Goal: Task Accomplishment & Management: Manage account settings

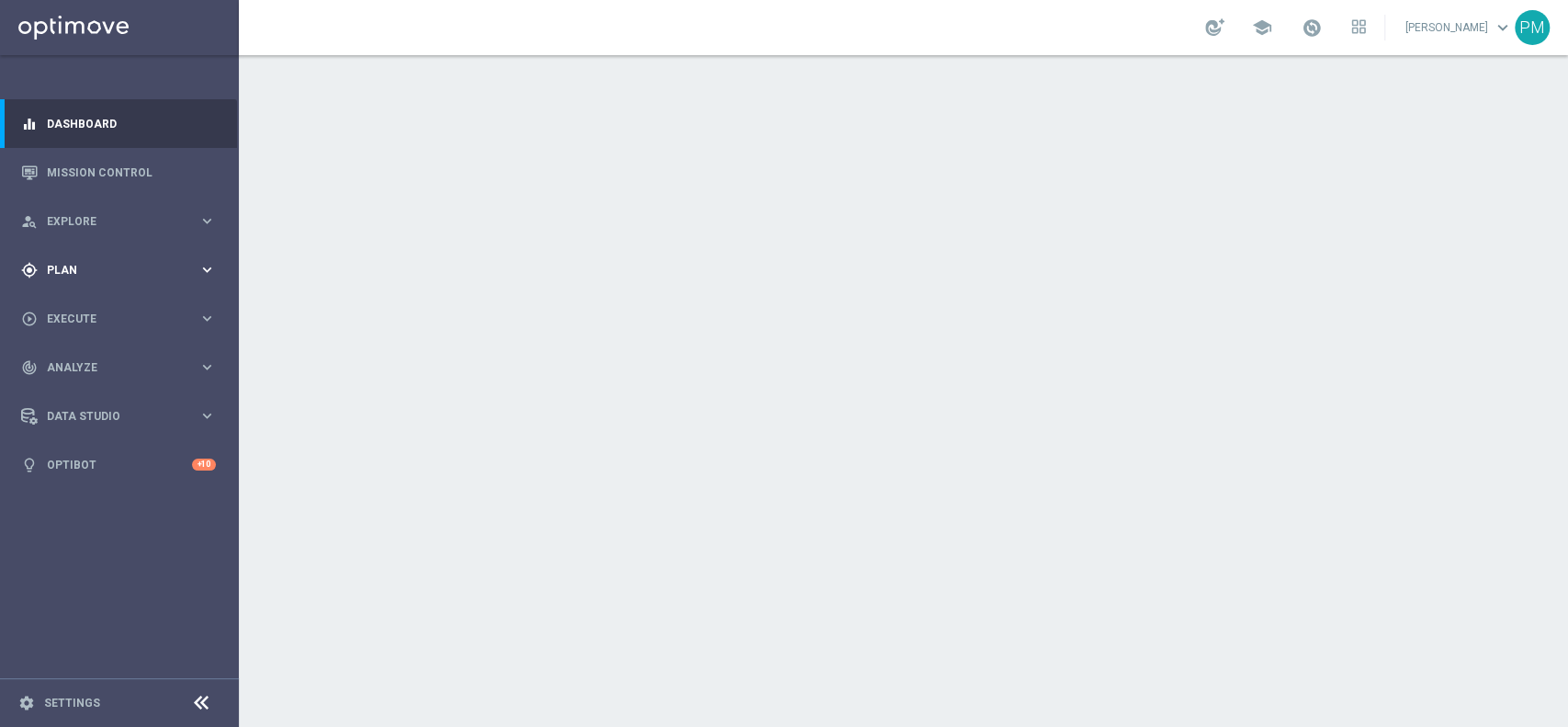
click at [77, 279] on div "gps_fixed Plan keyboard_arrow_right" at bounding box center [118, 269] width 237 height 48
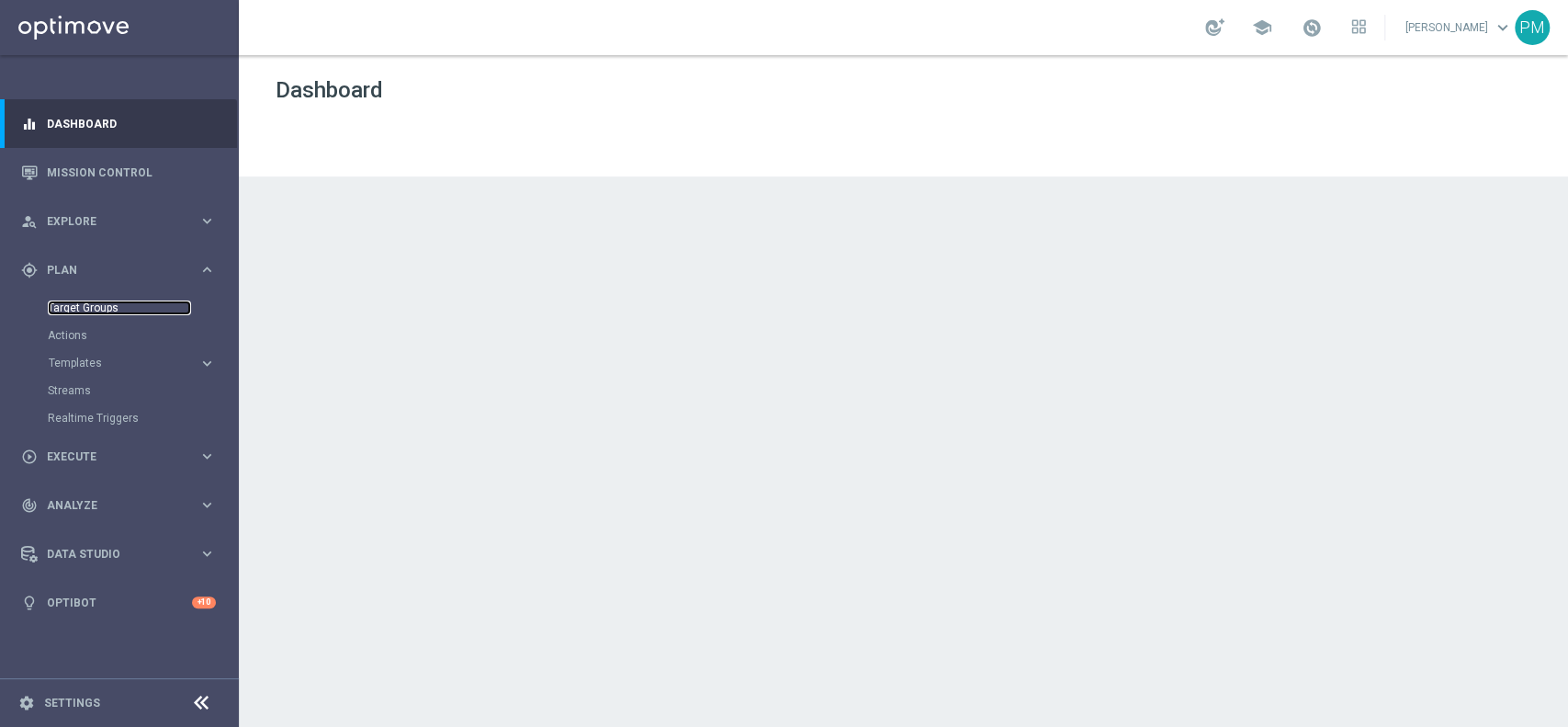
click at [76, 309] on link "Target Groups" at bounding box center [119, 308] width 143 height 15
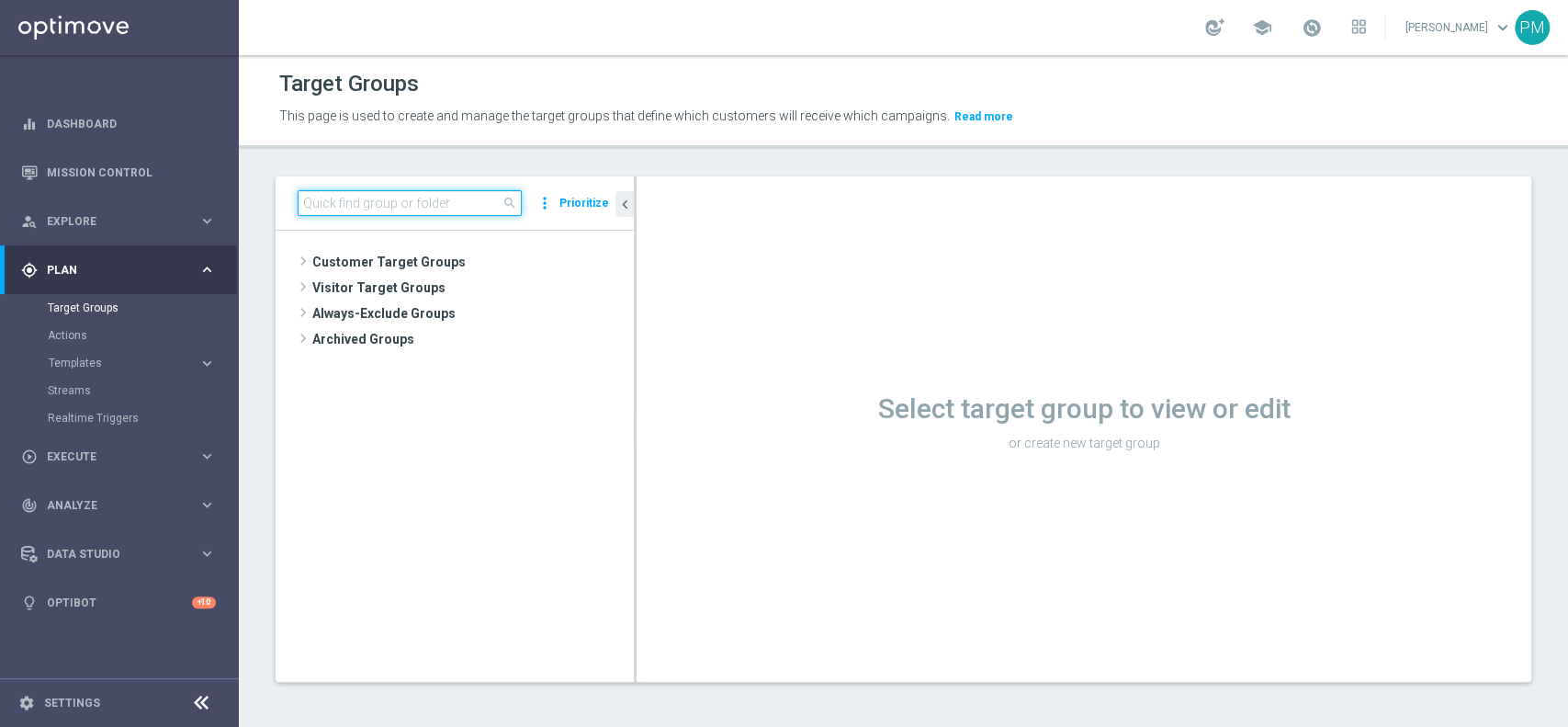
click at [462, 199] on input at bounding box center [409, 203] width 225 height 26
paste input "Multi Talent ggr nb lm > 0 1st Casino saldo"
type input "Multi Talent ggr nb lm > 0 1st Casino saldo"
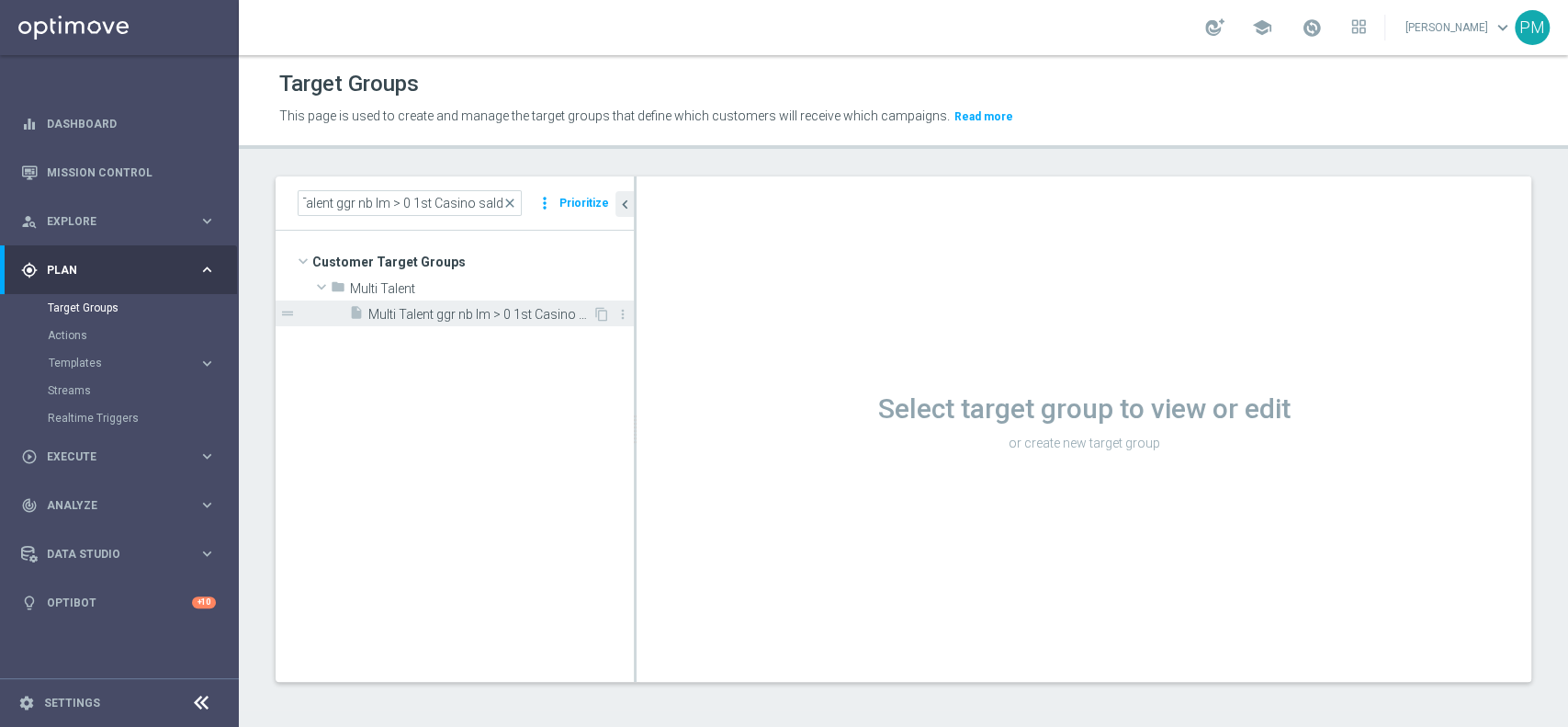
click at [456, 319] on span "Multi Talent ggr nb lm > 0 1st Casino saldo" at bounding box center [480, 314] width 225 height 16
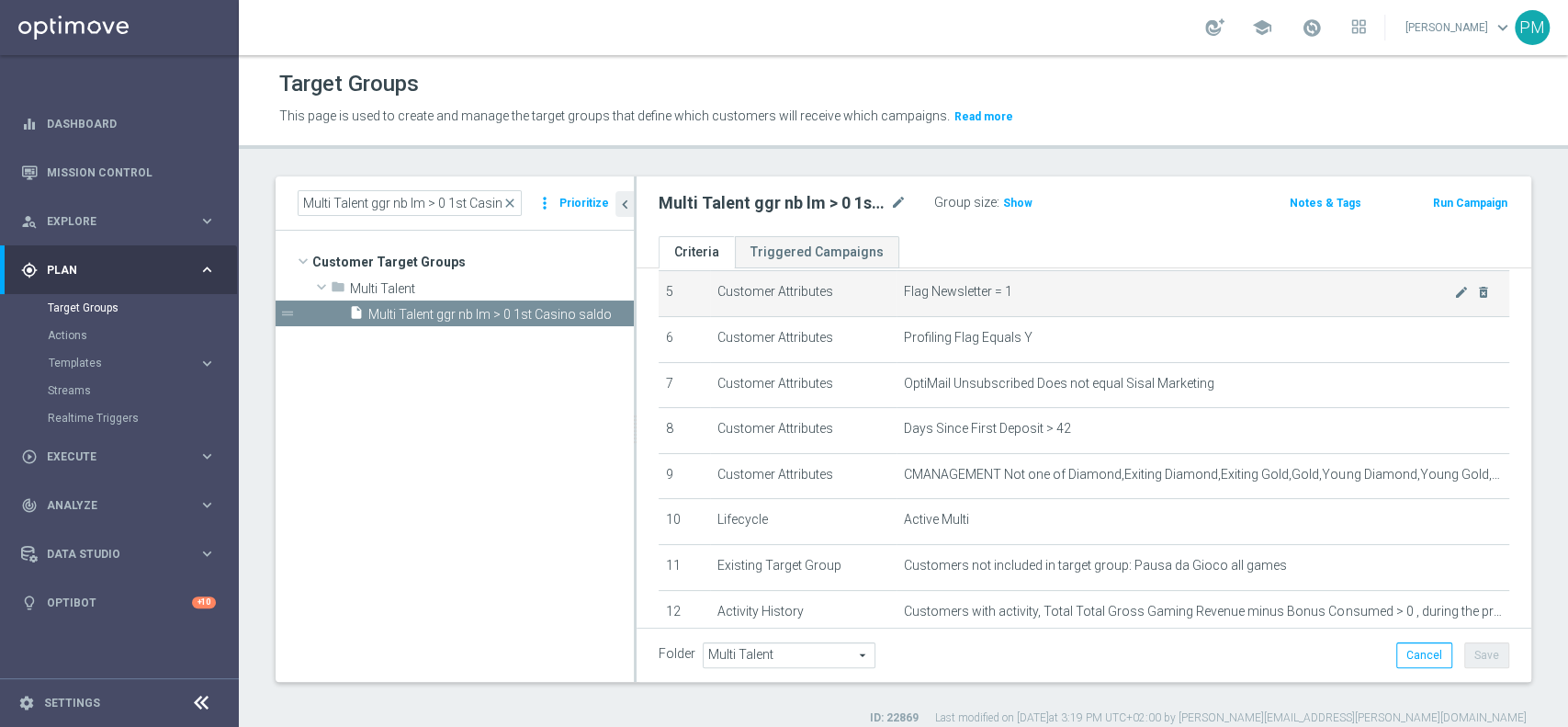
scroll to position [367, 0]
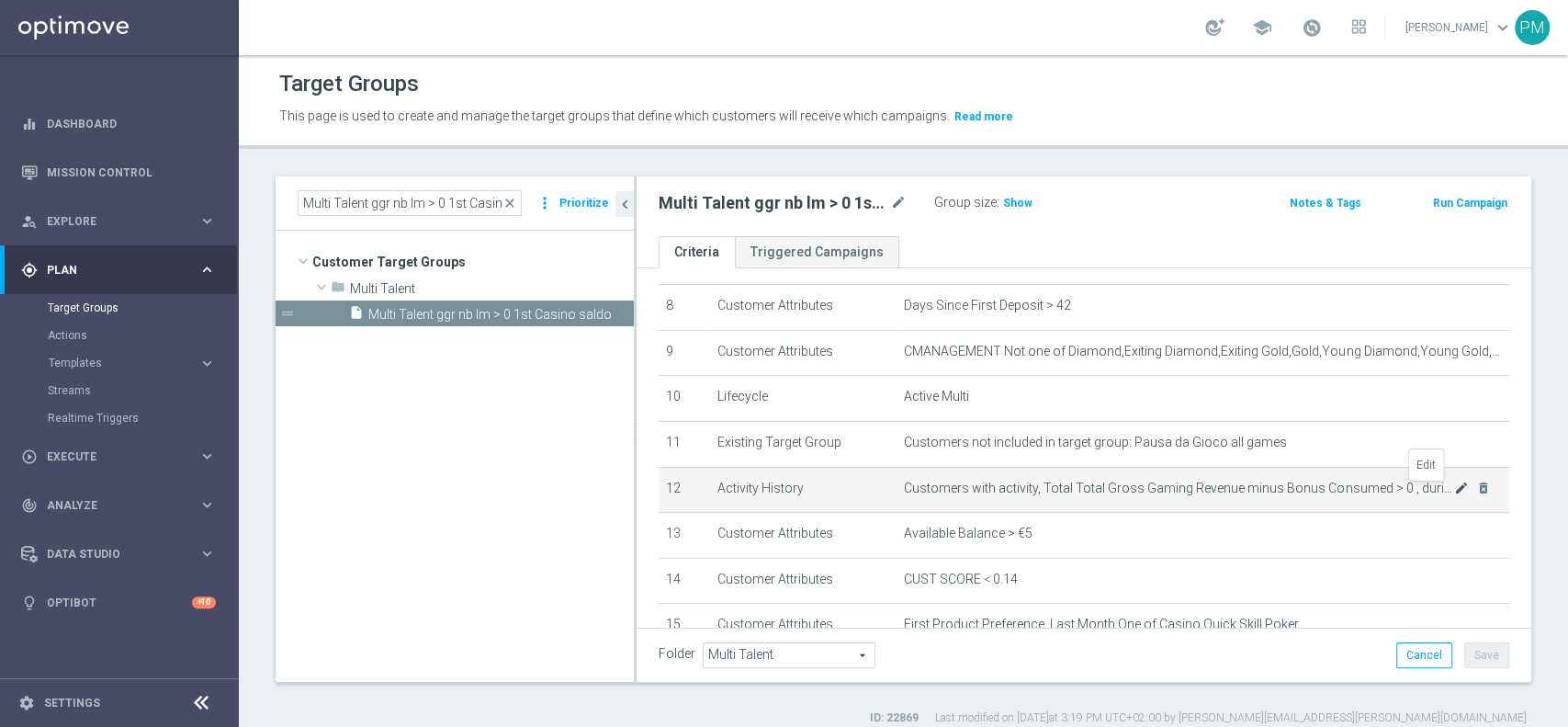
click at [1454, 494] on icon "mode_edit" at bounding box center [1462, 488] width 15 height 15
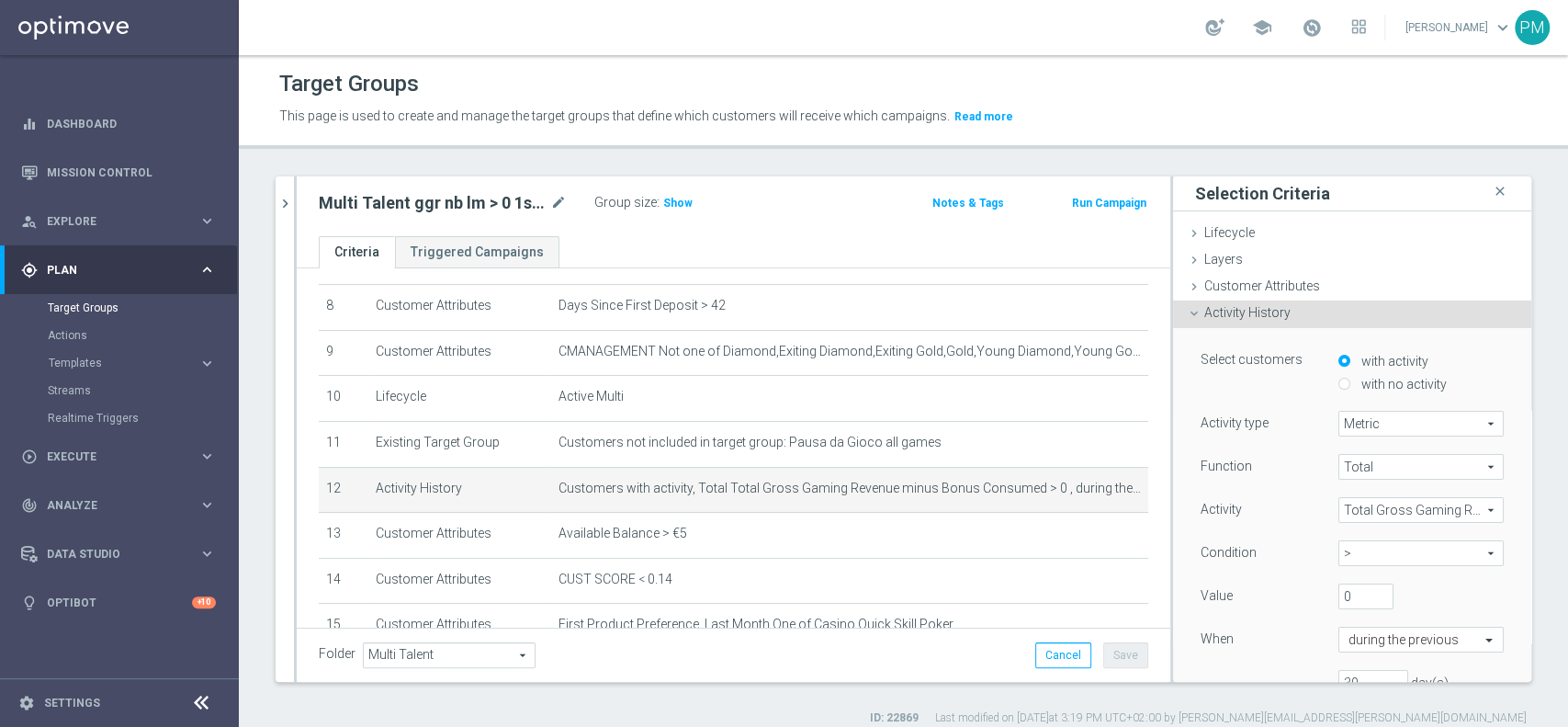
click at [1351, 515] on span "Total Gross Gaming Revenue minus Bonus Consumed" at bounding box center [1422, 510] width 164 height 24
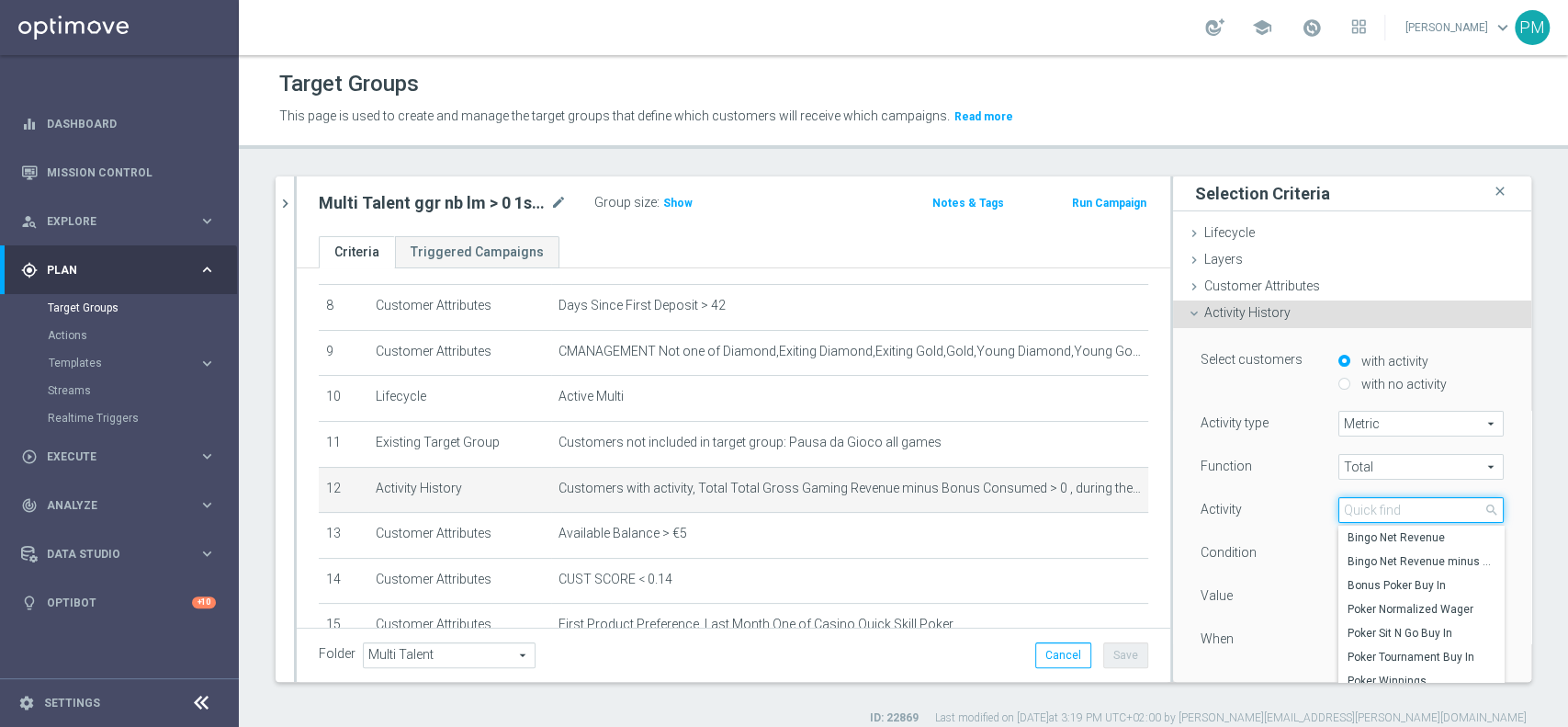
click at [1354, 514] on input "search" at bounding box center [1421, 510] width 165 height 26
paste input "Minus Bonus Wagared"
type input "Minus Bonus Wagared"
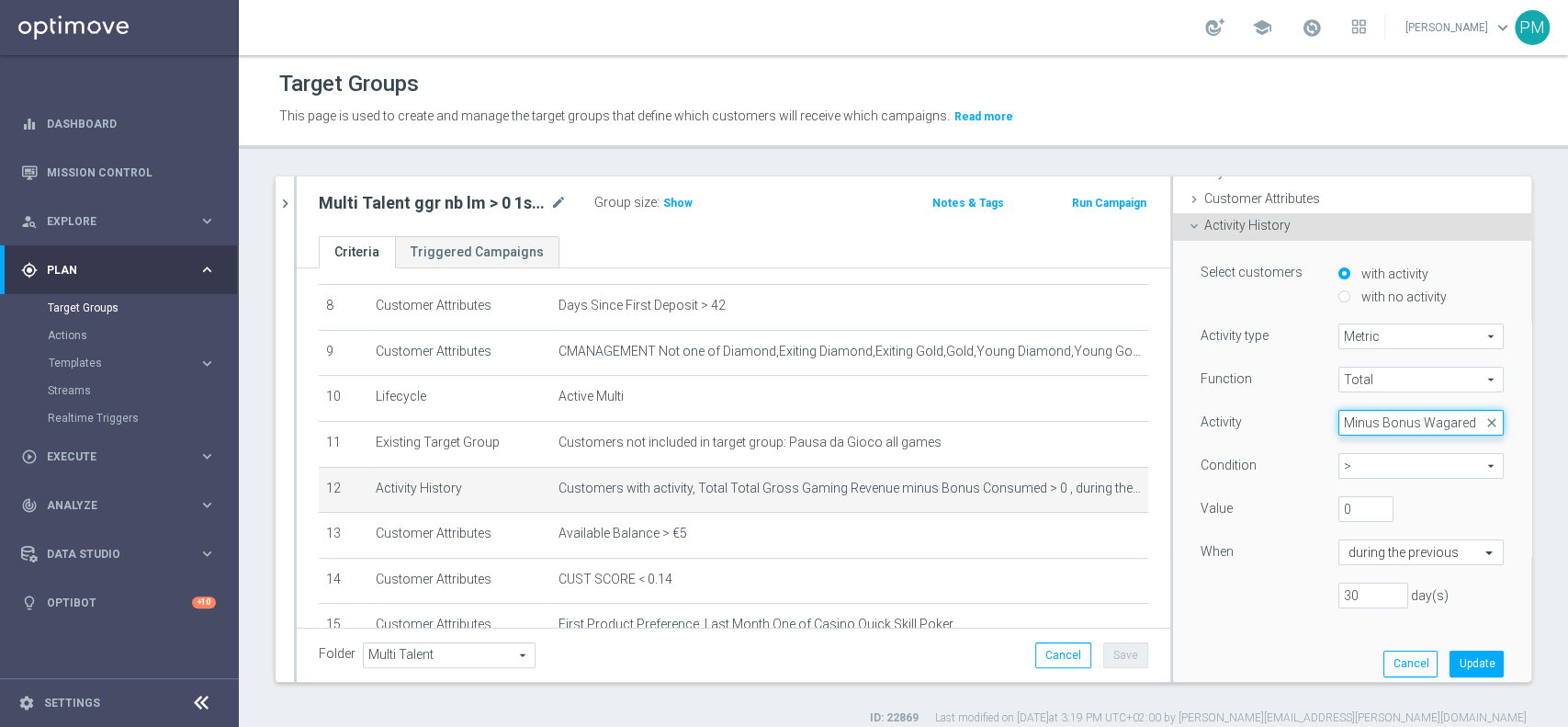
scroll to position [122, 0]
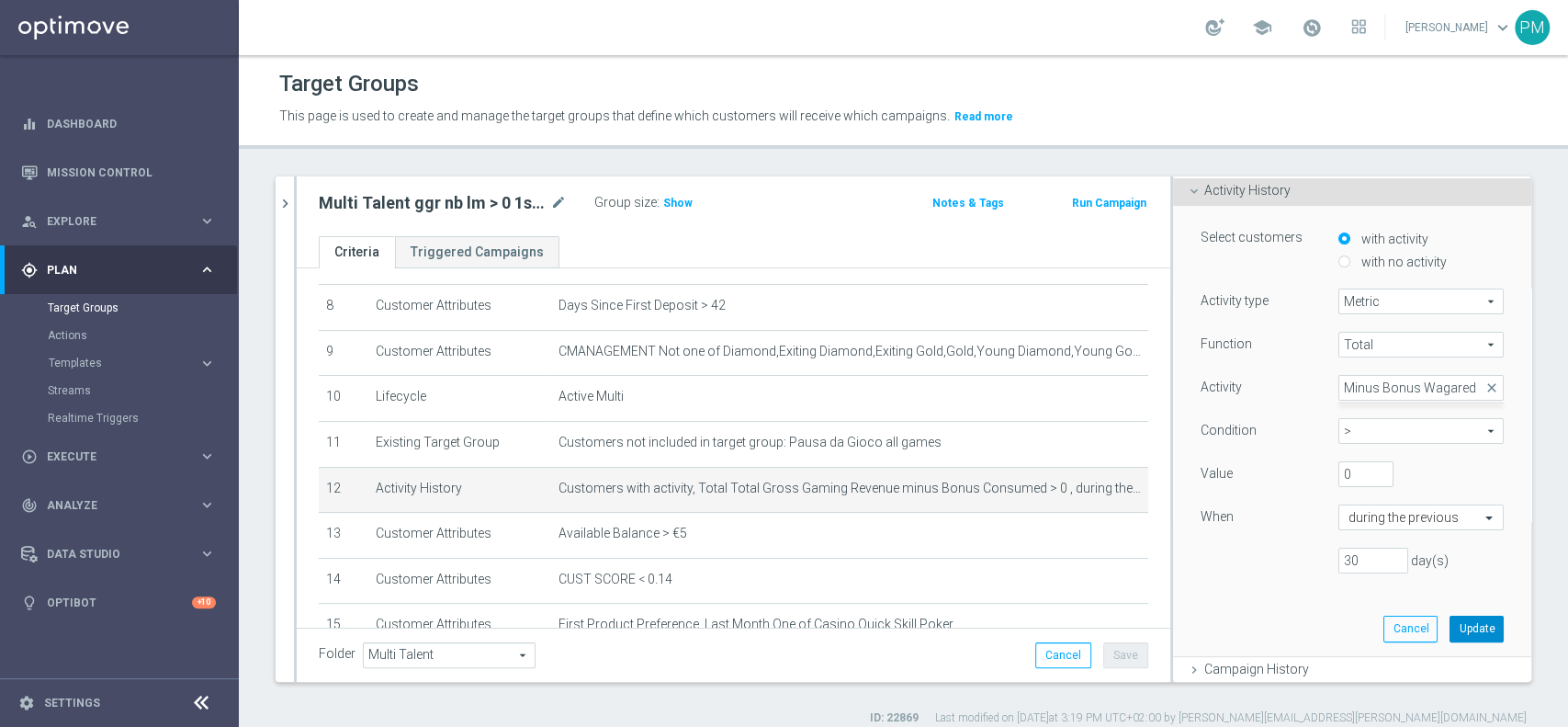
click at [1450, 627] on button "Update" at bounding box center [1477, 629] width 54 height 26
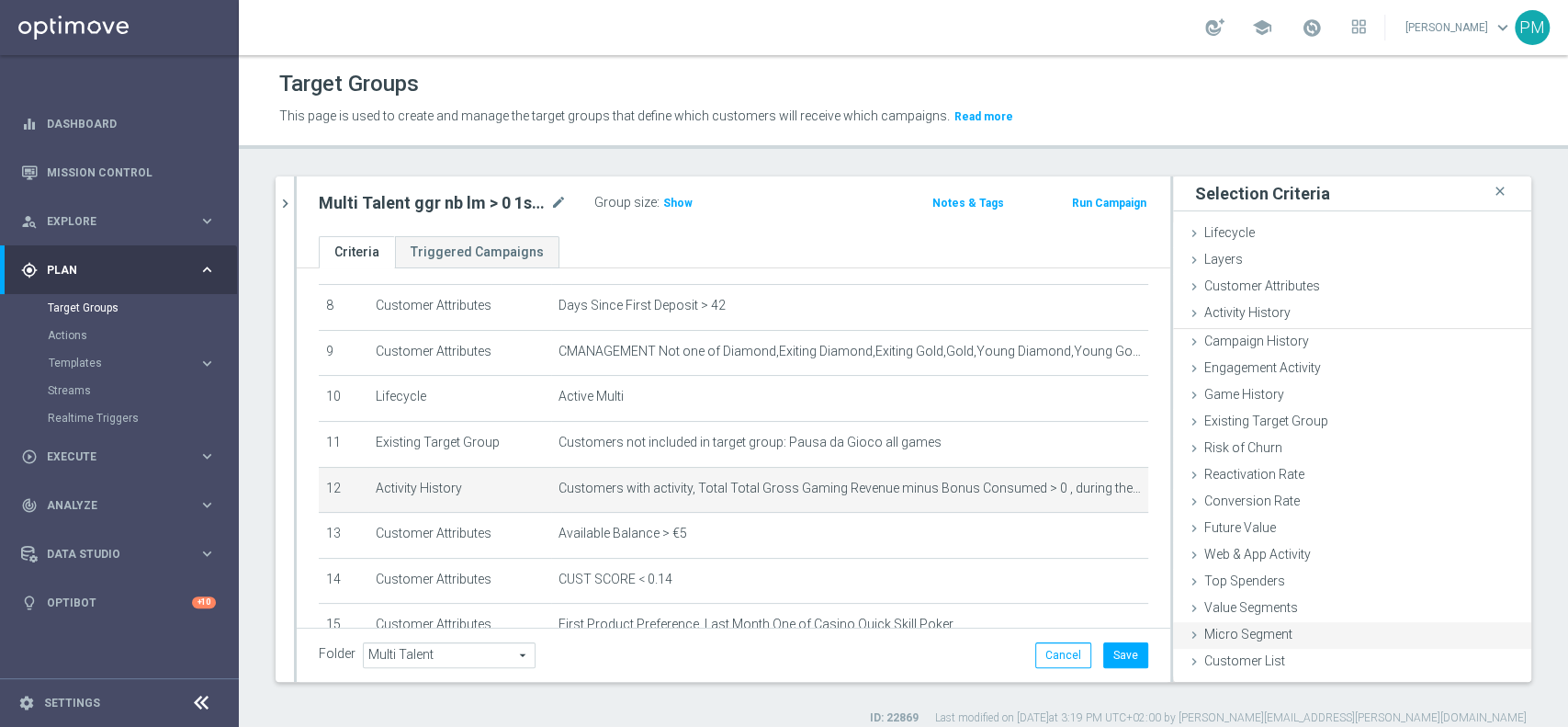
scroll to position [0, 0]
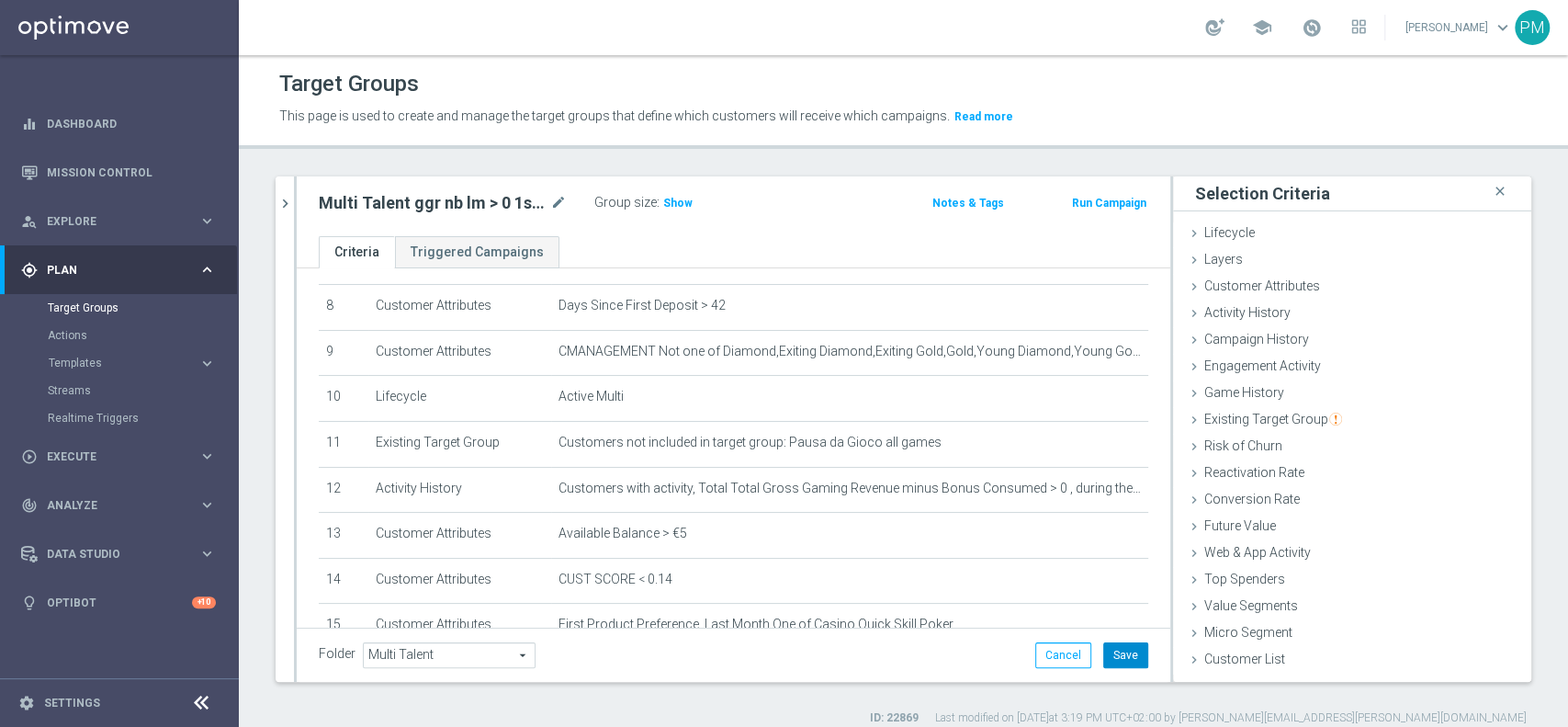
click at [1111, 660] on button "Save" at bounding box center [1125, 655] width 45 height 26
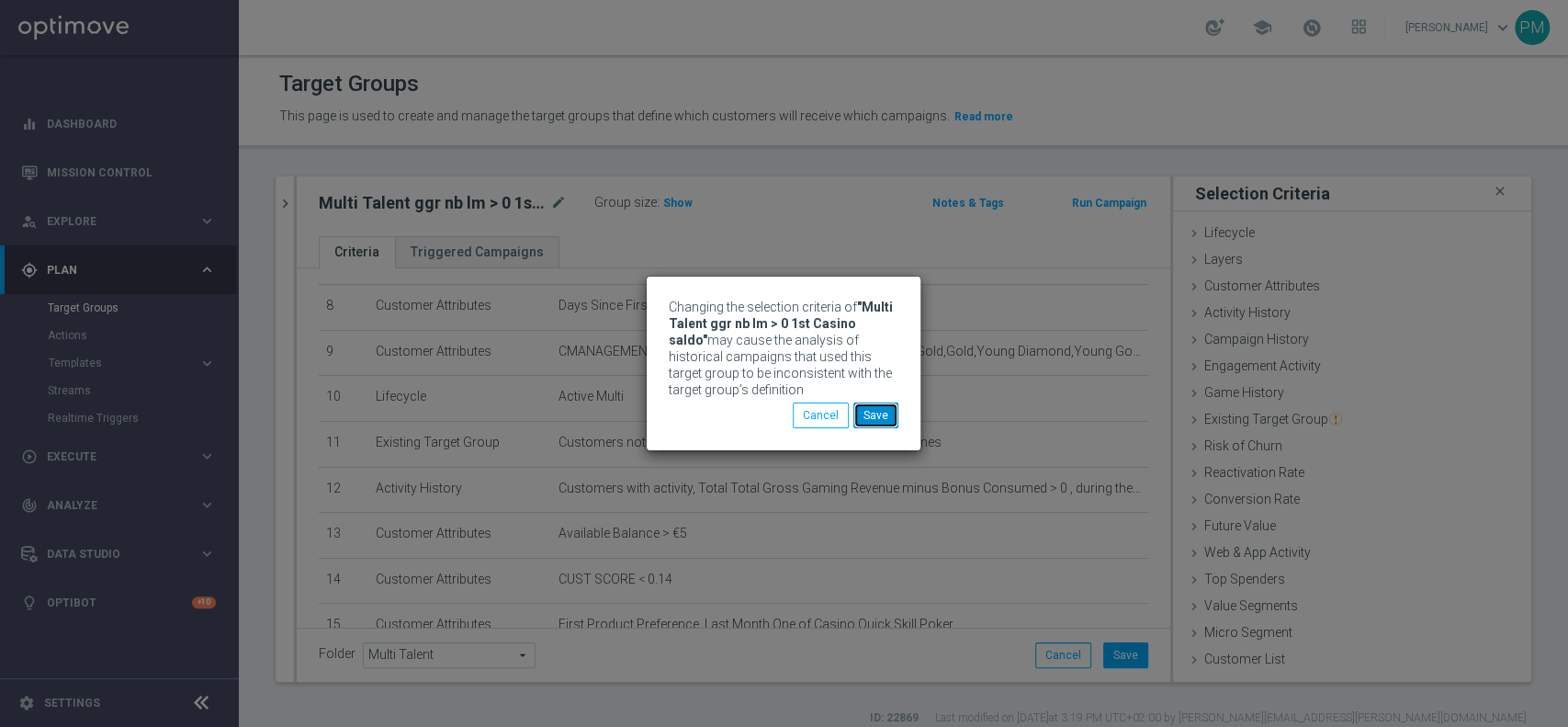
click at [881, 421] on button "Save" at bounding box center [876, 416] width 45 height 26
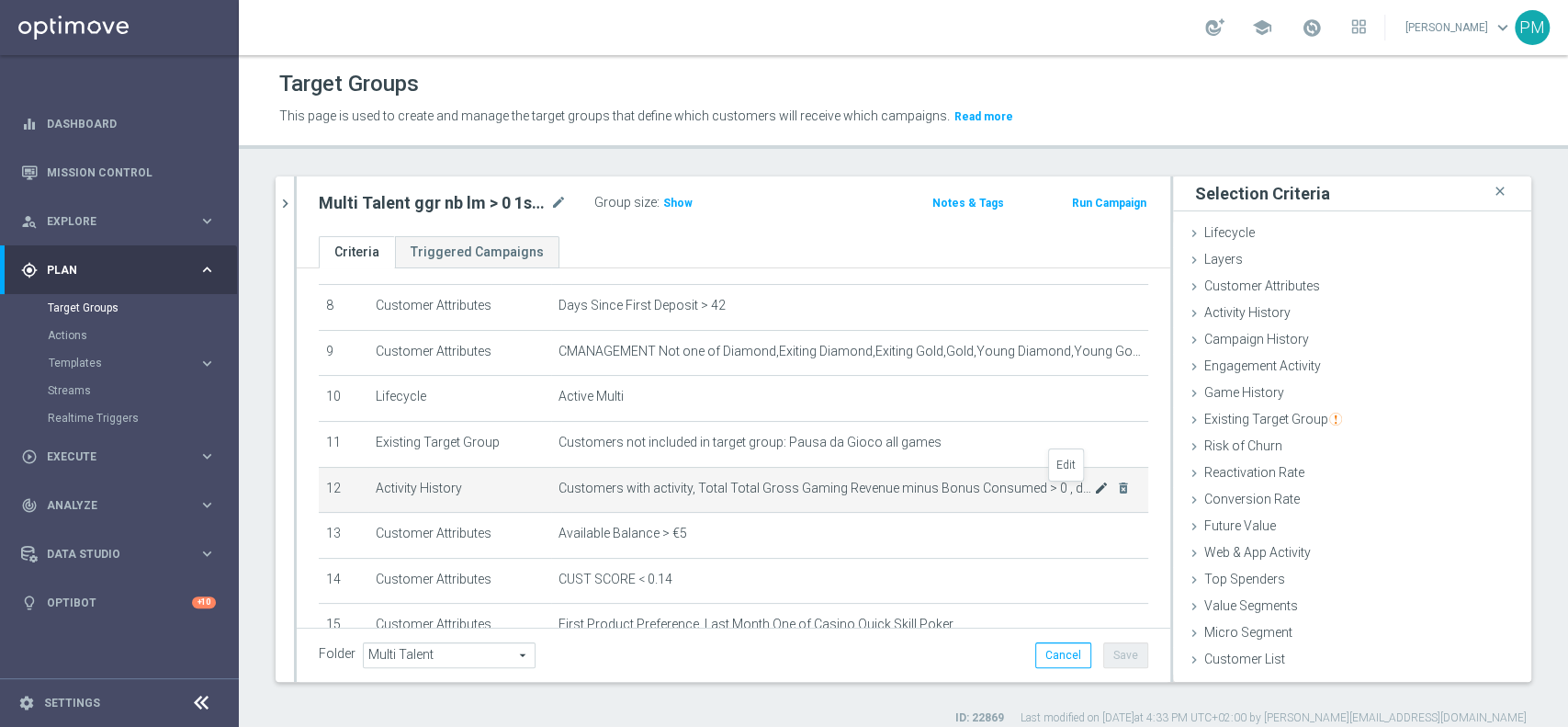
click at [1094, 494] on icon "mode_edit" at bounding box center [1101, 488] width 15 height 15
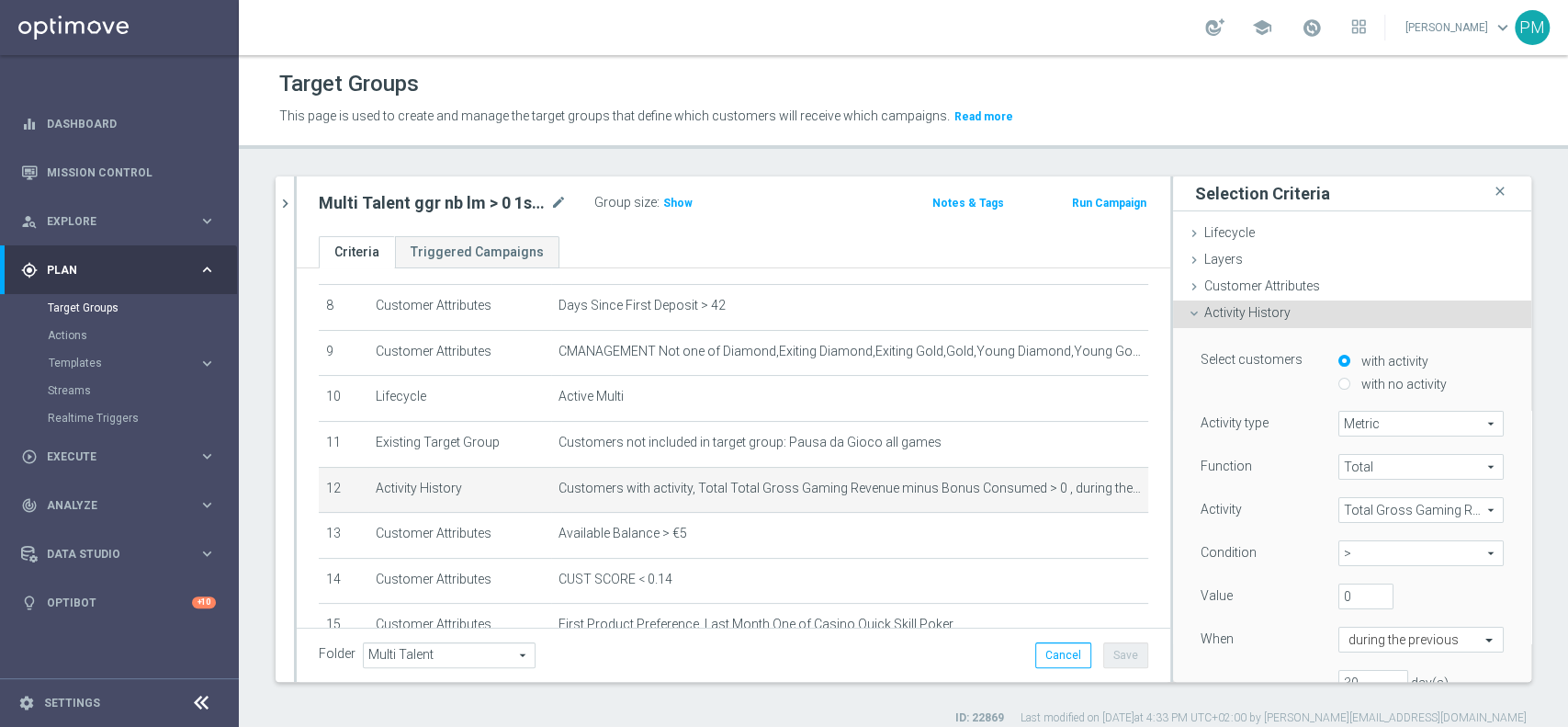
click at [1352, 508] on span "Total Gross Gaming Revenue minus Bonus Consumed" at bounding box center [1422, 510] width 164 height 24
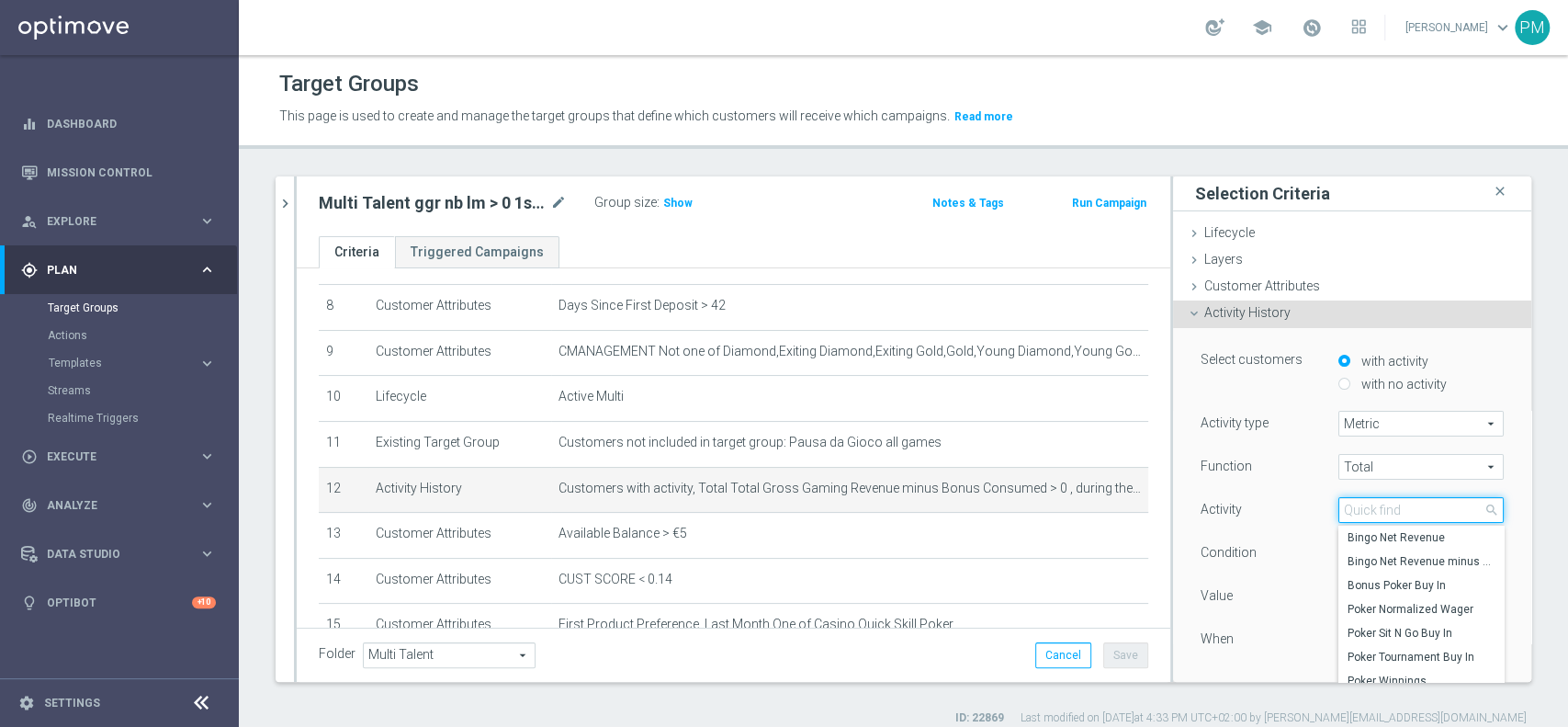
click at [1368, 510] on input "search" at bounding box center [1421, 510] width 165 height 26
paste input "Minus Bonus Wagared"
type input "M"
type input "wagered"
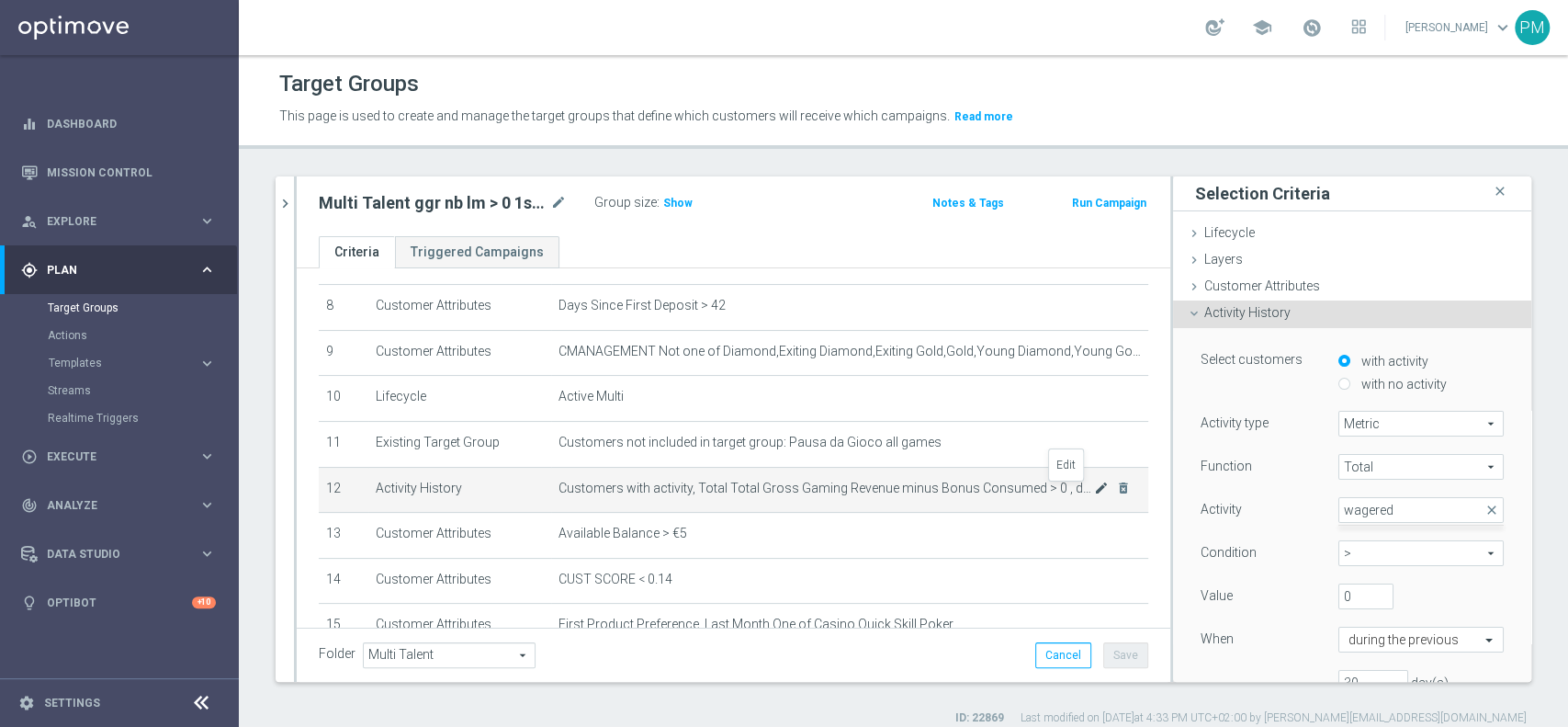
click at [1094, 494] on icon "mode_edit" at bounding box center [1101, 488] width 15 height 15
click at [1245, 279] on span "Customer Attributes" at bounding box center [1262, 286] width 116 height 15
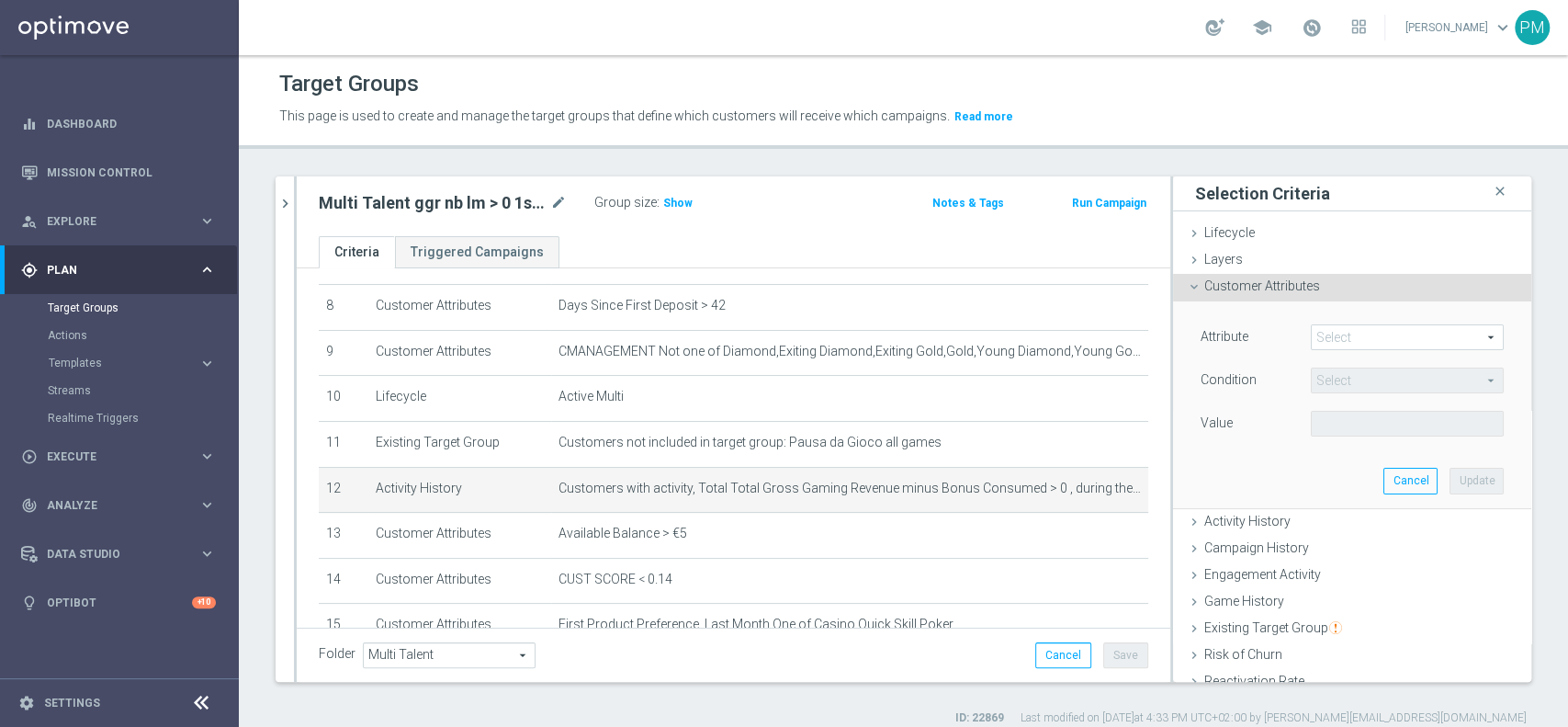
click at [1351, 336] on span at bounding box center [1407, 337] width 191 height 24
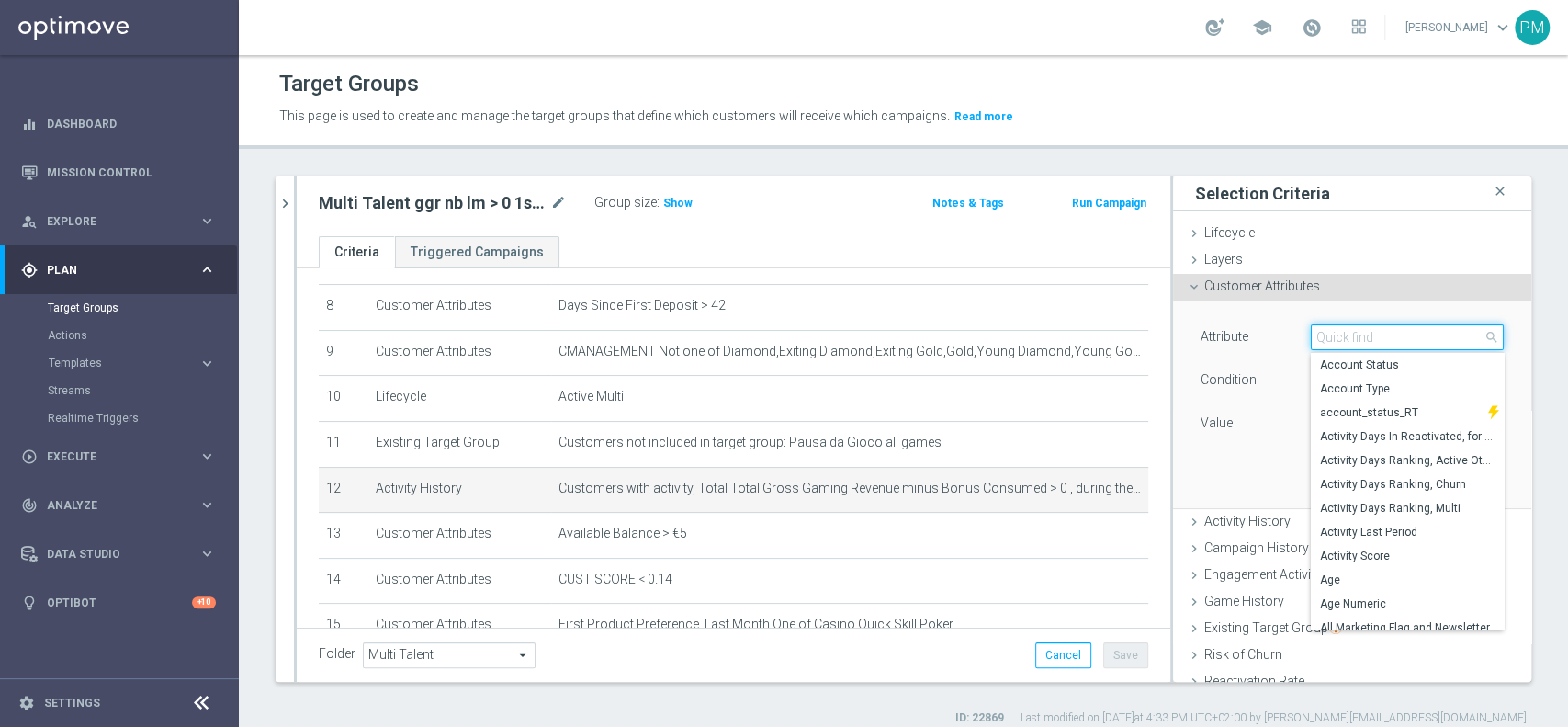
click at [1351, 336] on input "search" at bounding box center [1407, 337] width 193 height 26
paste input "Minus Bonus Wagared"
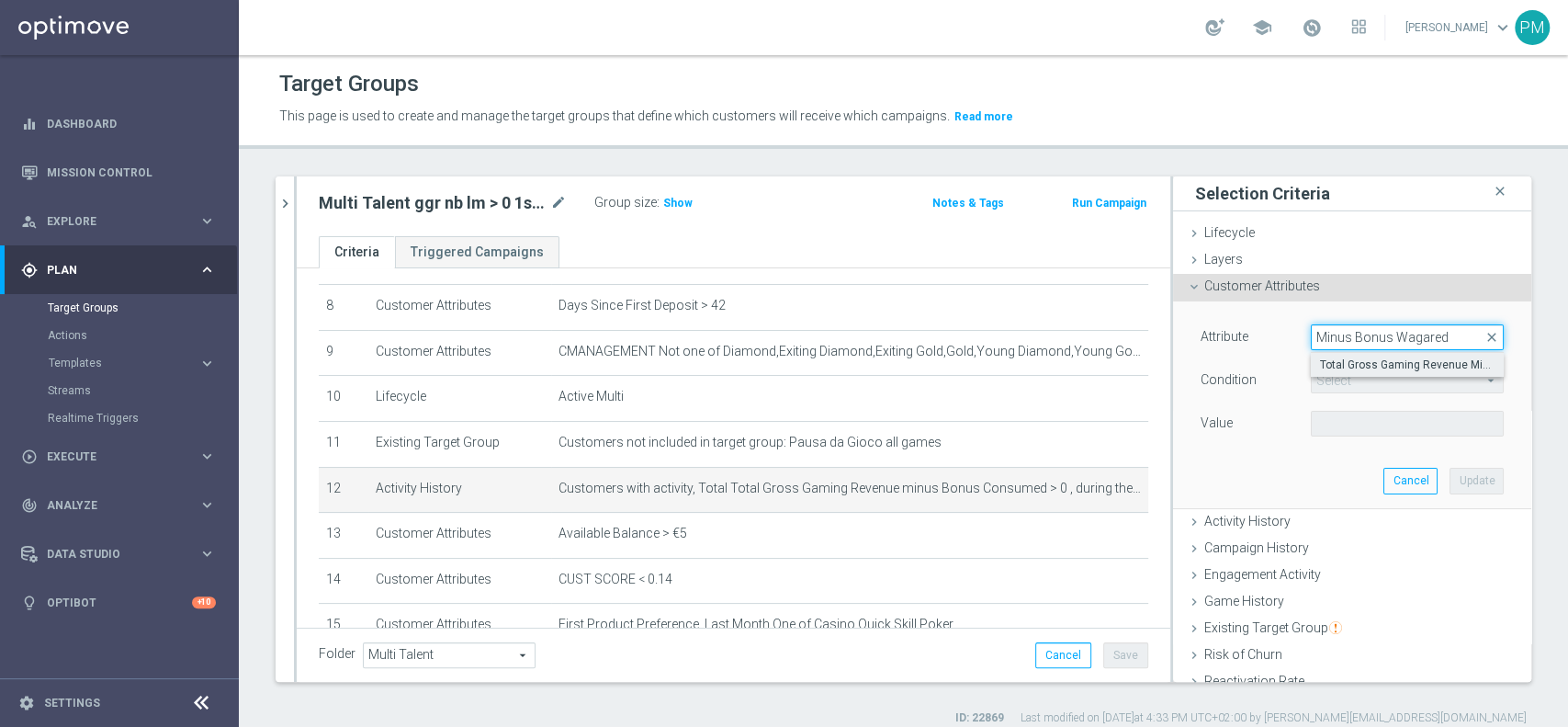
type input "Minus Bonus Wagared"
click at [1351, 361] on span "Total Gross Gaming Revenue Minus Bonus Wagared" at bounding box center [1407, 365] width 174 height 15
type input "Total Gross Gaming Revenue Minus Bonus Wagared"
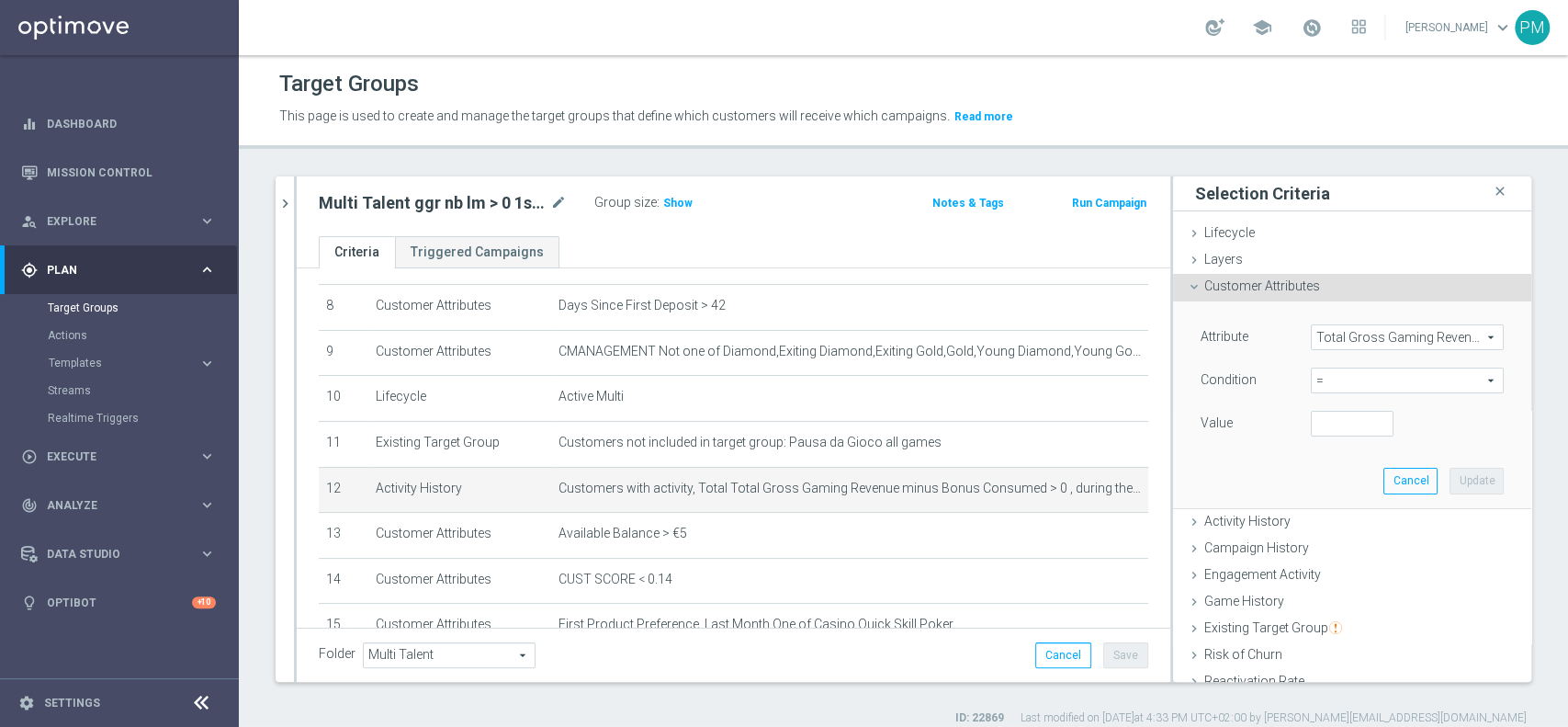
click at [1337, 384] on span "=" at bounding box center [1407, 380] width 191 height 24
click at [1330, 503] on span ">" at bounding box center [1407, 503] width 174 height 15
type input ">"
click at [1329, 428] on input "number" at bounding box center [1352, 424] width 83 height 26
type input "0"
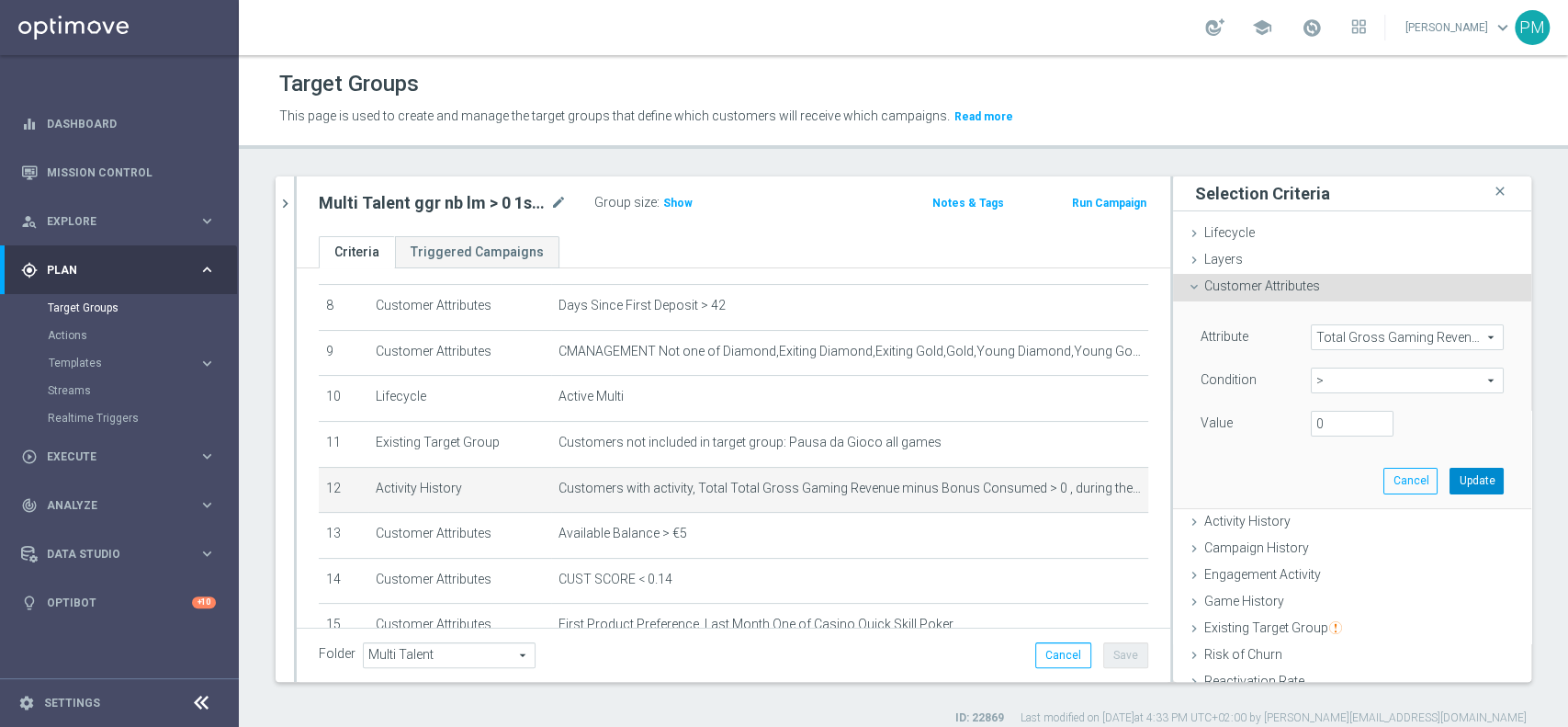
click at [1452, 480] on button "Update" at bounding box center [1477, 481] width 54 height 26
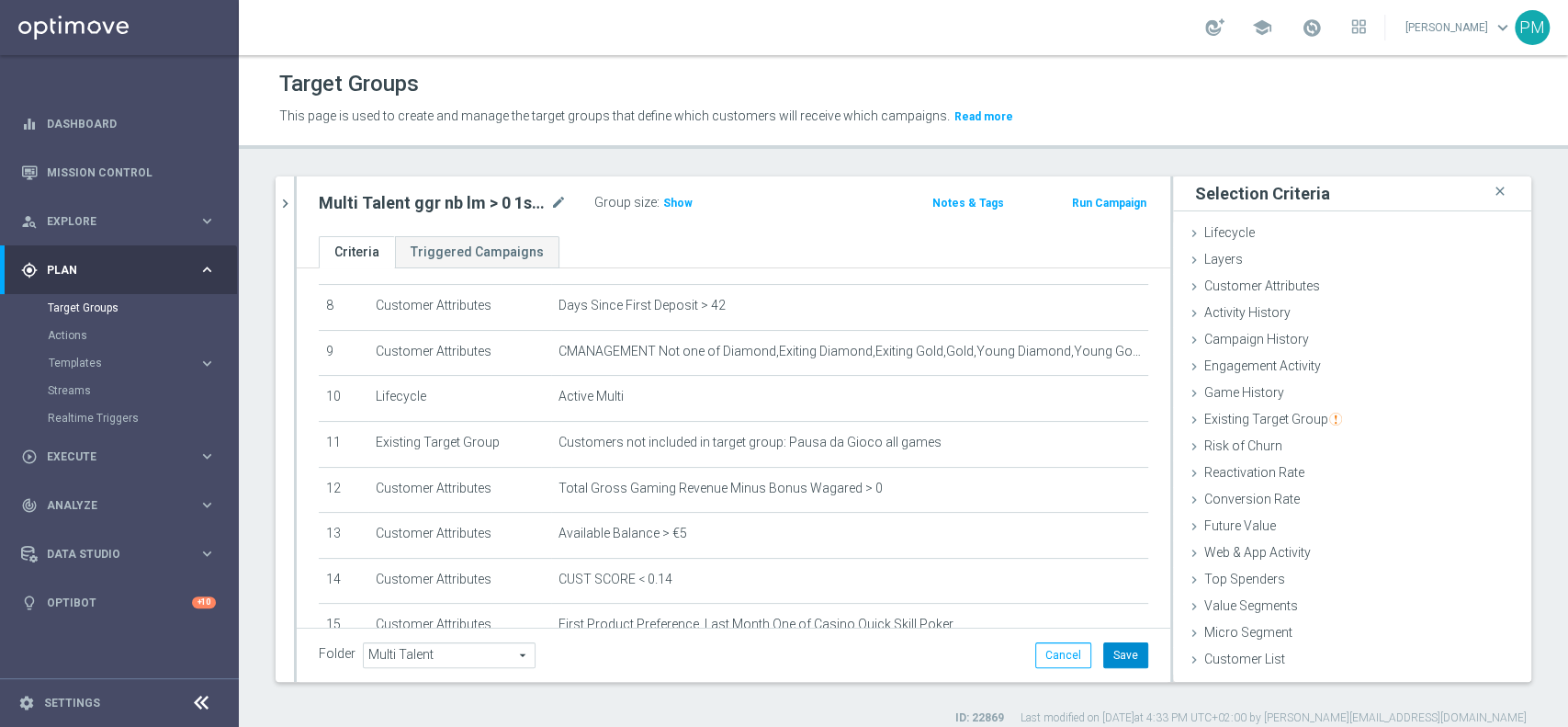
click at [1107, 644] on button "Save" at bounding box center [1125, 655] width 45 height 26
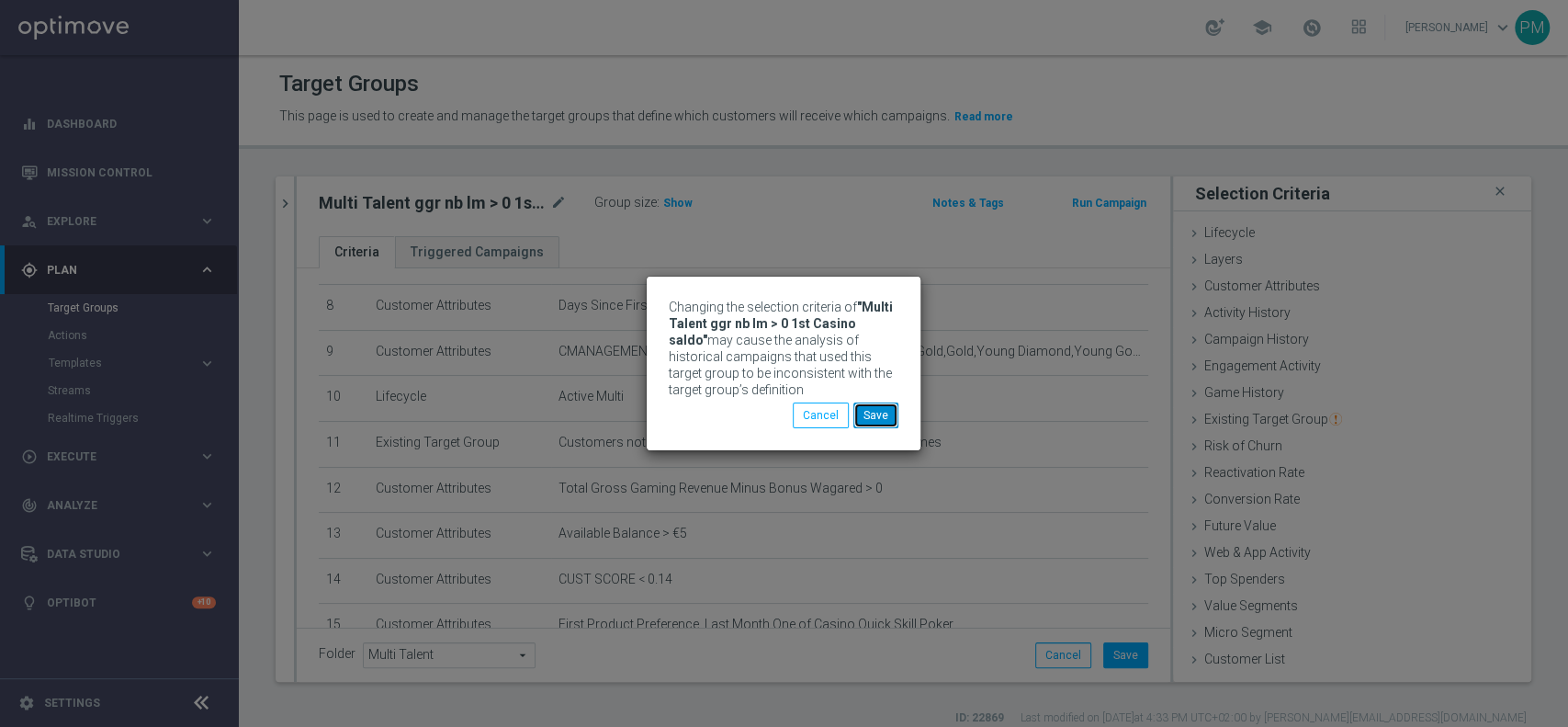
click at [859, 417] on button "Save" at bounding box center [876, 416] width 45 height 26
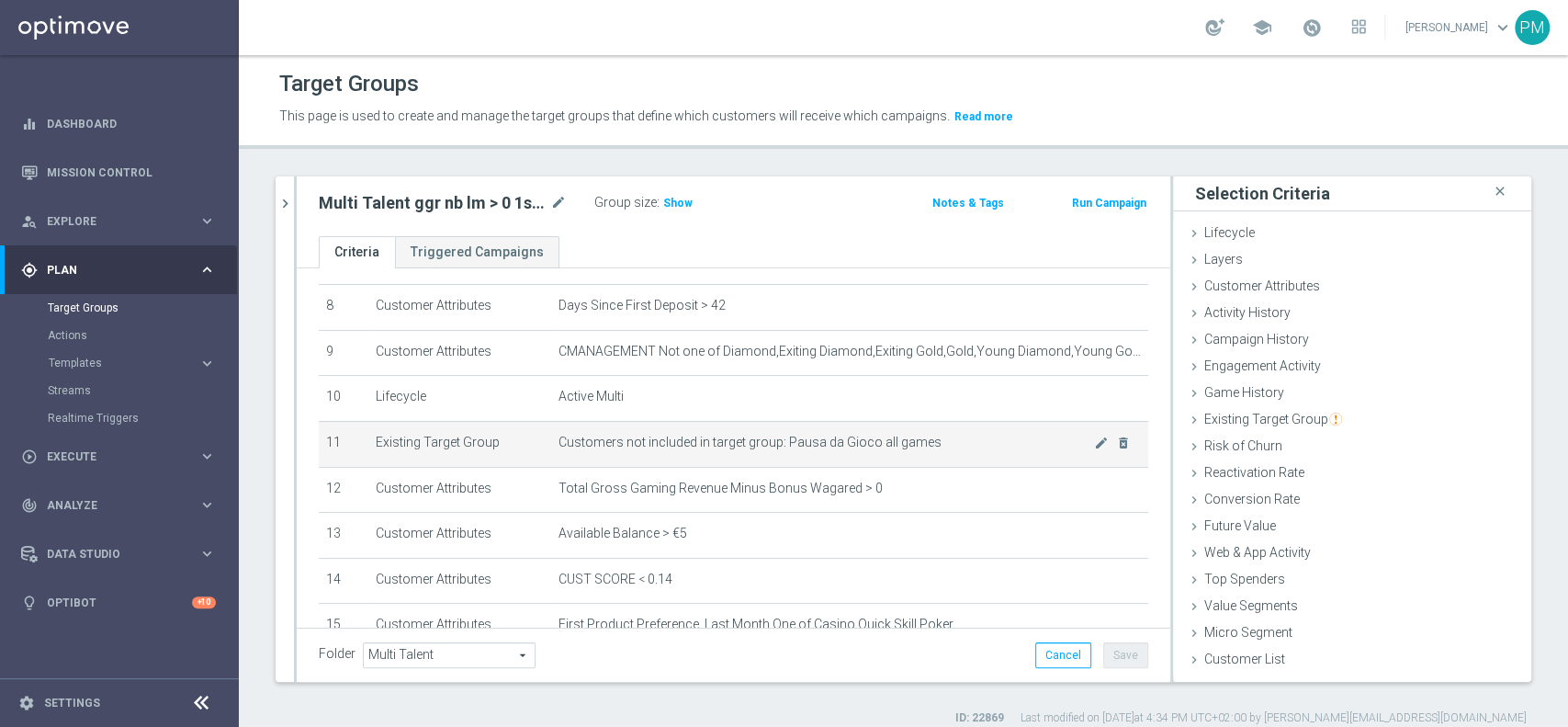
scroll to position [478, 0]
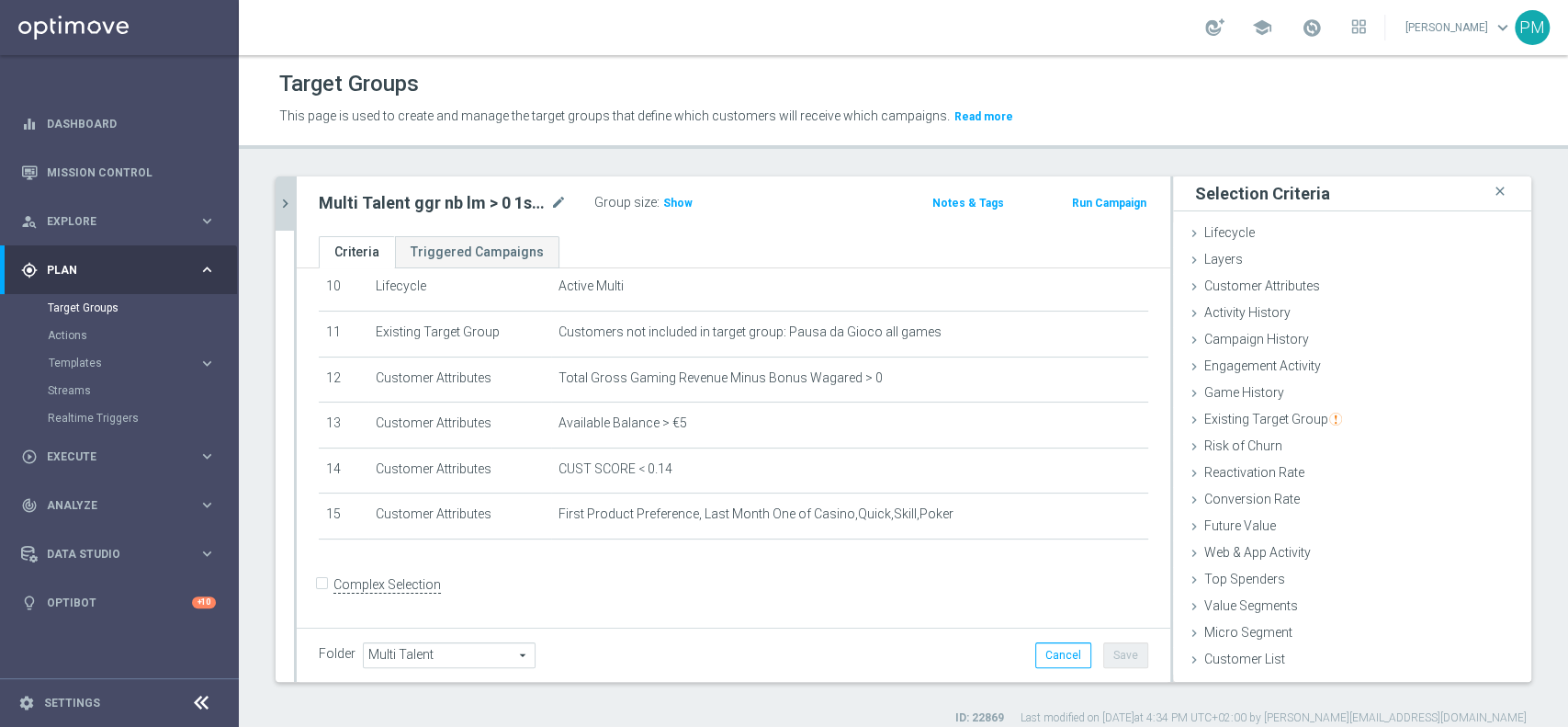
click at [292, 204] on icon "chevron_right" at bounding box center [285, 203] width 18 height 18
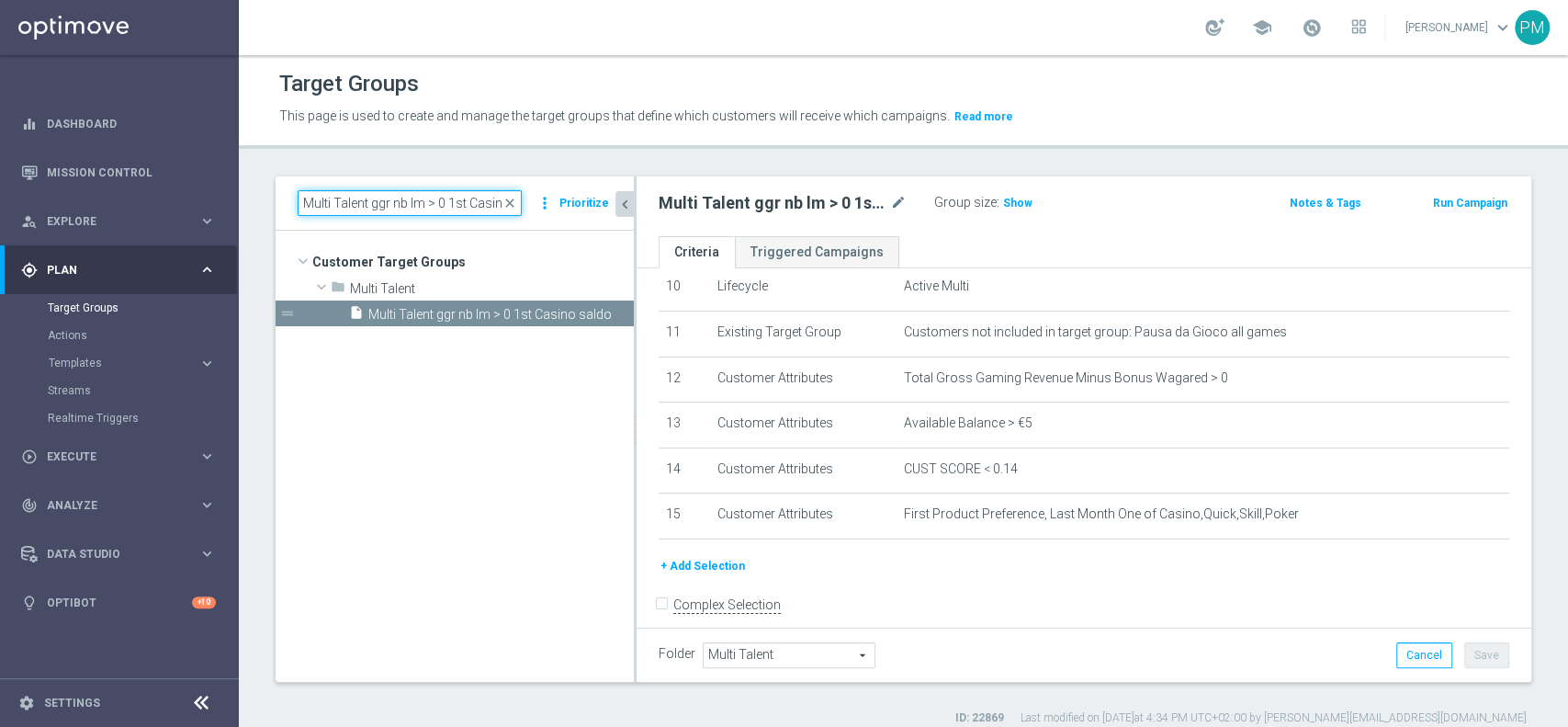
click at [370, 204] on input "Multi Talent ggr nb lm > 0 1st Casino saldo" at bounding box center [409, 203] width 225 height 26
paste input "NO"
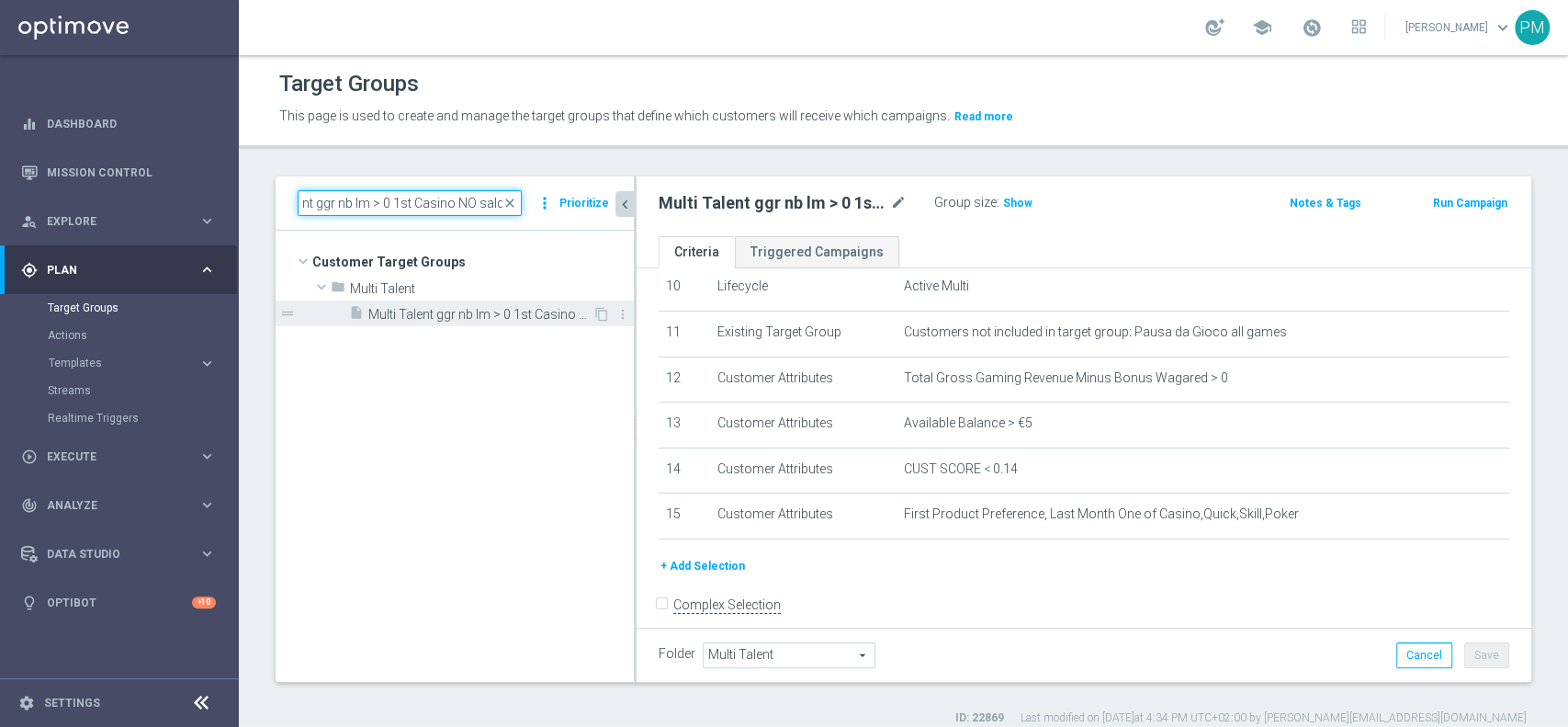
type input "Multi Talent ggr nb lm > 0 1st Casino NO saldo"
click at [511, 318] on span "Multi Talent ggr nb lm > 0 1st Casino NO saldo" at bounding box center [480, 314] width 225 height 16
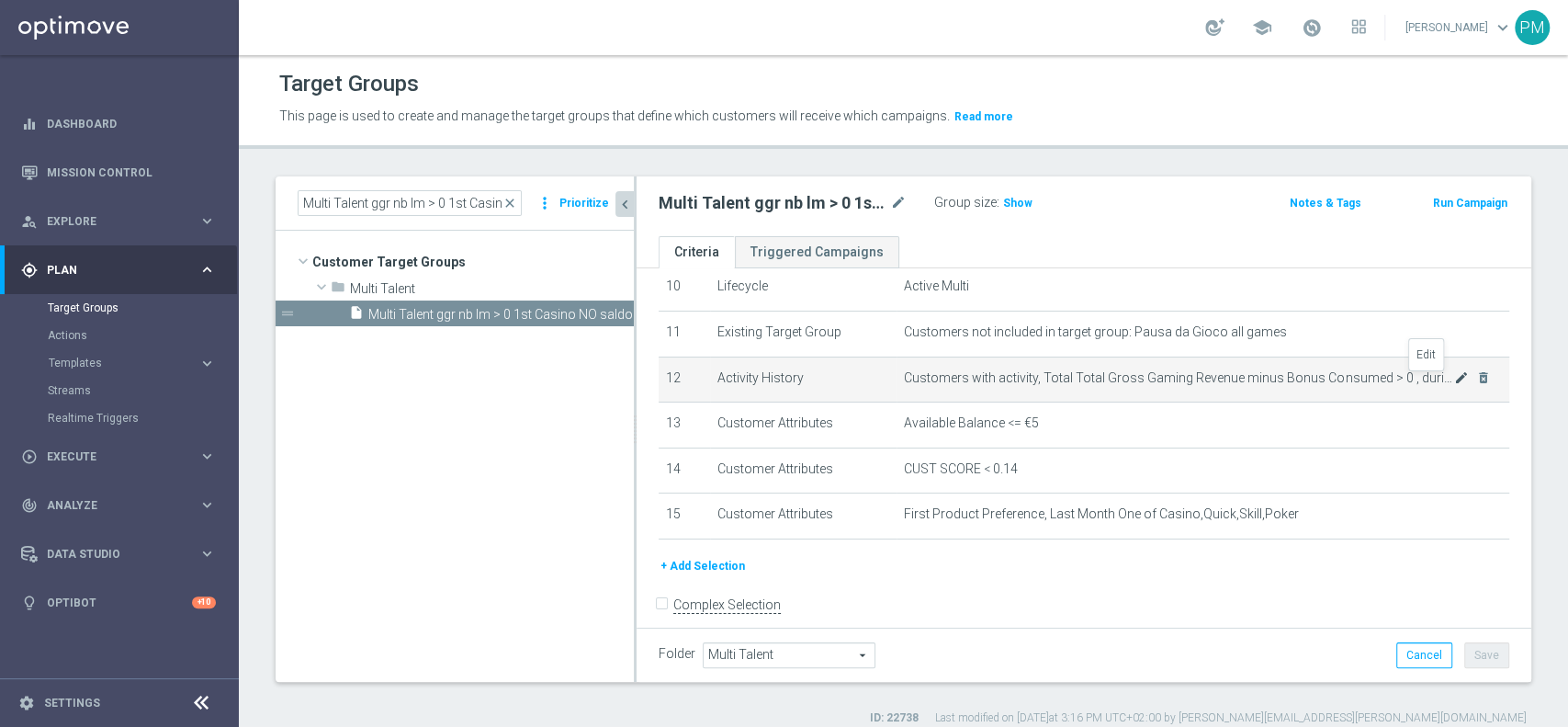
click at [1454, 383] on icon "mode_edit" at bounding box center [1462, 377] width 15 height 15
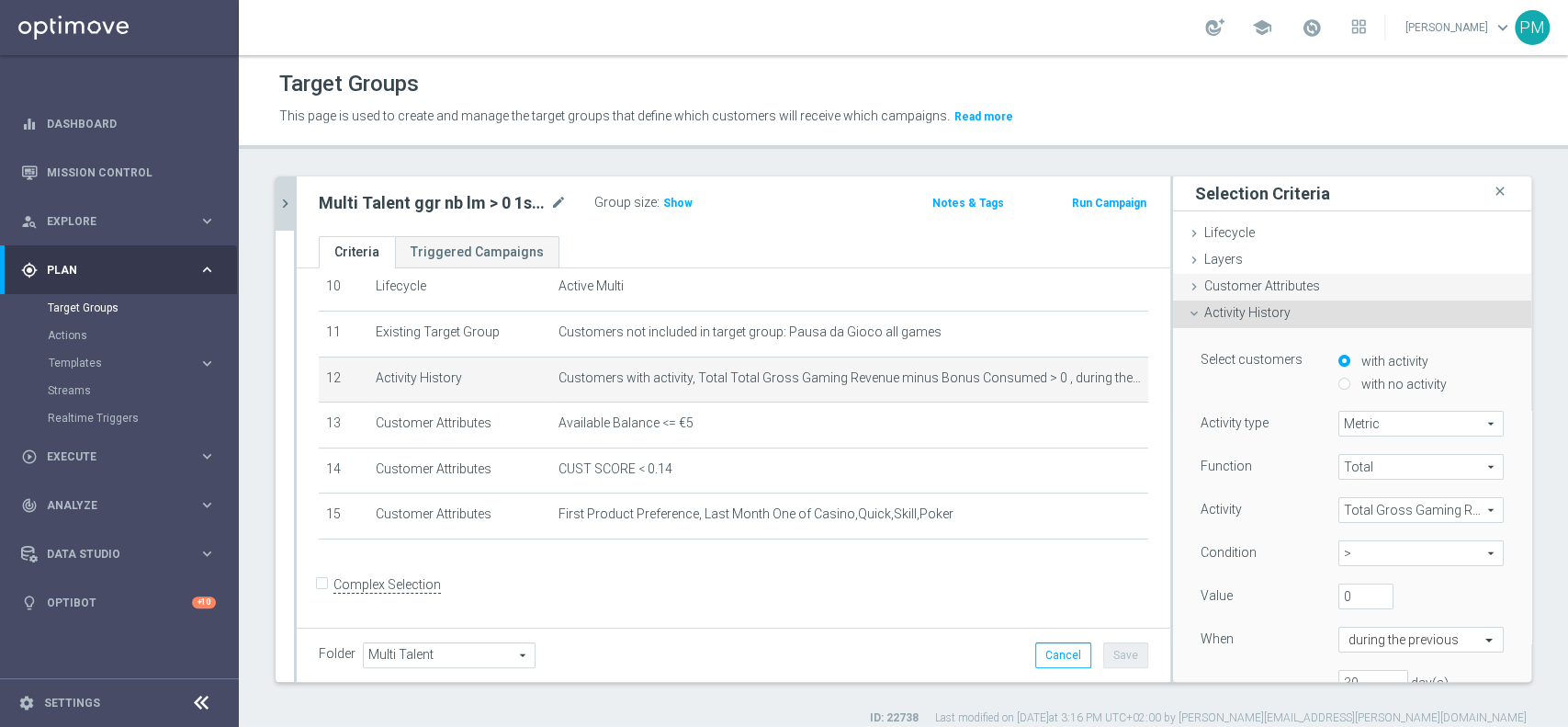
click at [1233, 285] on span "Customer Attributes" at bounding box center [1262, 286] width 116 height 15
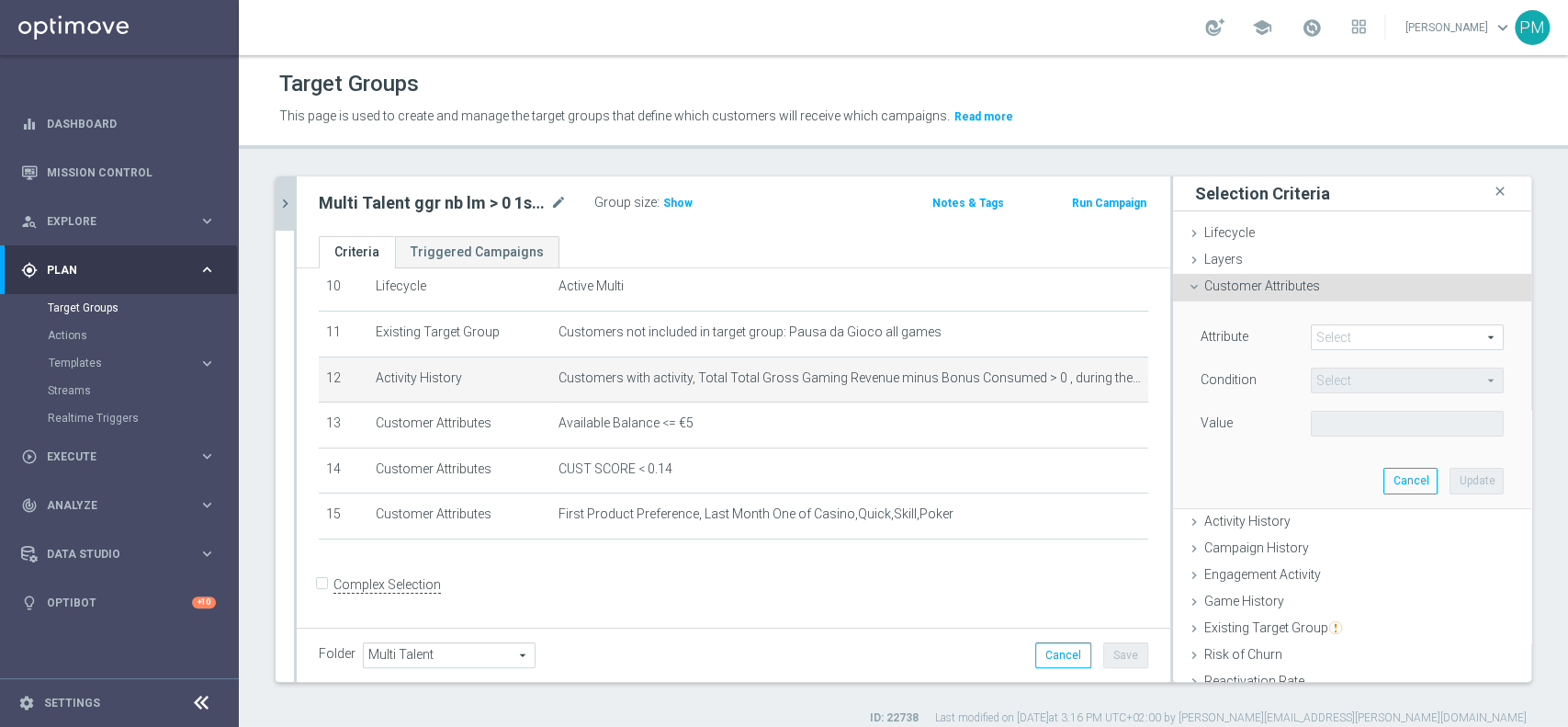
click at [1312, 337] on span at bounding box center [1407, 337] width 191 height 24
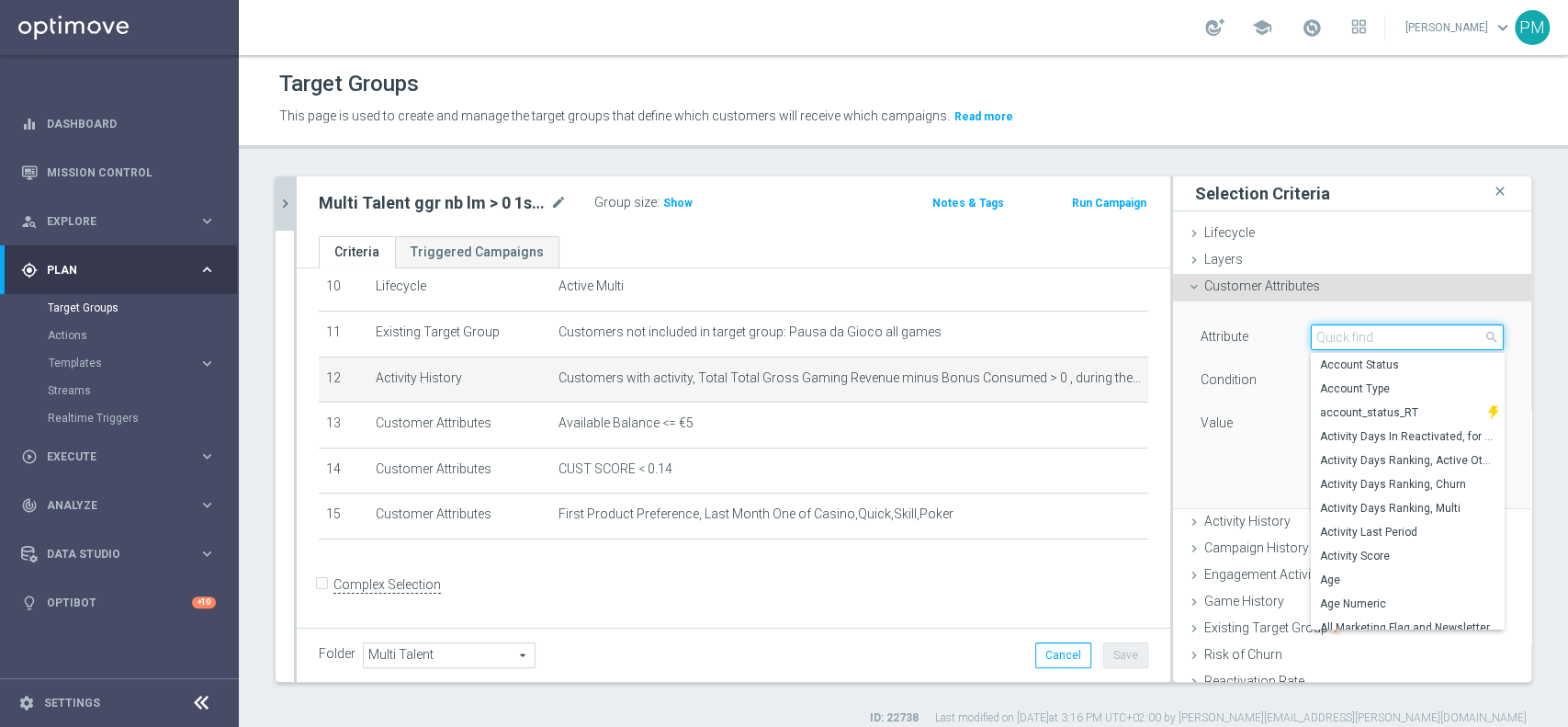
click at [1341, 330] on input "search" at bounding box center [1407, 337] width 193 height 26
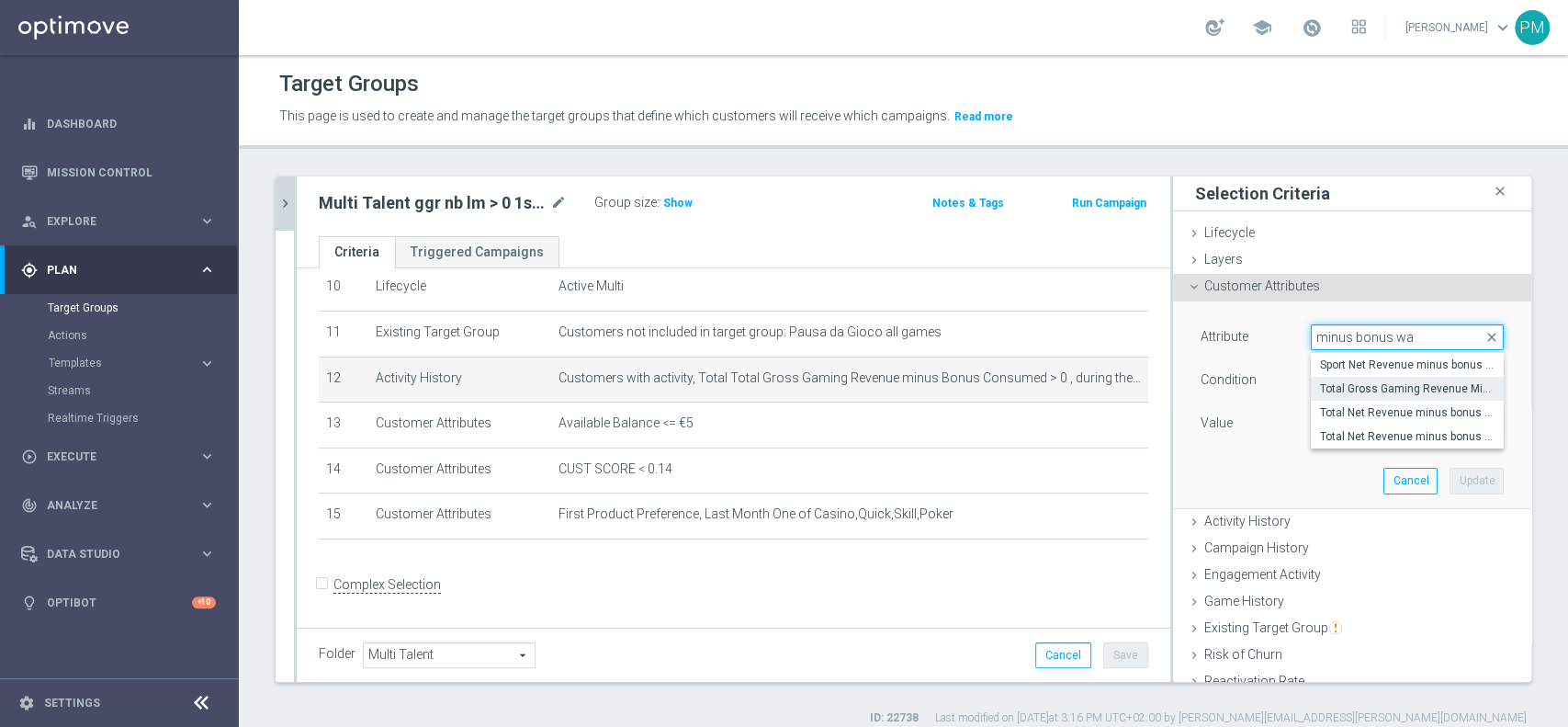
type input "minus bonus wa"
click at [1357, 389] on span "Total Gross Gaming Revenue Minus Bonus Wagared" at bounding box center [1407, 389] width 174 height 15
type input "Total Gross Gaming Revenue Minus Bonus Wagared"
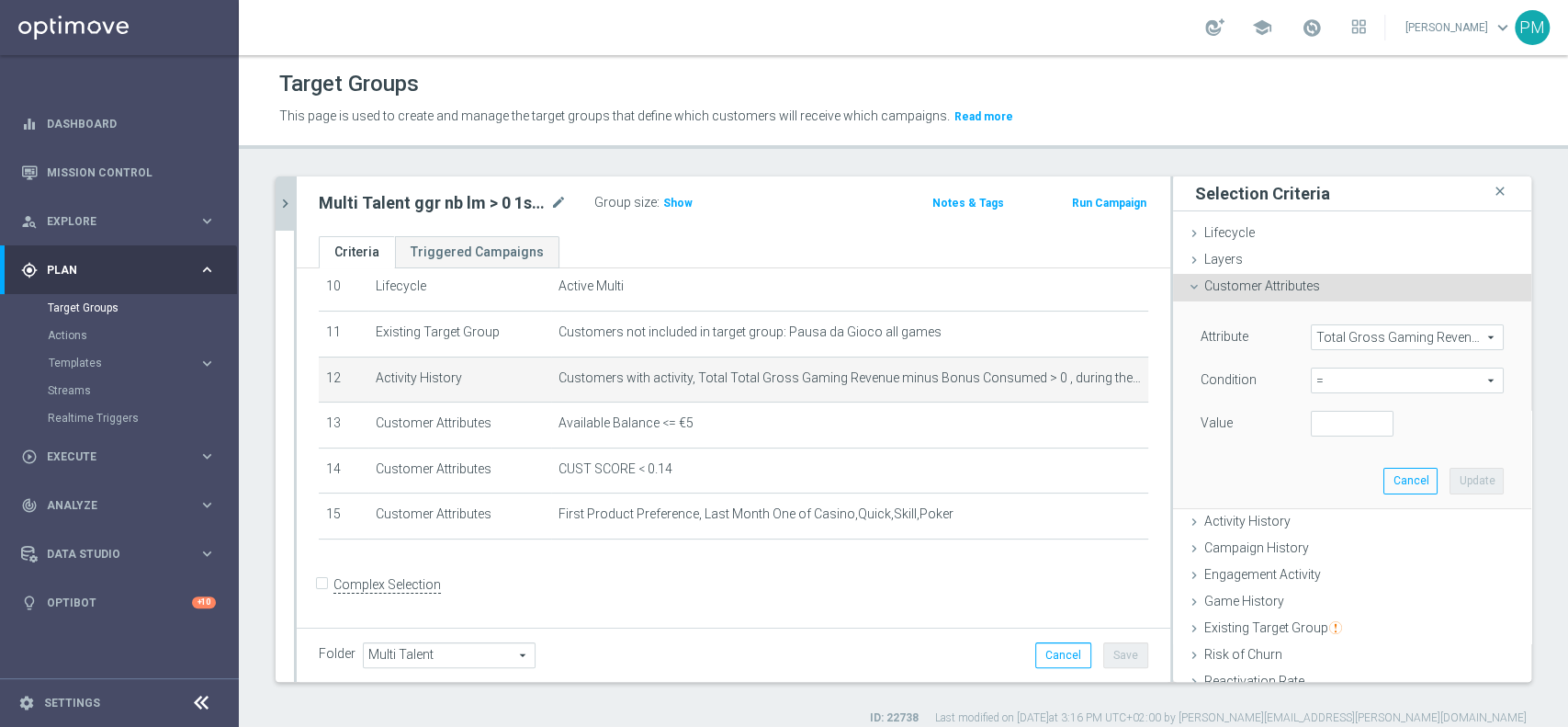
click at [1330, 377] on span "=" at bounding box center [1407, 380] width 191 height 24
click at [1320, 500] on span ">" at bounding box center [1407, 503] width 174 height 15
type input ">"
click at [1318, 424] on input "number" at bounding box center [1352, 424] width 83 height 26
type input "0"
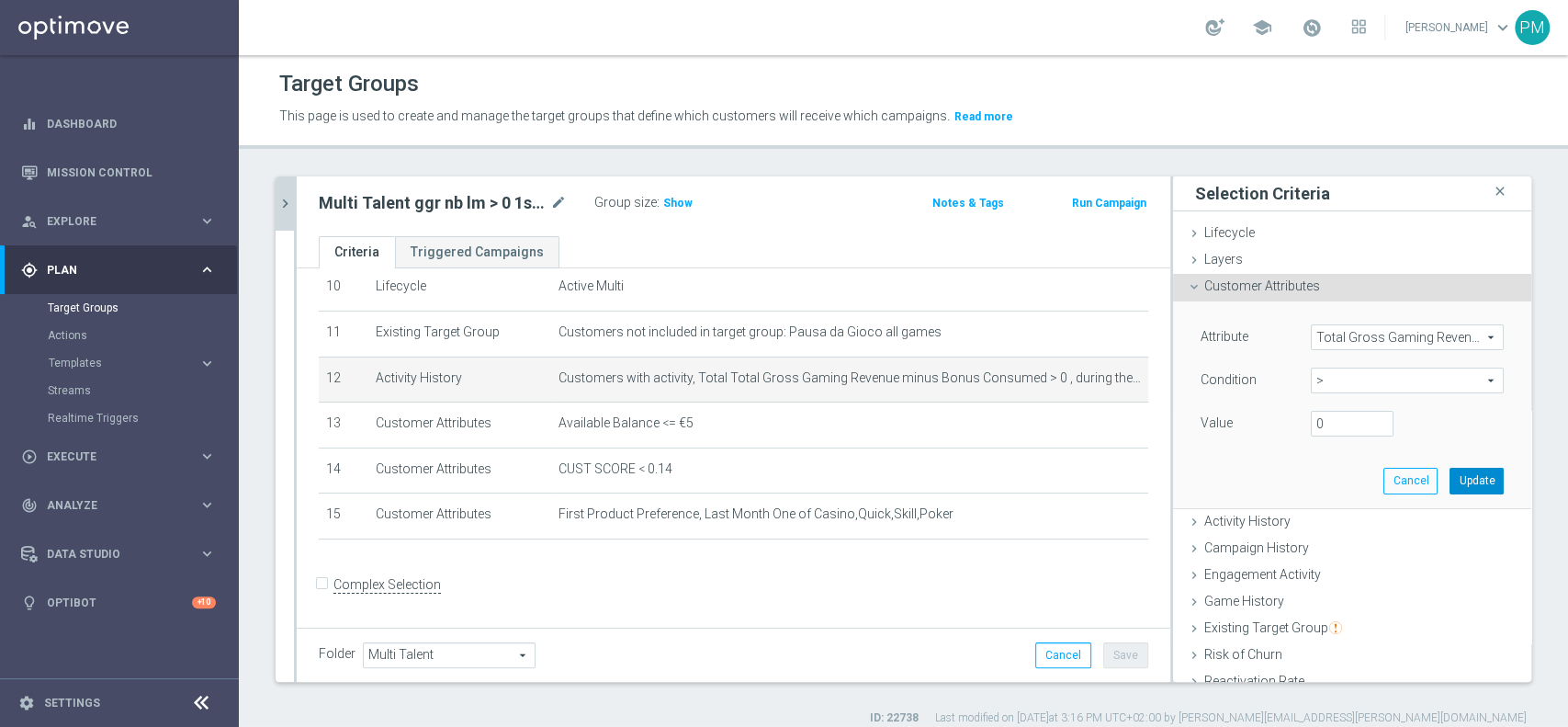
click at [1450, 480] on button "Update" at bounding box center [1477, 481] width 54 height 26
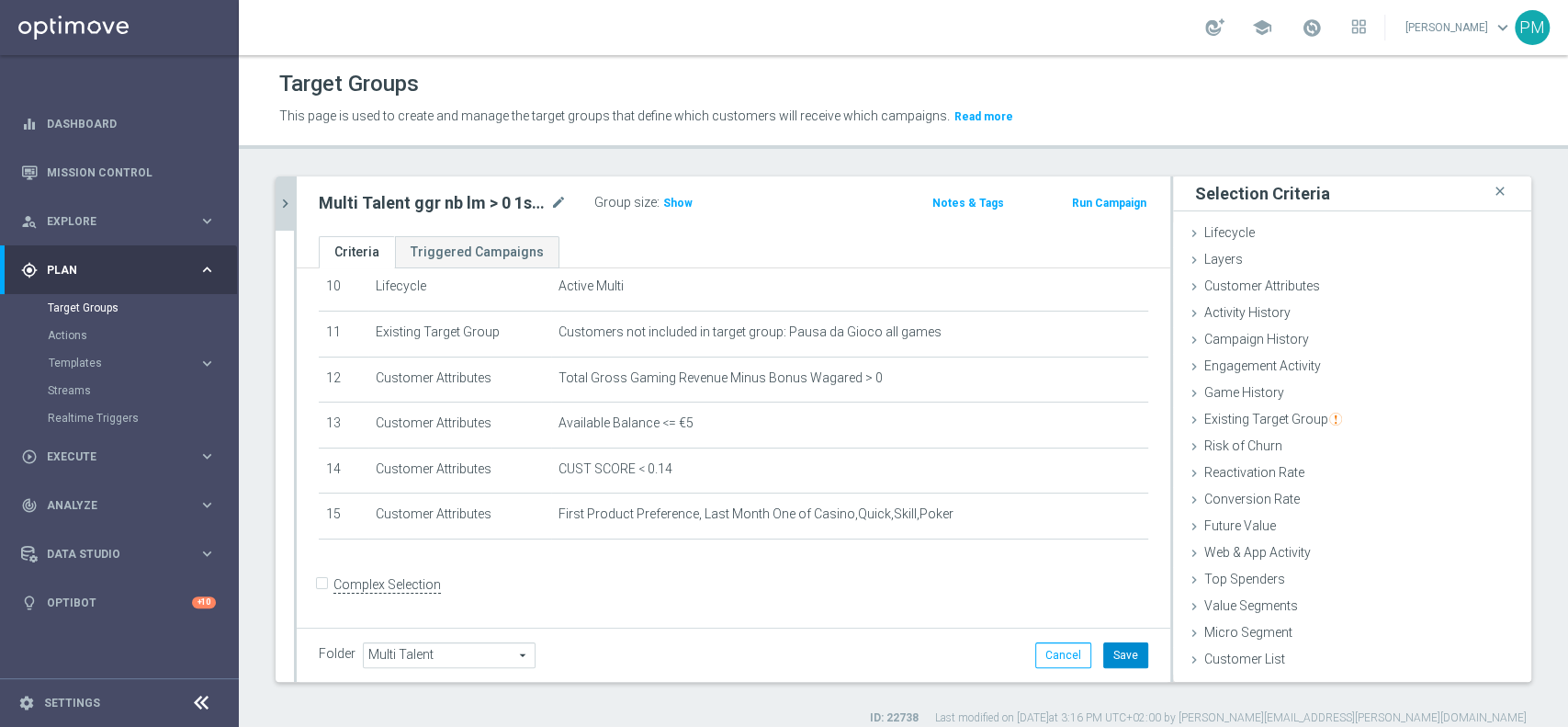
click at [1110, 659] on button "Save" at bounding box center [1125, 655] width 45 height 26
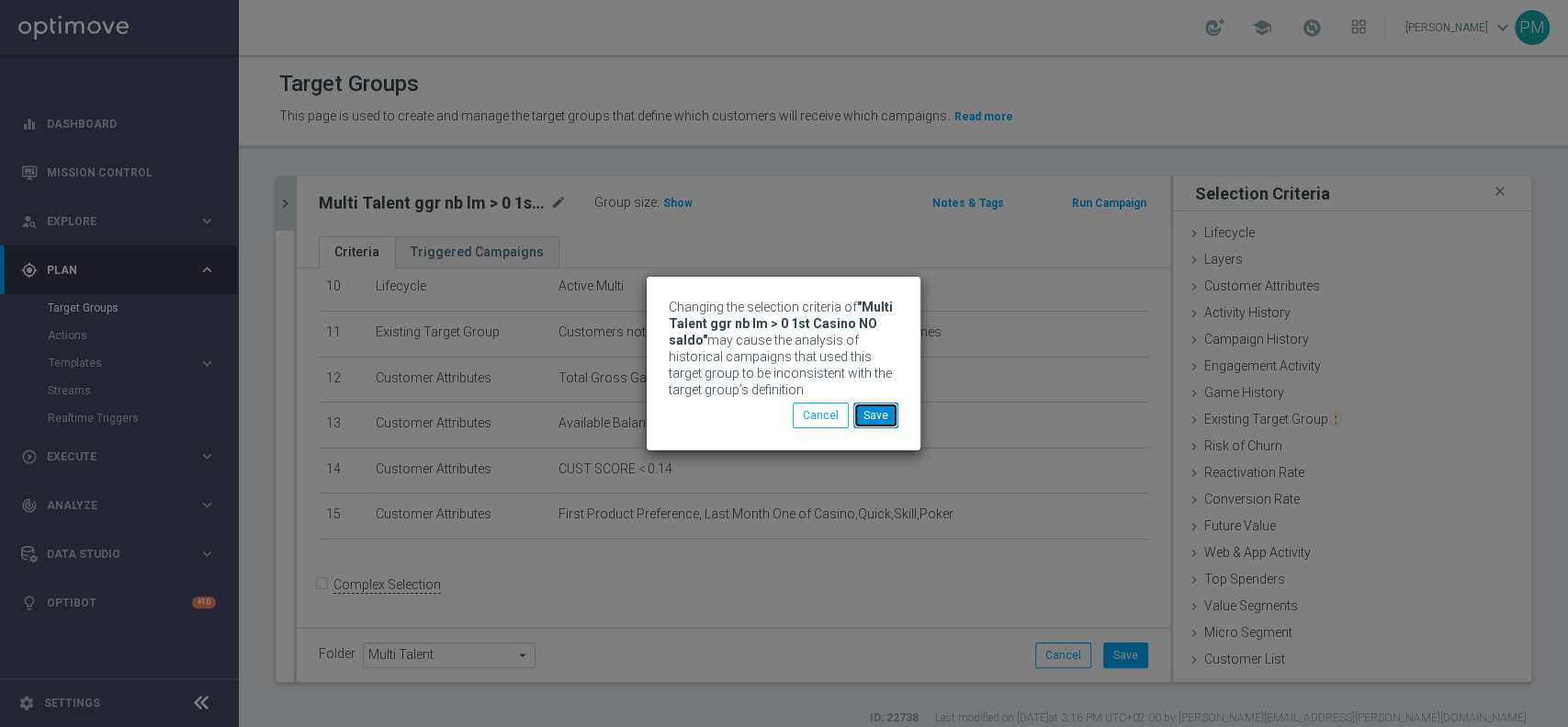
click at [886, 419] on button "Save" at bounding box center [876, 416] width 45 height 26
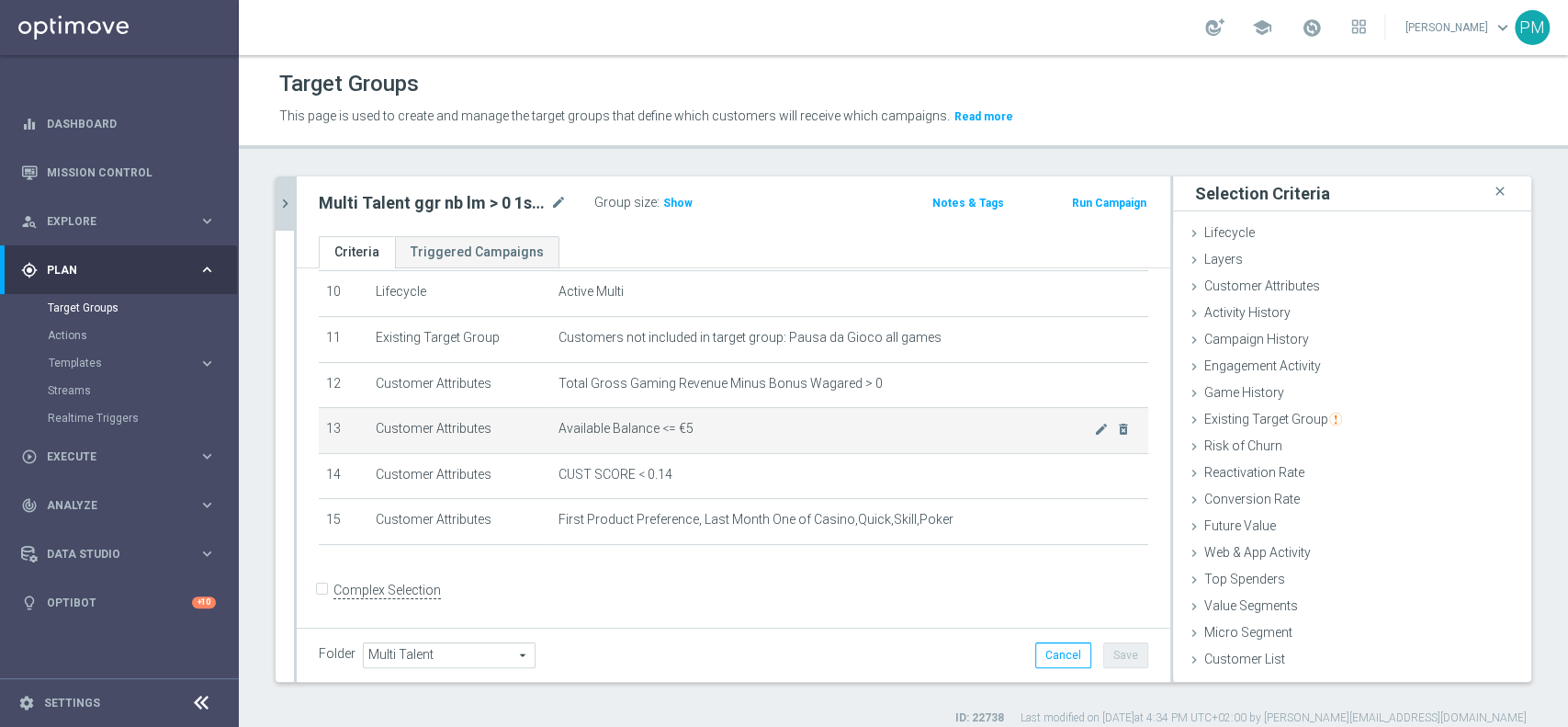
scroll to position [478, 0]
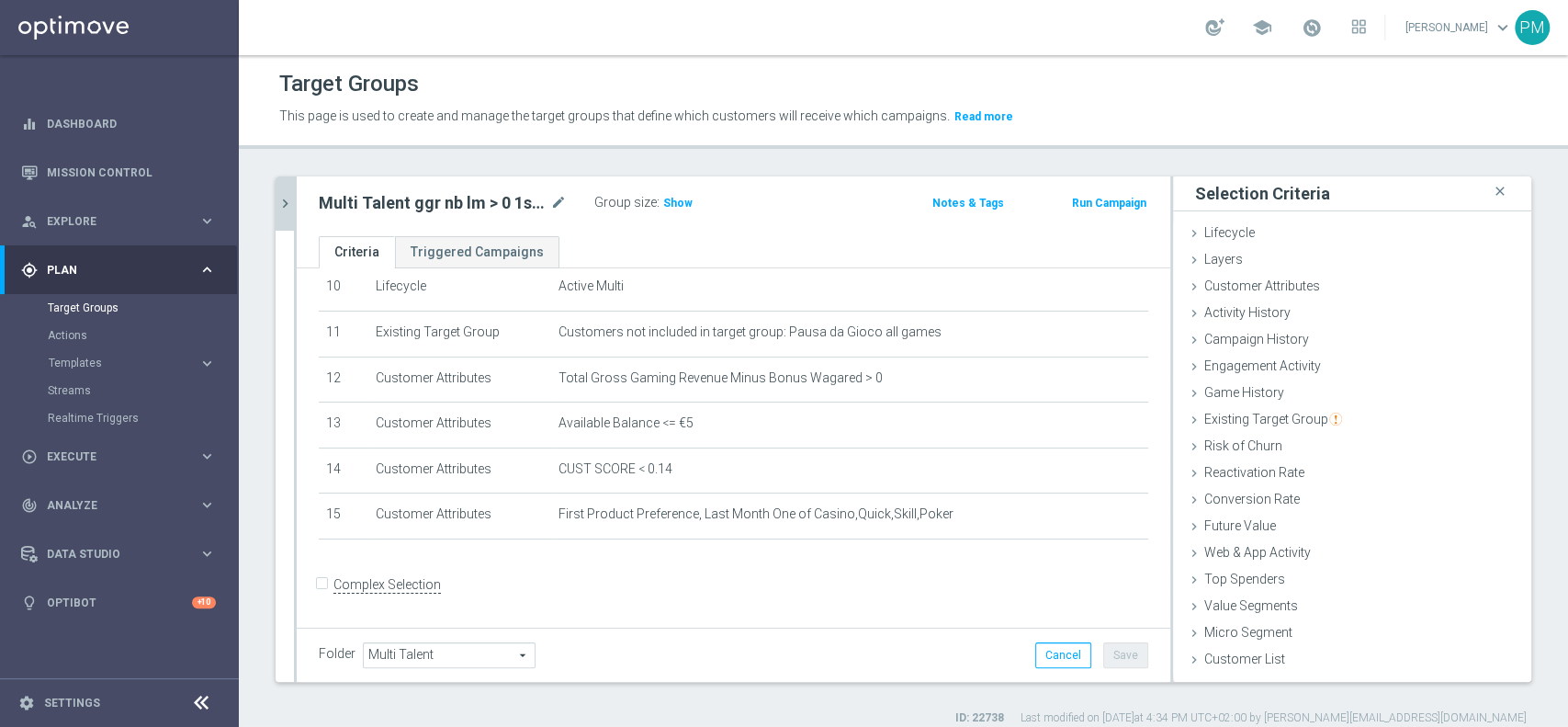
click at [289, 200] on icon "chevron_right" at bounding box center [285, 203] width 18 height 18
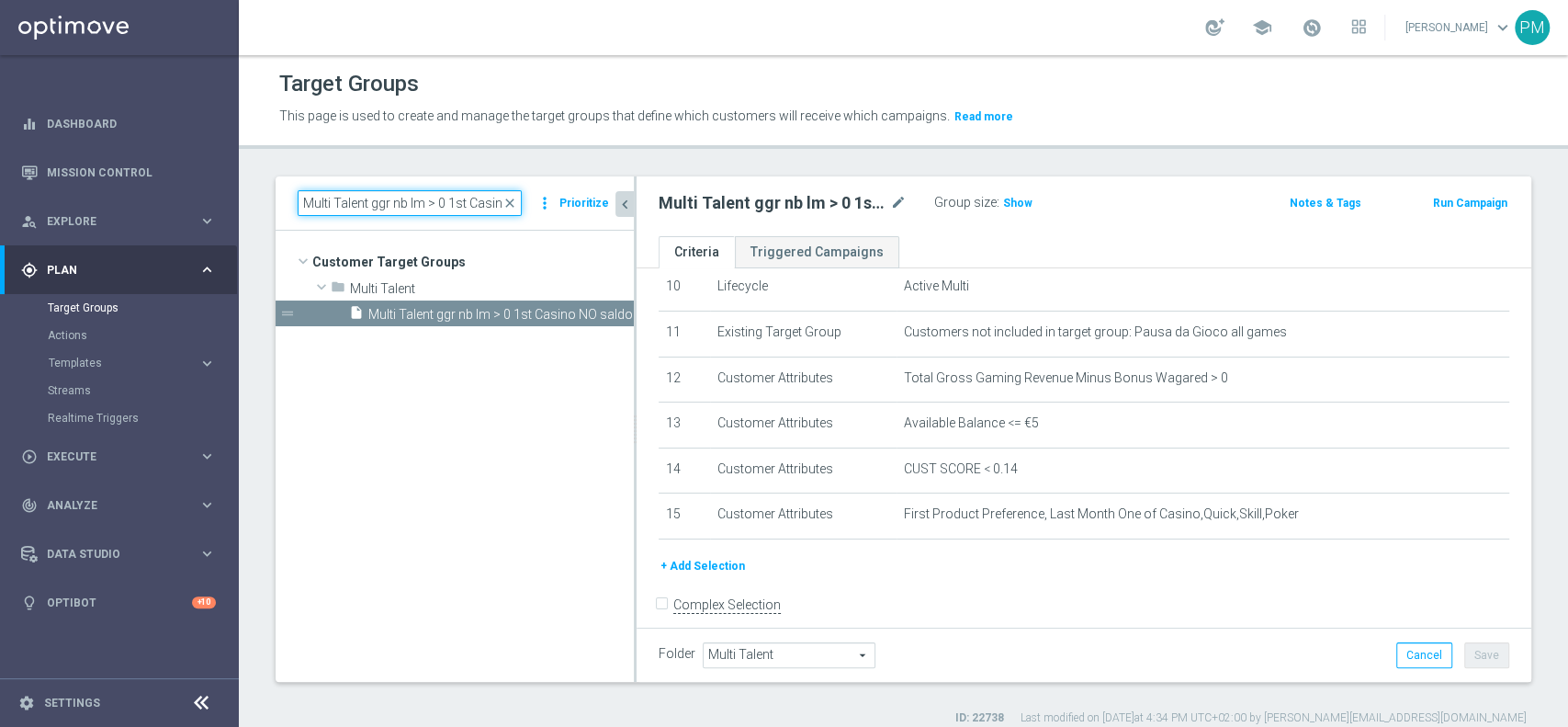
click at [395, 203] on input "Multi Talent ggr nb lm > 0 1st Casino NO saldo" at bounding box center [409, 203] width 225 height 26
paste input "Master Low 1st Casino lm"
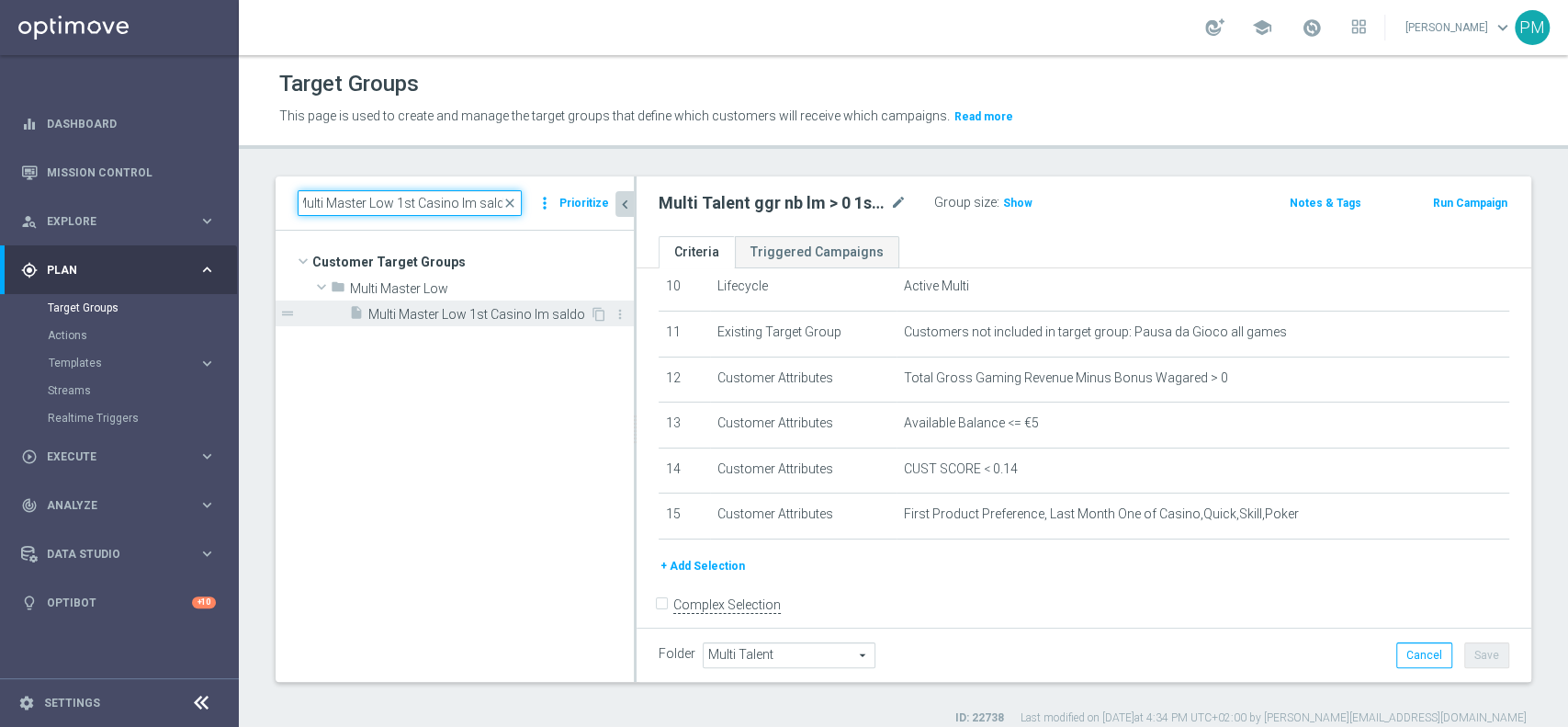
type input "Multi Master Low 1st Casino lm saldo"
click at [421, 312] on span "Multi Master Low 1st Casino lm saldo" at bounding box center [479, 314] width 222 height 16
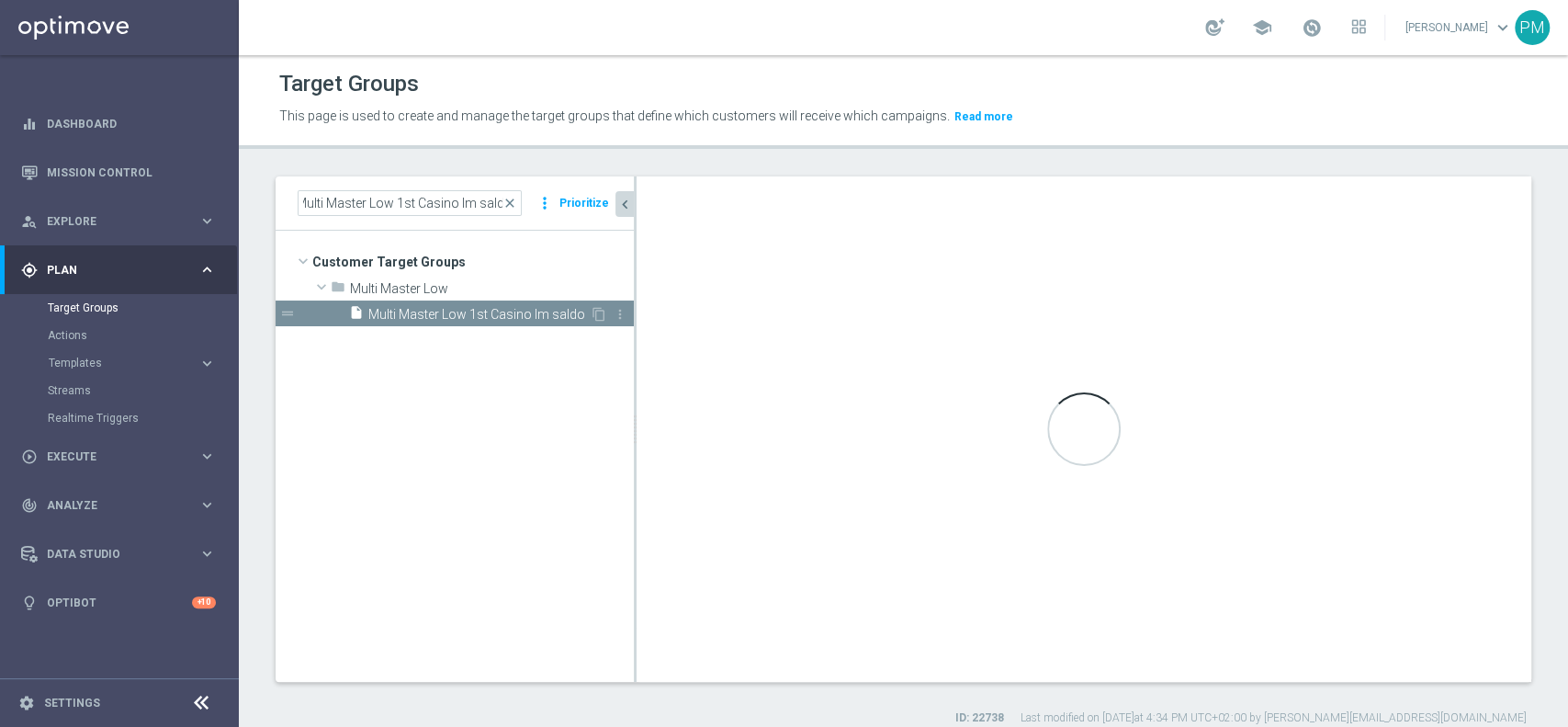
scroll to position [0, 0]
type input "Multi Master Low"
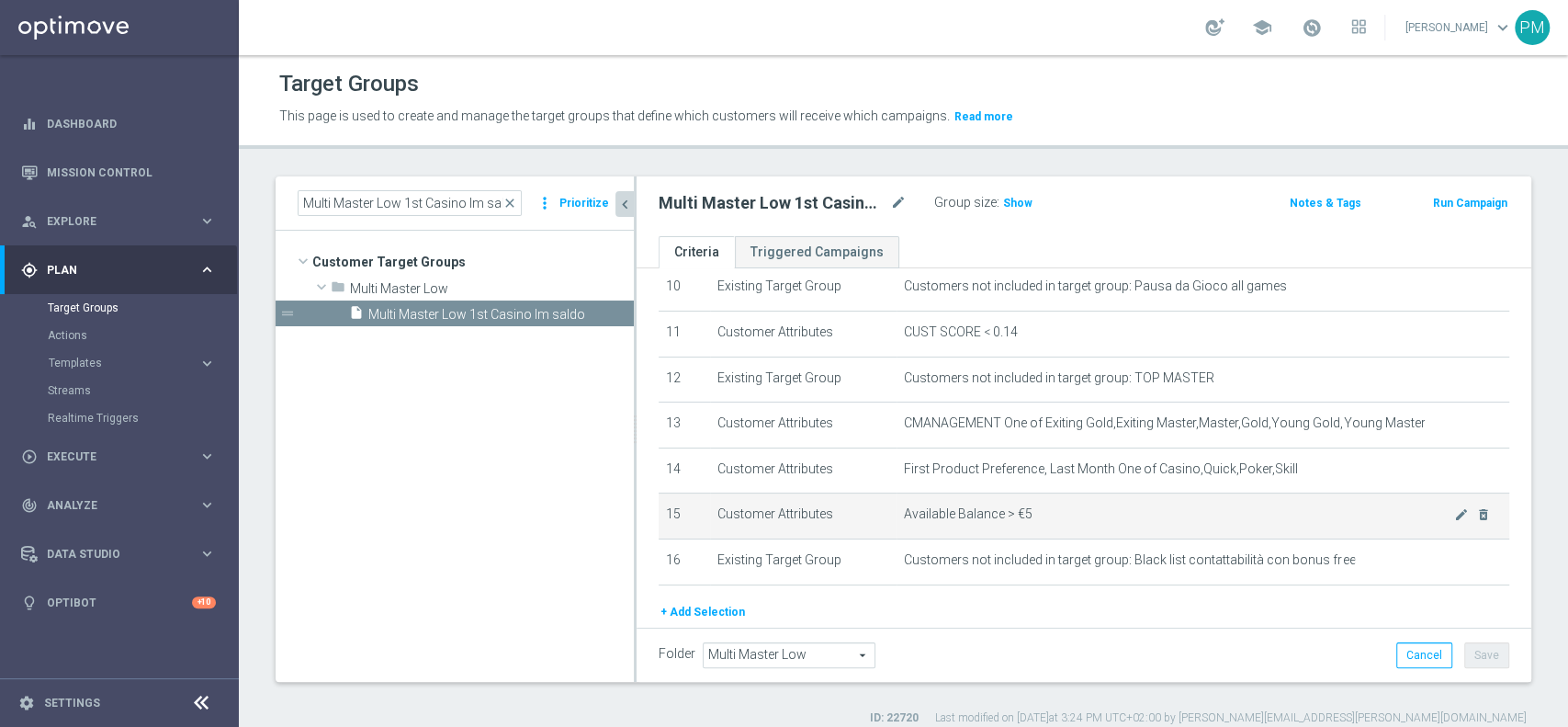
scroll to position [356, 0]
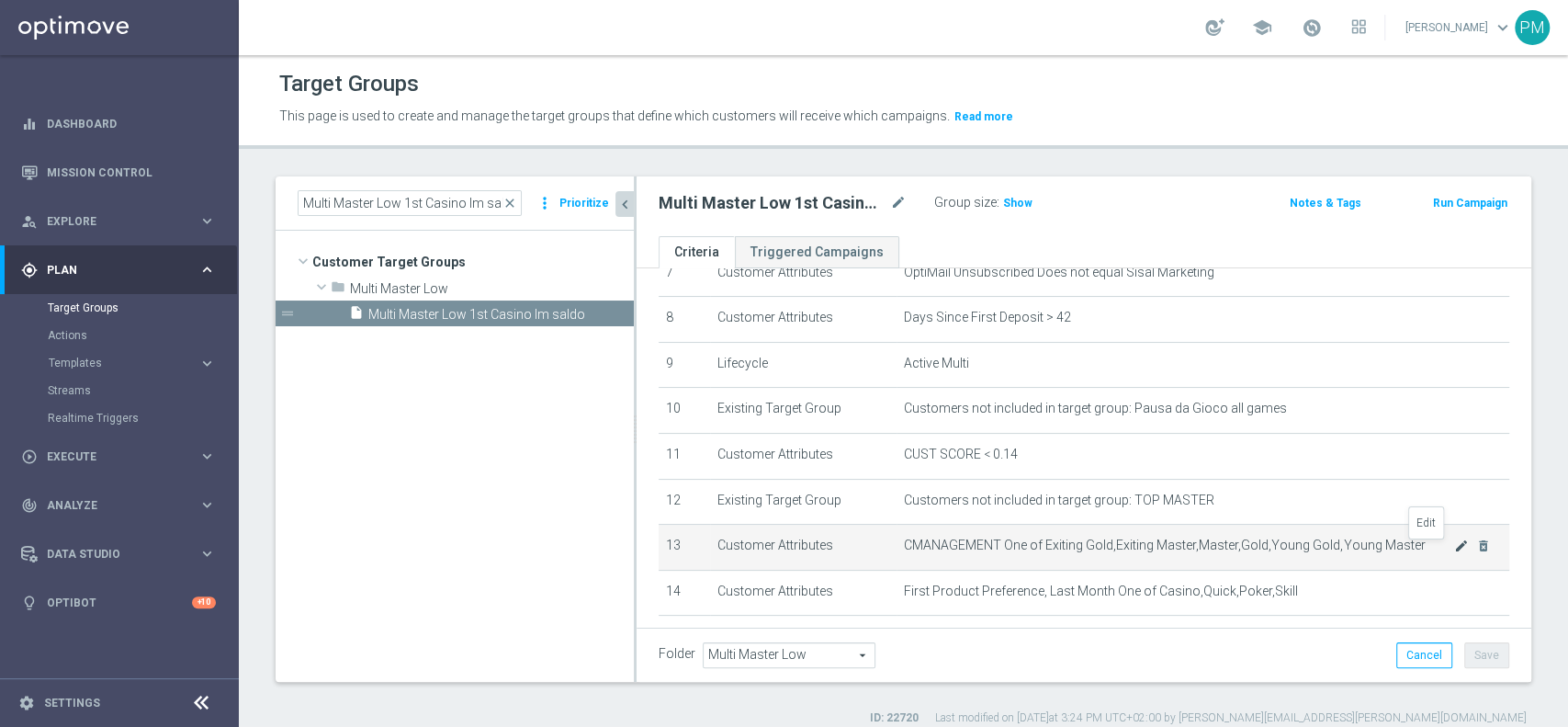
click at [1454, 554] on icon "mode_edit" at bounding box center [1462, 546] width 15 height 15
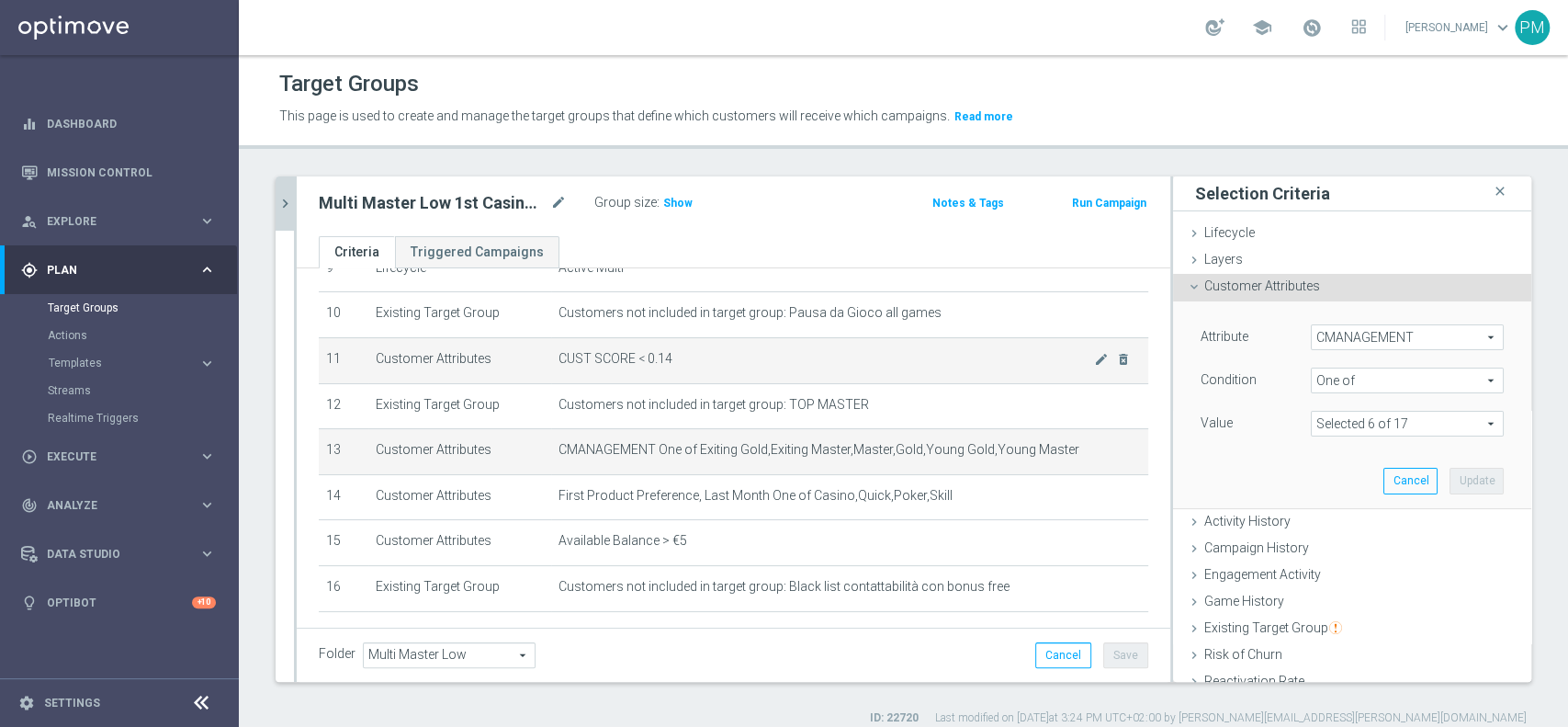
scroll to position [490, 0]
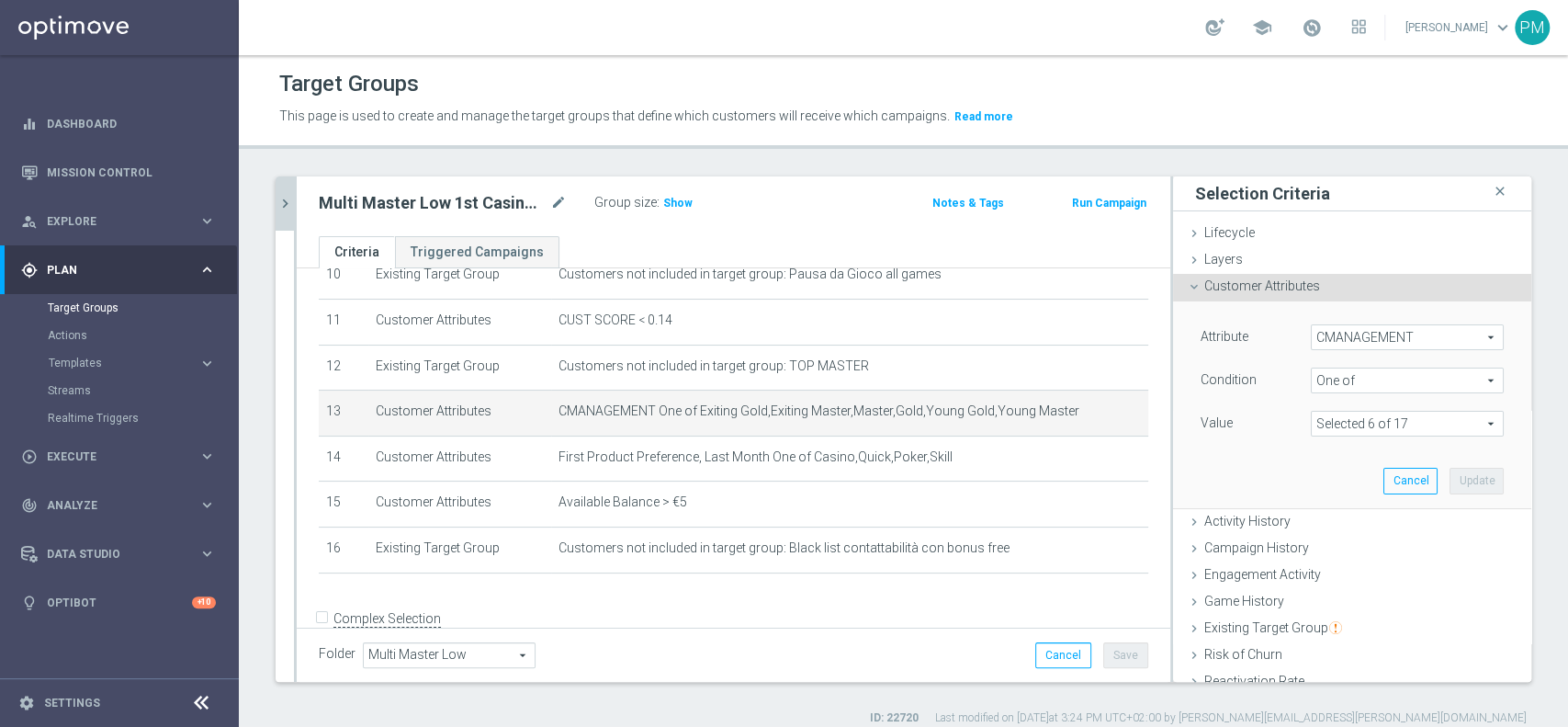
click at [282, 195] on icon "chevron_right" at bounding box center [285, 203] width 18 height 18
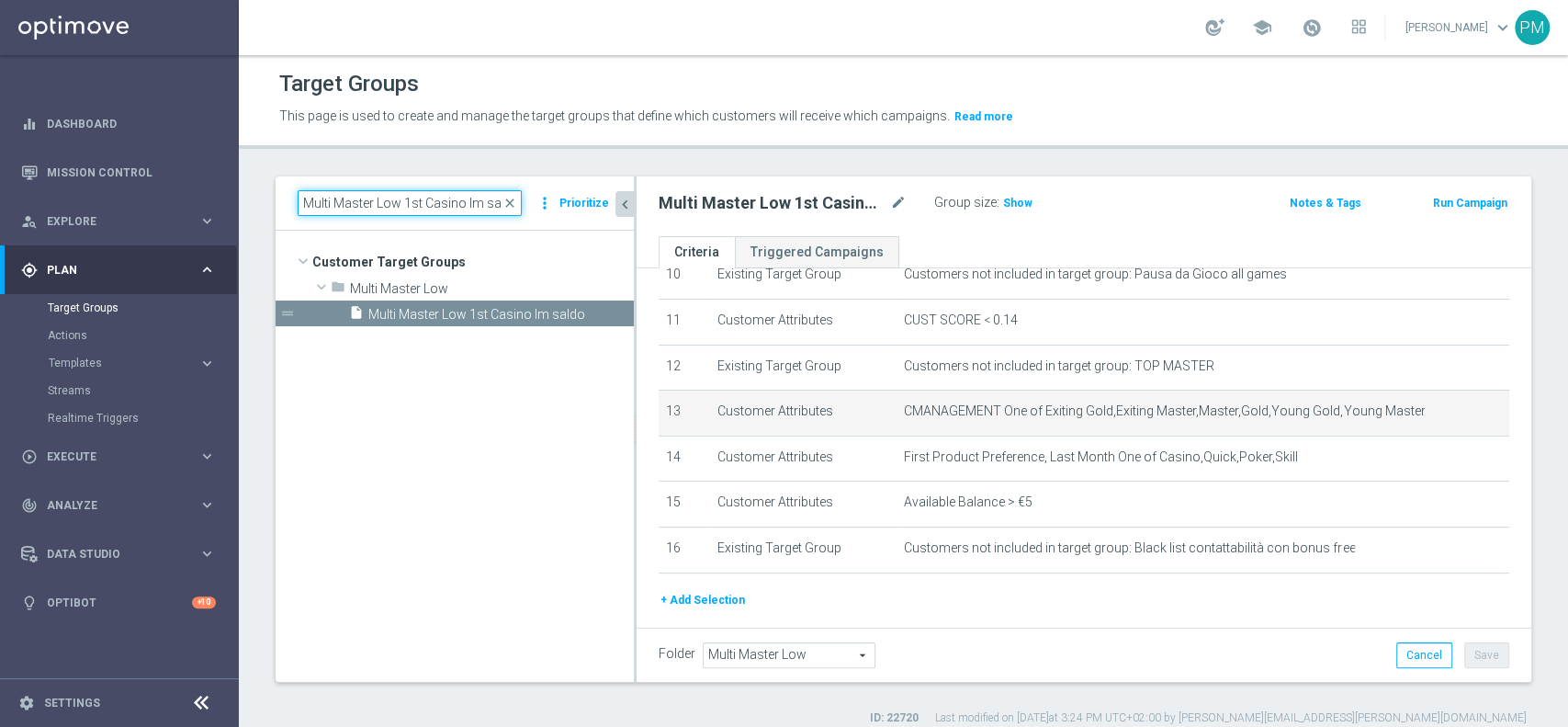
click at [429, 199] on input "Multi Master Low 1st Casino lm saldo" at bounding box center [409, 203] width 225 height 26
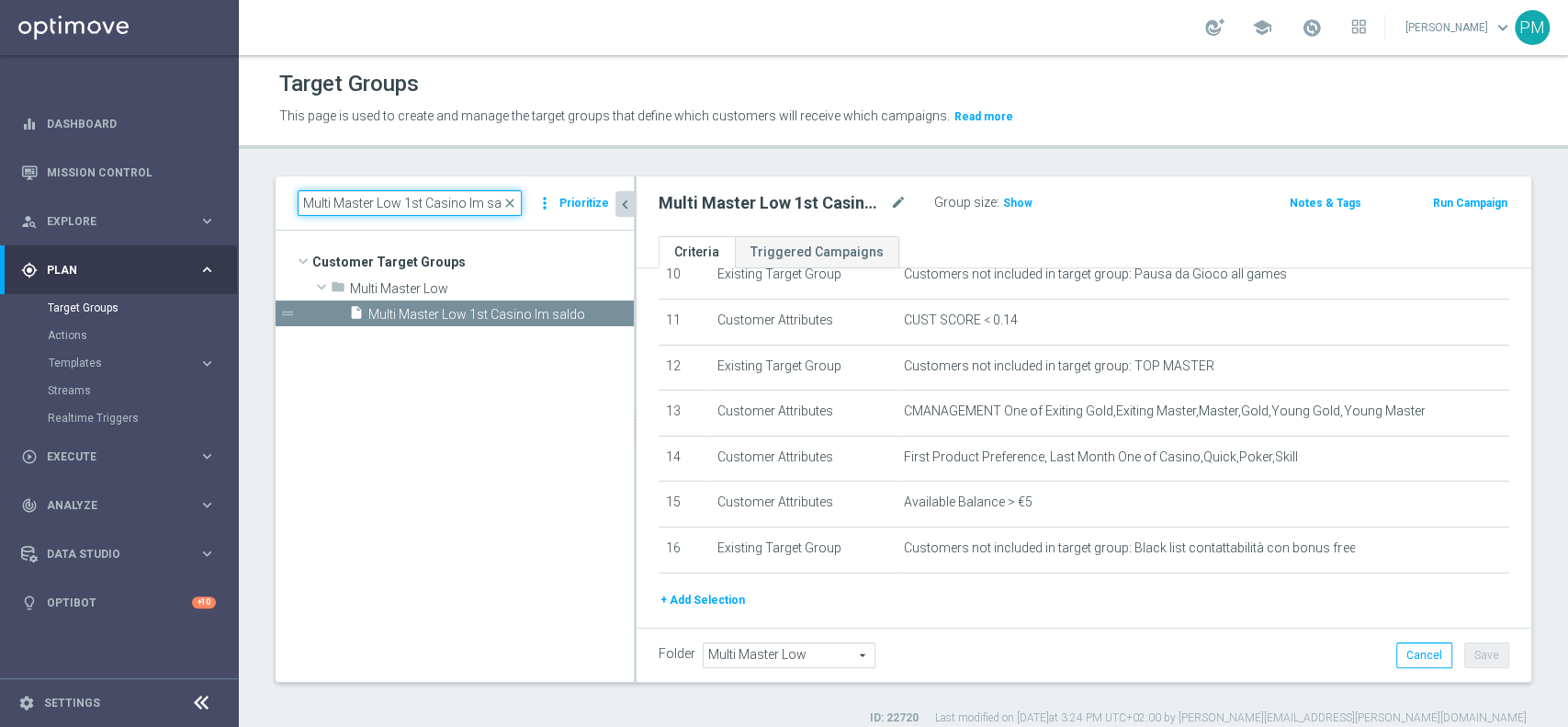
paste input "NO"
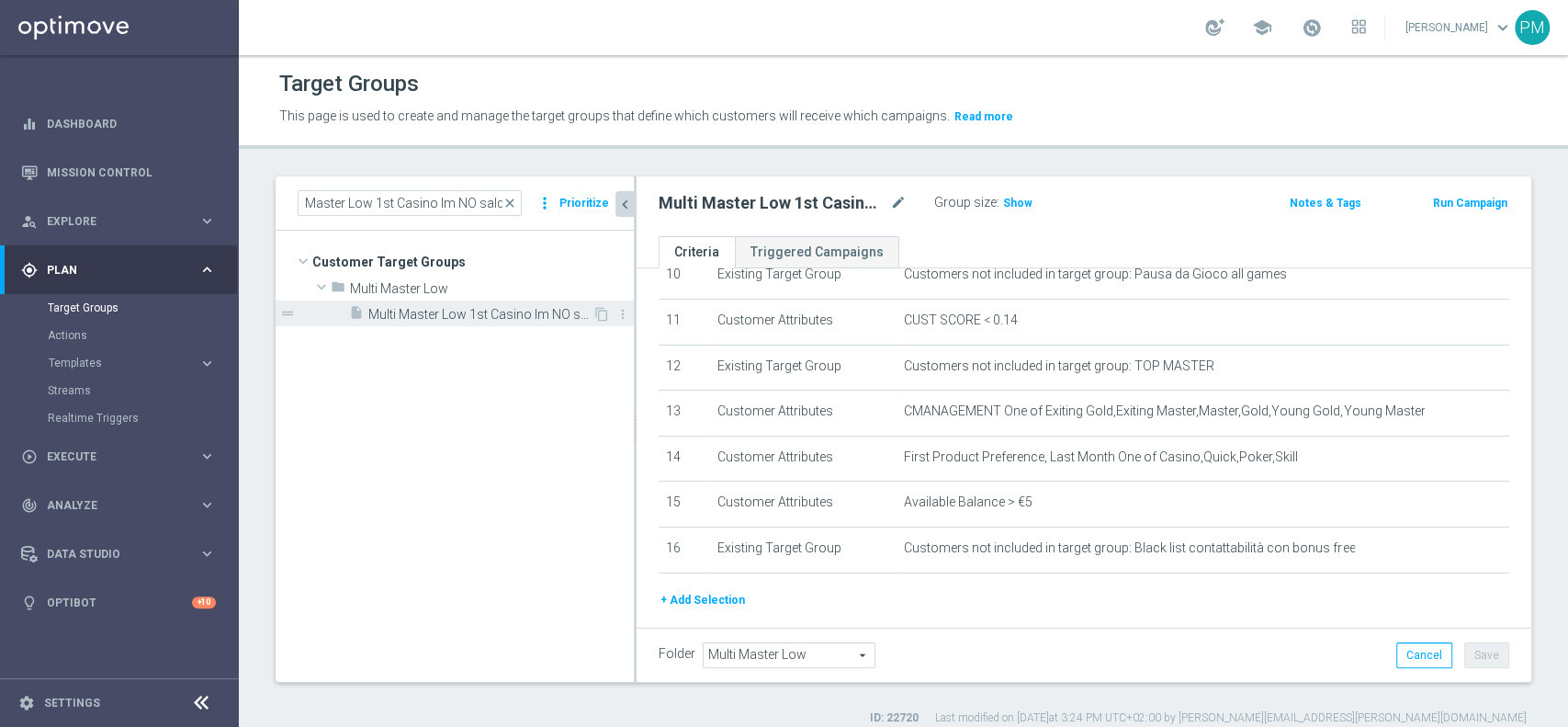
click at [468, 313] on span "Multi Master Low 1st Casino lm NO saldo" at bounding box center [480, 314] width 225 height 16
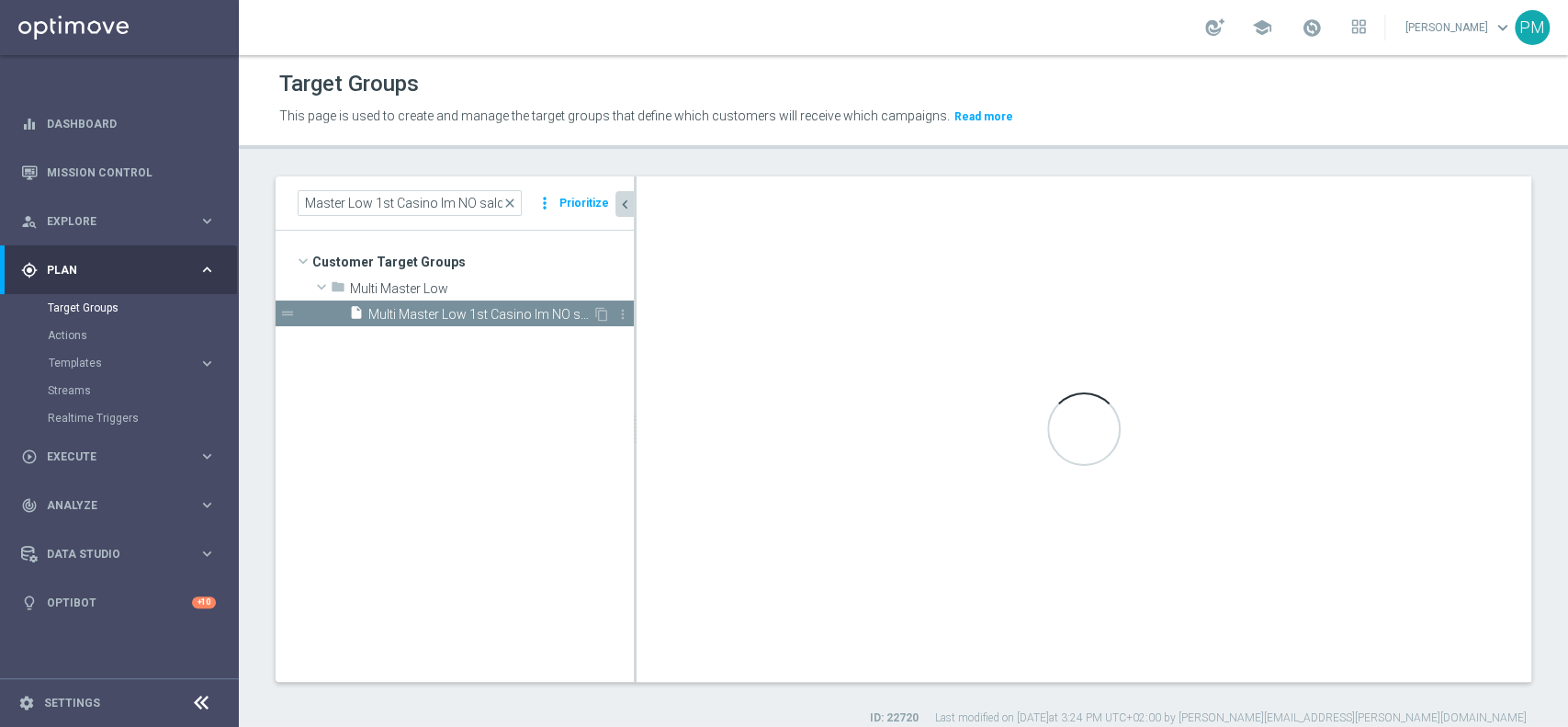
scroll to position [0, 0]
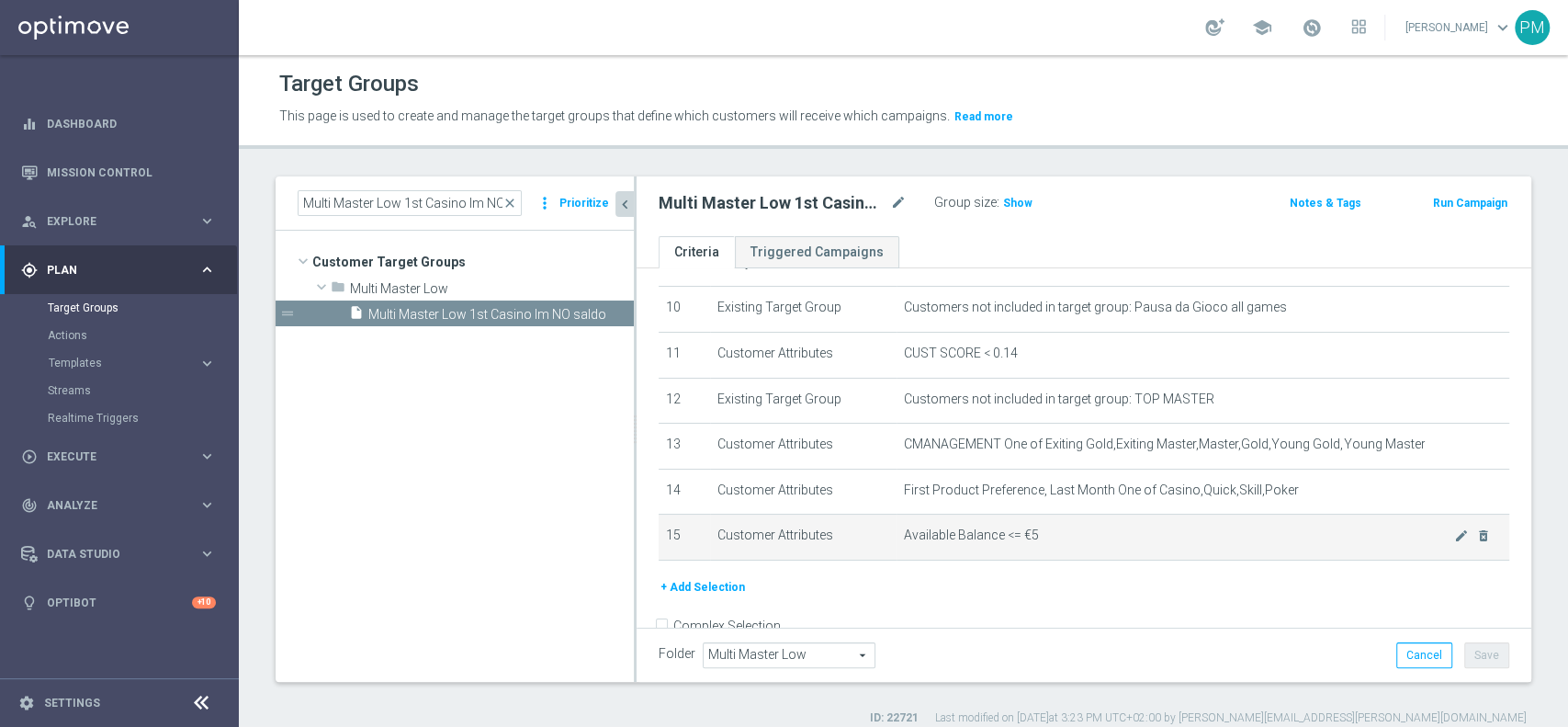
scroll to position [490, 0]
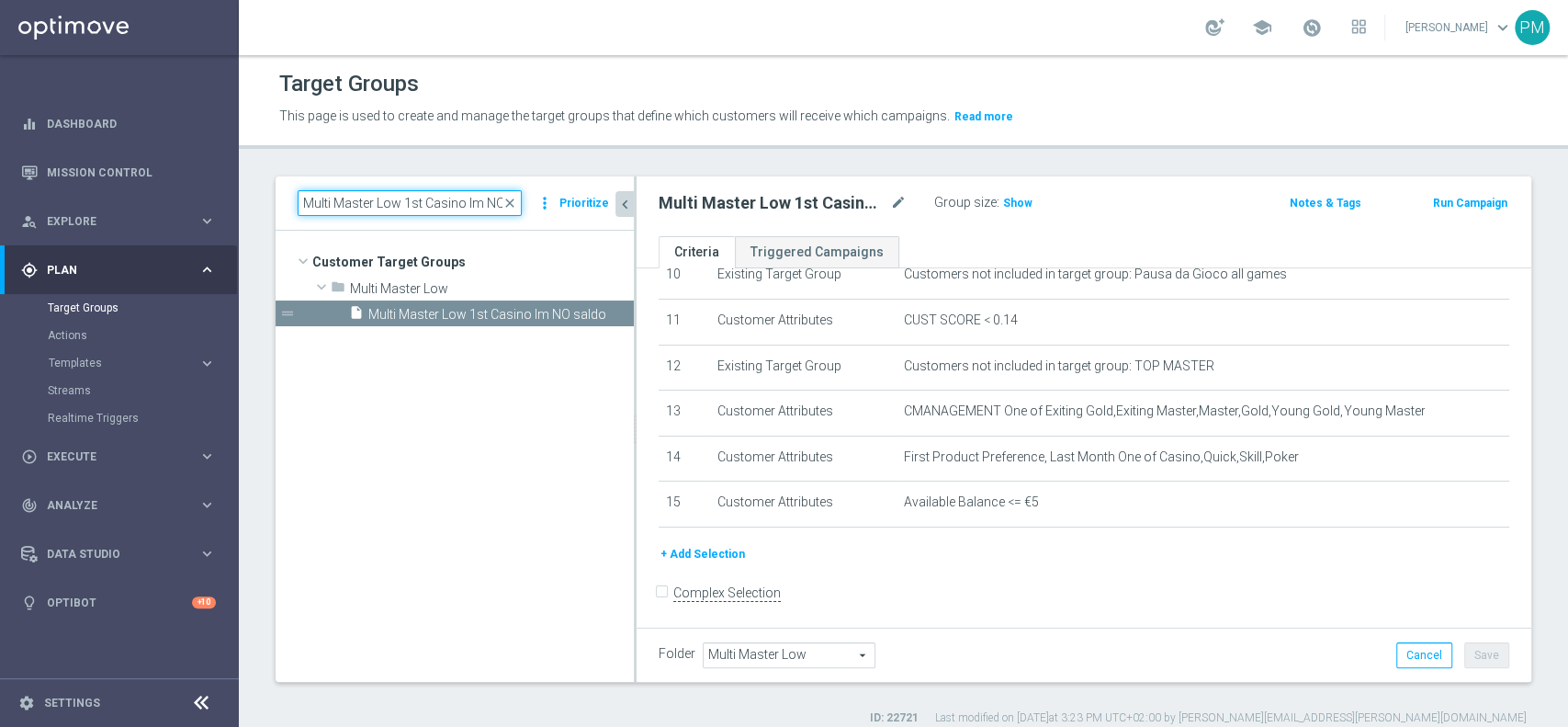
click at [320, 203] on input "Multi Master Low 1st Casino lm NO saldo" at bounding box center [409, 203] width 225 height 26
paste input "Reactivated Master Low 1st Casino lm"
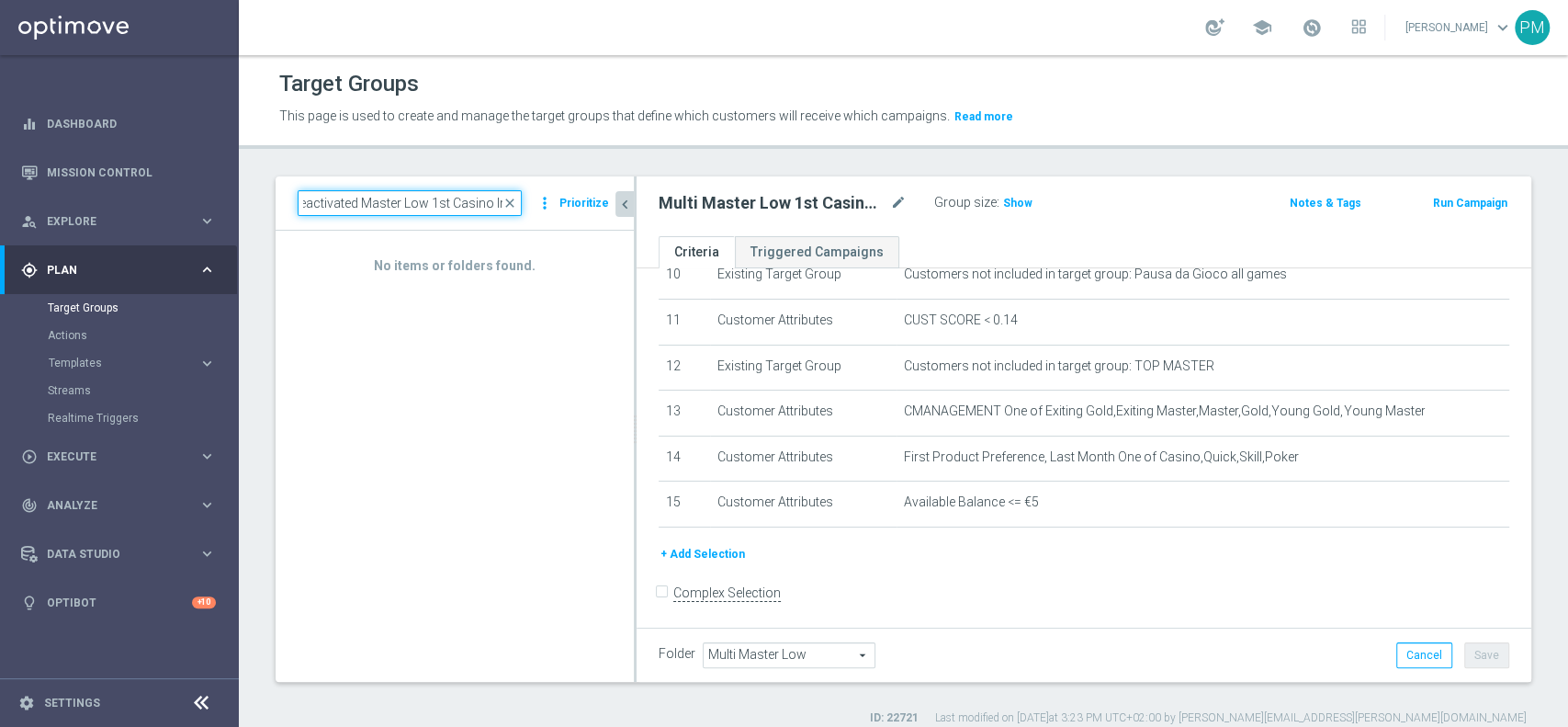
click at [388, 207] on input "Reactivated Master Low 1st Casino lm" at bounding box center [409, 203] width 225 height 26
click at [438, 208] on input "Reactivated Master Low 1st Casino lm" at bounding box center [409, 203] width 225 height 26
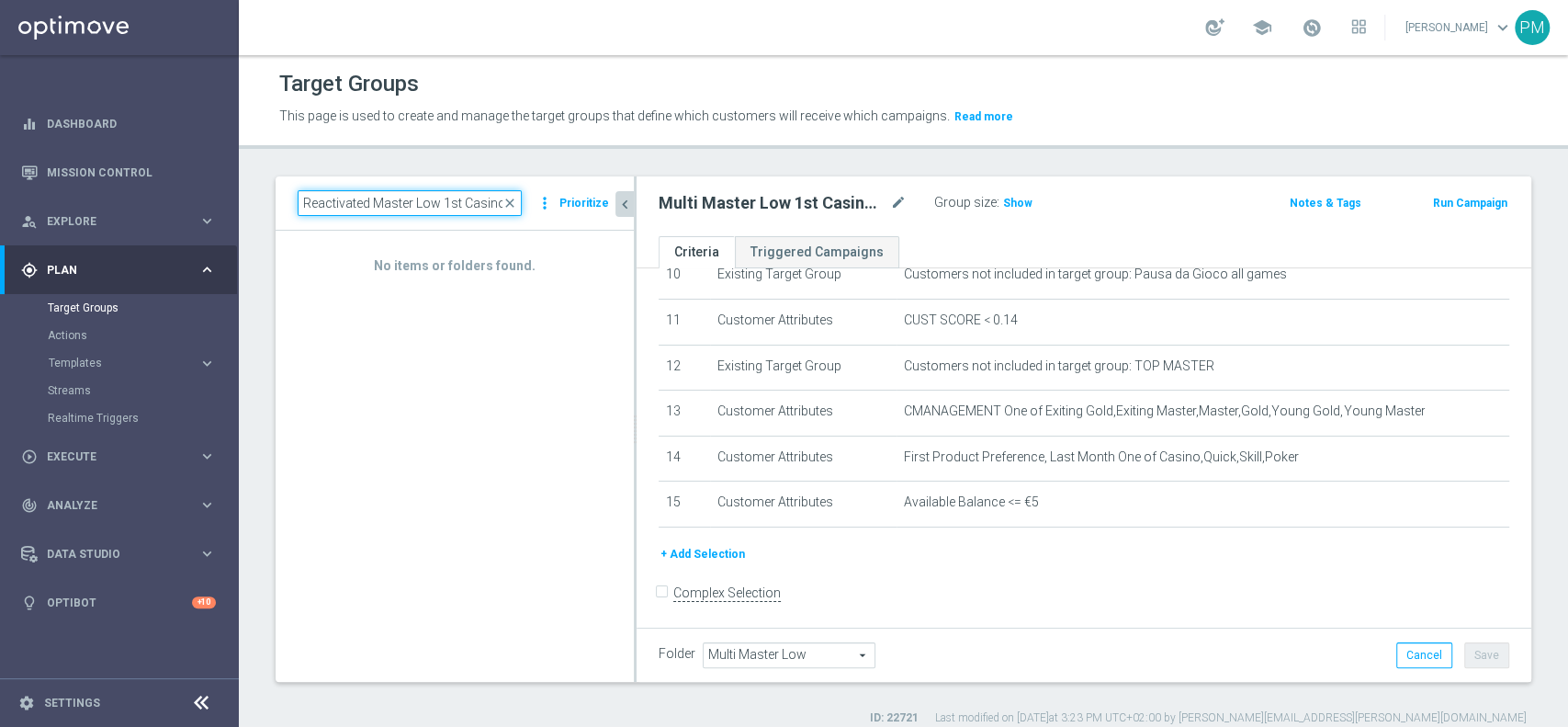
click at [438, 208] on input "Reactivated Master Low 1st Casino lm" at bounding box center [409, 203] width 225 height 26
paste input "Talent ggr nb lm > 0"
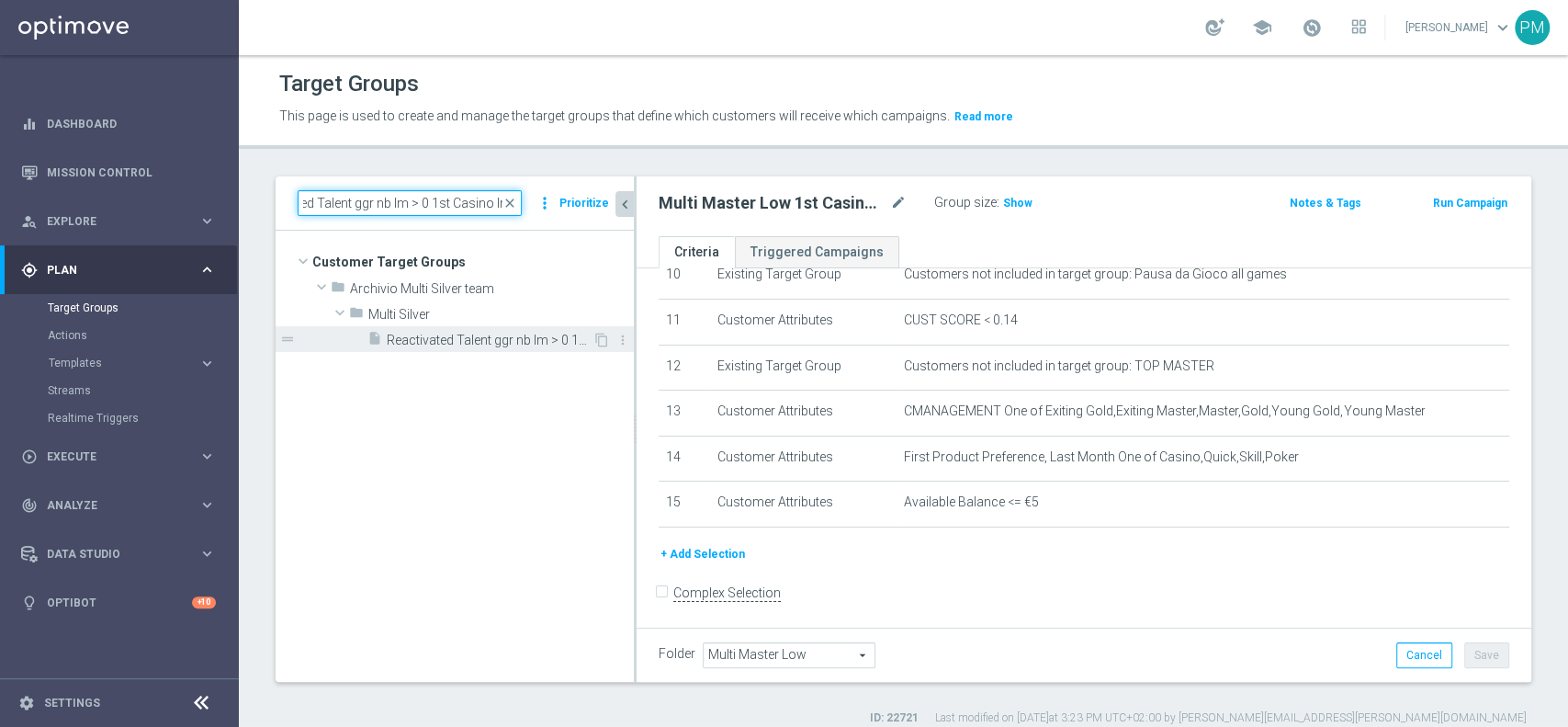
type input "Reactivated Talent ggr nb lm > 0 1st Casino lm"
click at [477, 342] on span "Reactivated Talent ggr nb lm > 0 1st Casino lm" at bounding box center [489, 340] width 206 height 16
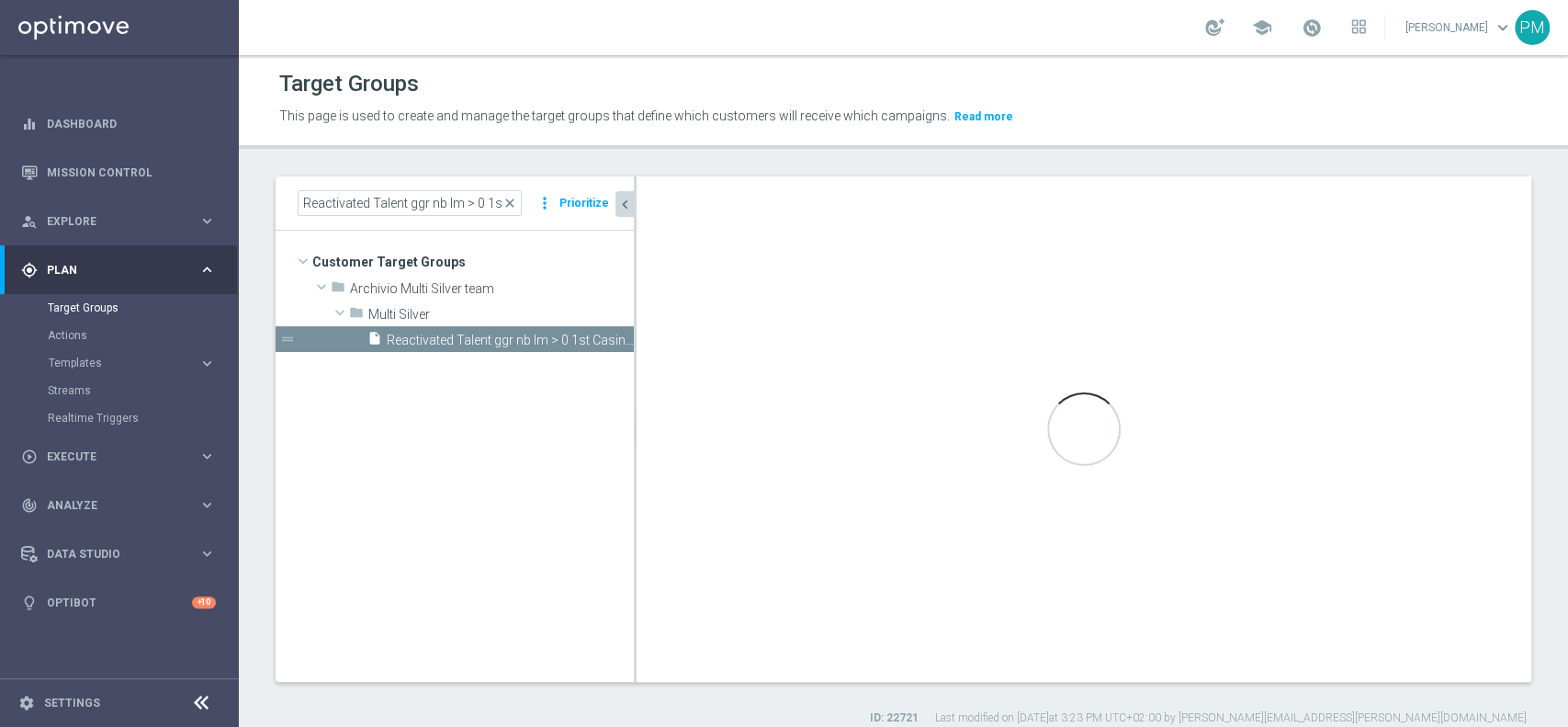
type input "Multi Silver"
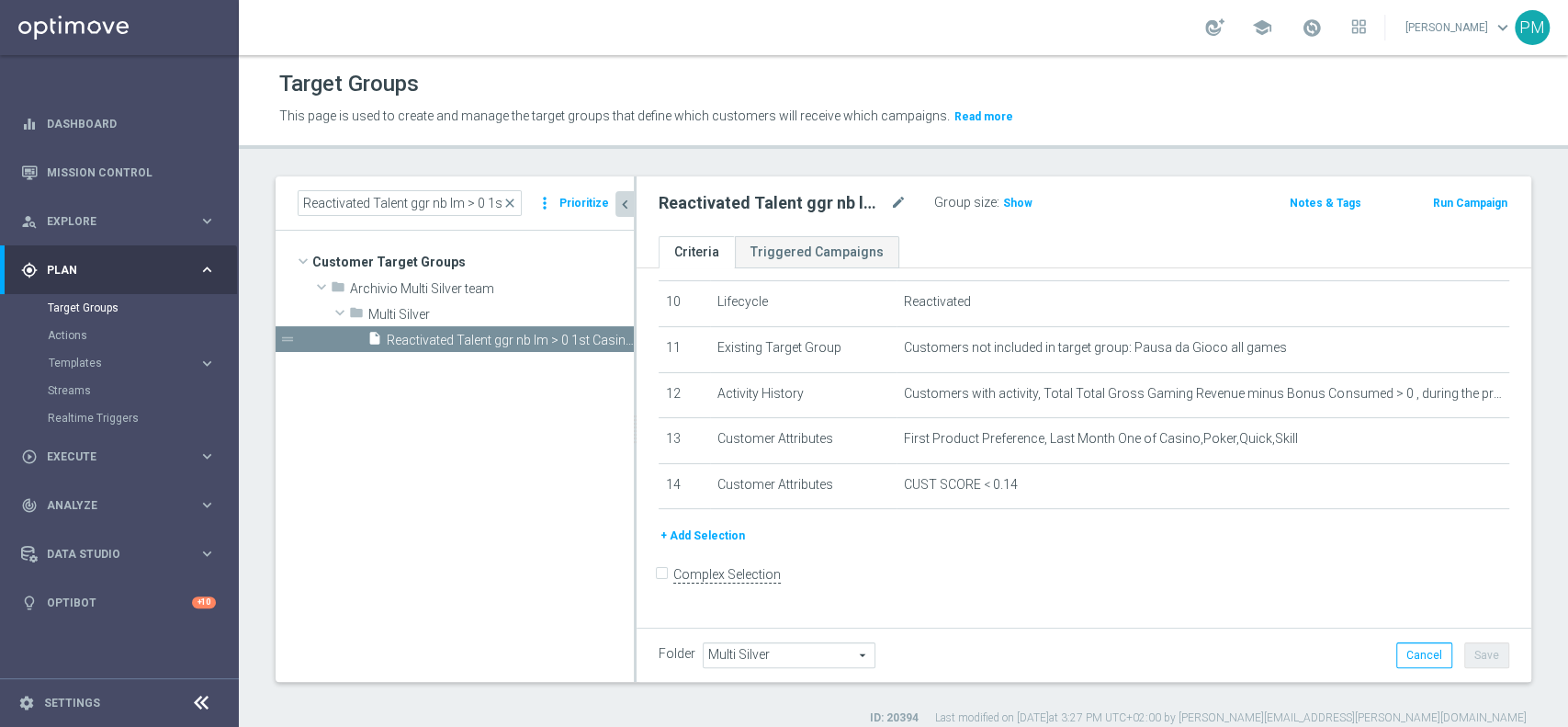
scroll to position [452, 0]
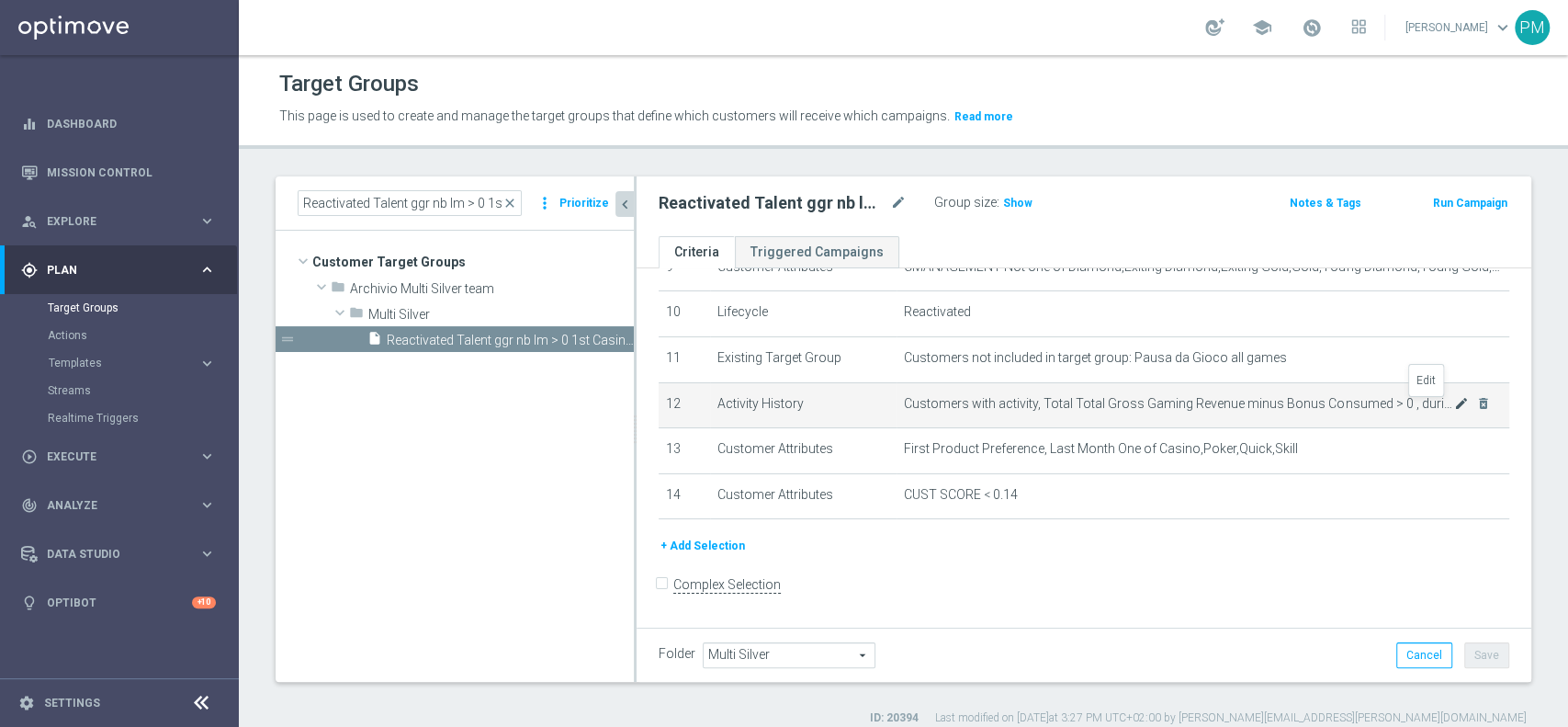
click at [1454, 409] on icon "mode_edit" at bounding box center [1462, 404] width 15 height 15
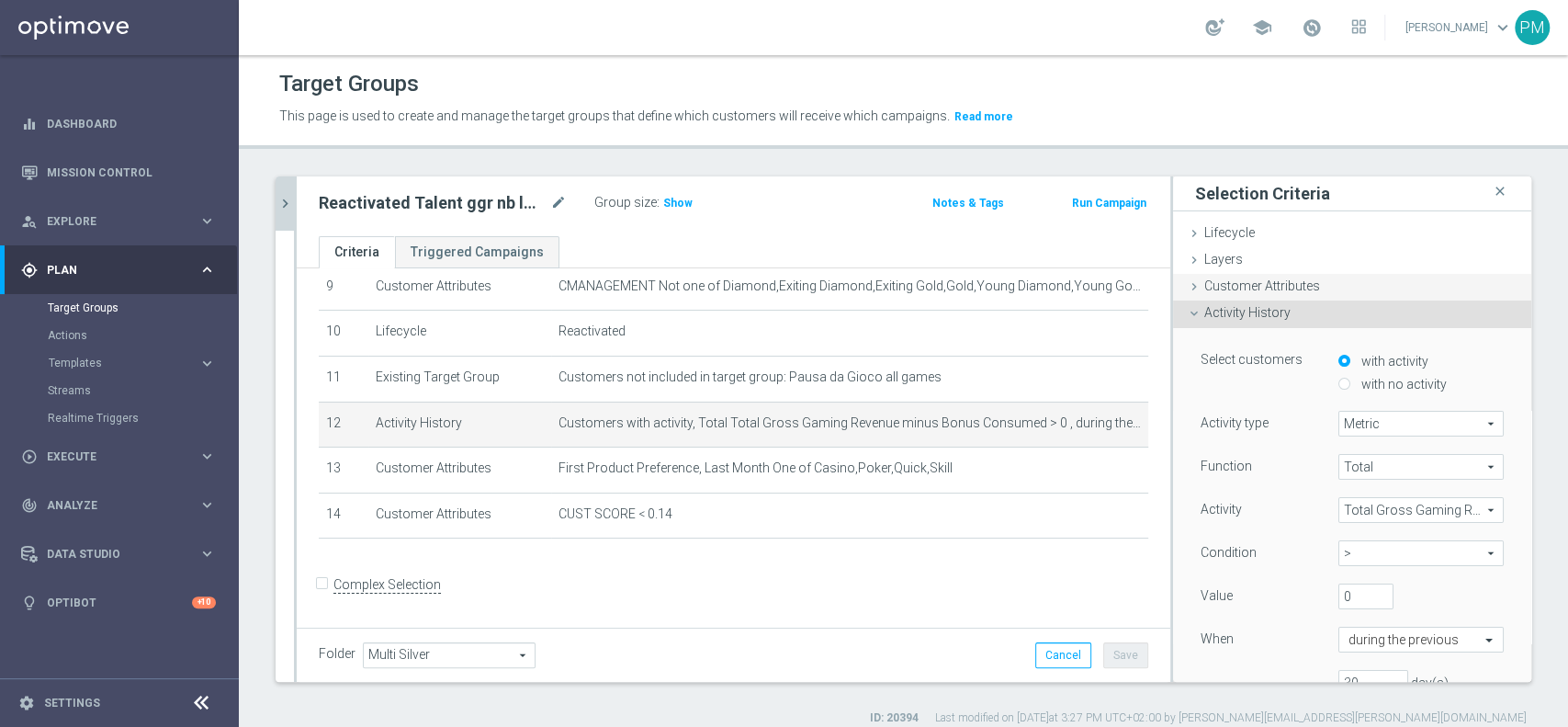
click at [1210, 275] on div "Customer Attributes done selection updated" at bounding box center [1352, 288] width 359 height 28
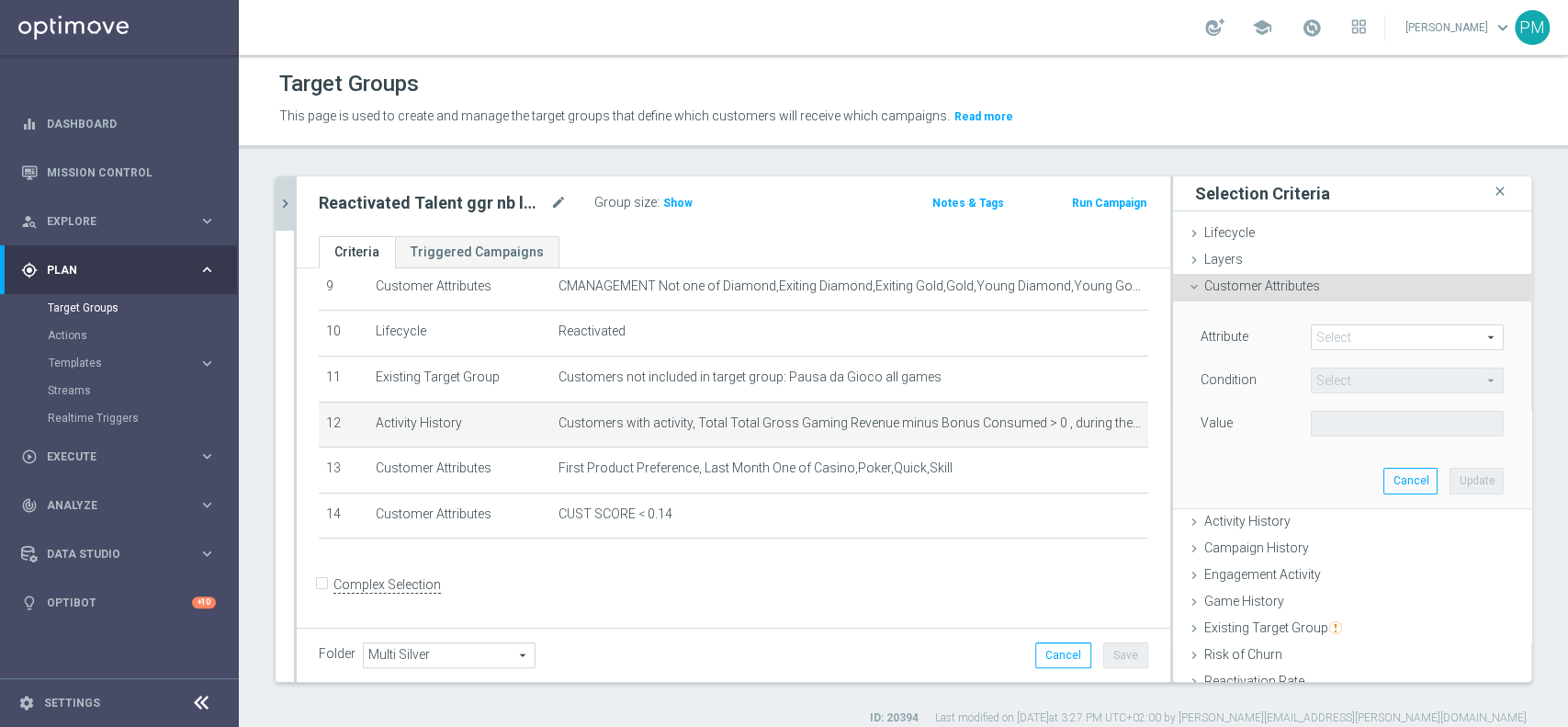
click at [1329, 329] on span at bounding box center [1407, 337] width 191 height 24
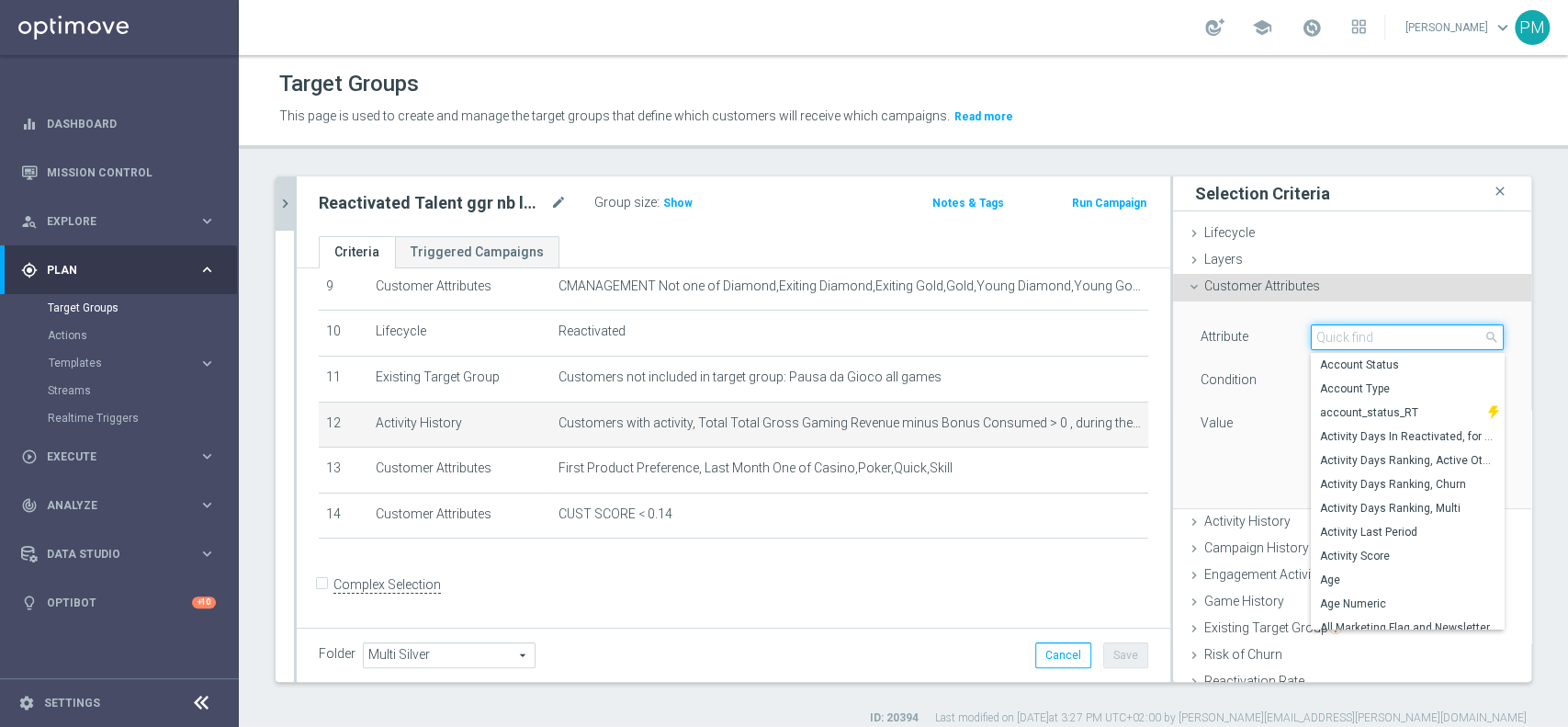
click at [1329, 329] on input "search" at bounding box center [1407, 337] width 193 height 26
paste input "Minus Bonus Wagared"
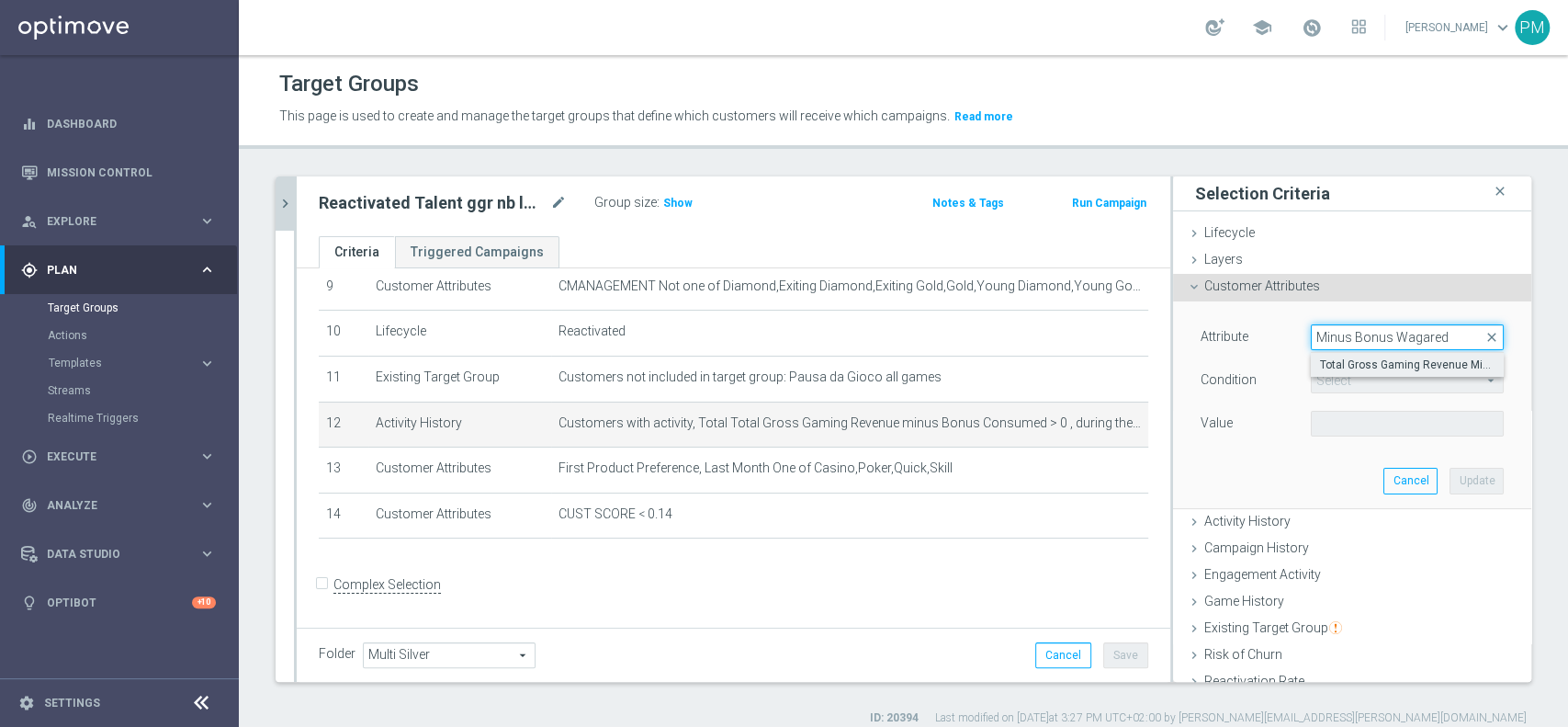
type input "Minus Bonus Wagared"
click at [1365, 365] on span "Total Gross Gaming Revenue Minus Bonus Wagared" at bounding box center [1407, 365] width 174 height 15
type input "Total Gross Gaming Revenue Minus Bonus Wagared"
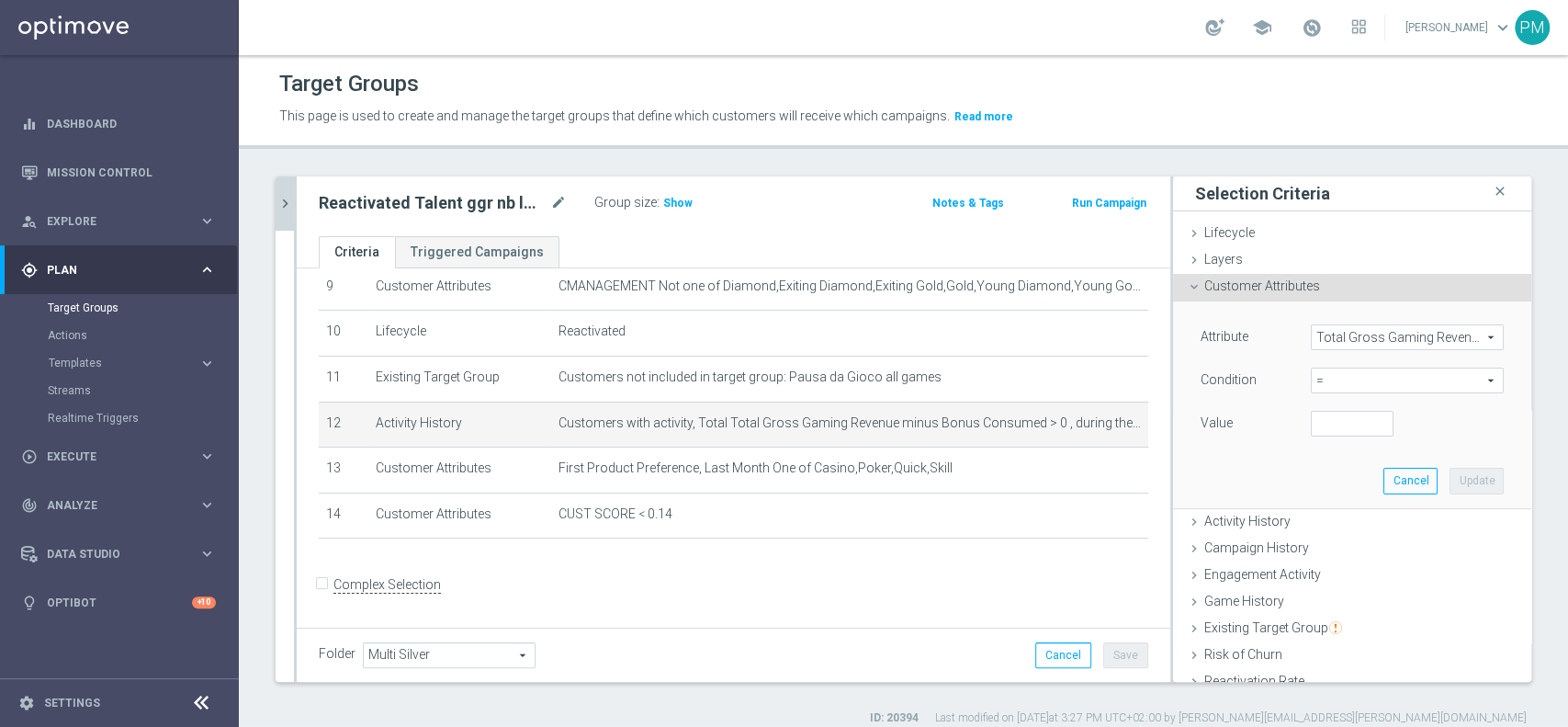
click at [1328, 378] on span "=" at bounding box center [1407, 380] width 191 height 24
click at [1320, 507] on span ">" at bounding box center [1407, 503] width 174 height 15
type input ">"
click at [1312, 419] on input "number" at bounding box center [1352, 424] width 83 height 26
type input "0"
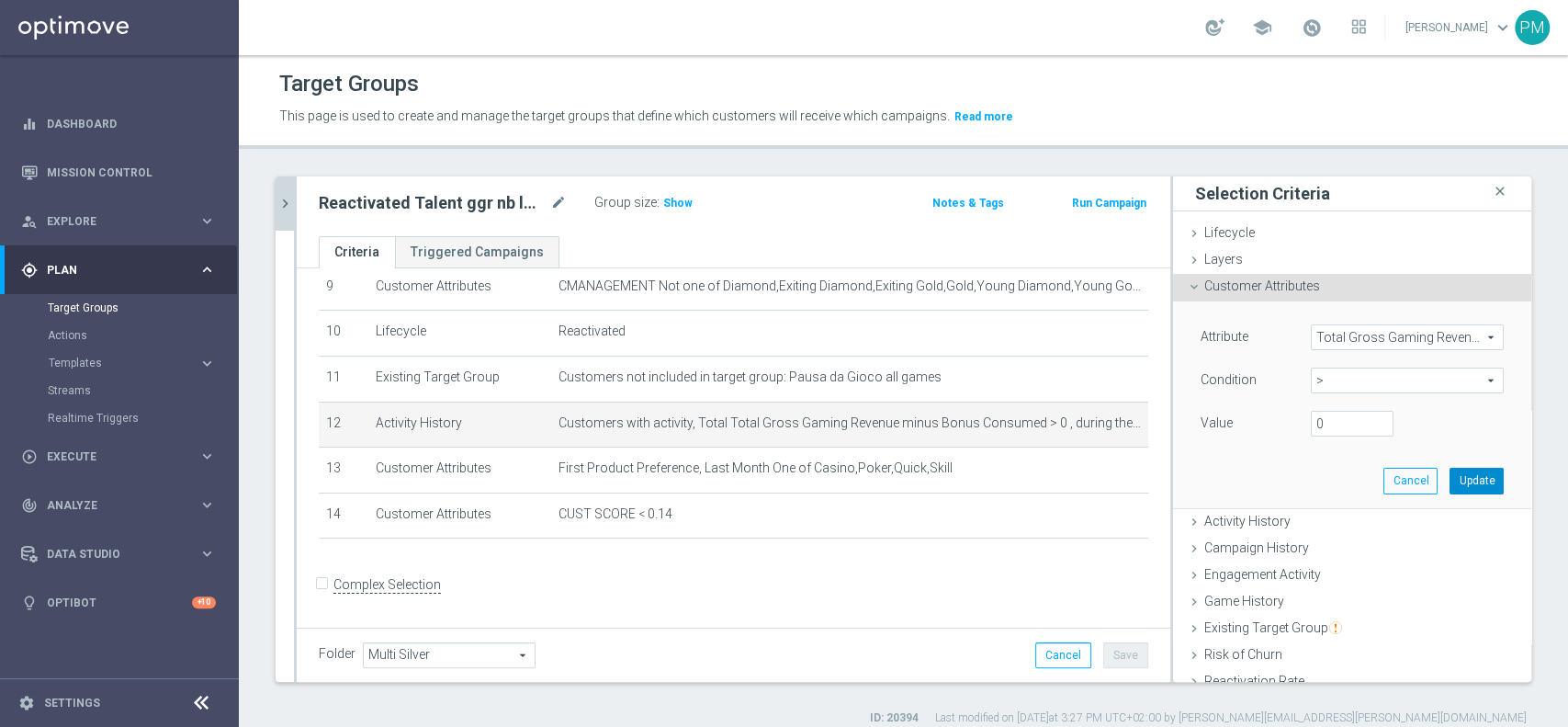
click at [1450, 468] on button "Update" at bounding box center [1477, 481] width 54 height 26
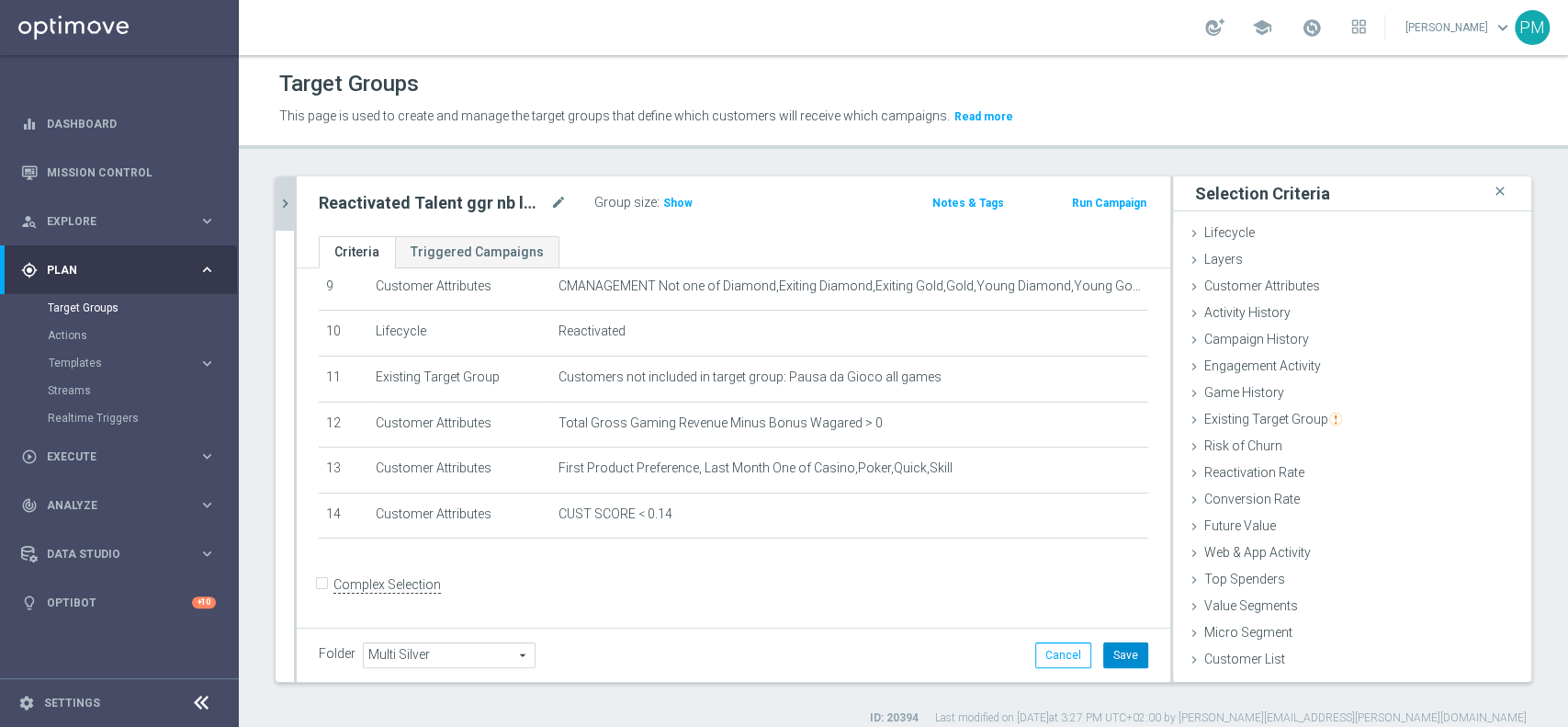
click at [1119, 661] on button "Save" at bounding box center [1125, 655] width 45 height 26
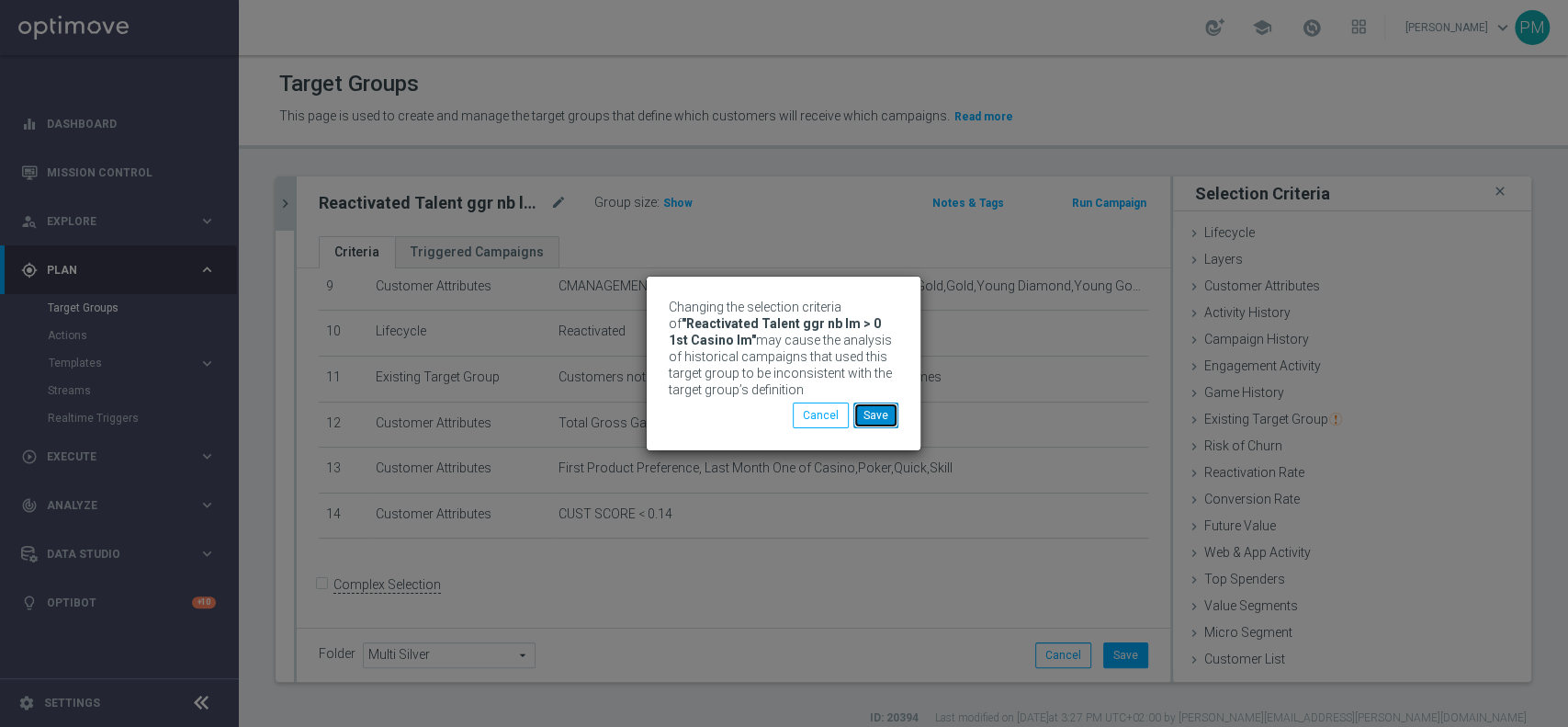
click at [879, 417] on button "Save" at bounding box center [876, 416] width 45 height 26
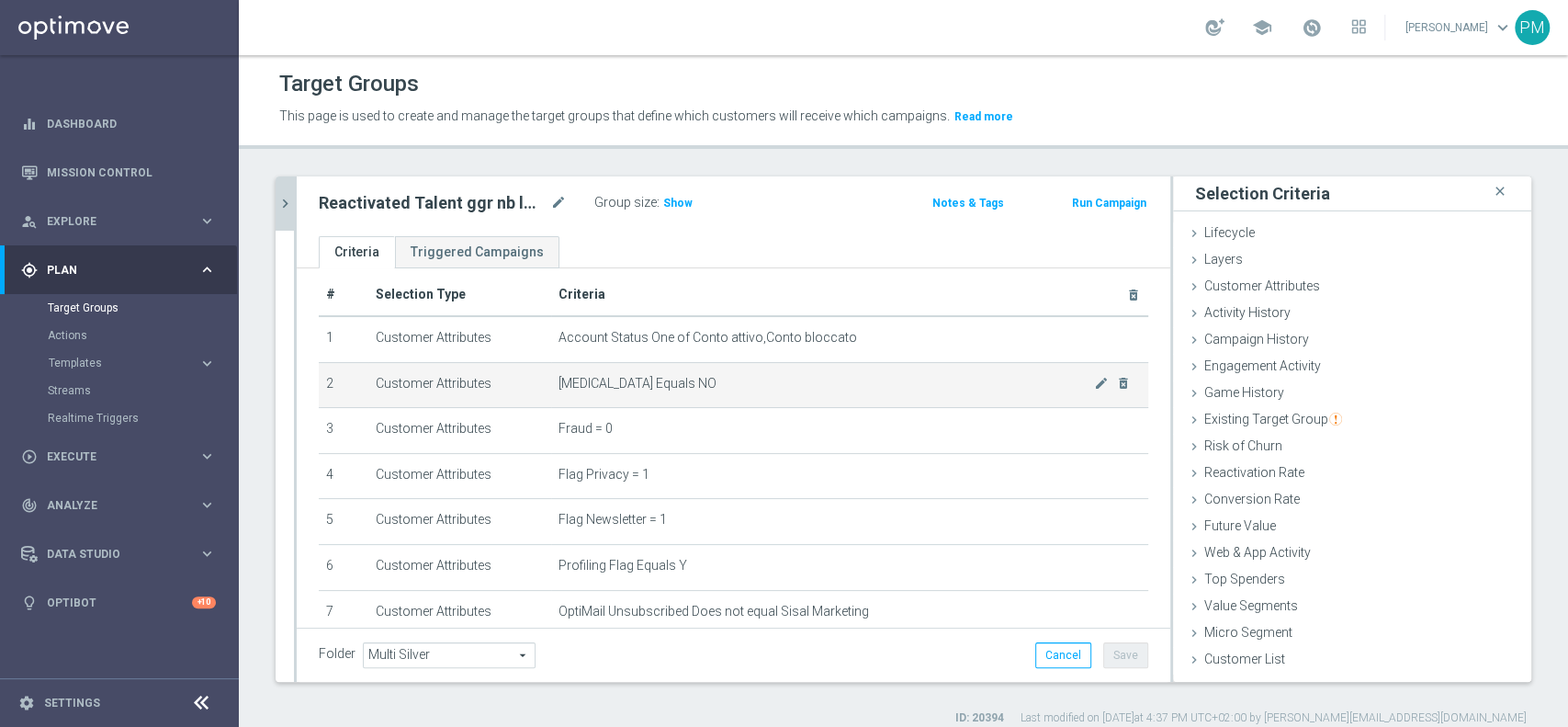
scroll to position [0, 0]
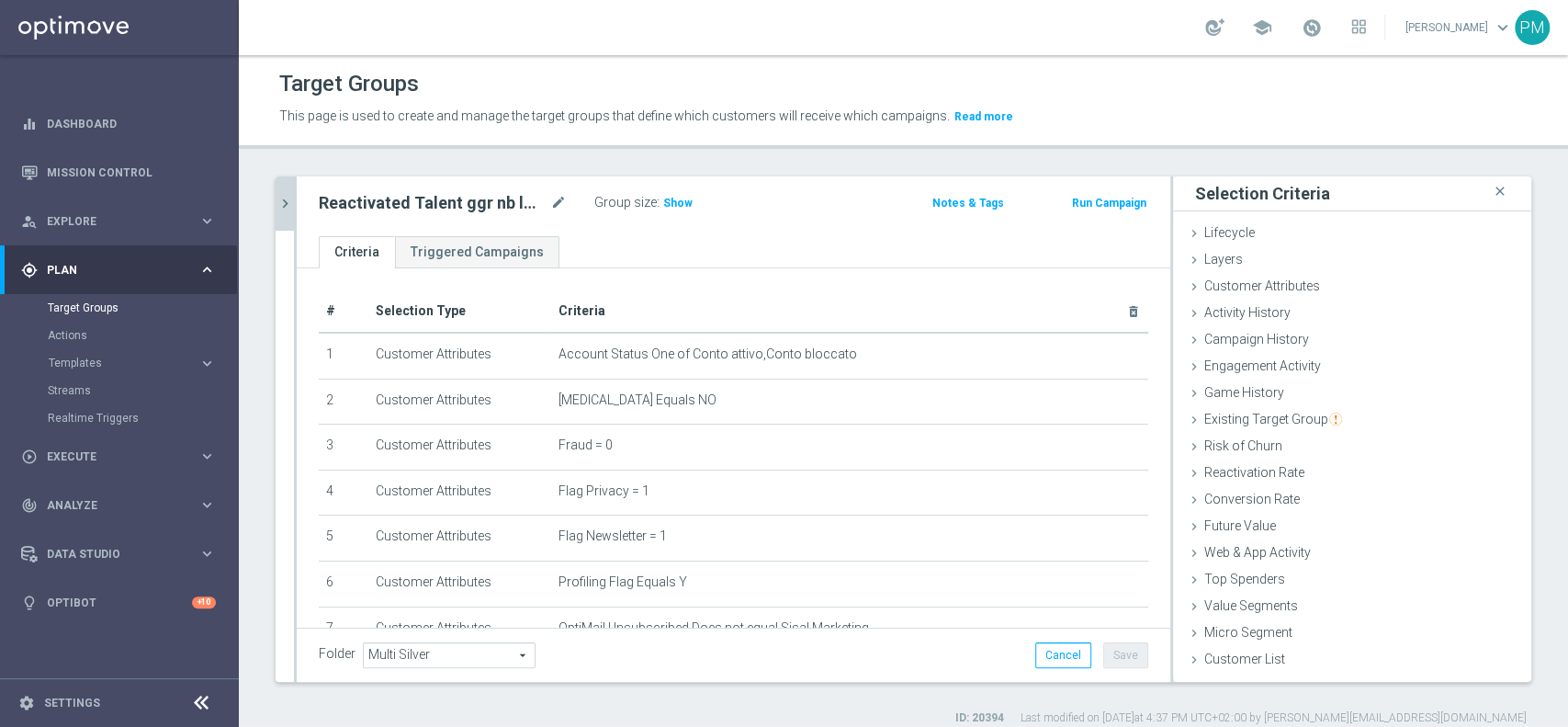
click at [282, 198] on icon "chevron_right" at bounding box center [285, 203] width 18 height 18
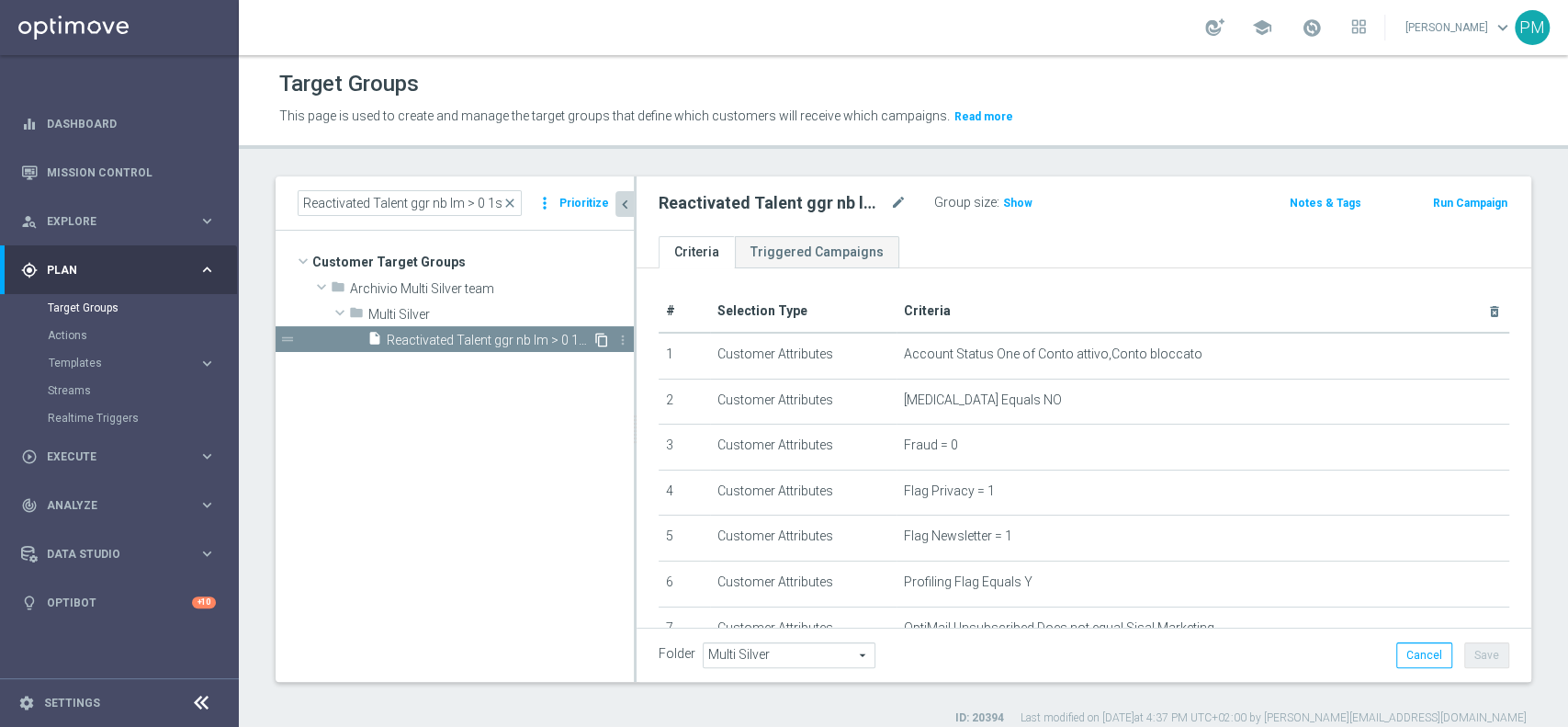
click at [597, 342] on icon "content_copy" at bounding box center [602, 340] width 15 height 15
click at [895, 199] on icon "mode_edit" at bounding box center [898, 203] width 17 height 22
type input "Reactivated Master Low 1st Casino lm"
click at [1132, 190] on div "Reactivated Master Low 1st Casino lm Group size : Show" at bounding box center [937, 204] width 585 height 28
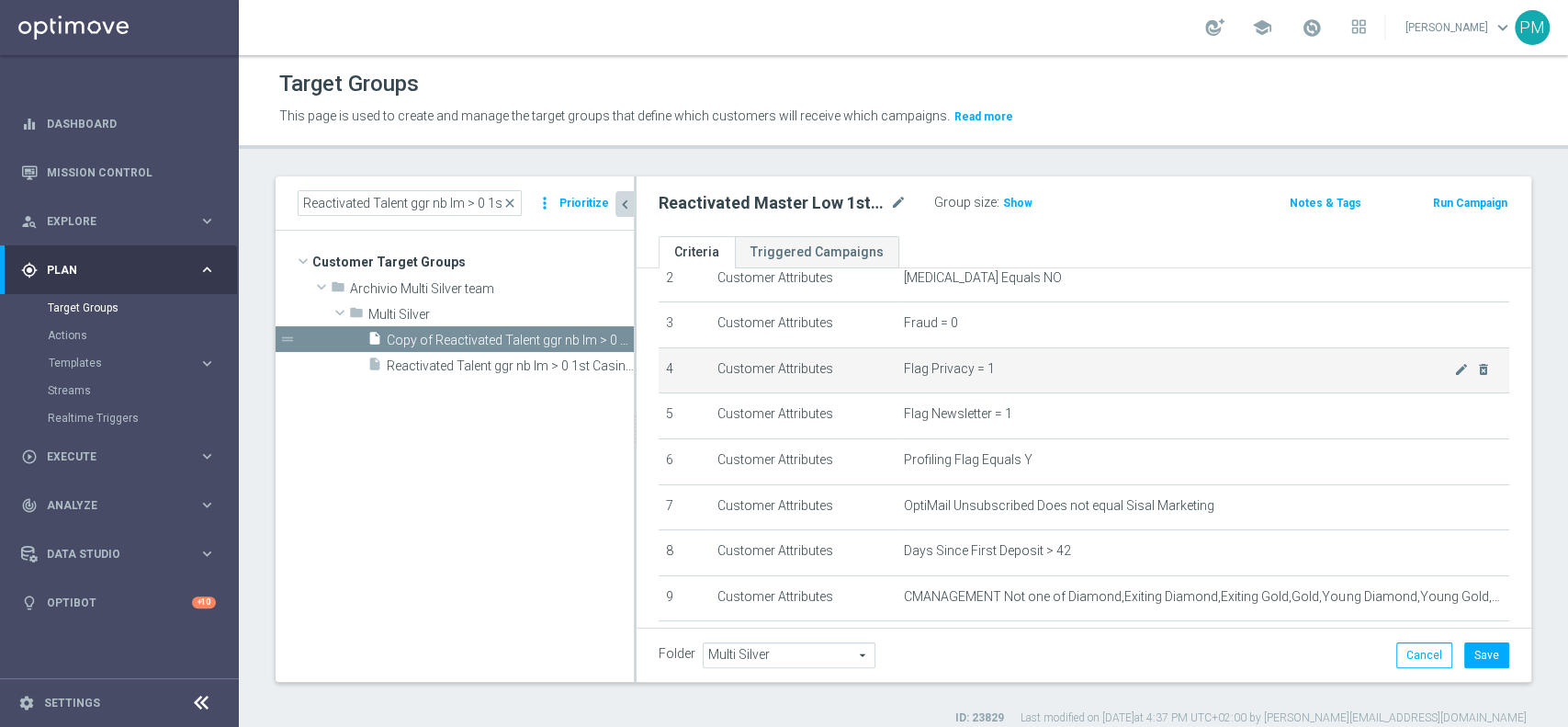
scroll to position [244, 0]
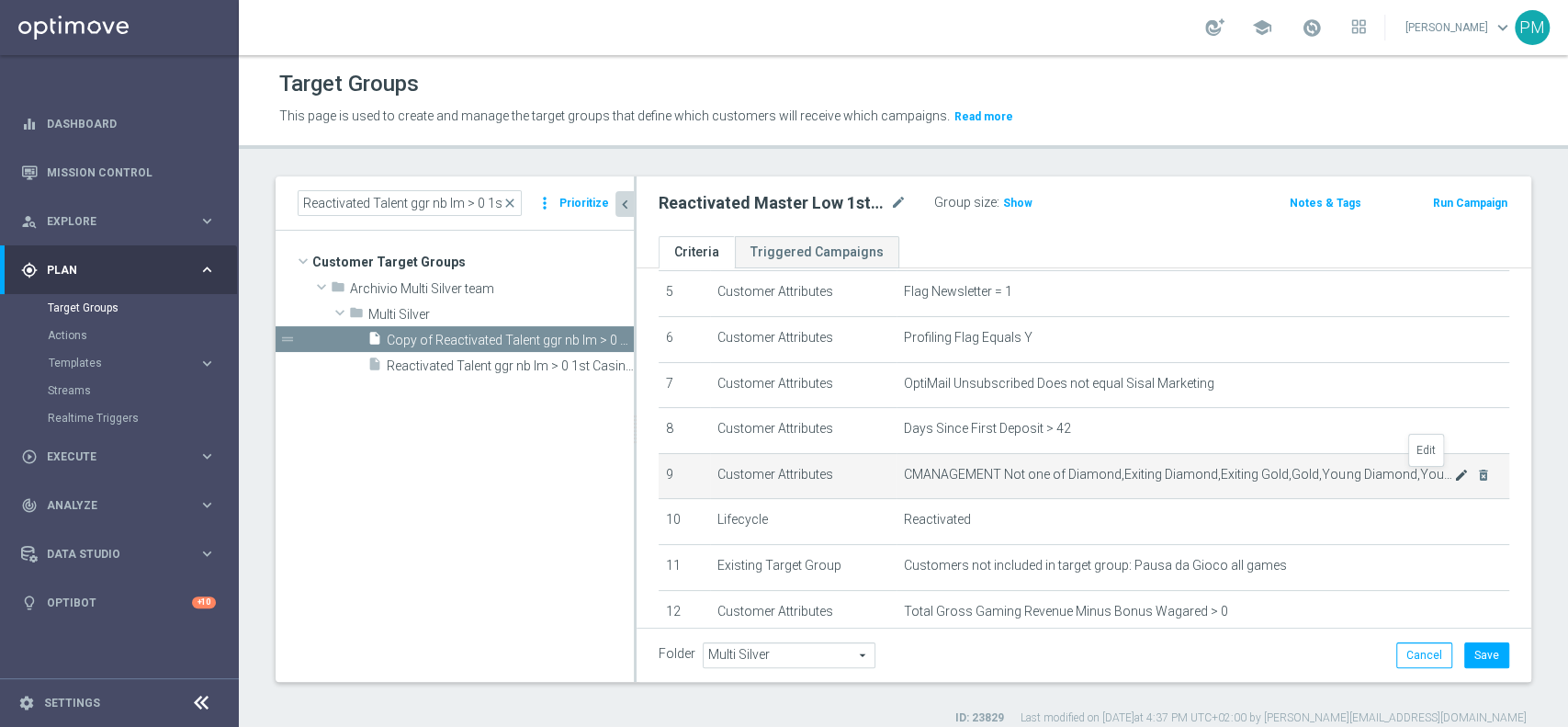
click at [1454, 476] on icon "mode_edit" at bounding box center [1462, 475] width 15 height 15
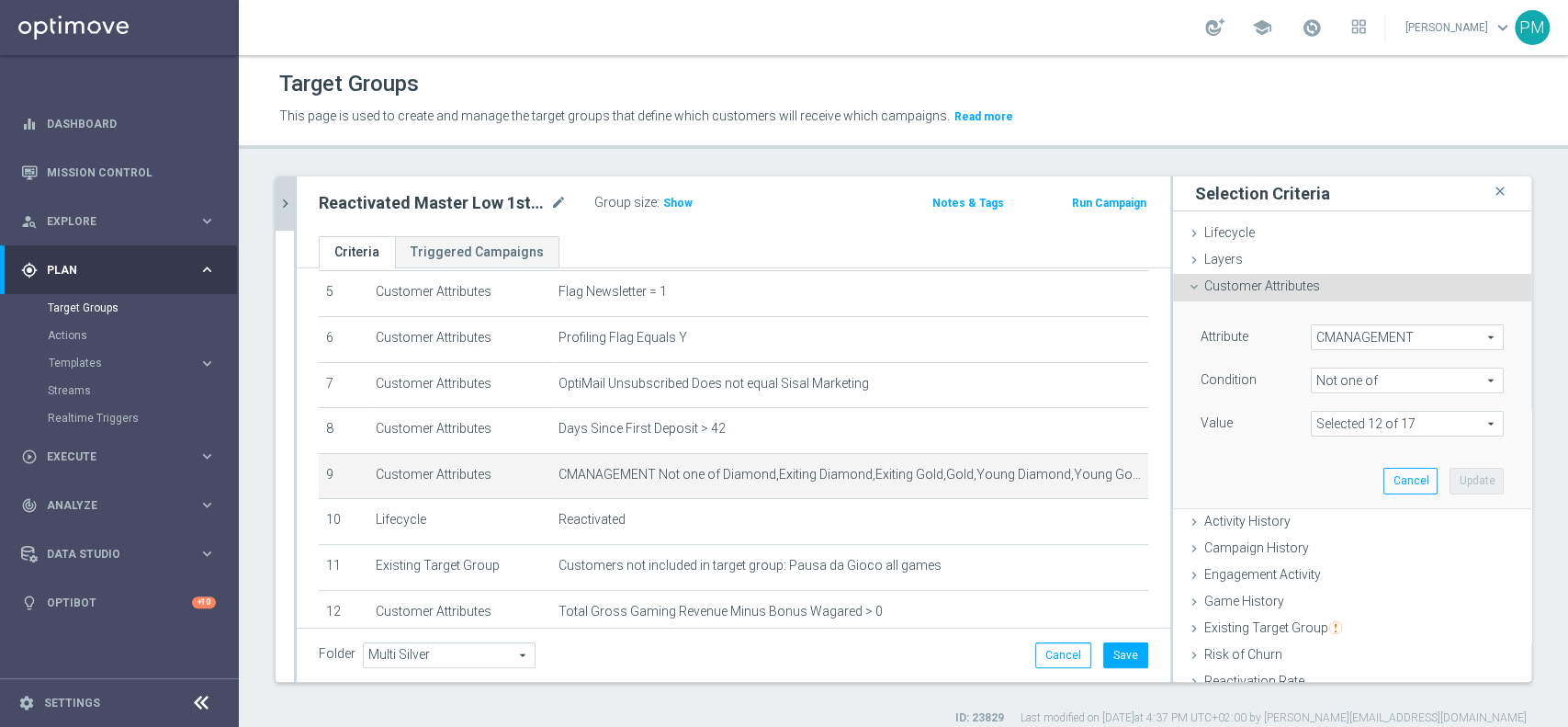
click at [1397, 371] on span "Not one of" at bounding box center [1407, 380] width 191 height 24
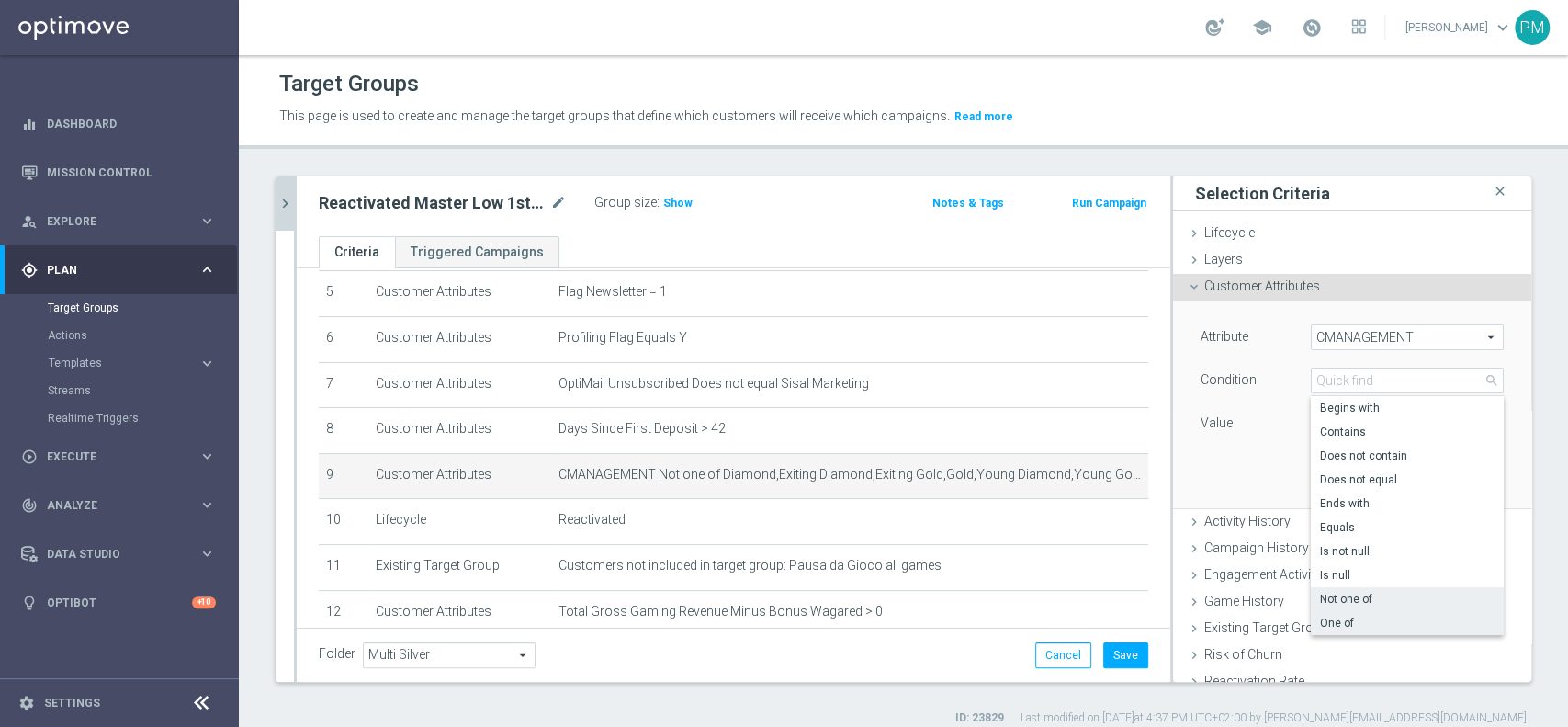
click at [1338, 622] on span "One of" at bounding box center [1407, 624] width 174 height 15
type input "One of"
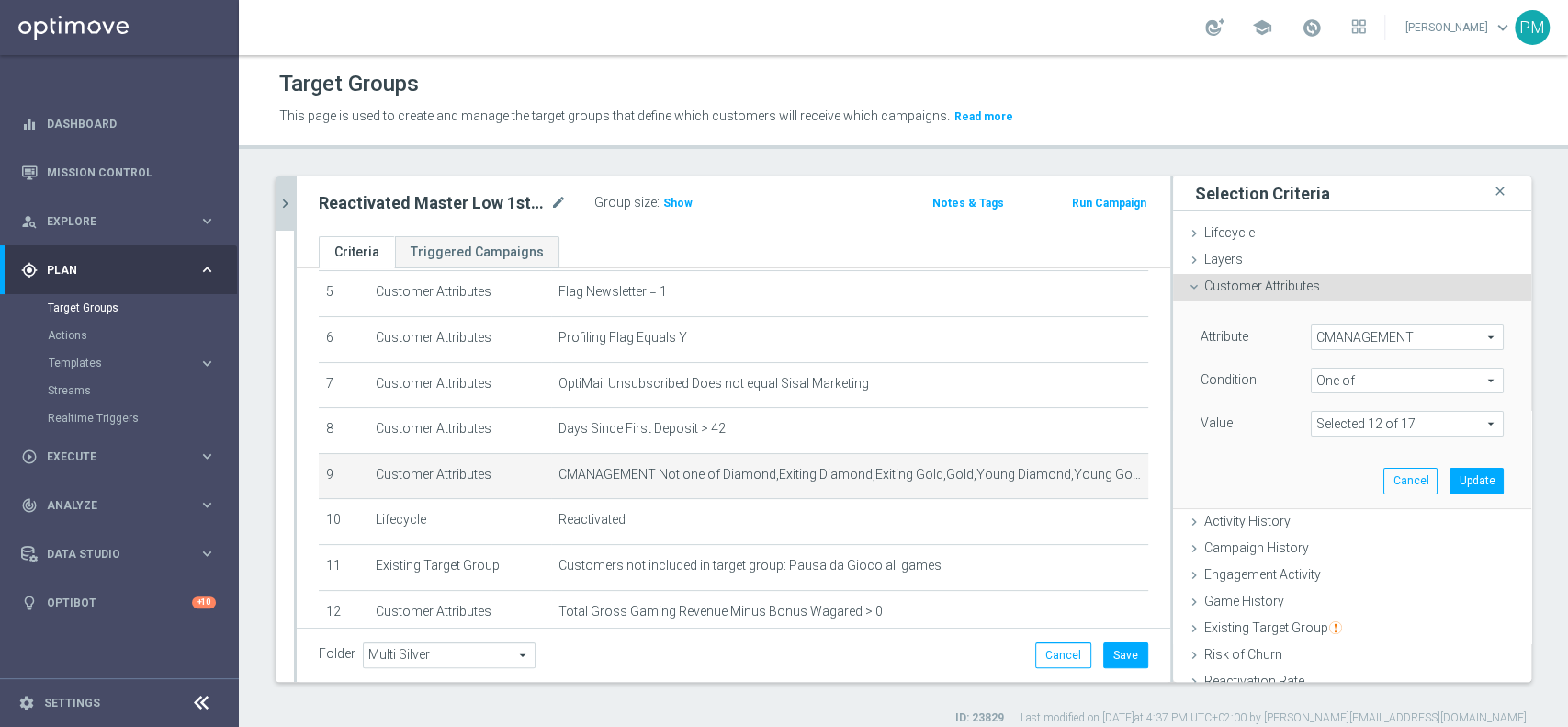
click at [1338, 426] on span at bounding box center [1407, 424] width 191 height 24
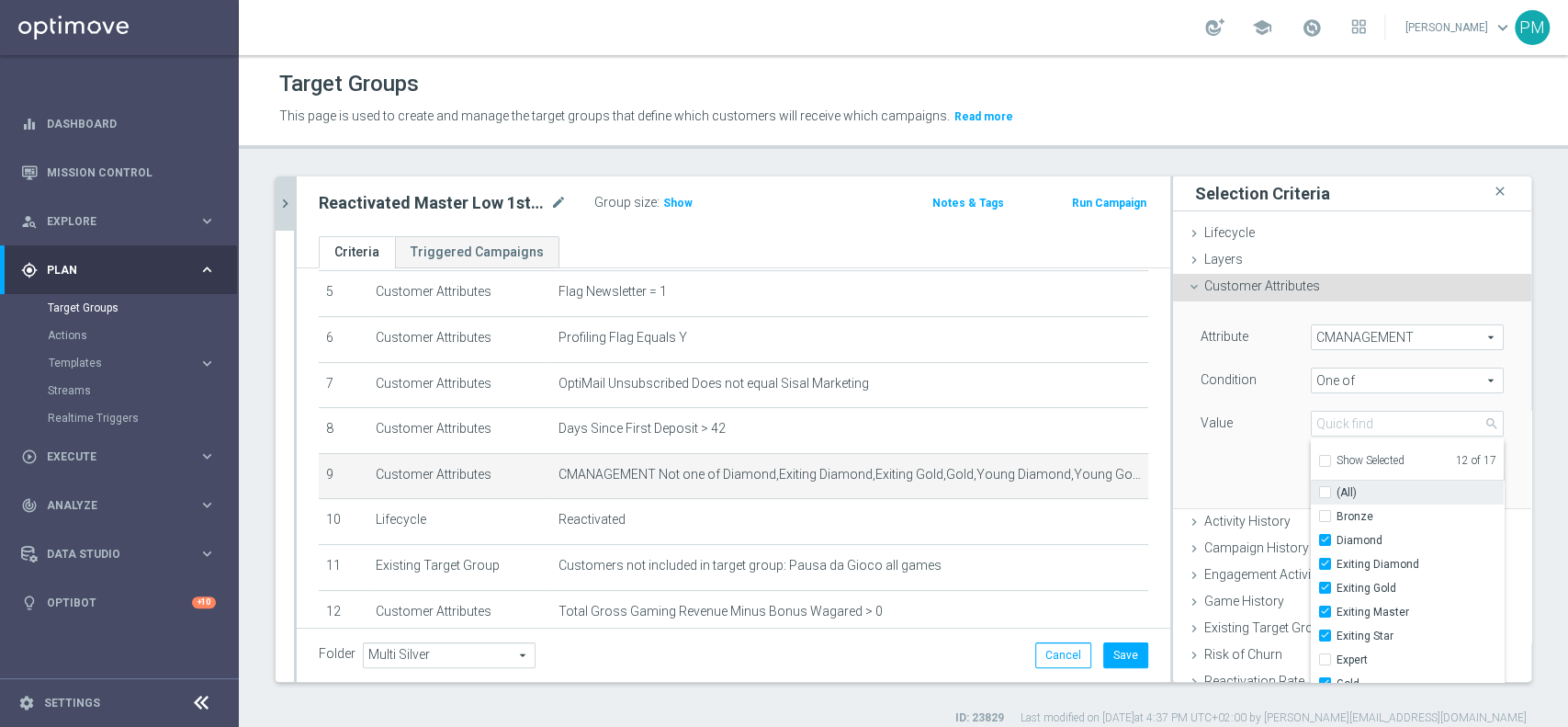
click at [1325, 487] on input "(All)" at bounding box center [1330, 493] width 12 height 12
checkbox input "true"
type input "Selected 17 of 17"
checkbox input "true"
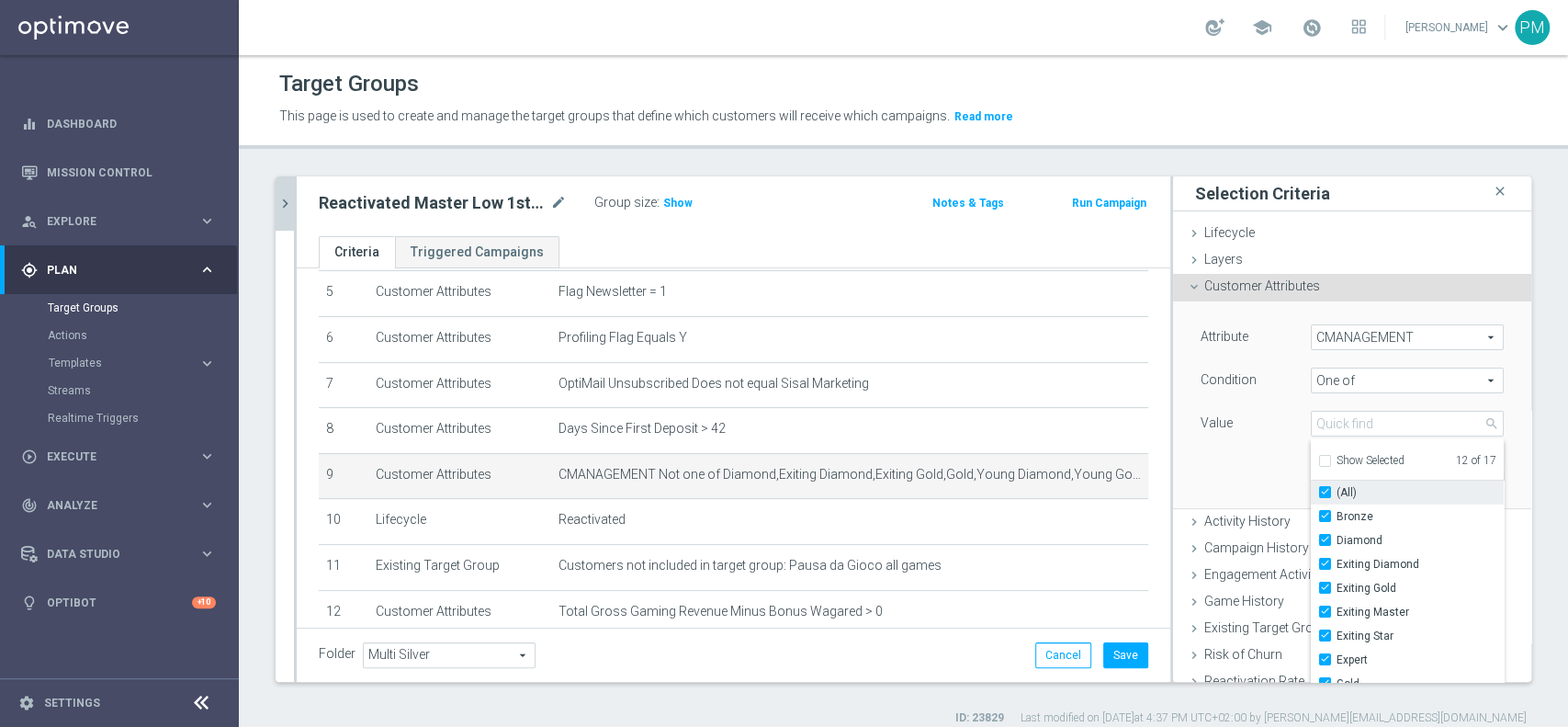
checkbox input "true"
click at [1325, 489] on input "(All)" at bounding box center [1330, 493] width 12 height 12
checkbox input "false"
type input "Select"
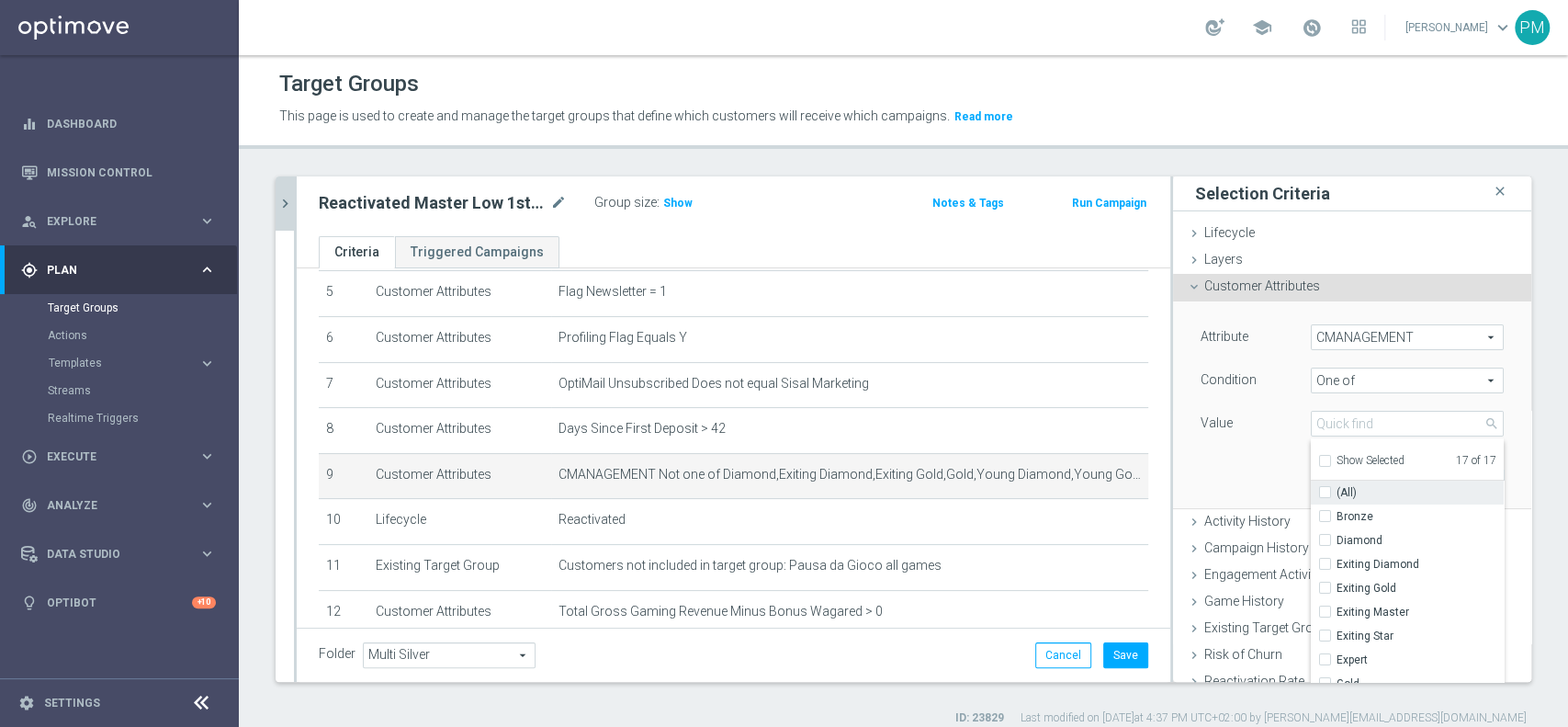
checkbox input "false"
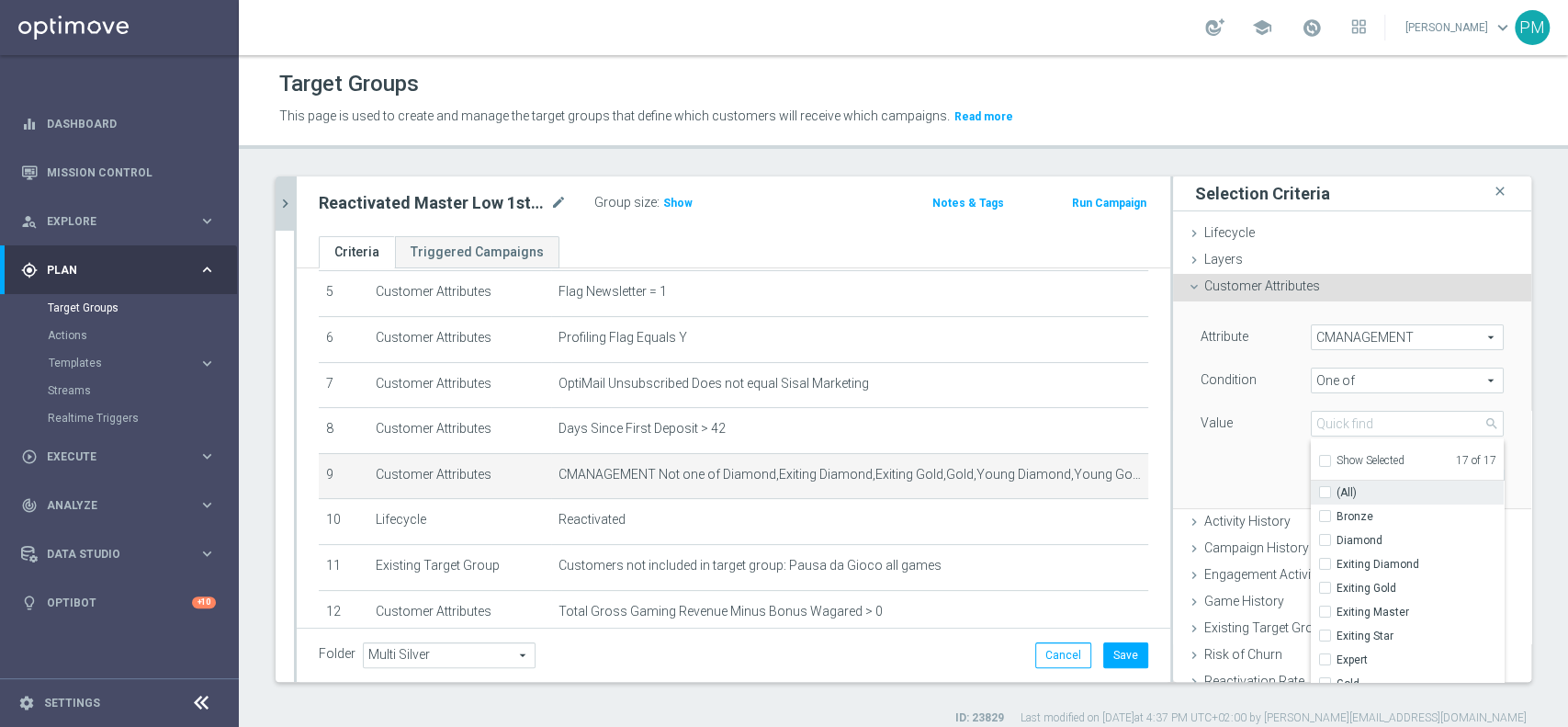
checkbox input "false"
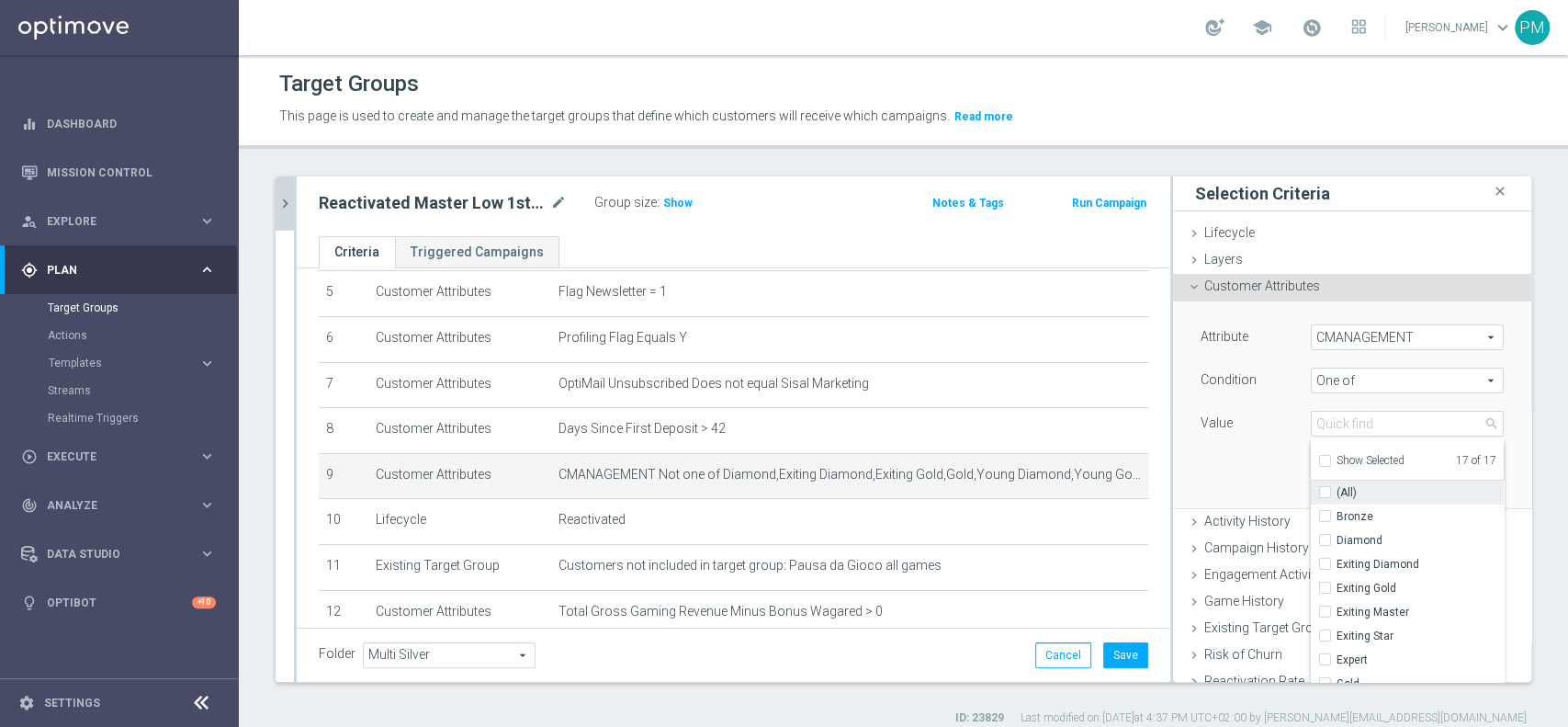
checkbox input "false"
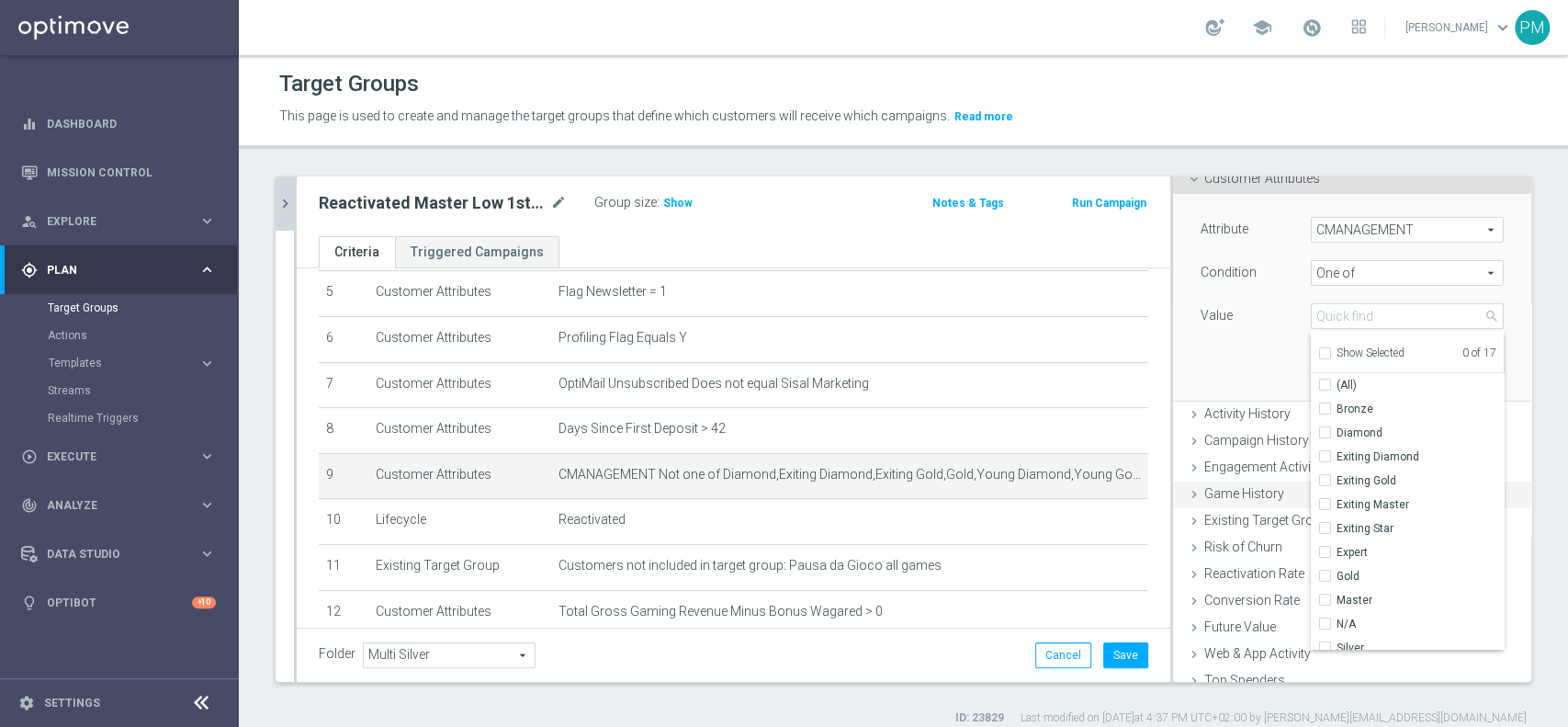
scroll to position [199, 0]
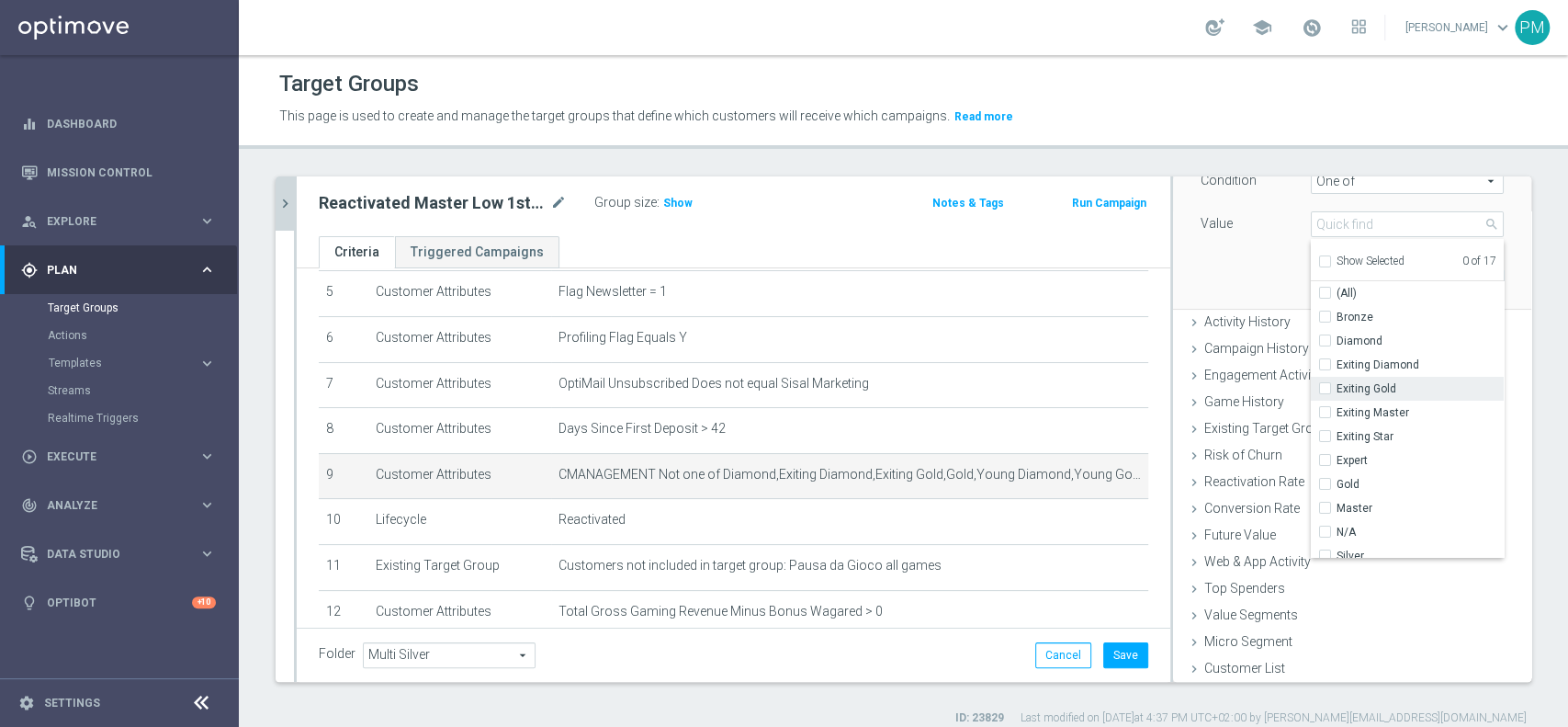
click at [1325, 391] on input "Exiting Gold" at bounding box center [1330, 389] width 12 height 12
checkbox input "true"
type input "Exiting Gold"
click at [1325, 408] on input "Exiting Master" at bounding box center [1330, 413] width 12 height 12
checkbox input "true"
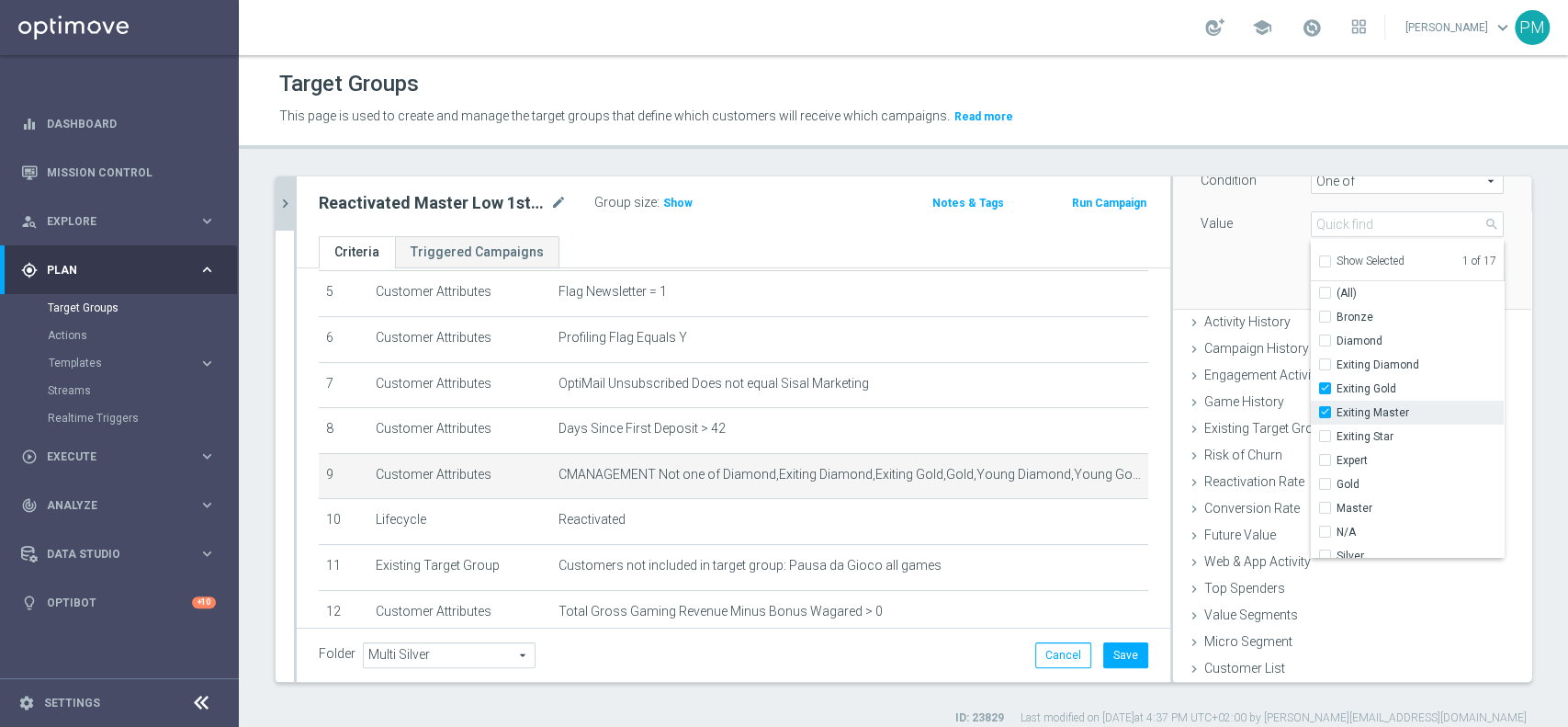
type input "Selected 2 of 17"
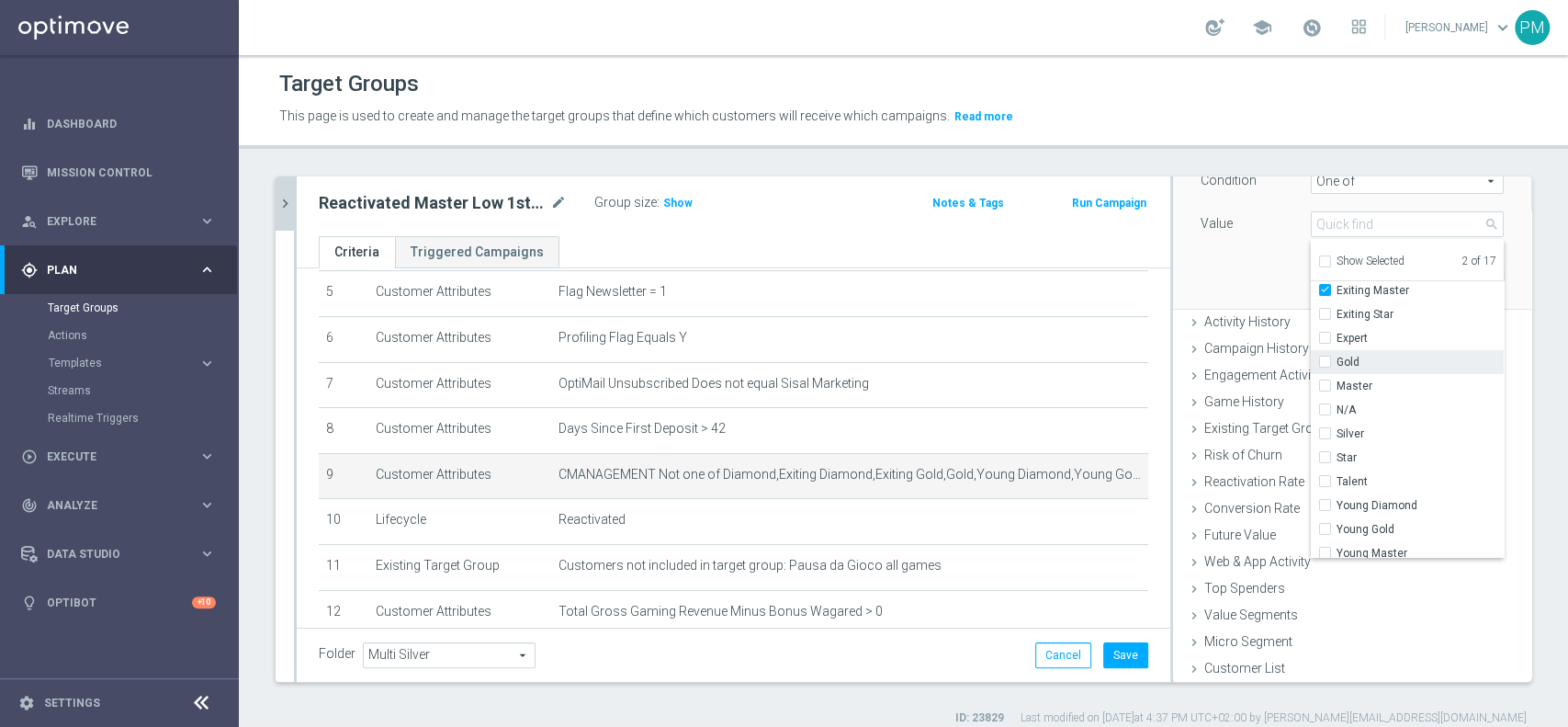
click at [1325, 359] on input "Gold" at bounding box center [1330, 363] width 12 height 12
checkbox input "true"
type input "Selected 3 of 17"
click at [1325, 386] on input "Master" at bounding box center [1330, 386] width 12 height 12
checkbox input "true"
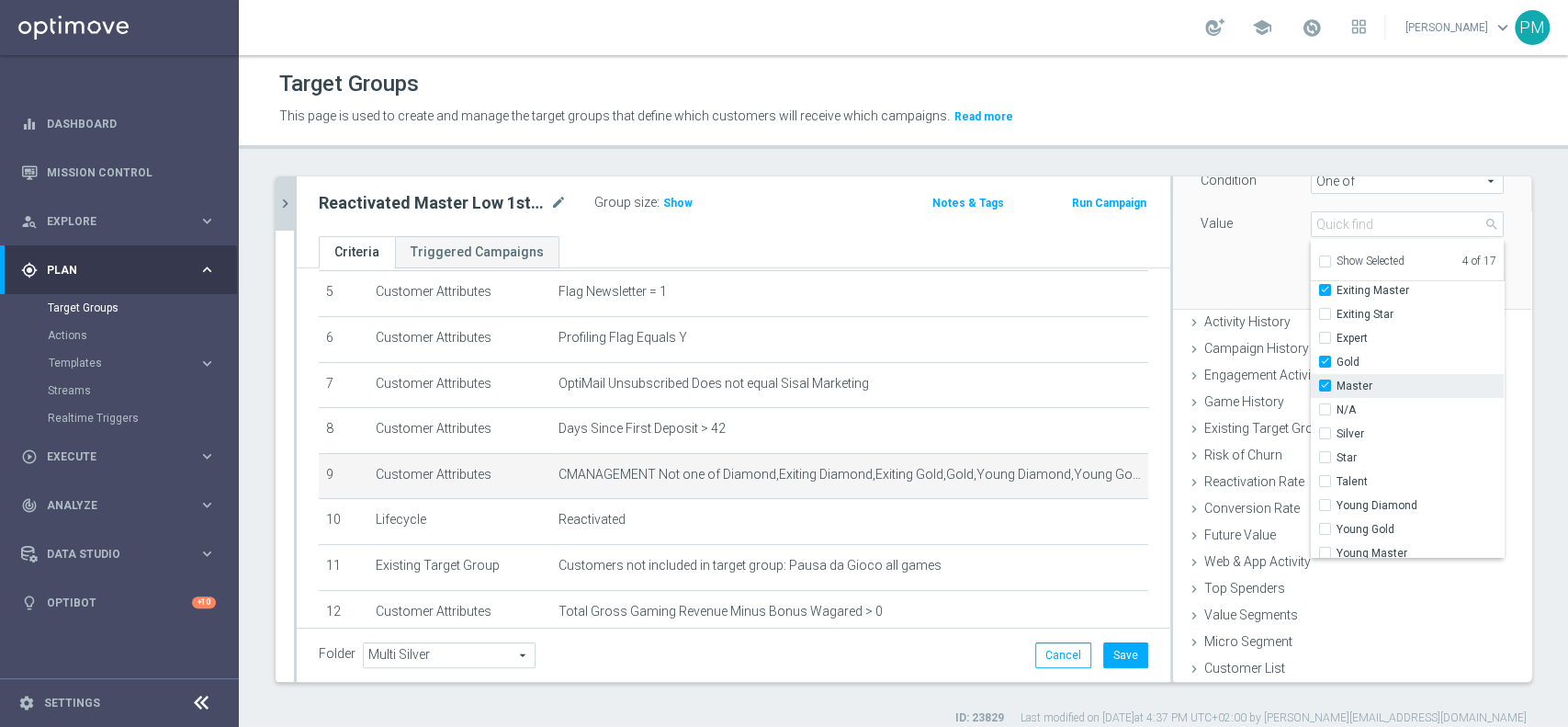
type input "Selected 4 of 17"
click at [1337, 496] on label "Young Gold" at bounding box center [1420, 498] width 167 height 24
click at [1325, 496] on input "Young Gold" at bounding box center [1330, 498] width 12 height 12
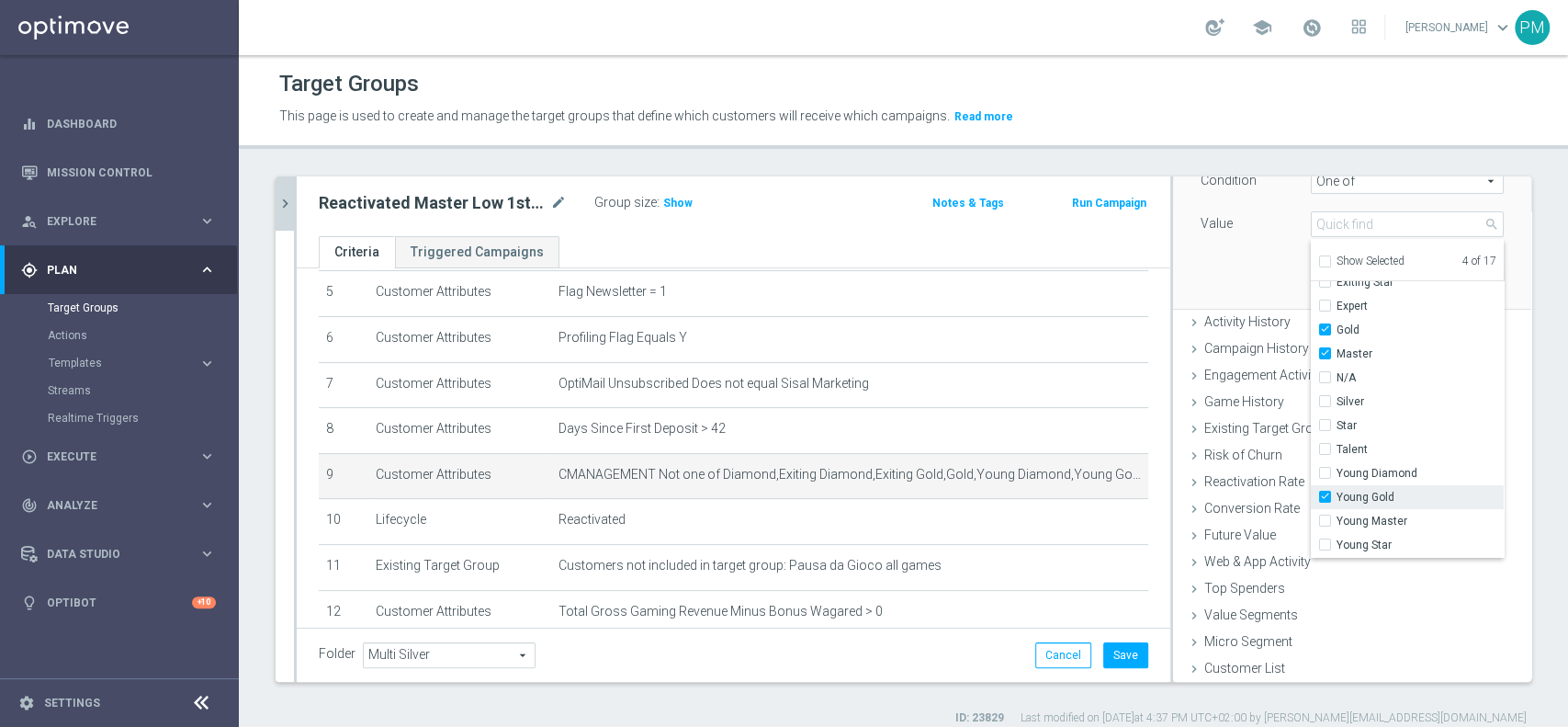
checkbox input "true"
type input "Selected 5 of 17"
click at [1337, 516] on label "Young Master" at bounding box center [1420, 521] width 167 height 24
click at [1325, 516] on input "Young Master" at bounding box center [1330, 521] width 12 height 12
checkbox input "true"
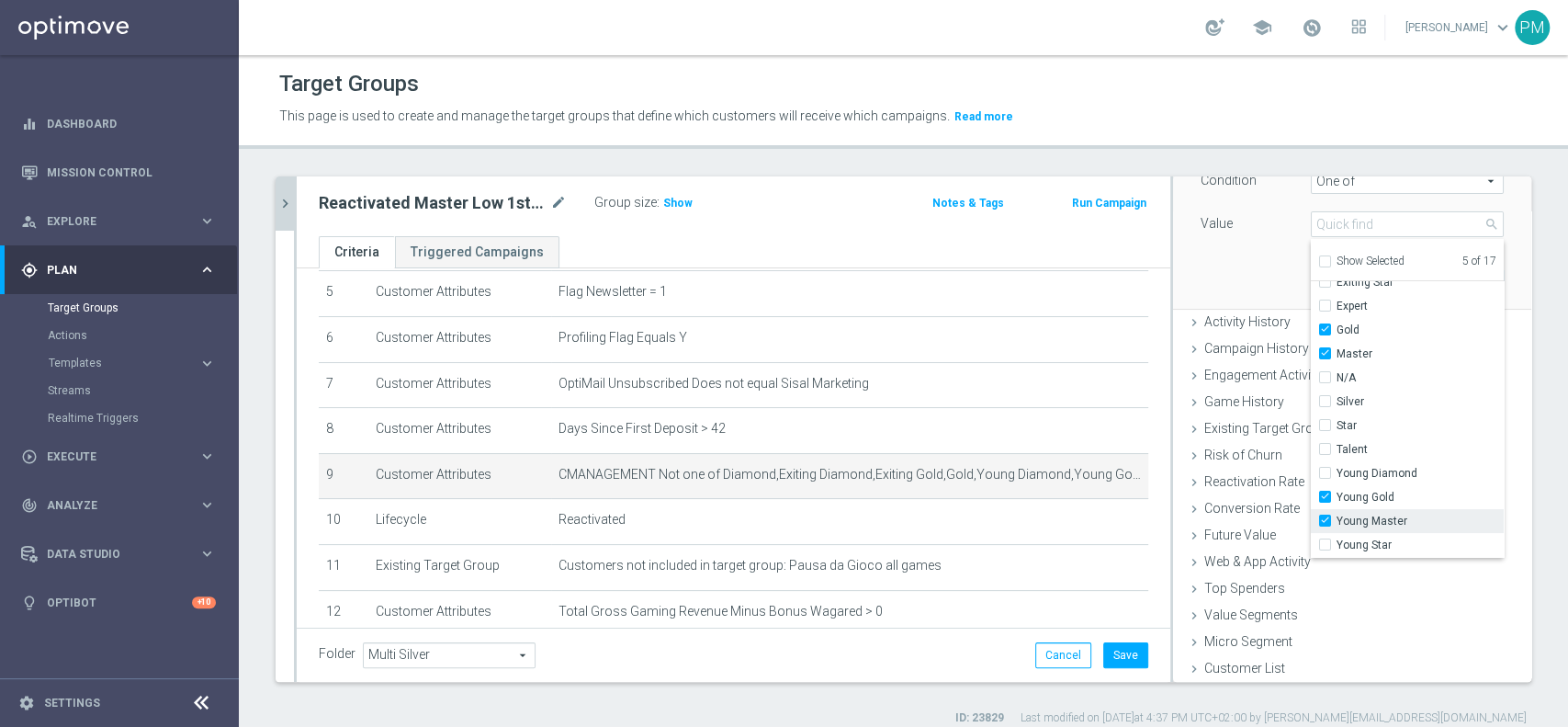
type input "Selected 6 of 17"
click at [1247, 267] on div "Attribute CMANAGEMENT CMANAGEMENT arrow_drop_down search Condition One of One o…" at bounding box center [1352, 204] width 331 height 206
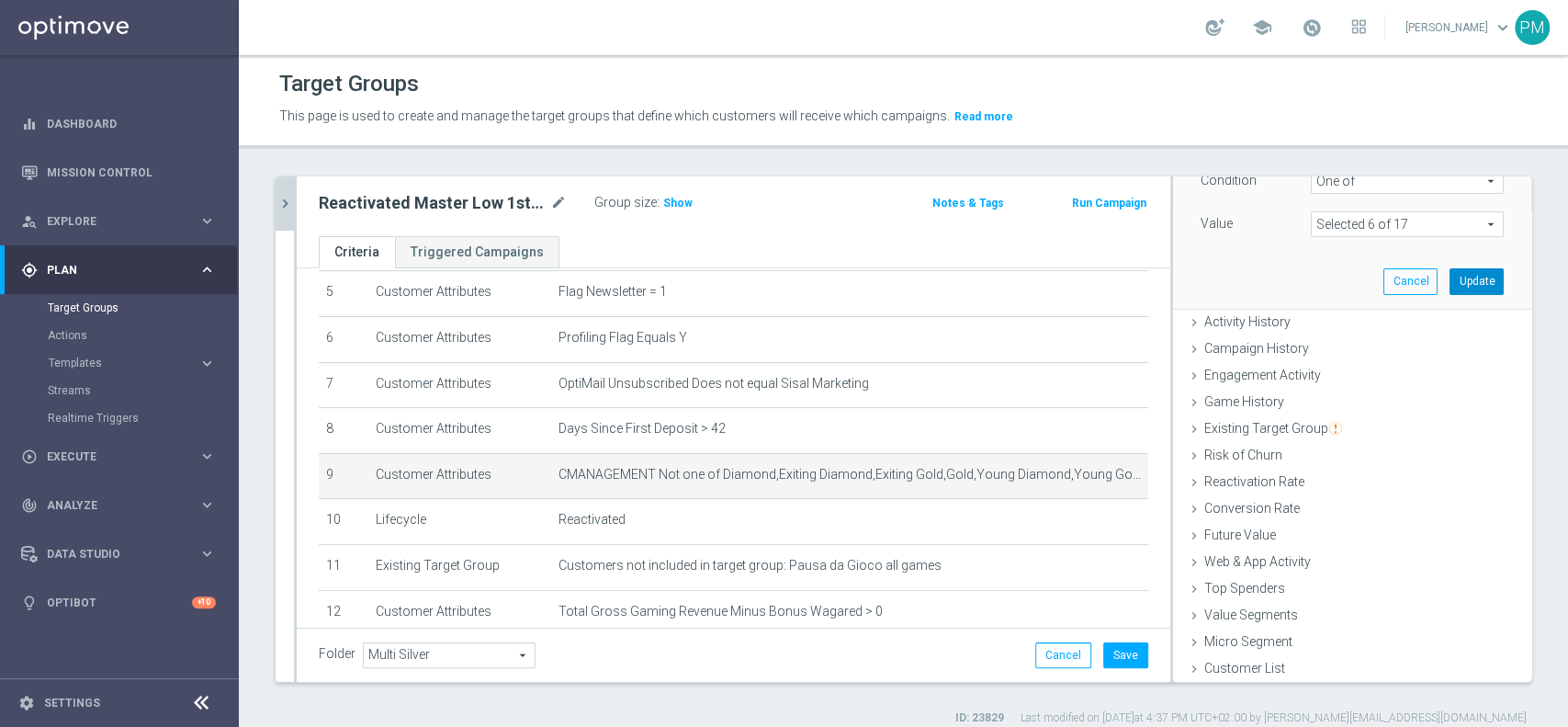
click at [1450, 291] on button "Update" at bounding box center [1477, 281] width 54 height 26
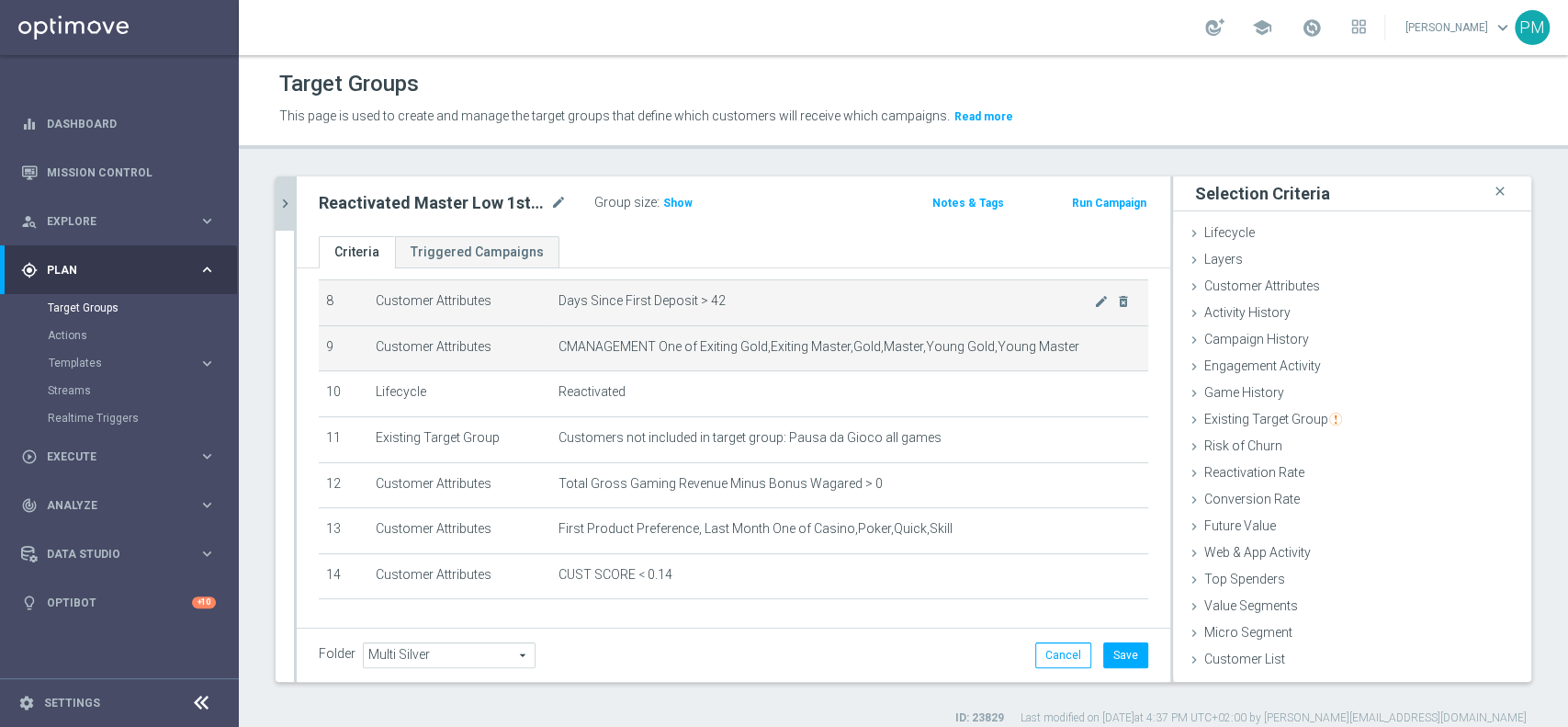
scroll to position [432, 0]
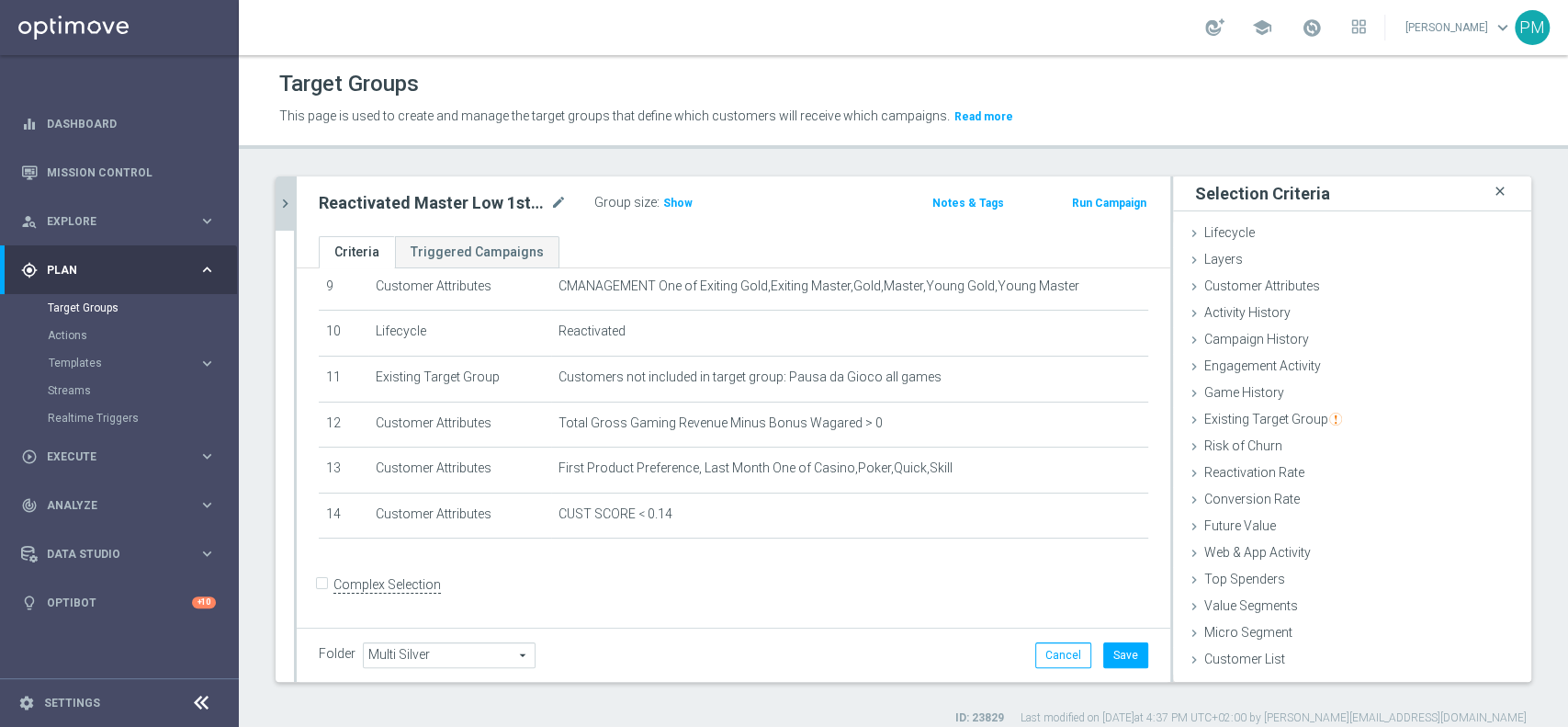
click at [1491, 190] on icon "close" at bounding box center [1500, 191] width 19 height 25
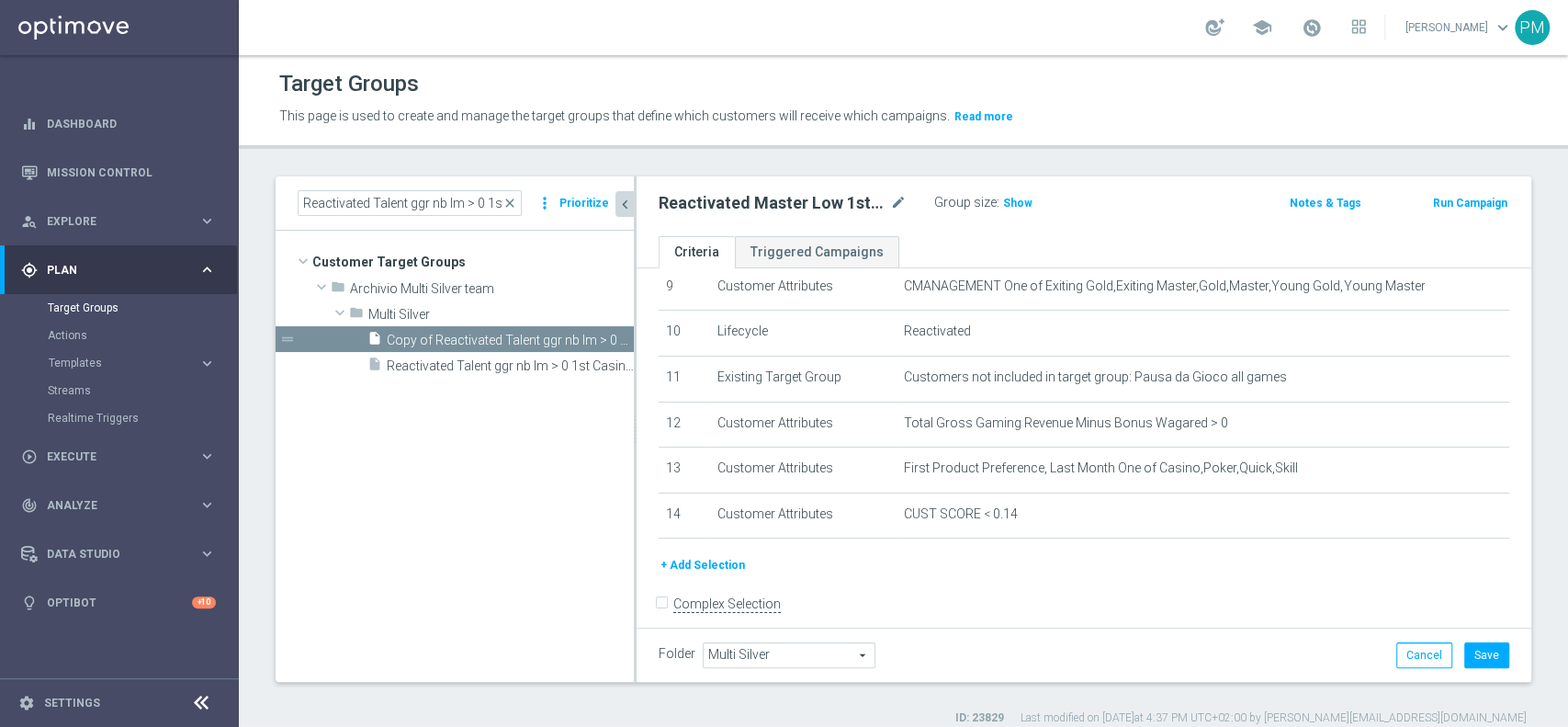
click at [717, 572] on button "+ Add Selection" at bounding box center [702, 566] width 89 height 21
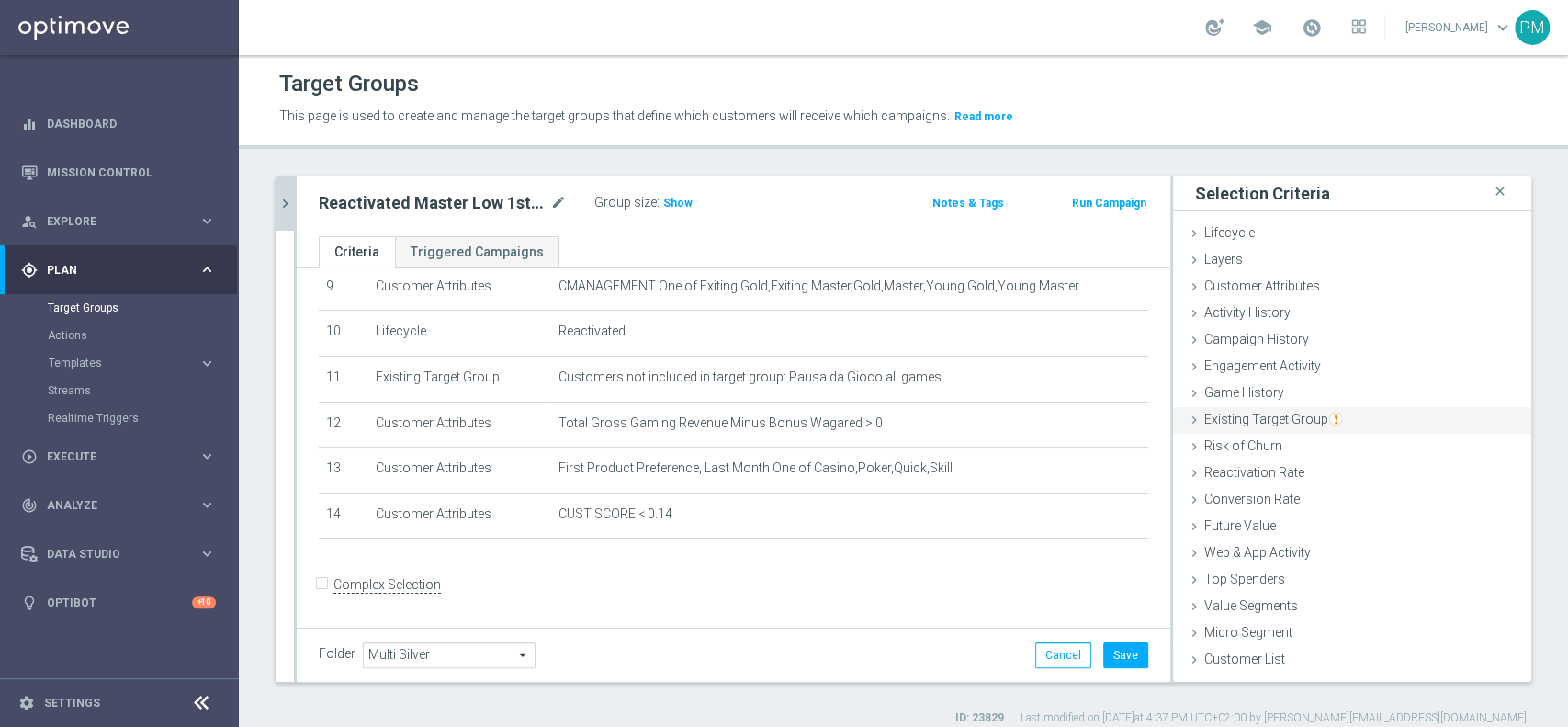
click at [1259, 420] on span "Existing Target Group" at bounding box center [1274, 419] width 138 height 15
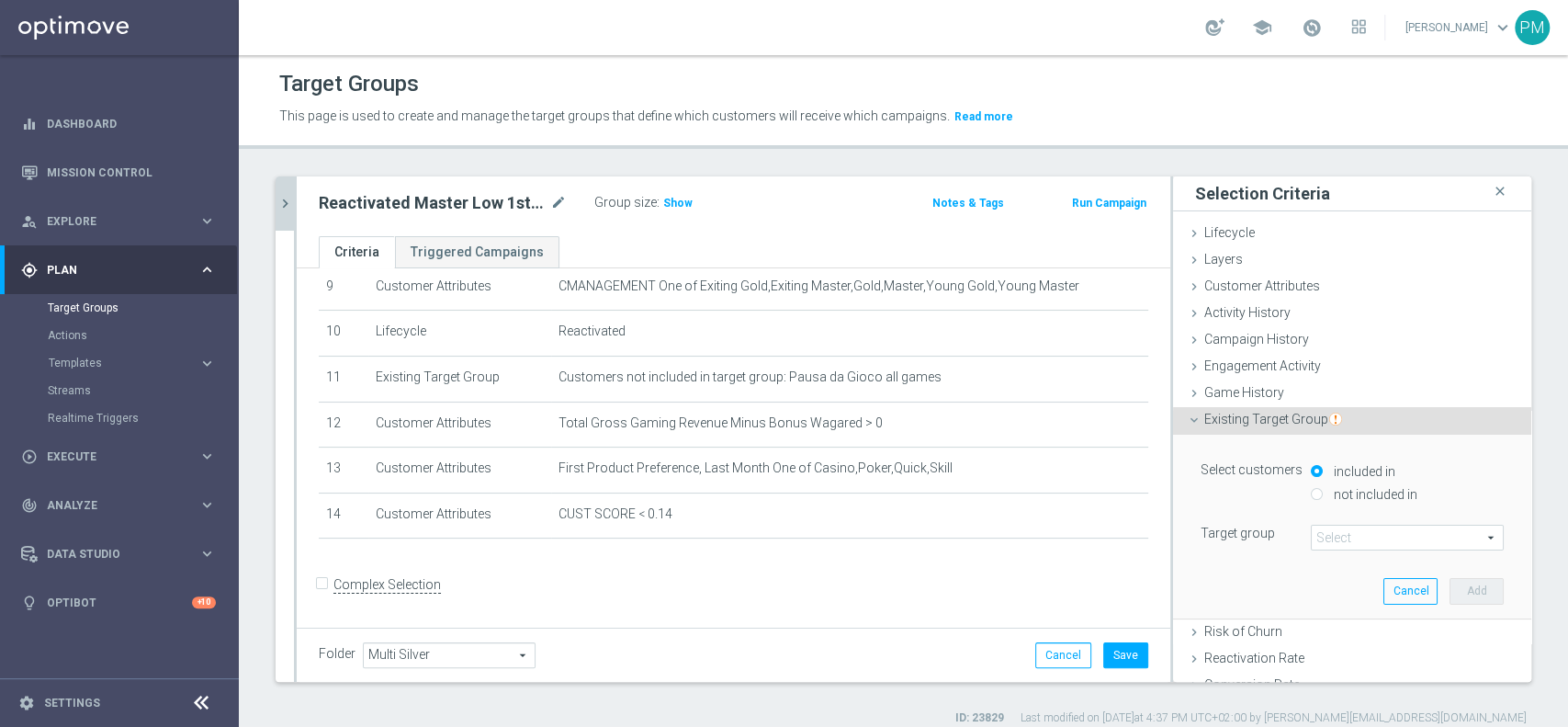
click at [1311, 490] on input "not included in" at bounding box center [1316, 494] width 12 height 12
radio input "true"
click at [1319, 541] on span at bounding box center [1407, 538] width 191 height 24
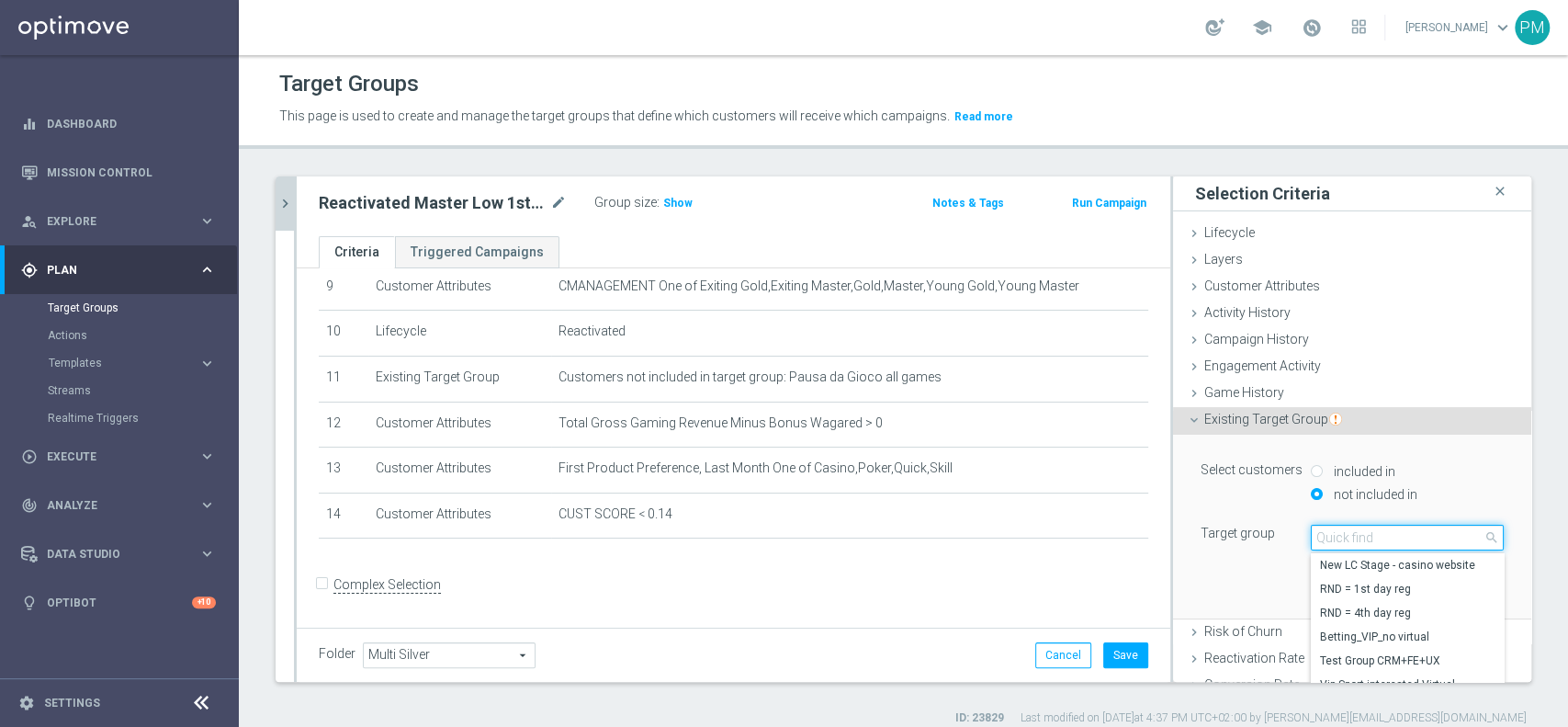
click at [1319, 541] on input "search" at bounding box center [1407, 538] width 193 height 26
type input "top ma"
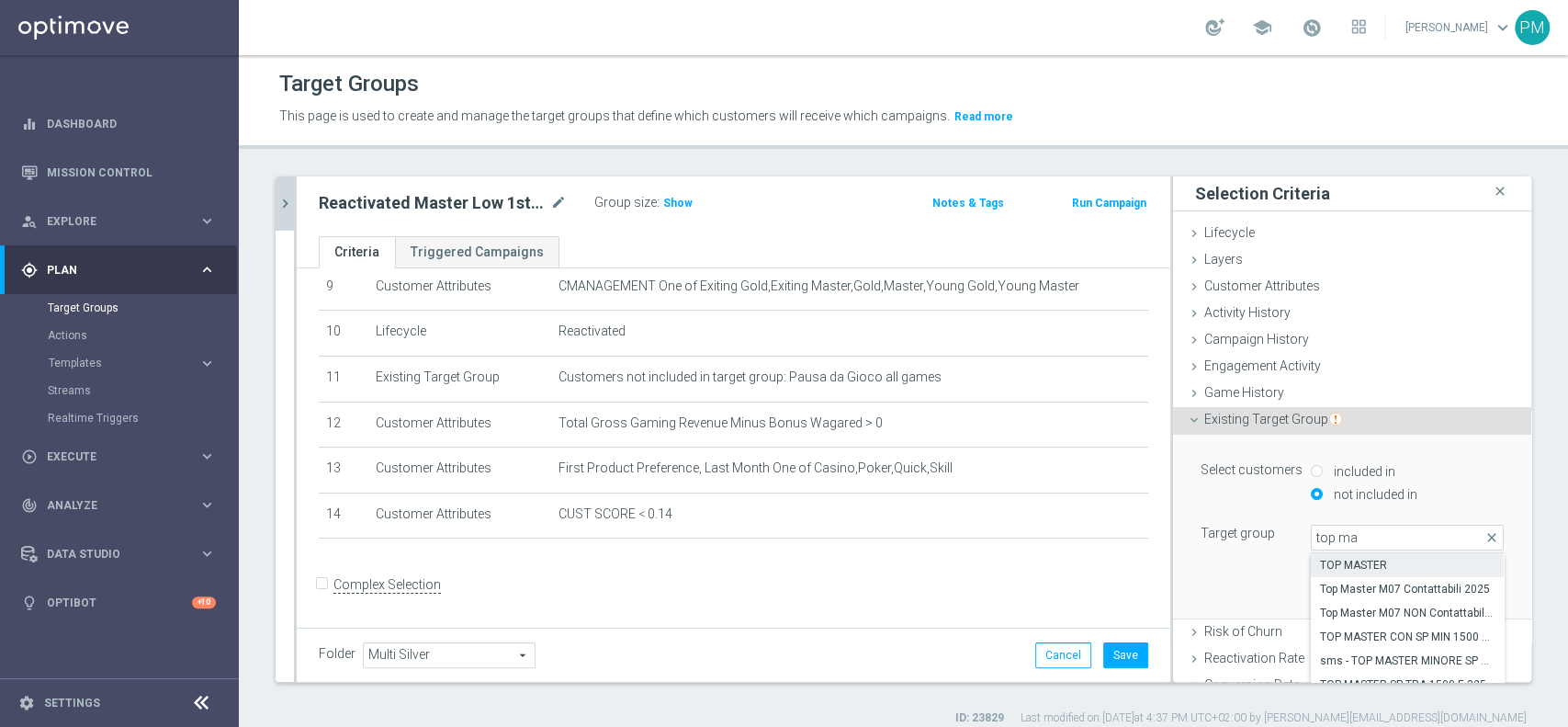
click at [1326, 560] on span "TOP MASTER" at bounding box center [1407, 566] width 174 height 15
type input "TOP MASTER"
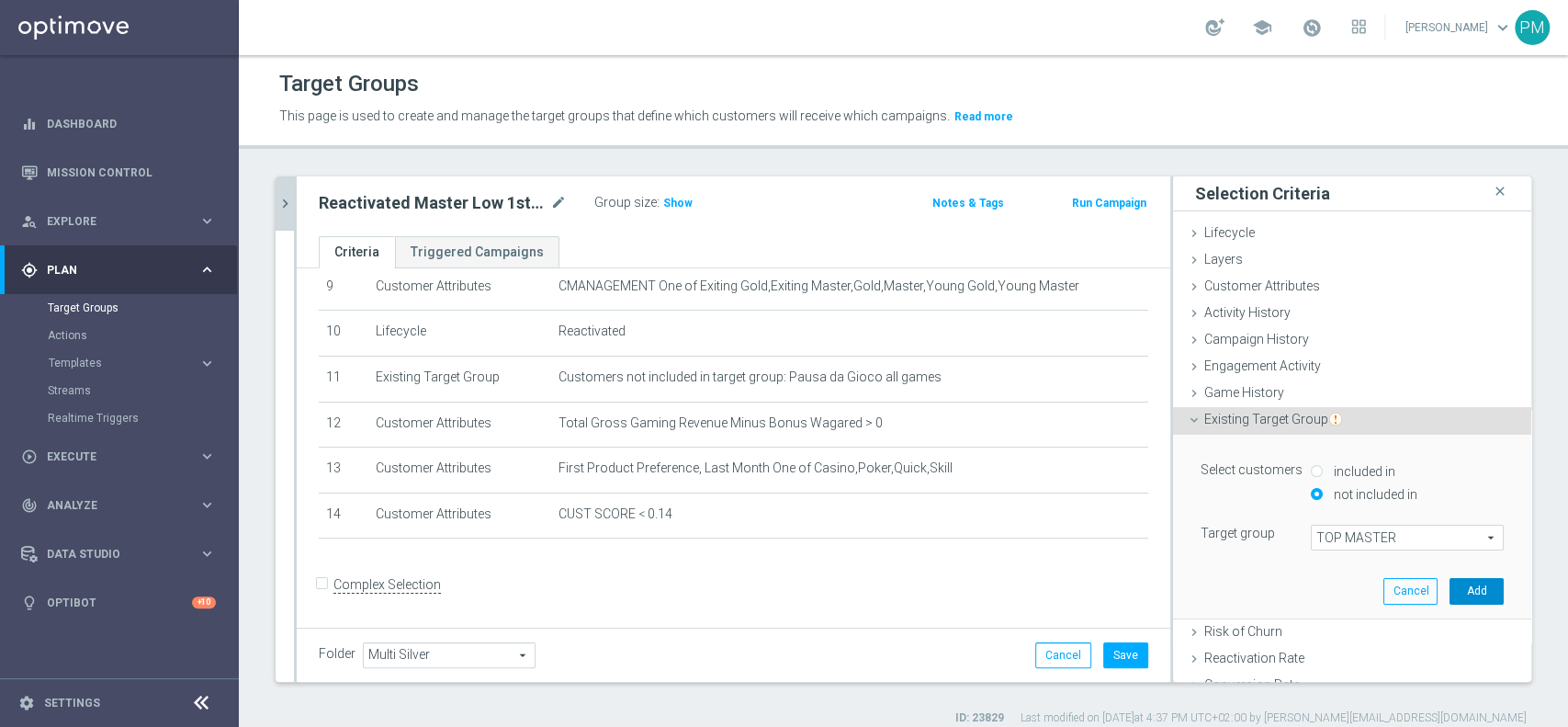
click at [1450, 592] on button "Add" at bounding box center [1477, 591] width 54 height 26
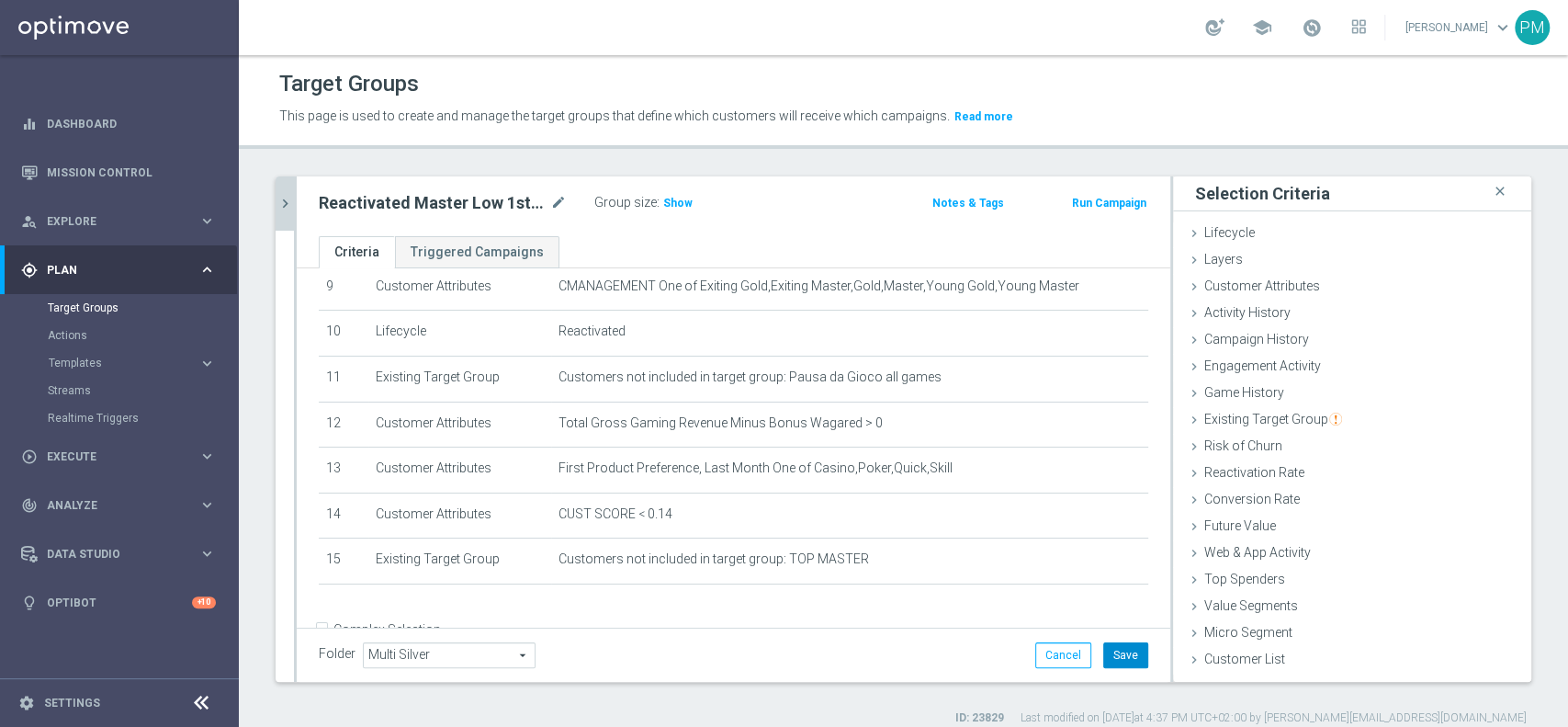
click at [1111, 657] on button "Save" at bounding box center [1125, 655] width 45 height 26
click at [670, 209] on span "Show" at bounding box center [678, 203] width 30 height 13
click at [288, 202] on icon "chevron_right" at bounding box center [285, 203] width 18 height 18
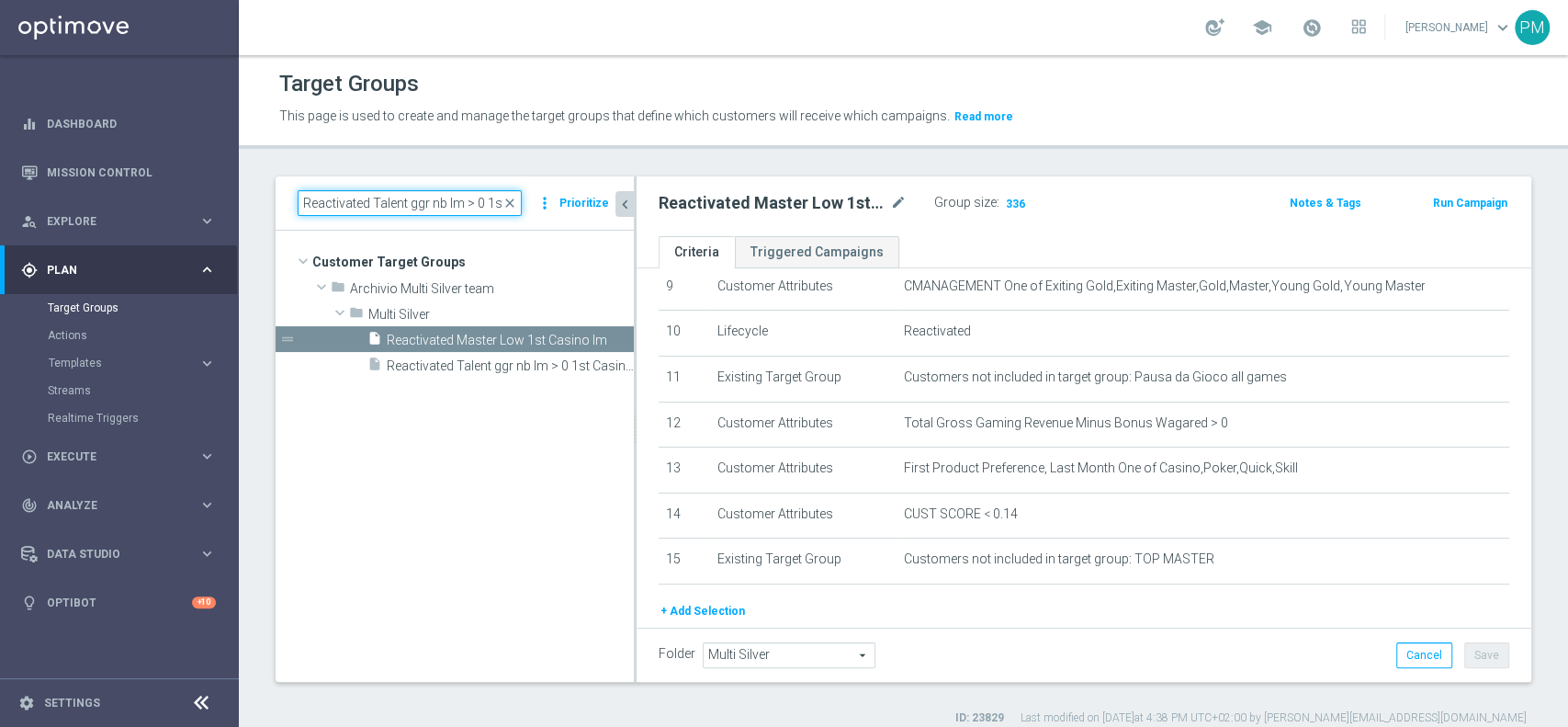
click at [463, 200] on input "Reactivated Talent ggr nb lm > 0 1st Casino lm" at bounding box center [409, 203] width 225 height 26
paste input "Master Low"
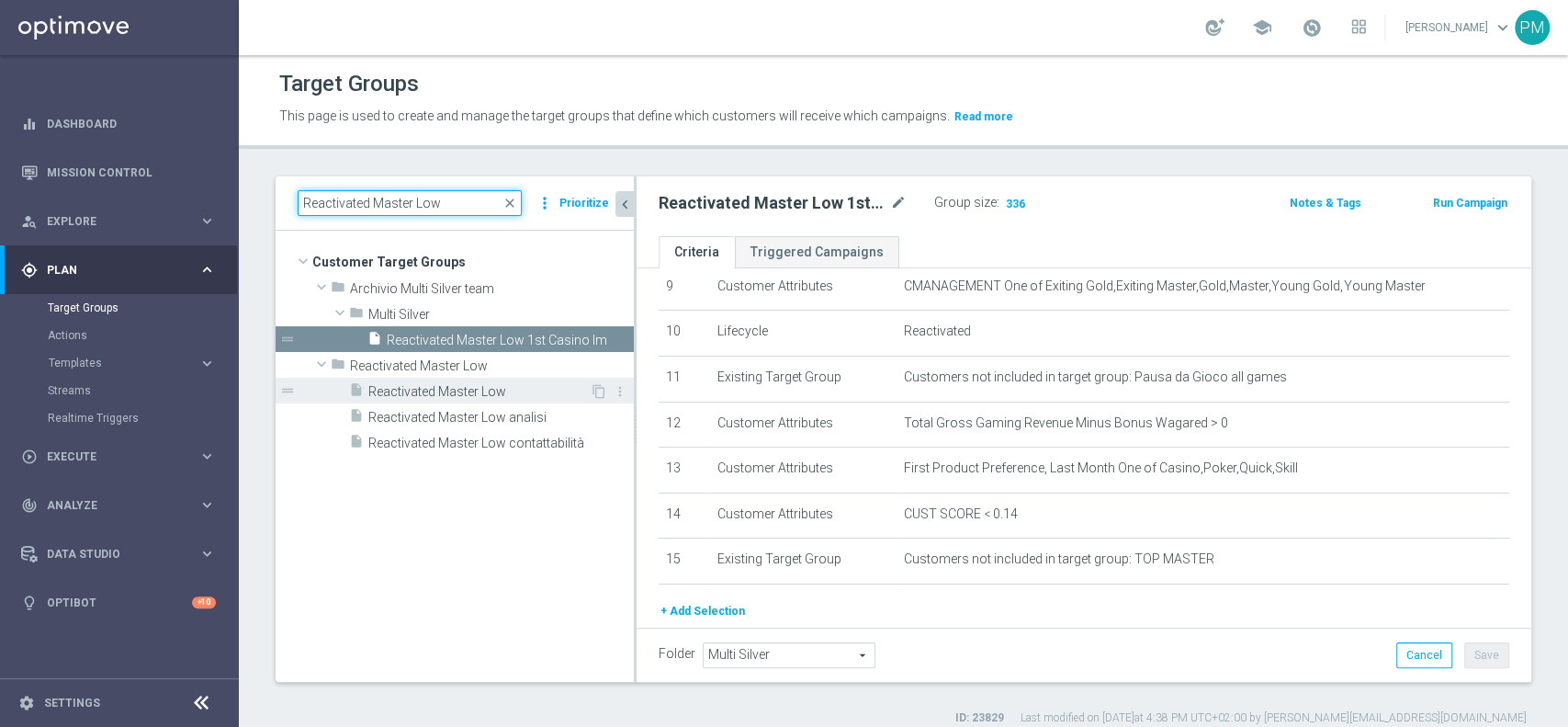
type input "Reactivated Master Low"
click at [460, 384] on span "Reactivated Master Low" at bounding box center [479, 391] width 222 height 16
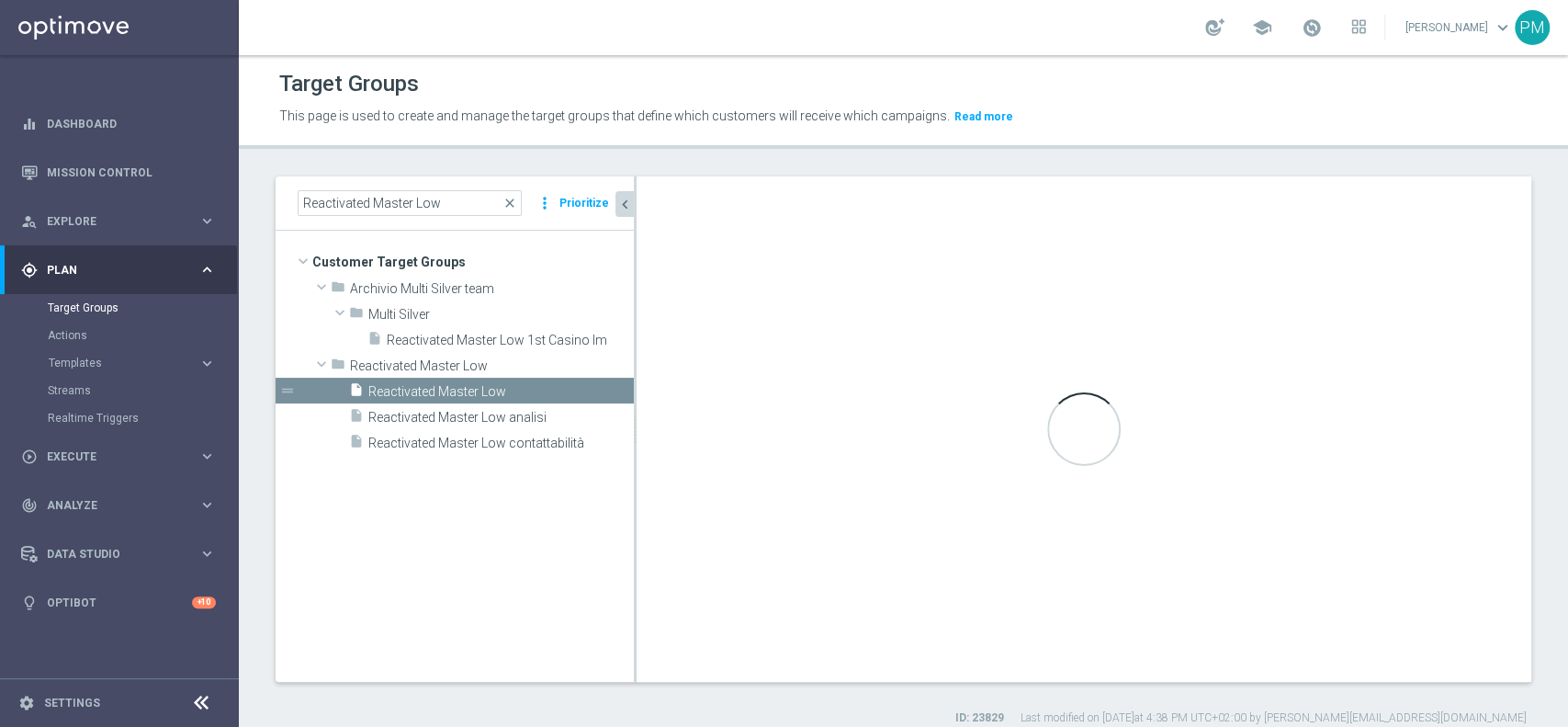
type input "Reactivated Master Low"
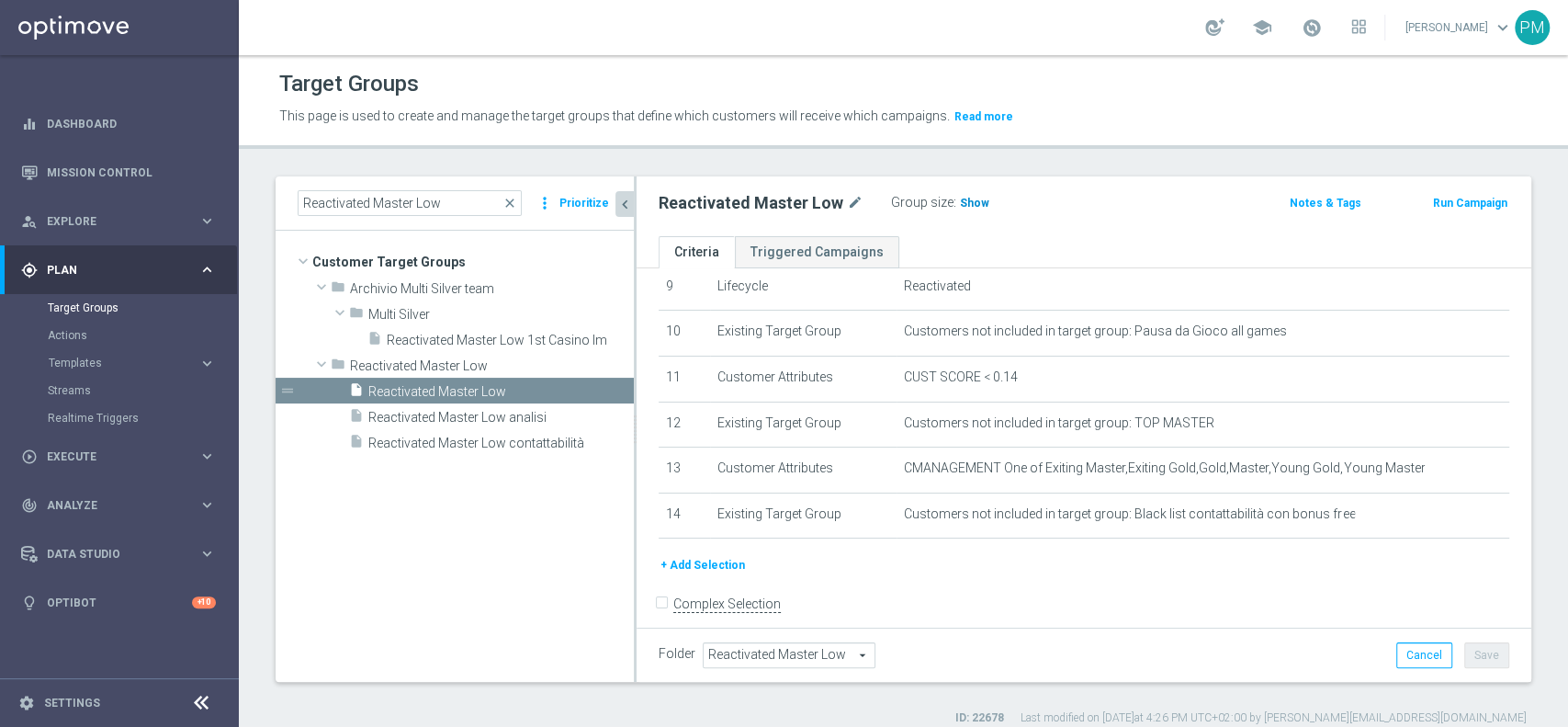
click at [977, 202] on span "Show" at bounding box center [975, 203] width 30 height 13
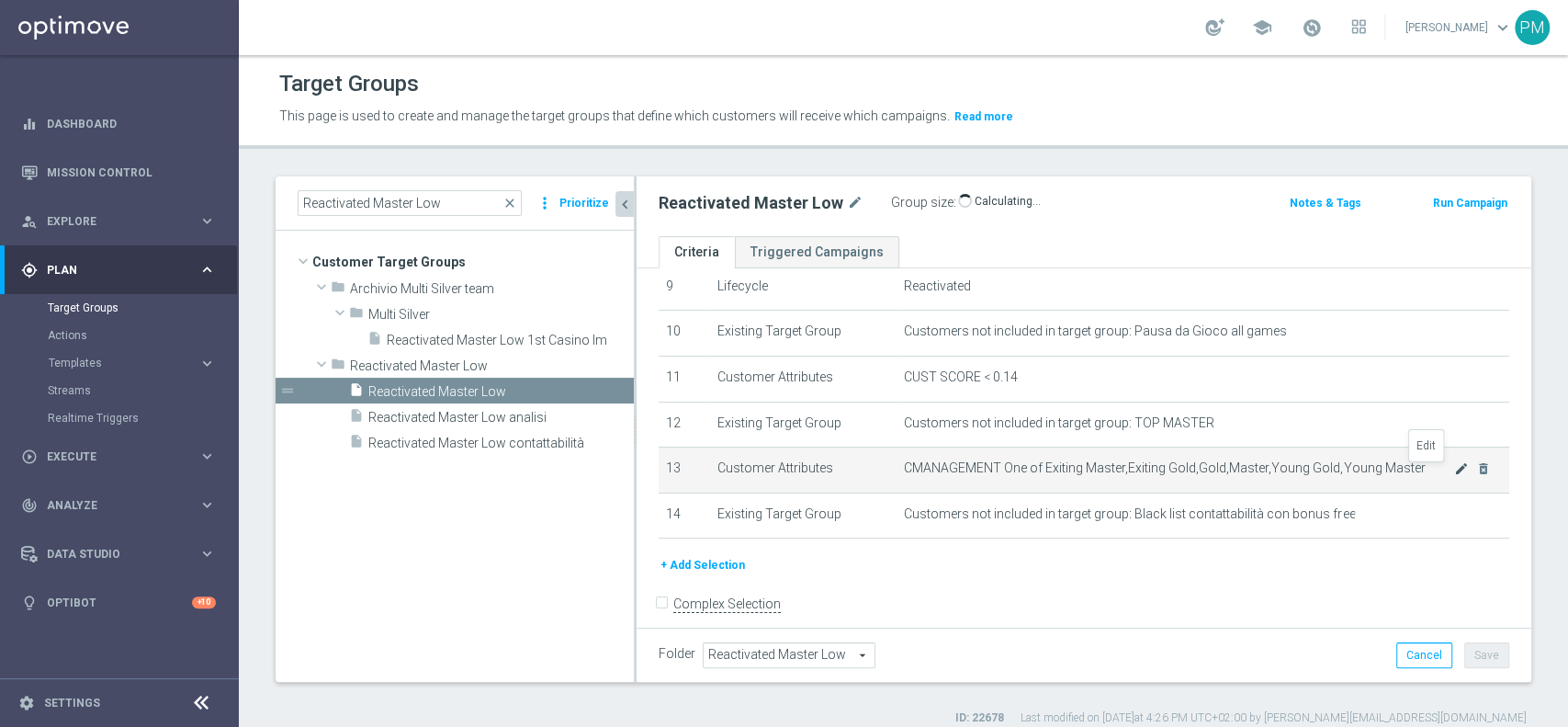
click at [1454, 475] on icon "mode_edit" at bounding box center [1462, 469] width 15 height 15
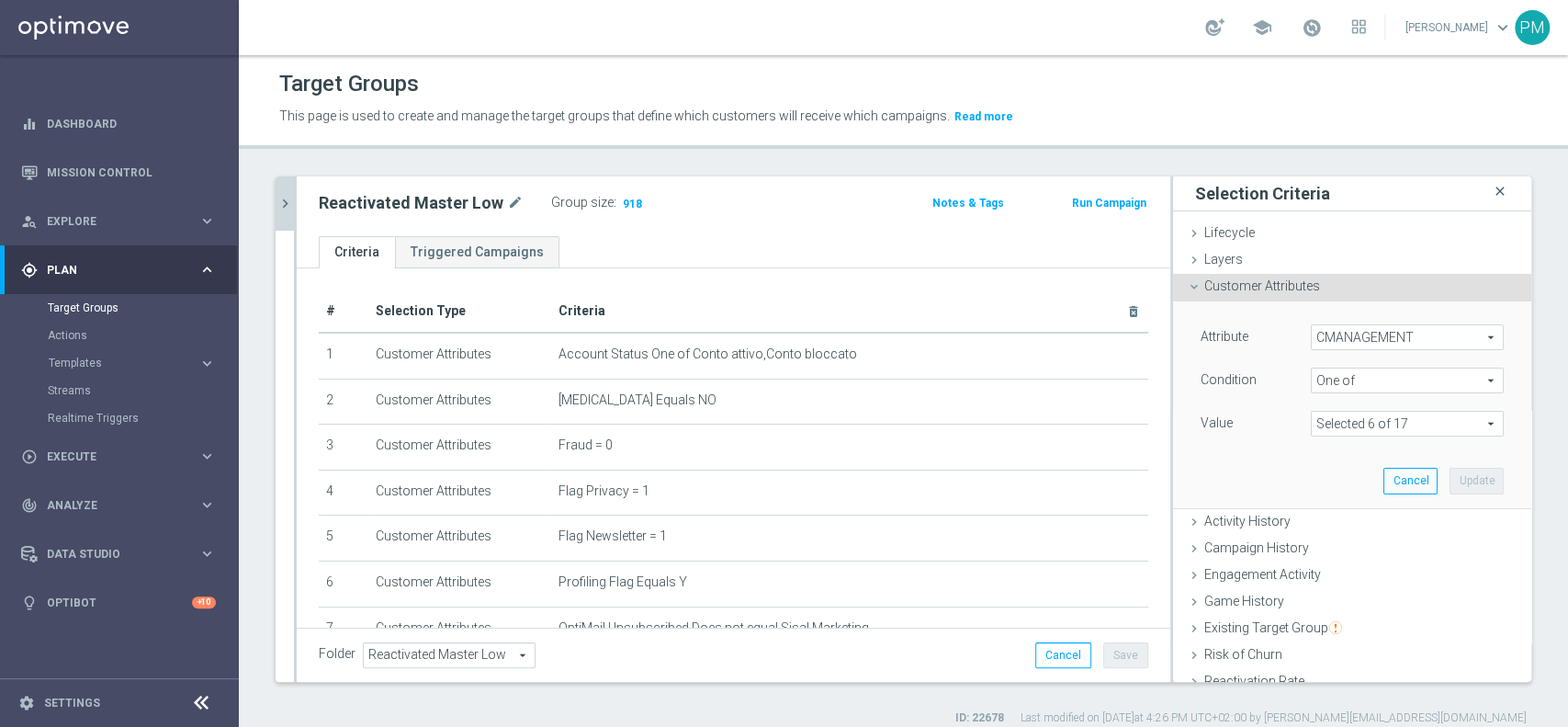
click at [1491, 188] on icon "close" at bounding box center [1500, 191] width 19 height 25
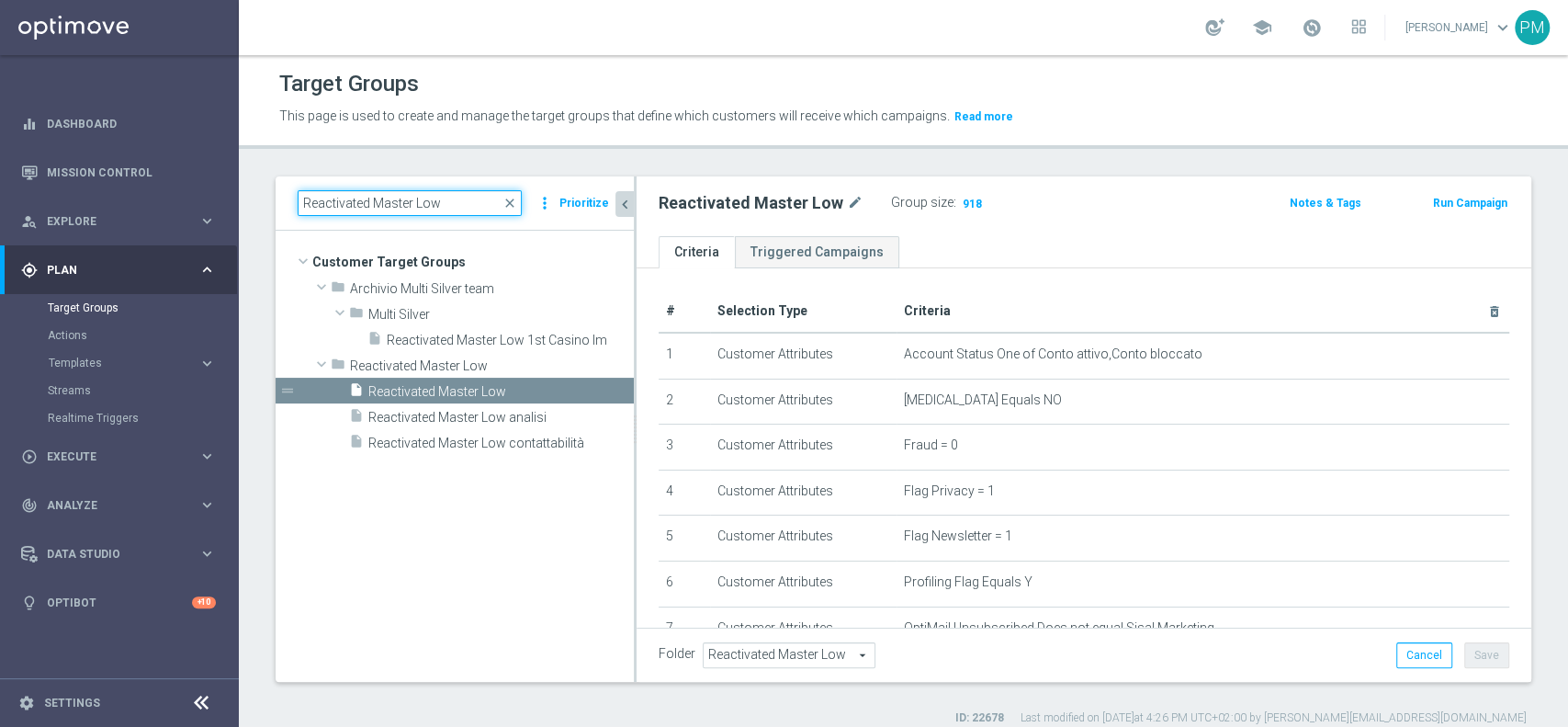
click at [389, 192] on input "Reactivated Master Low" at bounding box center [409, 203] width 225 height 26
paste input "Churn 0-12M Talent ggr nb > 100 1st Casino lftime"
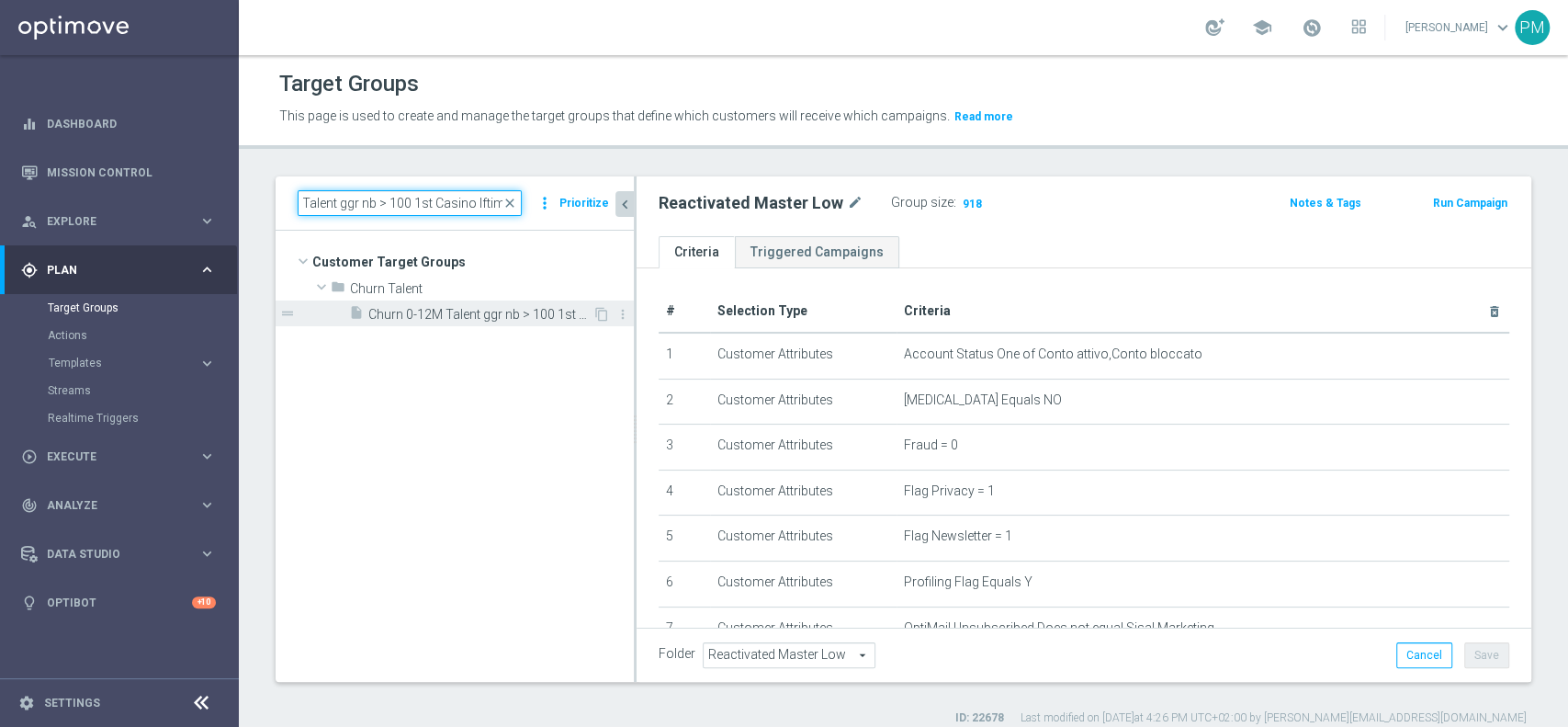
type input "Churn 0-12M Talent ggr nb > 100 1st Casino lftime"
click at [456, 310] on span "Churn 0-12M Talent ggr nb > 100 1st Casino lftime" at bounding box center [480, 314] width 225 height 16
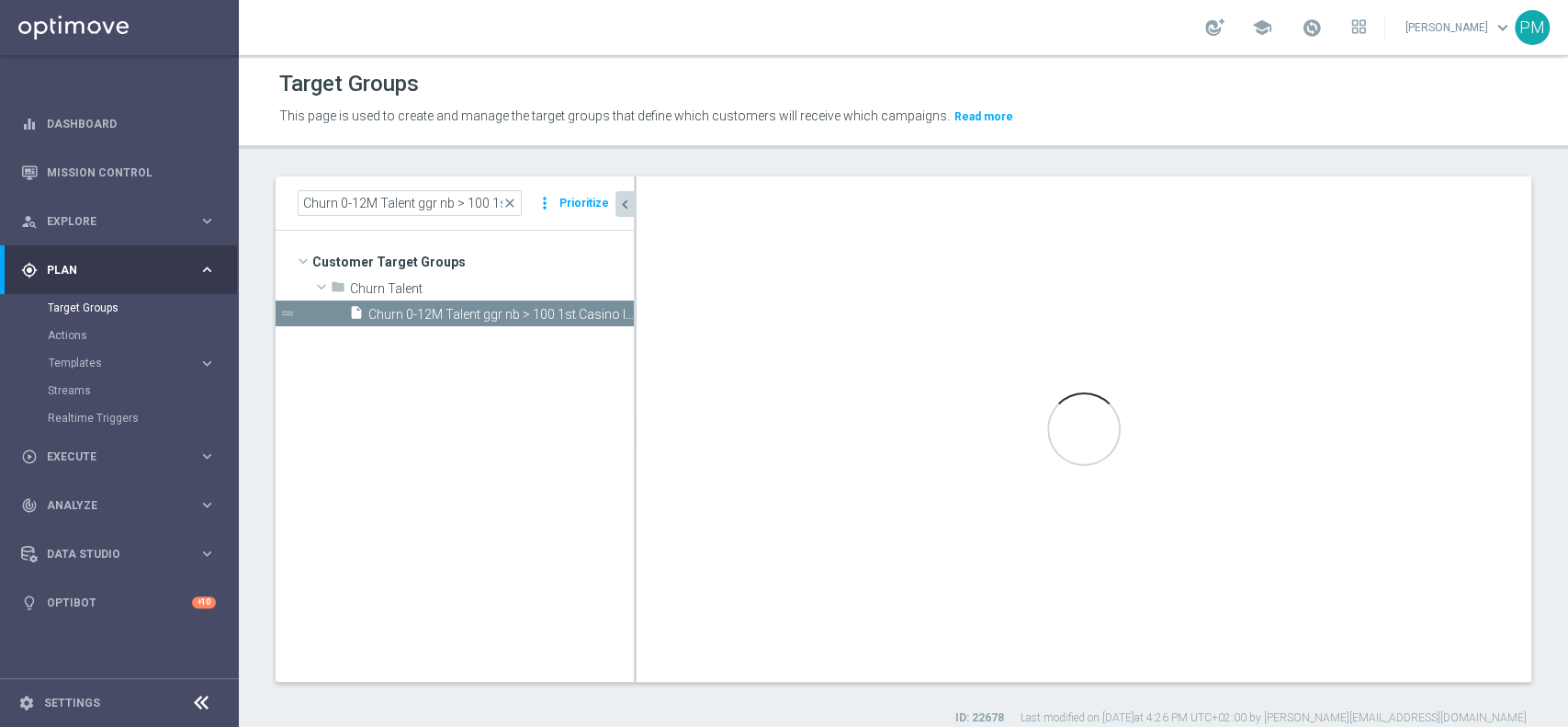
type input "Churn Talent"
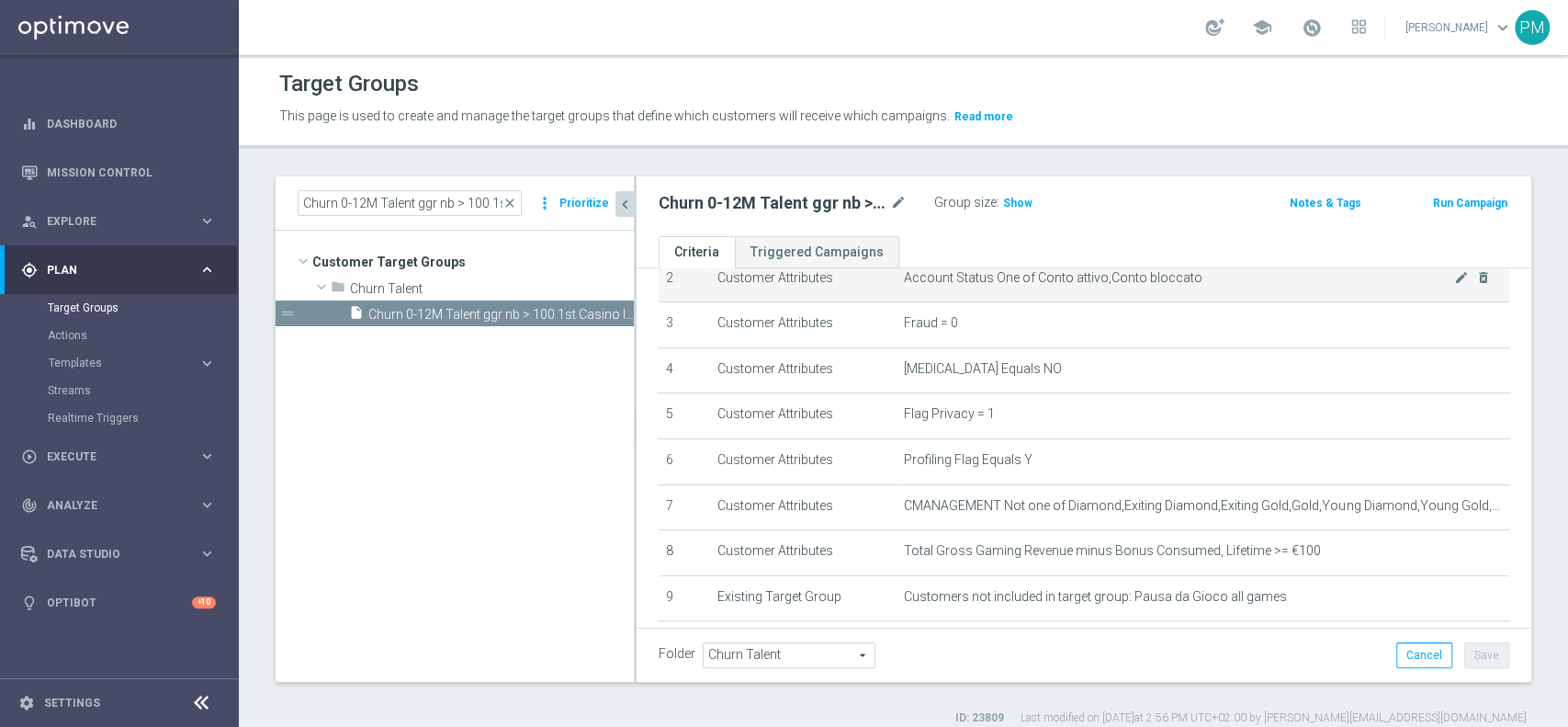
scroll to position [244, 0]
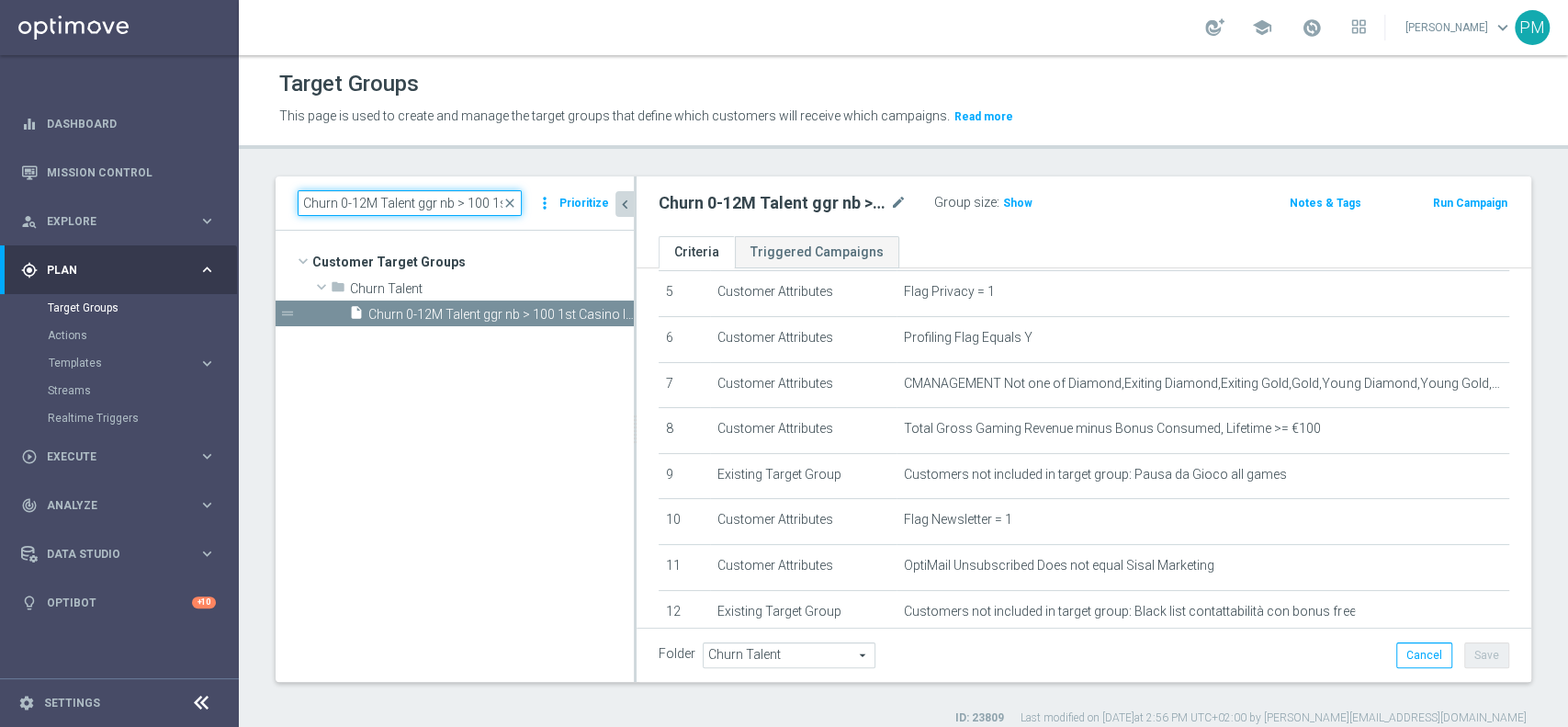
click at [473, 210] on input "Churn 0-12M Talent ggr nb > 100 1st Casino lftime" at bounding box center [409, 203] width 225 height 26
paste input "tra 0 e 100 lftime 1st Casino"
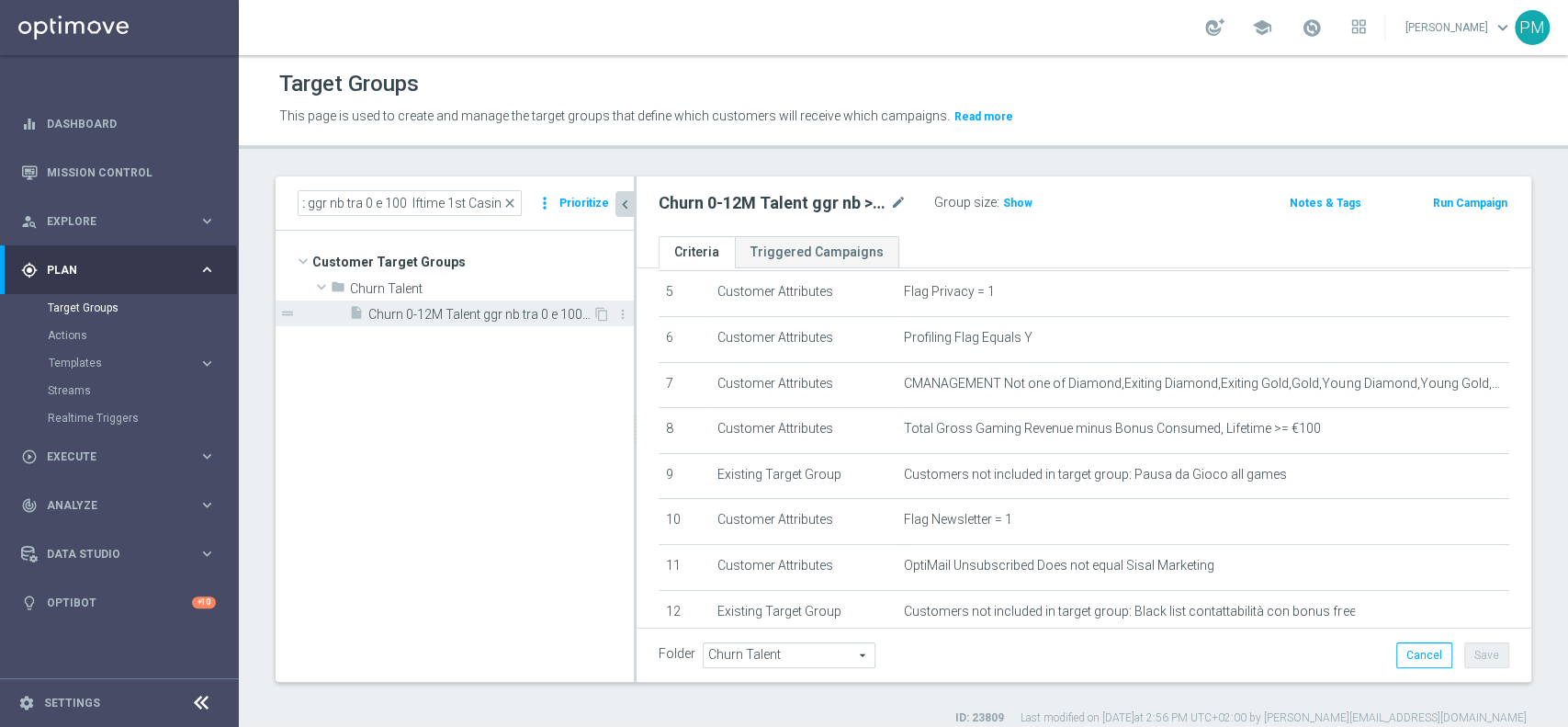
click at [498, 320] on span "Churn 0-12M Talent ggr nb tra 0 e 100 lftime 1st Casino" at bounding box center [480, 314] width 225 height 16
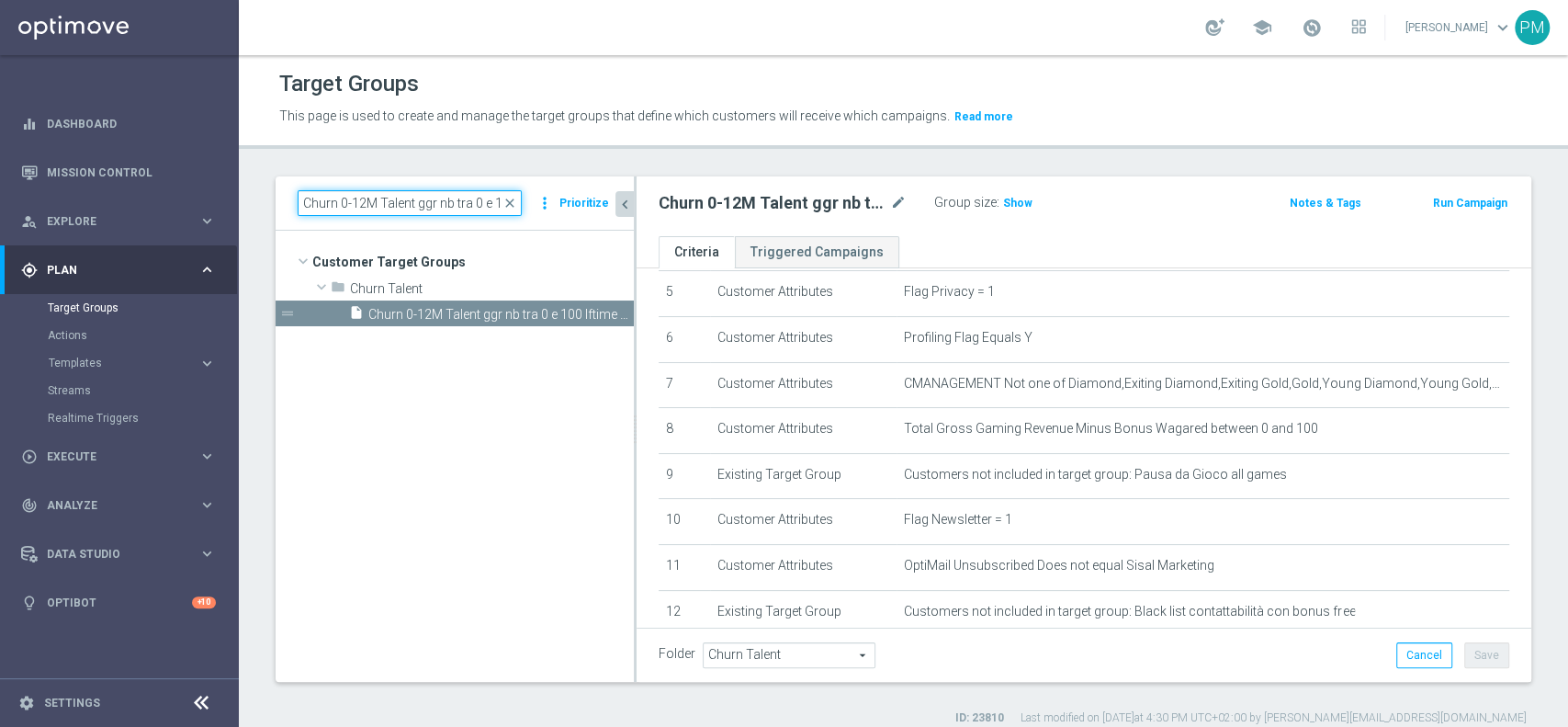
click at [428, 209] on input "Churn 0-12M Talent ggr nb tra 0 e 100 lftime 1st Casino" at bounding box center [409, 203] width 225 height 26
paste input "> 100 1st Casino lftime"
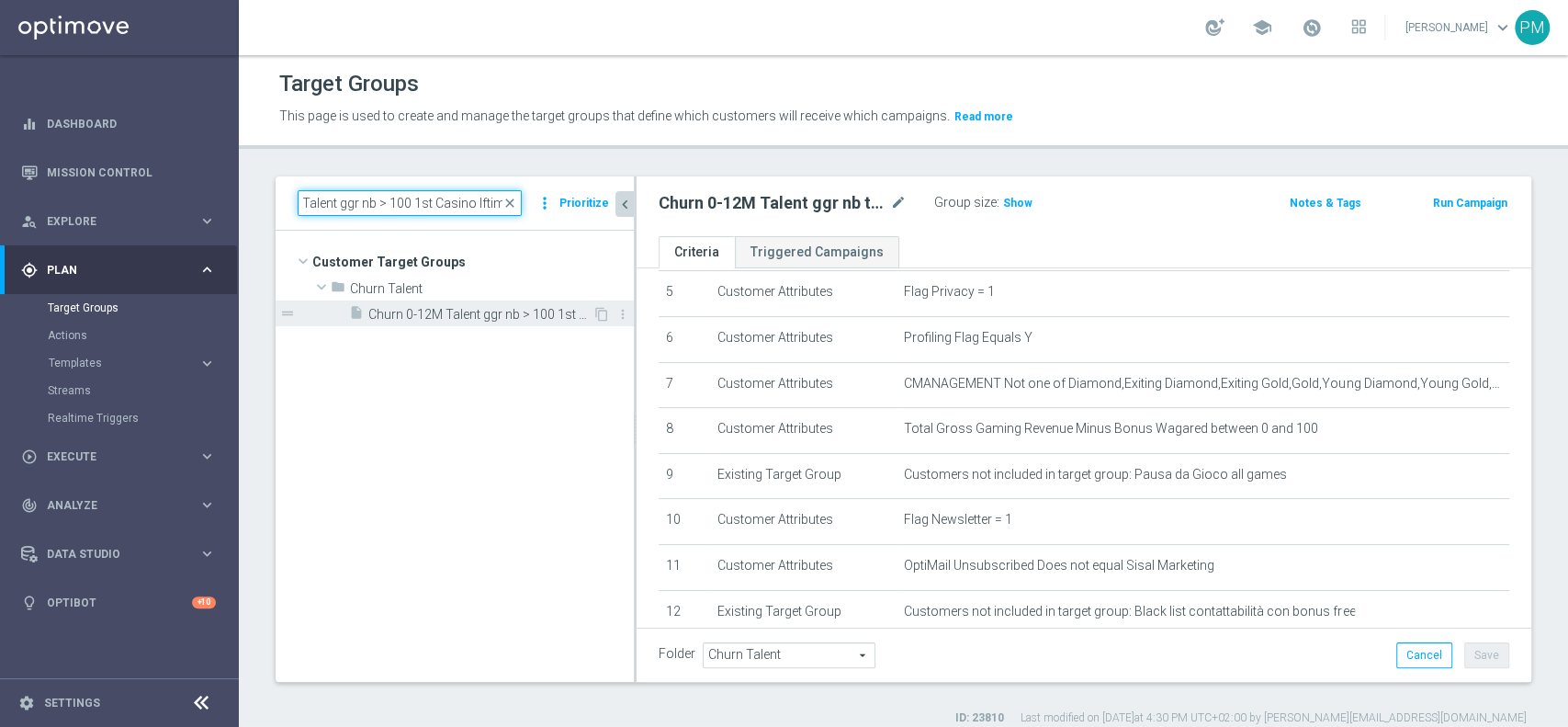
type input "Churn 0-12M Talent ggr nb > 100 1st Casino lftime"
click at [470, 312] on span "Churn 0-12M Talent ggr nb > 100 1st Casino lftime" at bounding box center [480, 314] width 225 height 16
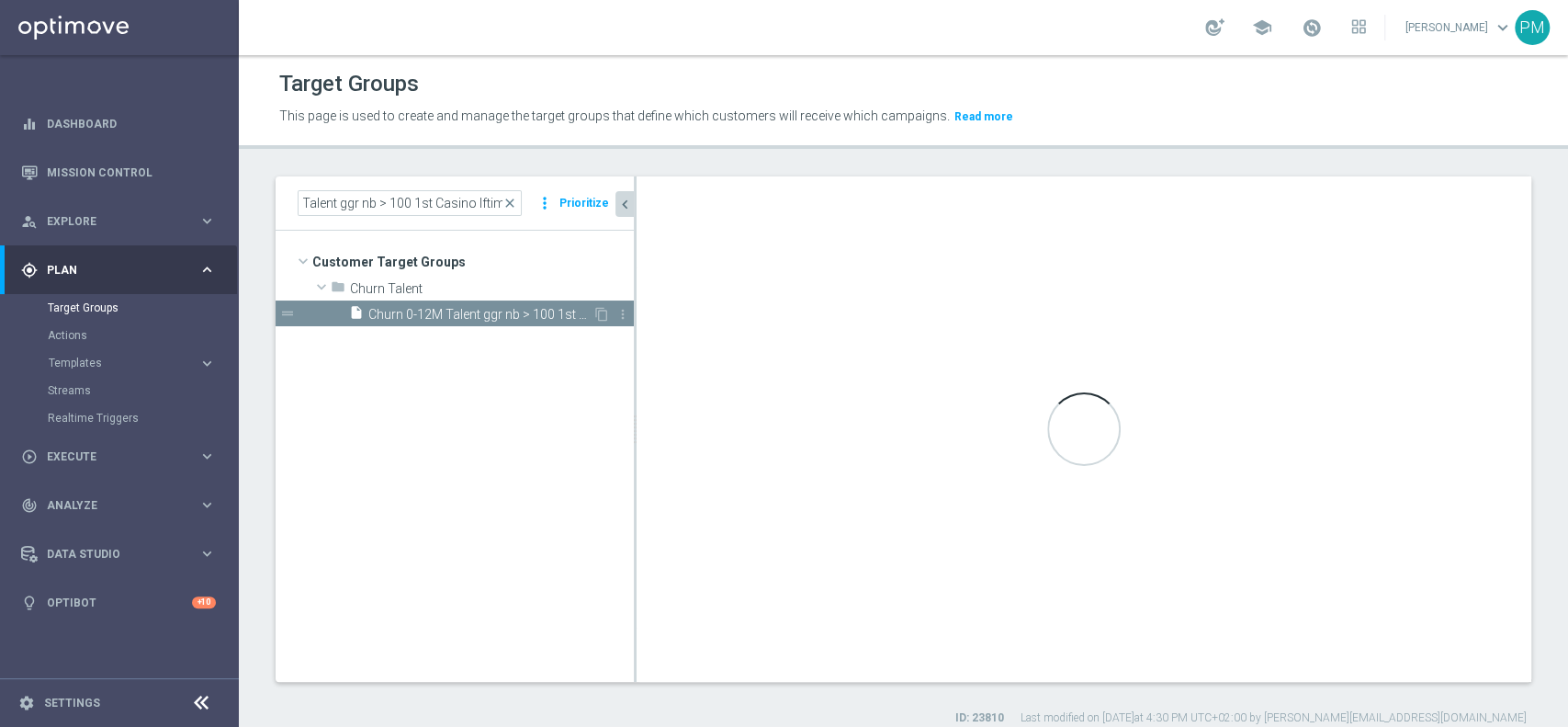
scroll to position [0, 0]
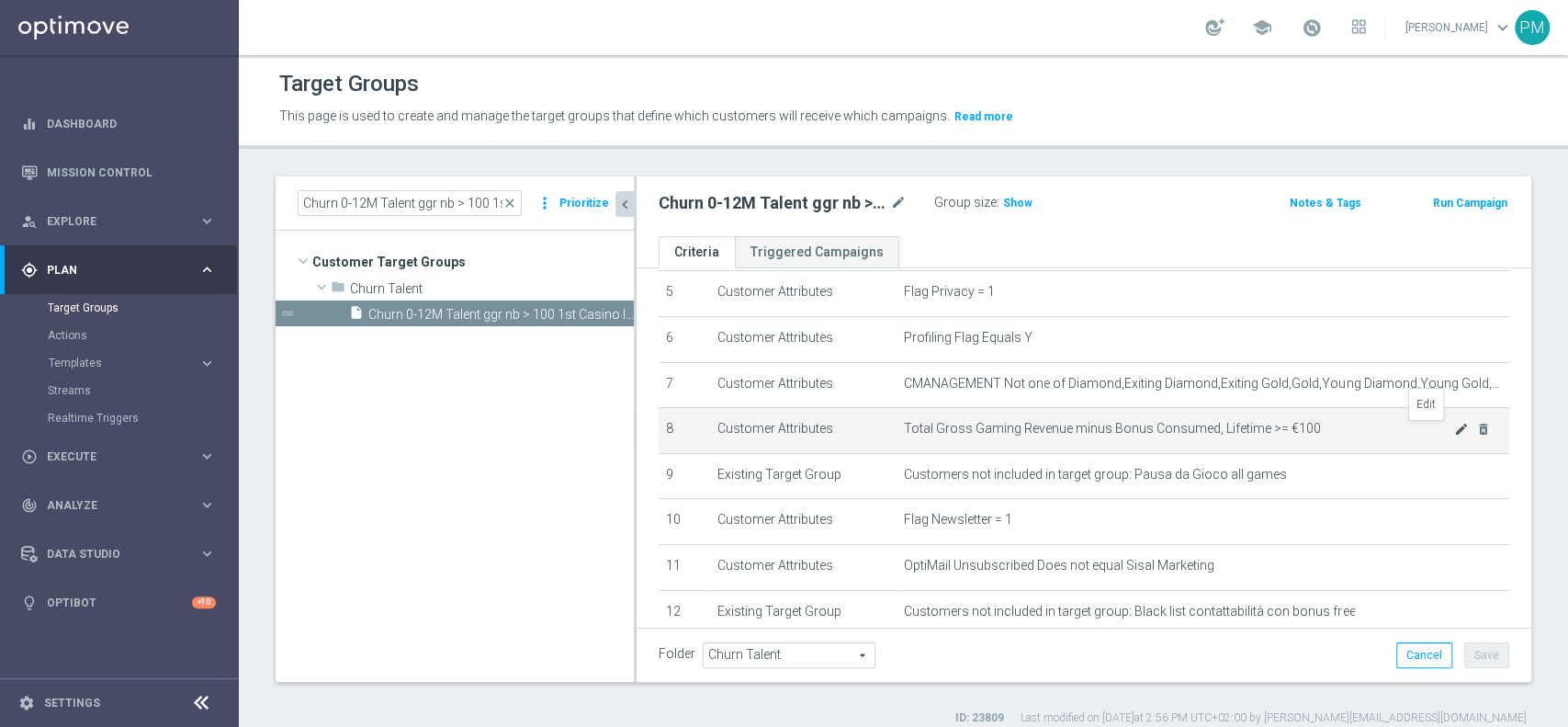
click at [1454, 436] on icon "mode_edit" at bounding box center [1462, 430] width 15 height 15
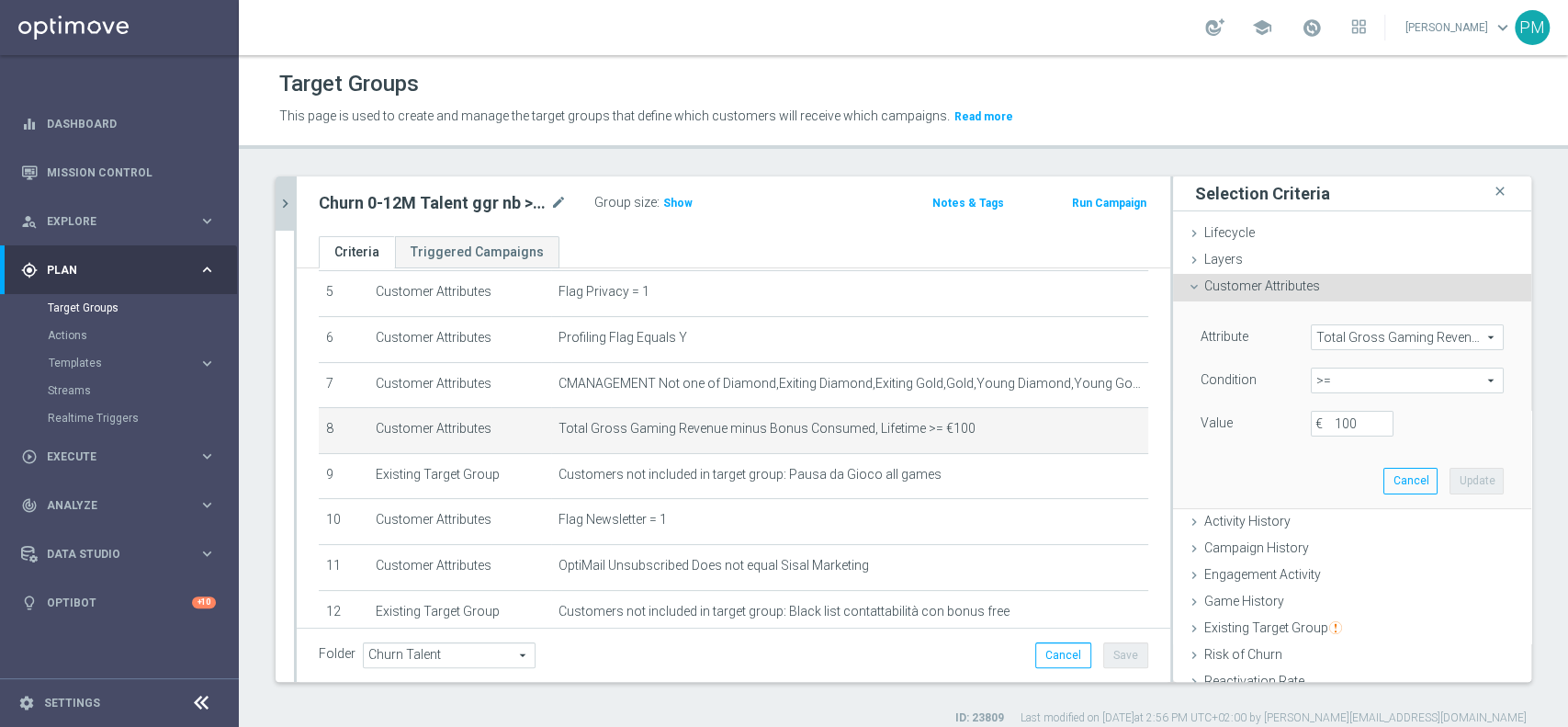
click at [1348, 341] on span "Total Gross Gaming Revenue minus Bonus Consumed, Lifetime" at bounding box center [1407, 337] width 191 height 24
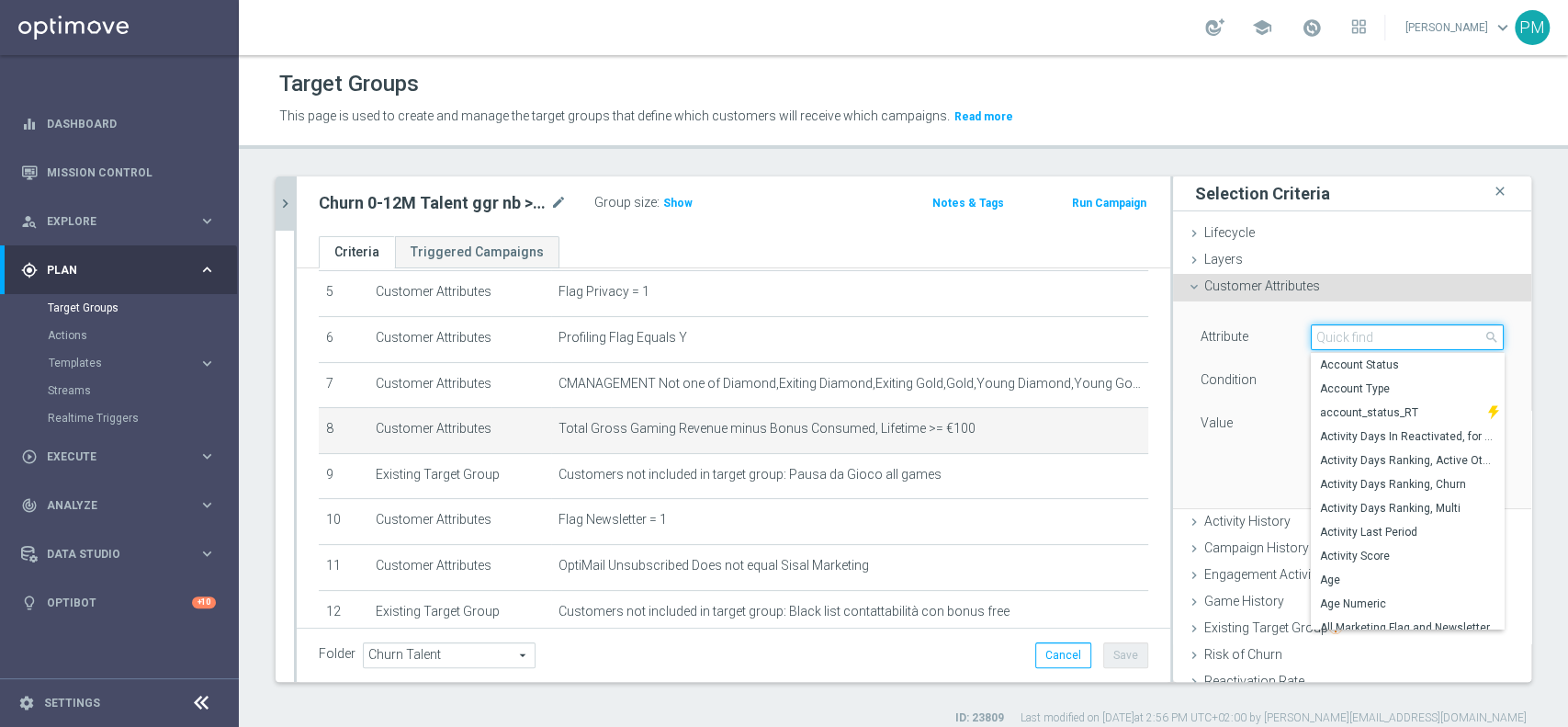
click at [1348, 341] on input "search" at bounding box center [1407, 337] width 193 height 26
paste input "Minus Bonus Wagared"
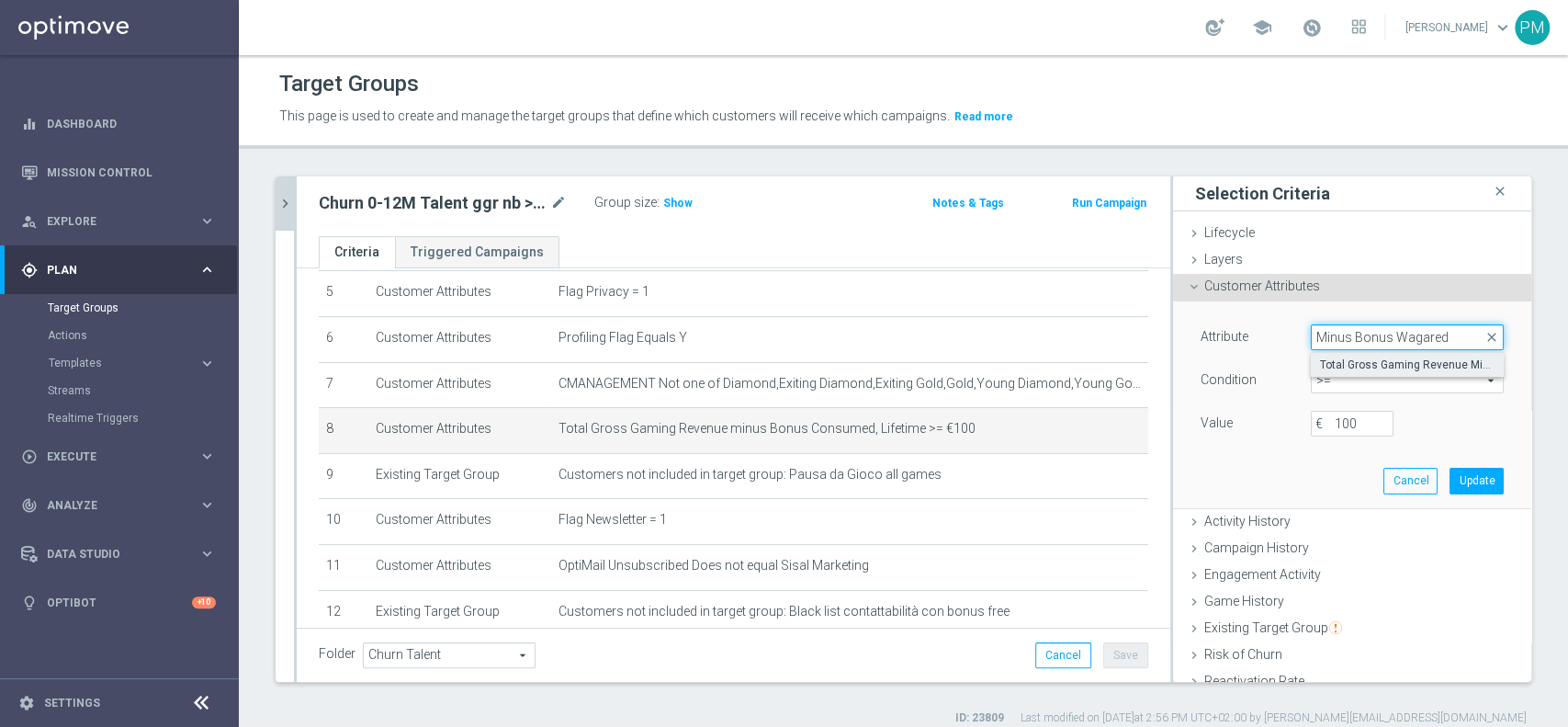
type input "Minus Bonus Wagared"
click at [1347, 364] on span "Total Gross Gaming Revenue Minus Bonus Wagared" at bounding box center [1407, 365] width 174 height 15
type input "Total Gross Gaming Revenue Minus Bonus Wagared"
type input "="
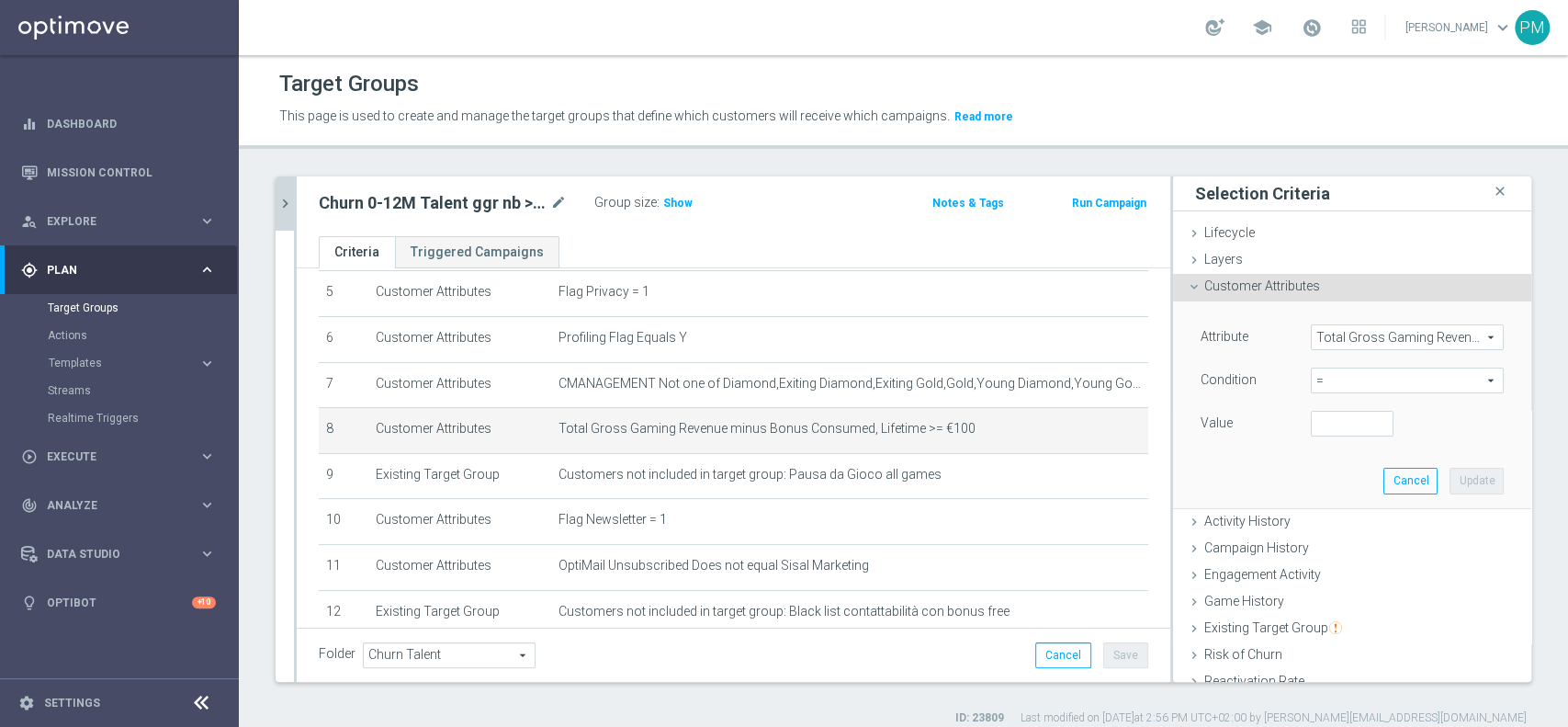
click at [1335, 382] on span "=" at bounding box center [1407, 380] width 191 height 24
click at [1326, 521] on span ">=" at bounding box center [1407, 528] width 174 height 15
type input ">="
click at [1311, 430] on input "number" at bounding box center [1352, 424] width 83 height 26
type input "100"
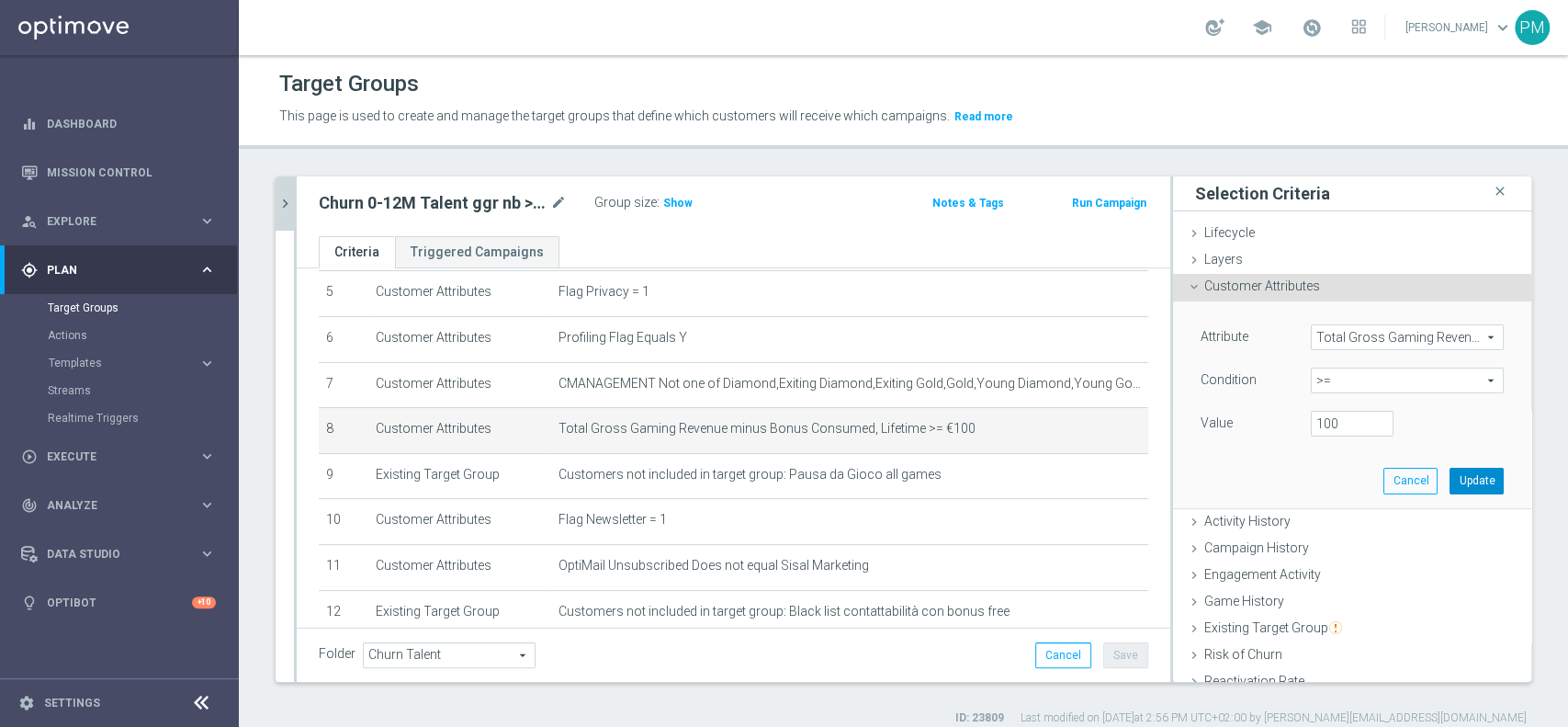
click at [1450, 475] on button "Update" at bounding box center [1477, 481] width 54 height 26
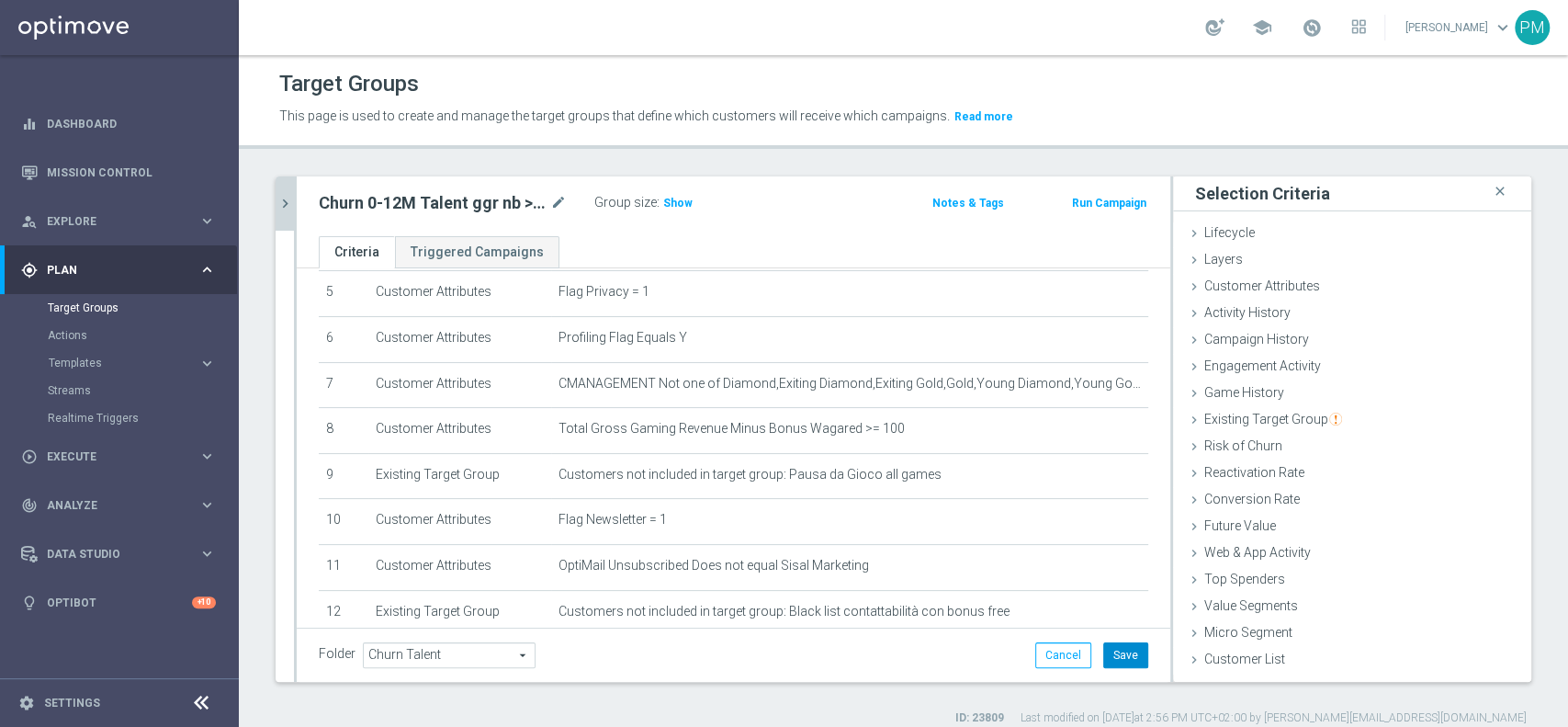
click at [1103, 659] on button "Save" at bounding box center [1125, 655] width 45 height 26
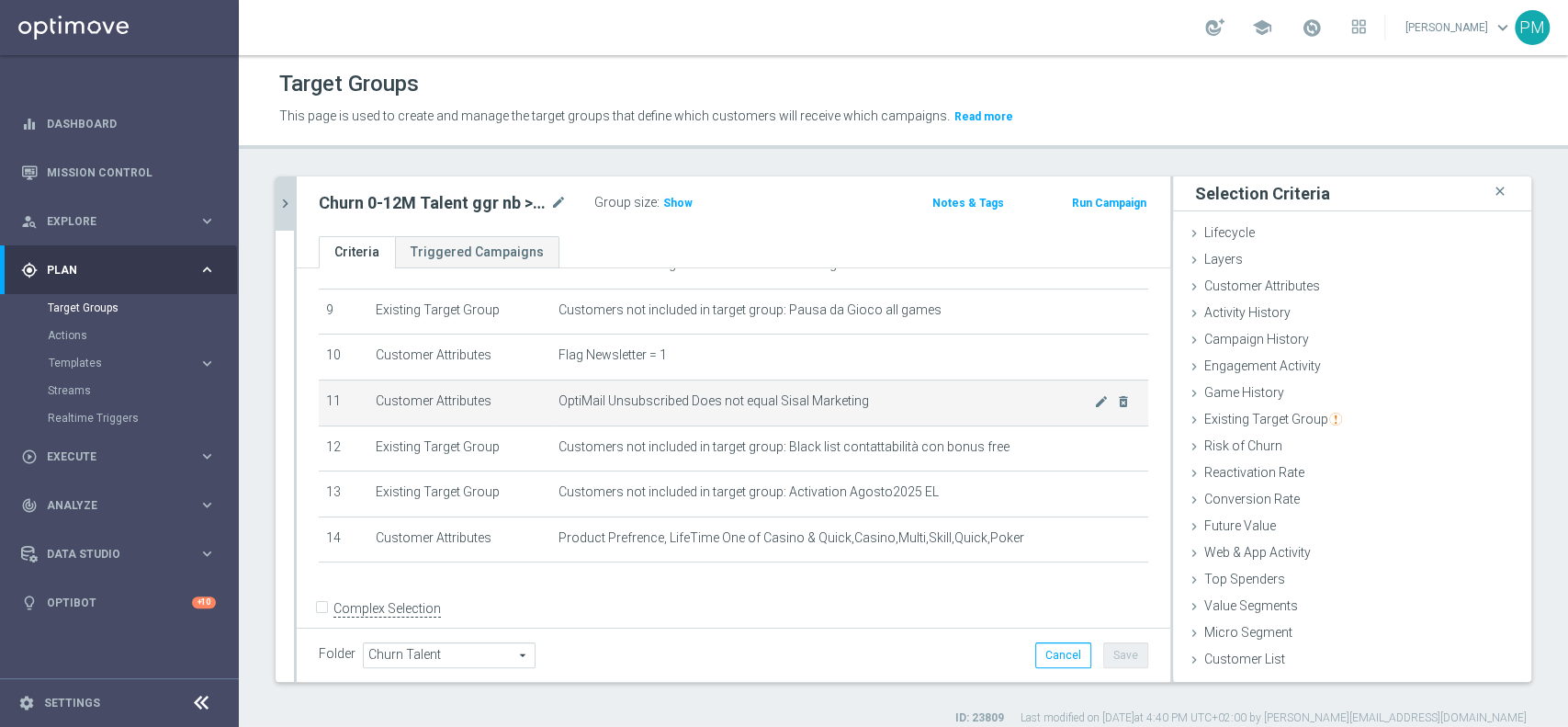
scroll to position [432, 0]
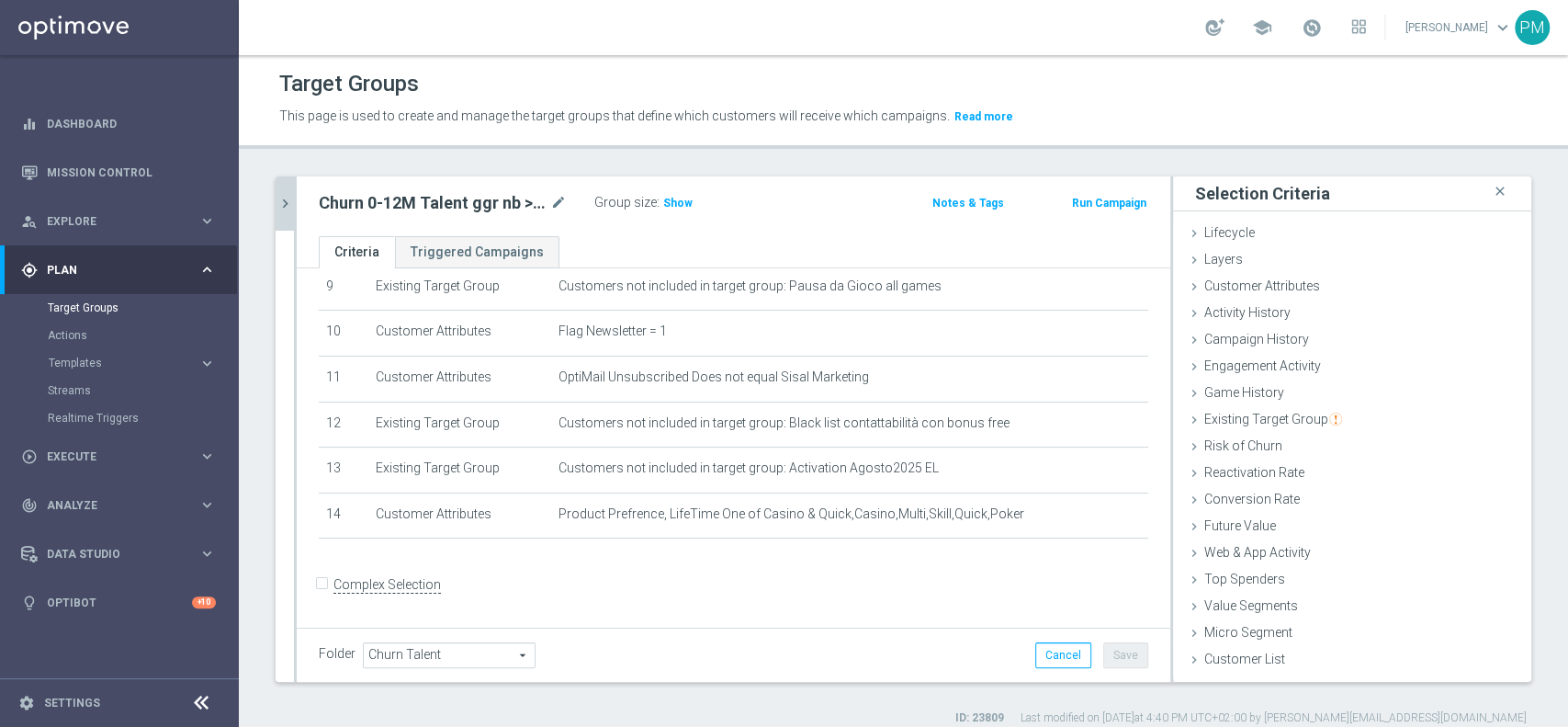
click at [282, 213] on button "chevron_right" at bounding box center [285, 203] width 19 height 54
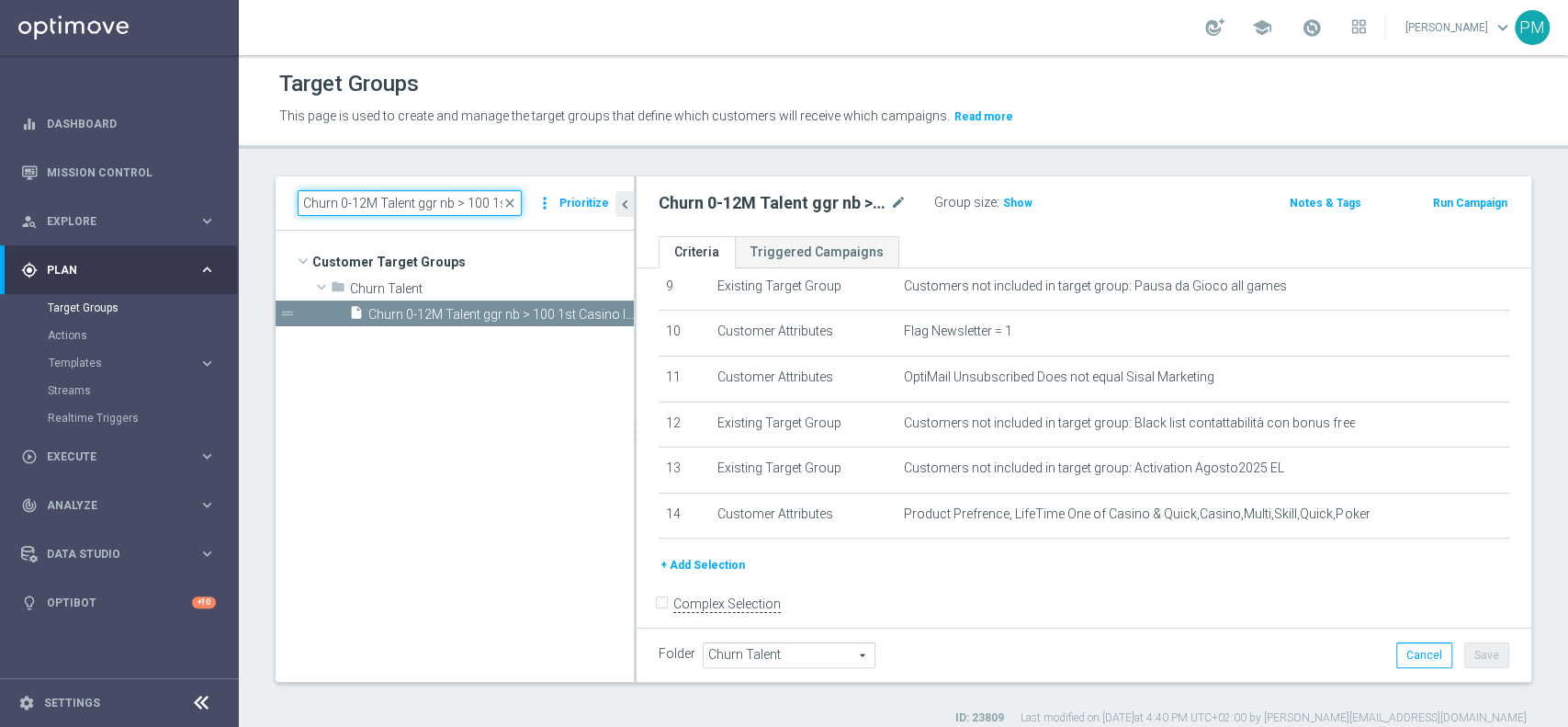
click at [421, 209] on input "Churn 0-12M Talent ggr nb > 100 1st Casino lftime" at bounding box center [409, 203] width 225 height 26
paste input "Giocanti Talent M-1 non Active mtd 1st Slot lm"
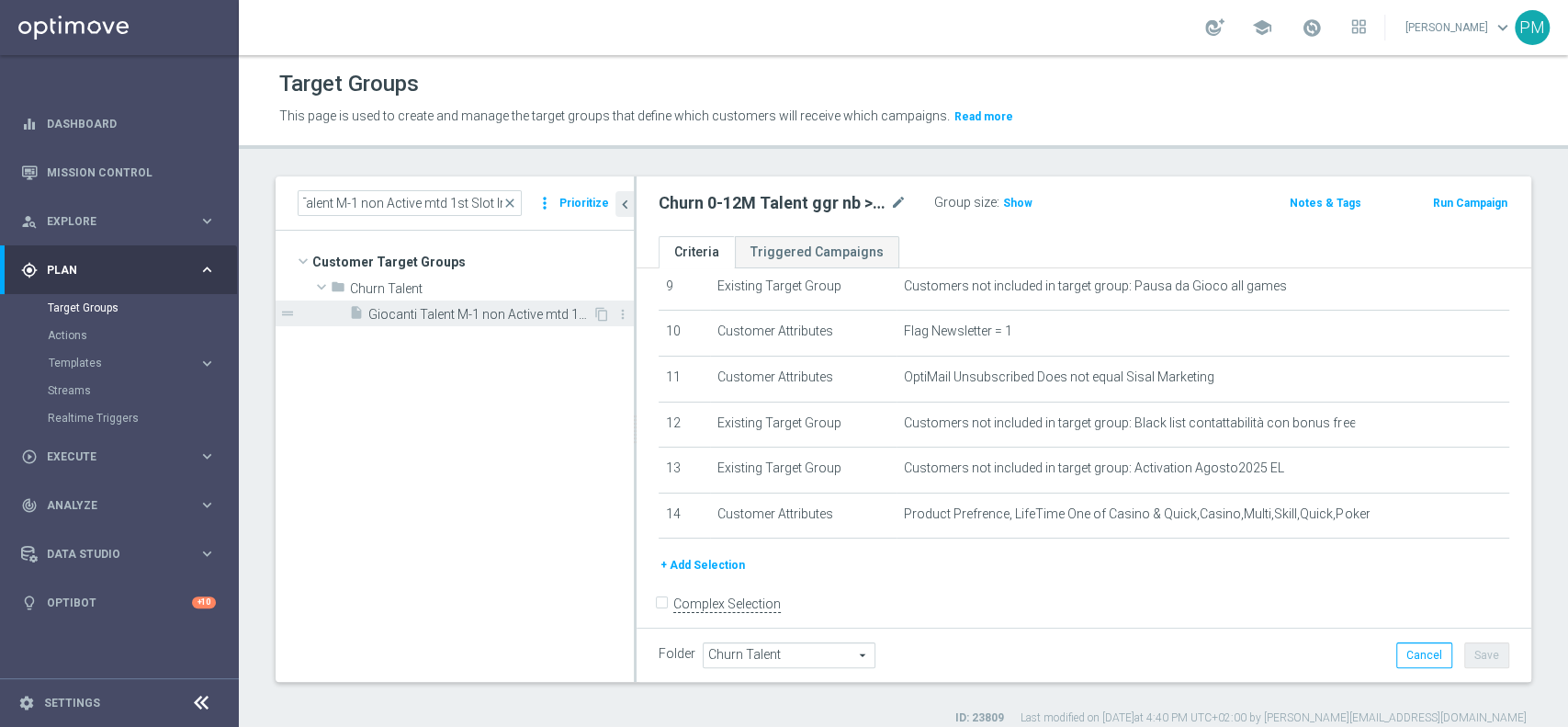
click at [458, 307] on span "Giocanti Talent M-1 non Active mtd 1st Slot lm" at bounding box center [480, 314] width 225 height 16
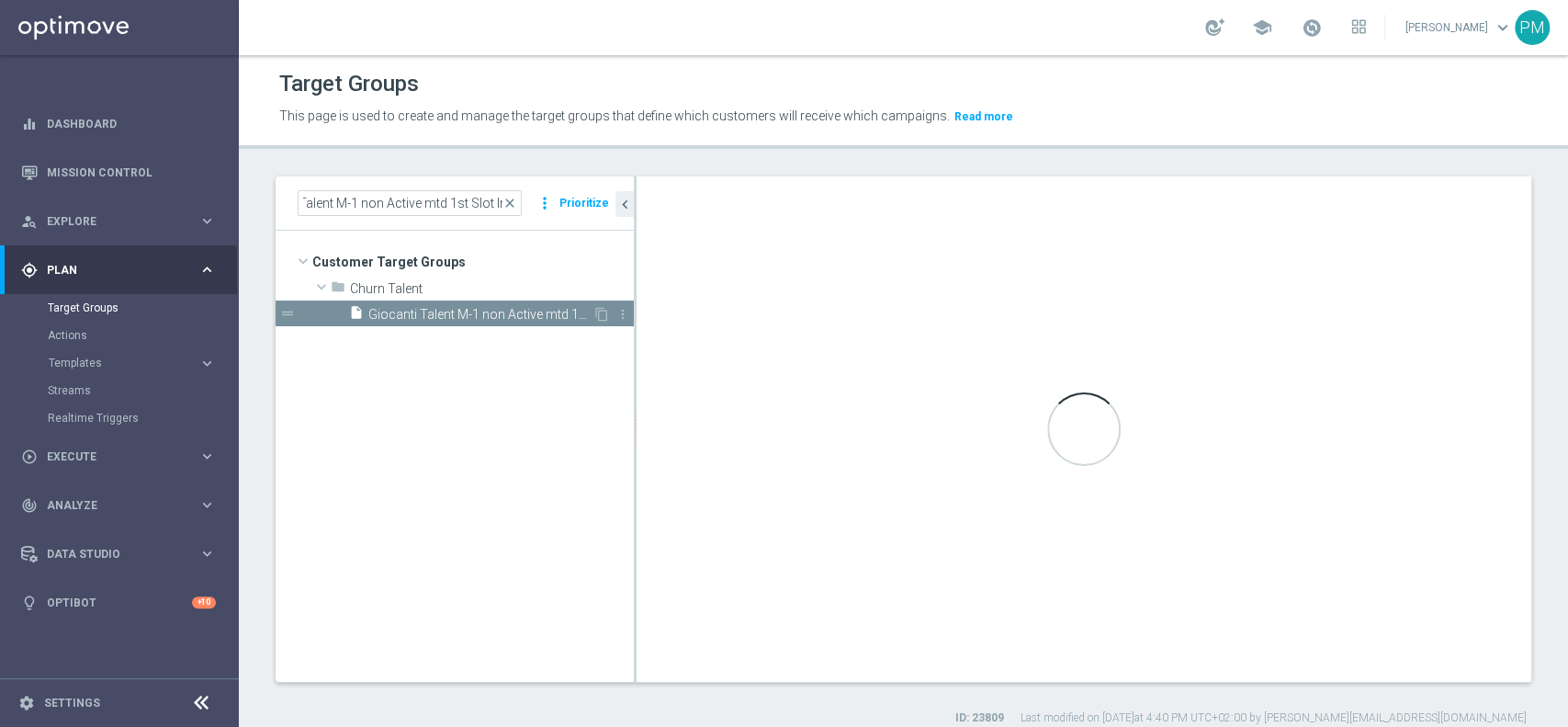
scroll to position [0, 0]
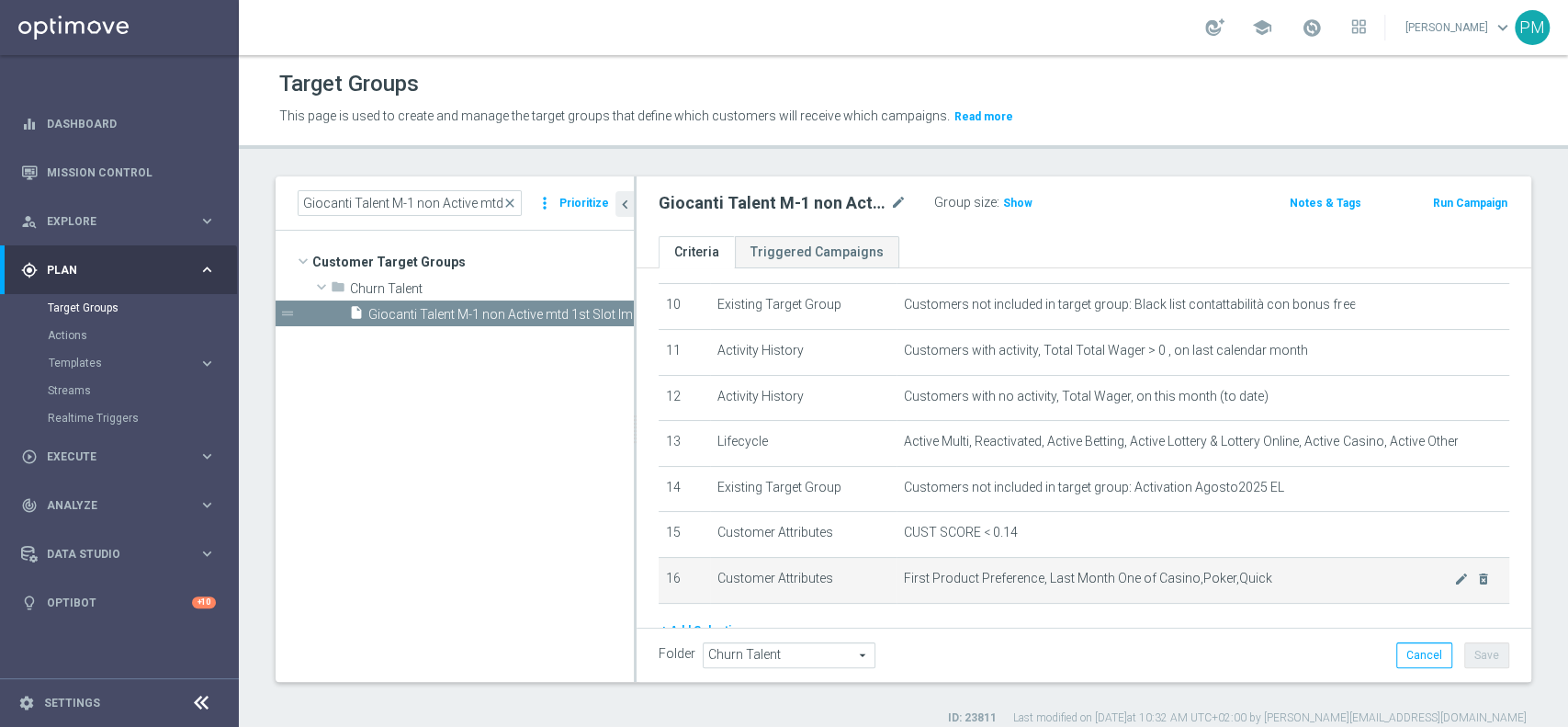
scroll to position [421, 0]
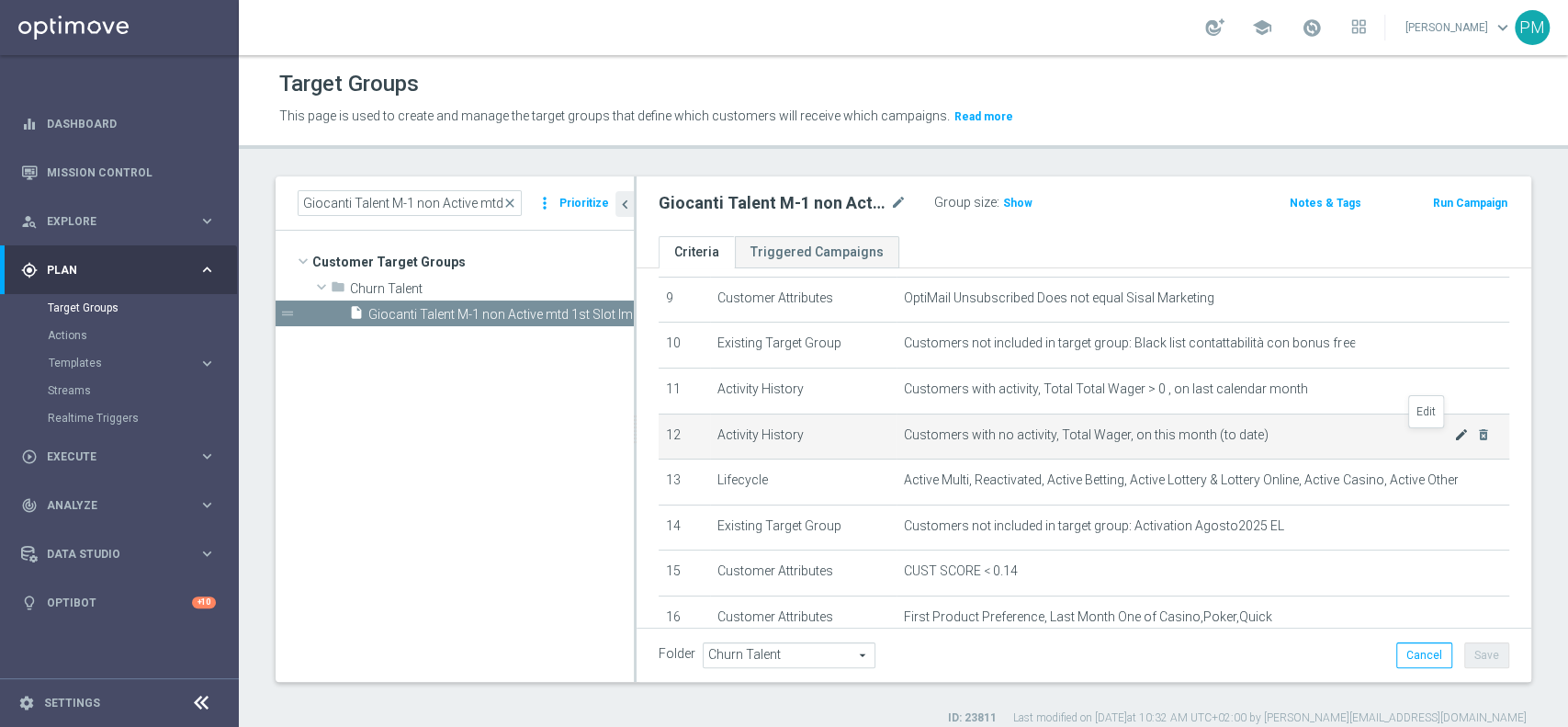
click at [1454, 432] on icon "mode_edit" at bounding box center [1462, 435] width 15 height 15
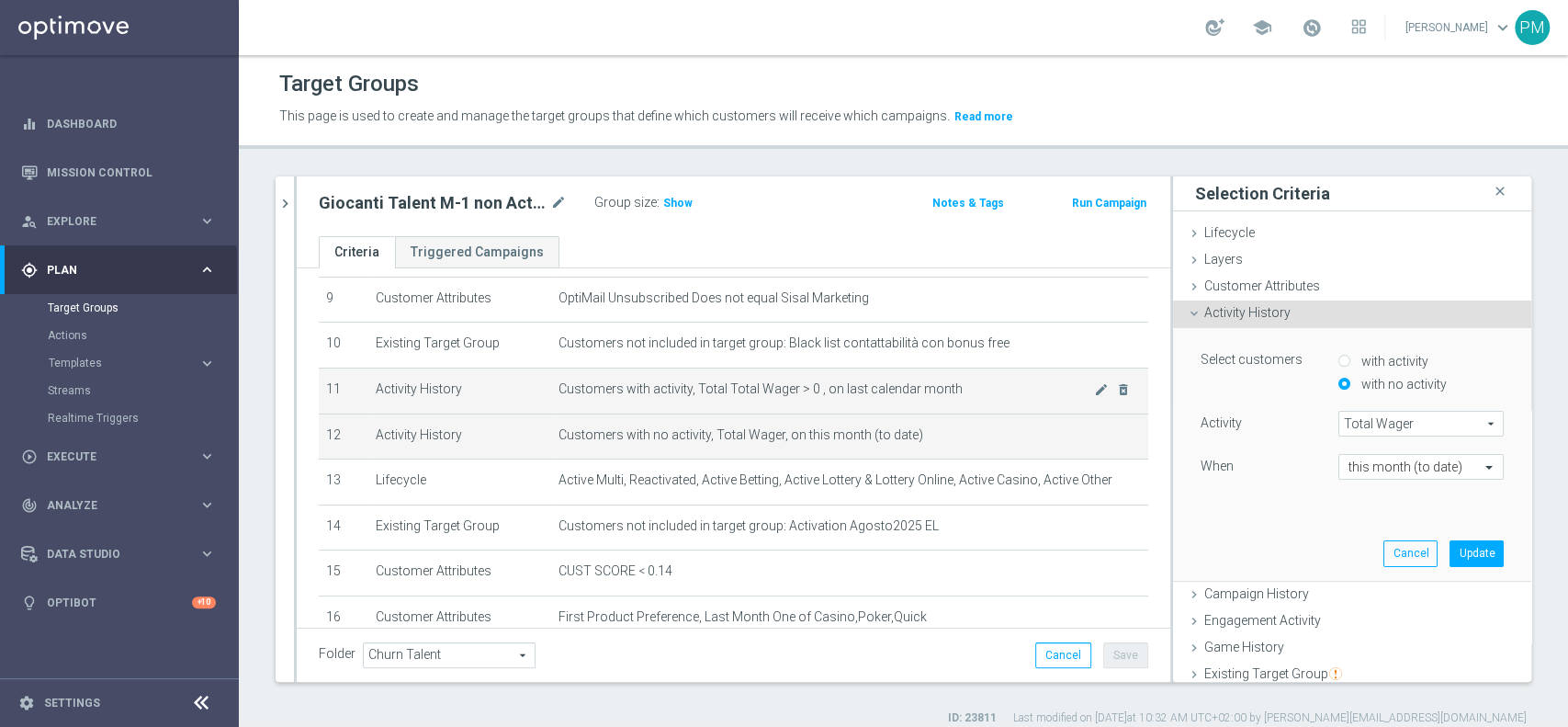
scroll to position [524, 0]
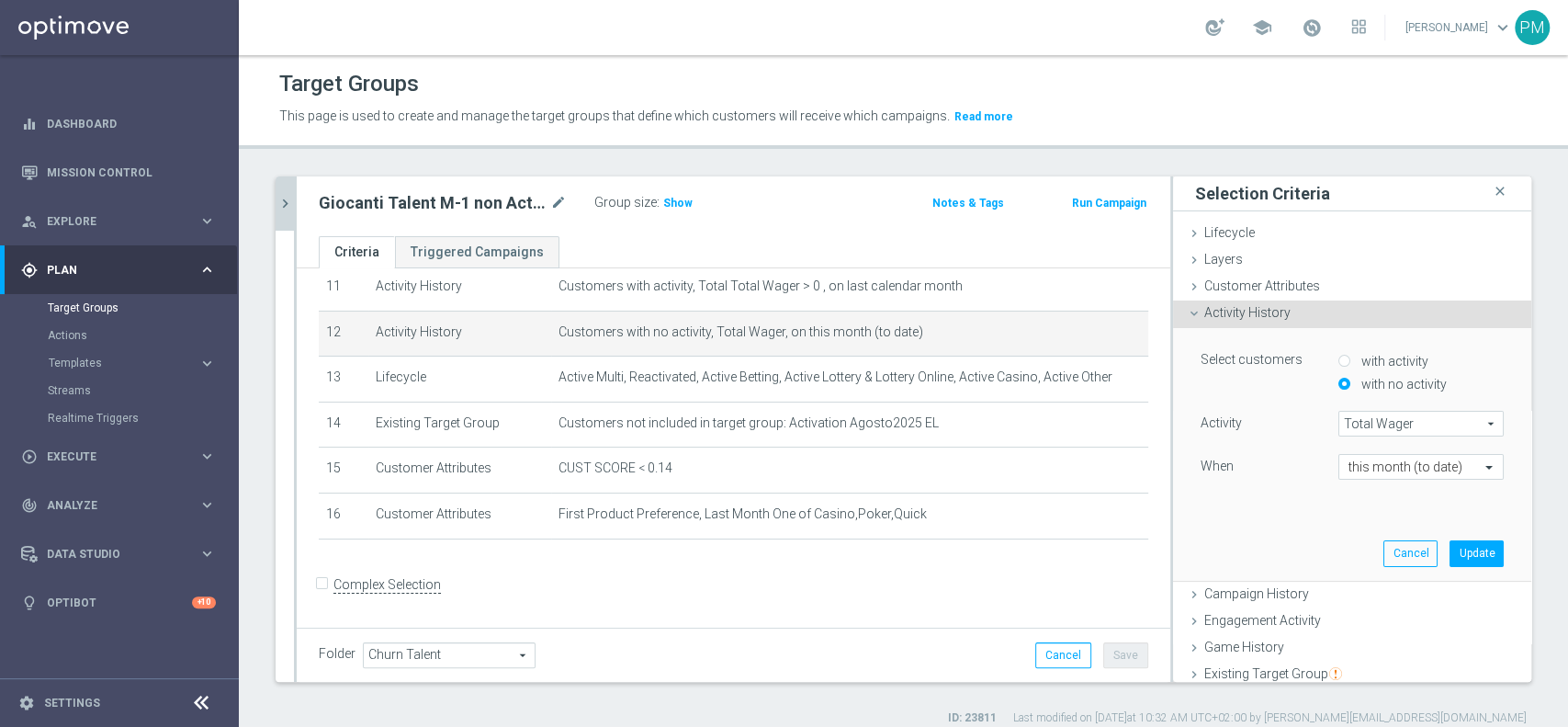
click at [290, 195] on icon "chevron_right" at bounding box center [285, 203] width 18 height 18
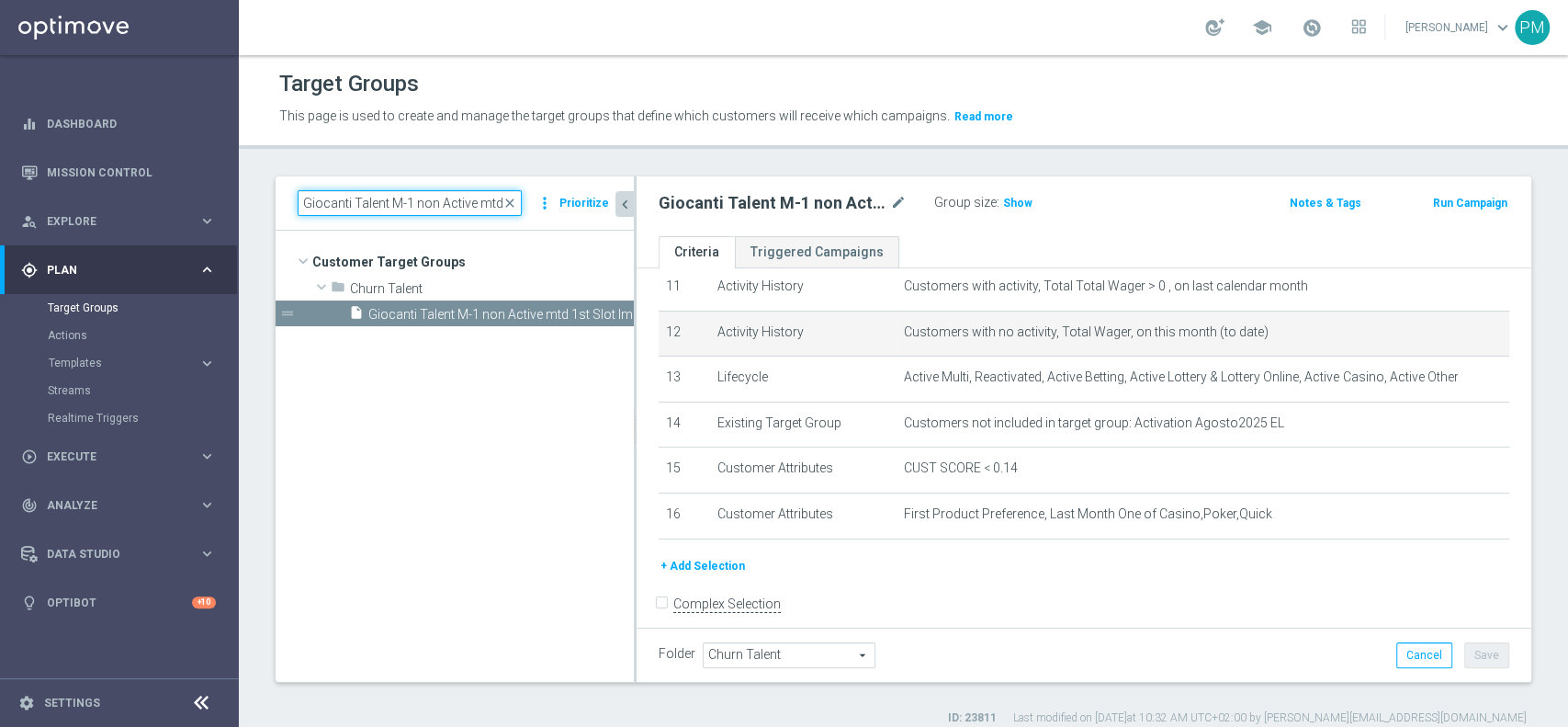
click at [414, 200] on input "Giocanti Talent M-1 non Active mtd 1st Slot lm" at bounding box center [409, 203] width 225 height 26
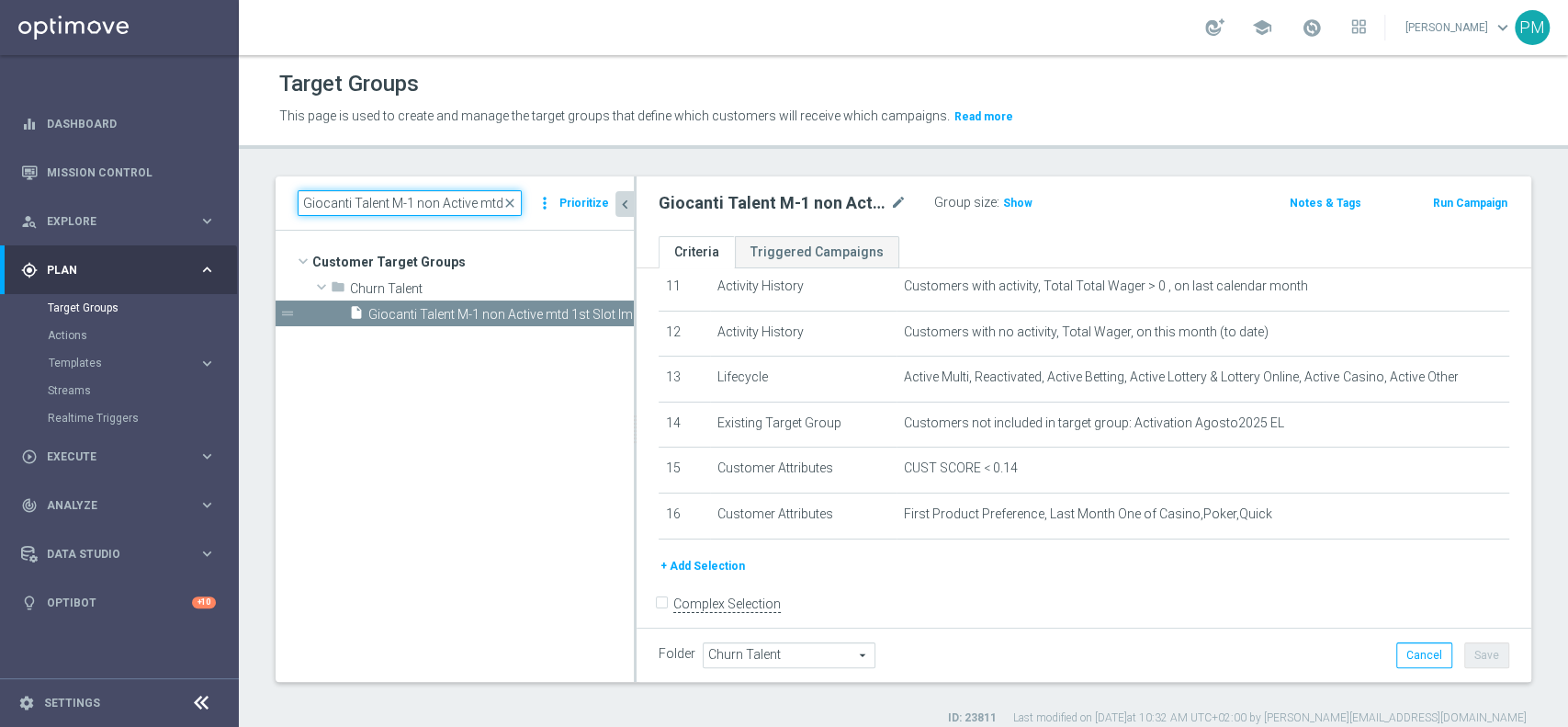
paste input "Master low M-1 non Active mtd 1st Slot"
type input "Giocanti Master low M-1 non Active mtd 1st Slot"
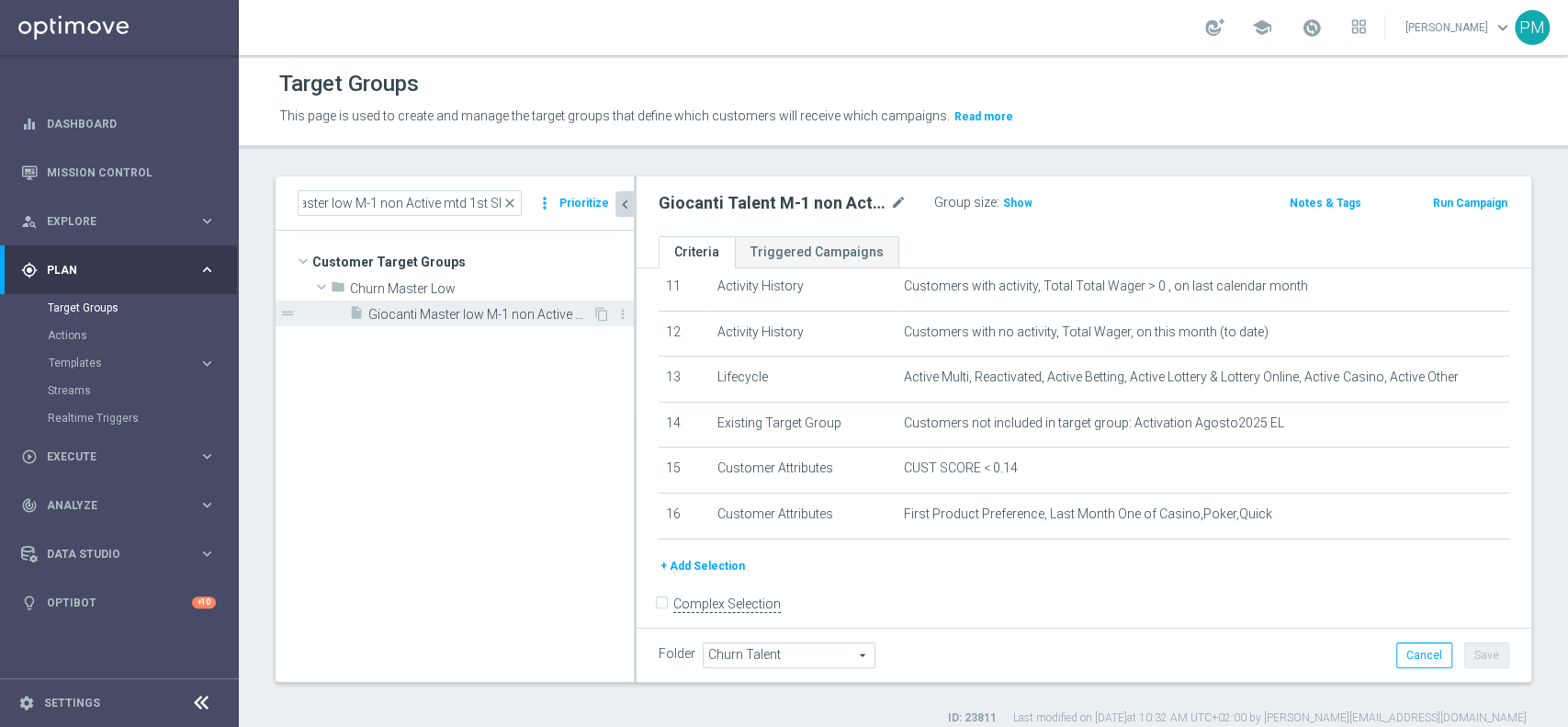
click at [429, 319] on span "Giocanti Master low M-1 non Active mtd 1st Slot" at bounding box center [480, 314] width 225 height 16
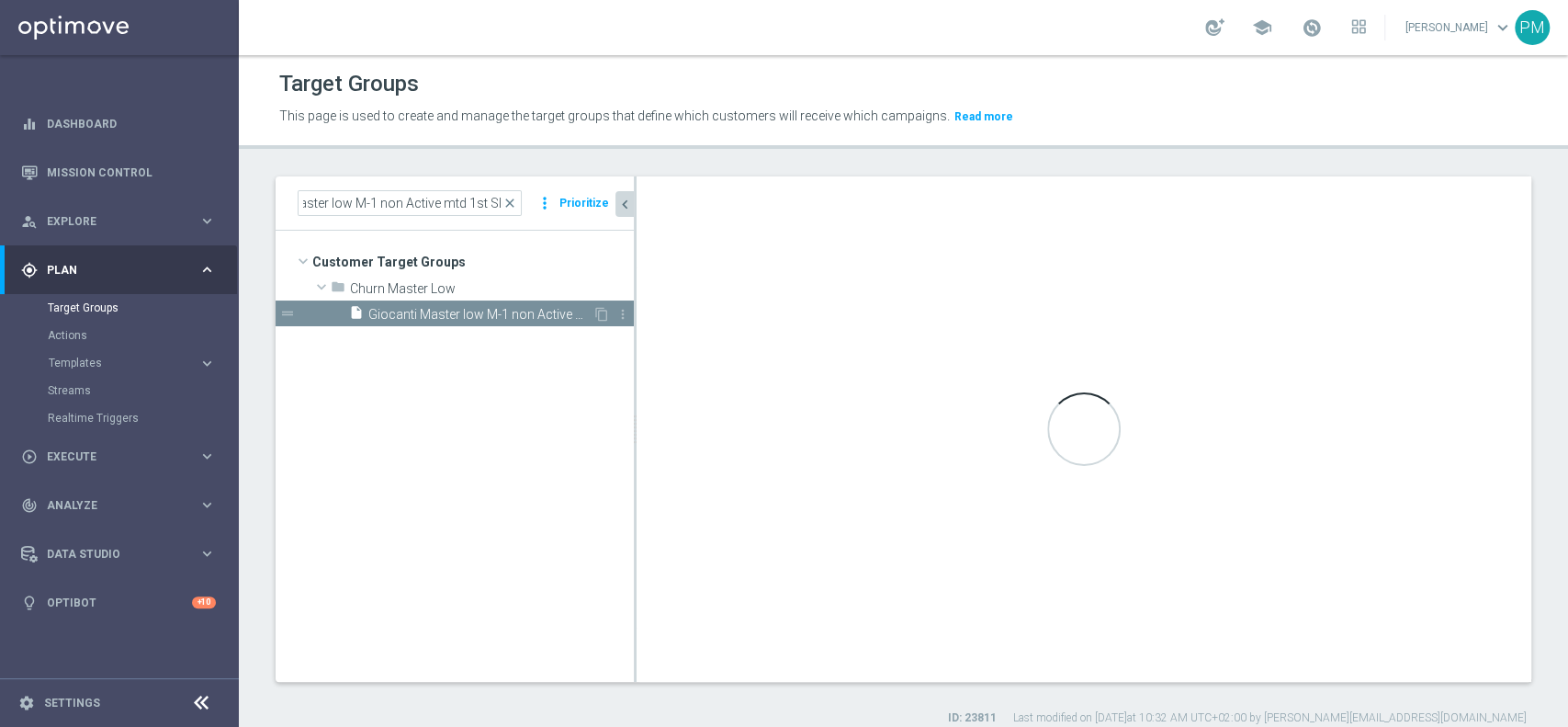
scroll to position [0, 0]
type input "Churn Master Low"
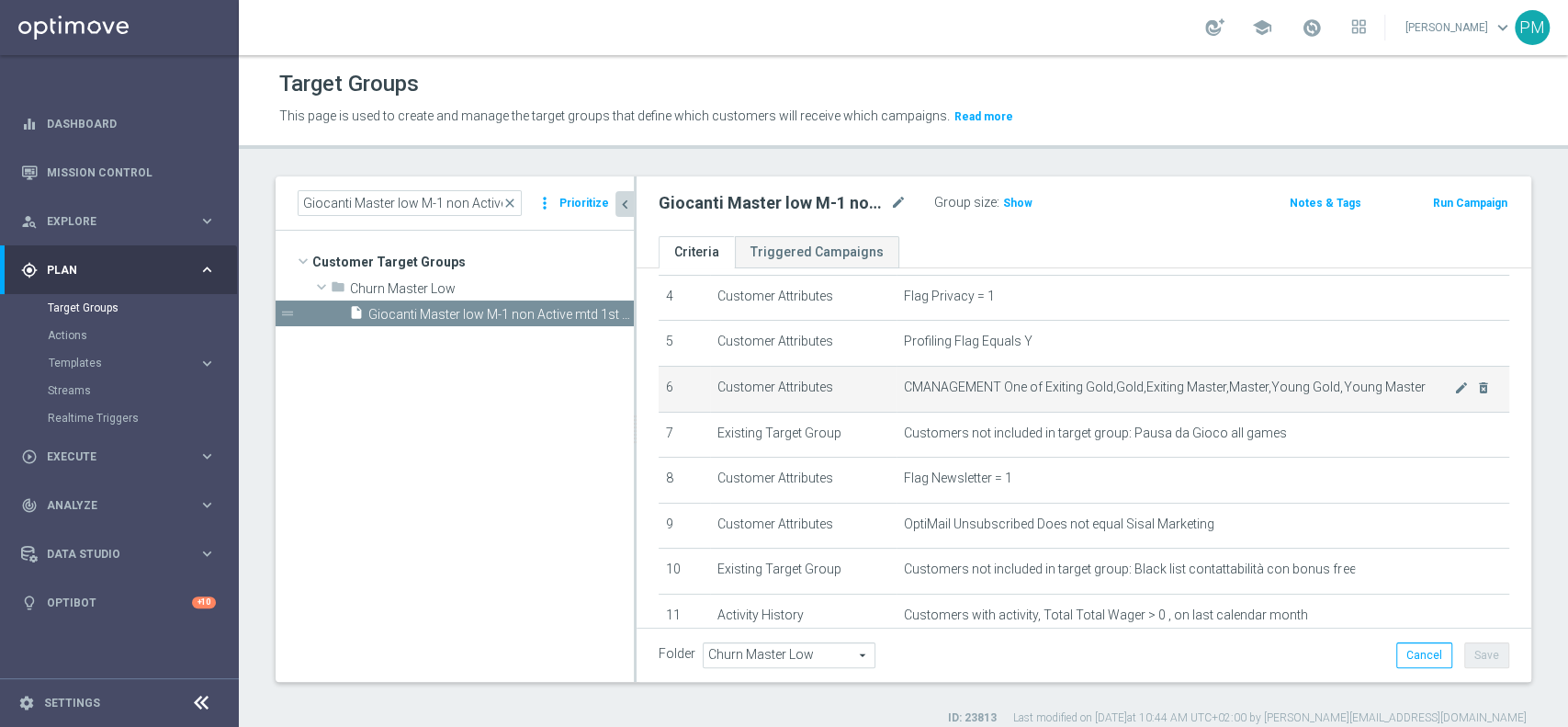
scroll to position [157, 0]
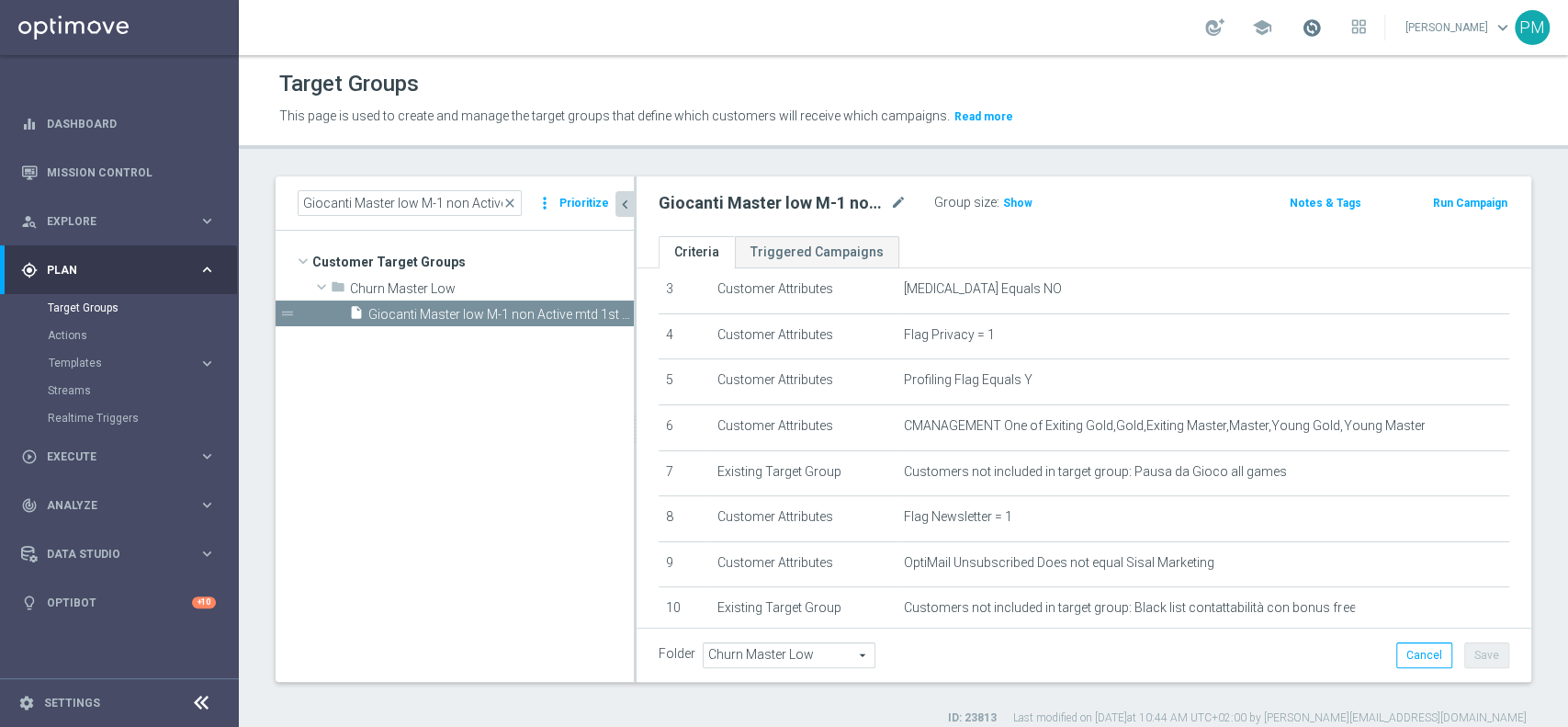
click at [1302, 34] on span at bounding box center [1312, 28] width 20 height 21
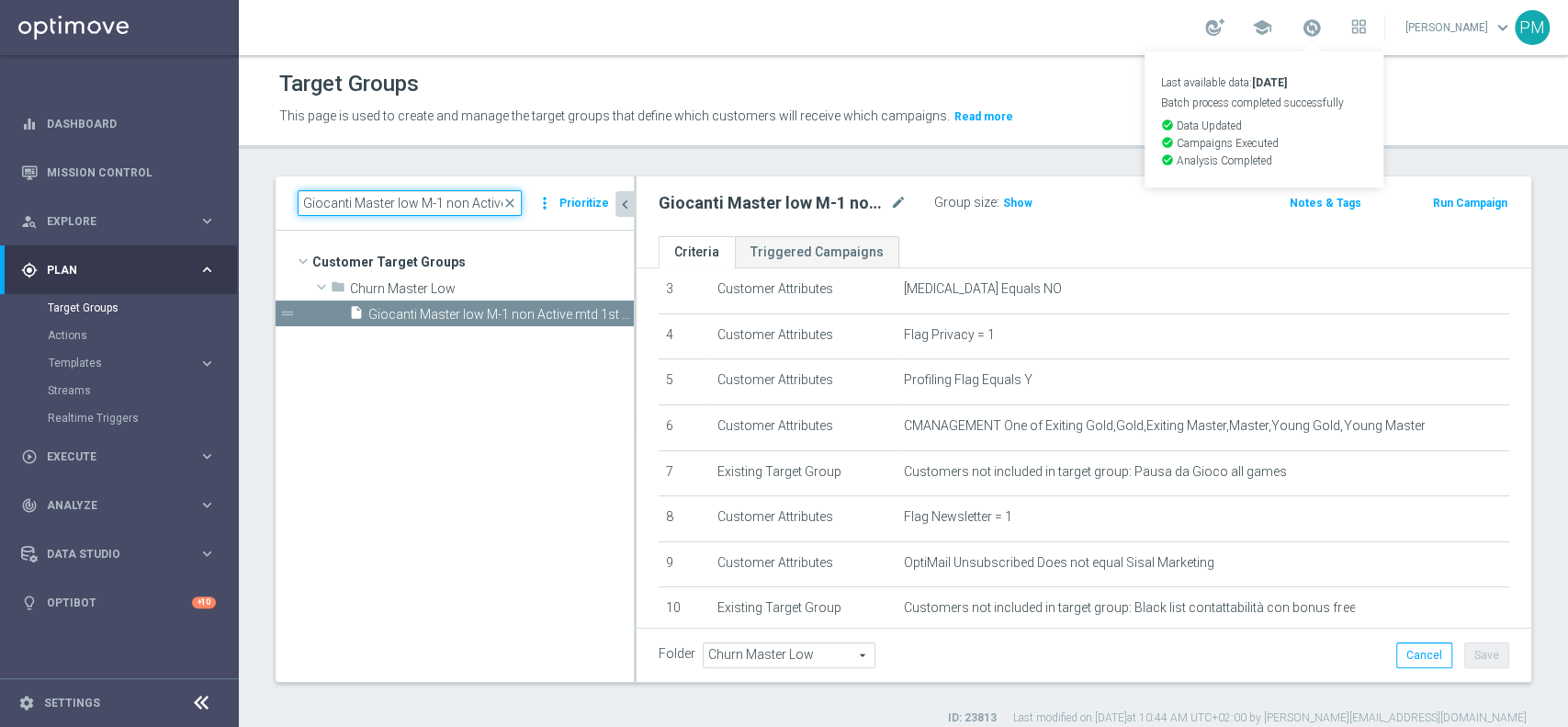
click at [418, 208] on input "Giocanti Master low M-1 non Active mtd 1st Slot" at bounding box center [409, 203] width 225 height 26
paste input "Multi Master Low 1st Casino lm saldo"
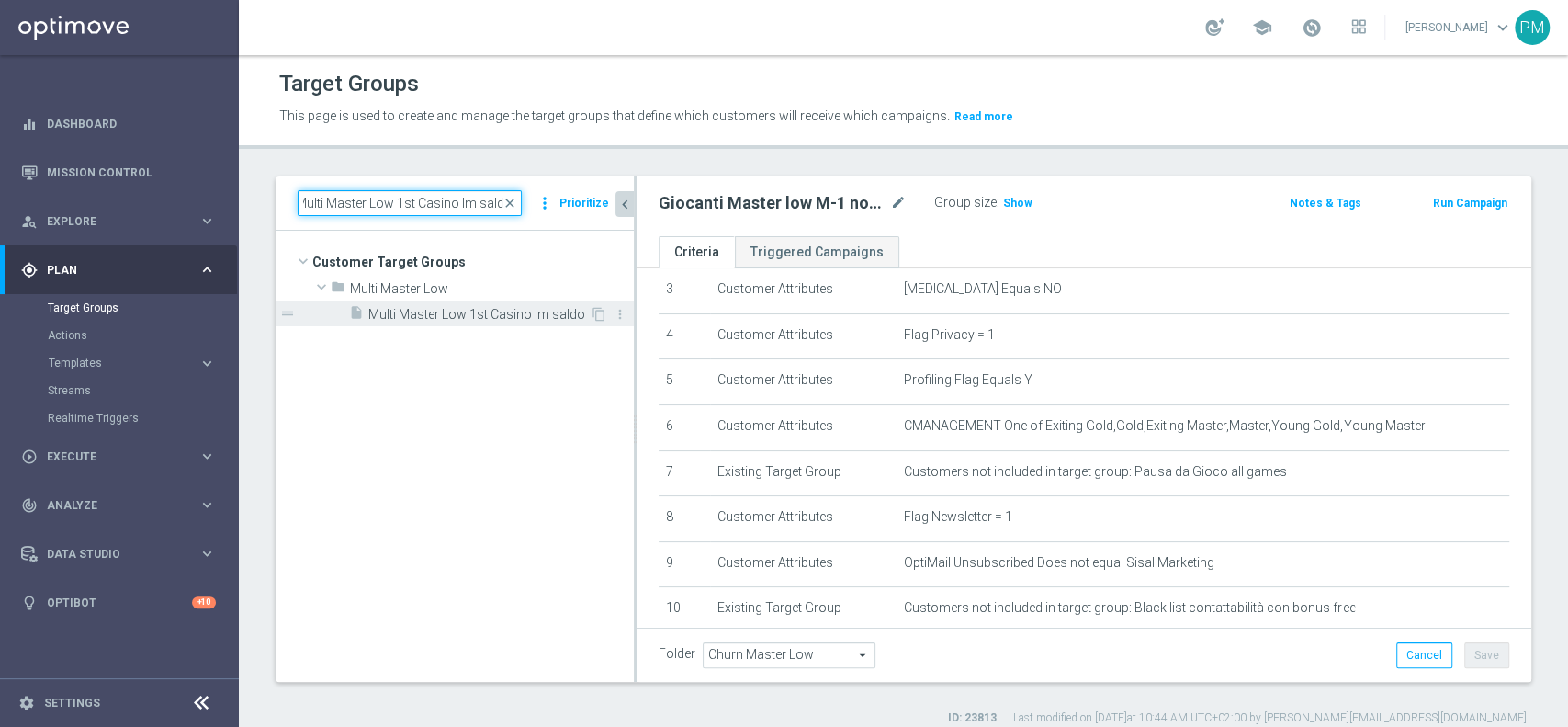
type input "Multi Master Low 1st Casino lm saldo"
click at [456, 318] on span "Multi Master Low 1st Casino lm saldo" at bounding box center [479, 314] width 222 height 16
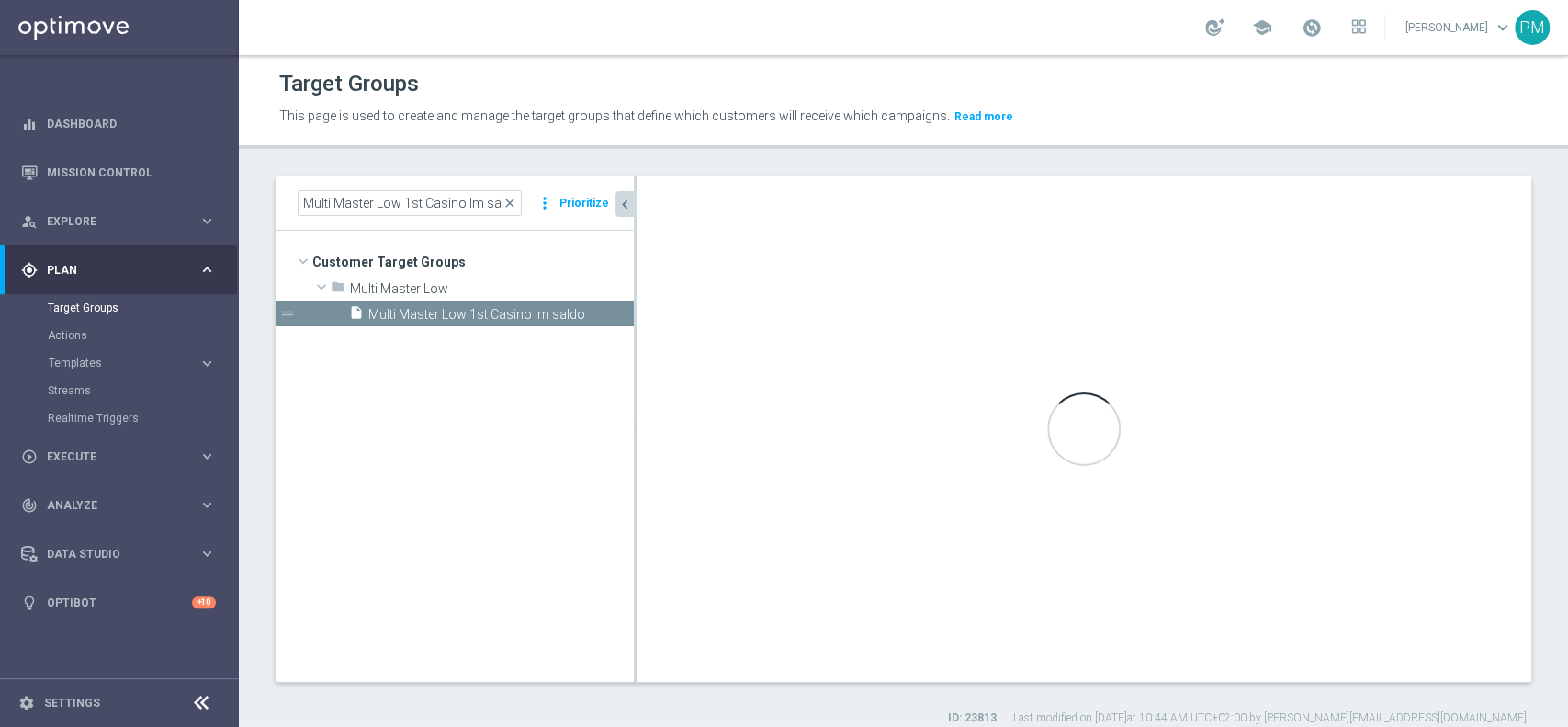
type input "Multi Master Low"
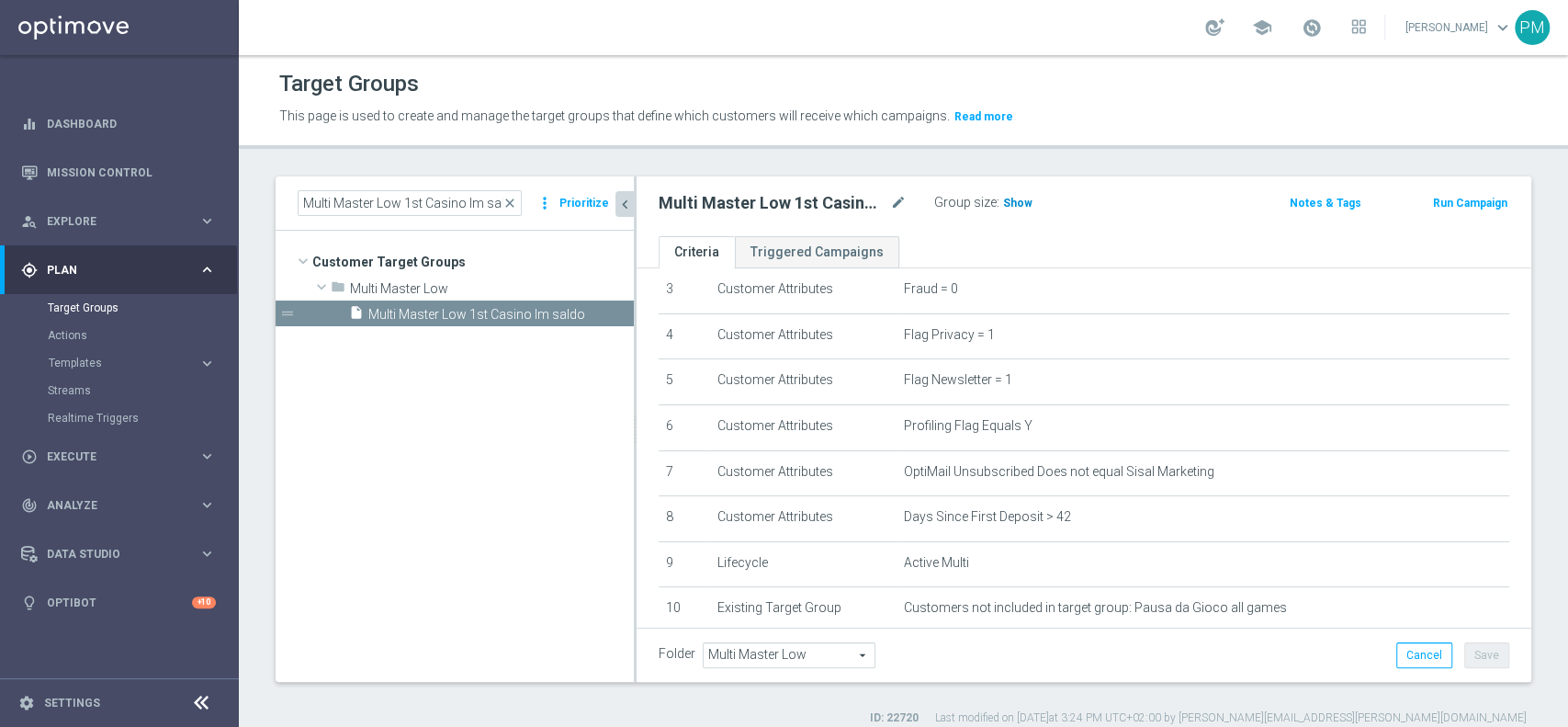
click at [1011, 201] on span "Show" at bounding box center [1018, 203] width 30 height 13
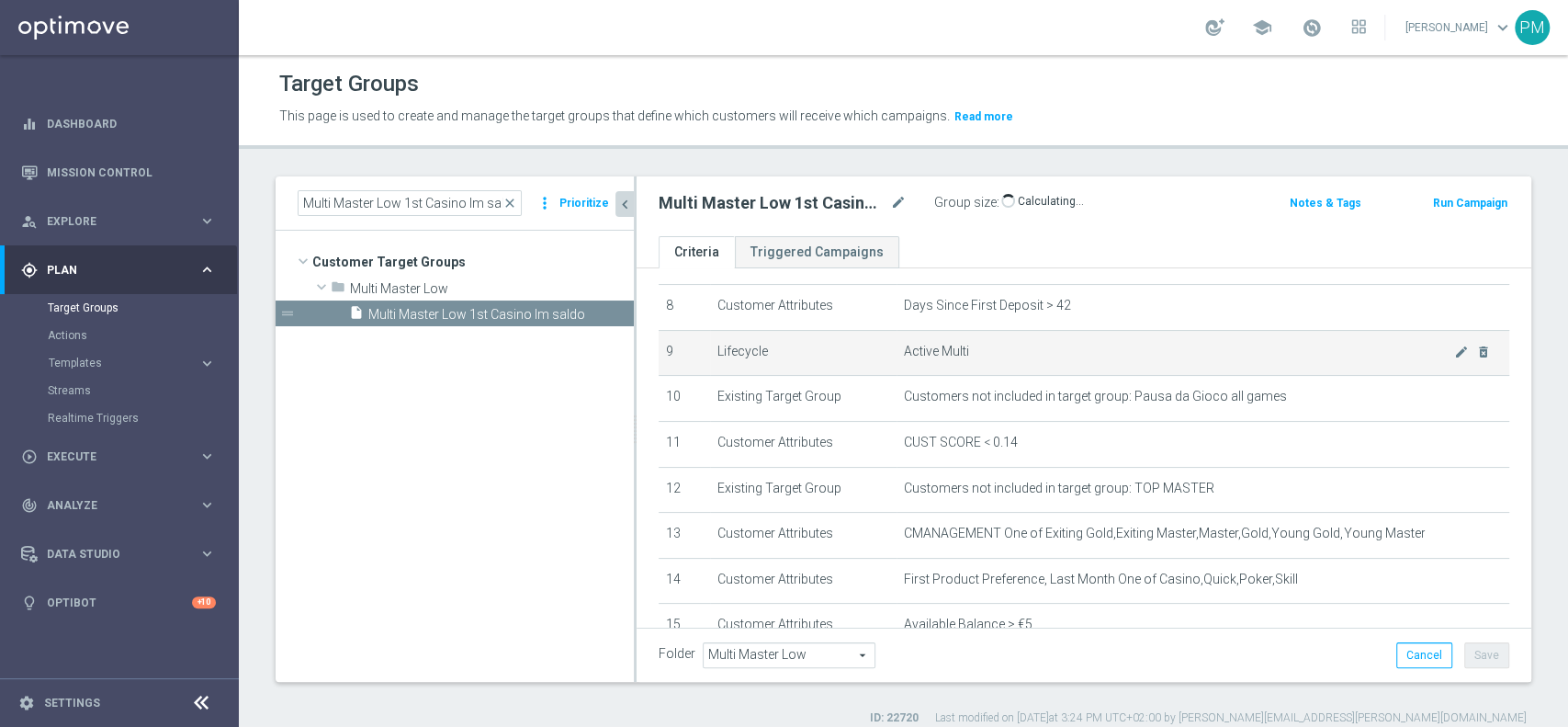
scroll to position [490, 0]
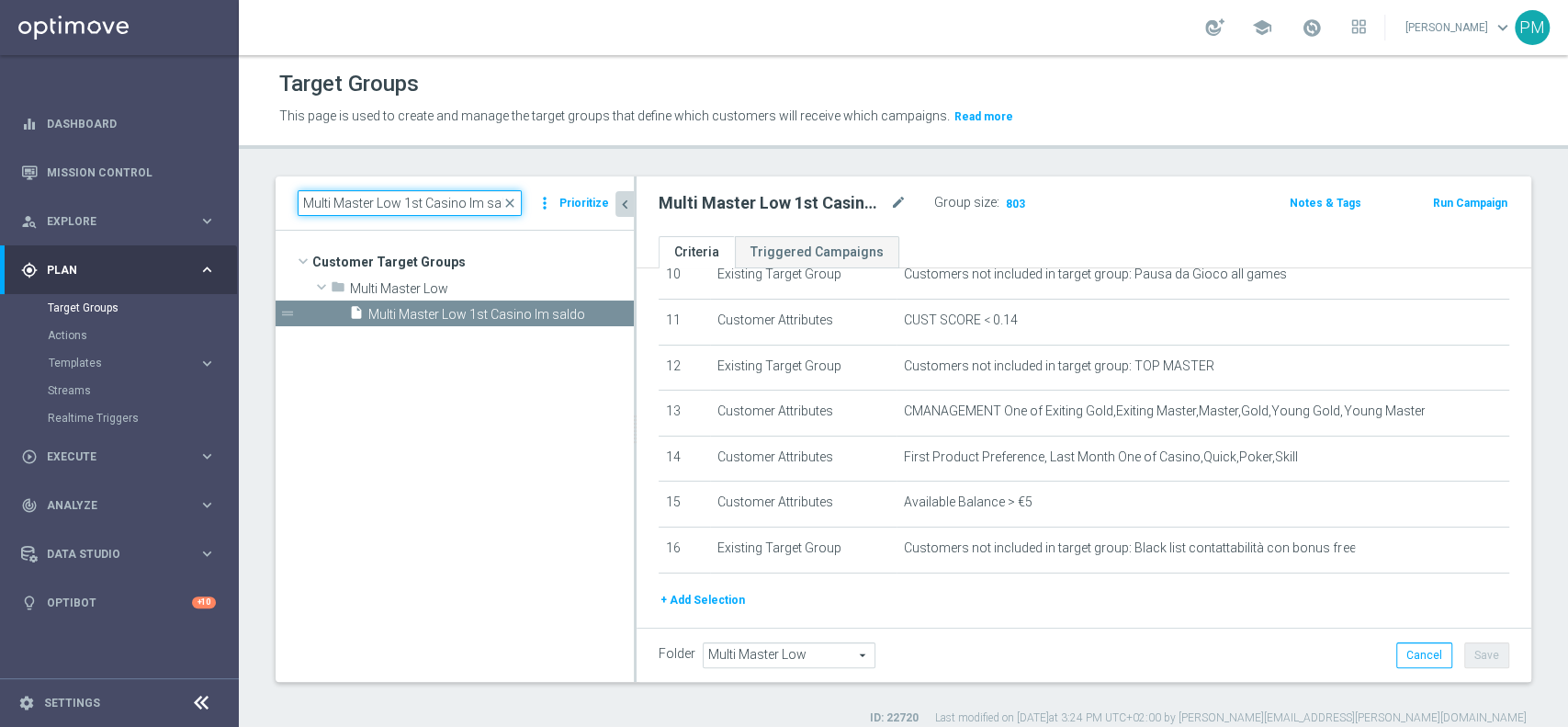
click at [480, 202] on input "Multi Master Low 1st Casino lm saldo" at bounding box center [409, 203] width 225 height 26
paste input "NO"
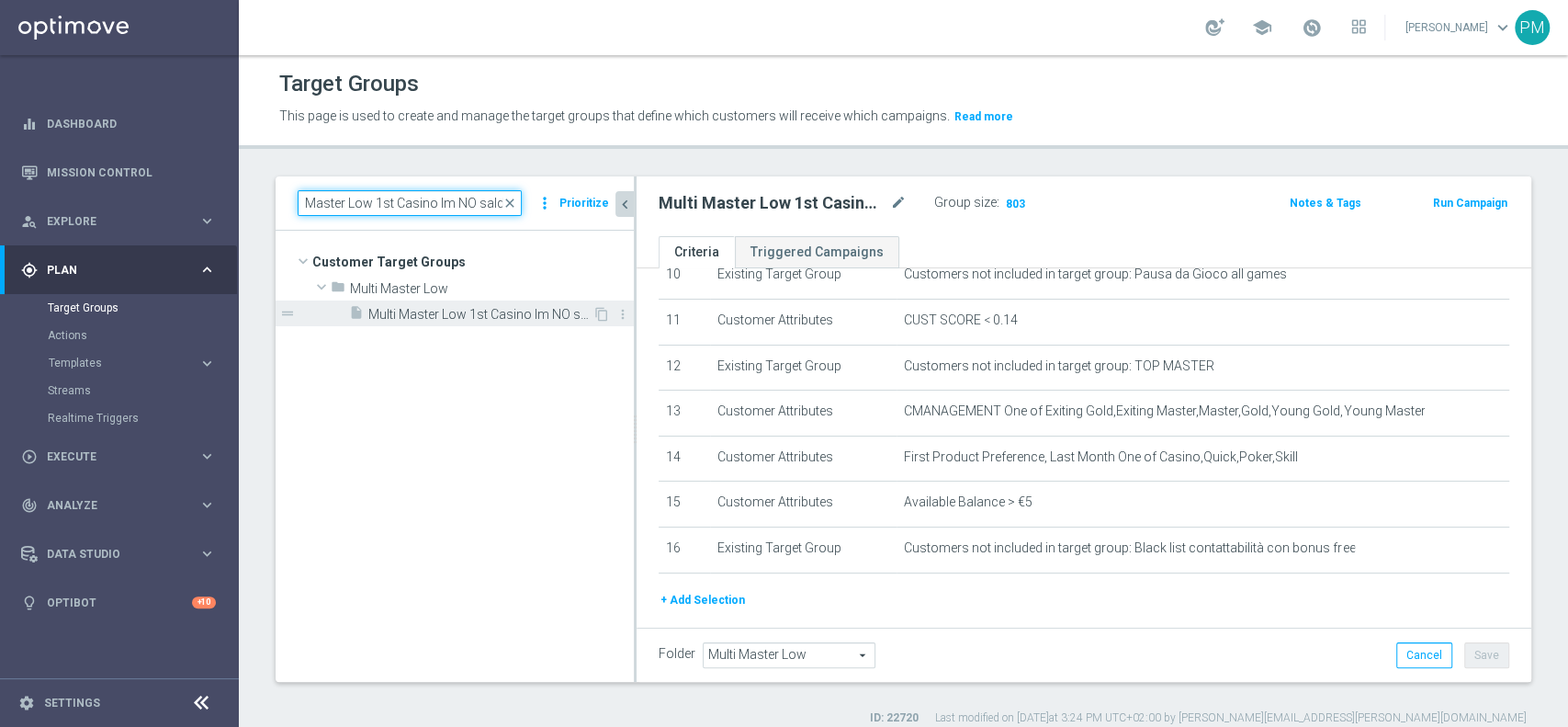
type input "Multi Master Low 1st Casino lm NO saldo"
click at [495, 312] on span "Multi Master Low 1st Casino lm NO saldo" at bounding box center [480, 314] width 225 height 16
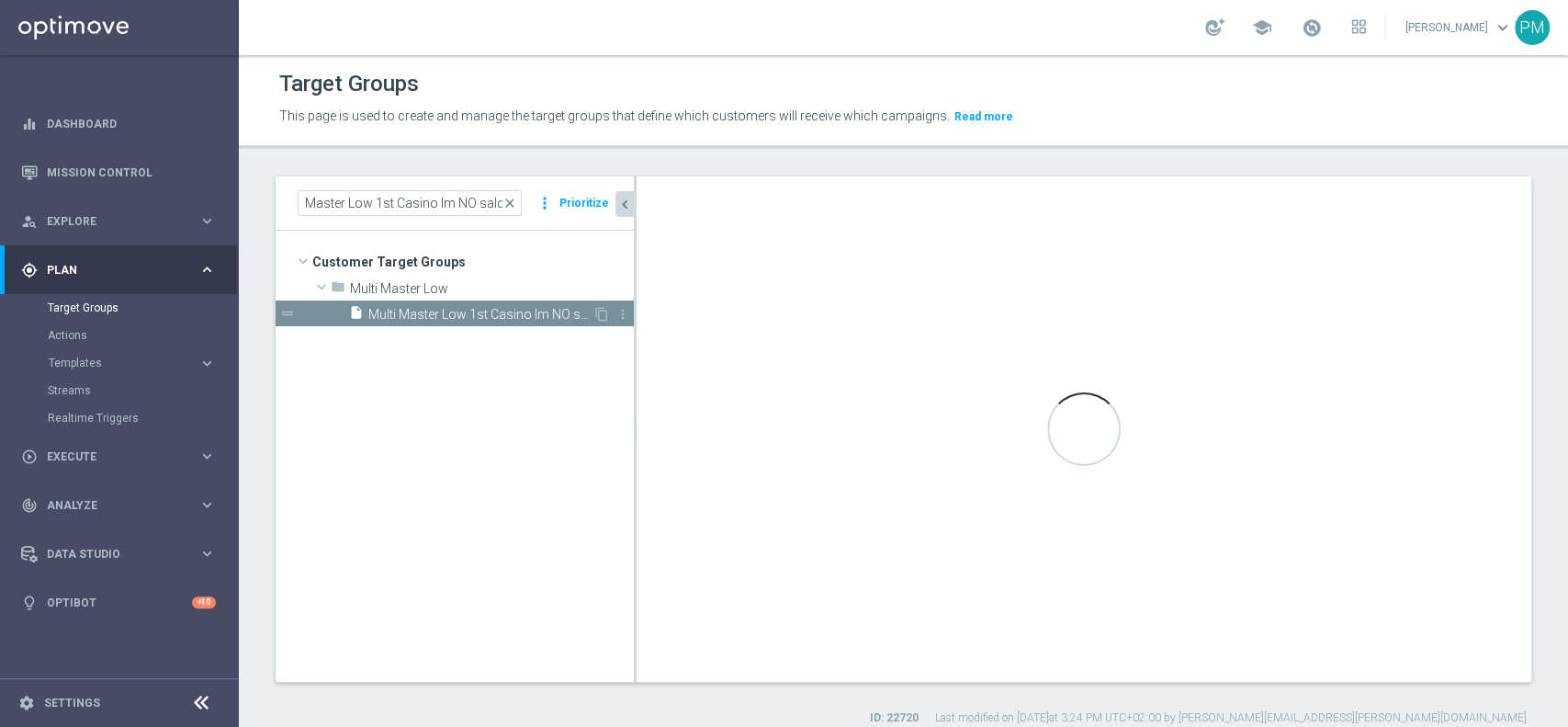
scroll to position [0, 0]
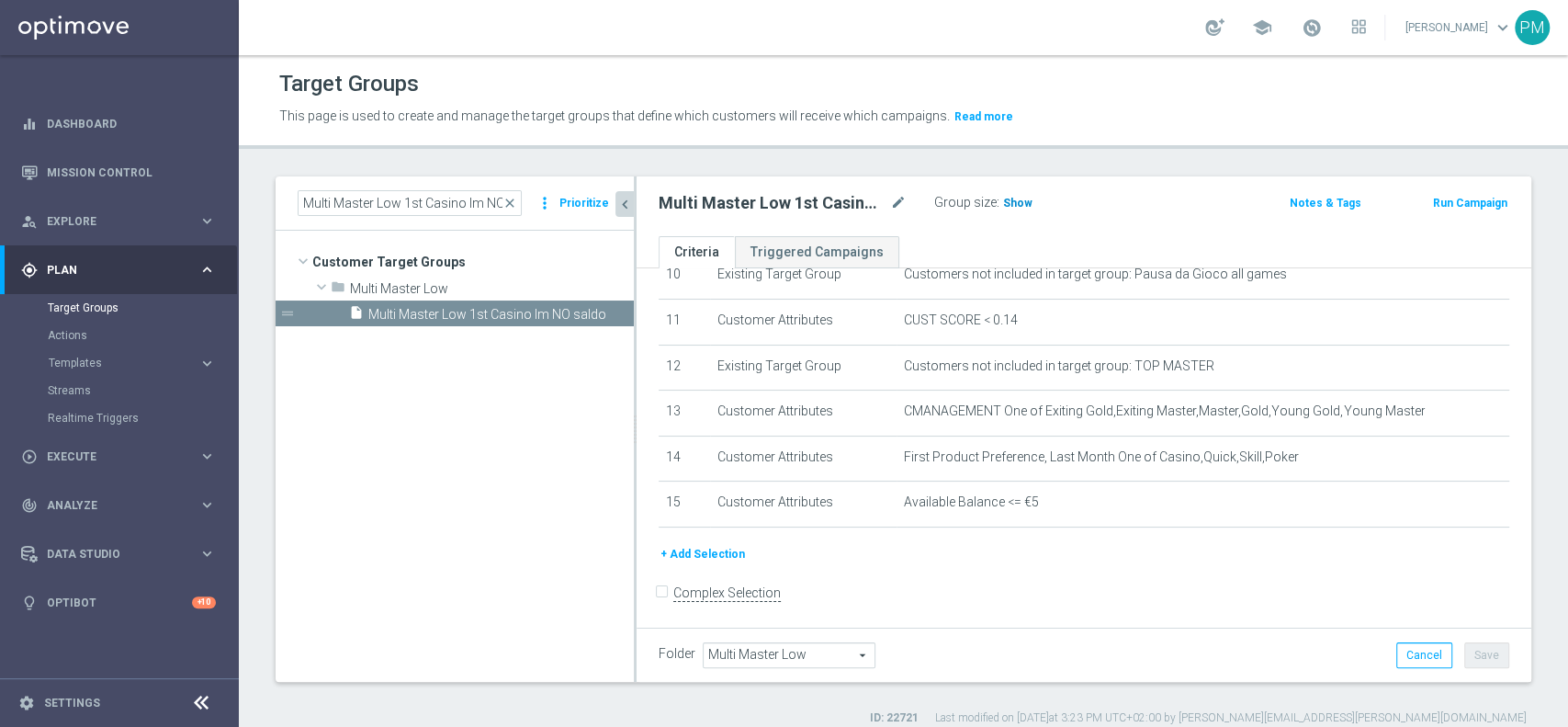
click at [1026, 205] on span "Show" at bounding box center [1018, 203] width 30 height 13
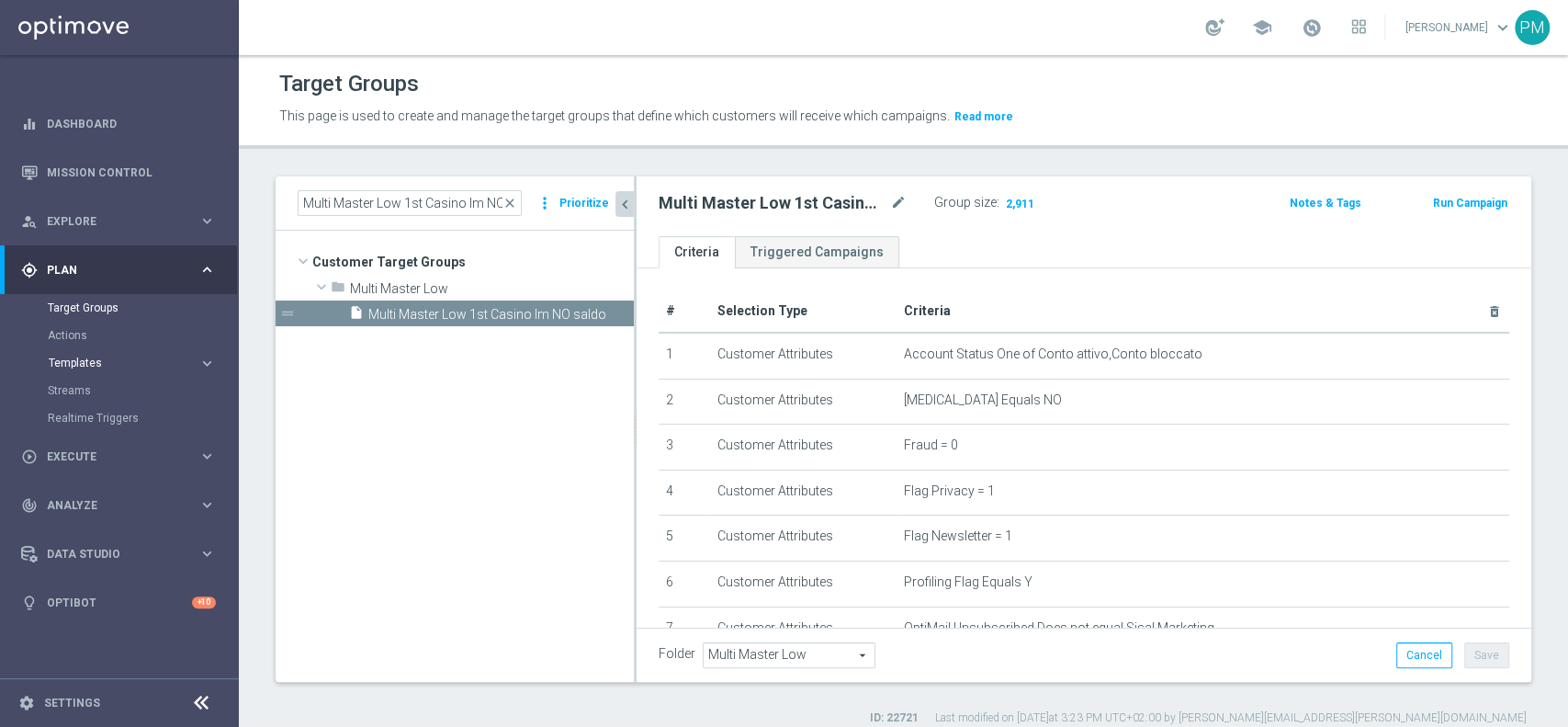
click at [77, 360] on span "Templates" at bounding box center [114, 364] width 131 height 11
click at [89, 396] on link "Optimail" at bounding box center [124, 391] width 134 height 15
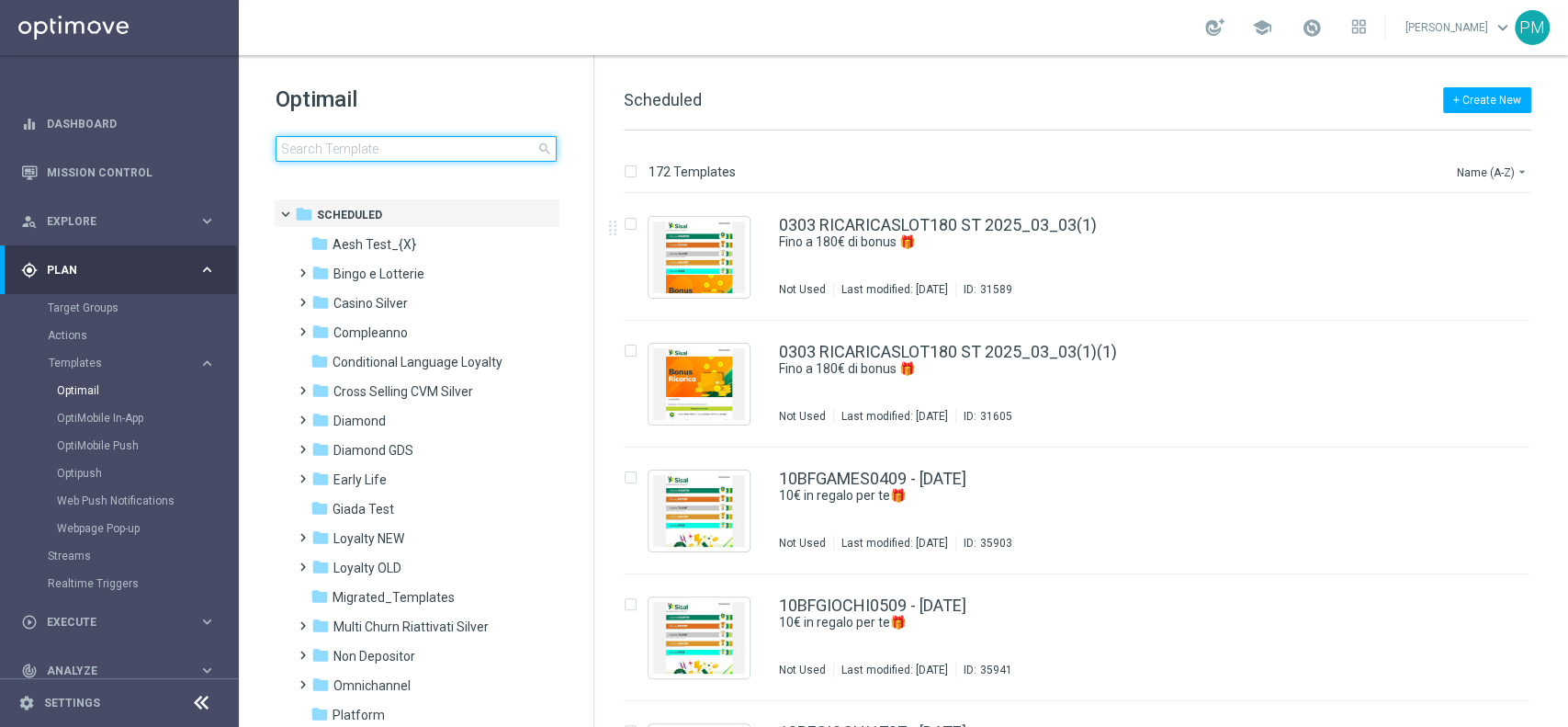
click at [445, 156] on input at bounding box center [416, 149] width 281 height 26
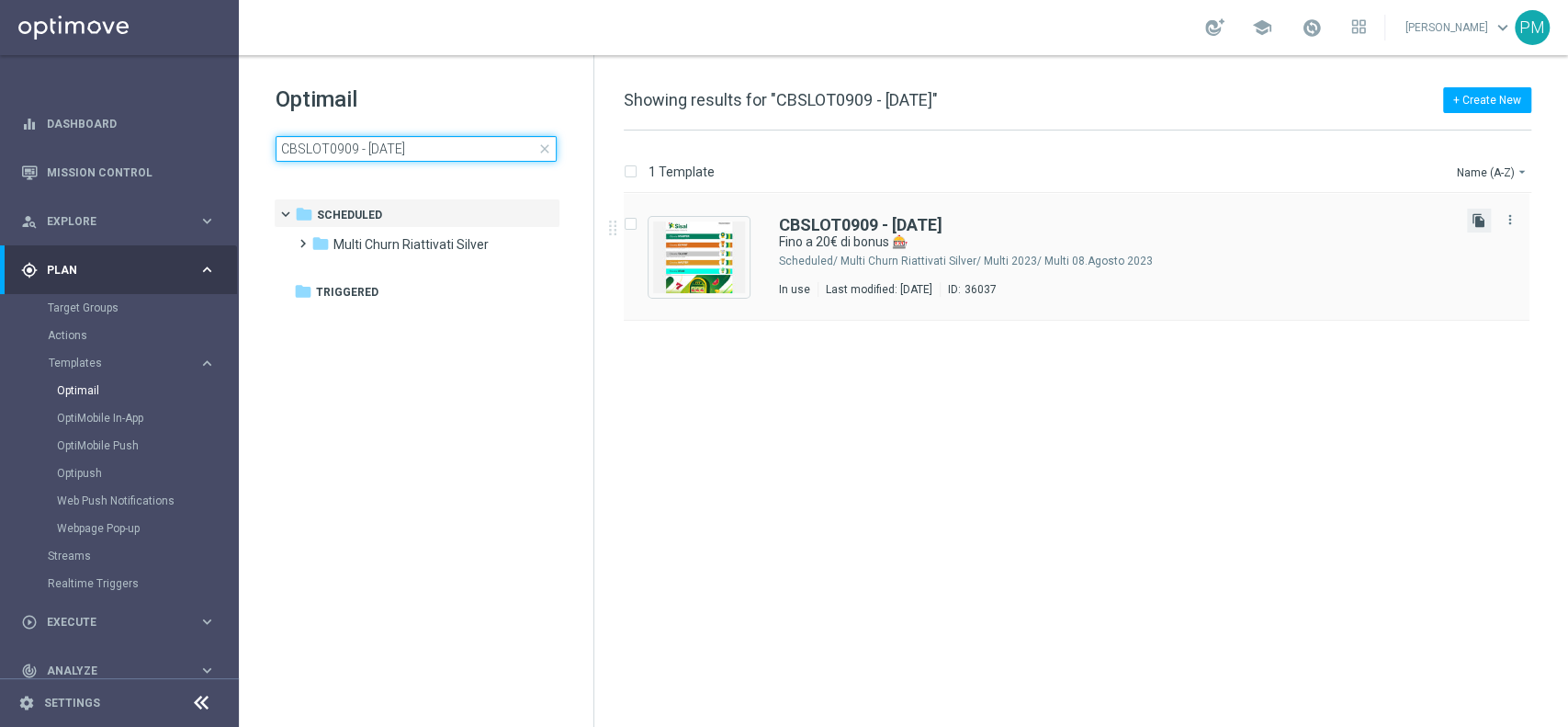
type input "CBSLOT0909 - 2025-09-09"
click at [1472, 227] on icon "file_copy" at bounding box center [1479, 221] width 15 height 15
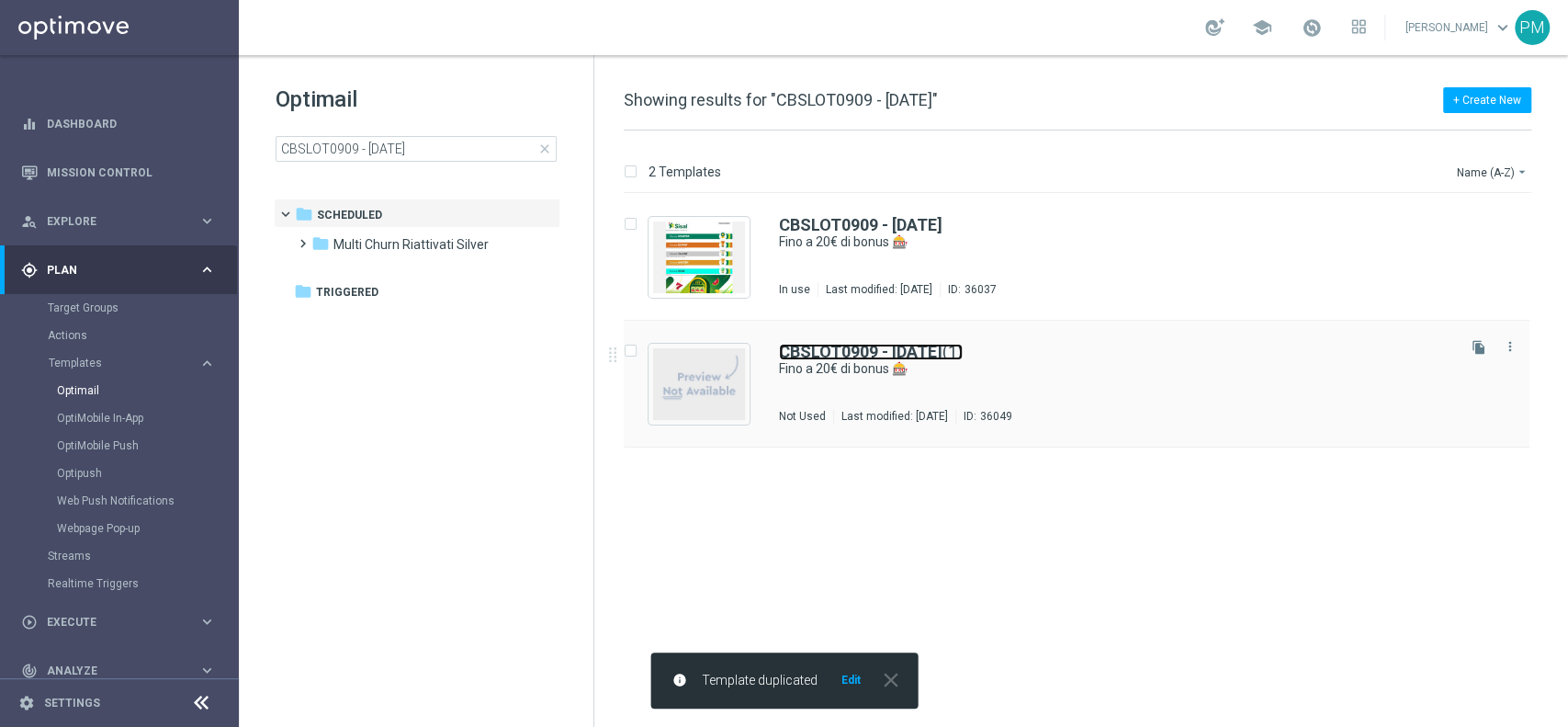
click at [824, 351] on b "CBSLOT0909 - 2025-09-09" at bounding box center [861, 351] width 164 height 20
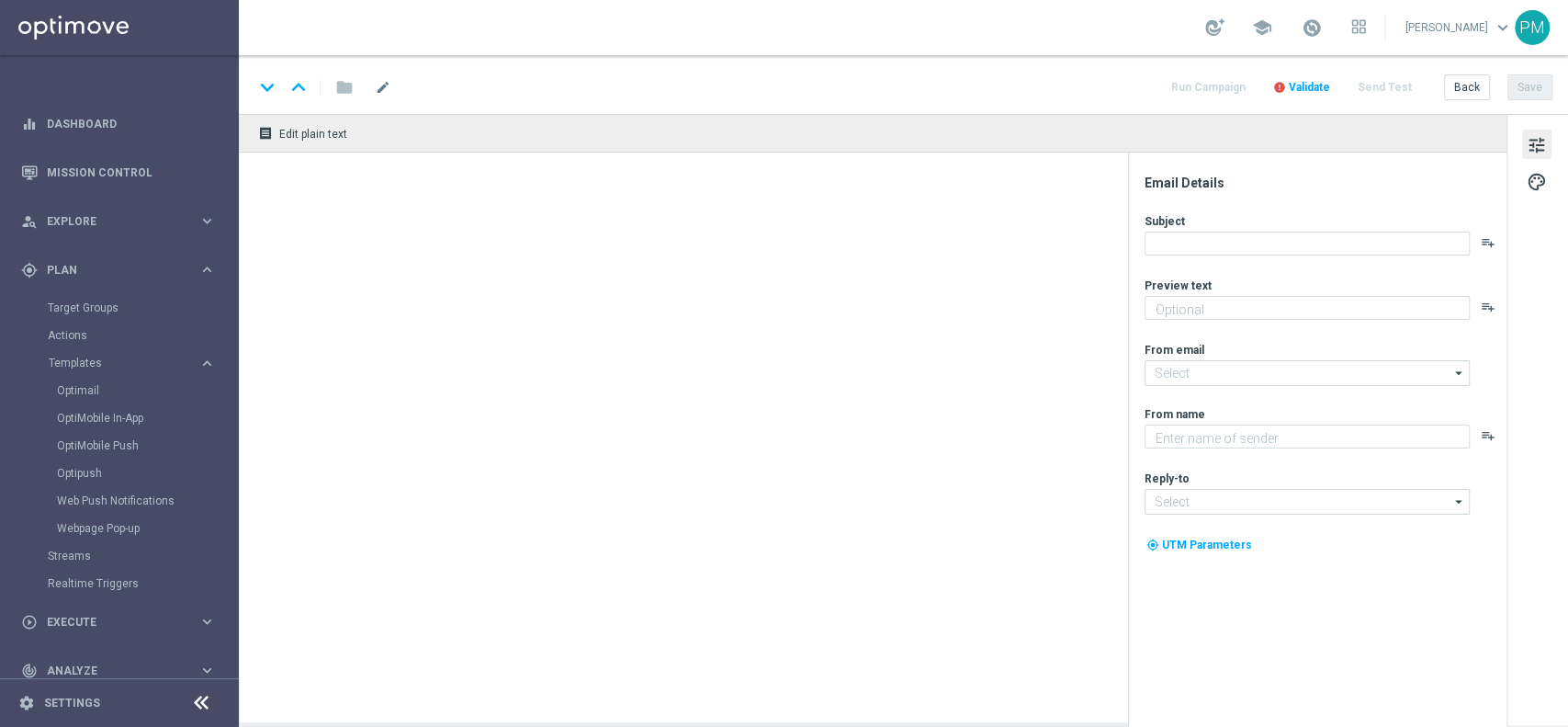
type input "CBSLOT0909 - 2025-09-09(1)"
type textarea "C'è una promozione per te 🎁"
type input "[EMAIL_ADDRESS][DOMAIN_NAME]"
type textarea "Sisal"
type input "[EMAIL_ADDRESS][DOMAIN_NAME]"
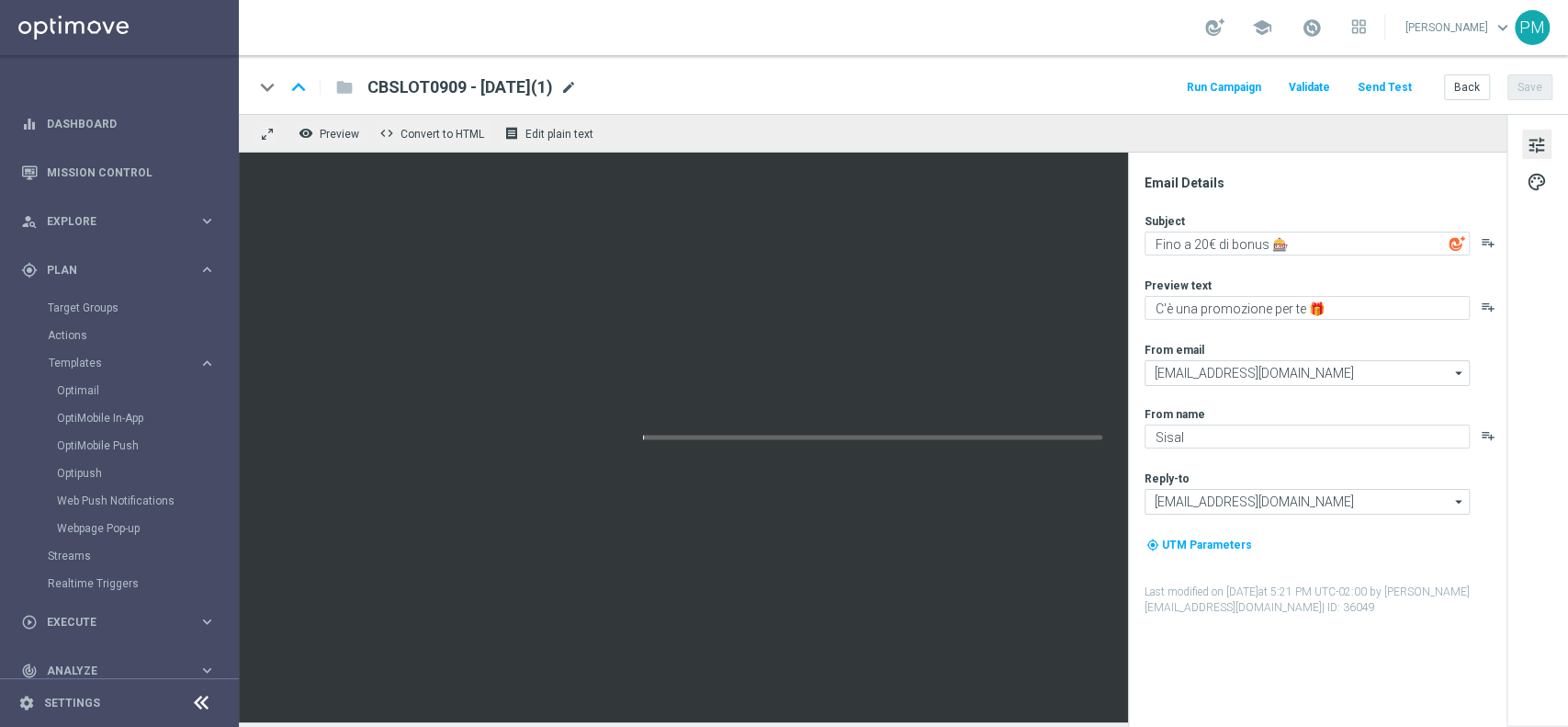
click at [577, 83] on span "mode_edit" at bounding box center [568, 88] width 17 height 17
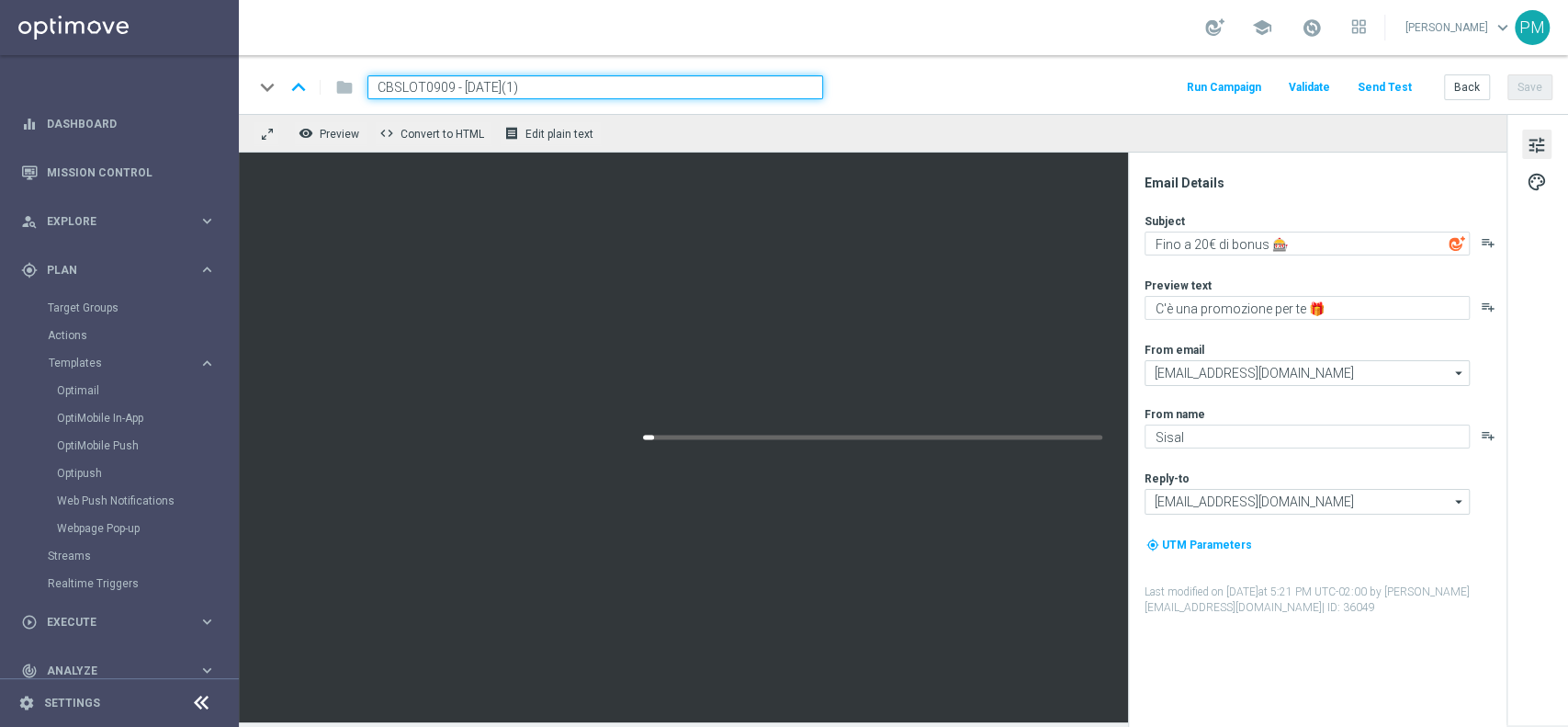
click at [425, 86] on input "CBSLOT0909 - 2025-09-09(1)" at bounding box center [594, 88] width 456 height 24
paste input "ASHSLOT0909"
click at [593, 90] on input "CASHSLOT0909 - 2025-09-09(1)" at bounding box center [594, 88] width 456 height 24
type input "CASHSLOT0909 - 2025-09-09"
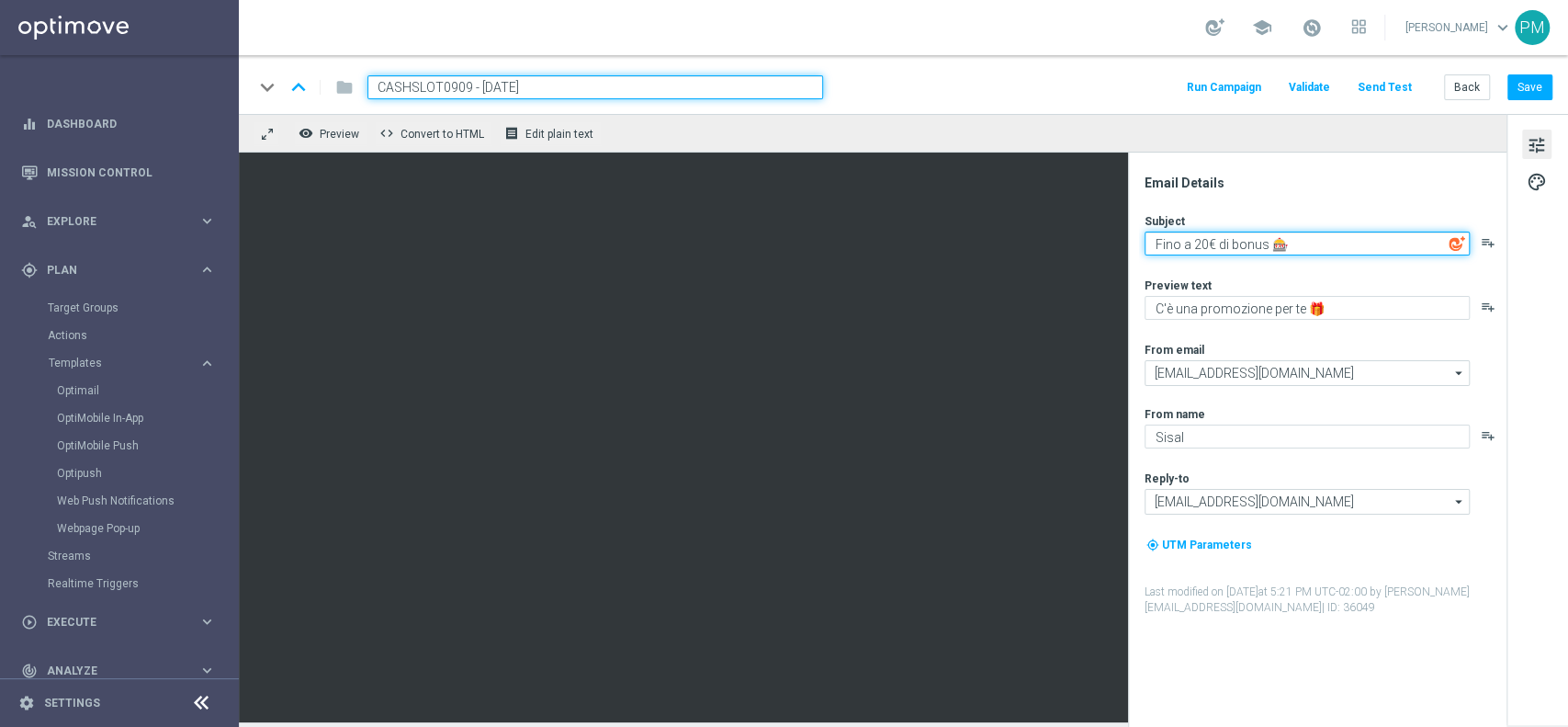
click at [1205, 246] on textarea "Fino a 20€ di bonus 🎰" at bounding box center [1307, 243] width 325 height 24
type textarea "Fino a 150€ di bonus 🎰"
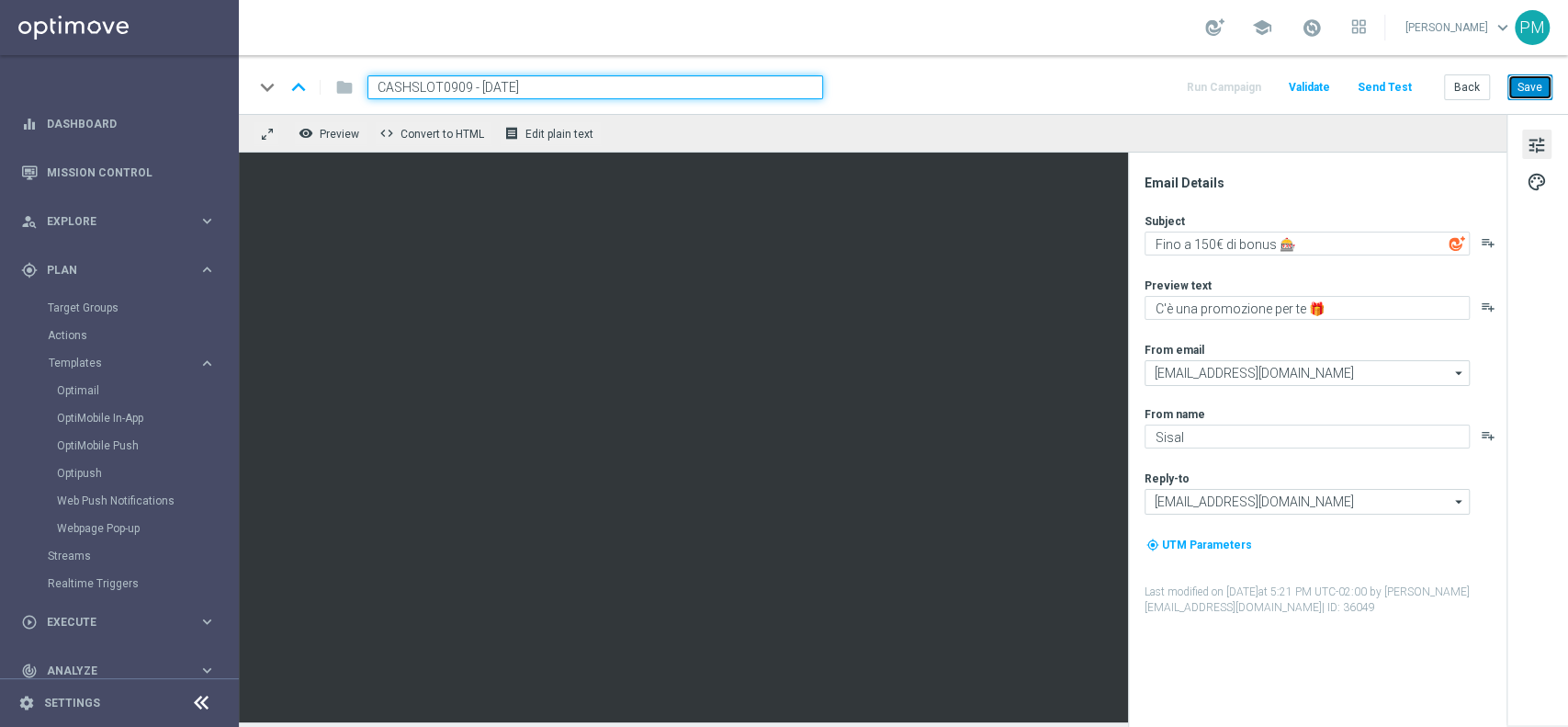
click at [1527, 84] on button "Save" at bounding box center [1530, 88] width 45 height 26
click at [484, 85] on input "CASHSLOT0909 - 2025-09-09" at bounding box center [594, 88] width 456 height 24
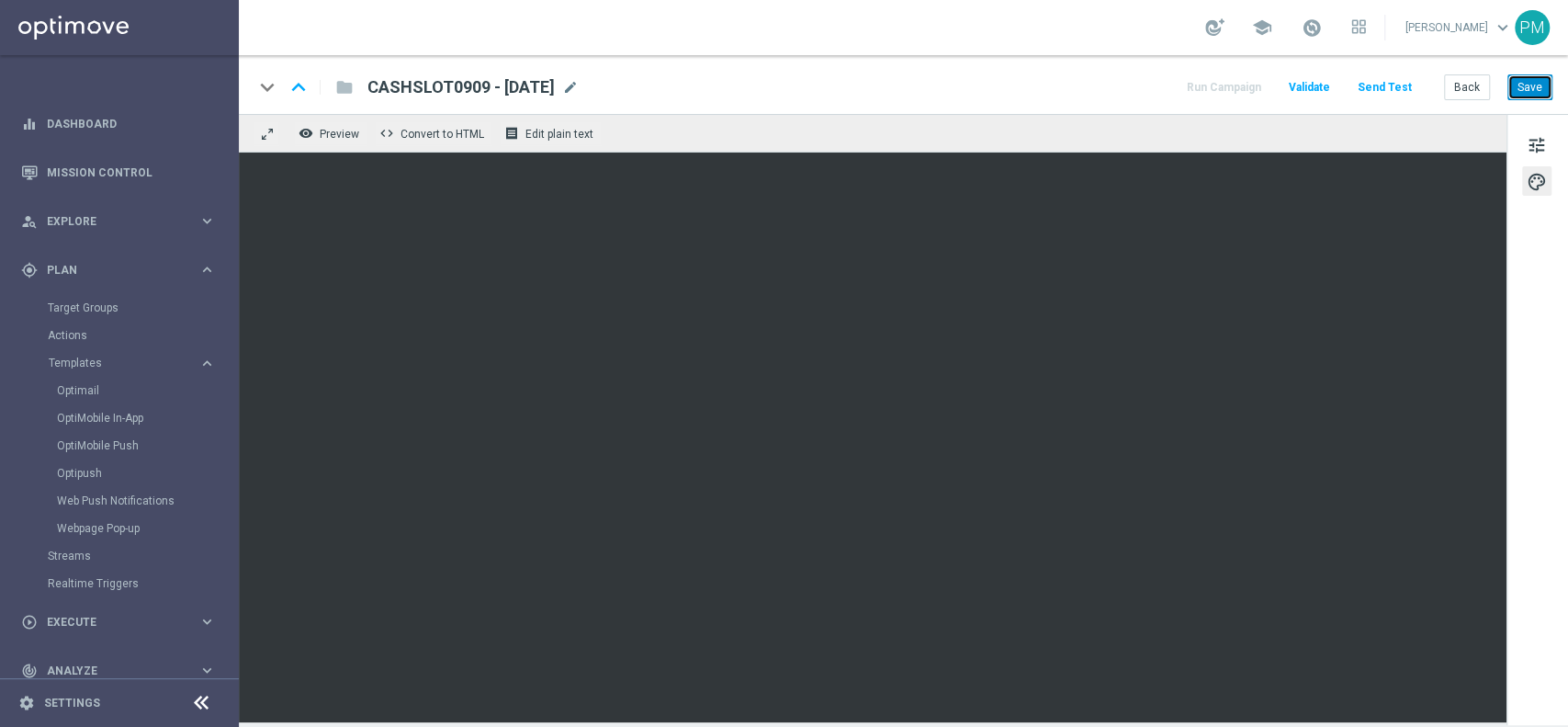
click at [1531, 85] on button "Save" at bounding box center [1530, 88] width 45 height 26
click at [1520, 89] on button "Save" at bounding box center [1530, 88] width 45 height 26
click at [1526, 91] on button "Save" at bounding box center [1530, 88] width 45 height 26
click at [1539, 136] on span "tune" at bounding box center [1537, 145] width 20 height 24
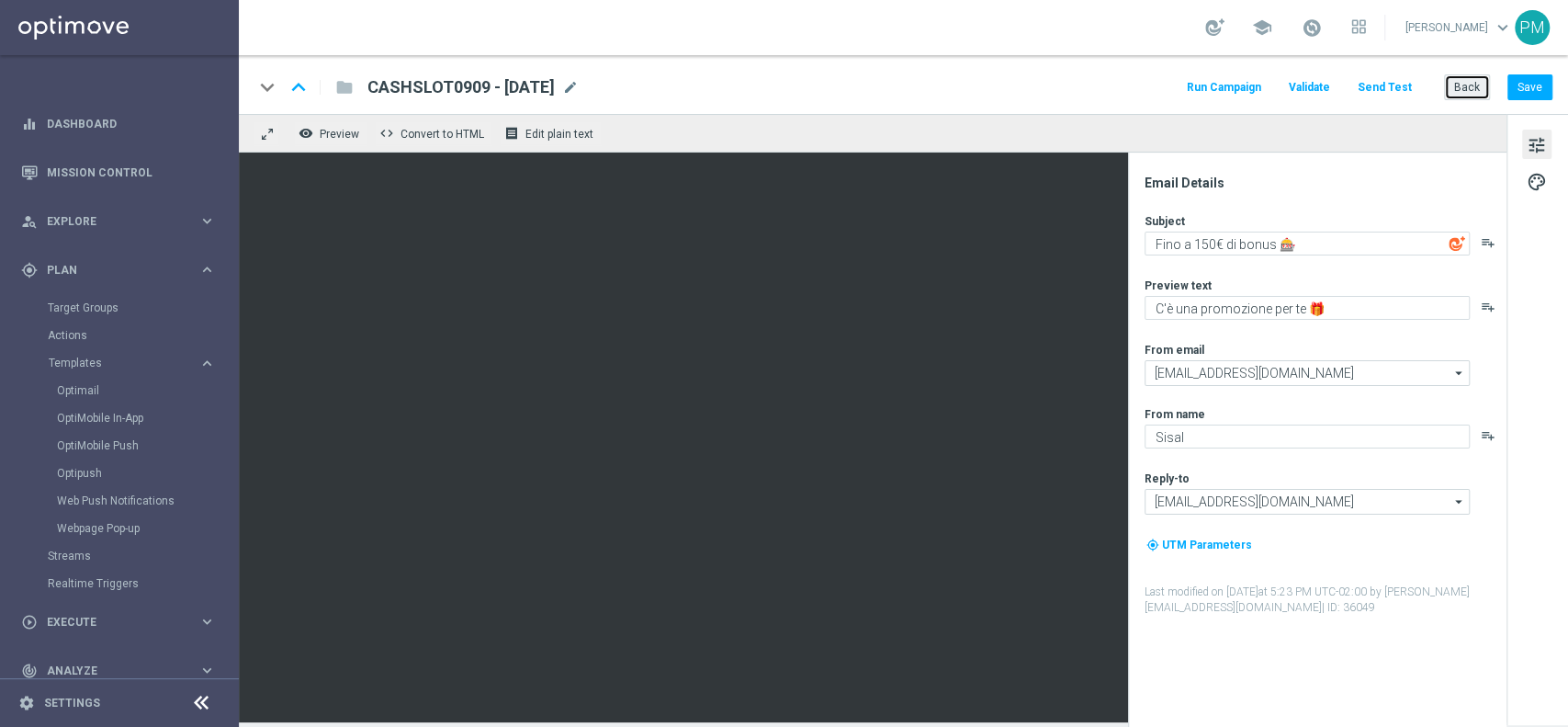
click at [1456, 85] on button "Back" at bounding box center [1466, 88] width 46 height 26
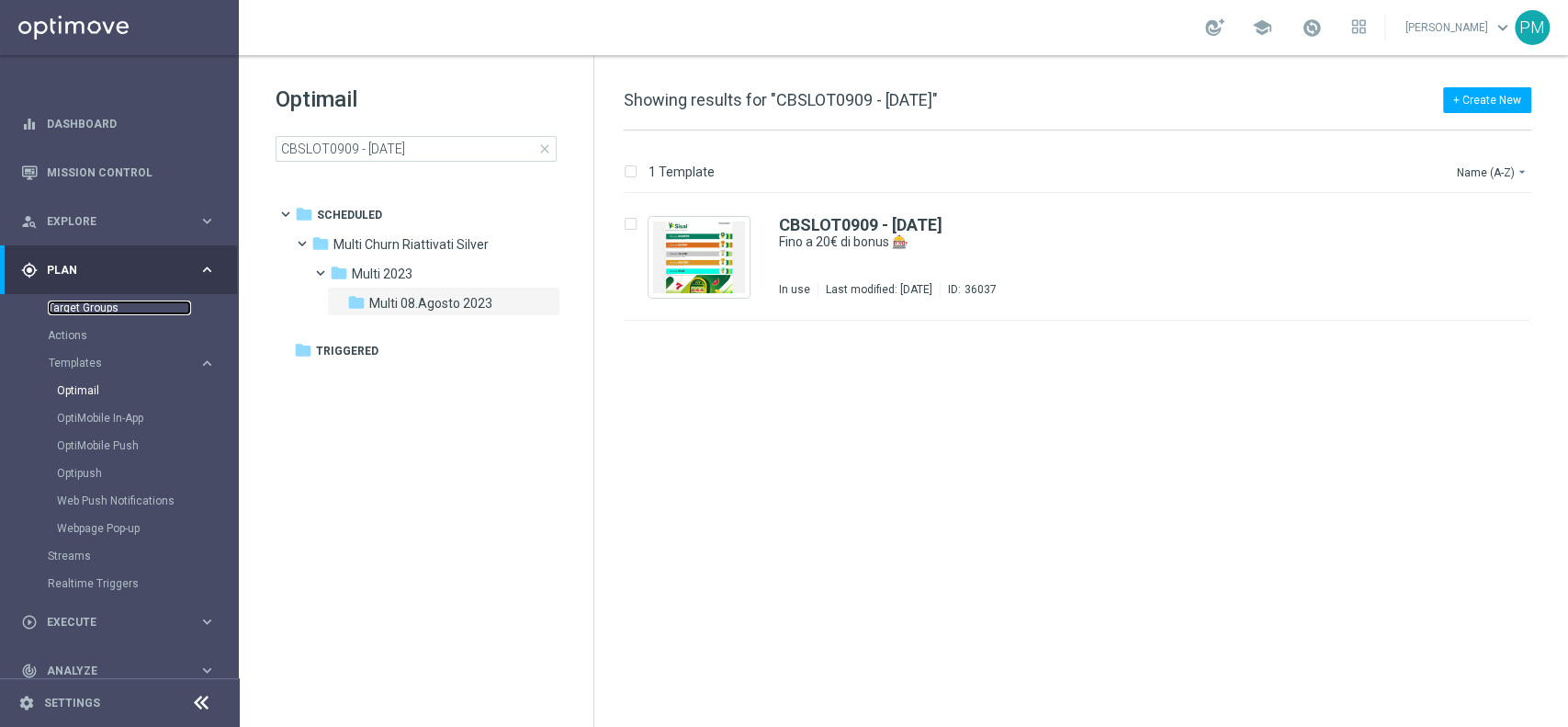
click at [89, 309] on link "Target Groups" at bounding box center [119, 308] width 143 height 15
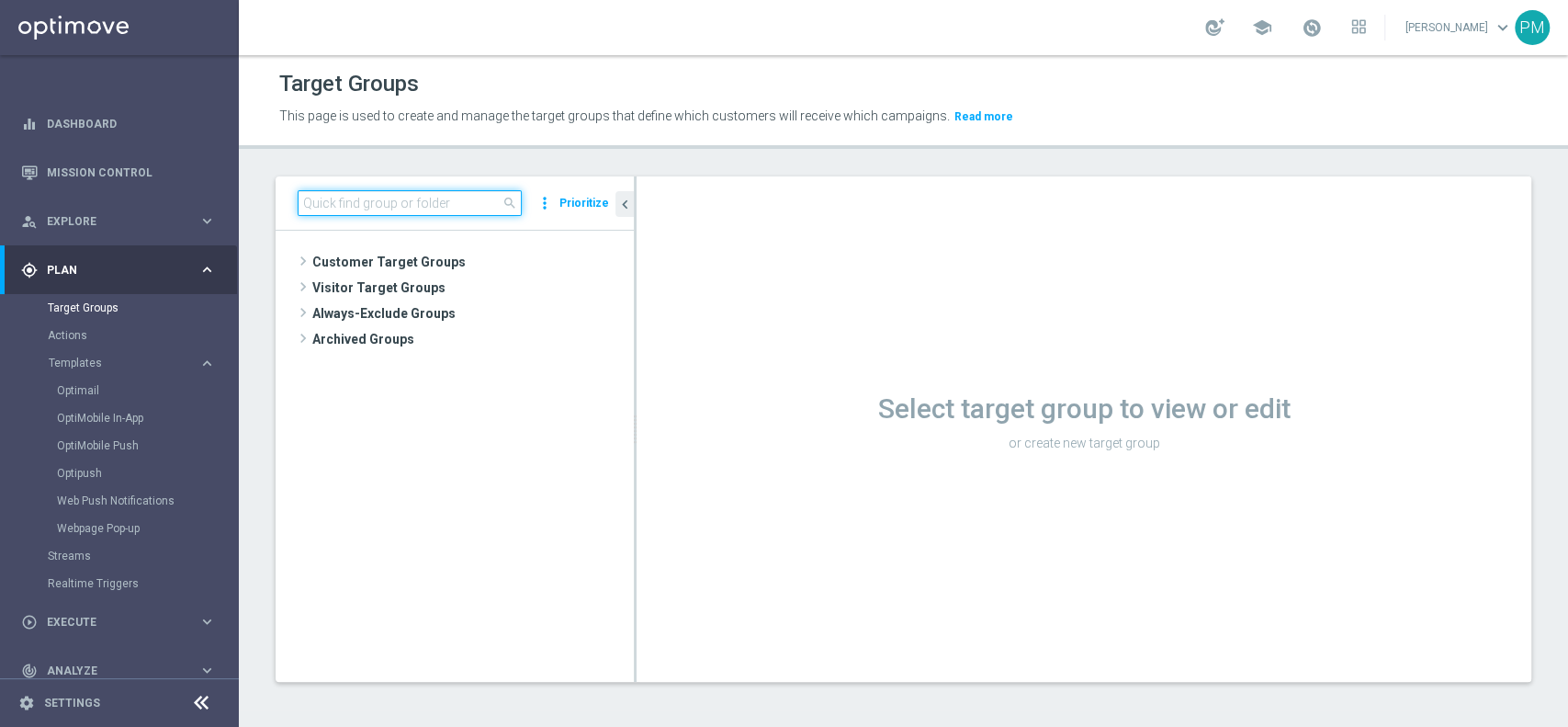
click at [451, 195] on input at bounding box center [409, 203] width 225 height 26
paste input "Multi Master Low 1st Casino lm saldo"
type input "Multi Master Low 1st Casino lm saldo"
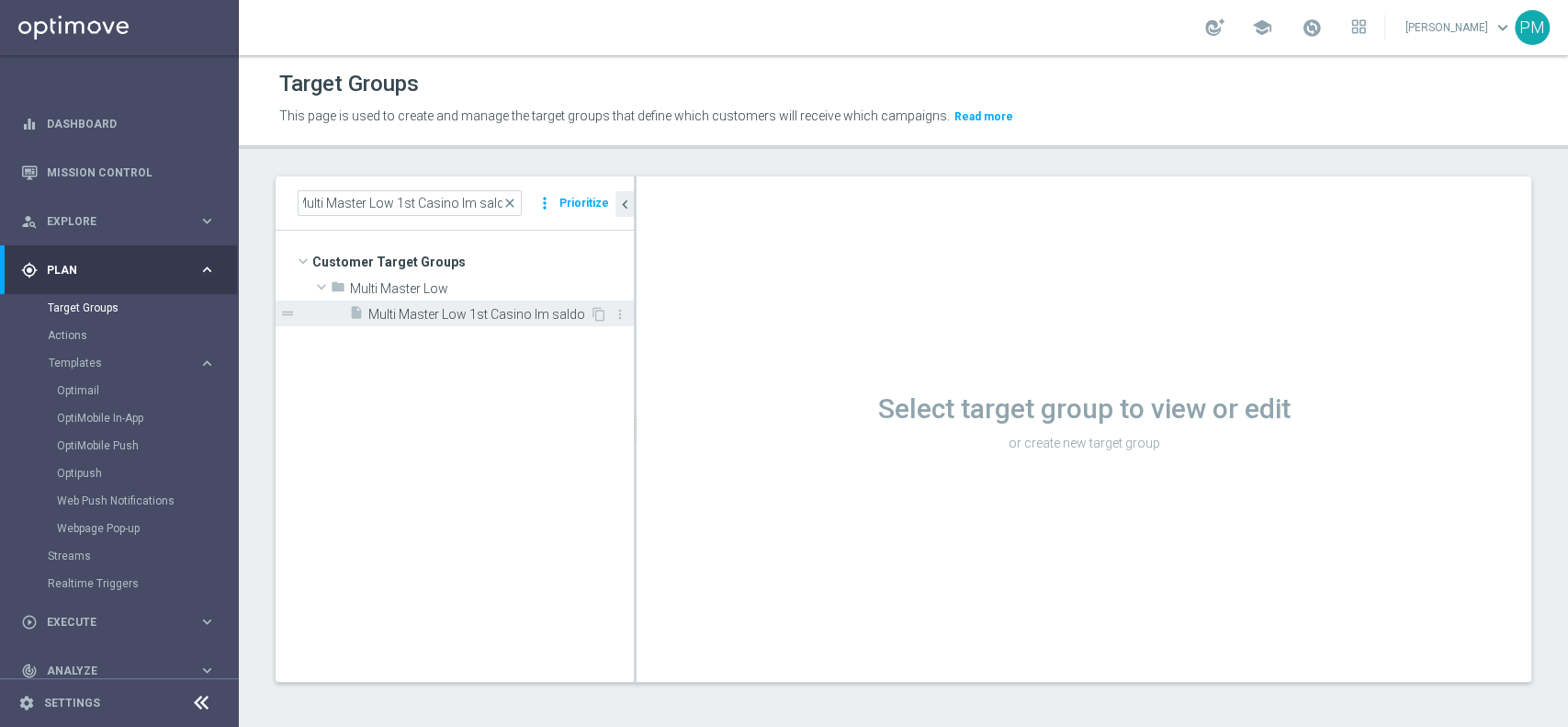
click at [491, 307] on span "Multi Master Low 1st Casino lm saldo" at bounding box center [479, 314] width 222 height 16
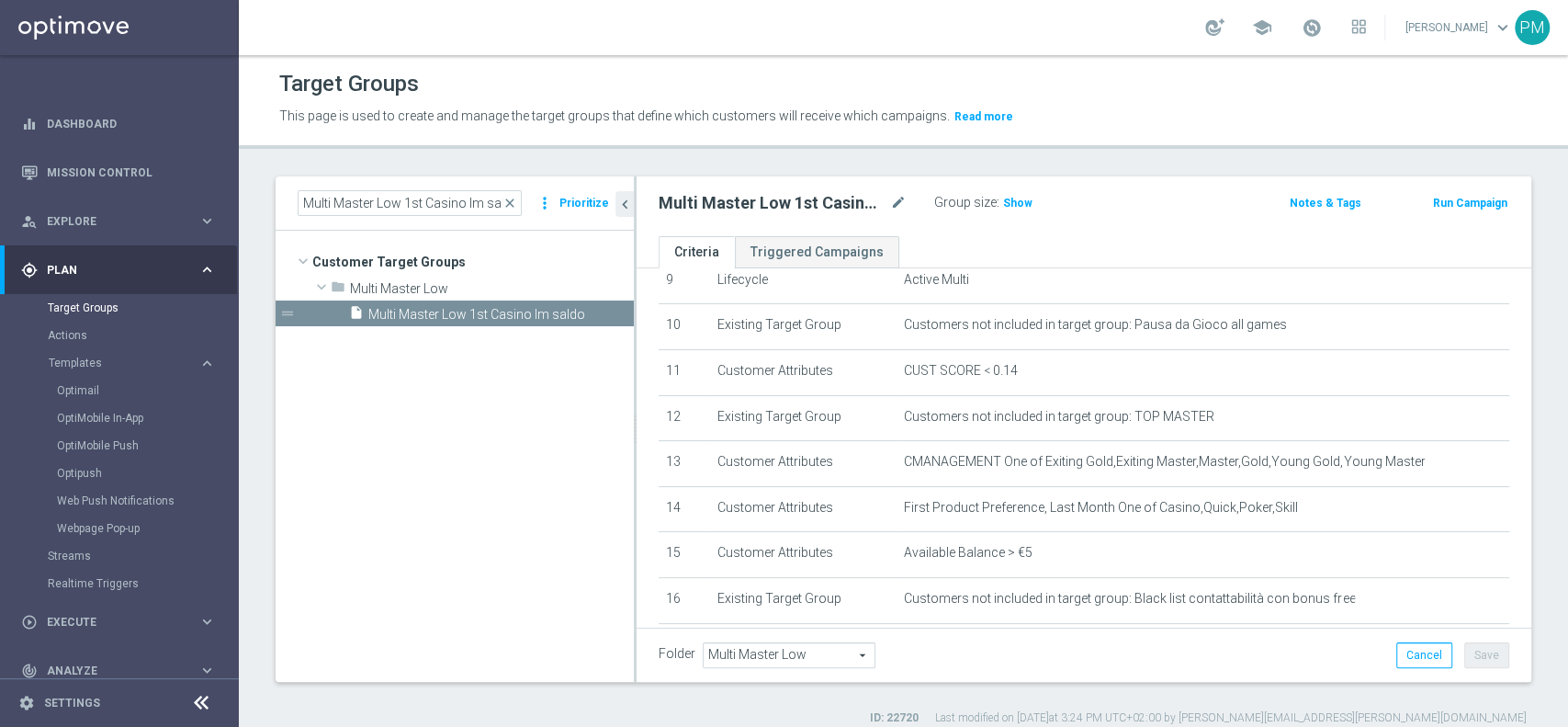
scroll to position [490, 0]
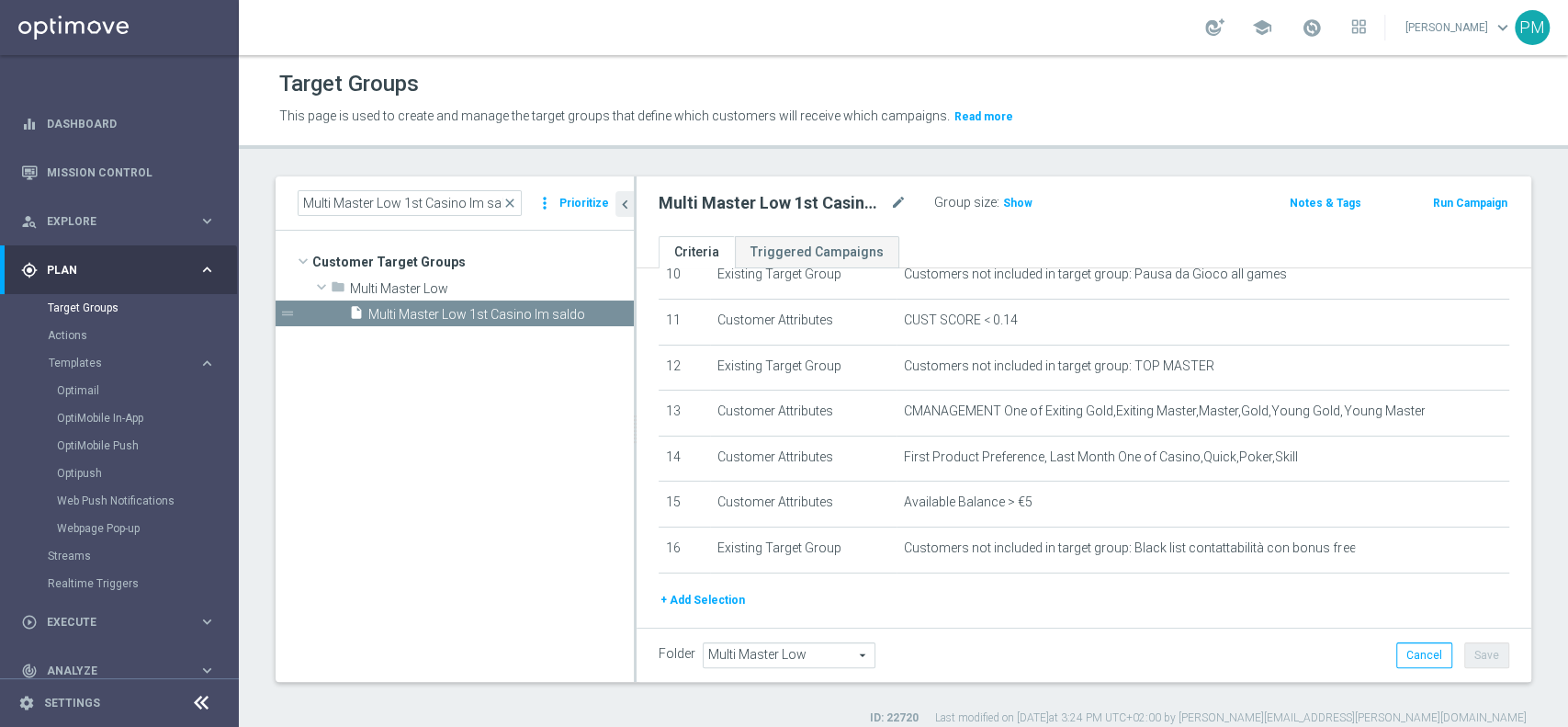
click at [1468, 199] on button "Run Campaign" at bounding box center [1470, 203] width 78 height 21
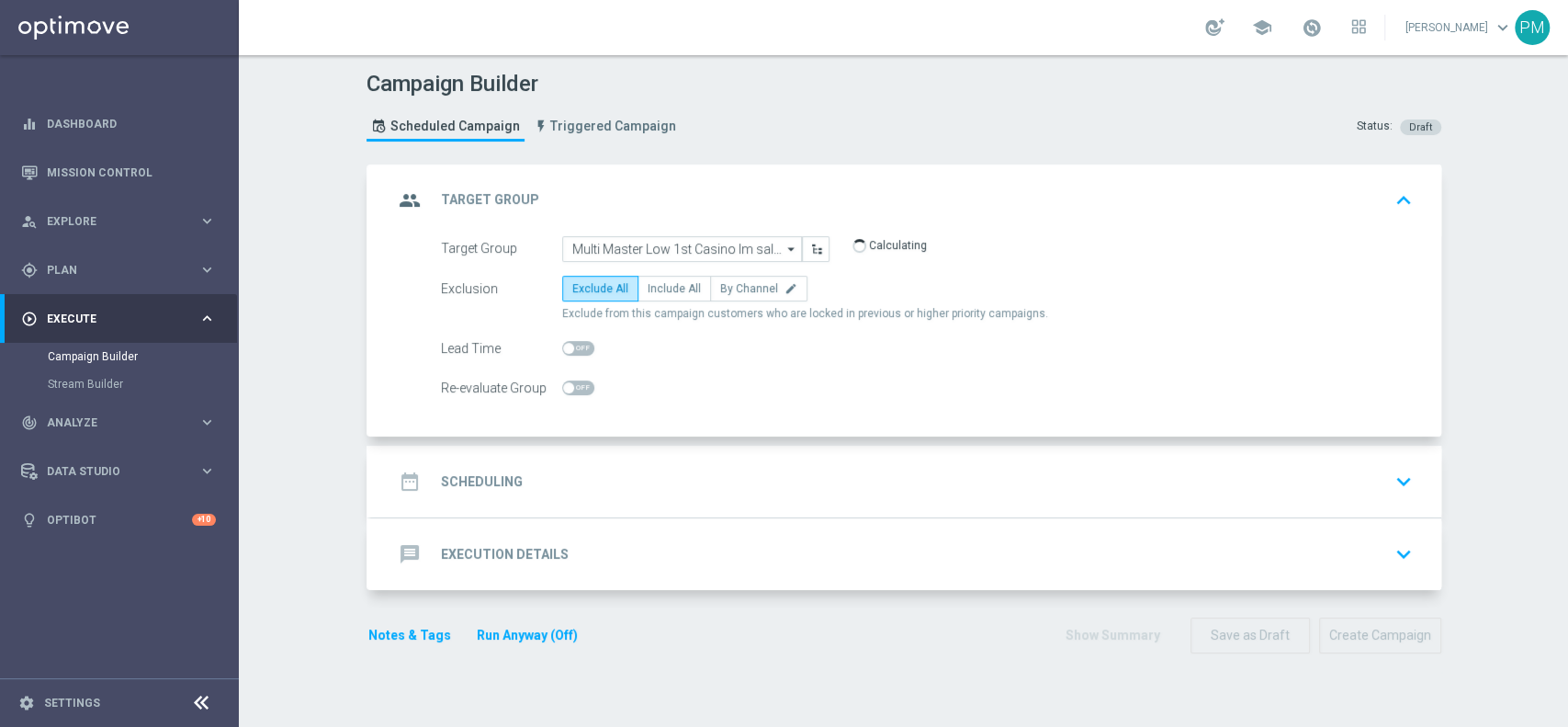
click at [713, 473] on div "date_range Scheduling keyboard_arrow_down" at bounding box center [906, 481] width 1026 height 34
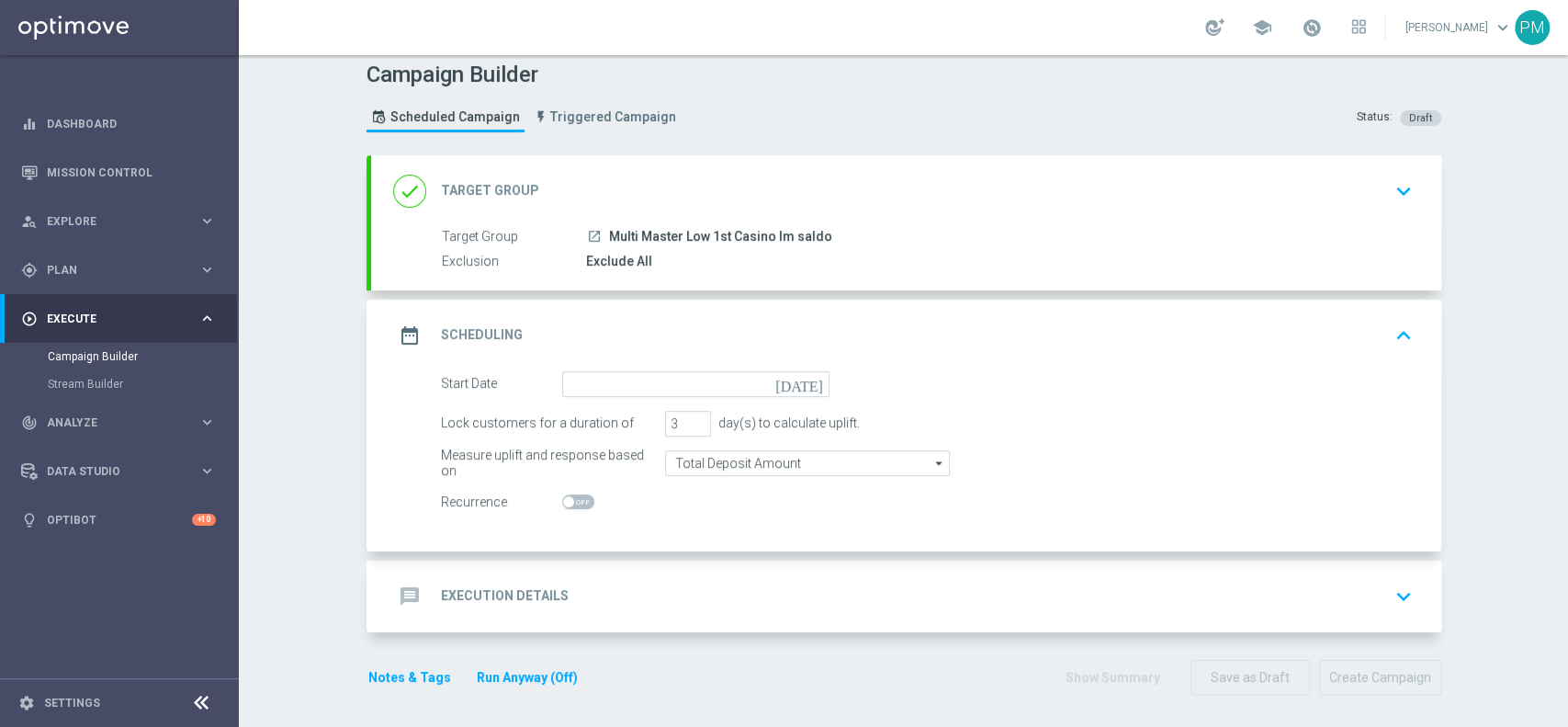
scroll to position [12, 0]
click at [689, 415] on input "4" at bounding box center [688, 421] width 46 height 26
type input "5"
click at [689, 415] on input "5" at bounding box center [688, 421] width 46 height 26
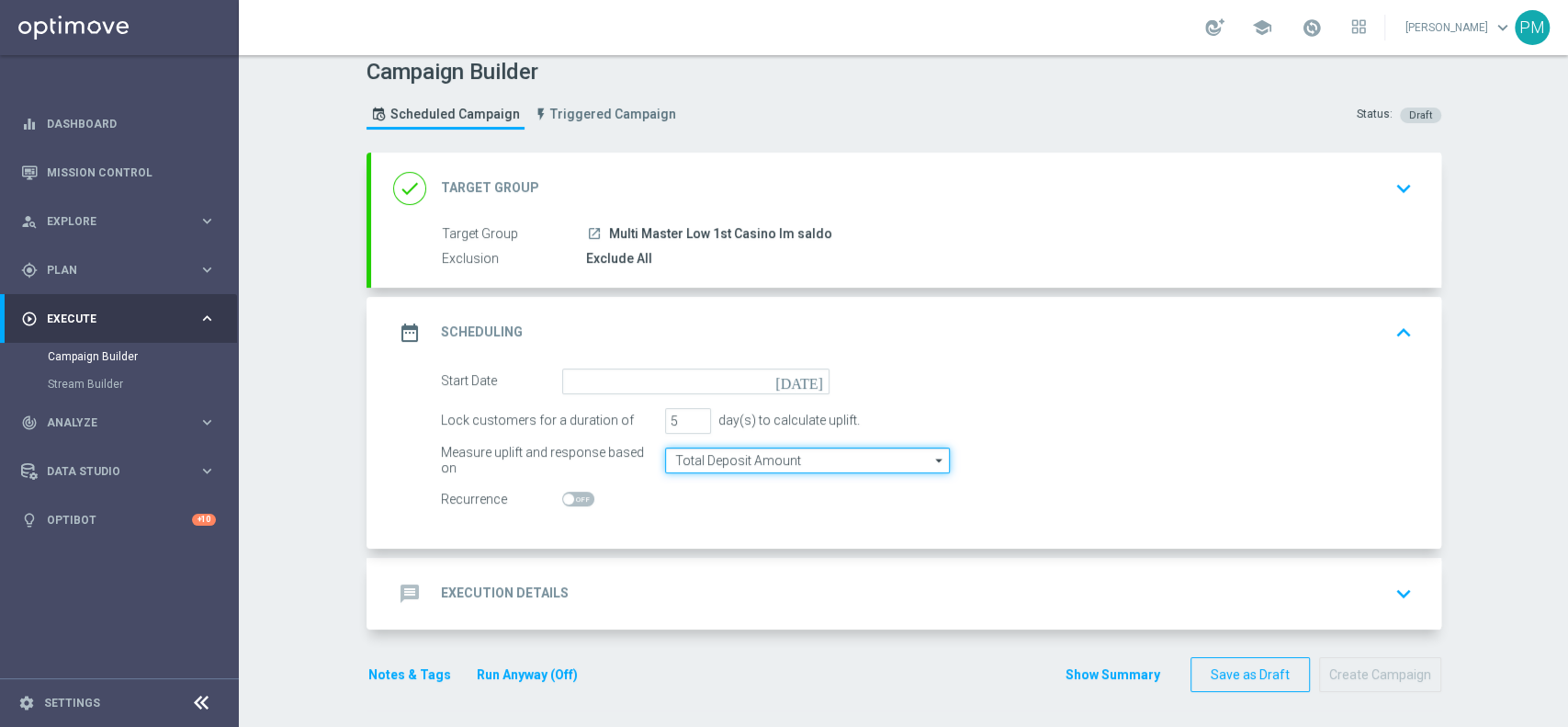
click at [703, 460] on input "Total Deposit Amount" at bounding box center [808, 460] width 285 height 26
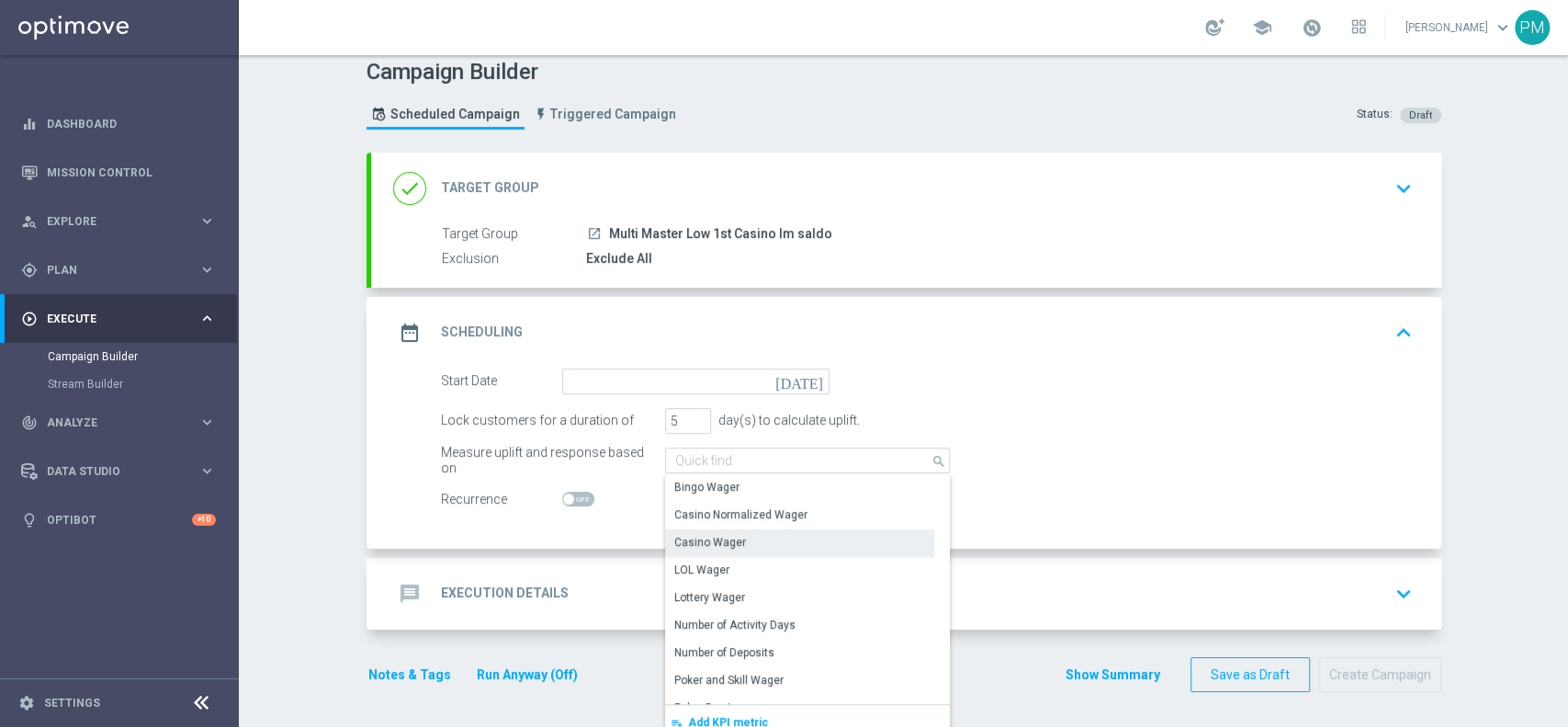
click at [742, 536] on div "Casino Wager" at bounding box center [799, 542] width 269 height 26
type input "Casino Wager"
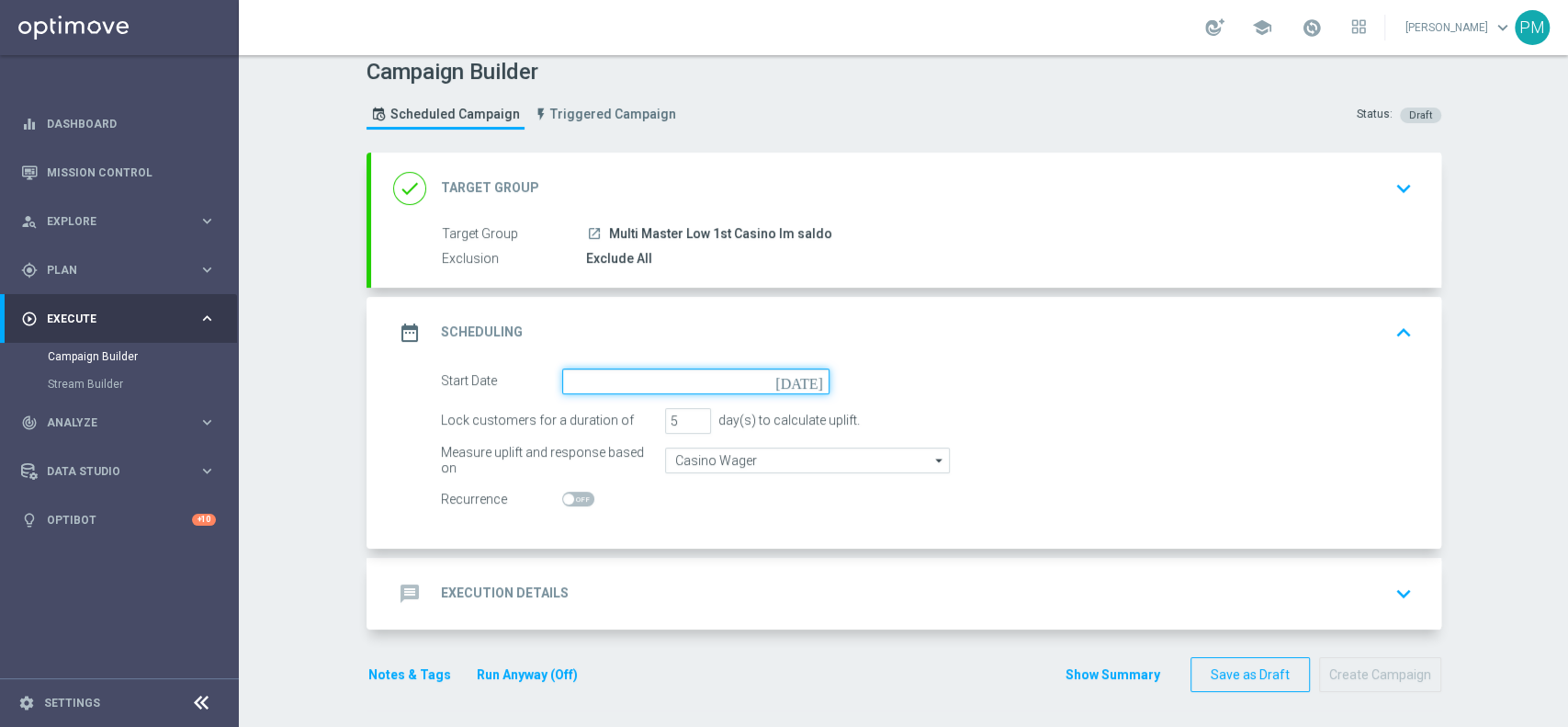
click at [663, 385] on input at bounding box center [695, 381] width 267 height 26
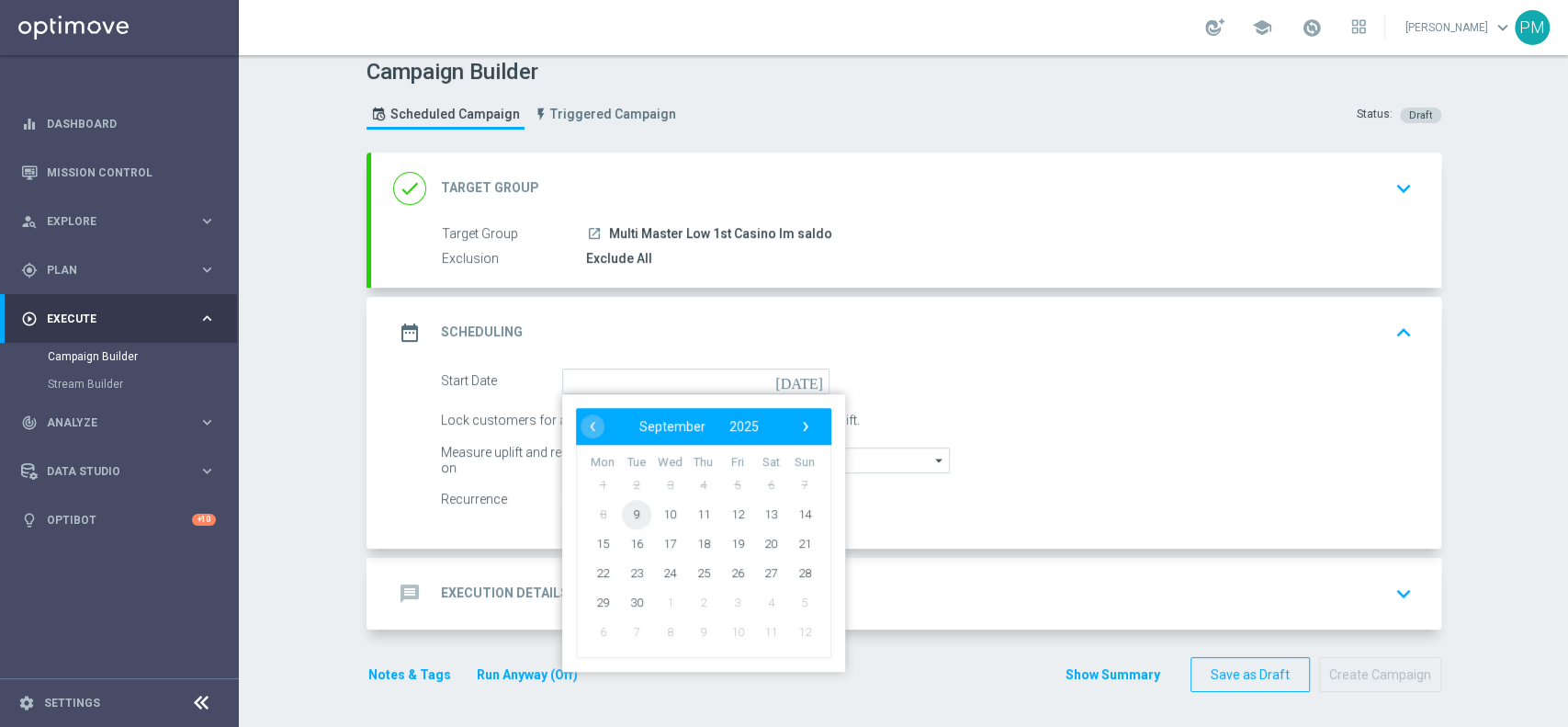
click at [621, 514] on span "9" at bounding box center [636, 514] width 30 height 30
type input "[DATE]"
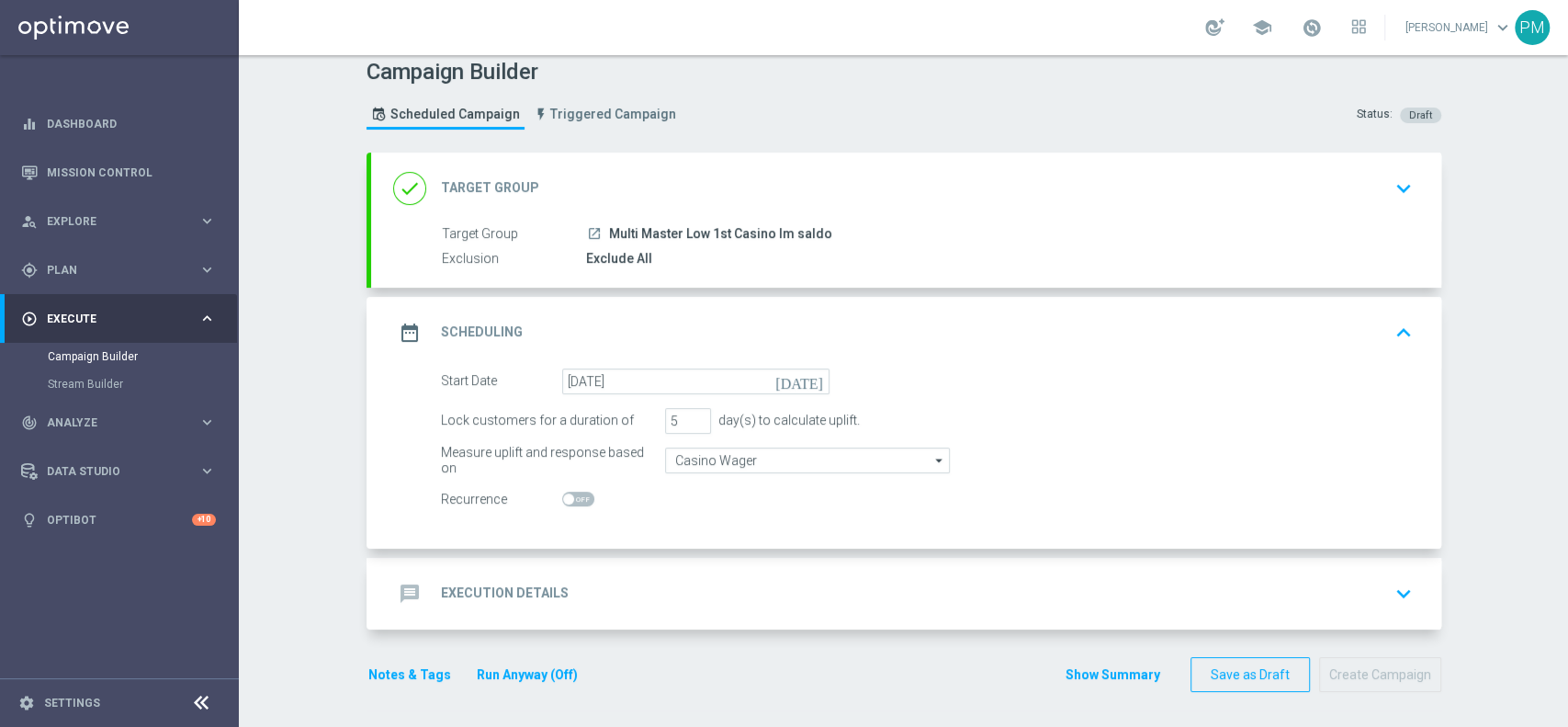
click at [589, 576] on div "message Execution Details keyboard_arrow_down" at bounding box center [906, 593] width 1026 height 34
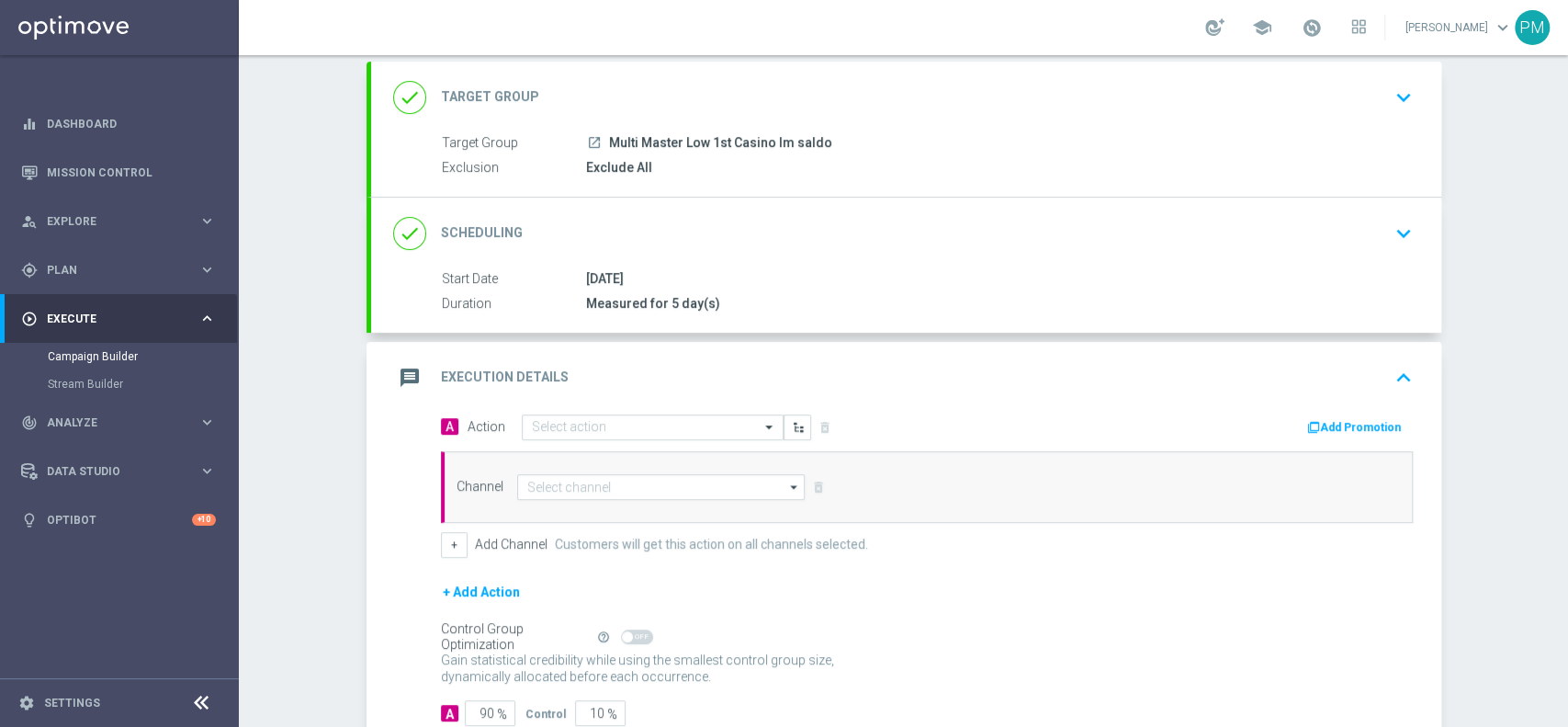
scroll to position [215, 0]
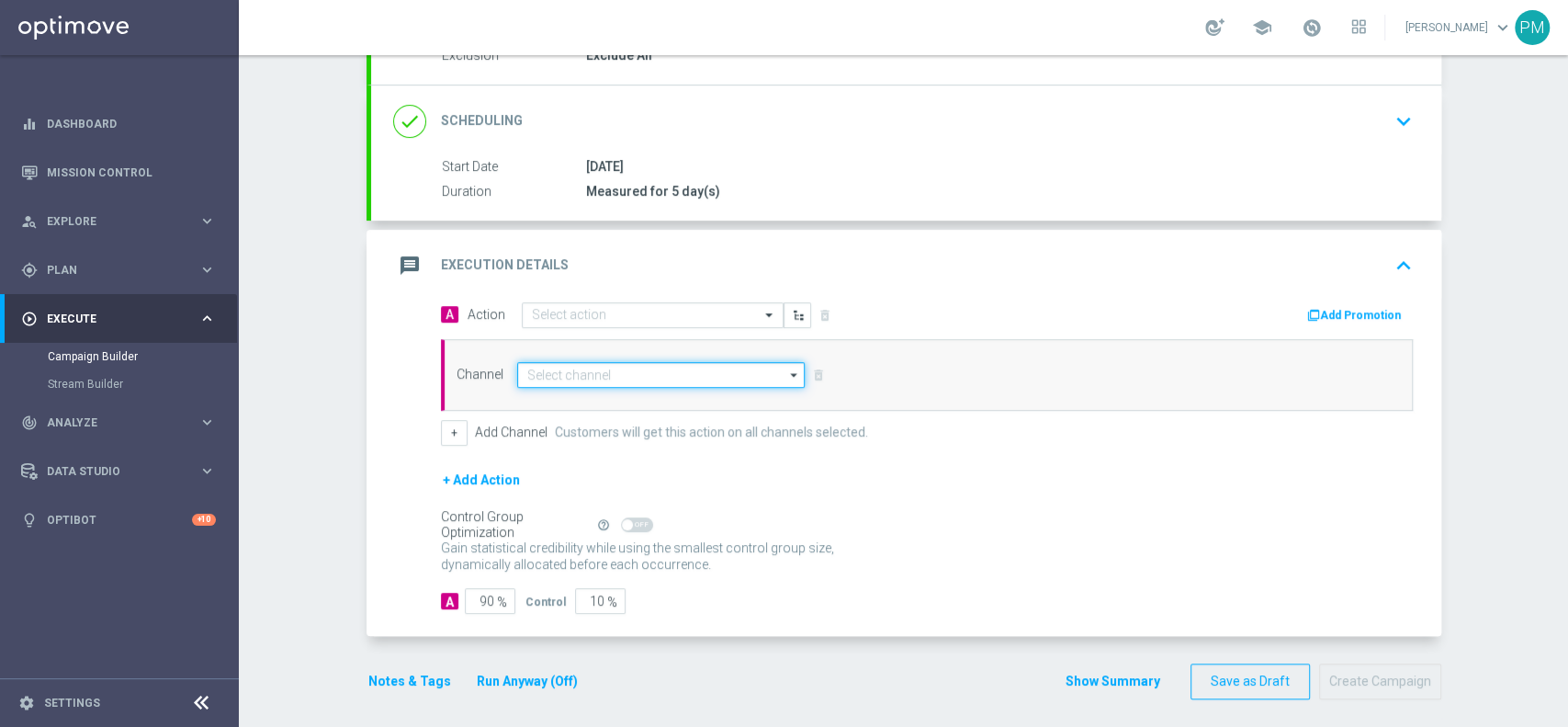
click at [639, 364] on input at bounding box center [661, 376] width 289 height 26
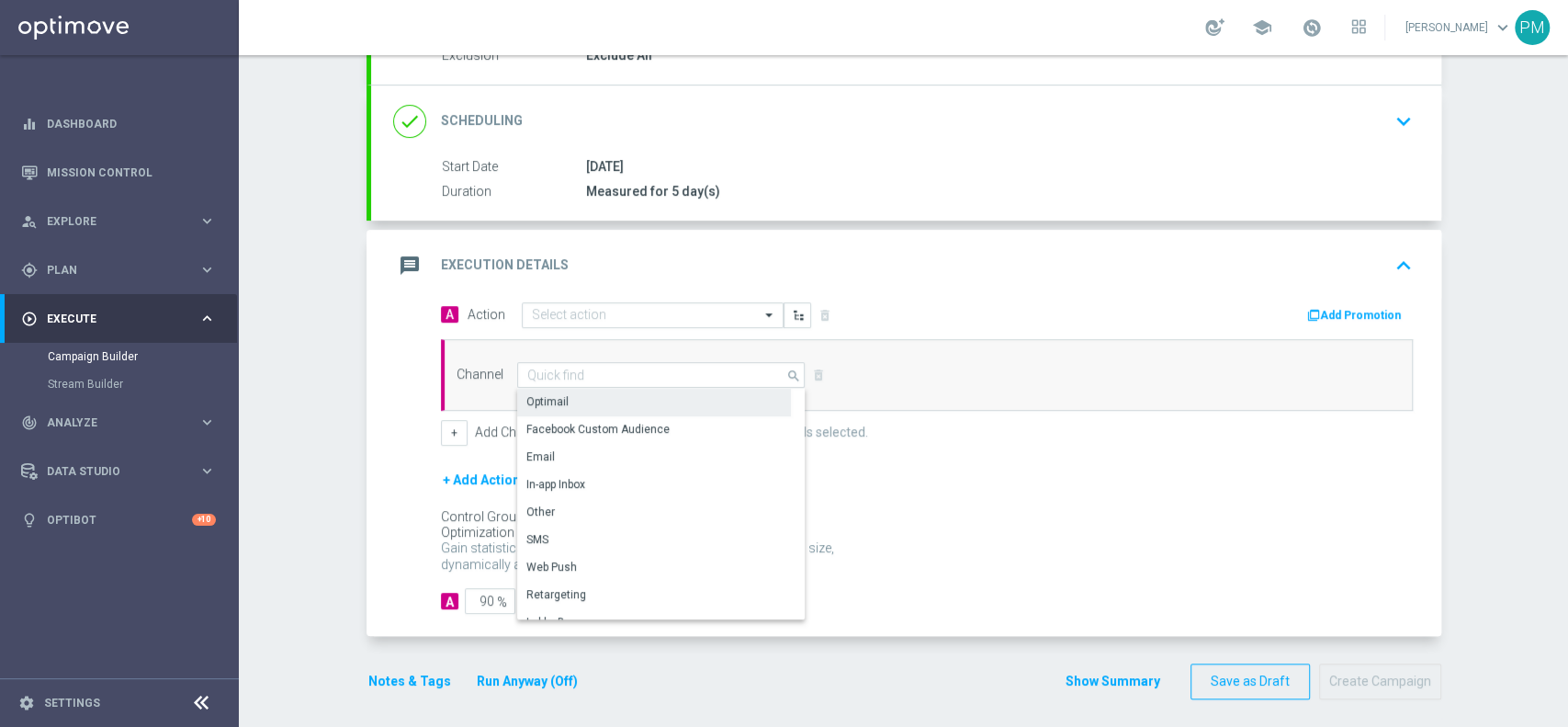
click at [626, 401] on div "Optimail" at bounding box center [654, 402] width 274 height 26
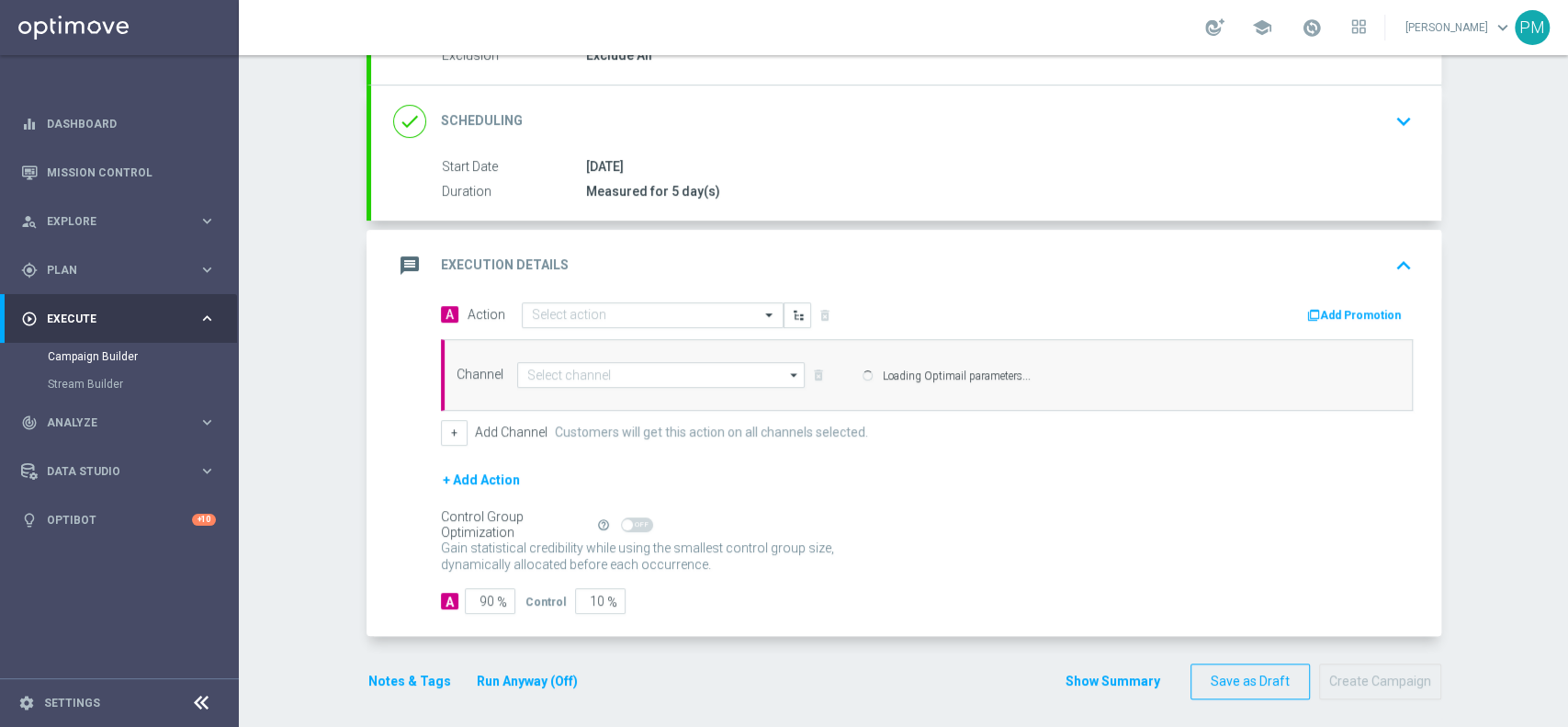
type input "Optimail"
click at [607, 320] on input "text" at bounding box center [634, 315] width 205 height 16
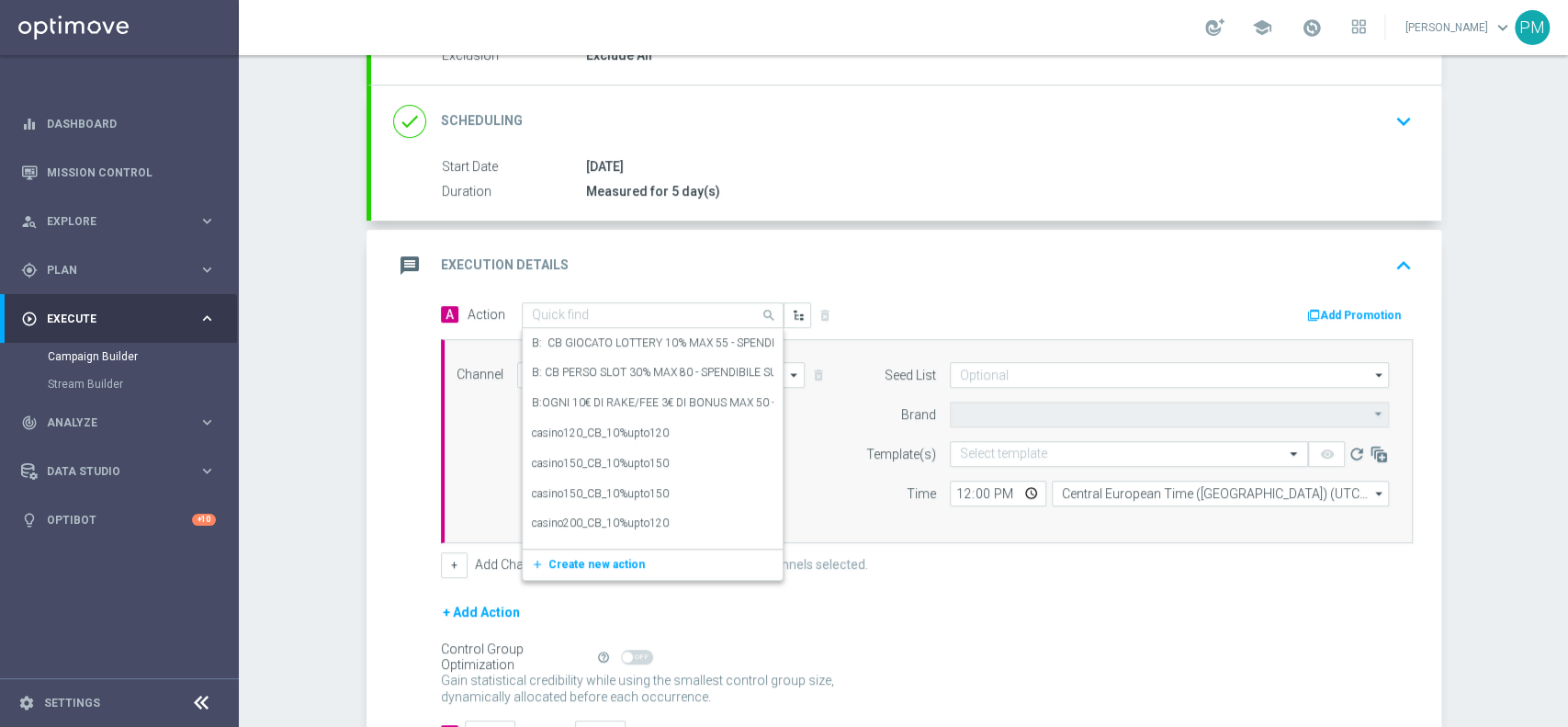
type input "Sisal Marketing"
paste input "cashback Slot 30% fino a 150€"
type input "cashback Slot 30% fino a 150€"
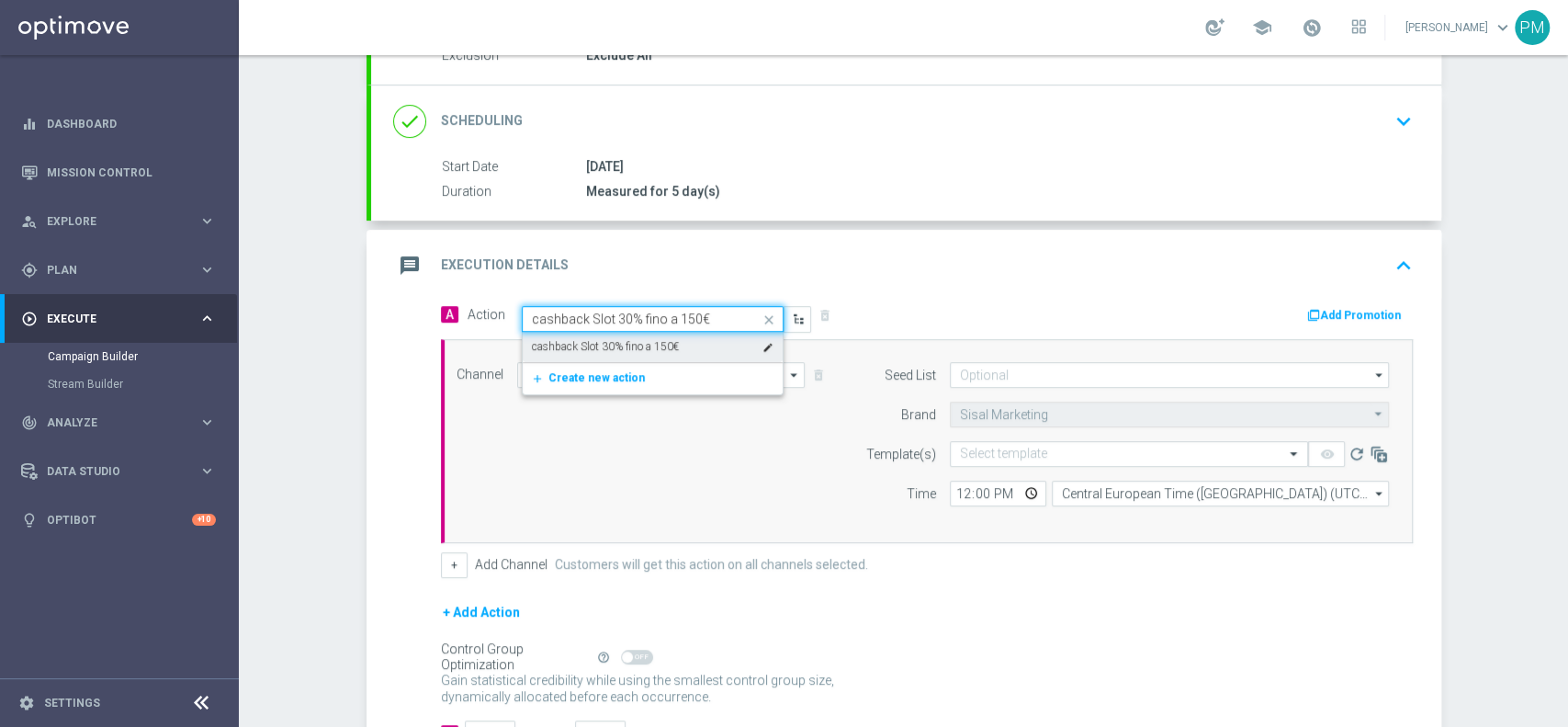
click at [599, 348] on label "cashback Slot 30% fino a 150€" at bounding box center [606, 347] width 147 height 16
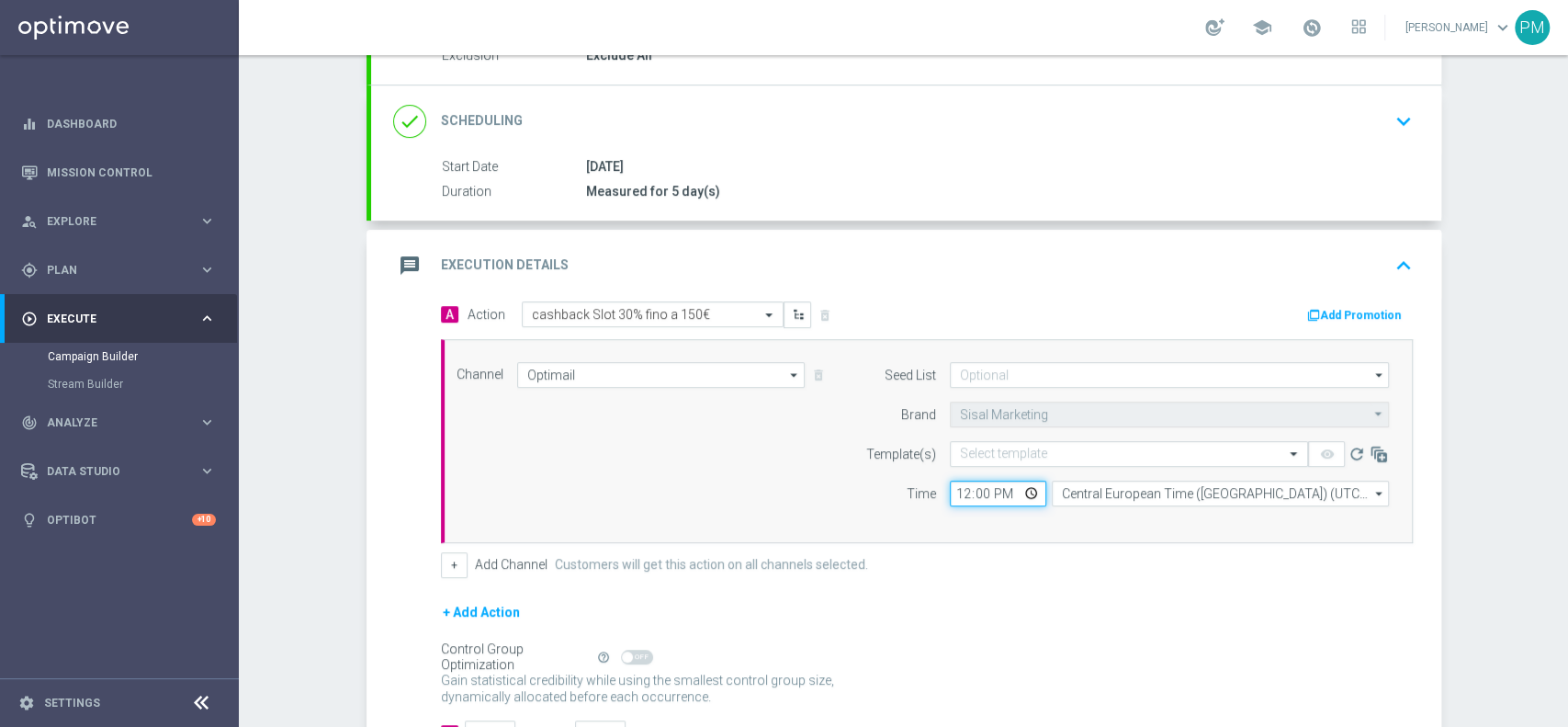
click at [952, 495] on input "12:00" at bounding box center [999, 494] width 97 height 26
type input "18:30"
click at [1010, 447] on input "text" at bounding box center [1110, 454] width 301 height 16
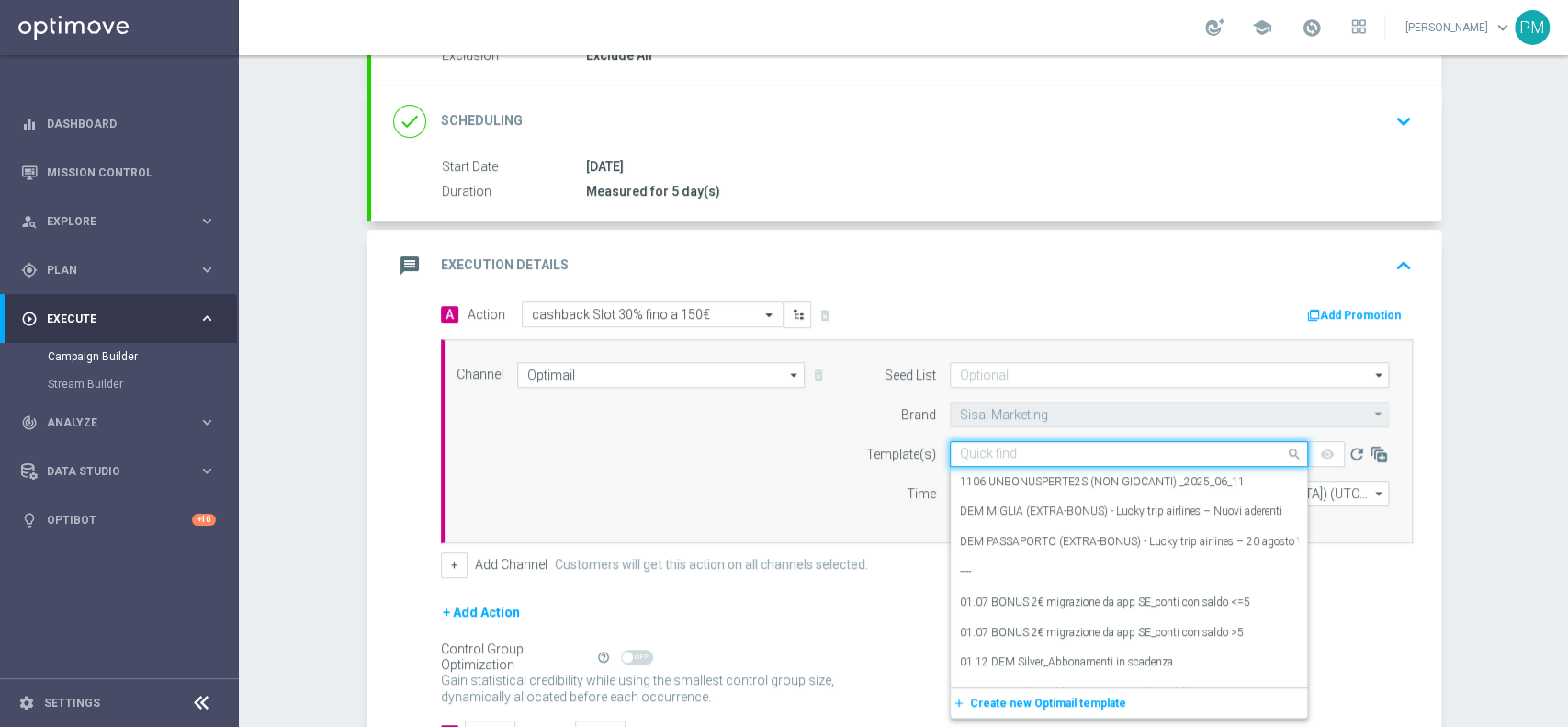
paste input "CASHSLOT0909"
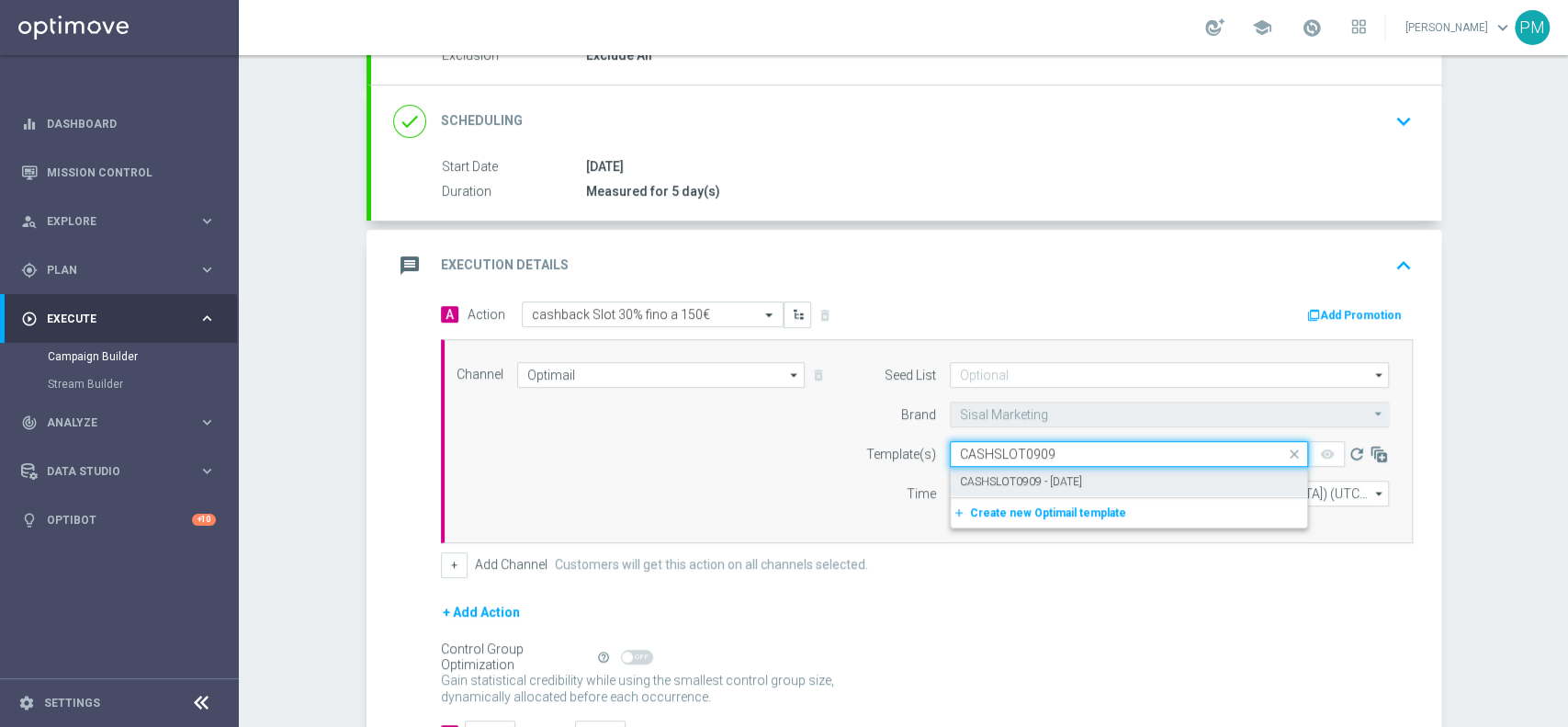
click at [1010, 475] on label "CASHSLOT0909 - 2025-09-09" at bounding box center [1020, 482] width 122 height 16
type input "CASHSLOT0909"
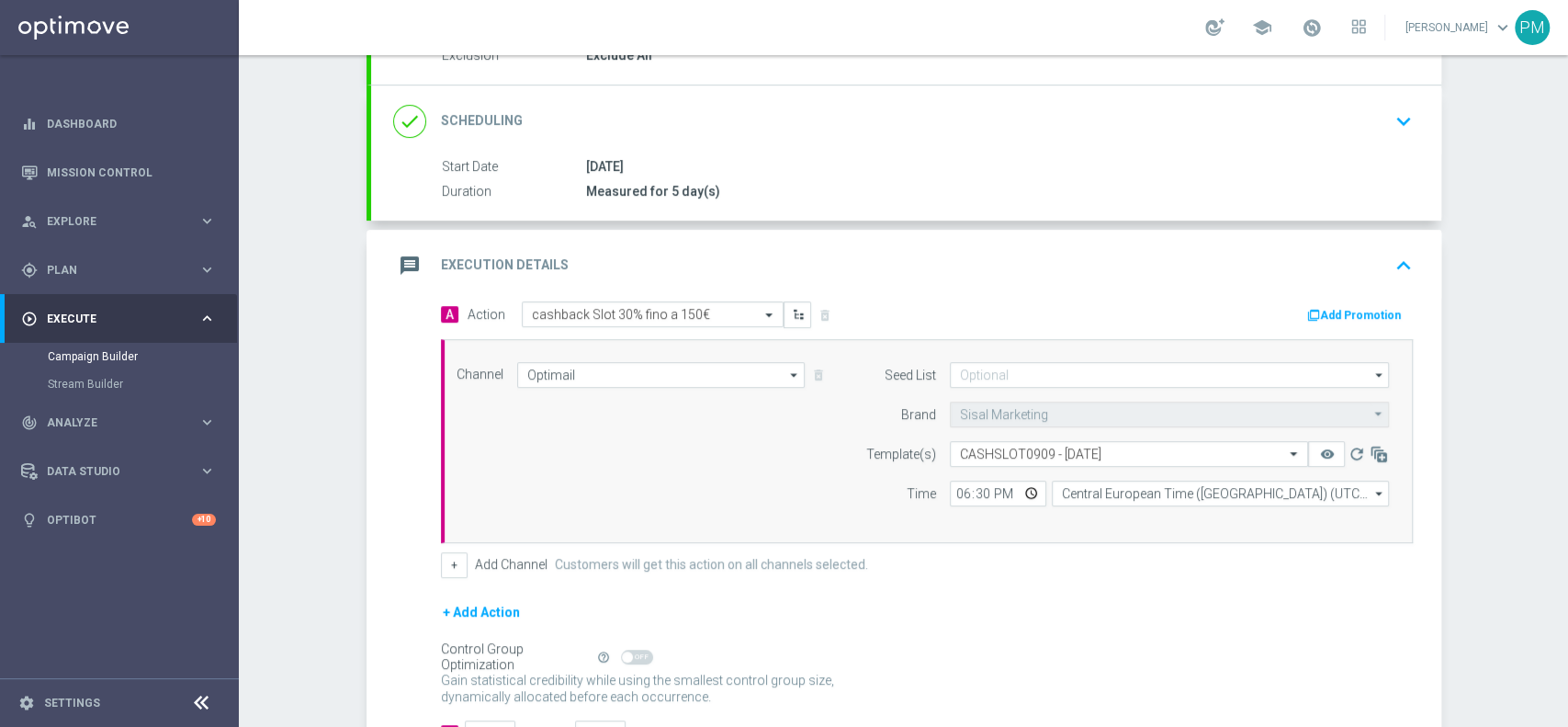
click at [1323, 317] on button "Add Promotion" at bounding box center [1356, 315] width 102 height 21
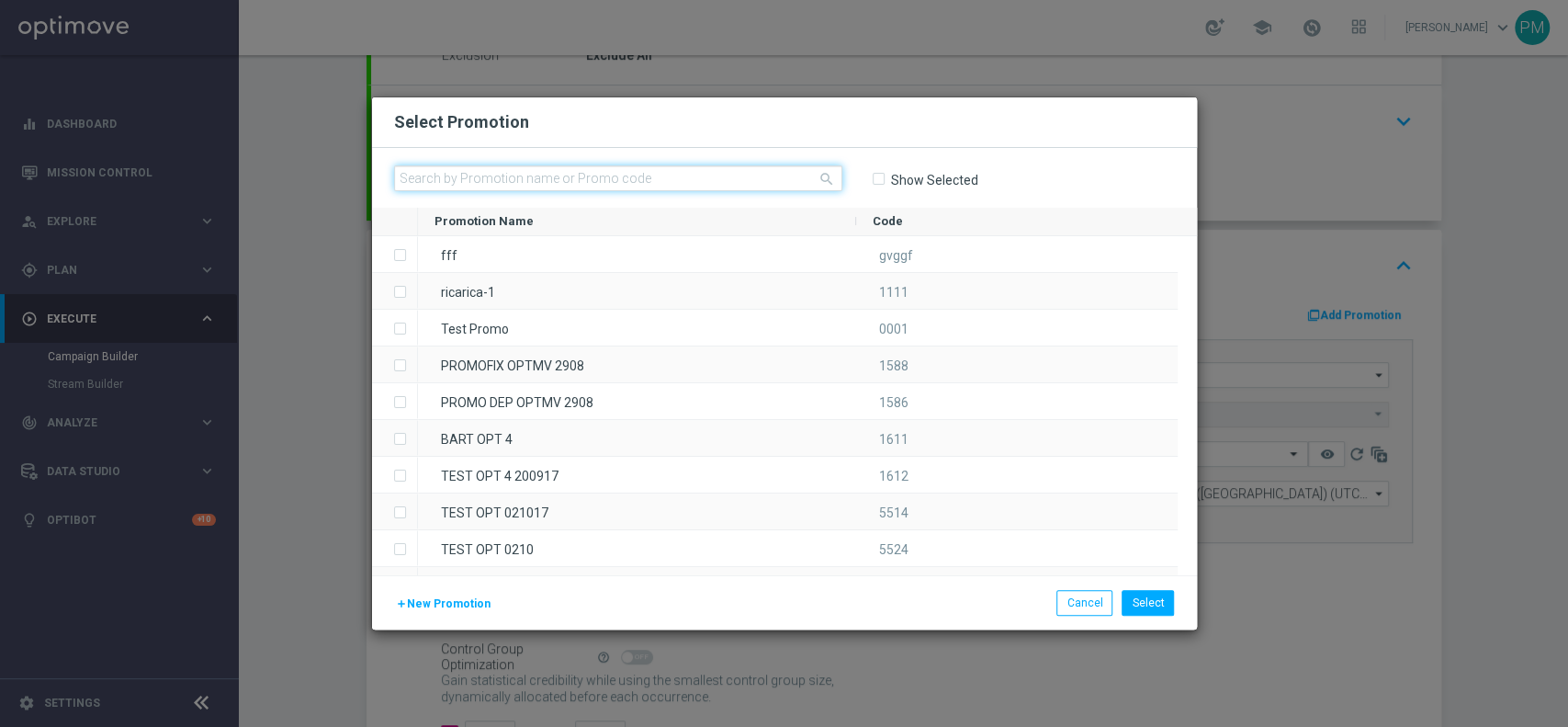
click at [486, 181] on input "text" at bounding box center [618, 178] width 448 height 26
paste input "CASHSLOT0909"
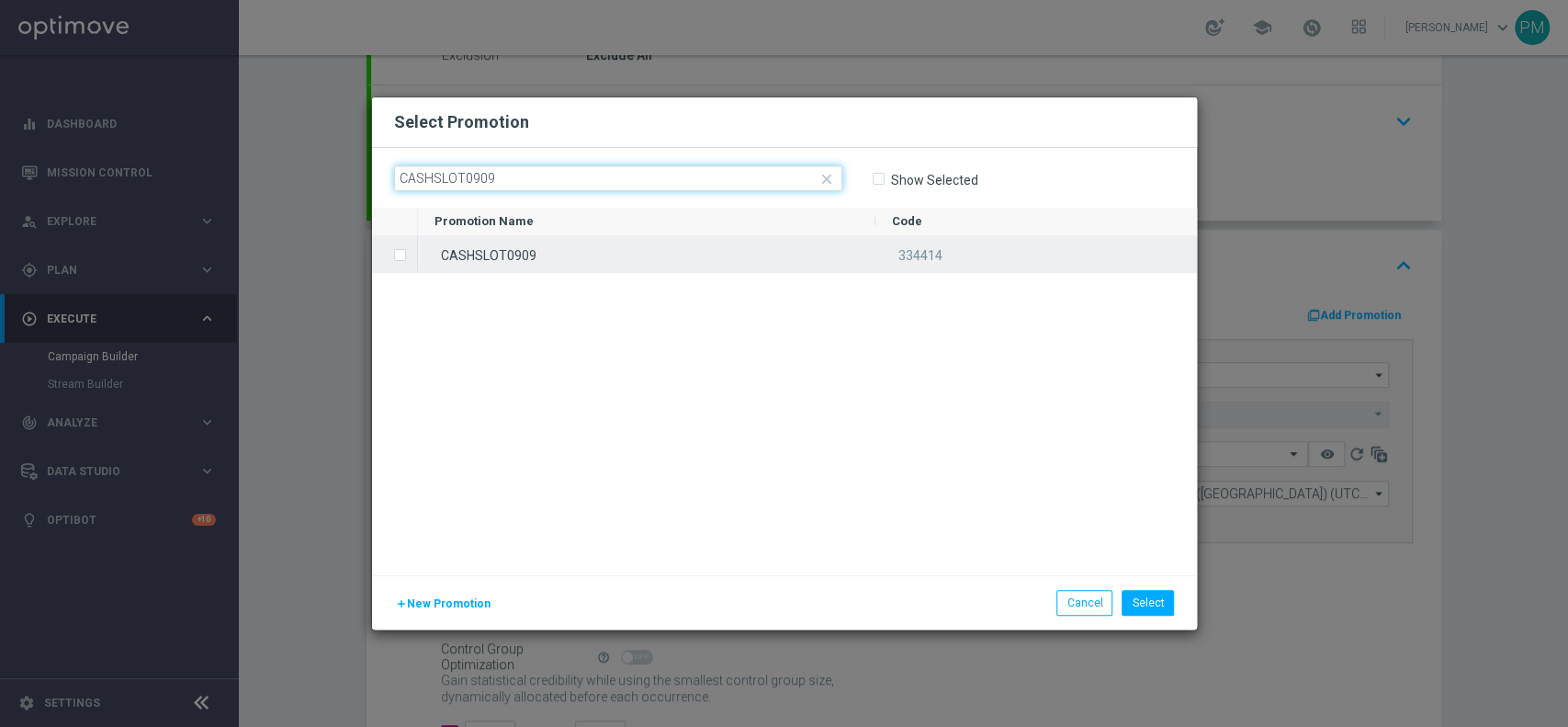
type input "CASHSLOT0909"
click at [492, 240] on div "CASHSLOT0909" at bounding box center [647, 254] width 457 height 35
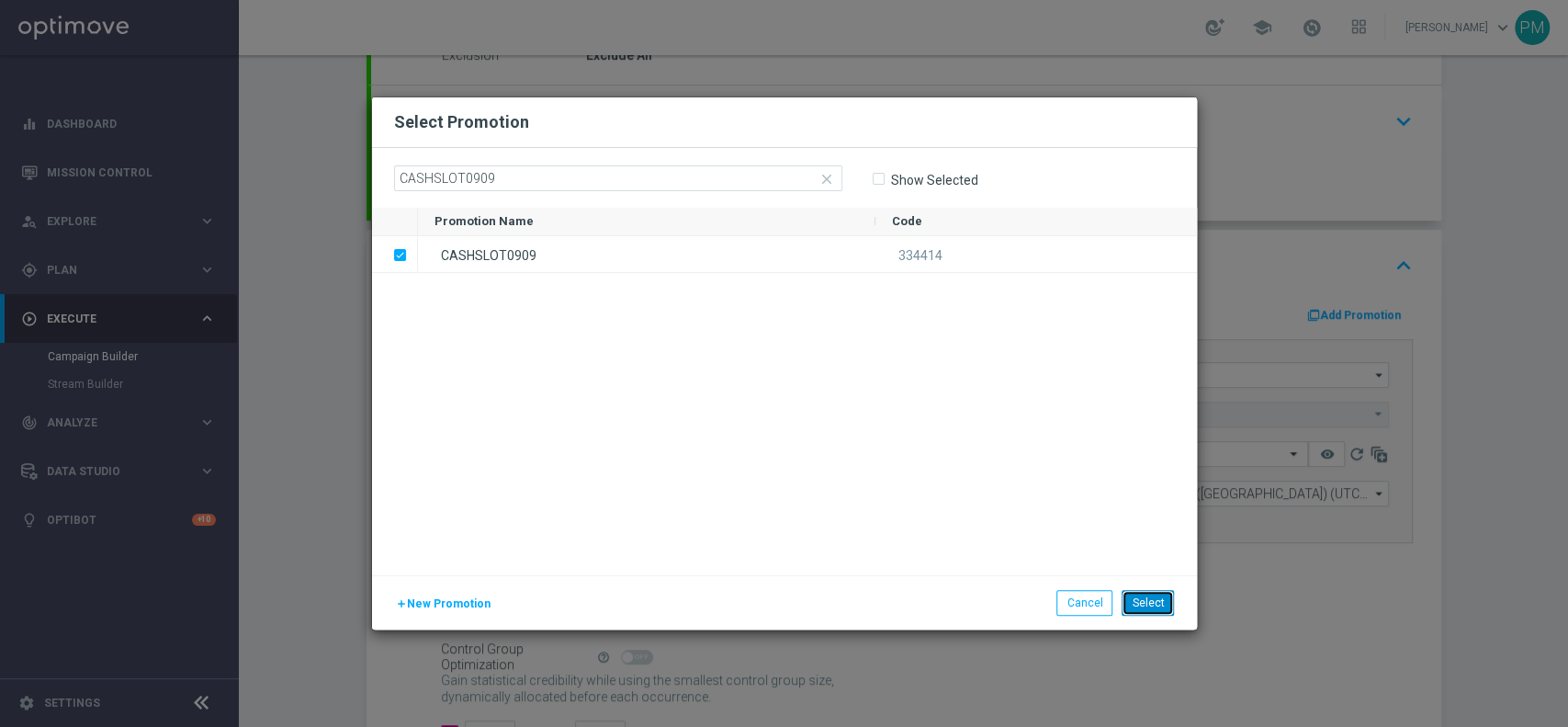
click at [1134, 608] on button "Select" at bounding box center [1148, 603] width 52 height 26
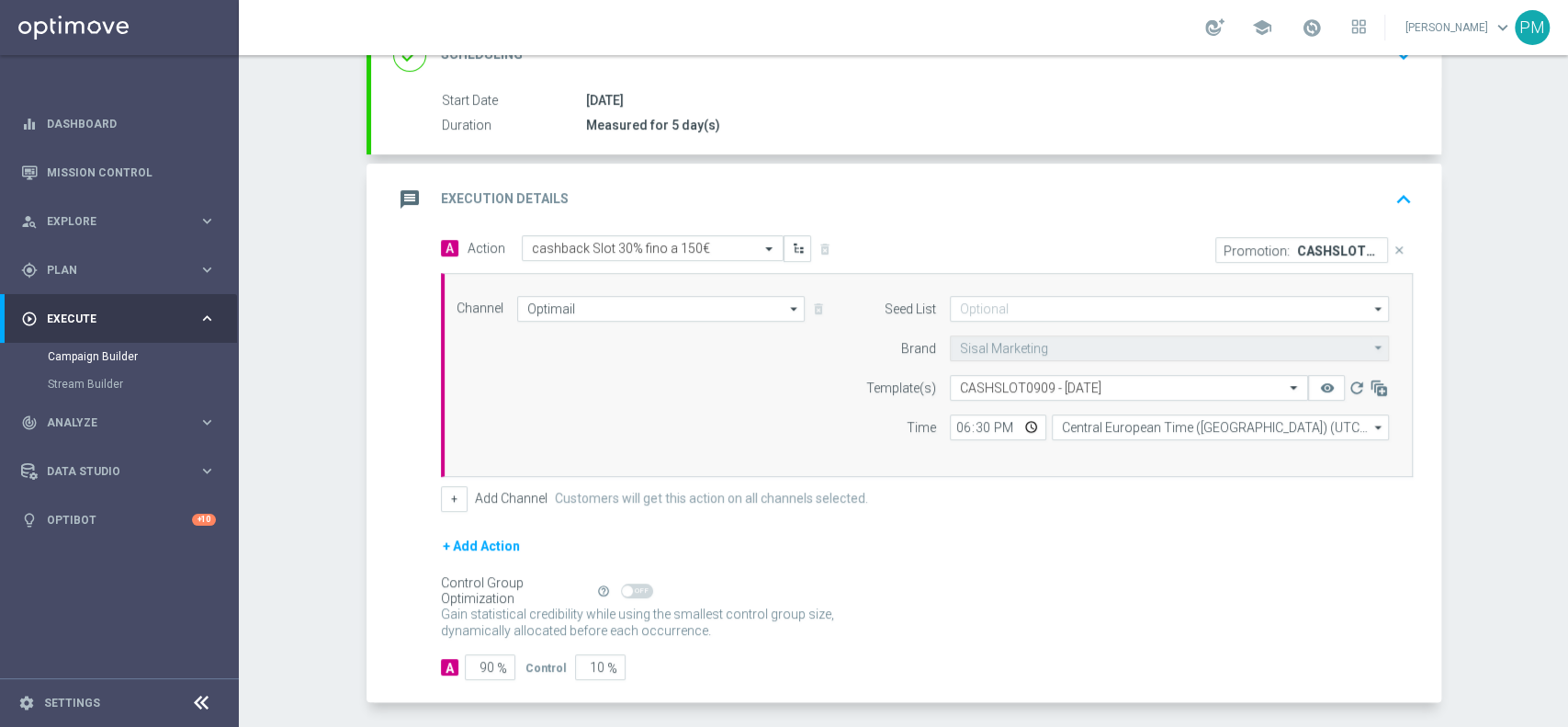
scroll to position [338, 0]
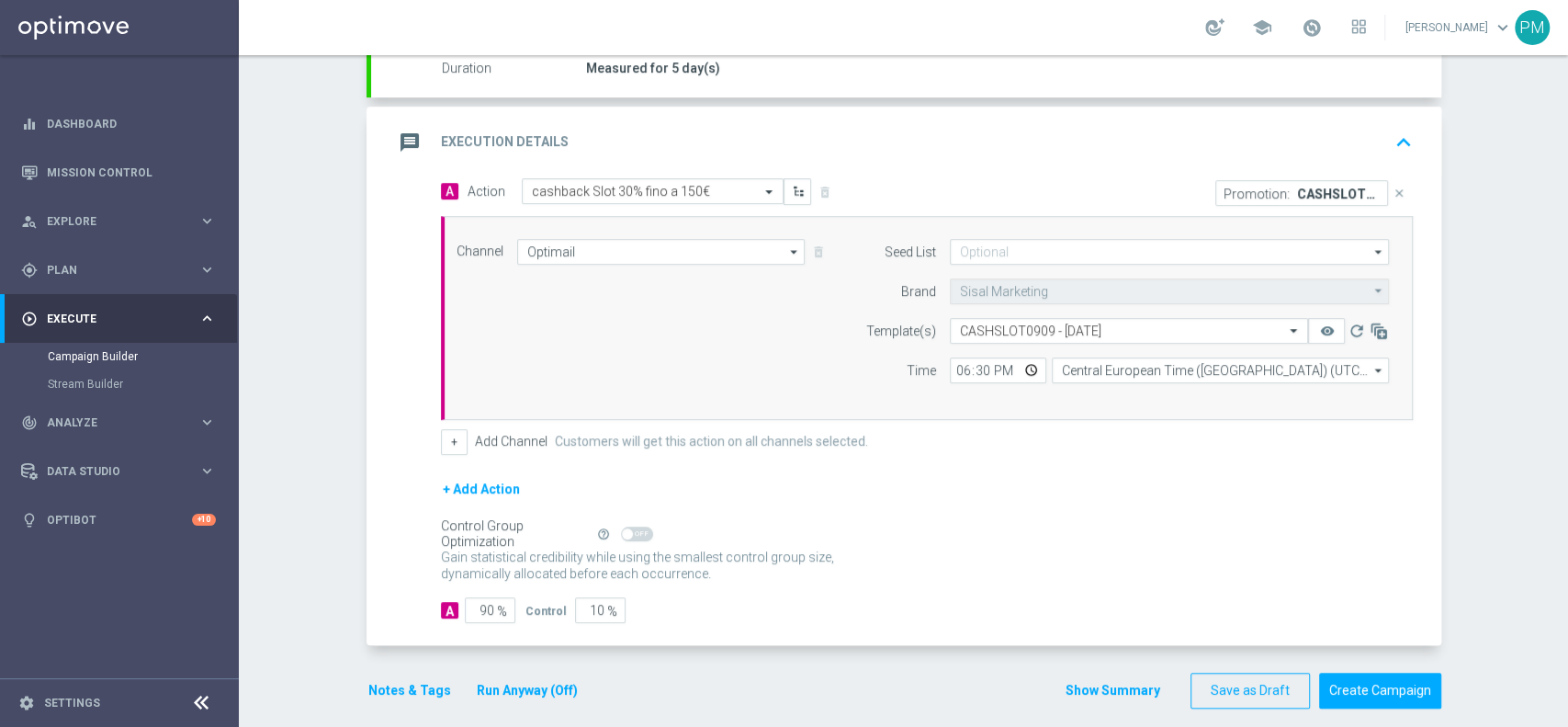
click at [381, 696] on button "Notes & Tags" at bounding box center [409, 691] width 87 height 23
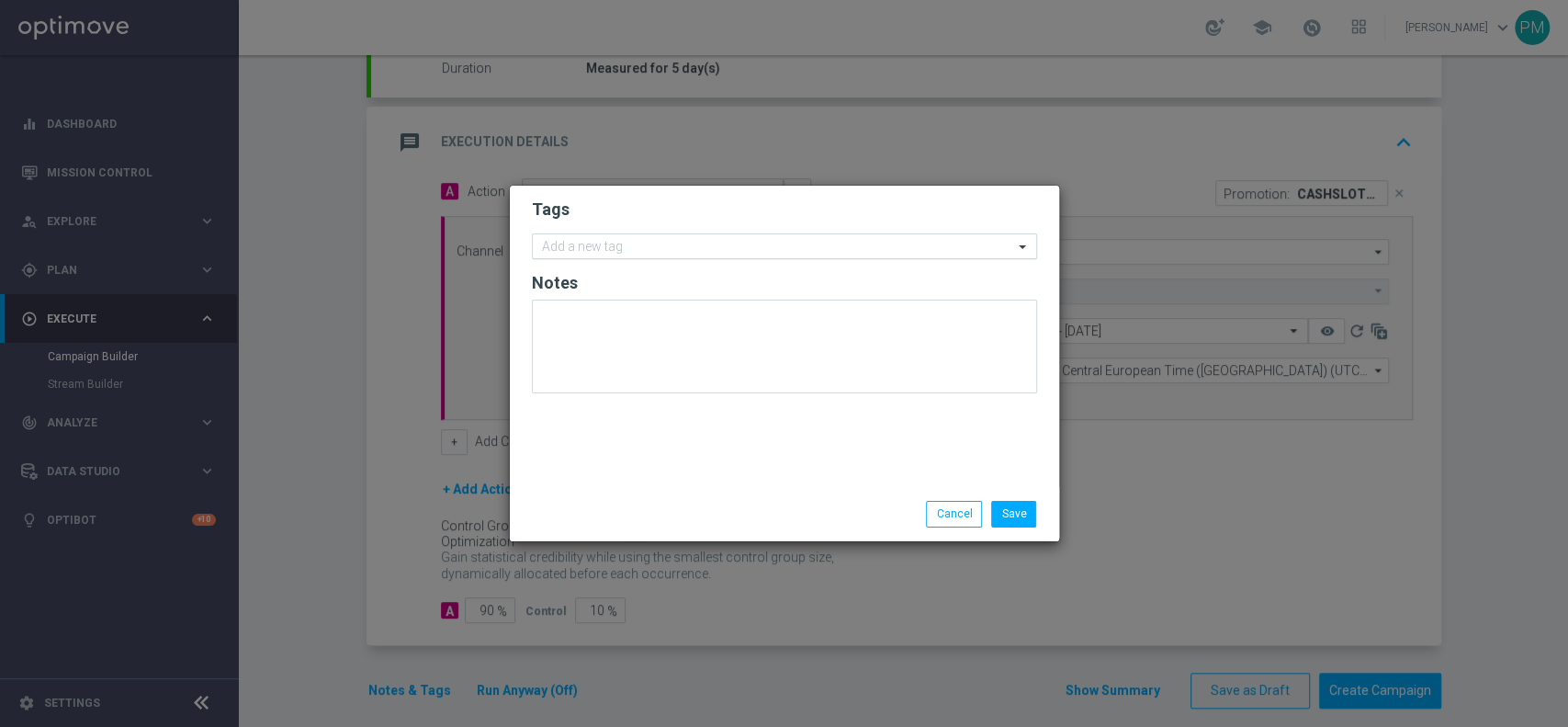
click at [566, 250] on input "text" at bounding box center [778, 247] width 471 height 16
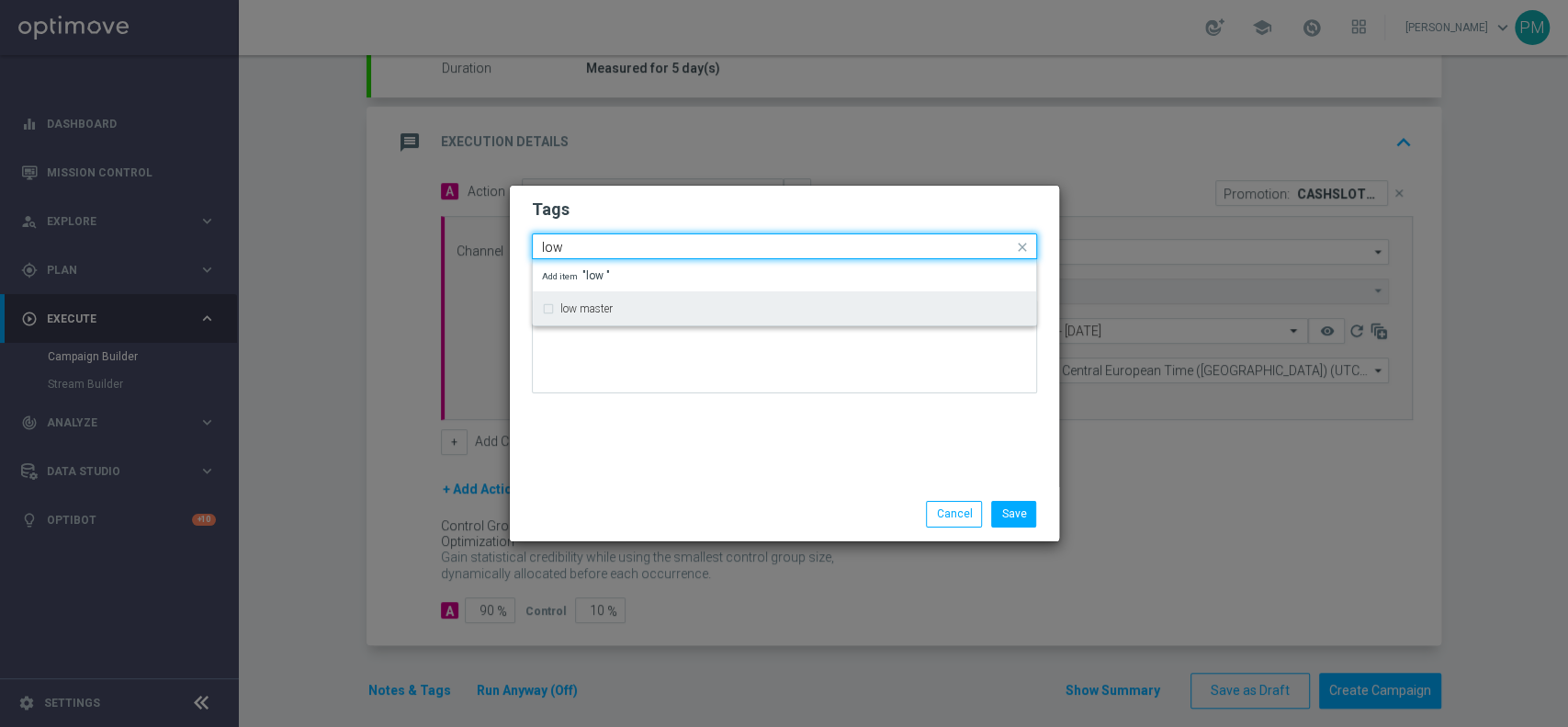
click at [596, 309] on label "low master" at bounding box center [586, 309] width 52 height 11
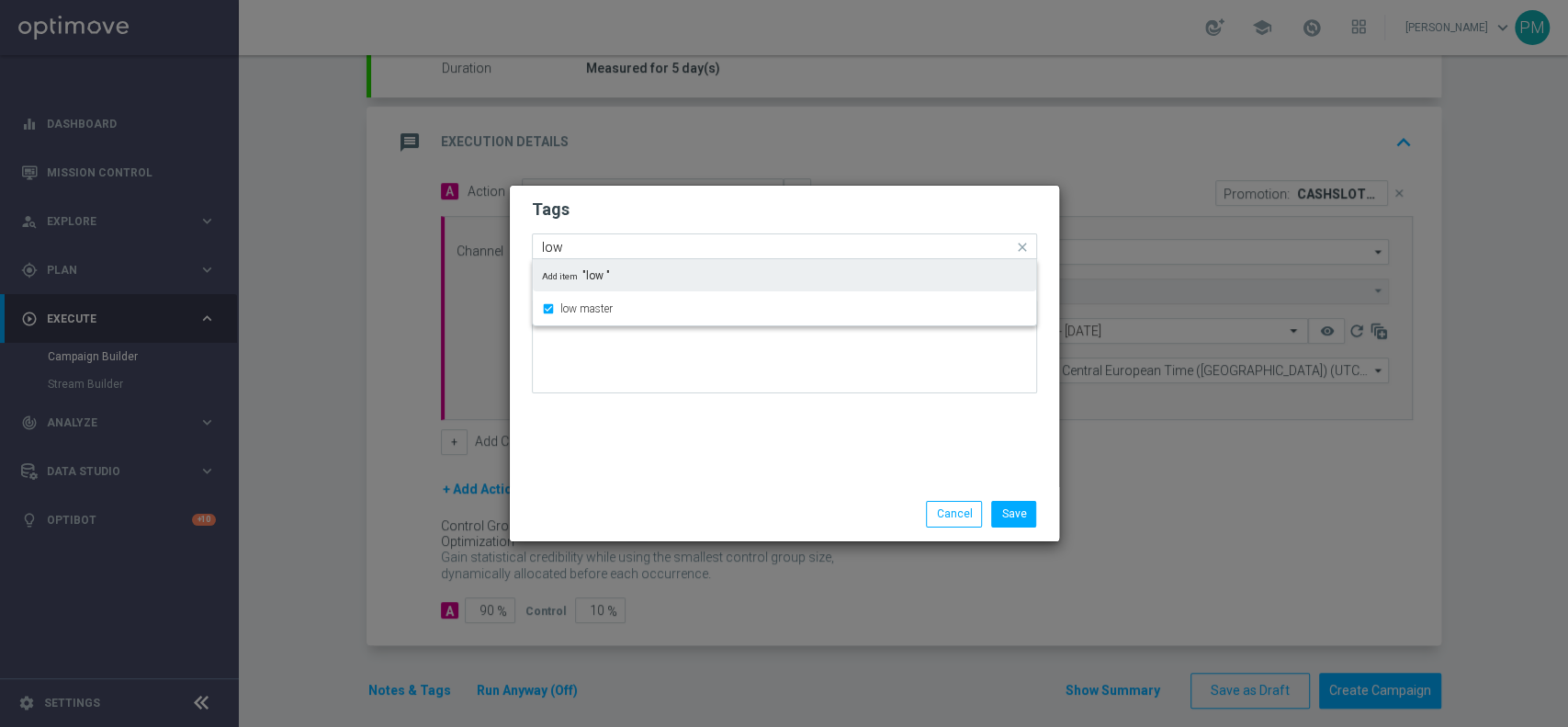
click at [596, 247] on input "low" at bounding box center [778, 247] width 471 height 16
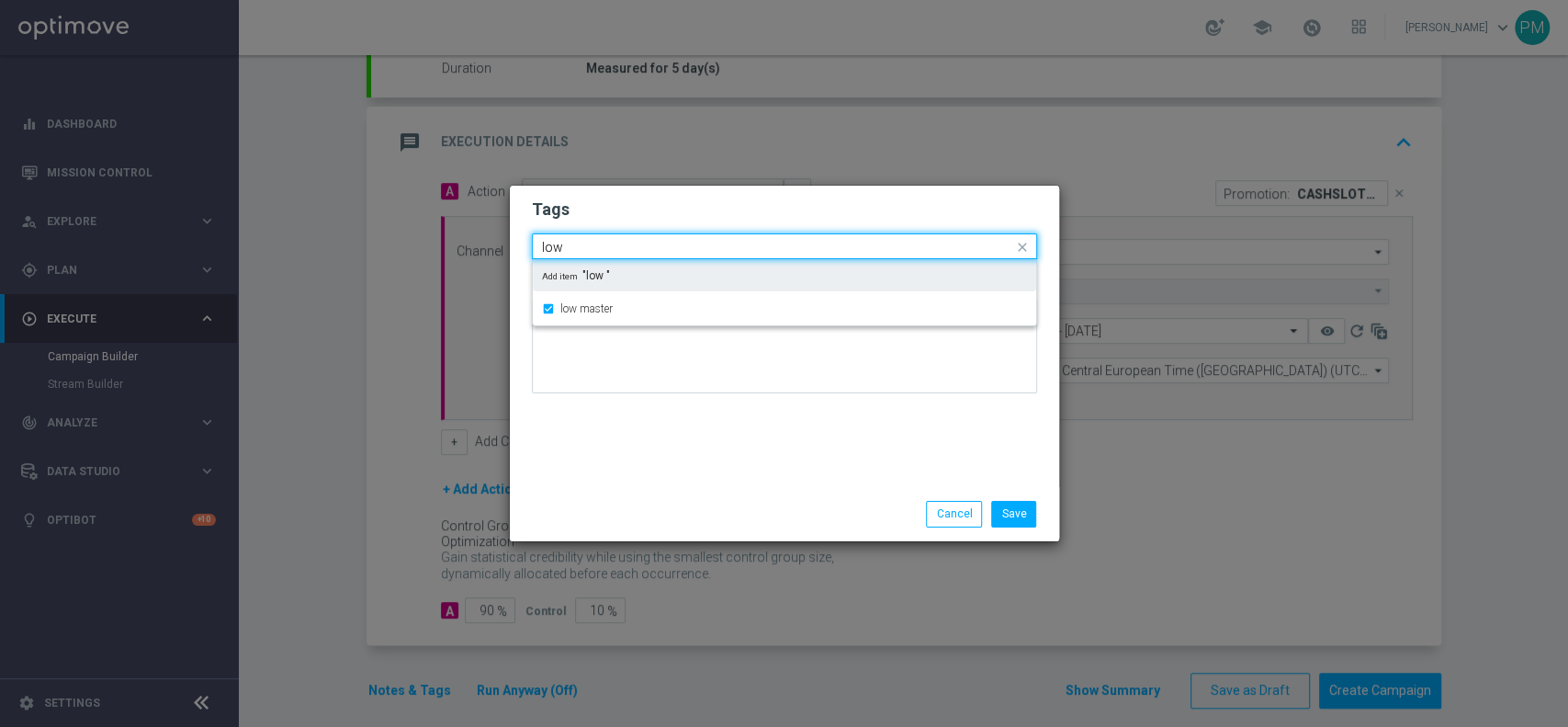
click at [596, 247] on input "low" at bounding box center [778, 247] width 471 height 16
click at [552, 242] on input "low" at bounding box center [778, 247] width 471 height 16
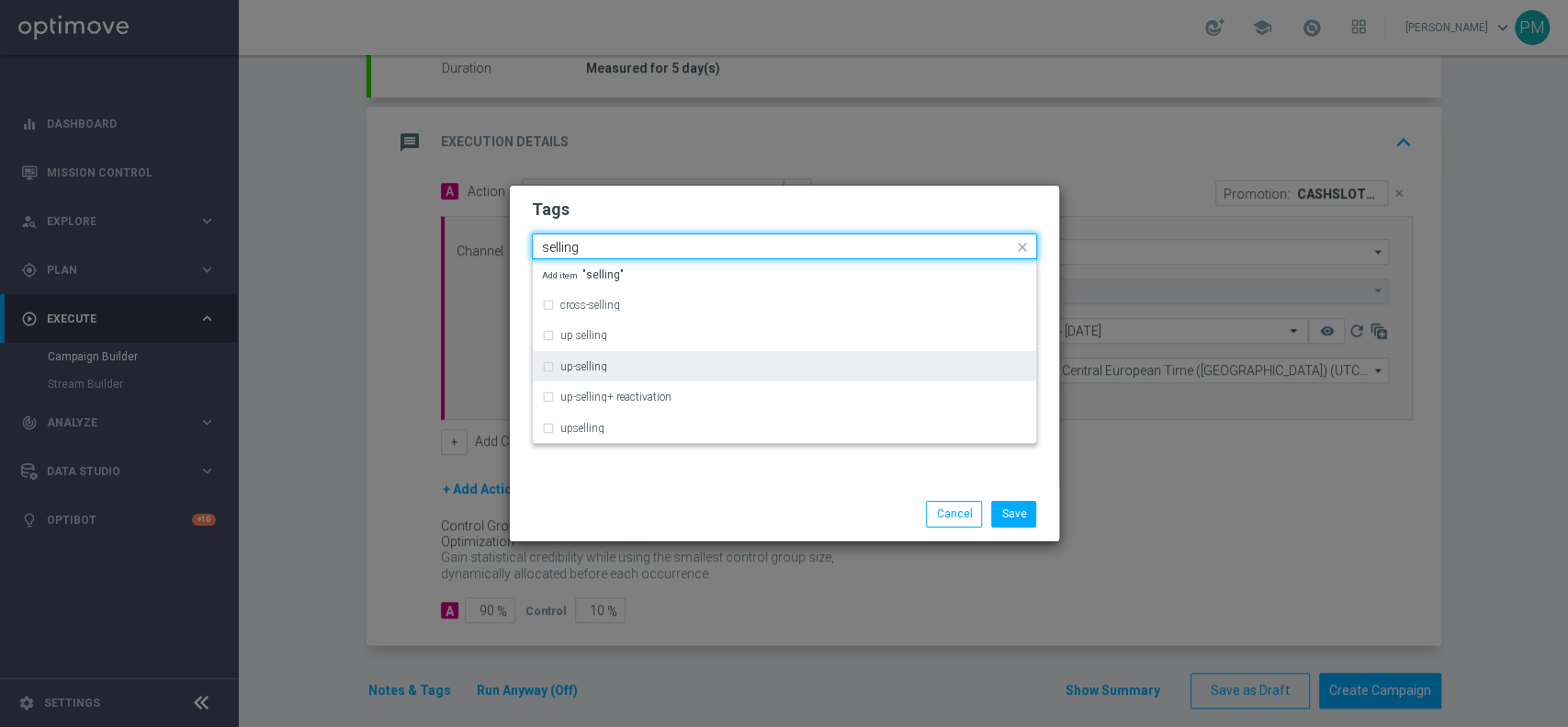
click at [610, 363] on div "up-selling" at bounding box center [793, 367] width 467 height 11
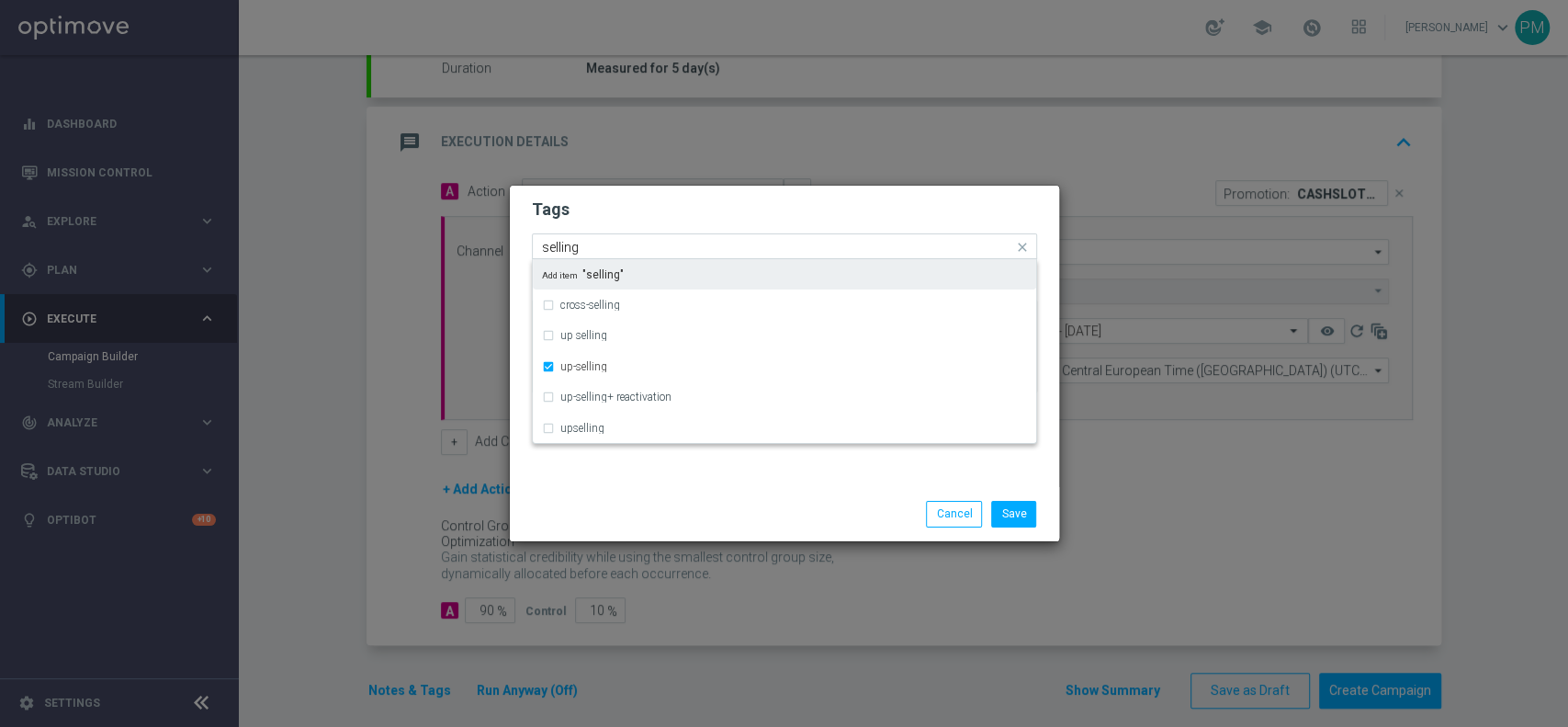
click at [566, 245] on input "selling" at bounding box center [778, 247] width 471 height 16
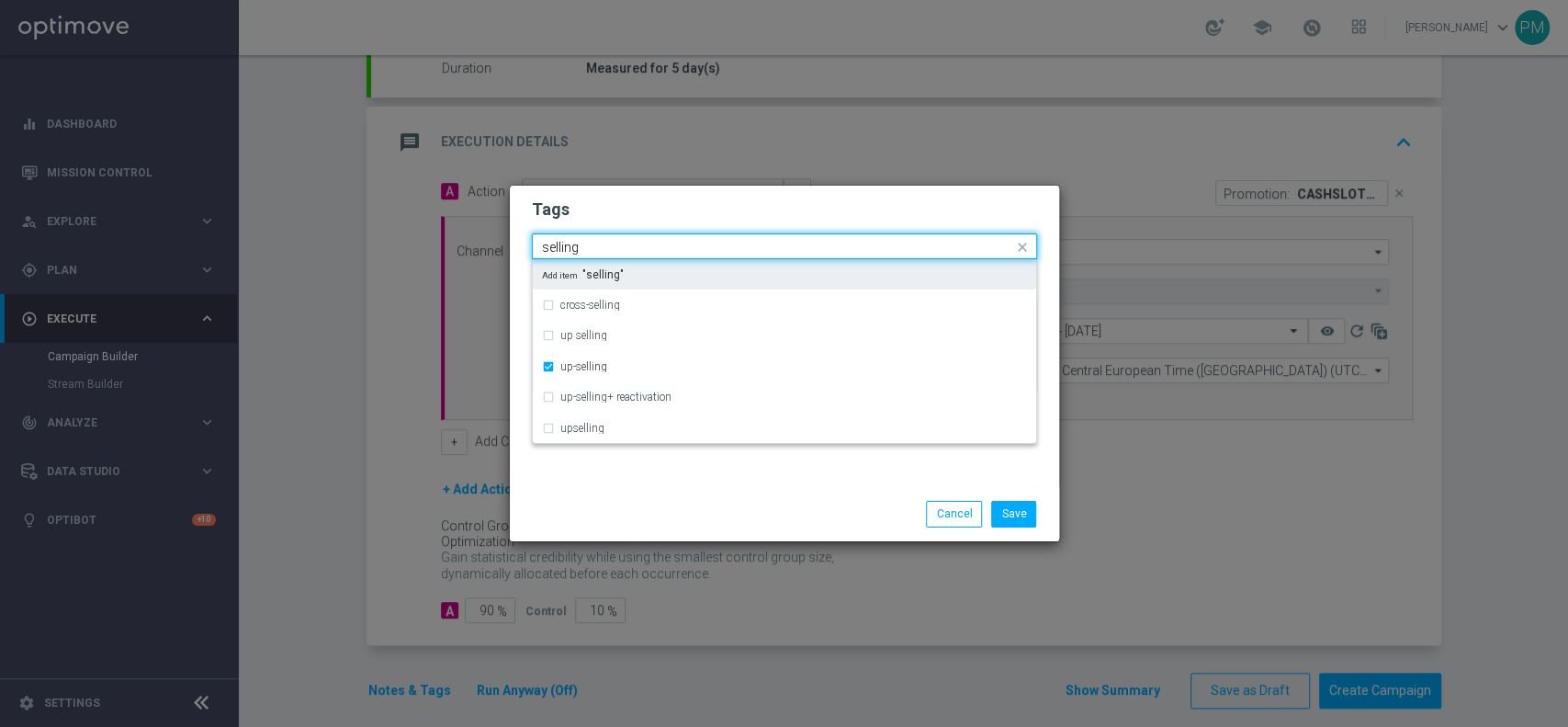
click at [566, 245] on input "selling" at bounding box center [778, 247] width 471 height 16
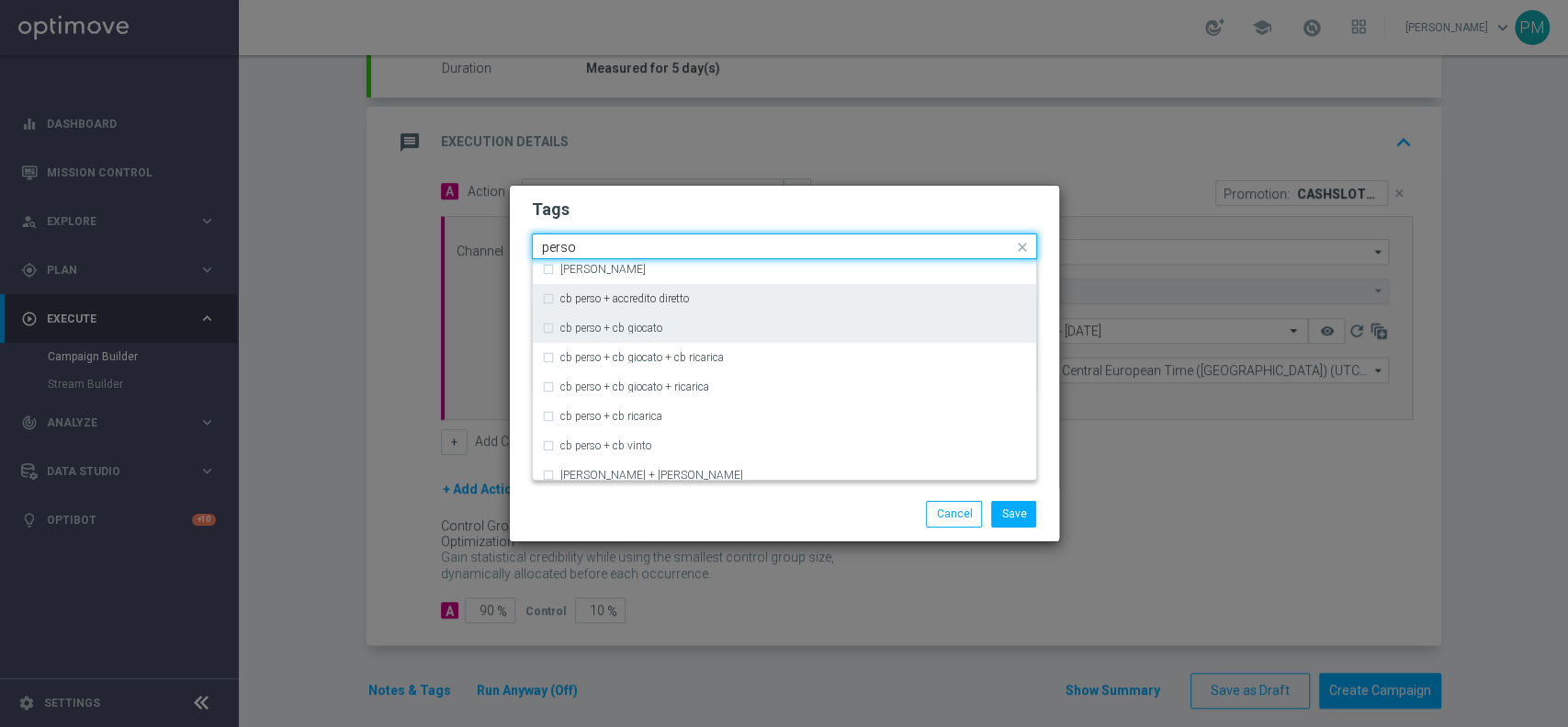
scroll to position [0, 0]
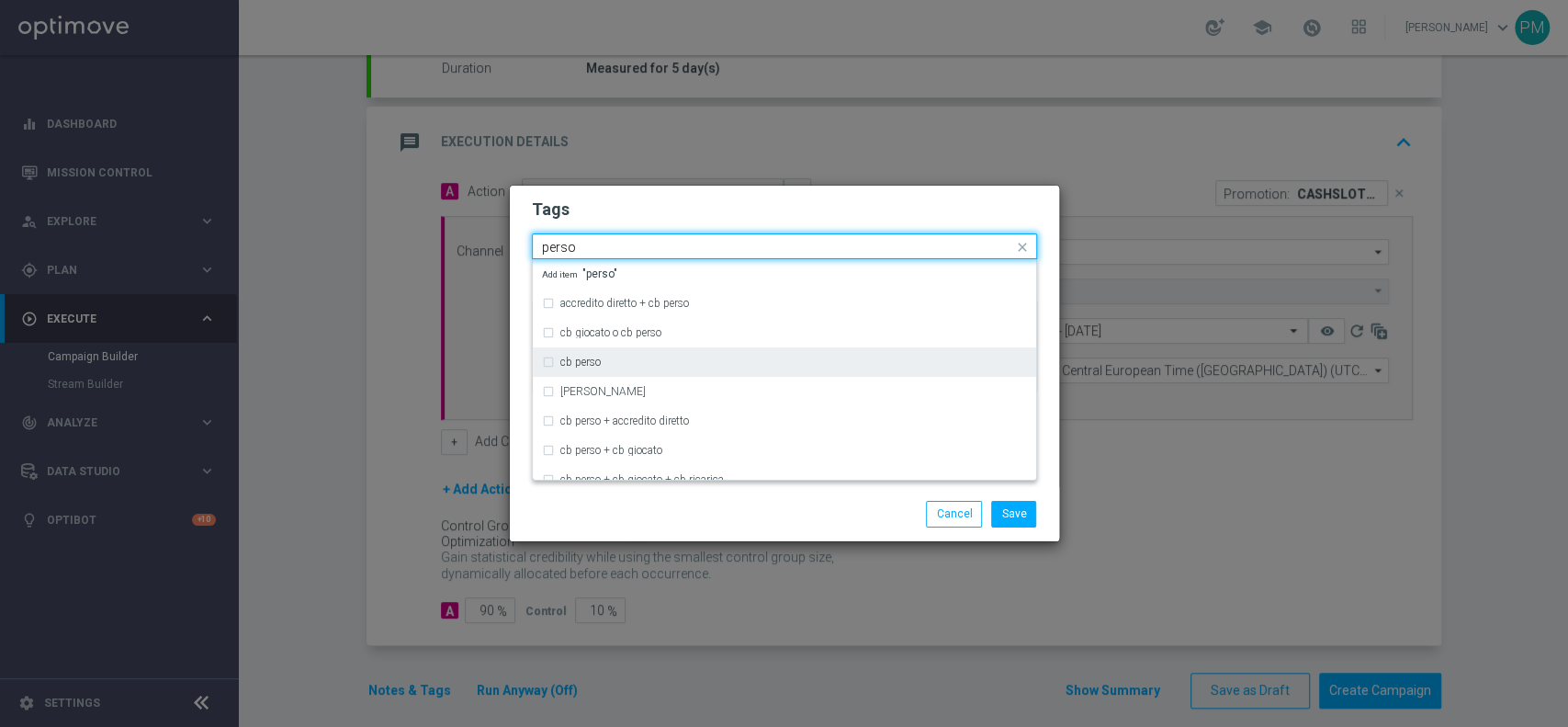
click at [630, 359] on div "cb perso" at bounding box center [793, 363] width 467 height 11
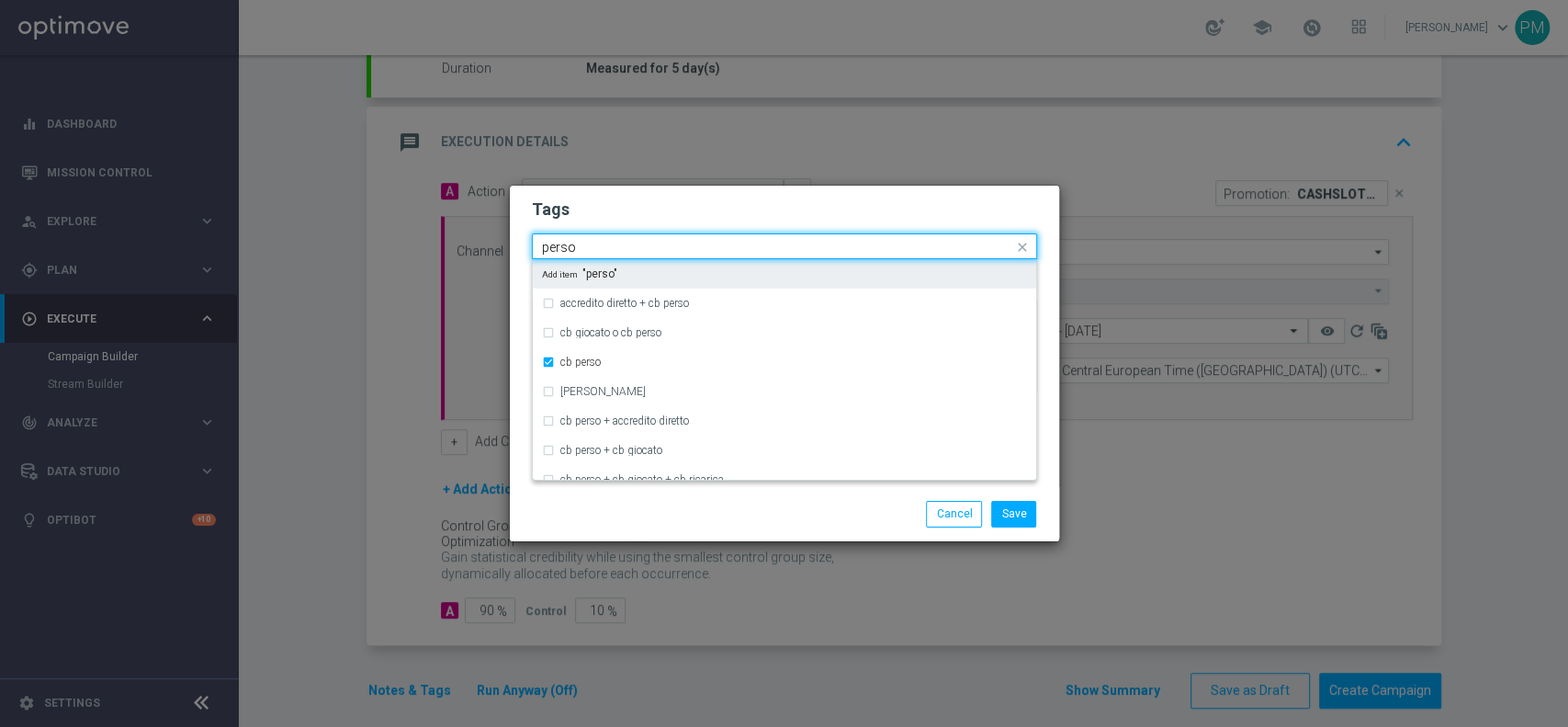
click at [560, 246] on input "perso" at bounding box center [778, 247] width 471 height 16
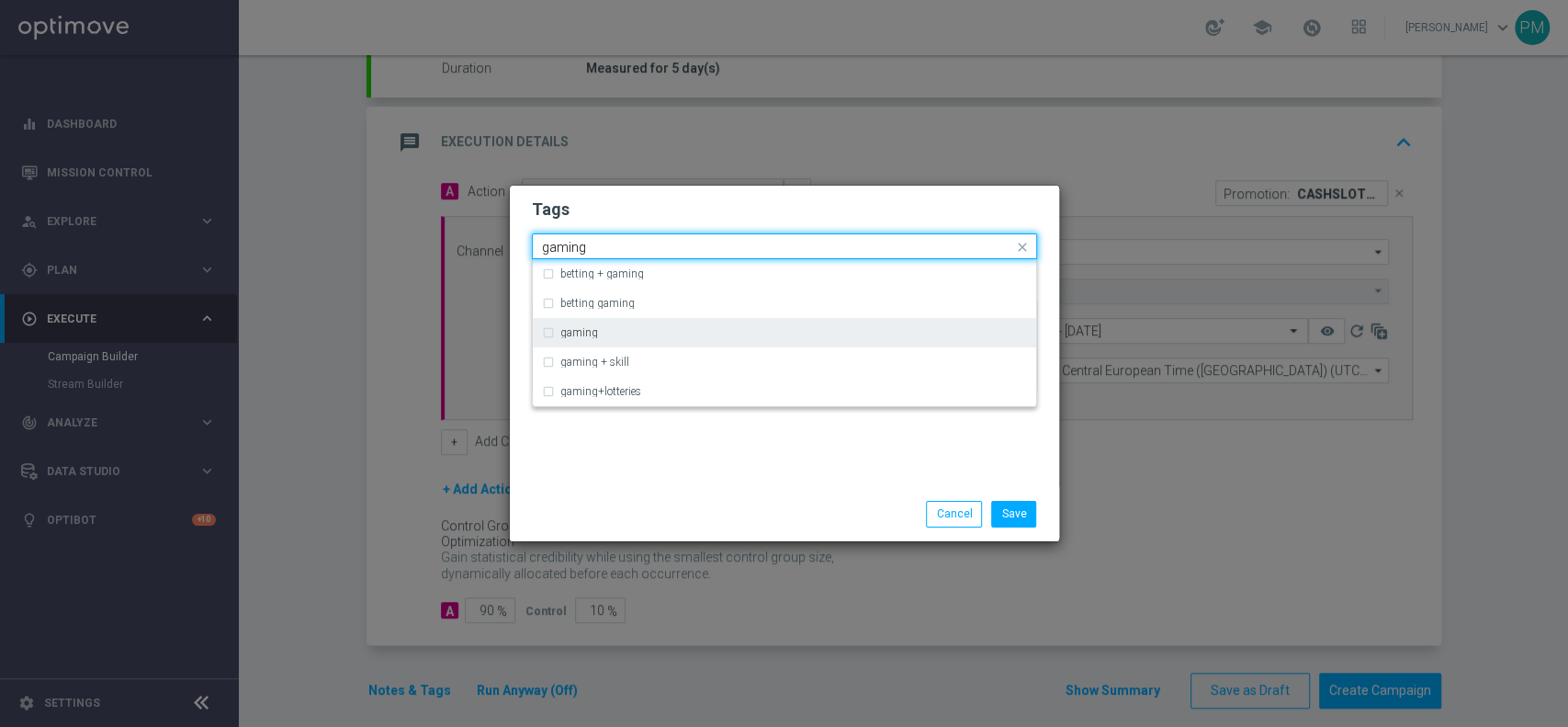
click at [584, 336] on label "gaming" at bounding box center [579, 333] width 37 height 11
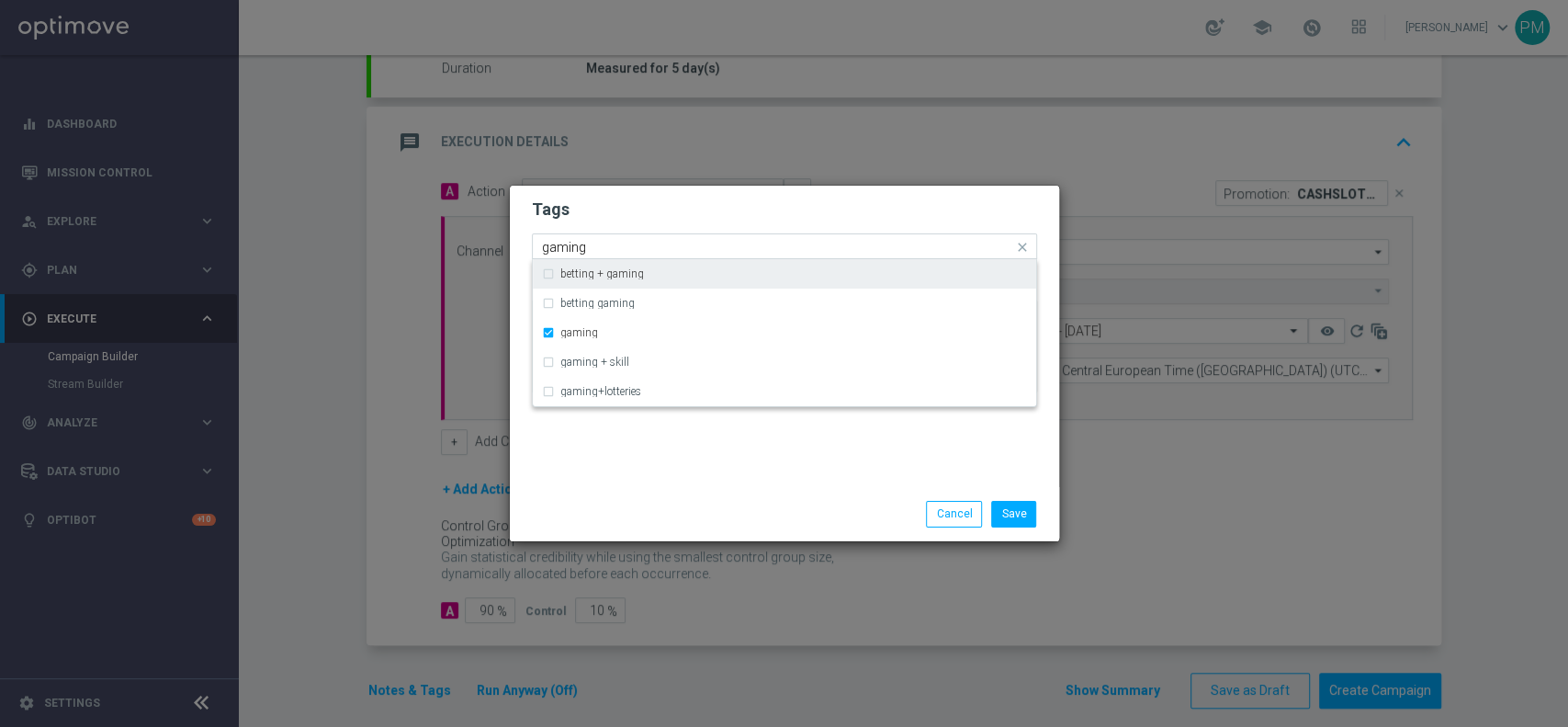
click at [559, 248] on input "gaming" at bounding box center [778, 247] width 471 height 16
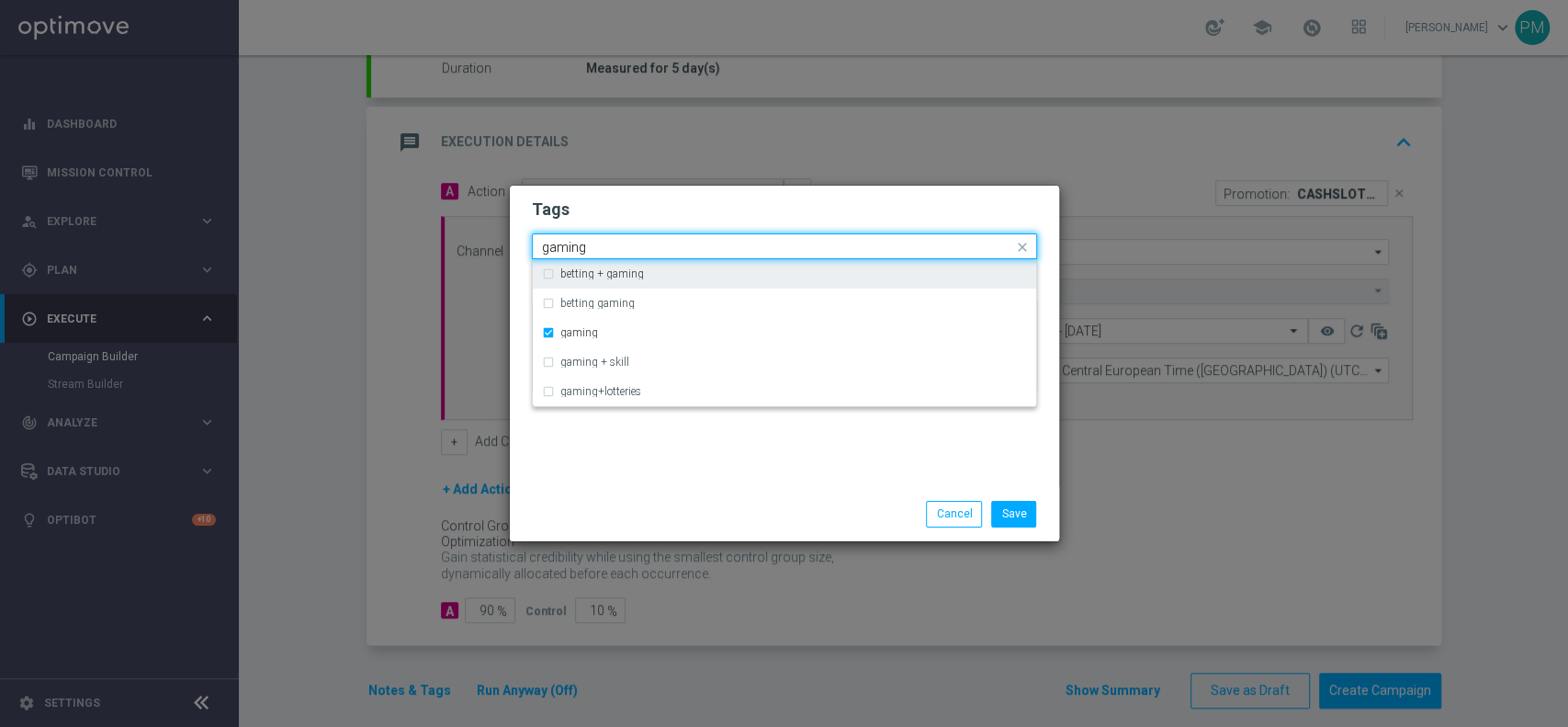
click at [559, 248] on input "gaming" at bounding box center [778, 247] width 471 height 16
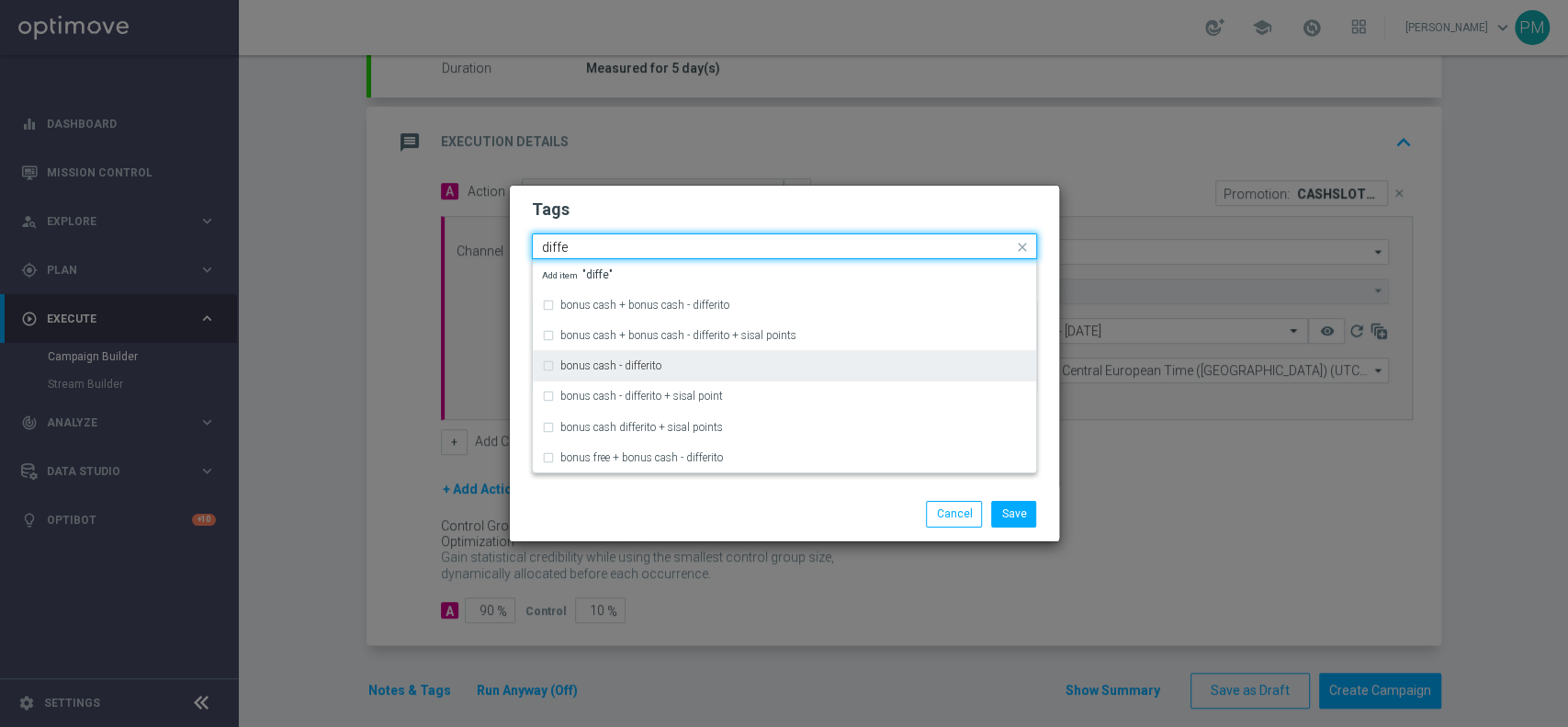
click at [622, 366] on label "bonus cash - differito" at bounding box center [610, 366] width 101 height 11
type input "diffe"
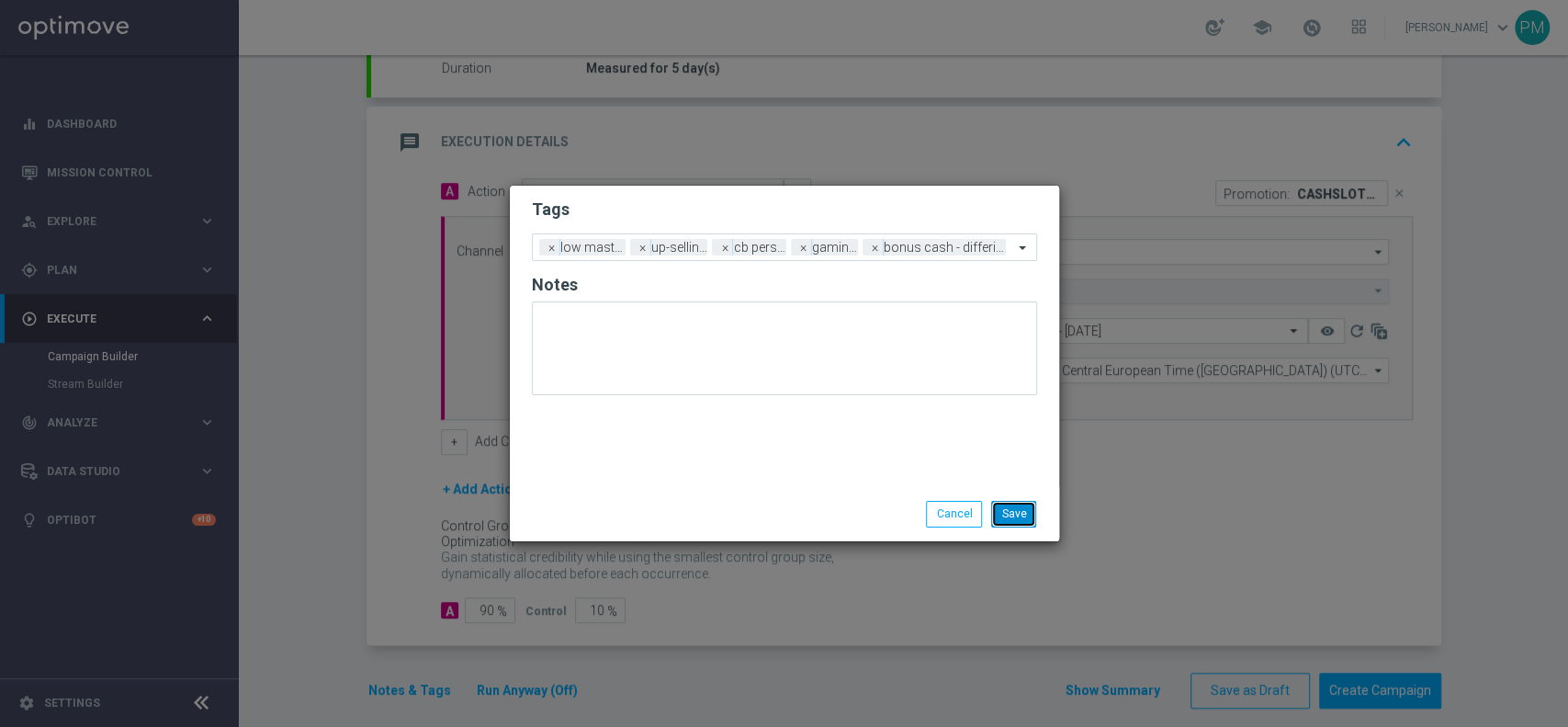
click at [1021, 516] on button "Save" at bounding box center [1014, 514] width 45 height 26
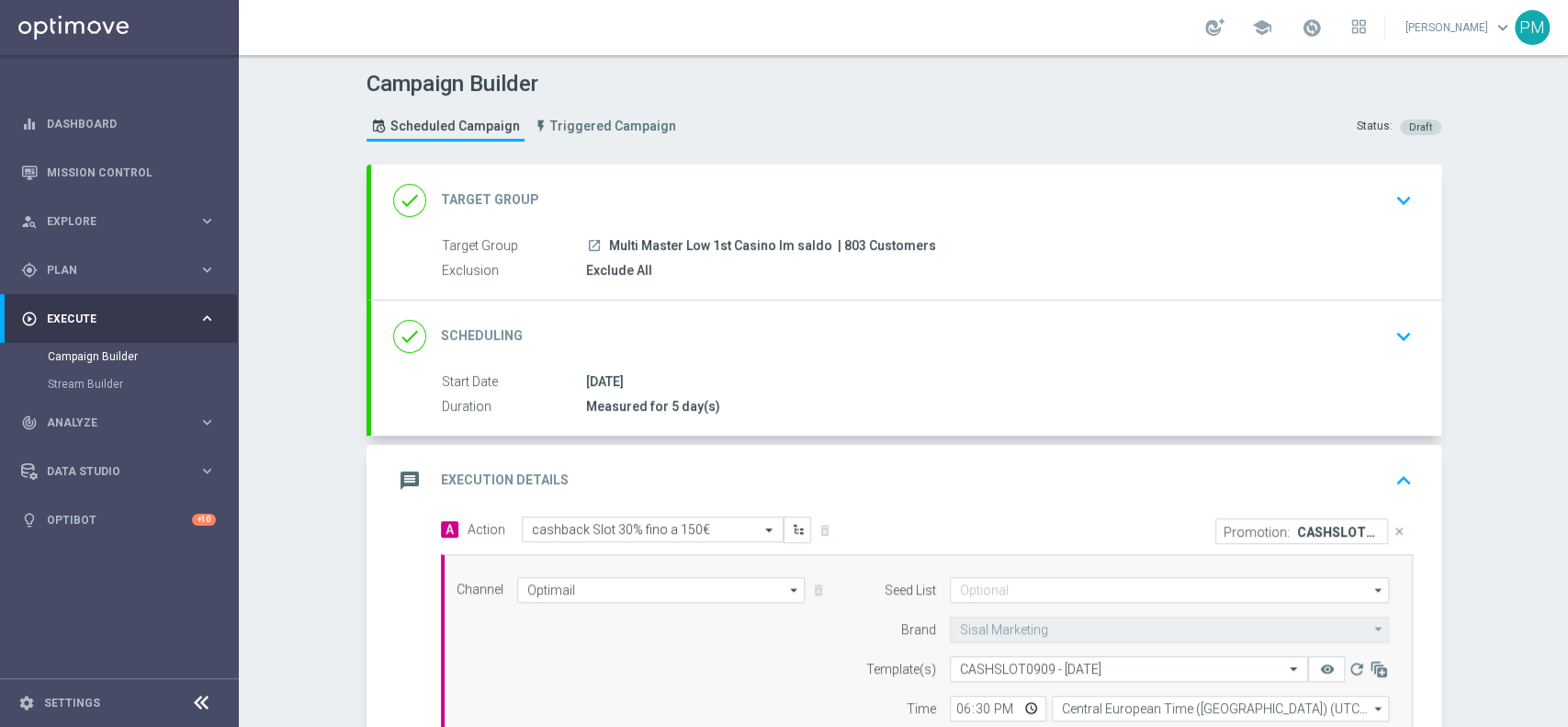
click at [911, 336] on div "done Scheduling keyboard_arrow_down" at bounding box center [906, 336] width 1026 height 34
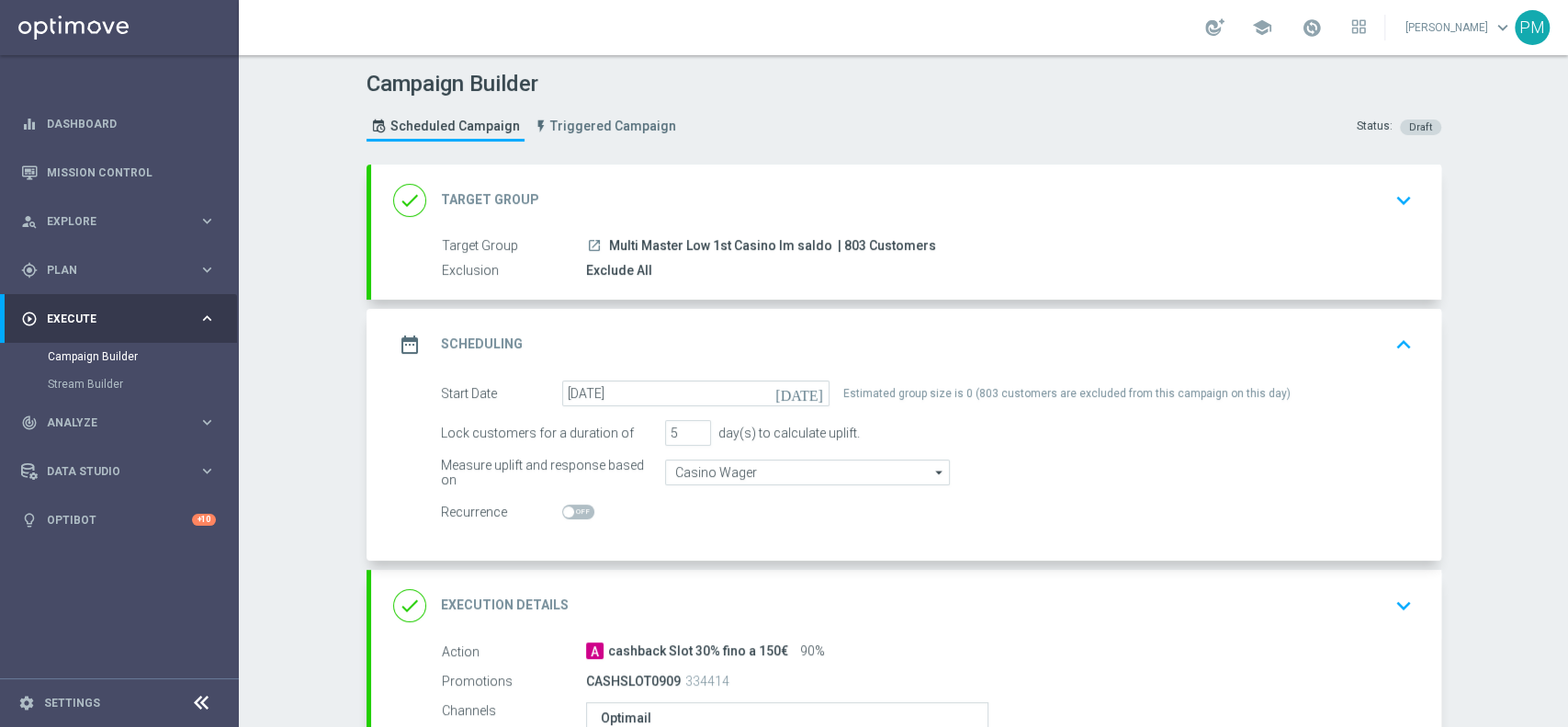
click at [1080, 190] on div "done Target Group keyboard_arrow_down" at bounding box center [906, 199] width 1026 height 34
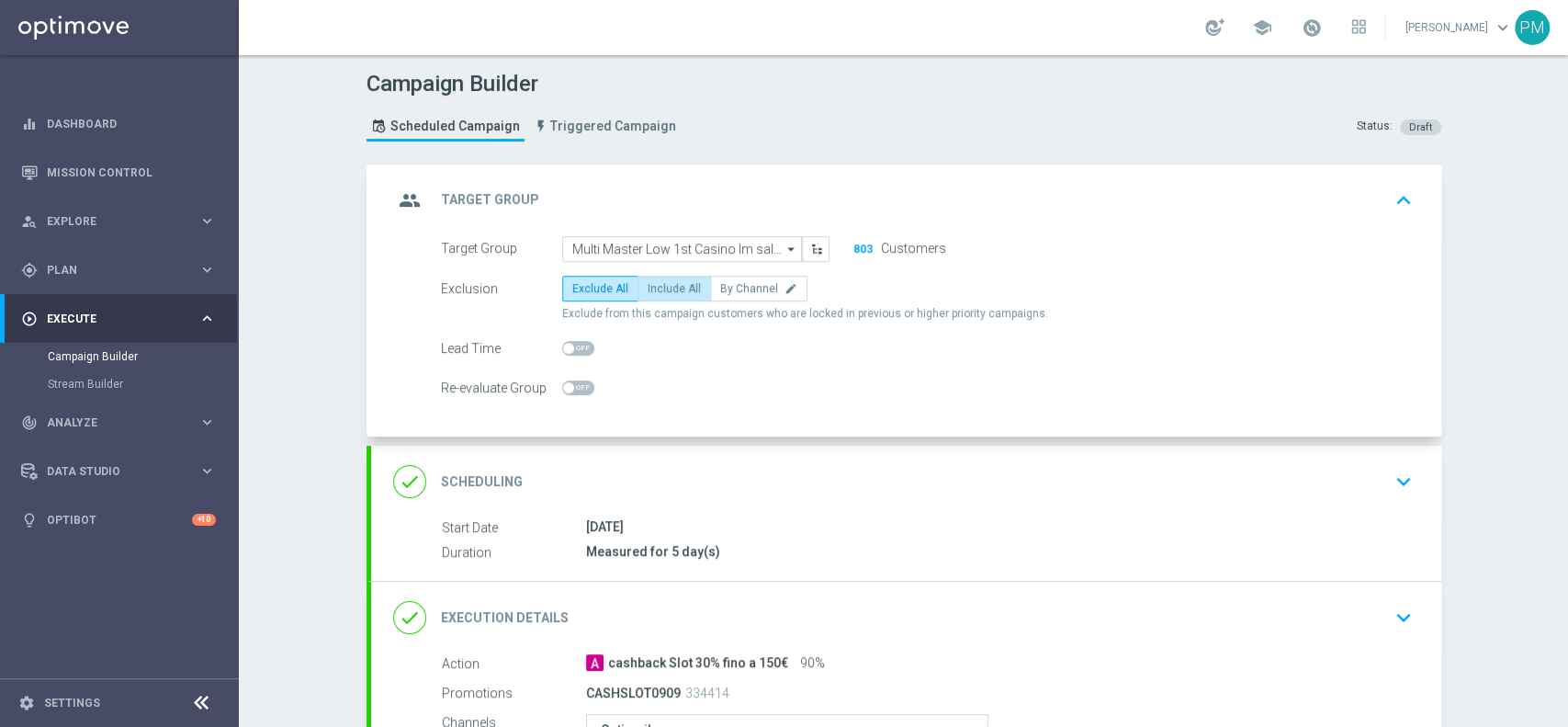
click at [662, 282] on span "Include All" at bounding box center [674, 289] width 53 height 13
click at [660, 286] on input "Include All" at bounding box center [653, 292] width 12 height 12
radio input "true"
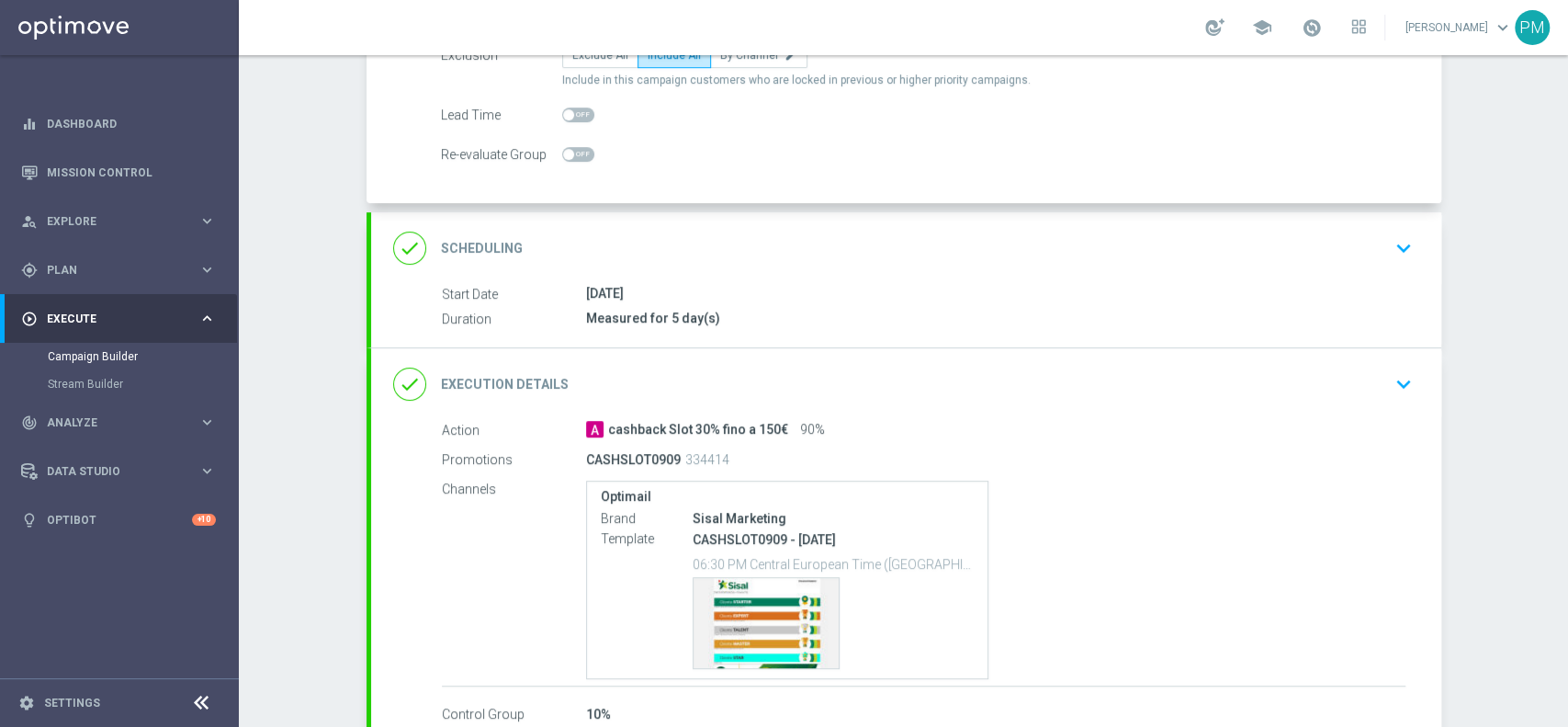
scroll to position [347, 0]
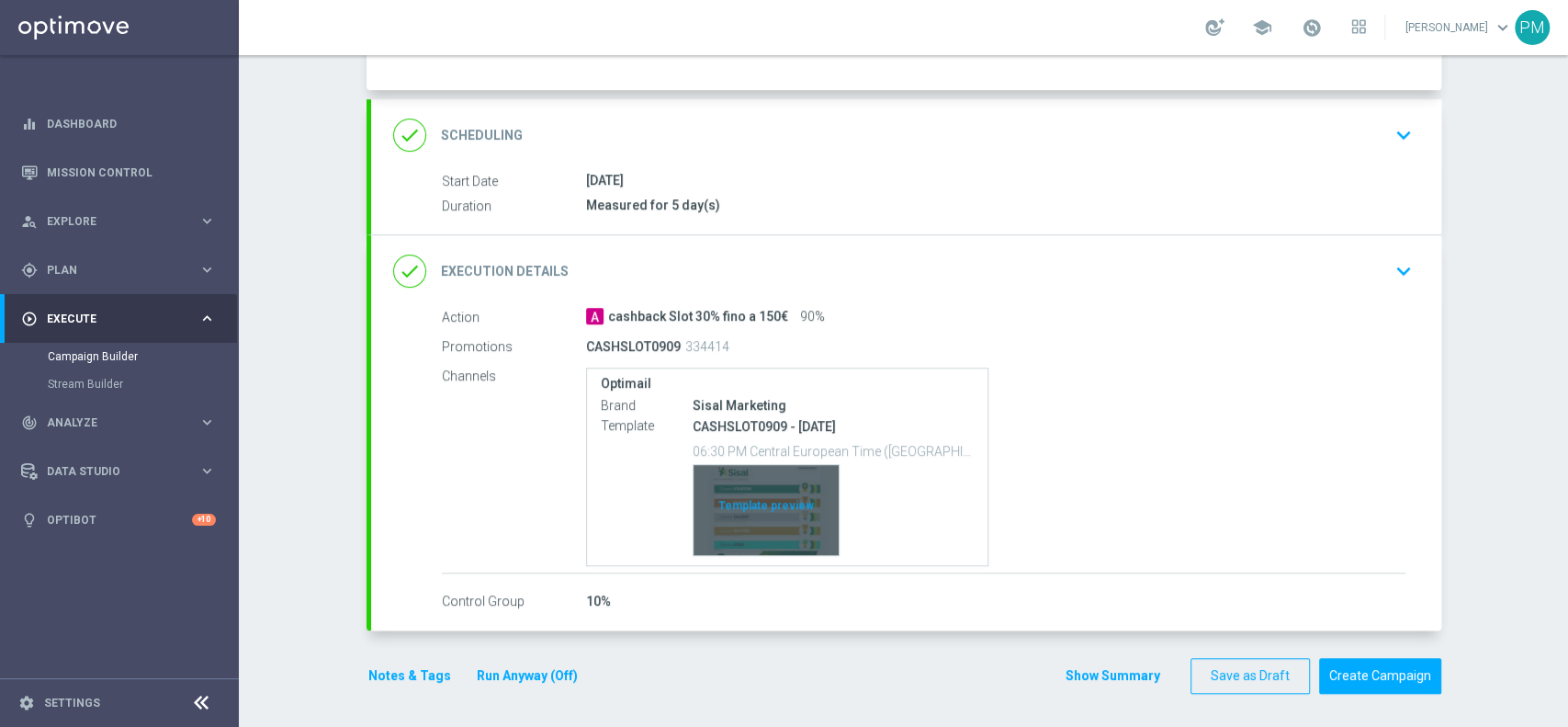
click at [793, 507] on div "Template preview" at bounding box center [766, 510] width 145 height 90
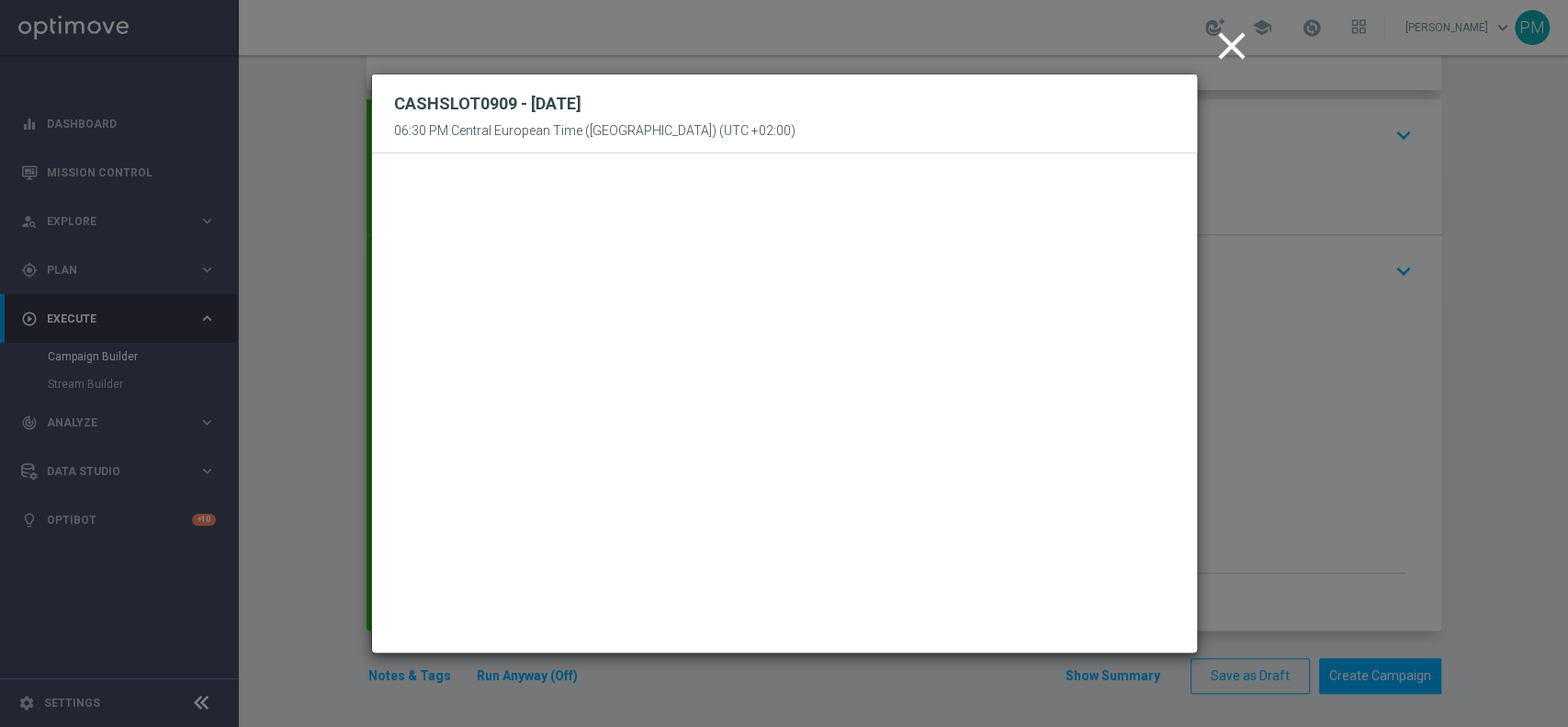
click at [1230, 53] on icon "close" at bounding box center [1232, 46] width 46 height 46
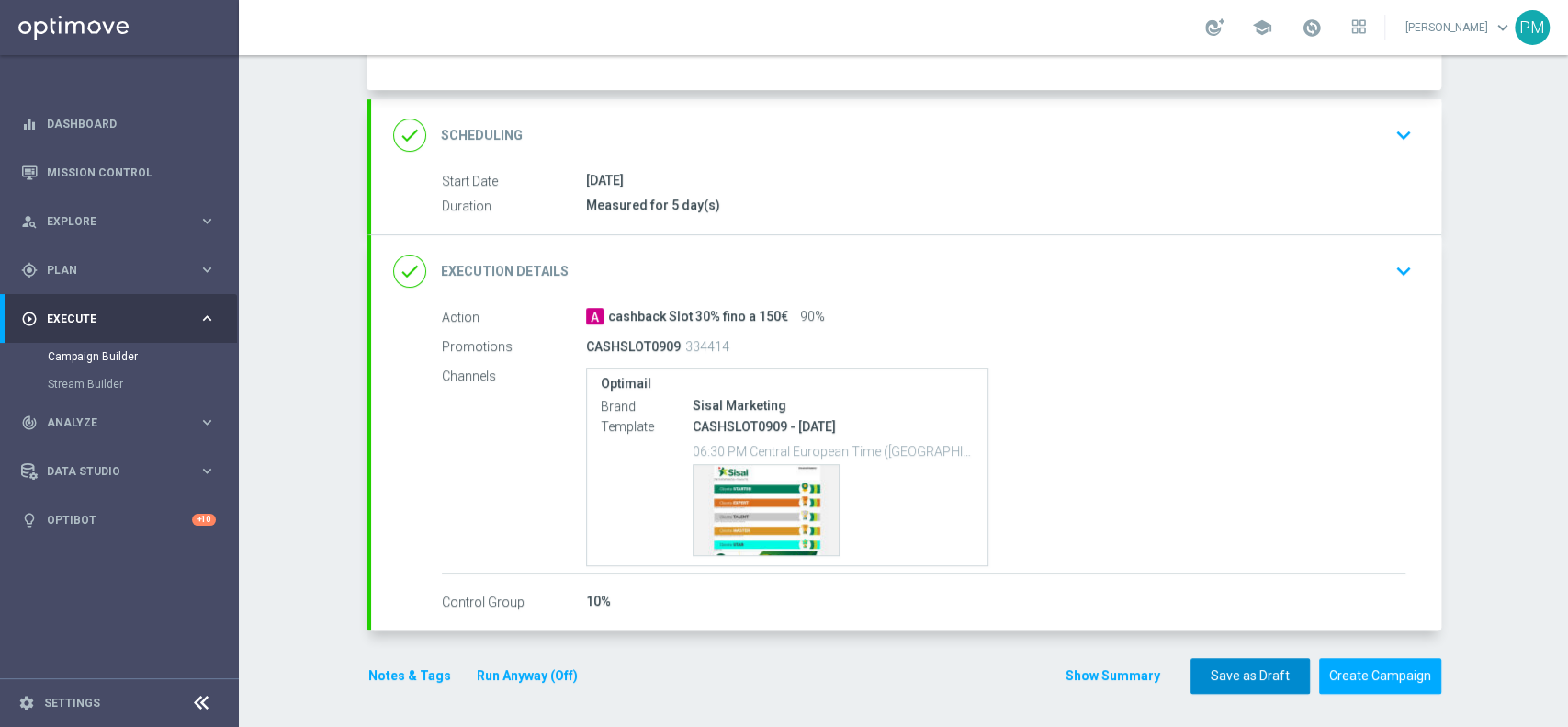
click at [1248, 672] on button "Save as Draft" at bounding box center [1250, 676] width 119 height 35
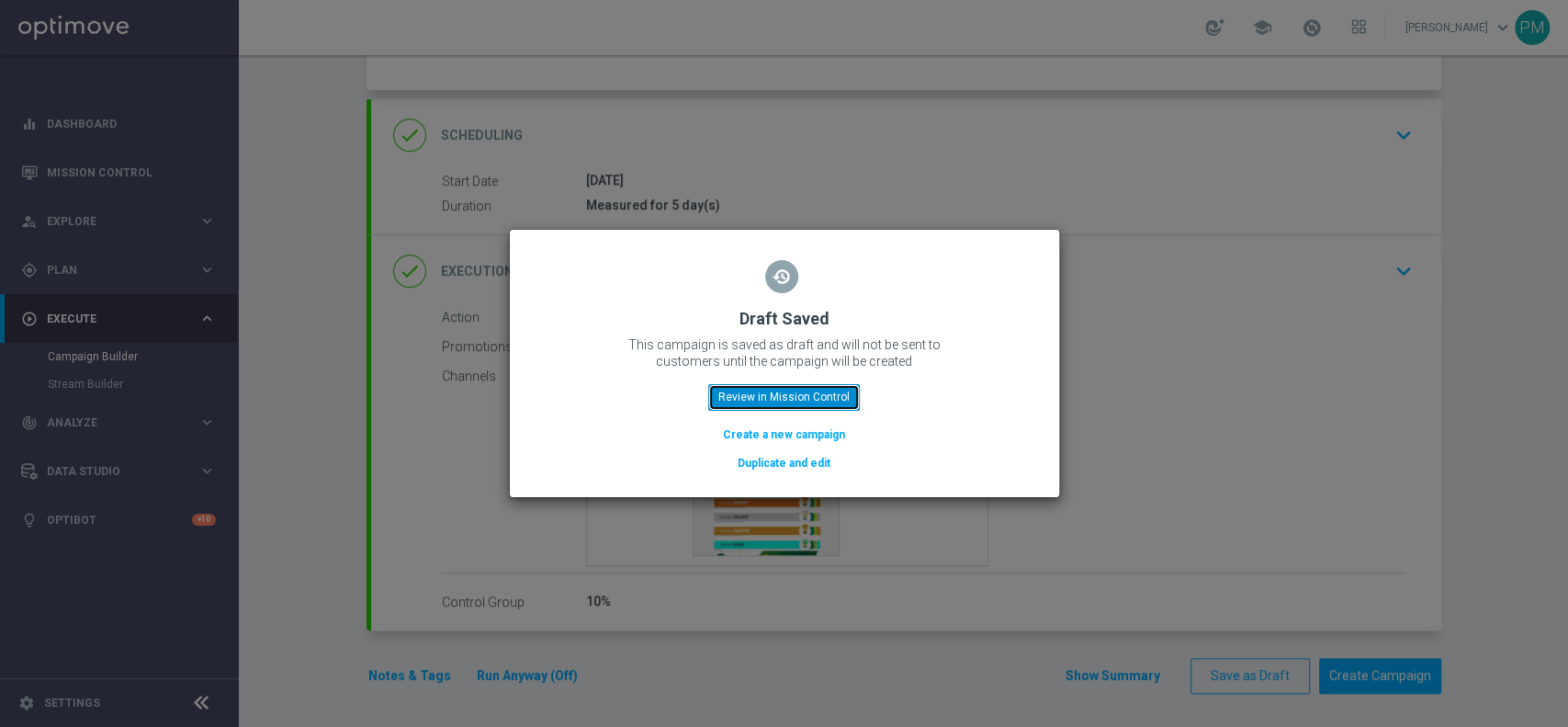
click at [793, 401] on button "Review in Mission Control" at bounding box center [784, 397] width 152 height 26
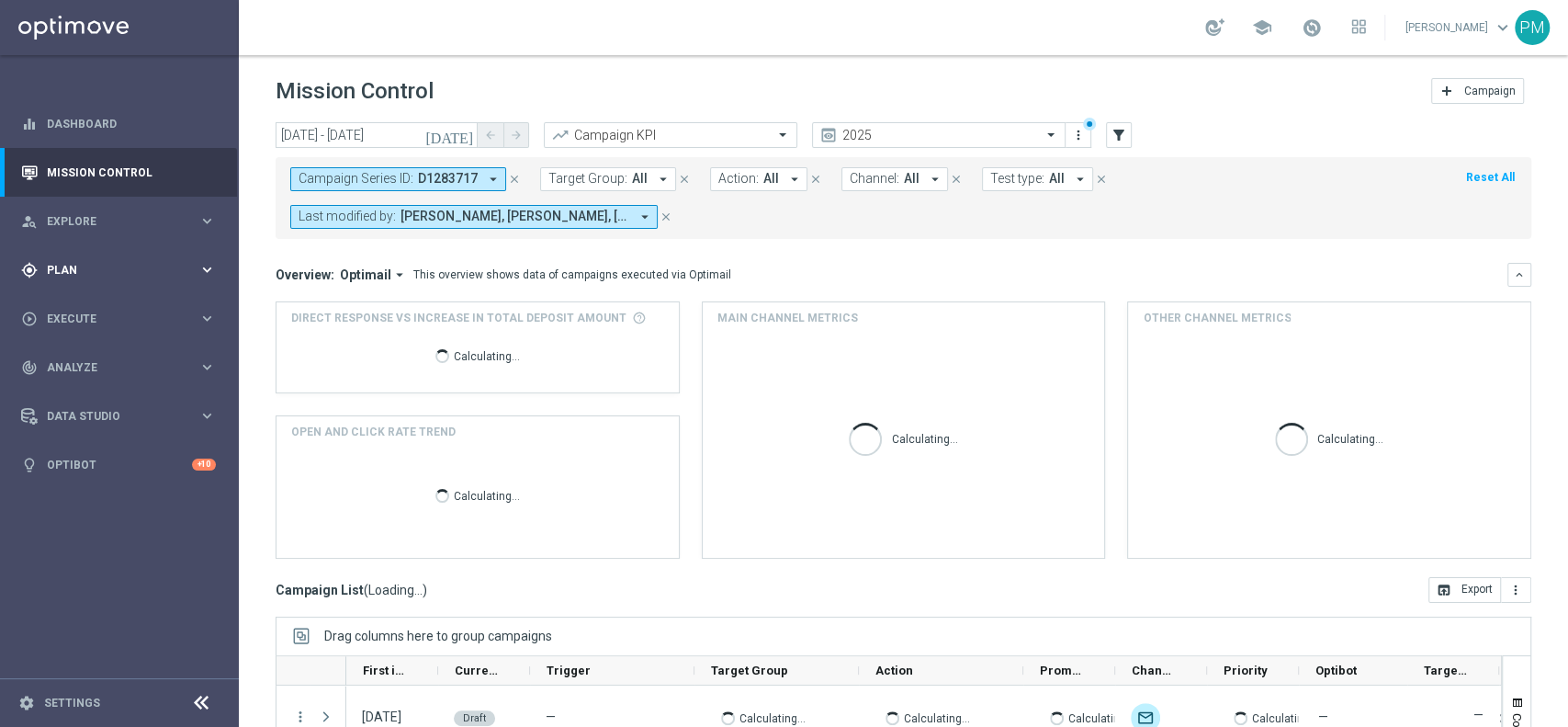
click at [65, 284] on div "gps_fixed Plan keyboard_arrow_right" at bounding box center [118, 269] width 237 height 48
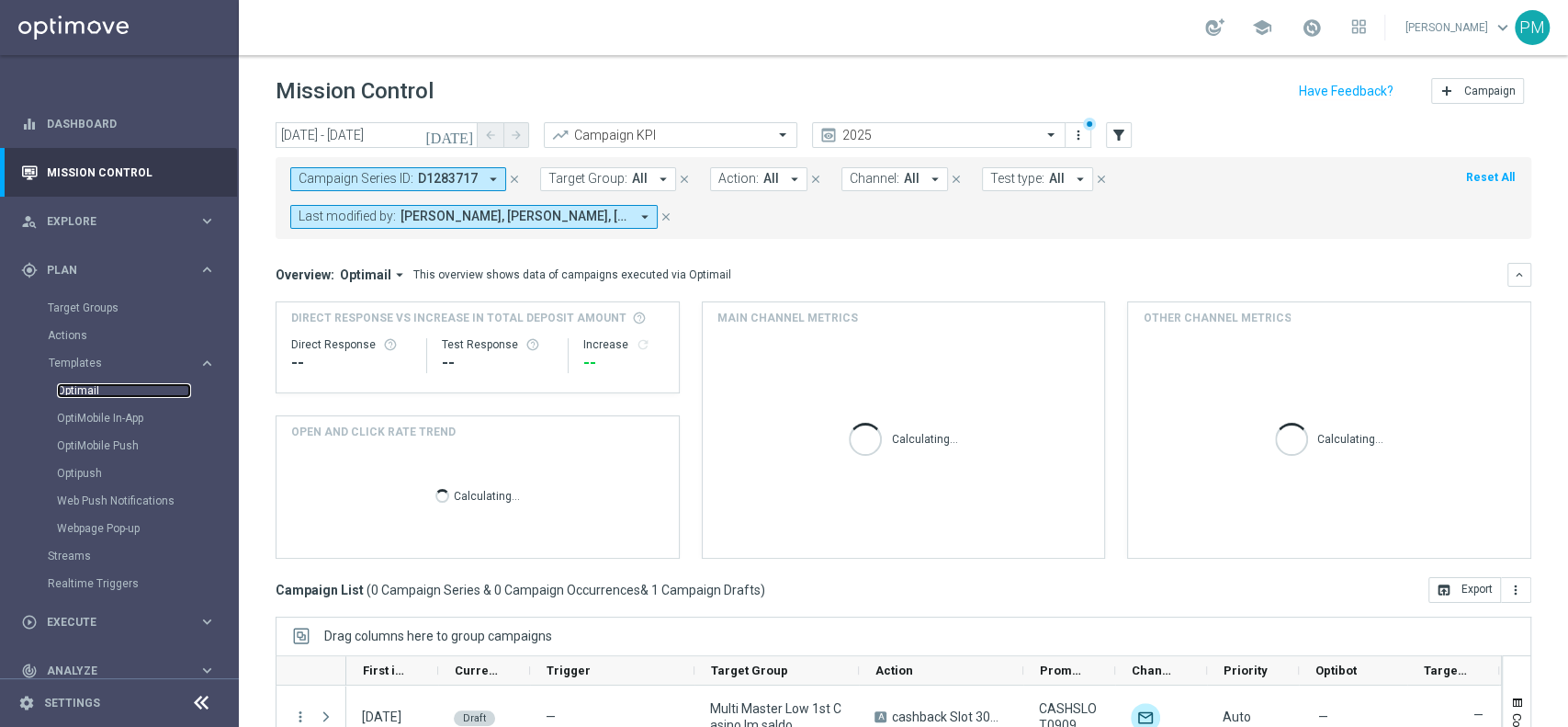
click at [95, 394] on link "Optimail" at bounding box center [124, 391] width 134 height 15
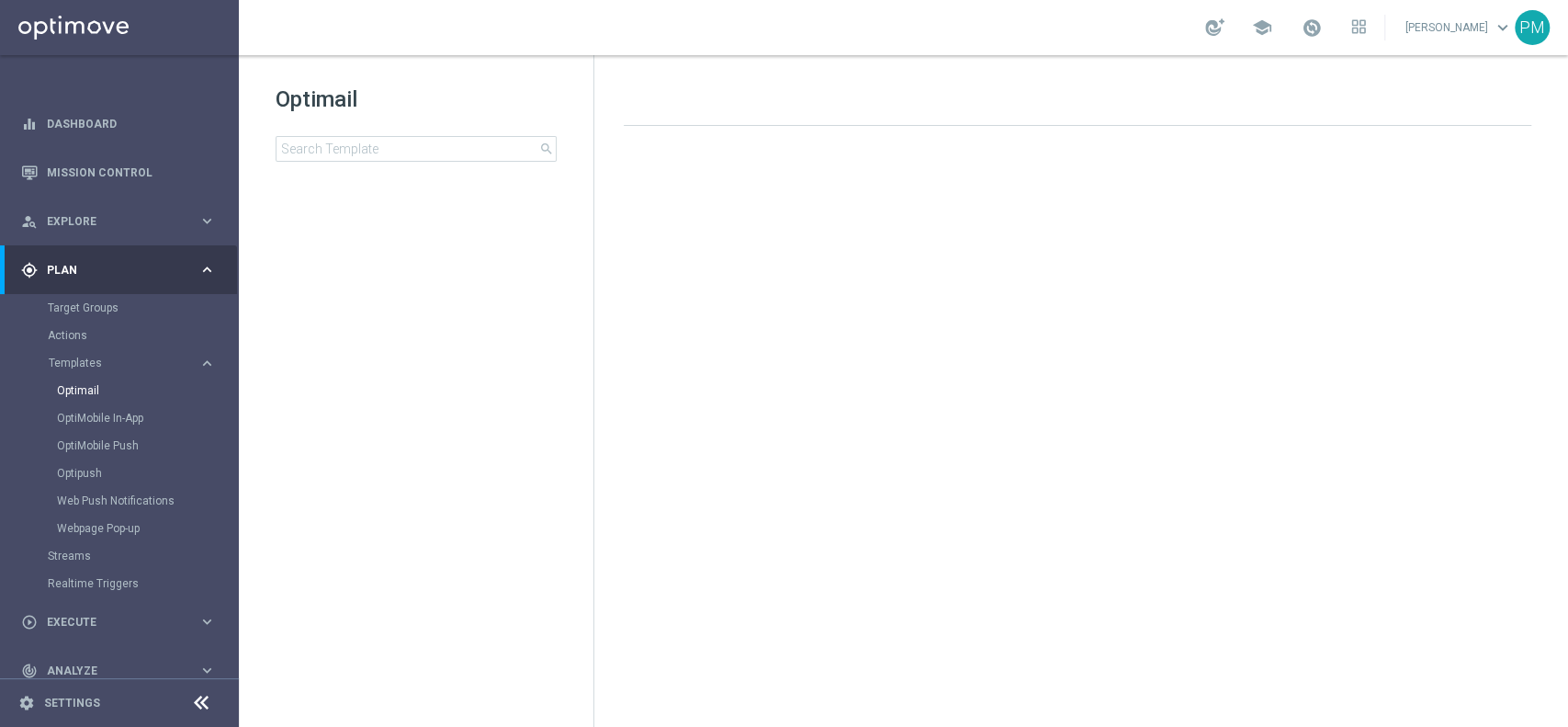
click at [411, 162] on div "Optimail search folder 1 Folder create_new_folder New Folder mode_edit Rename f…" at bounding box center [416, 169] width 355 height 228
click at [410, 158] on input at bounding box center [416, 149] width 281 height 26
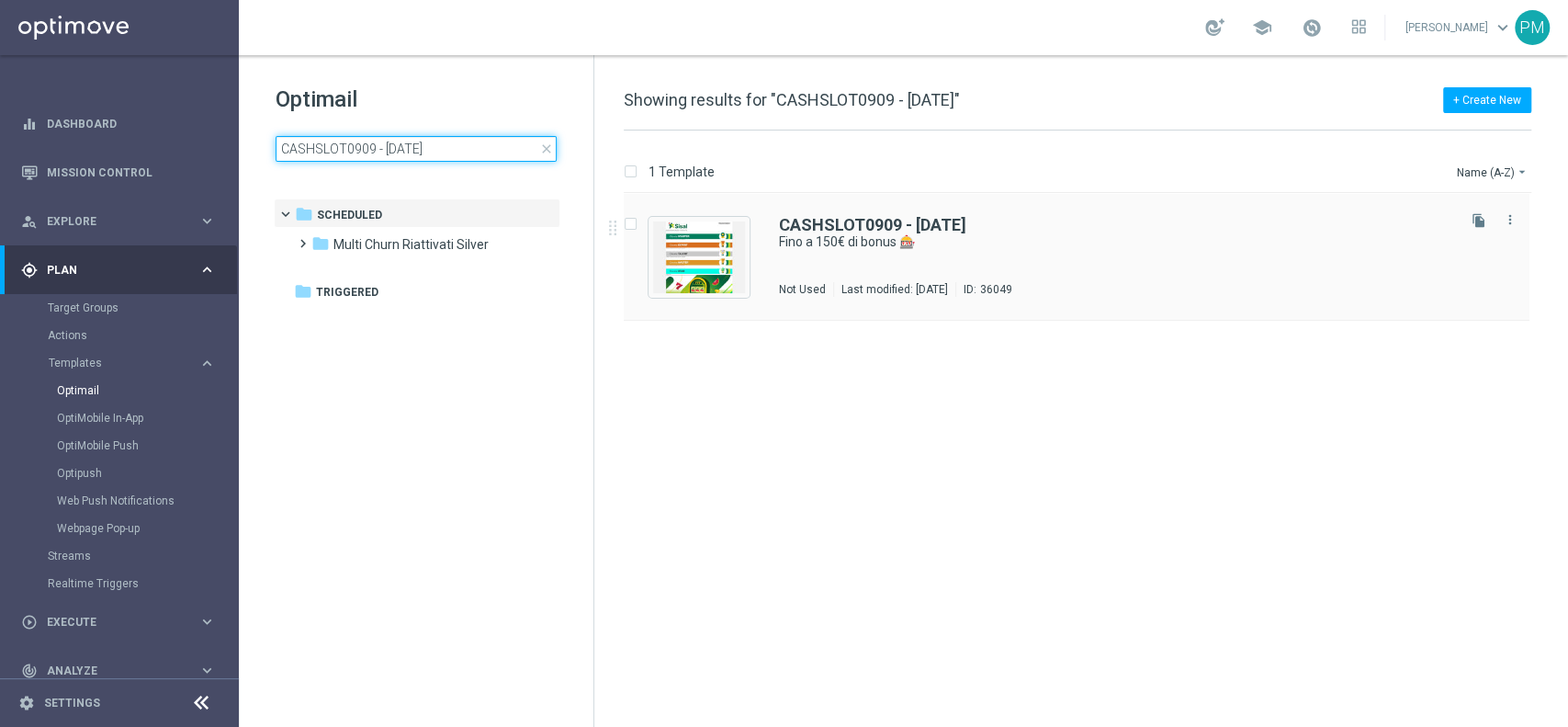
type input "CASHSLOT0909 - 2025-09-09"
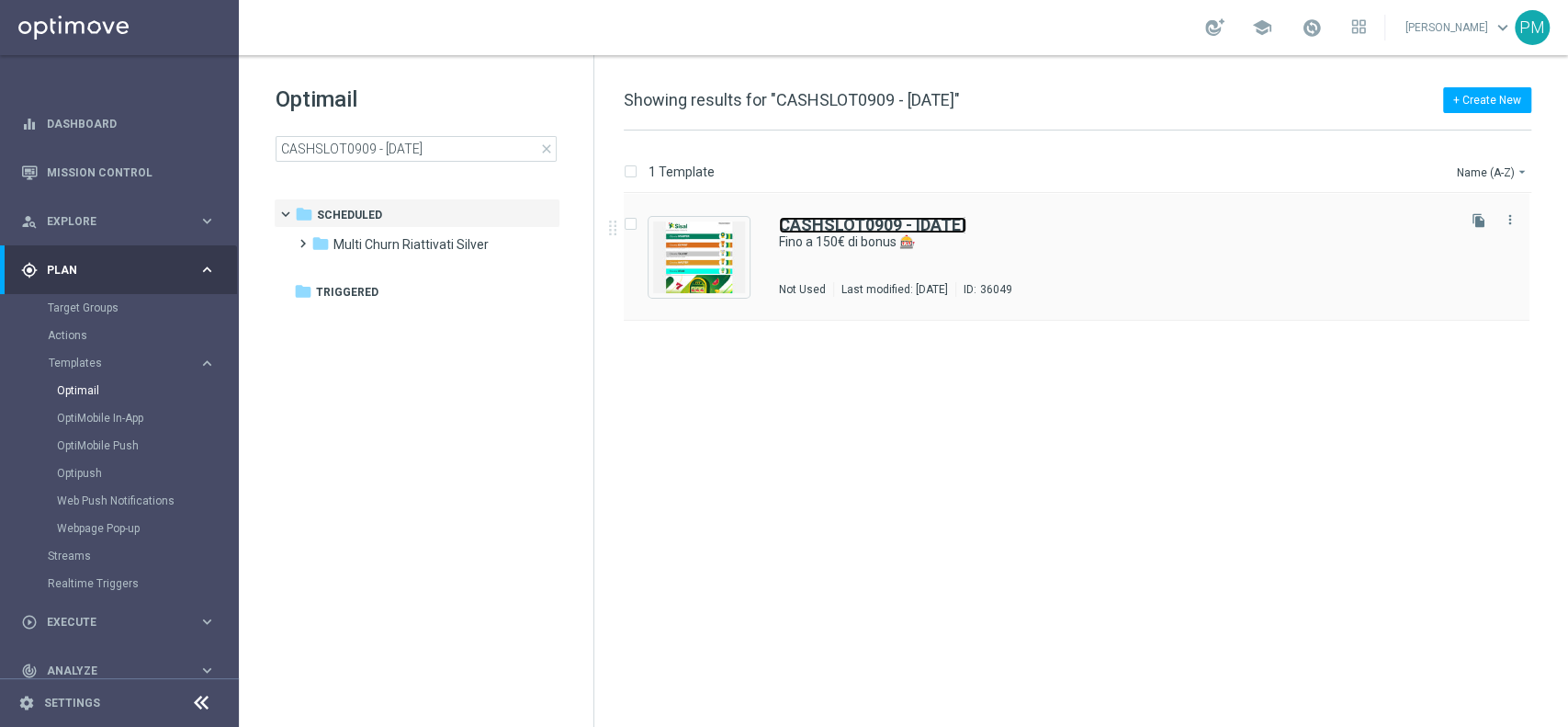
click at [827, 220] on b "CASHSLOT0909 - 2025-09-09" at bounding box center [872, 225] width 187 height 20
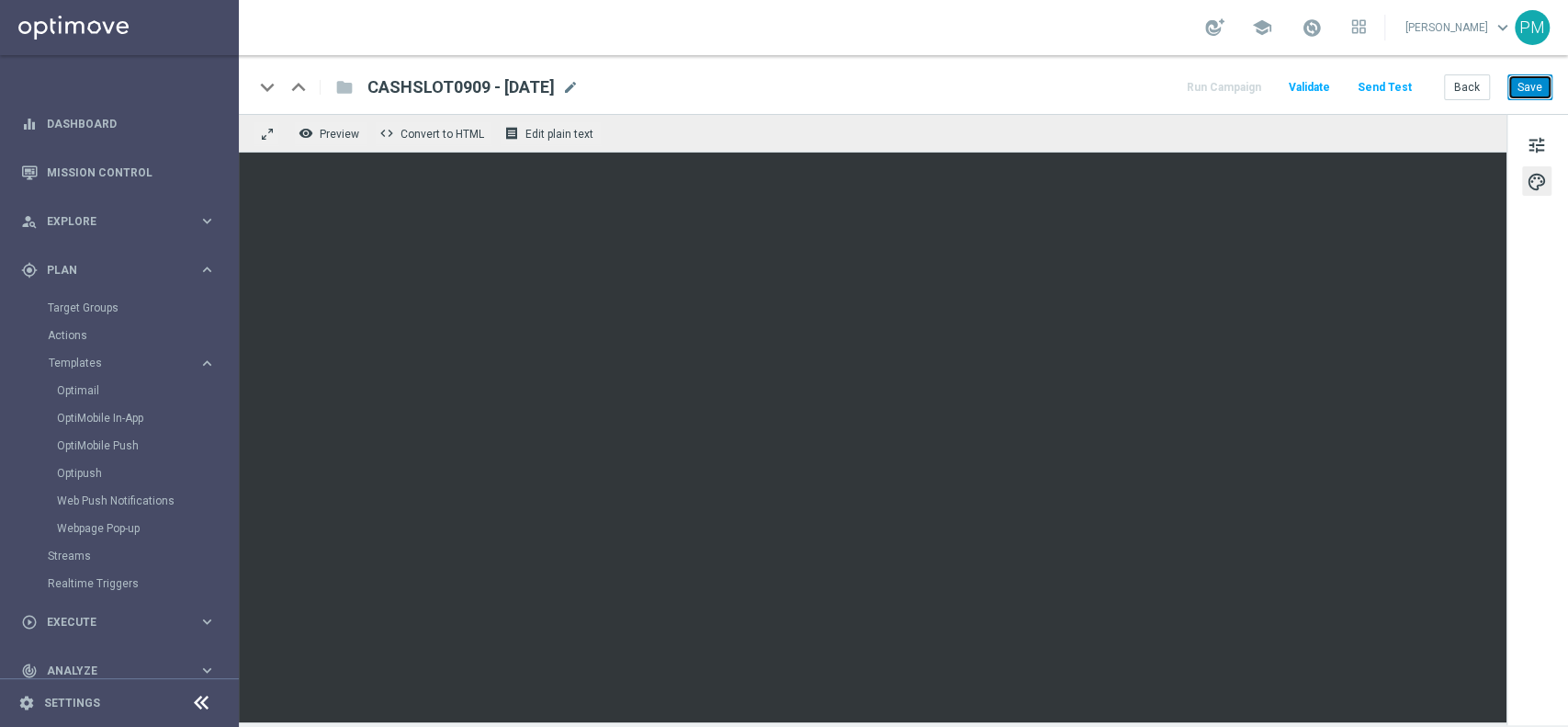
click at [1520, 89] on button "Save" at bounding box center [1530, 88] width 45 height 26
click at [101, 182] on link "Mission Control" at bounding box center [130, 172] width 169 height 48
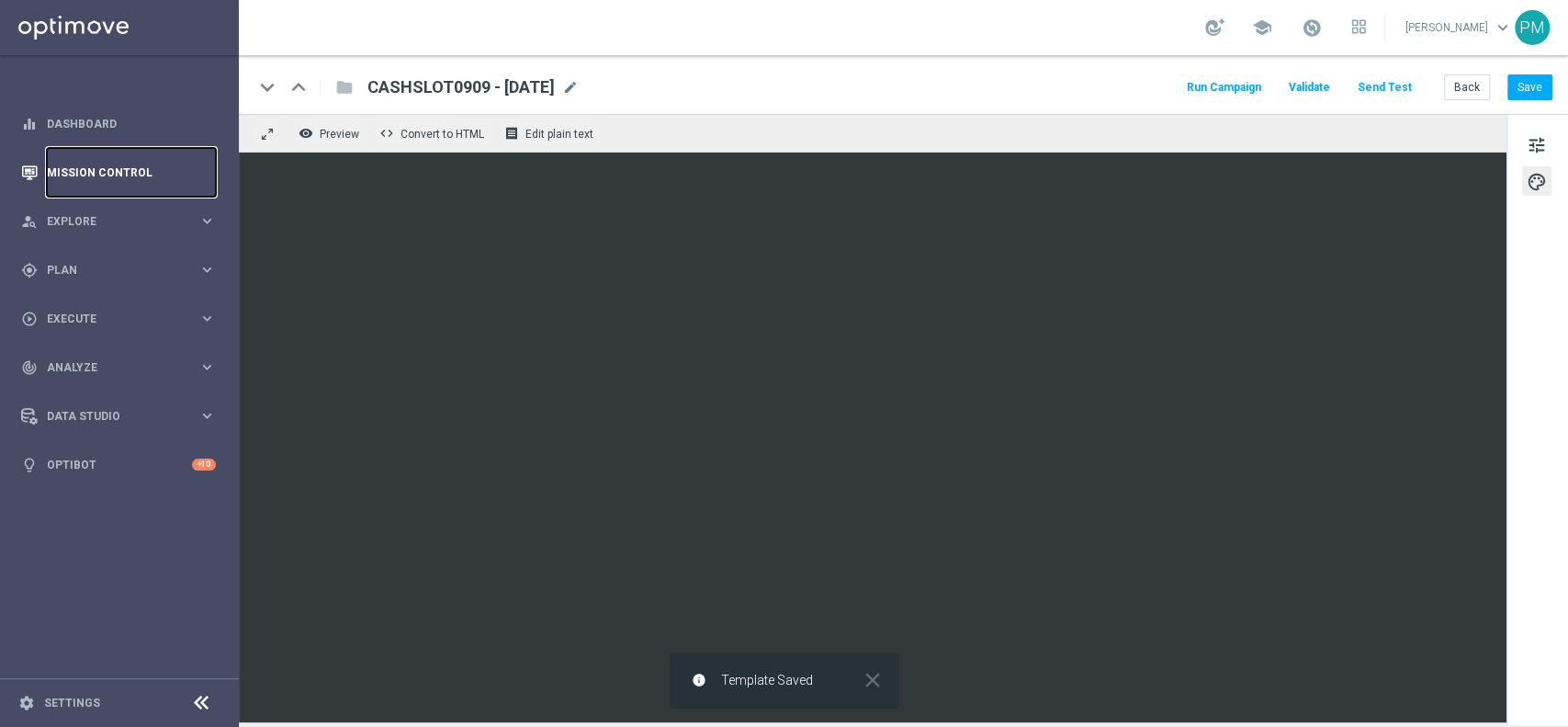
click at [130, 175] on link "Mission Control" at bounding box center [130, 172] width 169 height 48
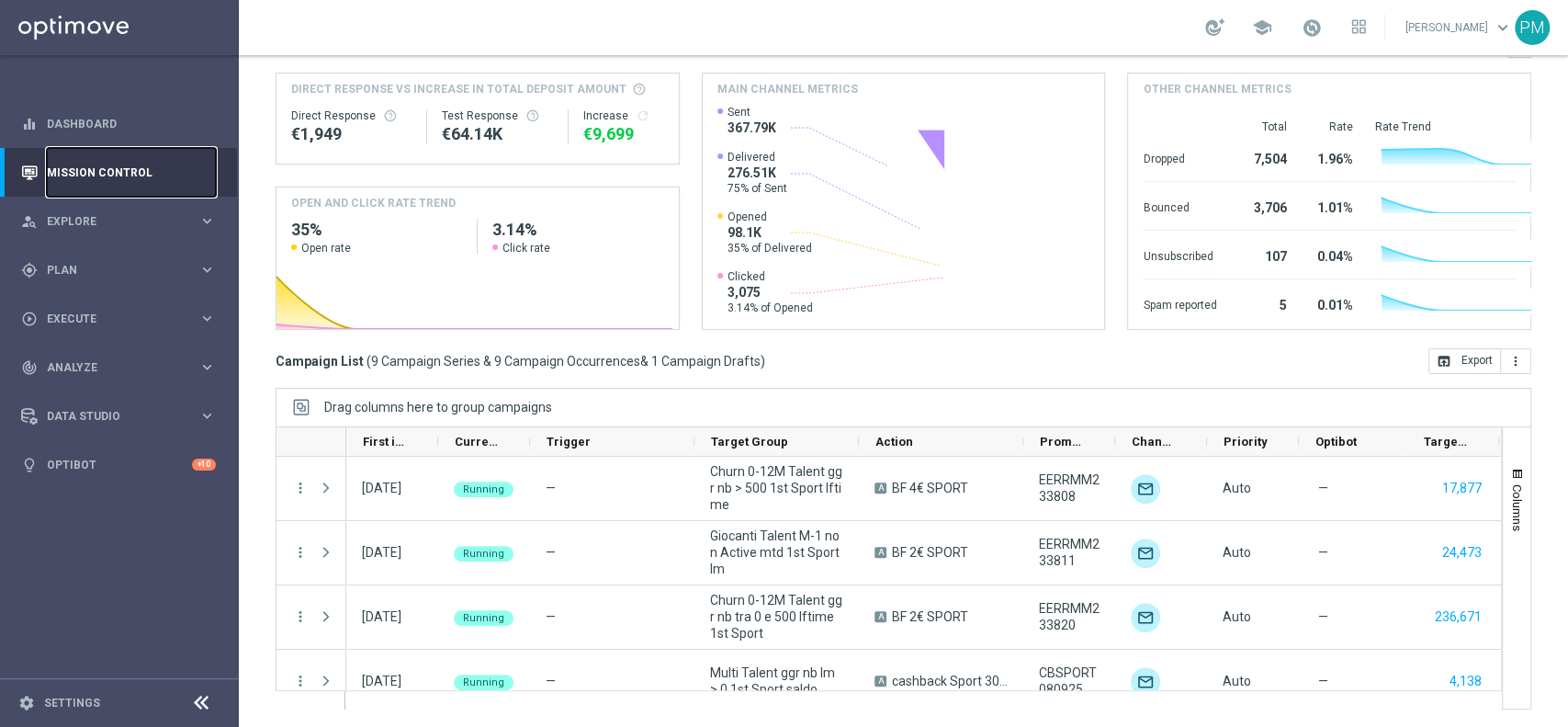
scroll to position [409, 0]
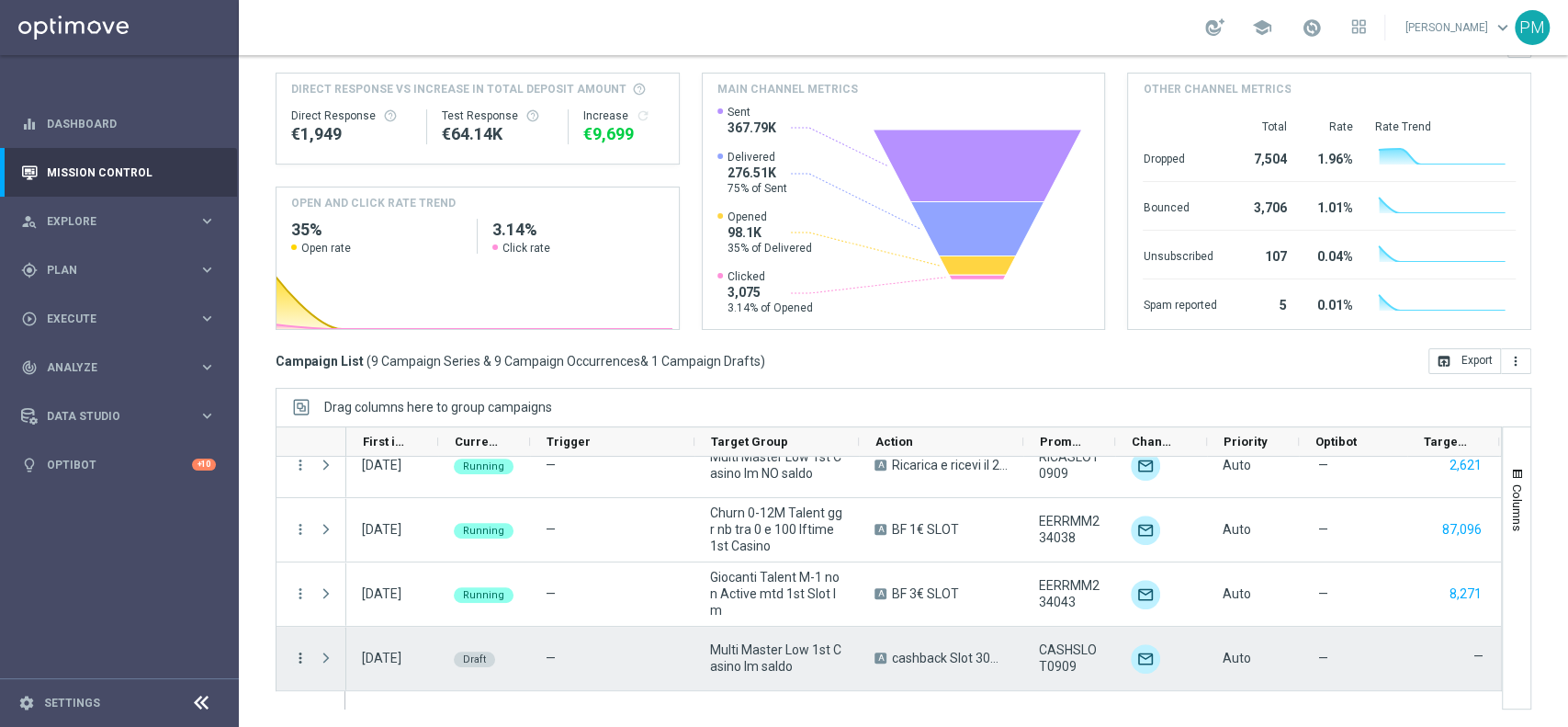
click at [297, 655] on icon "more_vert" at bounding box center [301, 658] width 17 height 17
click at [367, 610] on div "edit Edit" at bounding box center [412, 603] width 207 height 26
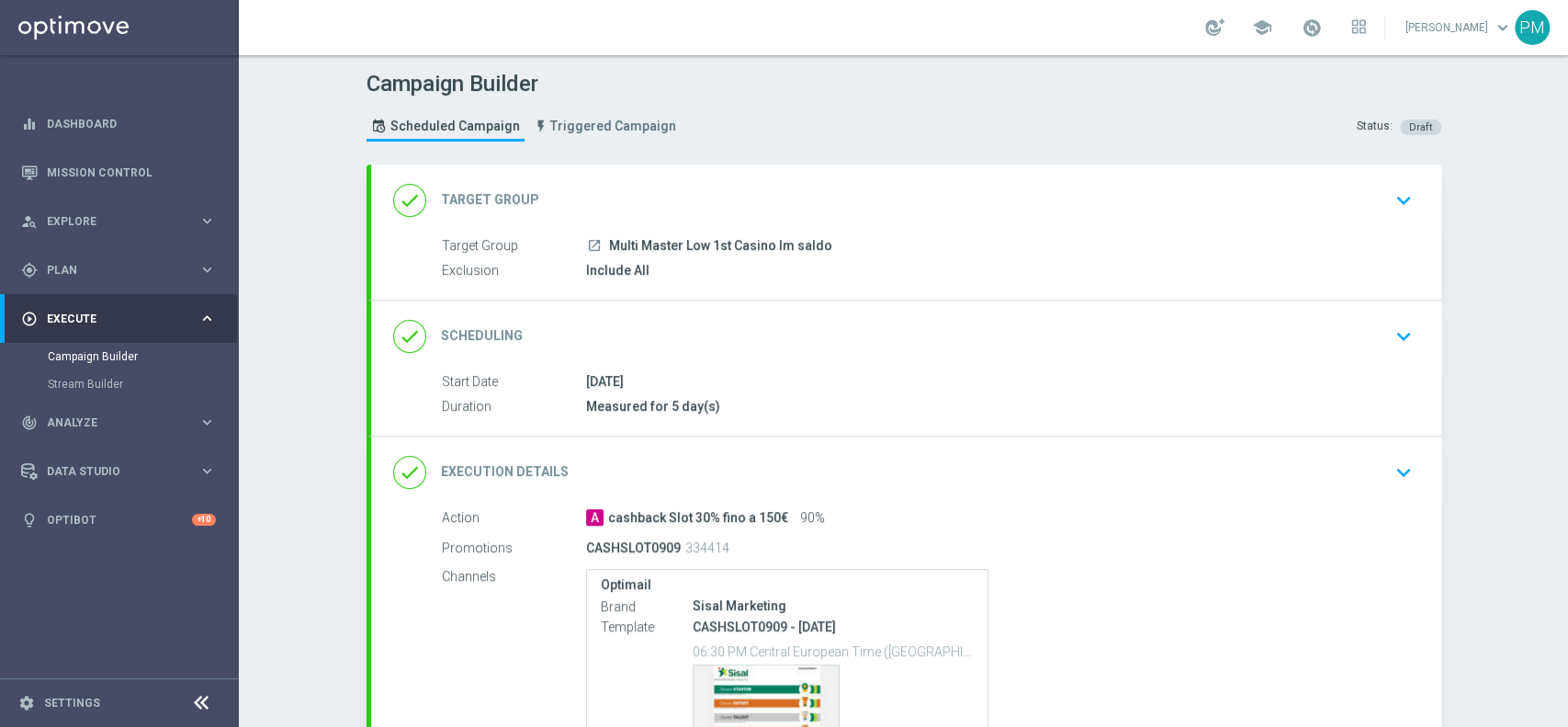
scroll to position [222, 0]
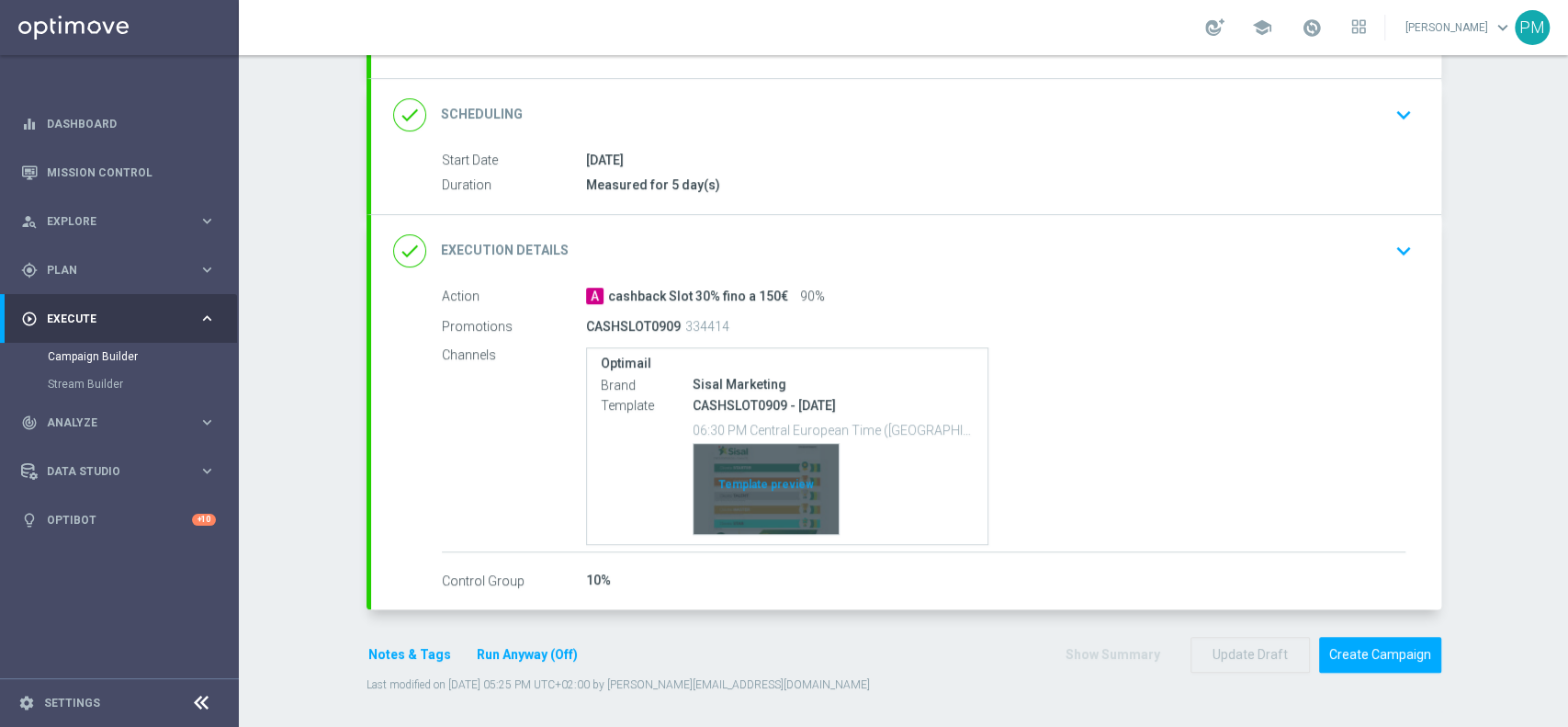
click at [794, 501] on div "Template preview" at bounding box center [766, 488] width 145 height 90
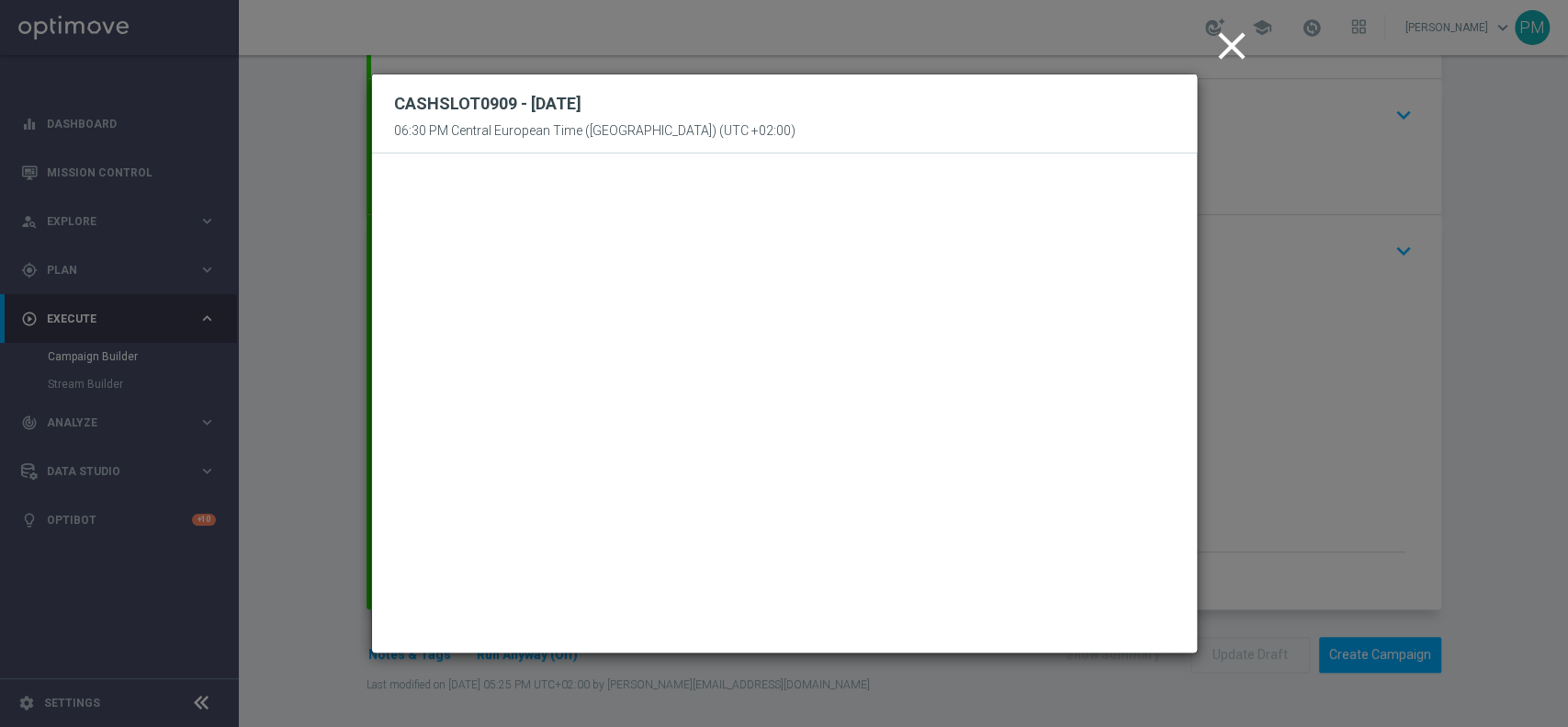
click at [1235, 52] on icon "close" at bounding box center [1232, 46] width 46 height 46
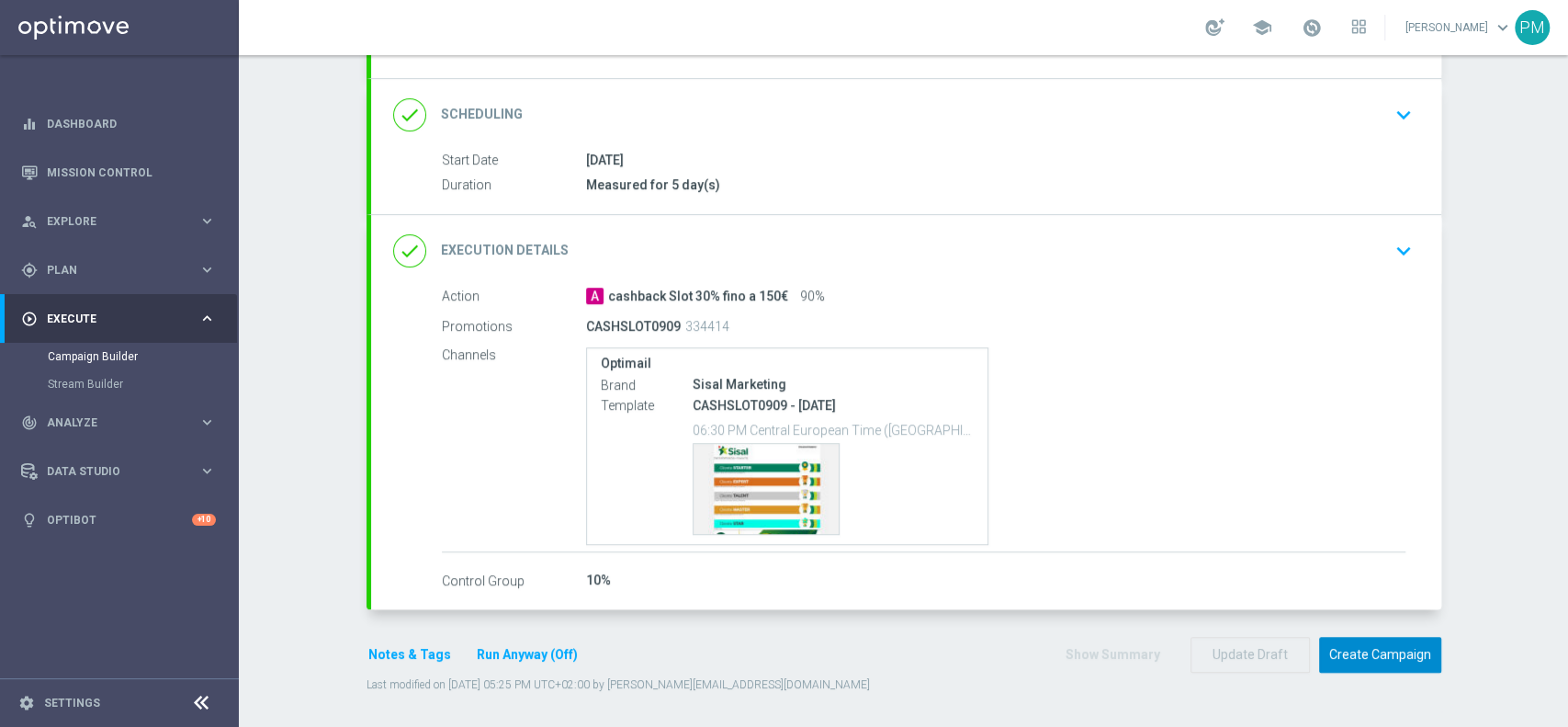
click at [1346, 643] on button "Create Campaign" at bounding box center [1380, 654] width 122 height 35
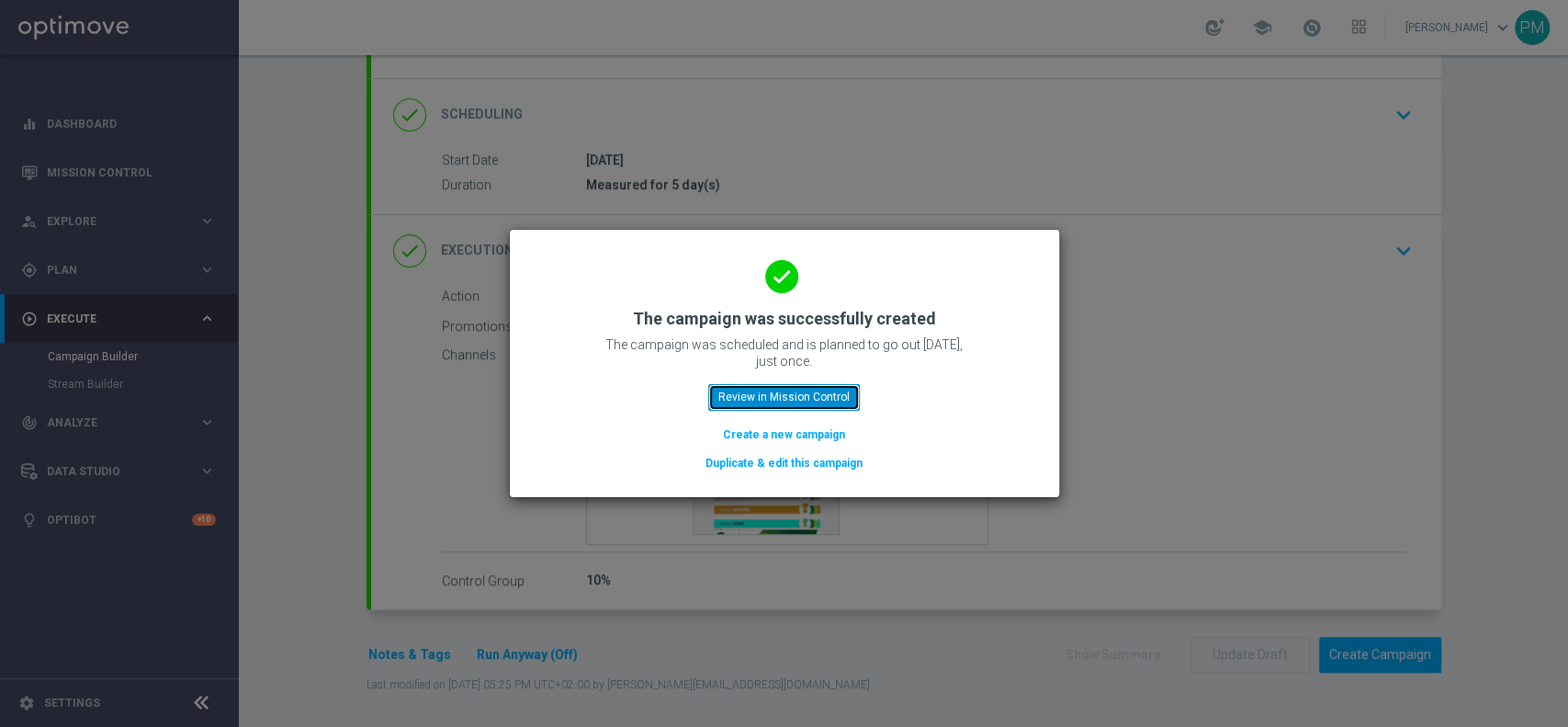
click at [748, 398] on button "Review in Mission Control" at bounding box center [784, 397] width 152 height 26
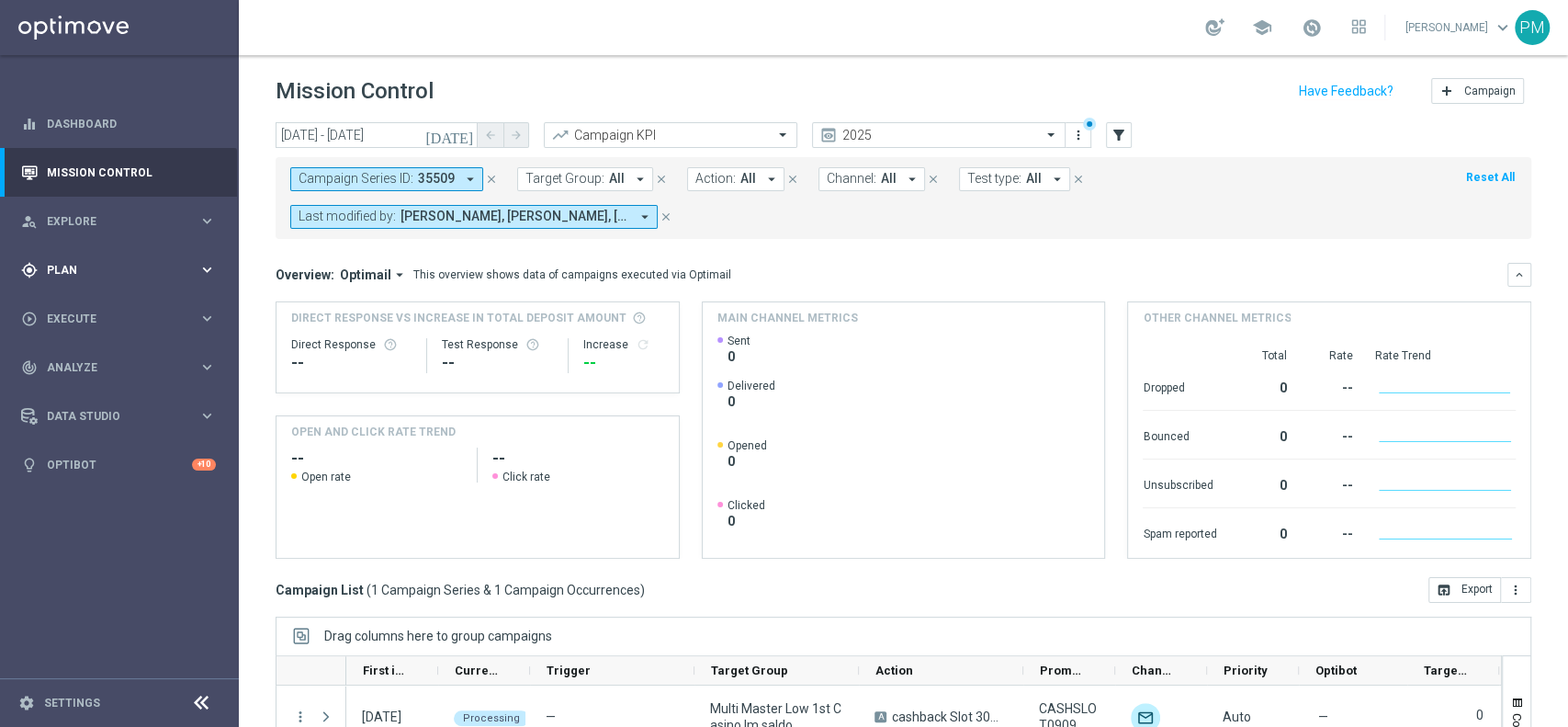
click at [96, 269] on span "Plan" at bounding box center [122, 270] width 152 height 11
click at [94, 313] on link "Target Groups" at bounding box center [119, 308] width 143 height 15
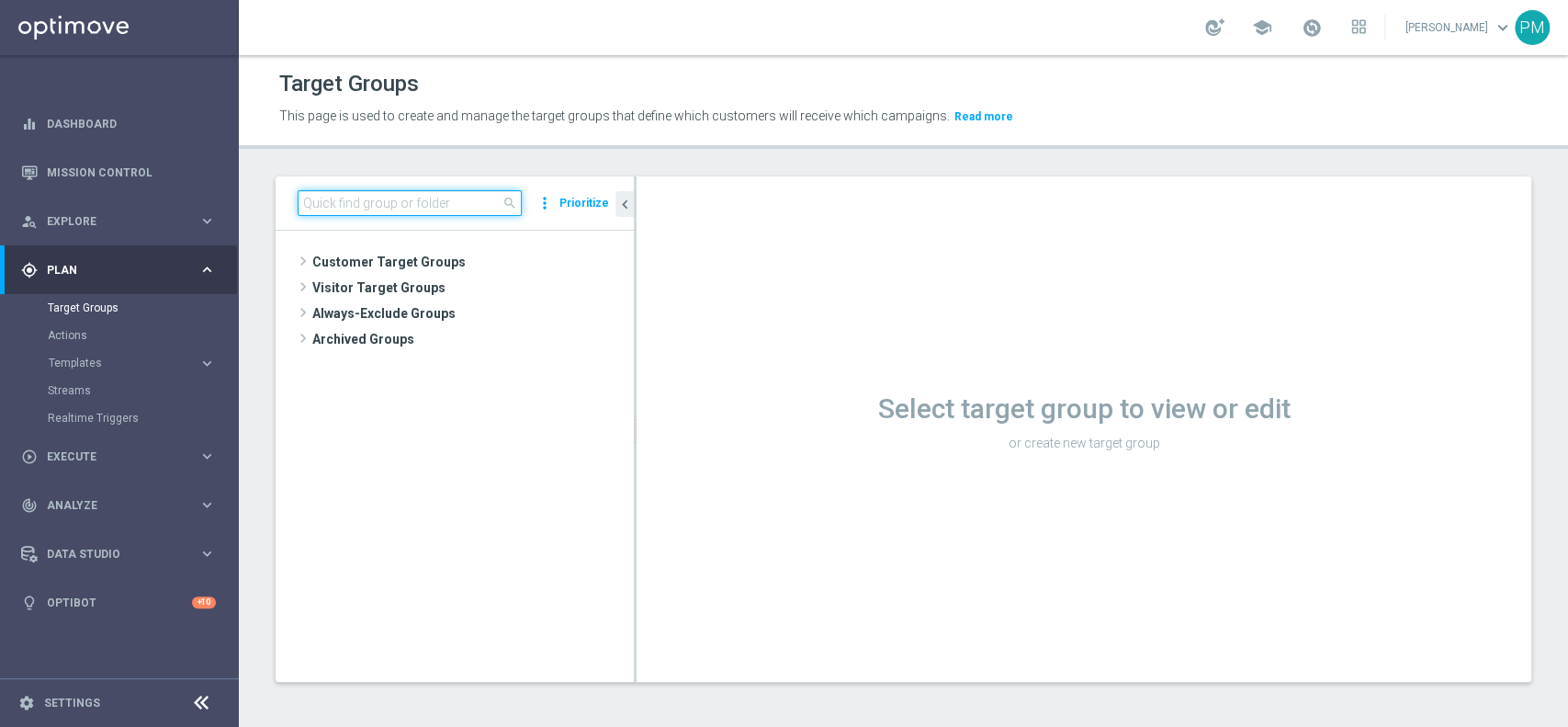
click at [467, 200] on input at bounding box center [409, 203] width 225 height 26
paste input "Giocanti Master low M-1 non Active mtd 1st Slot"
type input "Giocanti Master low M-1 non Active mtd 1st Slot"
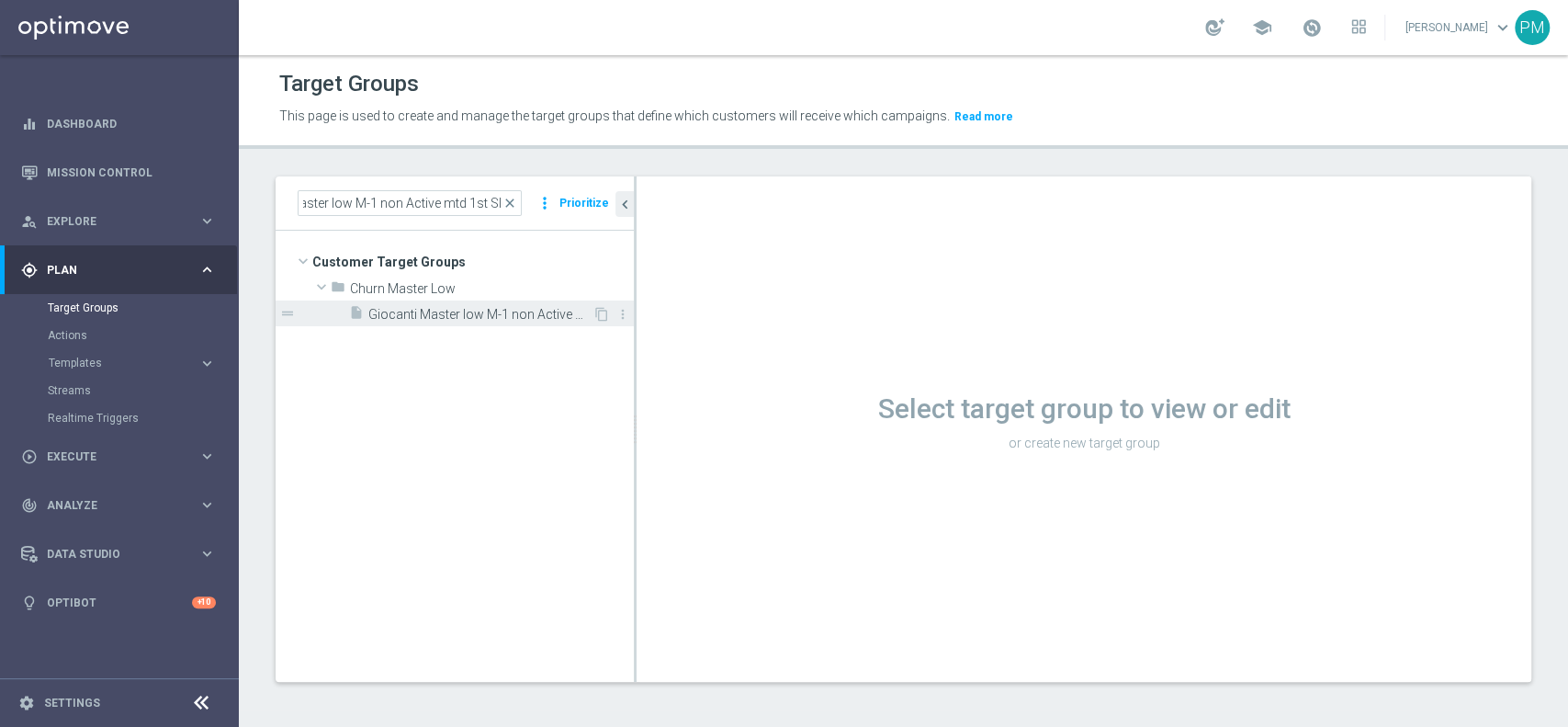
click at [486, 301] on div "insert_drive_file Giocanti Master low M-1 non Active mtd 1st Slot" at bounding box center [470, 313] width 243 height 26
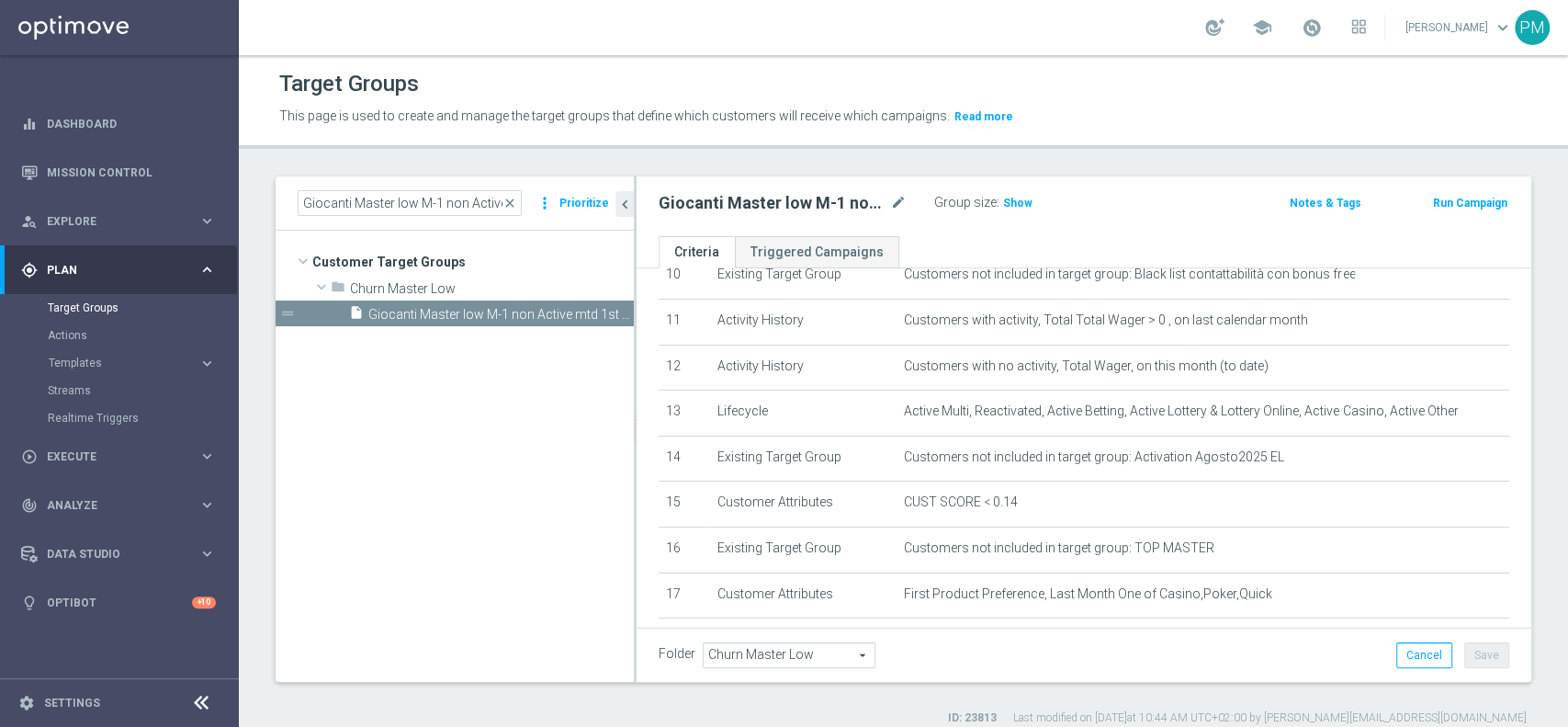
scroll to position [590, 0]
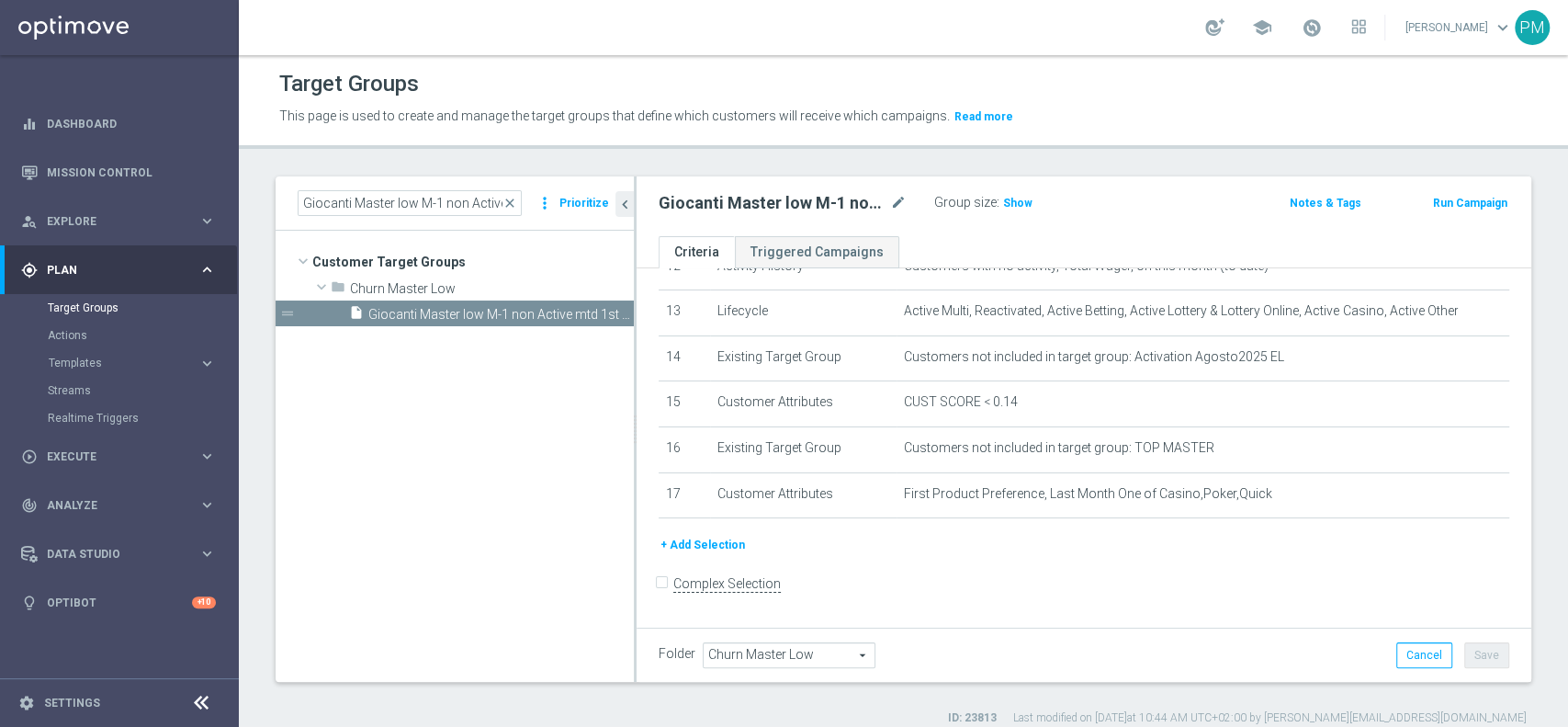
click at [1439, 209] on button "Run Campaign" at bounding box center [1470, 203] width 78 height 21
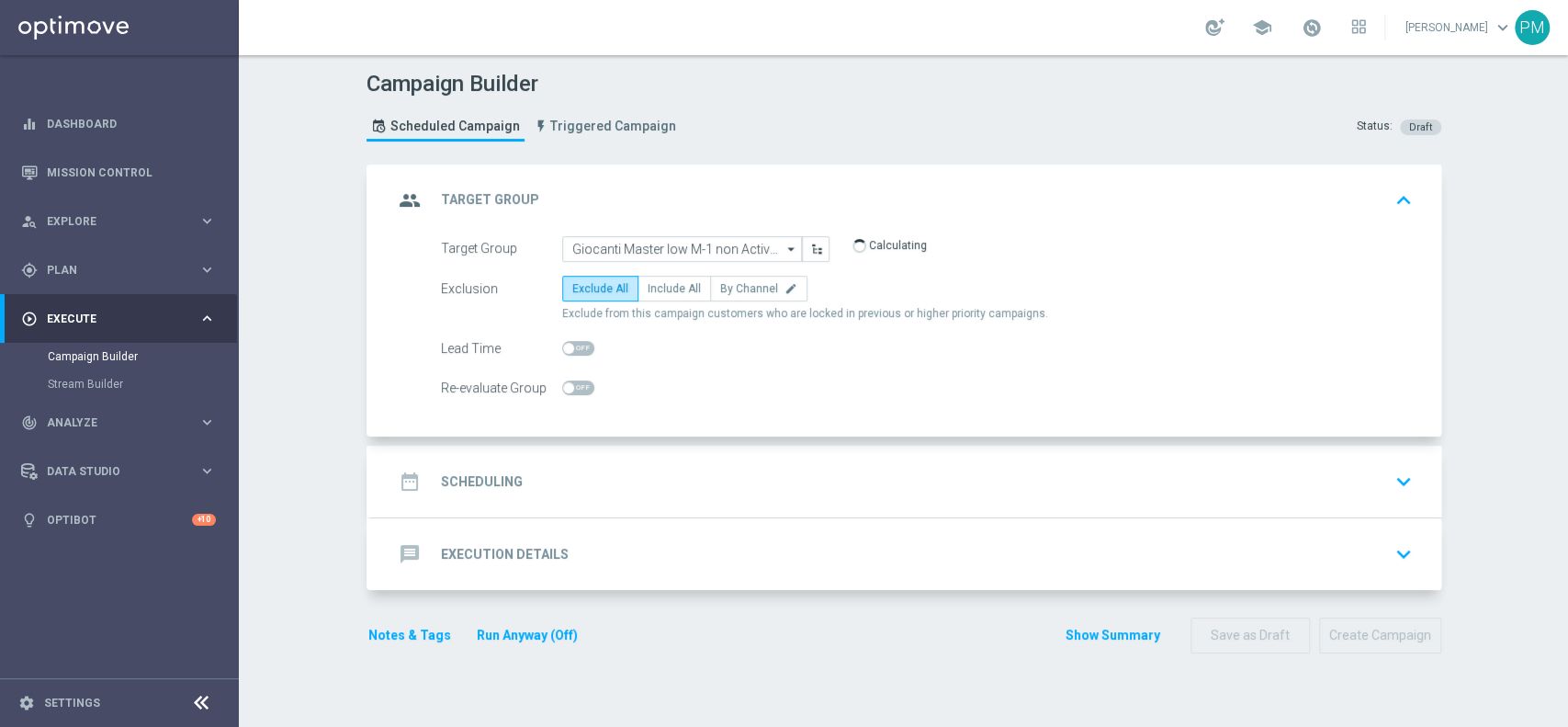
click at [742, 468] on div "date_range Scheduling keyboard_arrow_down" at bounding box center [906, 481] width 1026 height 34
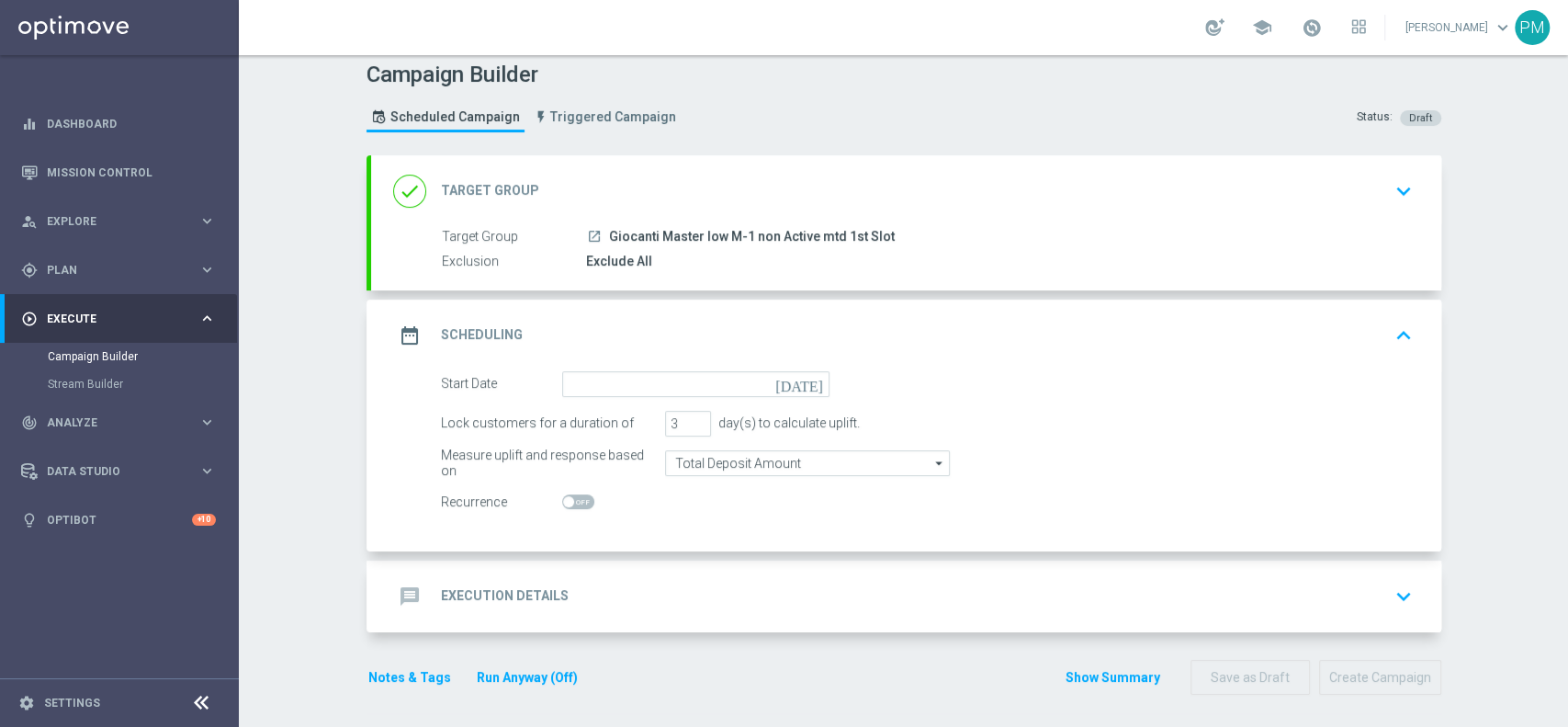
scroll to position [12, 0]
click at [688, 412] on input "4" at bounding box center [688, 421] width 46 height 26
type input "5"
click at [688, 412] on input "5" at bounding box center [688, 421] width 46 height 26
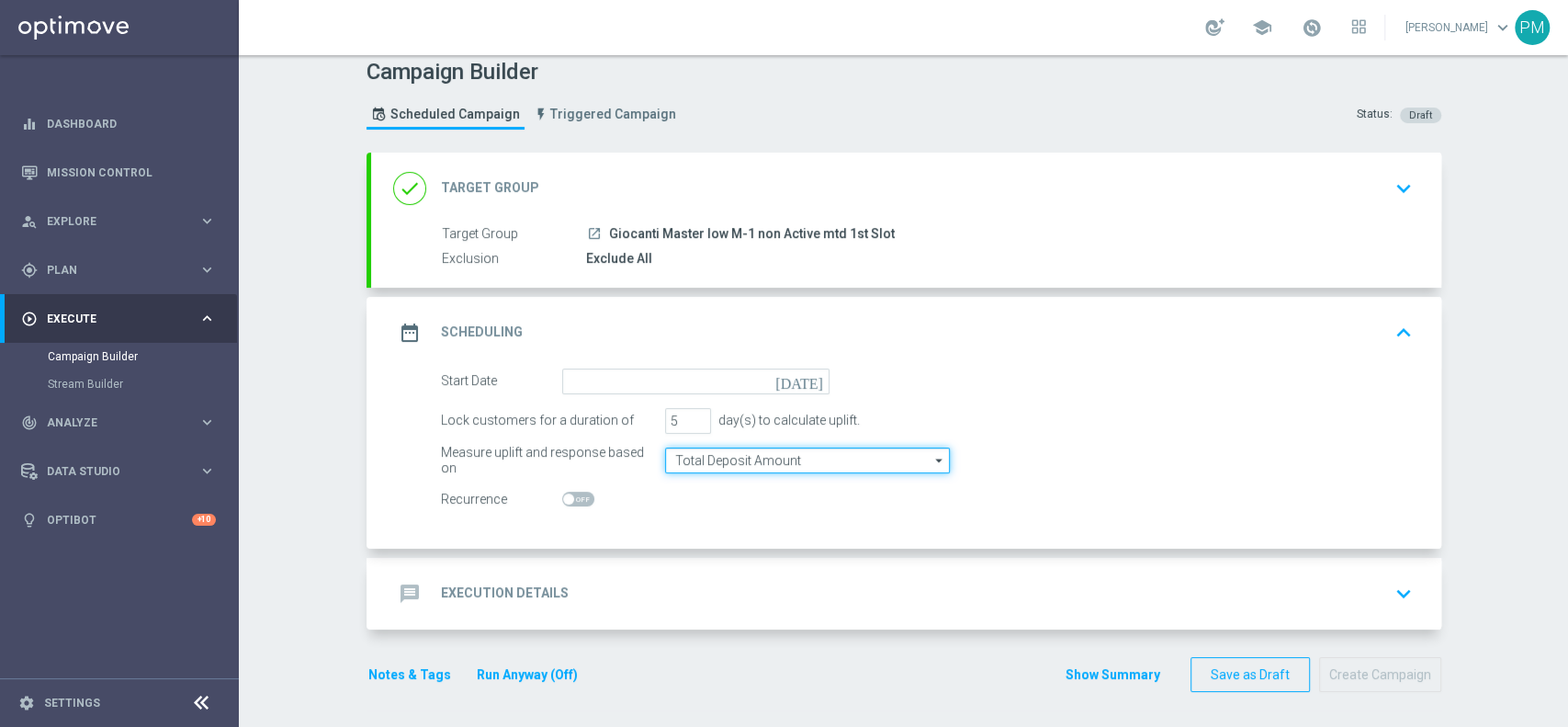
click at [702, 455] on input "Total Deposit Amount" at bounding box center [808, 460] width 285 height 26
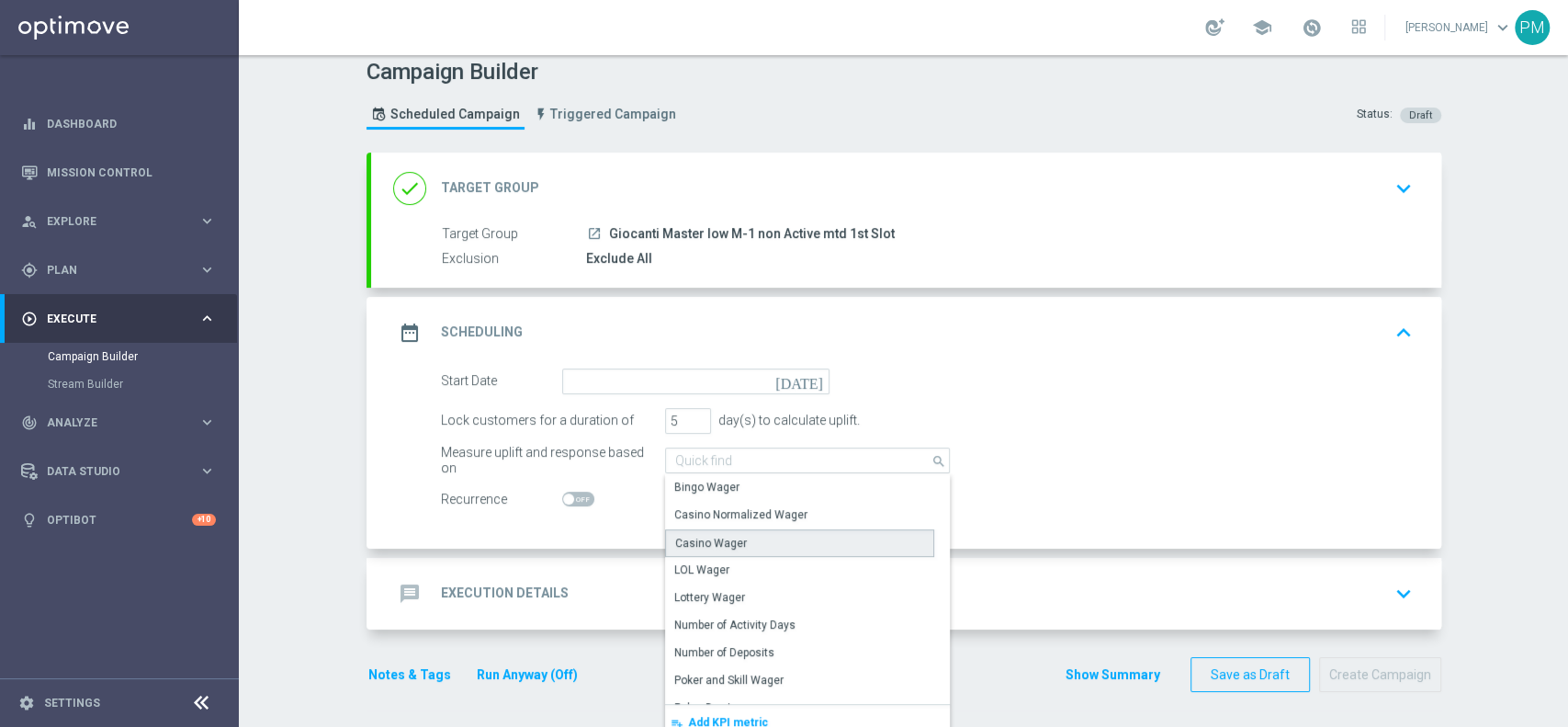
click at [720, 543] on div "Casino Wager" at bounding box center [711, 543] width 72 height 17
type input "Casino Wager"
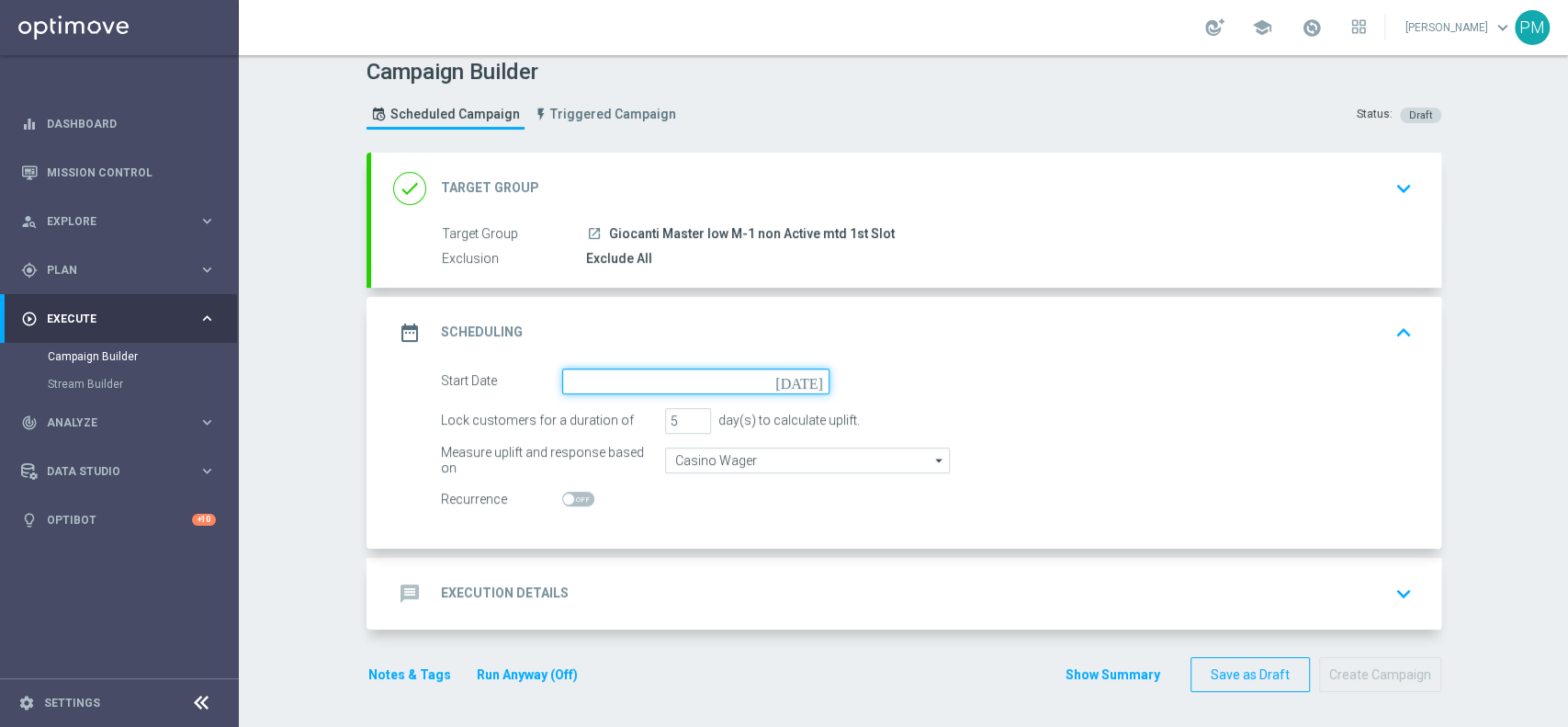
click at [688, 371] on input at bounding box center [695, 381] width 267 height 26
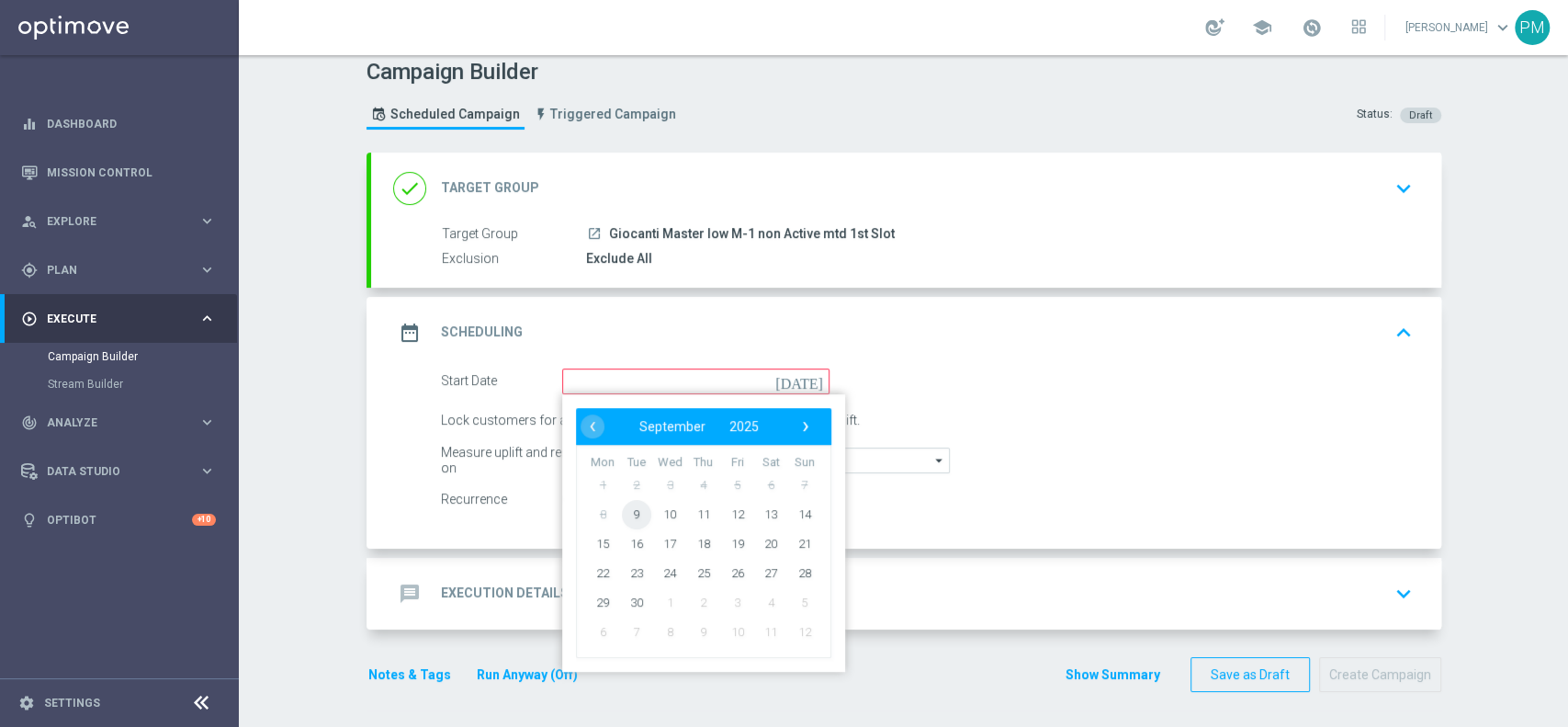
click at [627, 513] on span "9" at bounding box center [636, 514] width 30 height 30
type input "[DATE]"
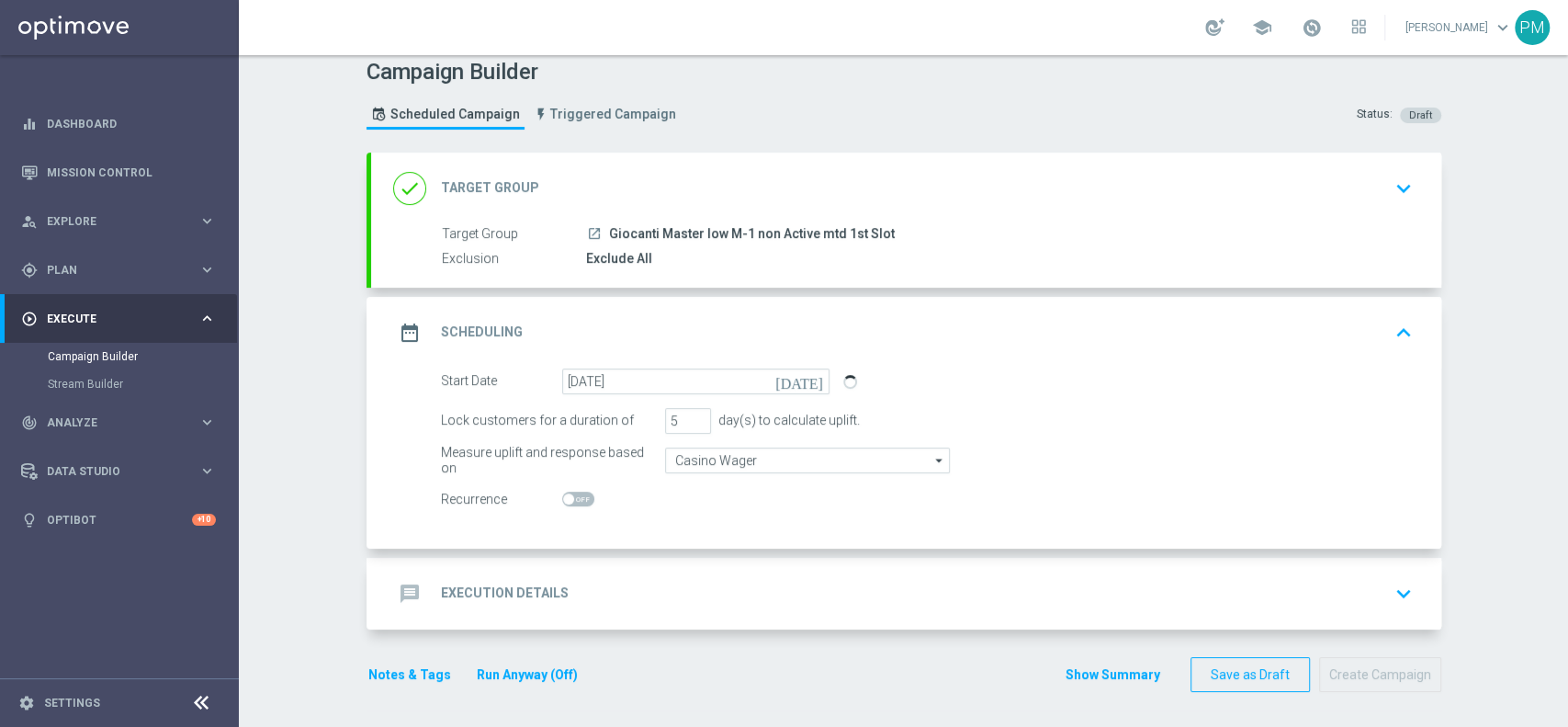
click at [610, 593] on div "message Execution Details keyboard_arrow_down" at bounding box center [906, 593] width 1026 height 34
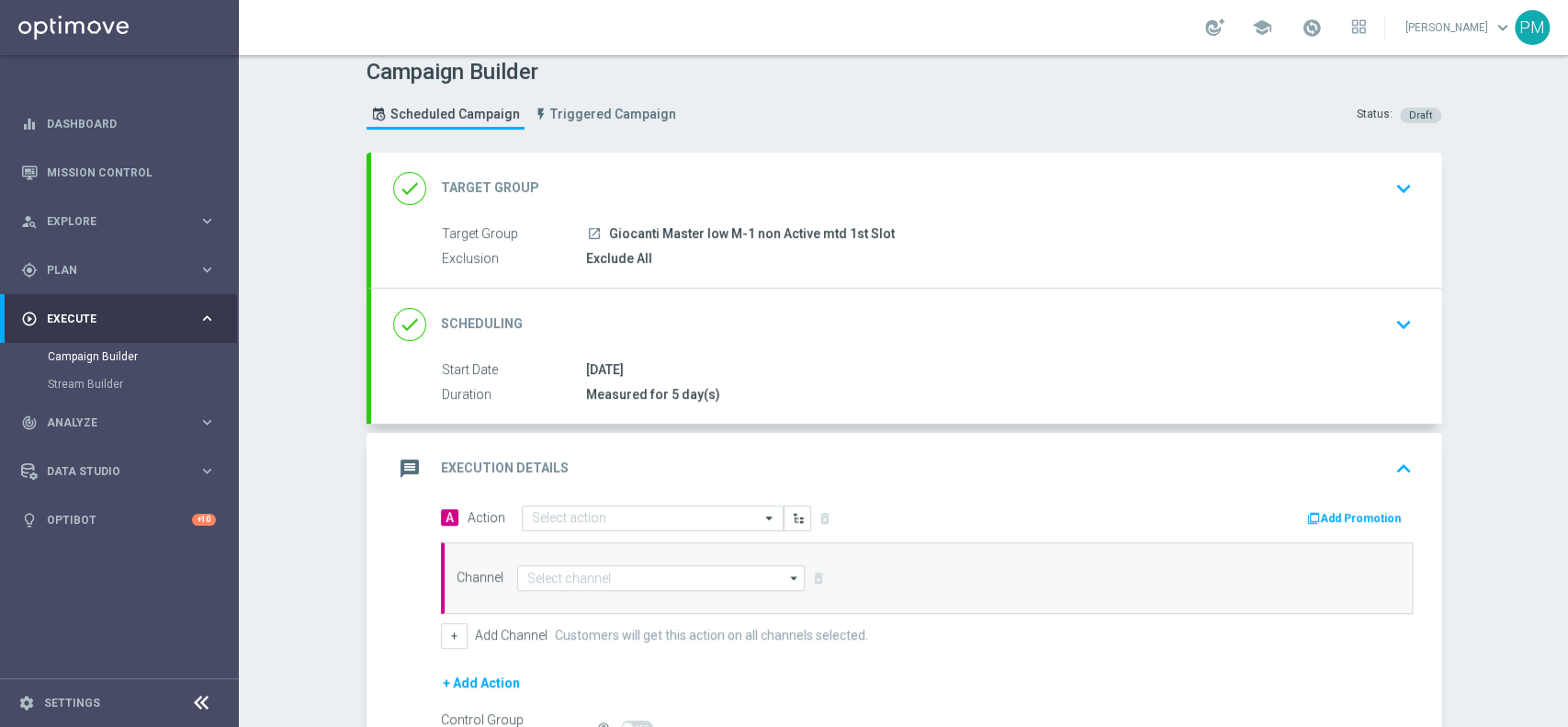
scroll to position [152, 0]
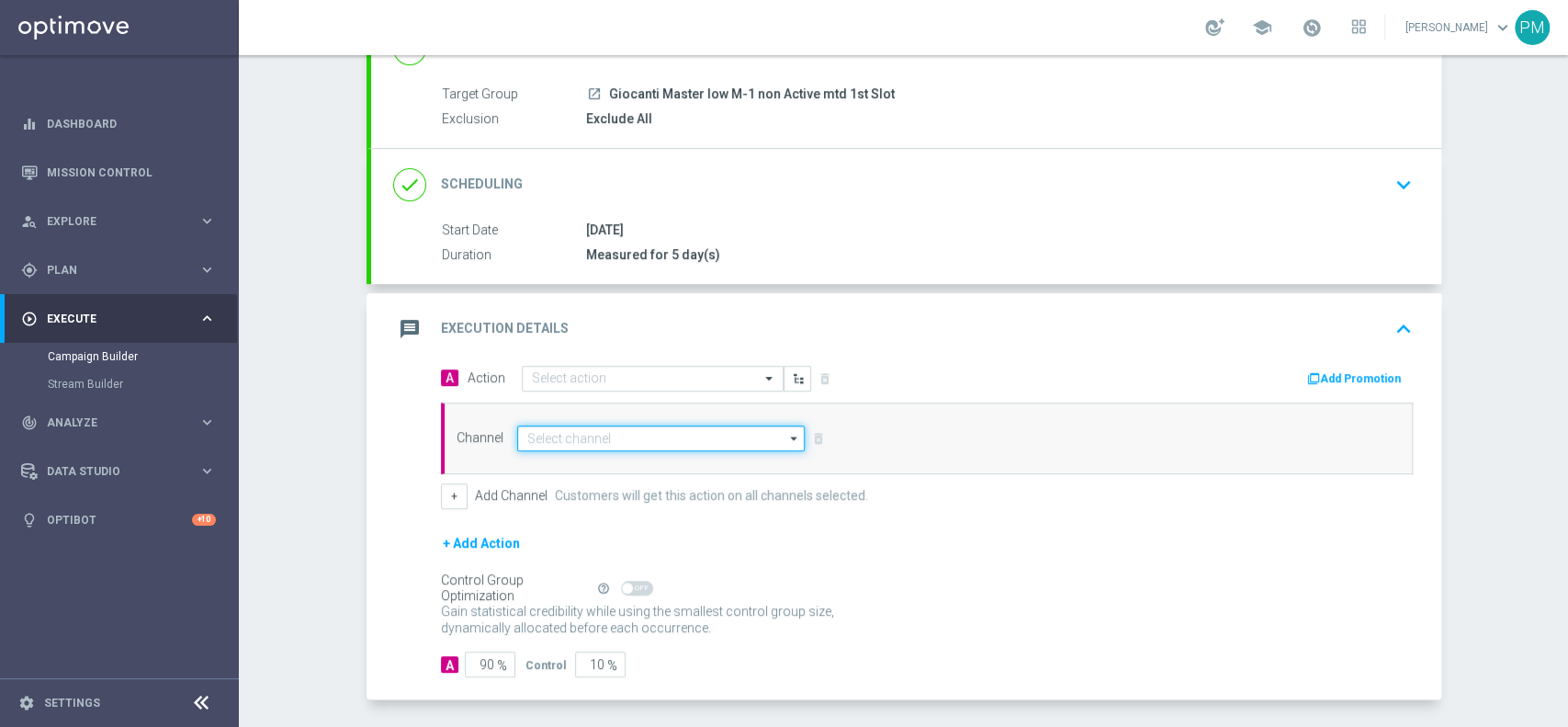
click at [562, 444] on input at bounding box center [661, 439] width 289 height 26
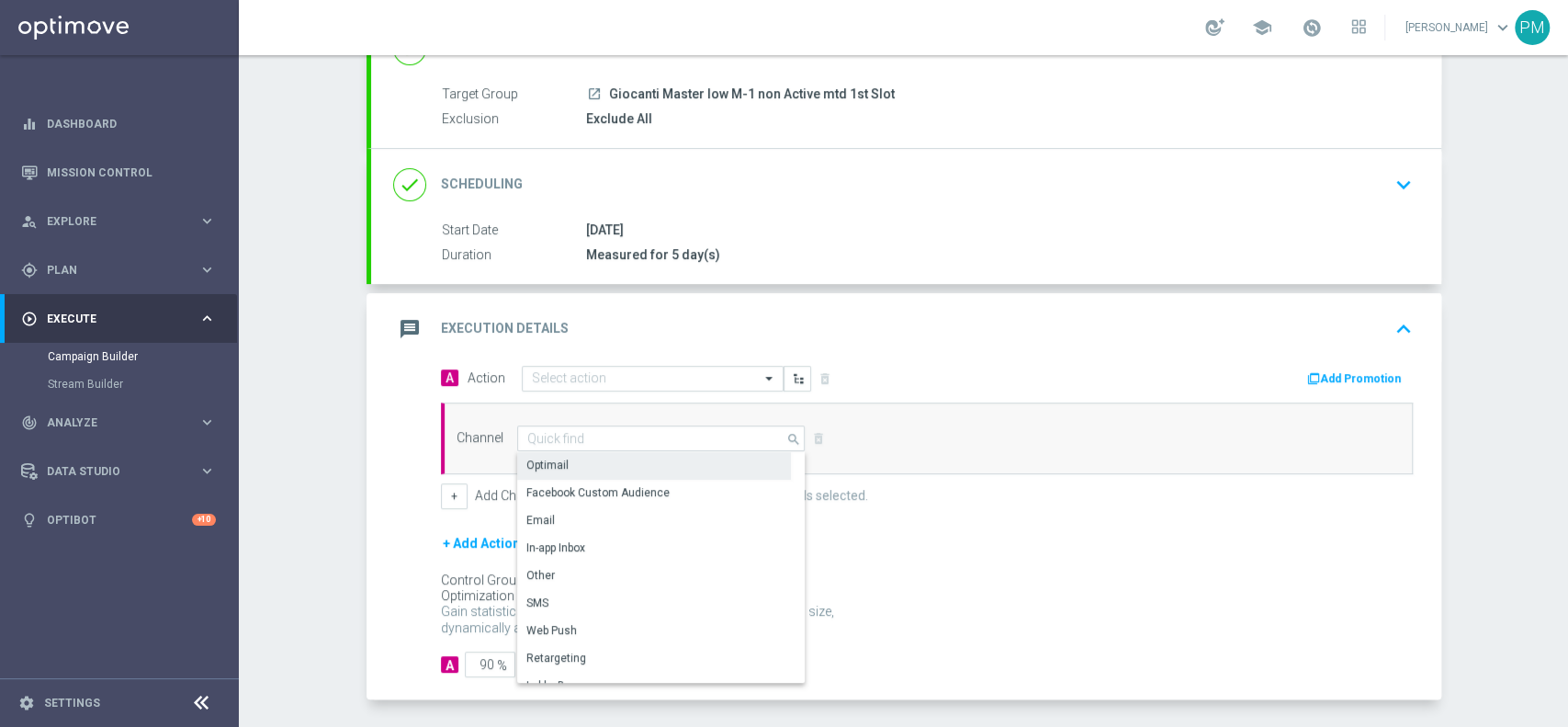
click at [560, 459] on div "Optimail" at bounding box center [654, 465] width 274 height 26
type input "Optimail"
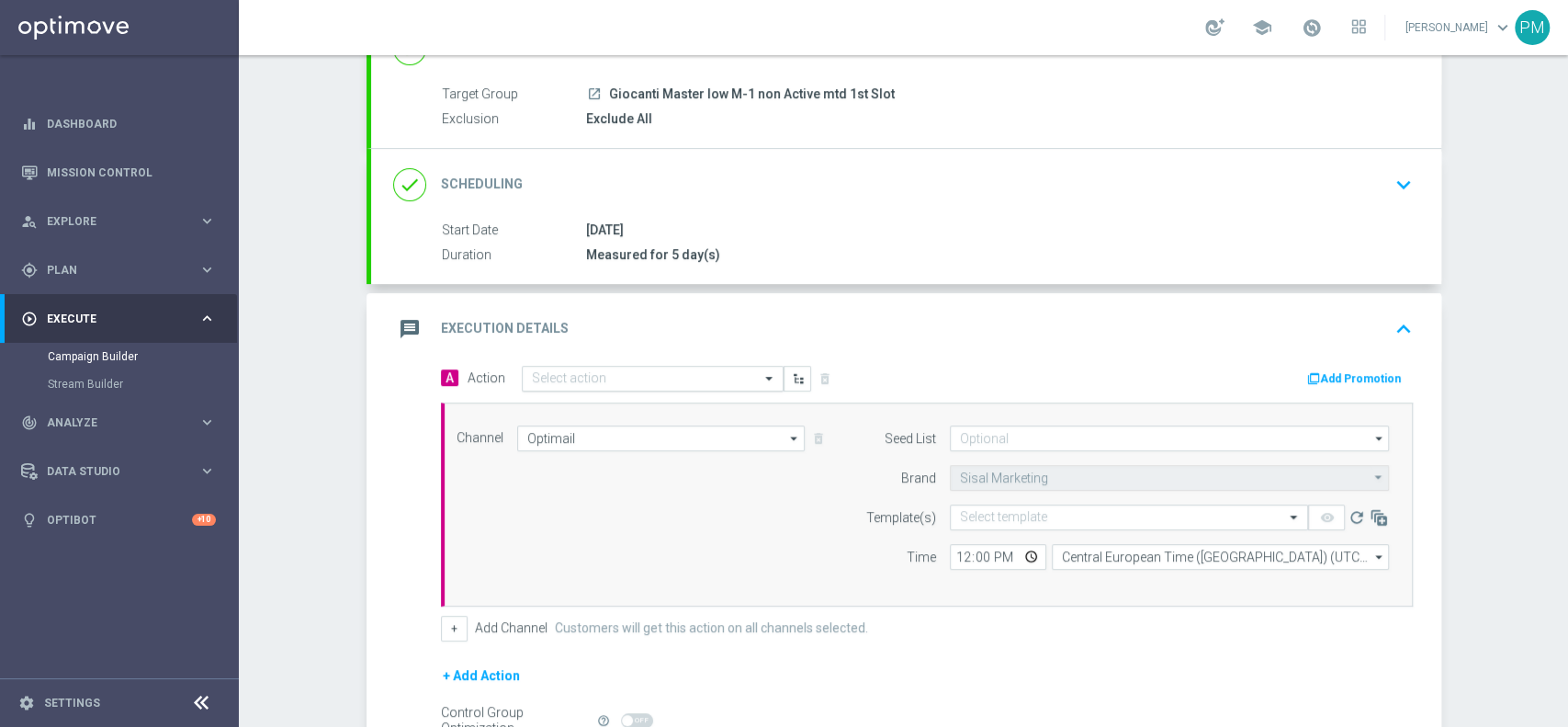
click at [607, 376] on input "text" at bounding box center [634, 378] width 205 height 16
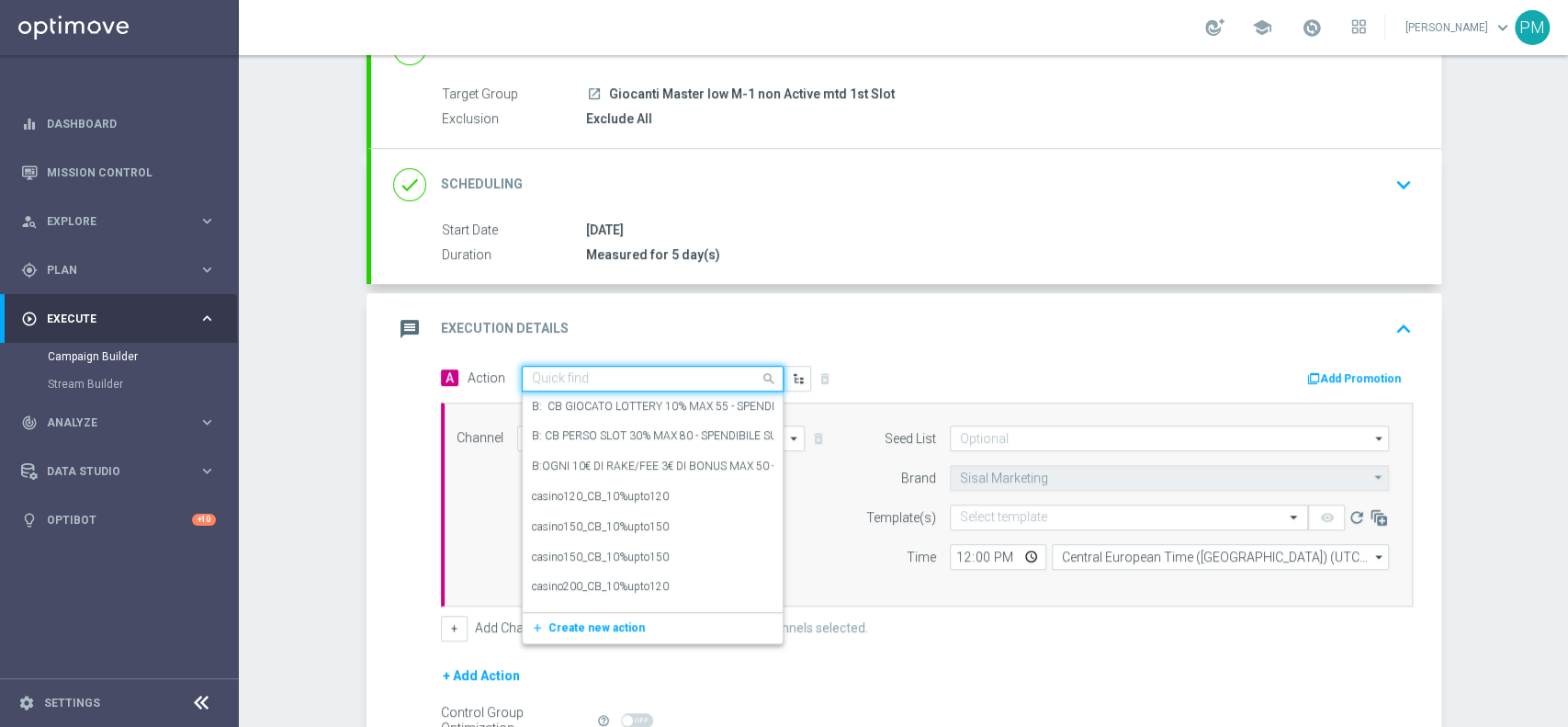
paste input "BF 20€ SLOT"
type input "BF 20€ SLOT"
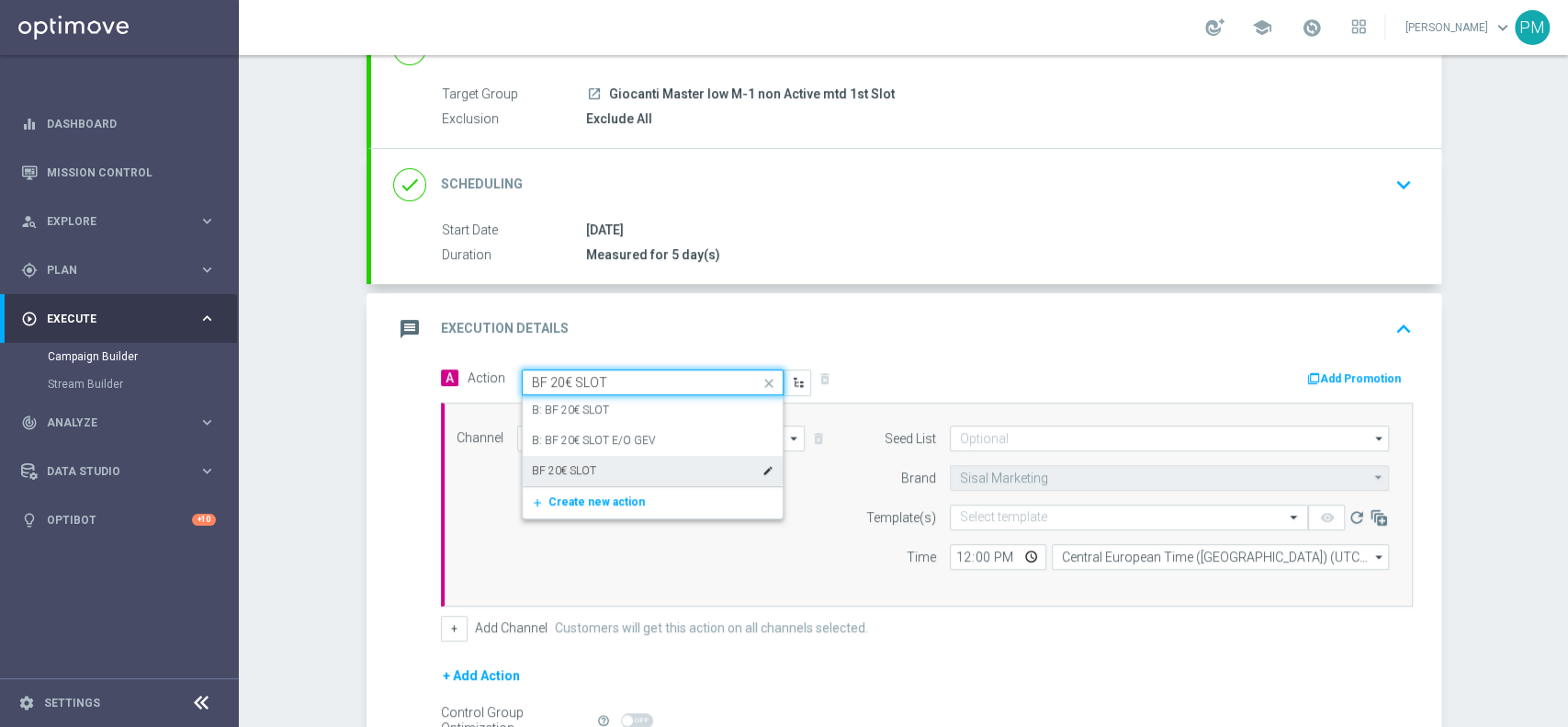
click at [586, 468] on div "BF 20€ SLOT edit" at bounding box center [652, 471] width 241 height 31
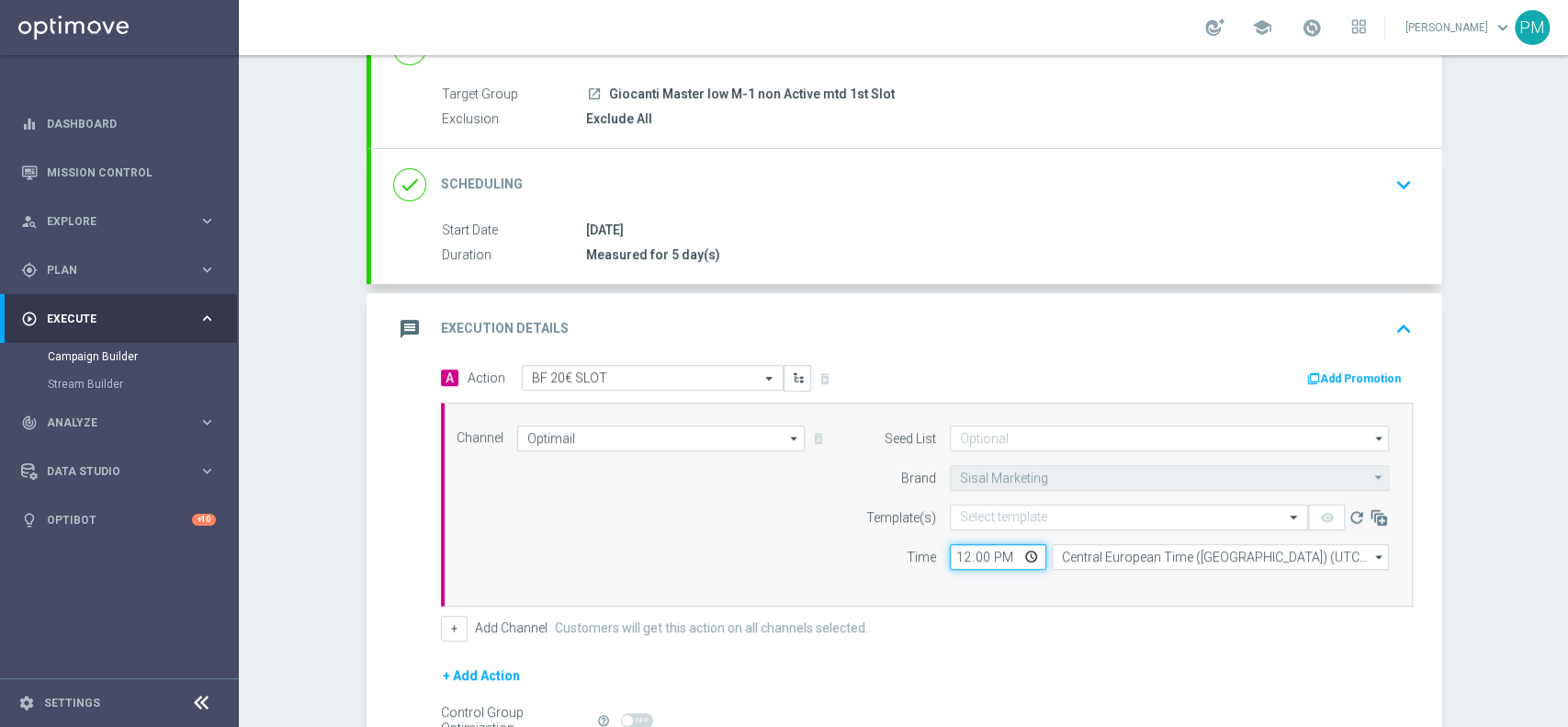
click at [958, 558] on input "12:00" at bounding box center [999, 557] width 97 height 26
type input "19:00"
click at [1006, 511] on input "text" at bounding box center [1110, 517] width 301 height 16
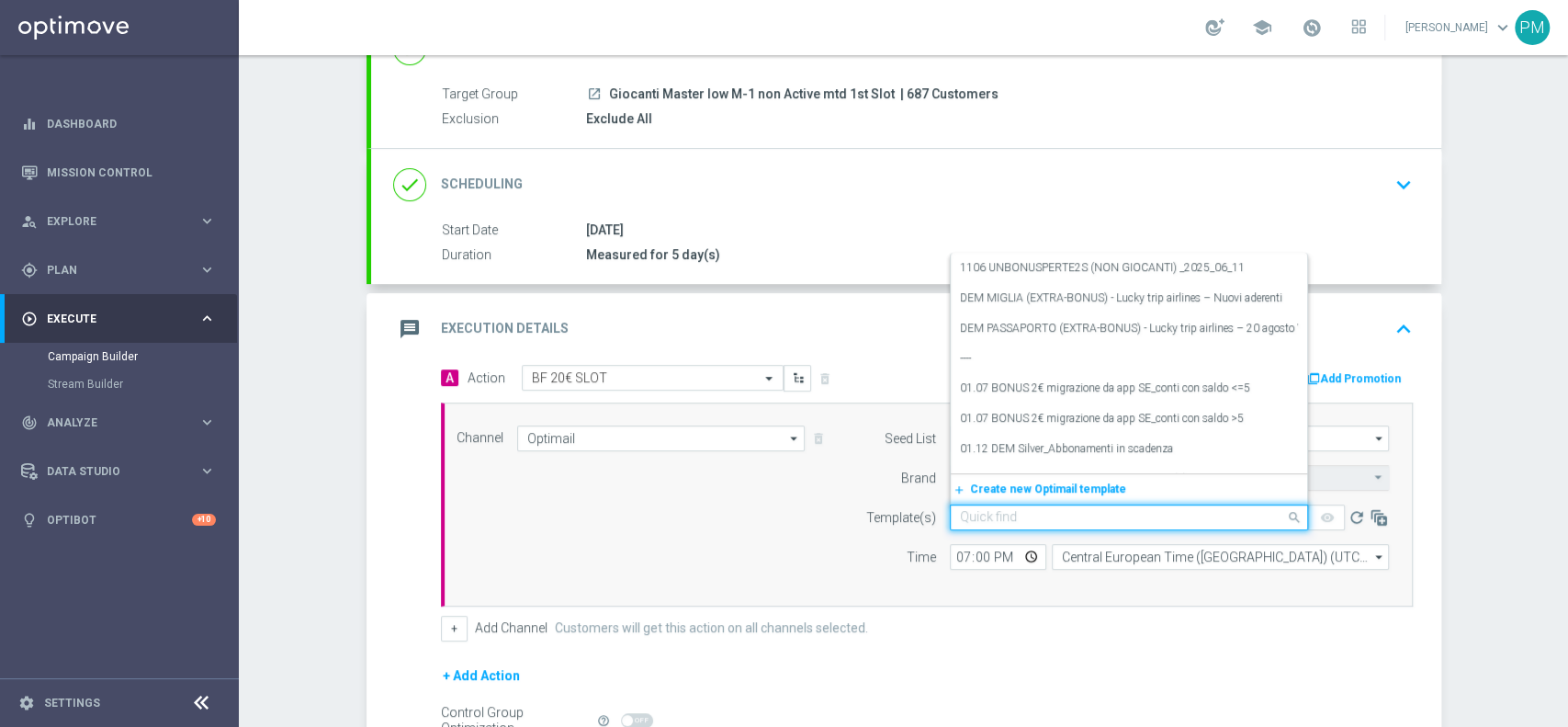
paste input "20BFSLOT0909"
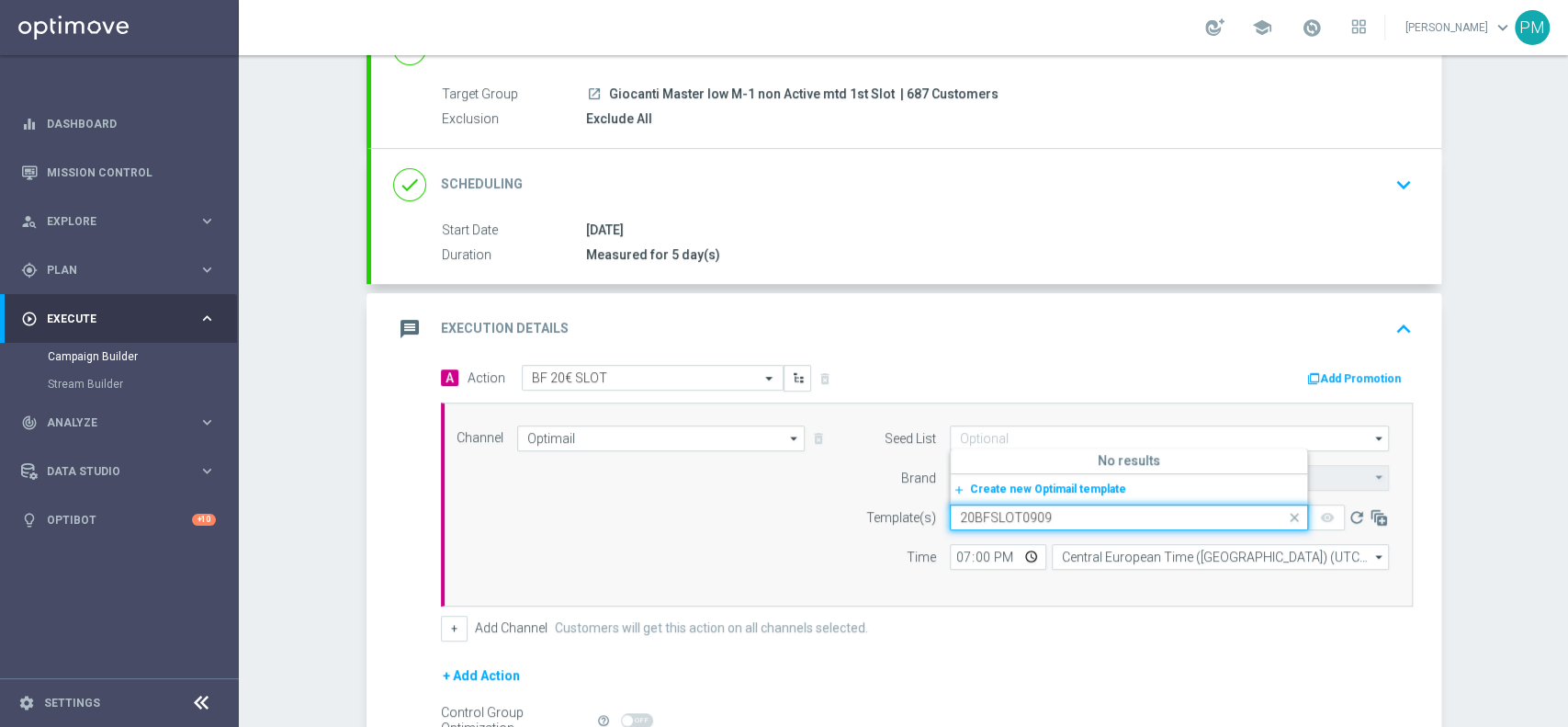
type input "20BFSLOT0909"
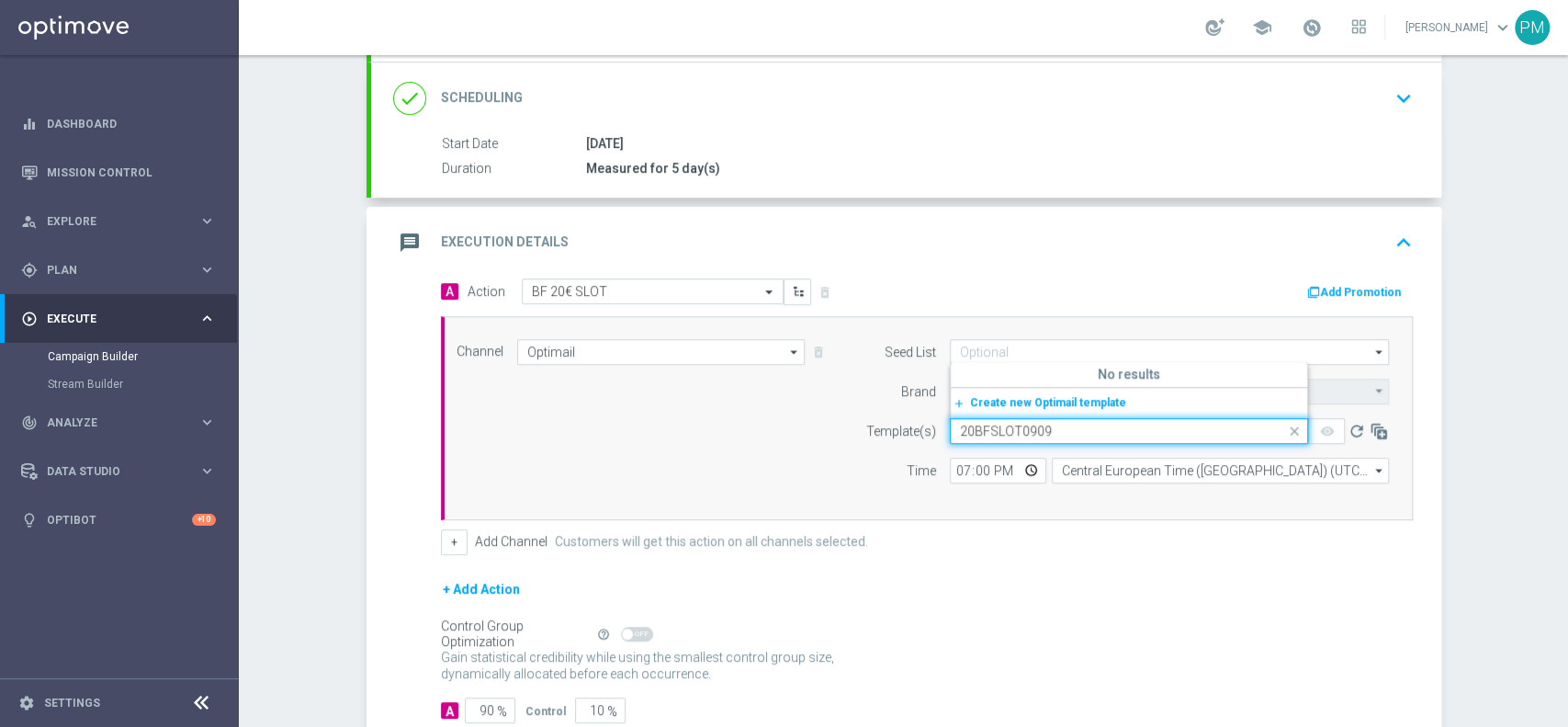
scroll to position [353, 0]
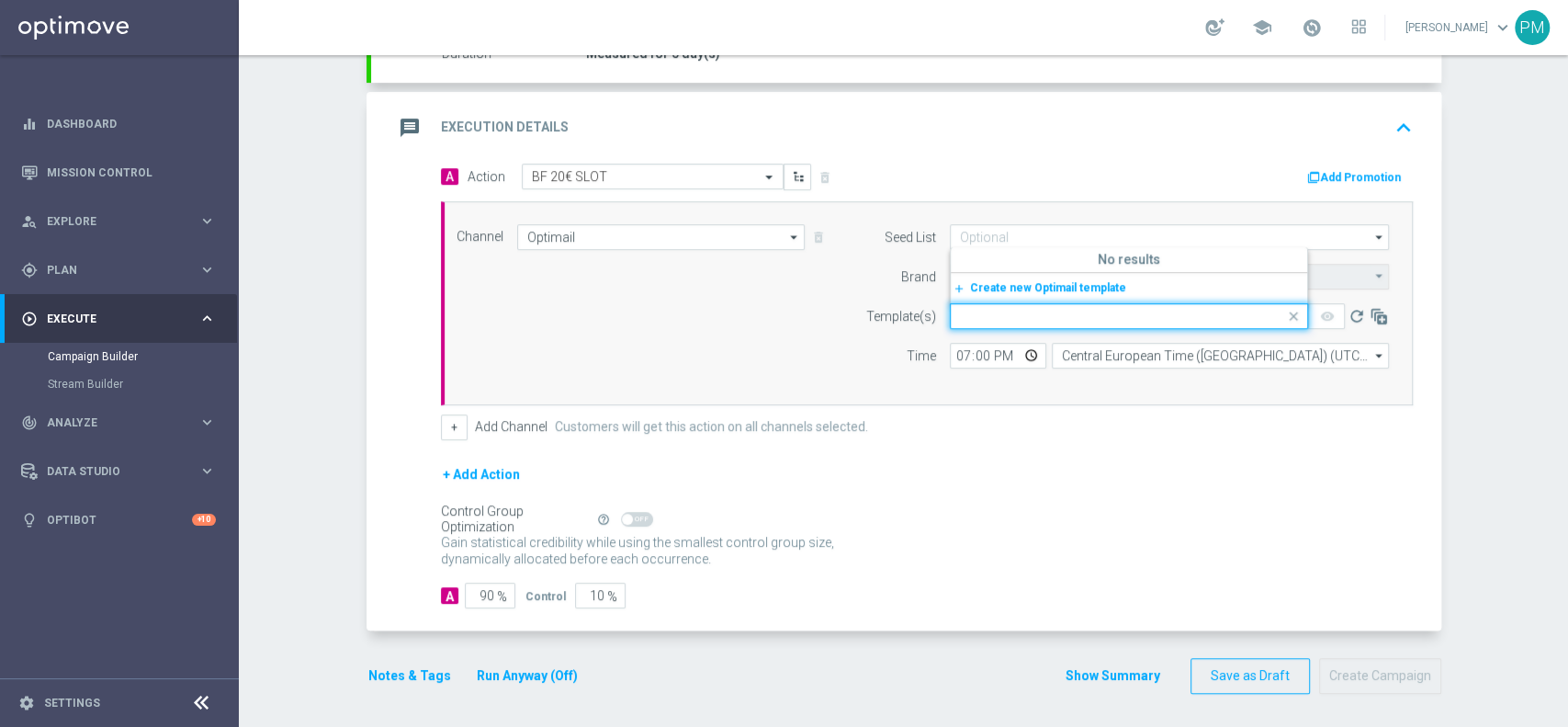
click at [412, 674] on button "Notes & Tags" at bounding box center [409, 676] width 87 height 23
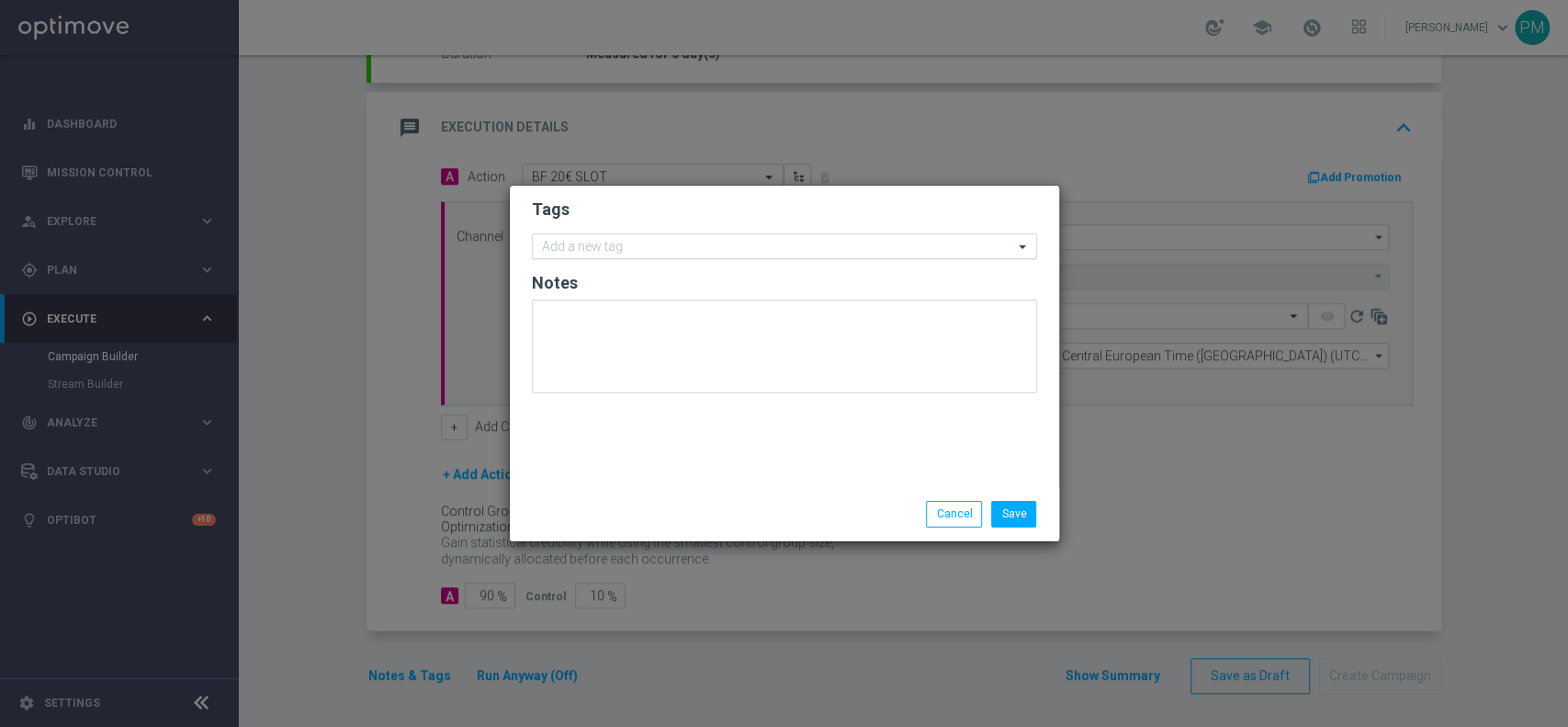
drag, startPoint x: 611, startPoint y: 226, endPoint x: 613, endPoint y: 247, distance: 21.1
click at [611, 231] on form "Tags Add a new tag Notes" at bounding box center [784, 300] width 505 height 213
click at [613, 247] on input "text" at bounding box center [778, 247] width 471 height 16
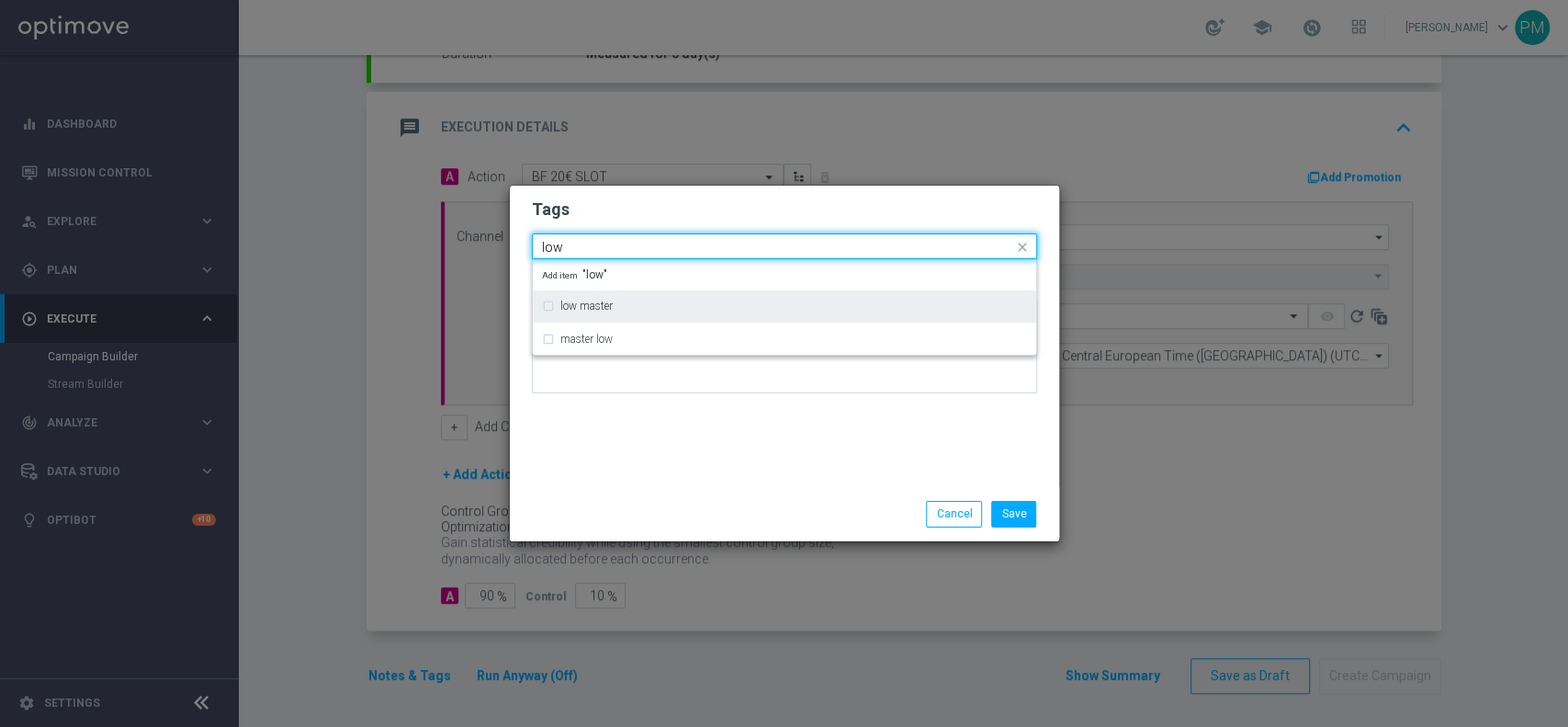
click at [610, 301] on label "low master" at bounding box center [586, 306] width 52 height 11
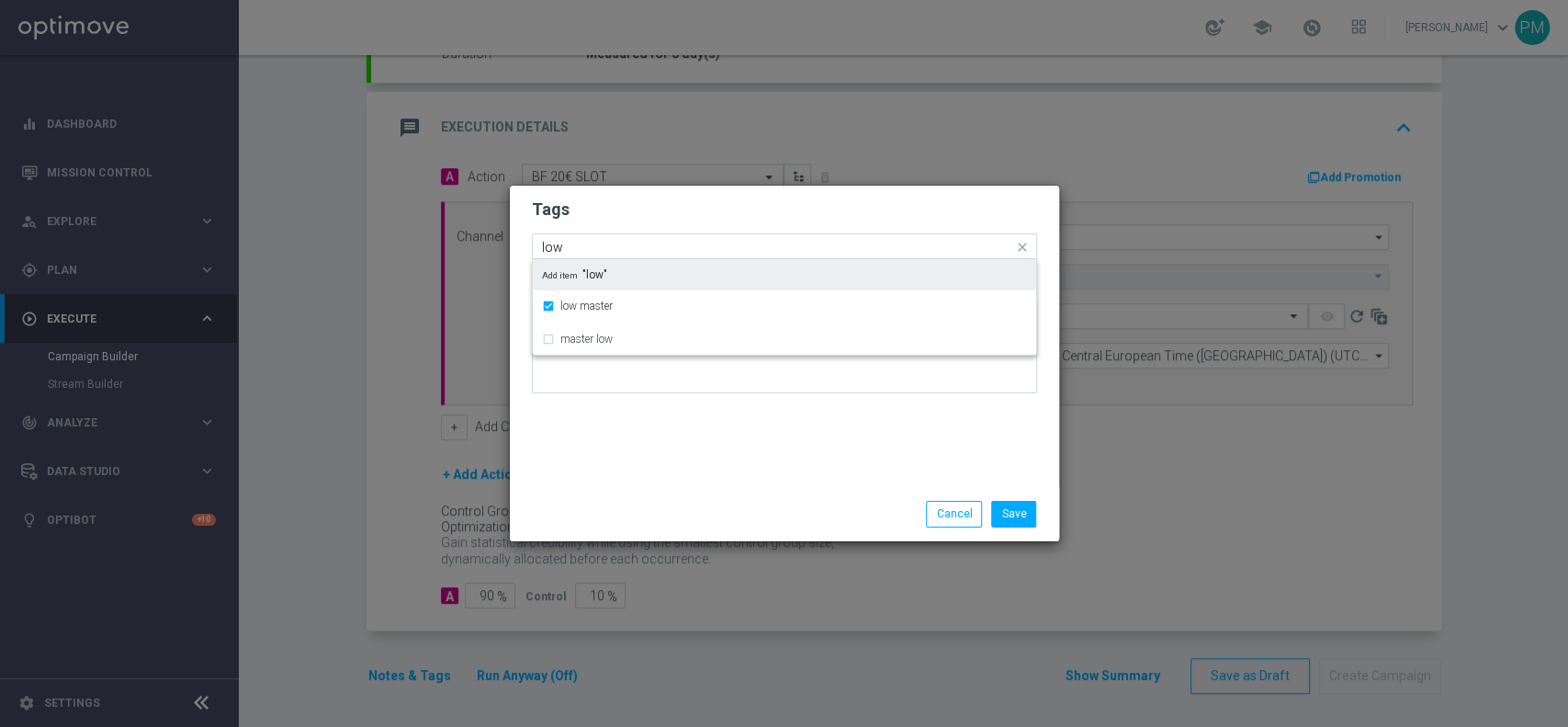
click at [556, 248] on input "low" at bounding box center [778, 247] width 471 height 16
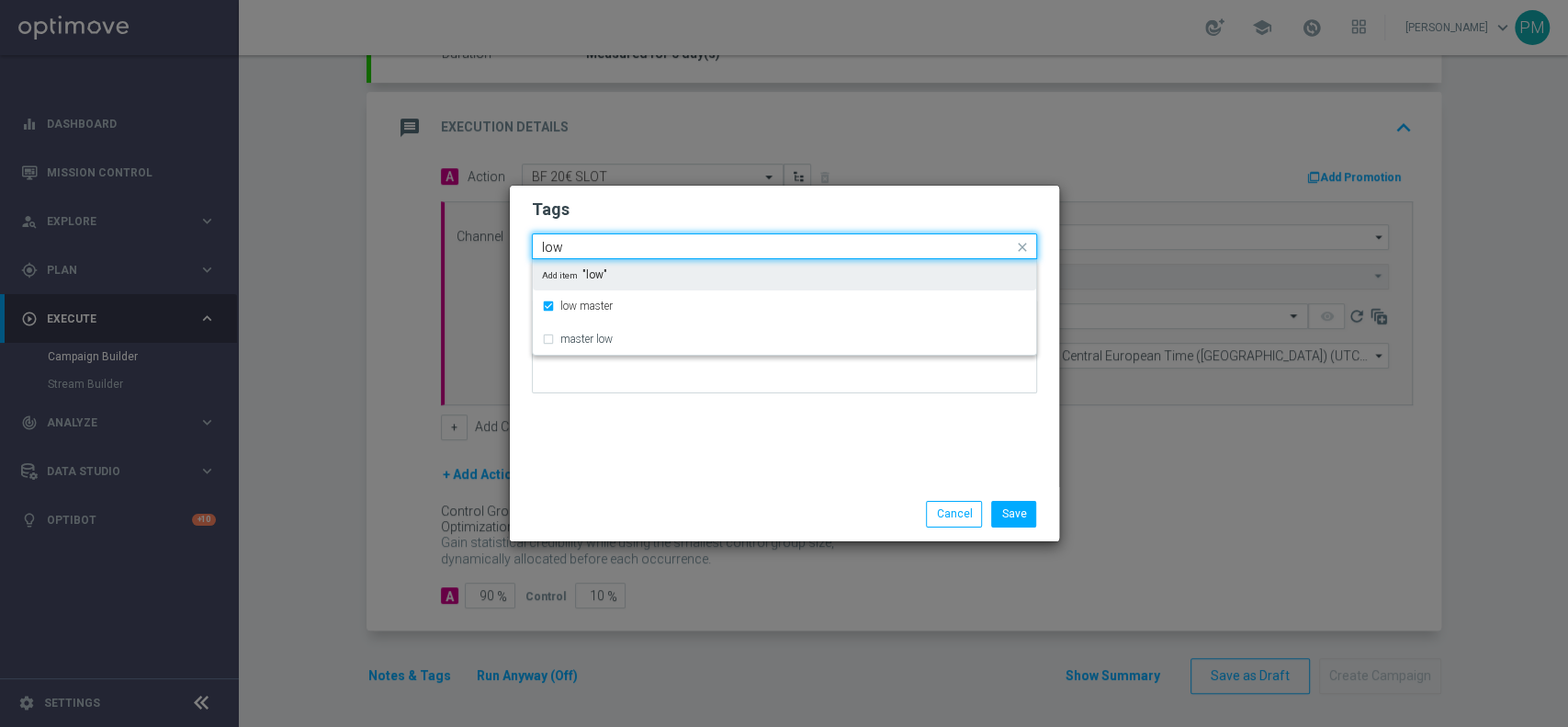
click at [556, 248] on input "low" at bounding box center [778, 247] width 471 height 16
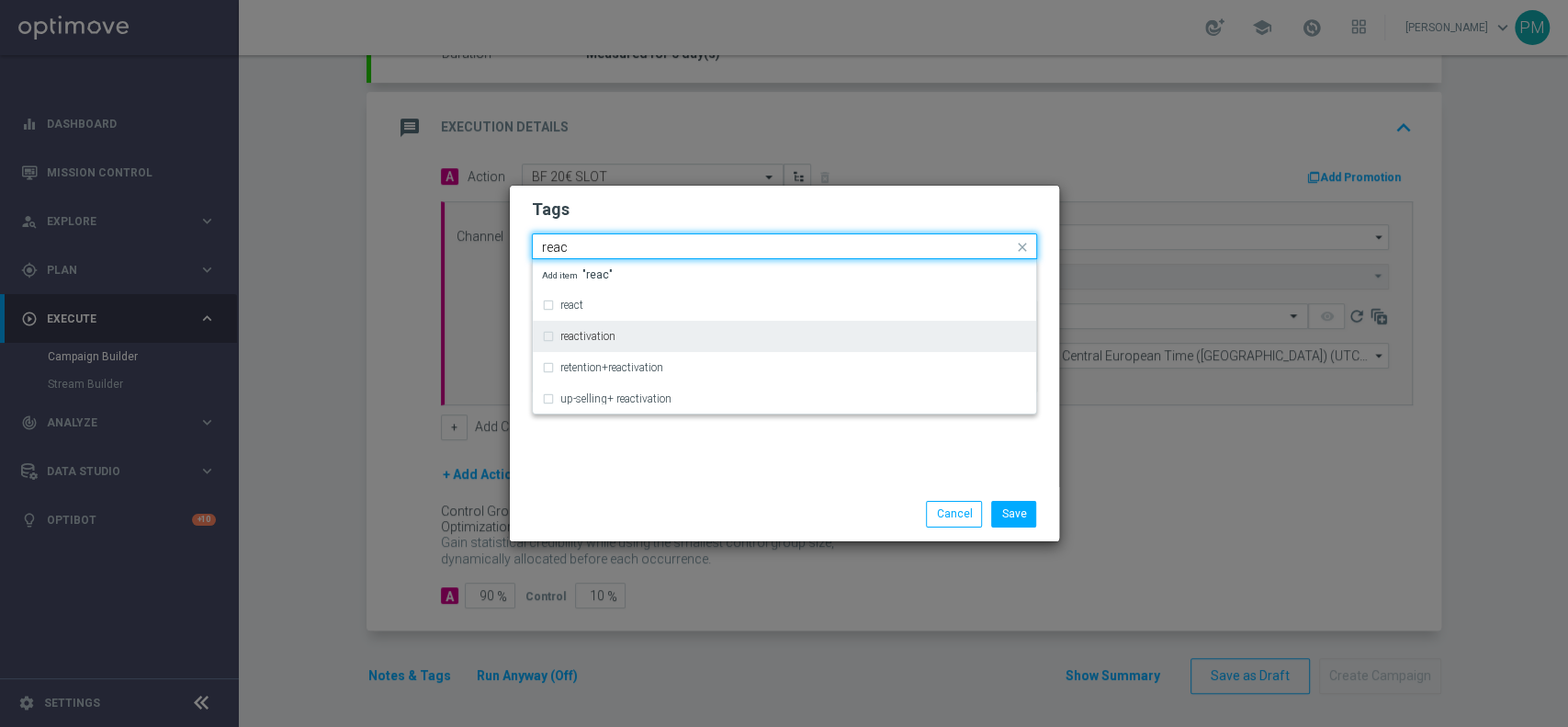
click at [604, 335] on label "reactivation" at bounding box center [587, 336] width 55 height 11
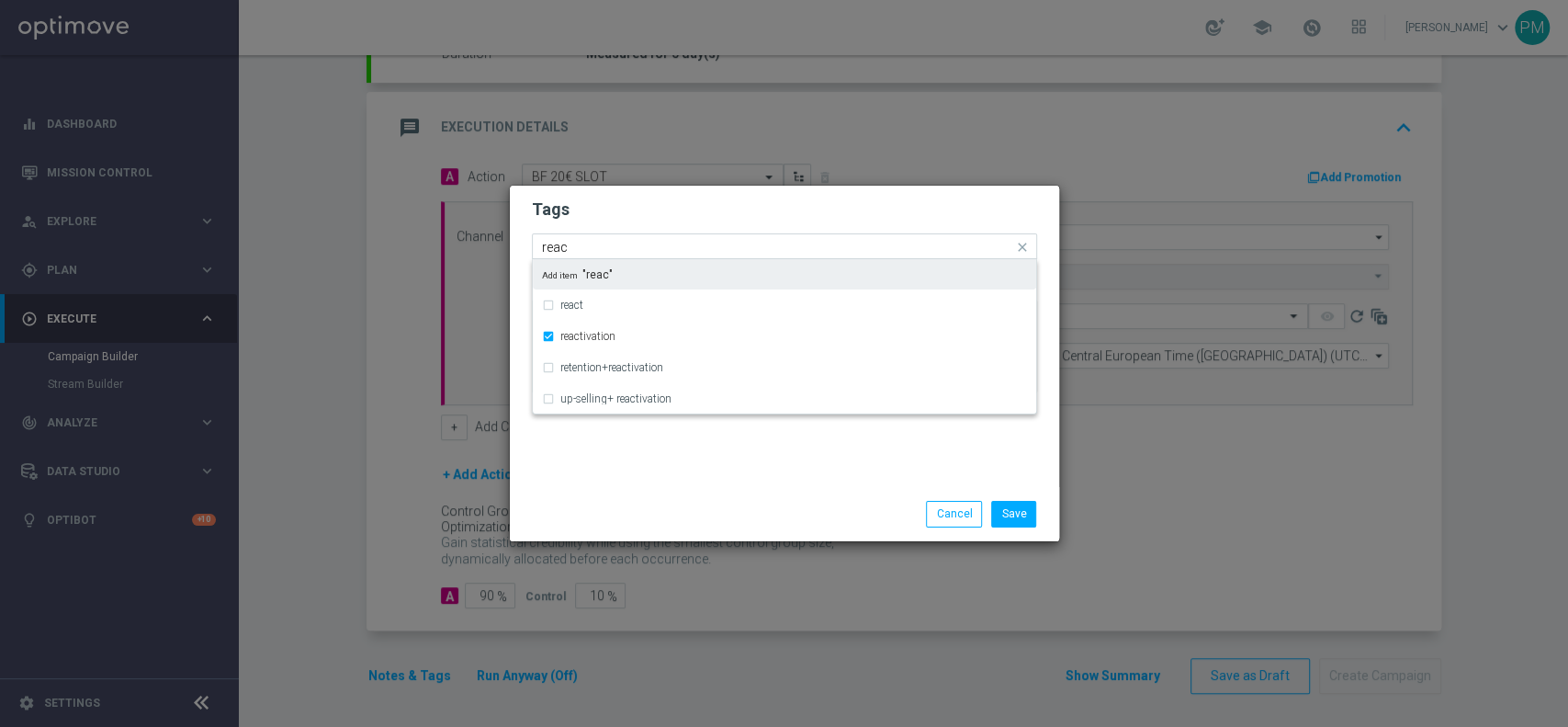
click at [561, 249] on input "reac" at bounding box center [778, 247] width 471 height 16
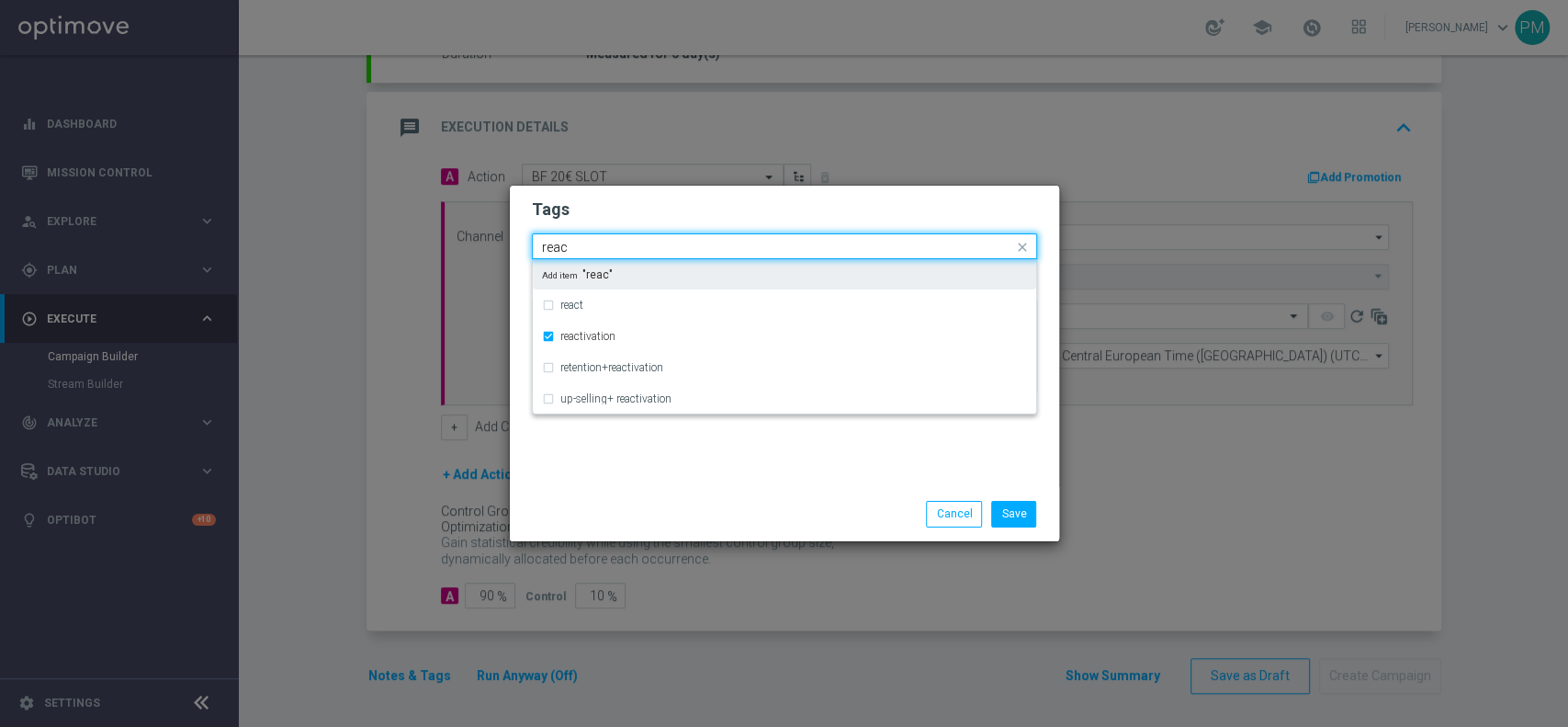
click at [561, 249] on input "reac" at bounding box center [778, 247] width 471 height 16
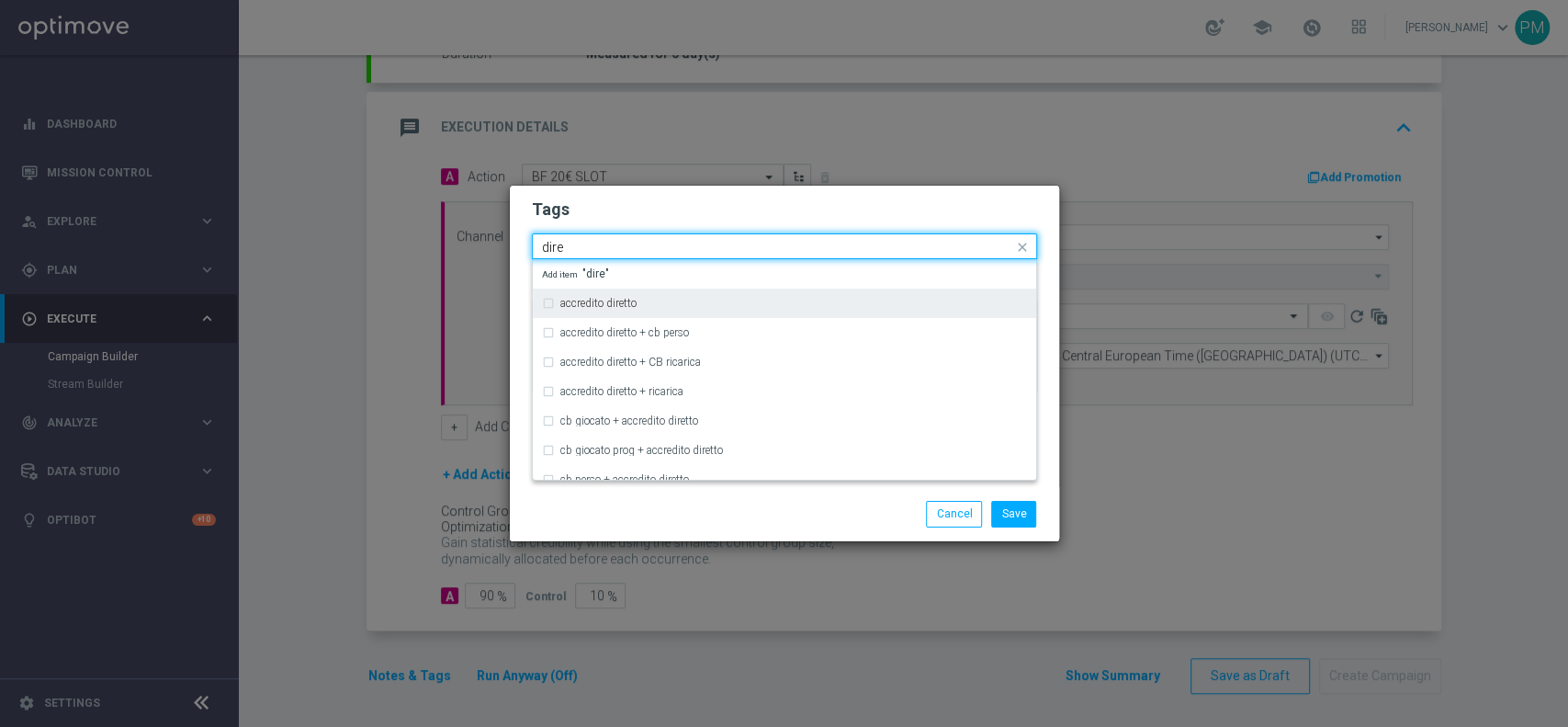
click at [583, 295] on div "accredito diretto" at bounding box center [784, 304] width 485 height 30
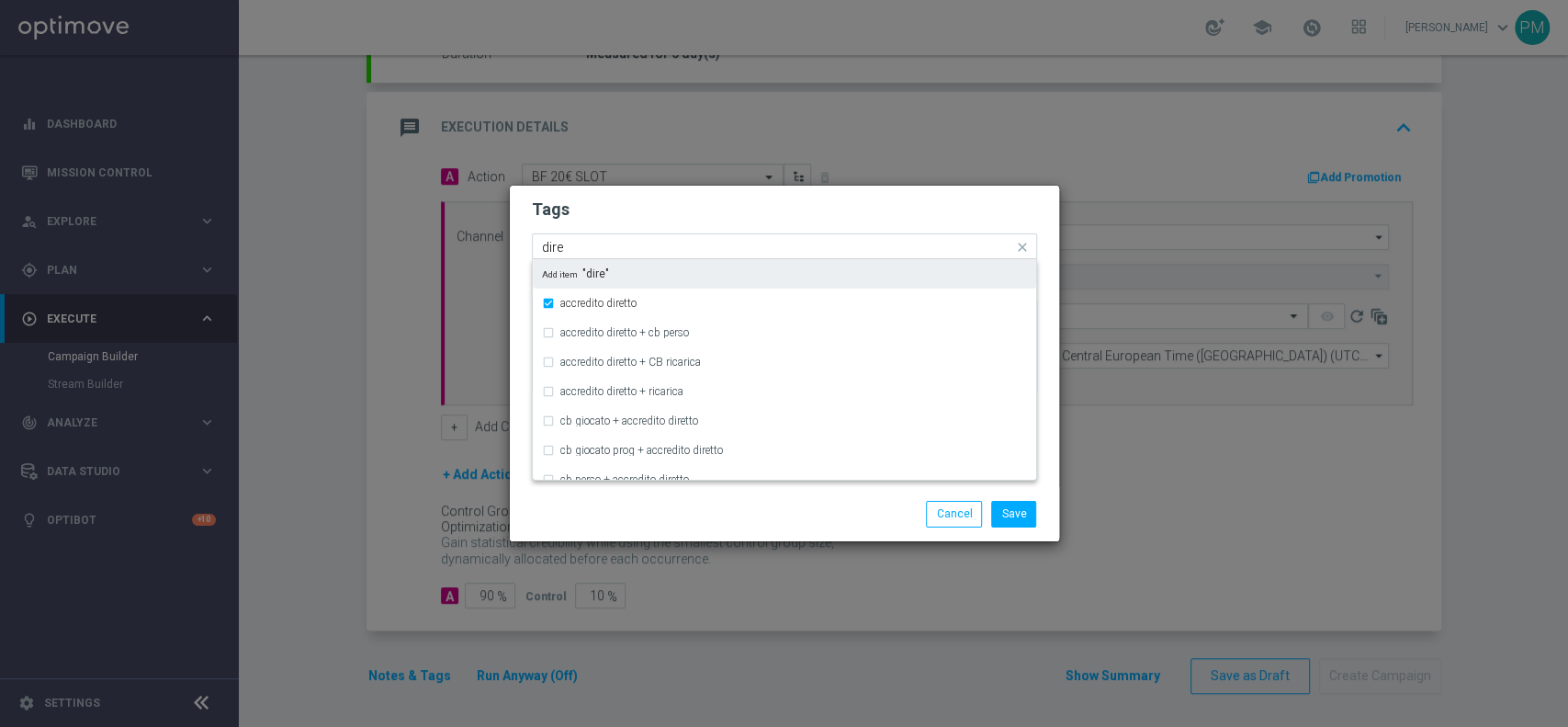
click at [555, 251] on input "dire" at bounding box center [778, 247] width 471 height 16
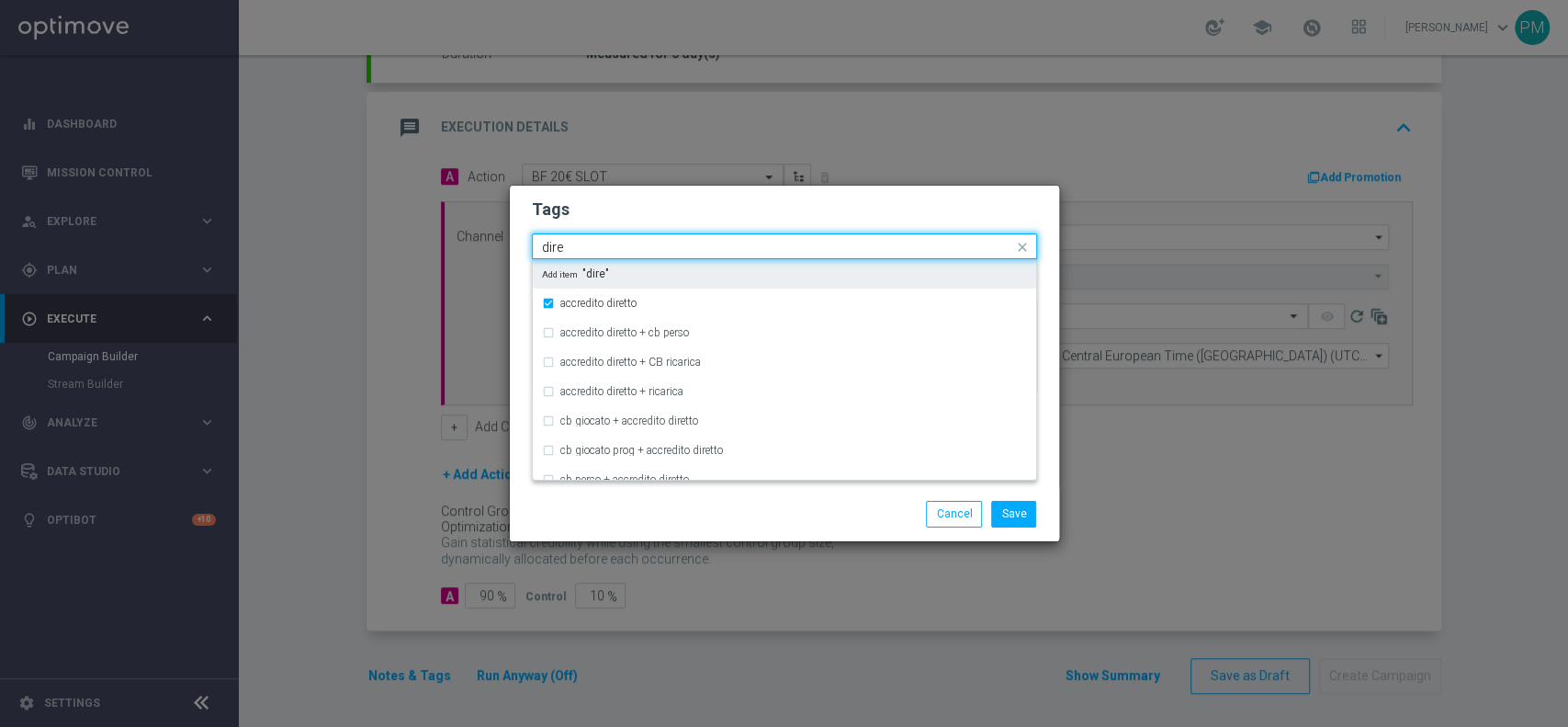
click at [555, 251] on input "dire" at bounding box center [778, 247] width 471 height 16
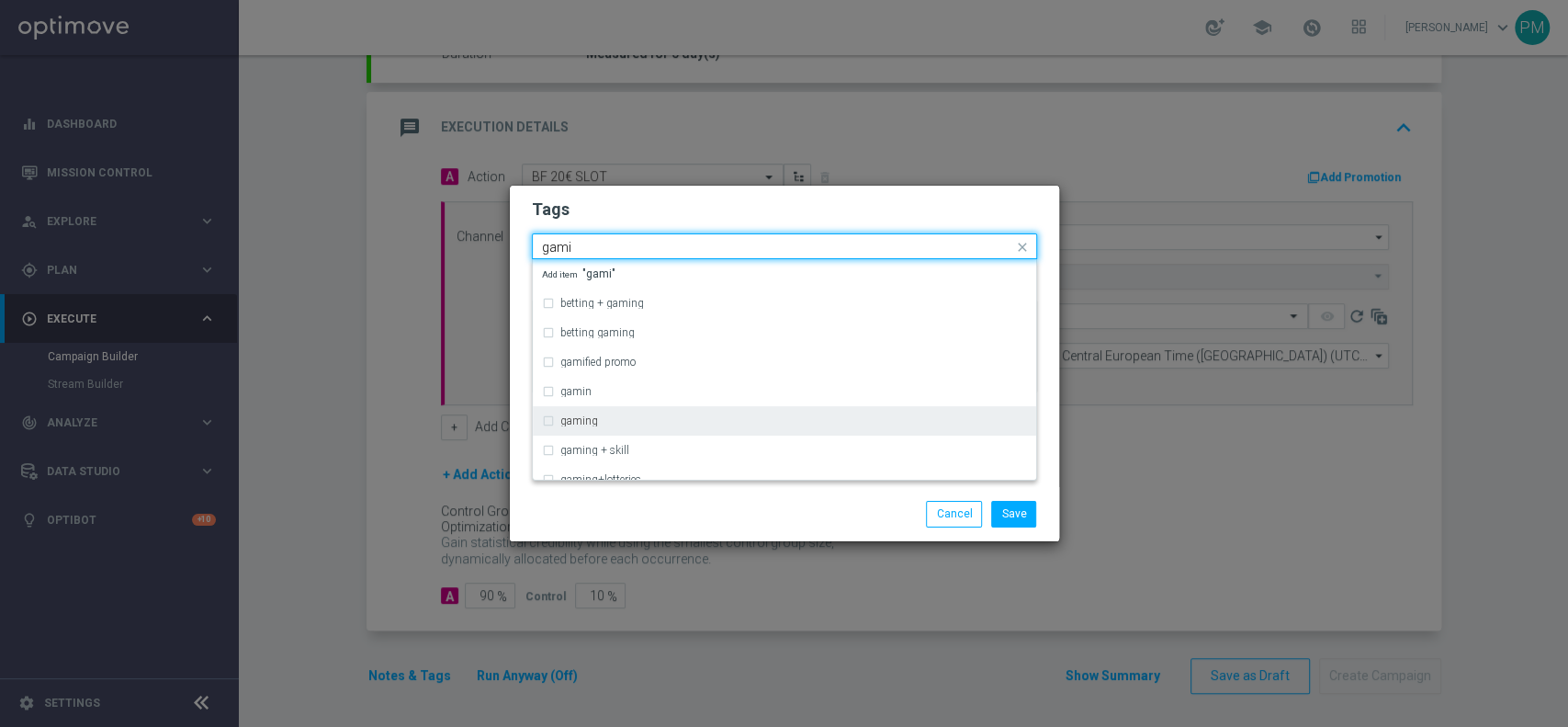
click at [598, 421] on div "gaming" at bounding box center [793, 421] width 467 height 11
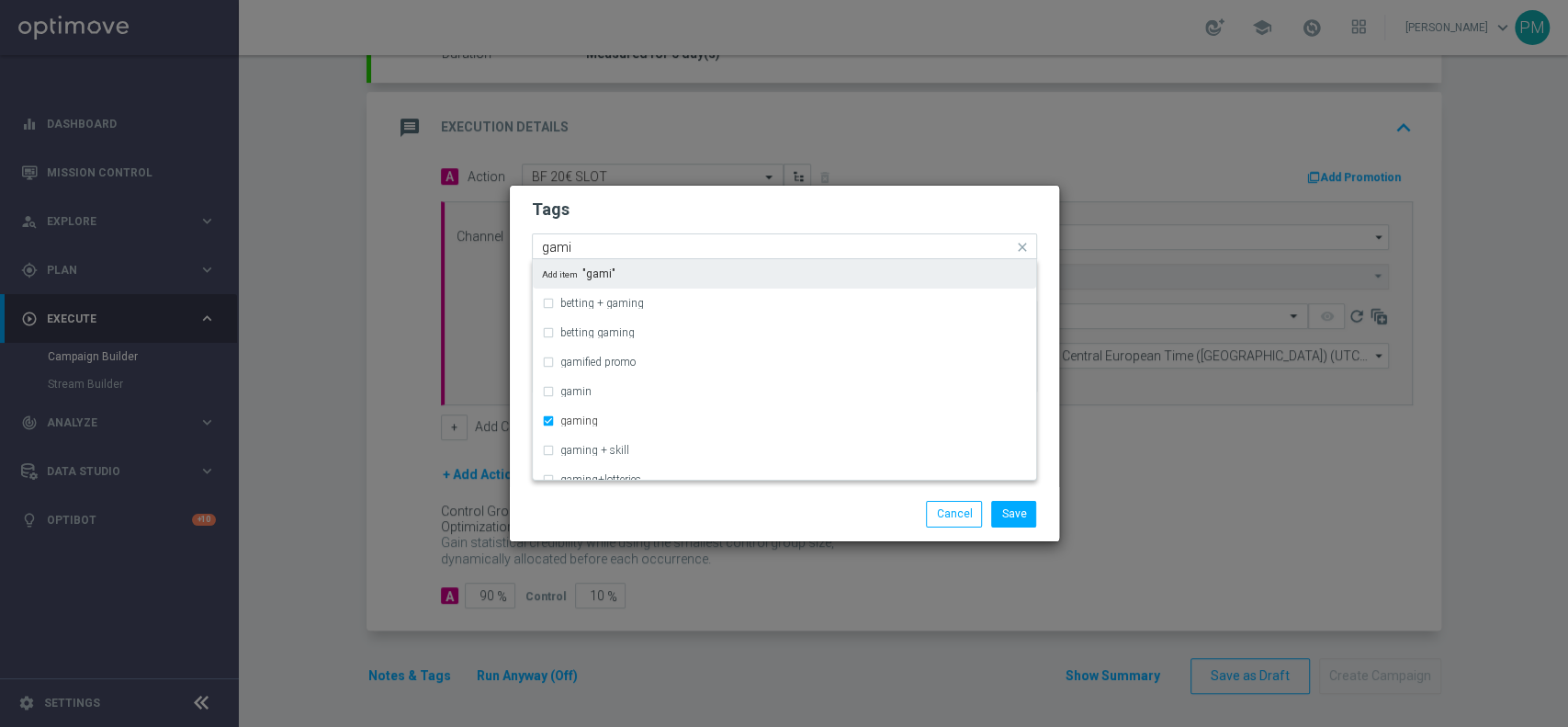
click at [560, 248] on input "gami" at bounding box center [778, 247] width 471 height 16
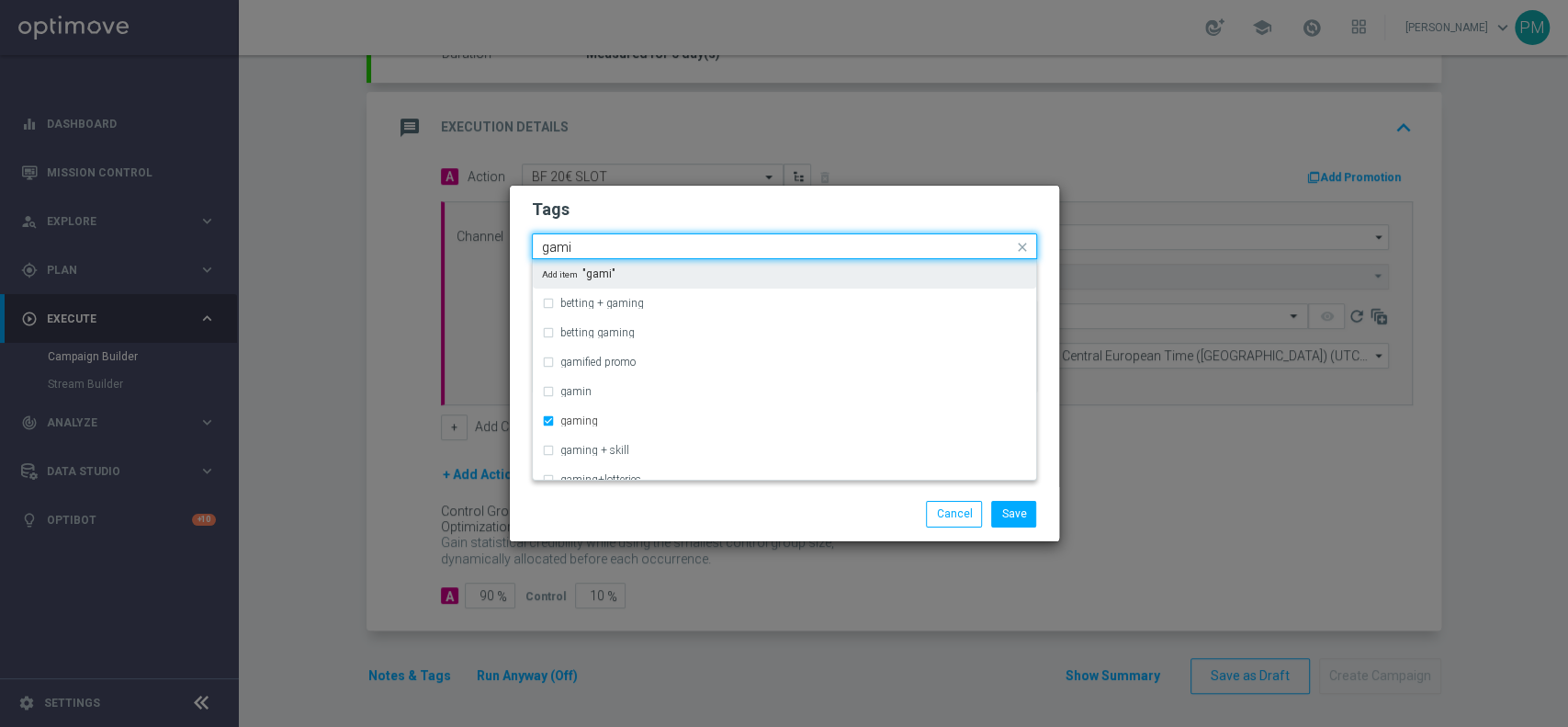
click at [560, 248] on input "gami" at bounding box center [778, 247] width 471 height 16
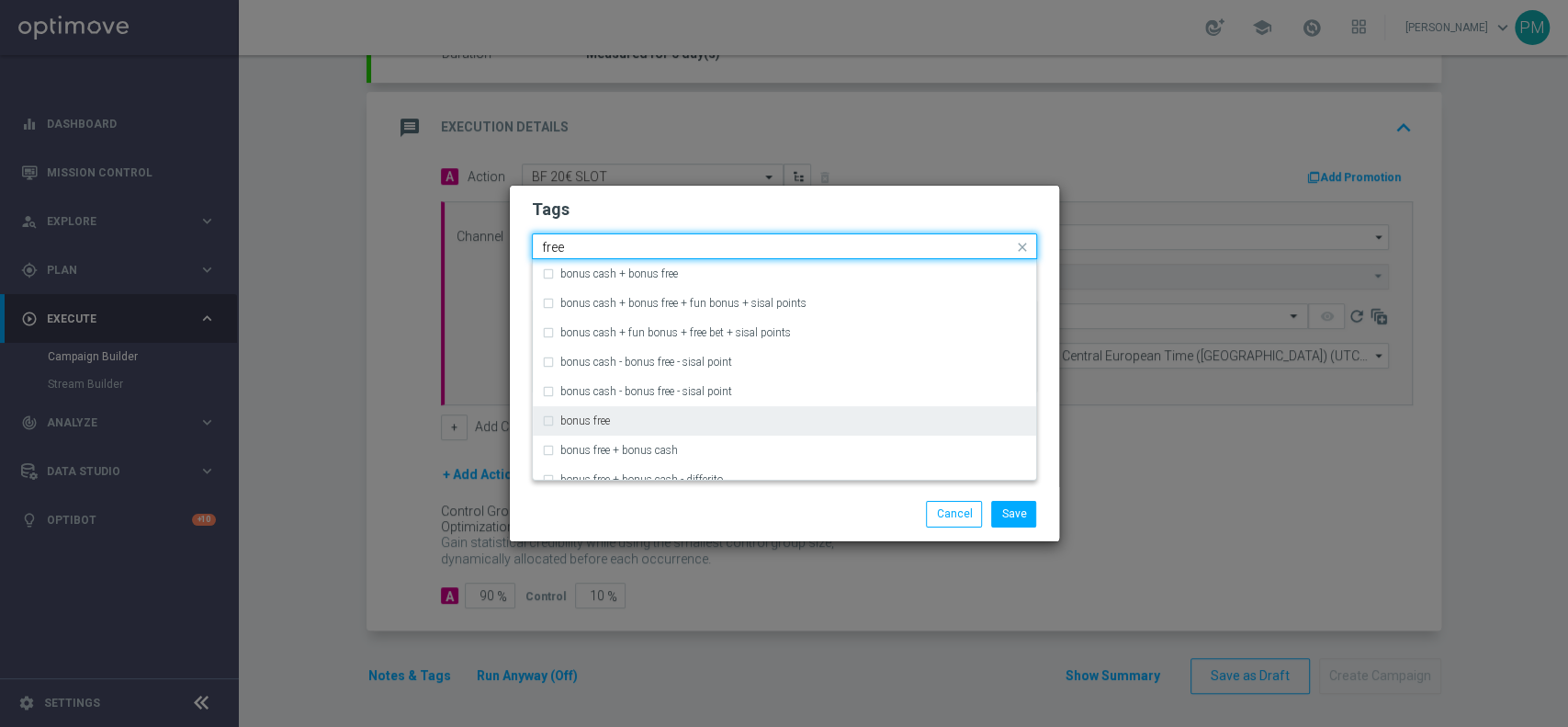
click at [634, 421] on div "bonus free" at bounding box center [793, 421] width 467 height 11
type input "free"
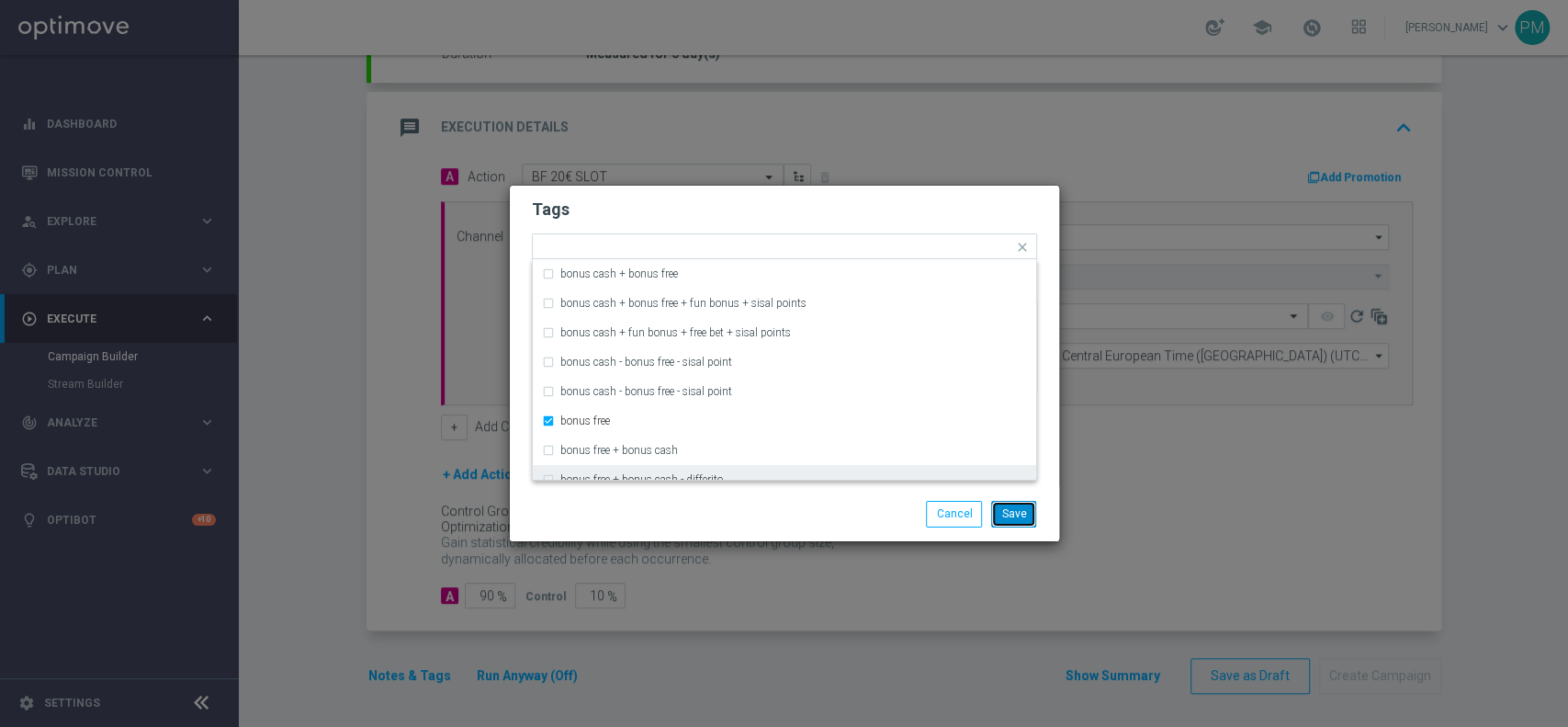
click at [1025, 521] on button "Save" at bounding box center [1014, 514] width 45 height 26
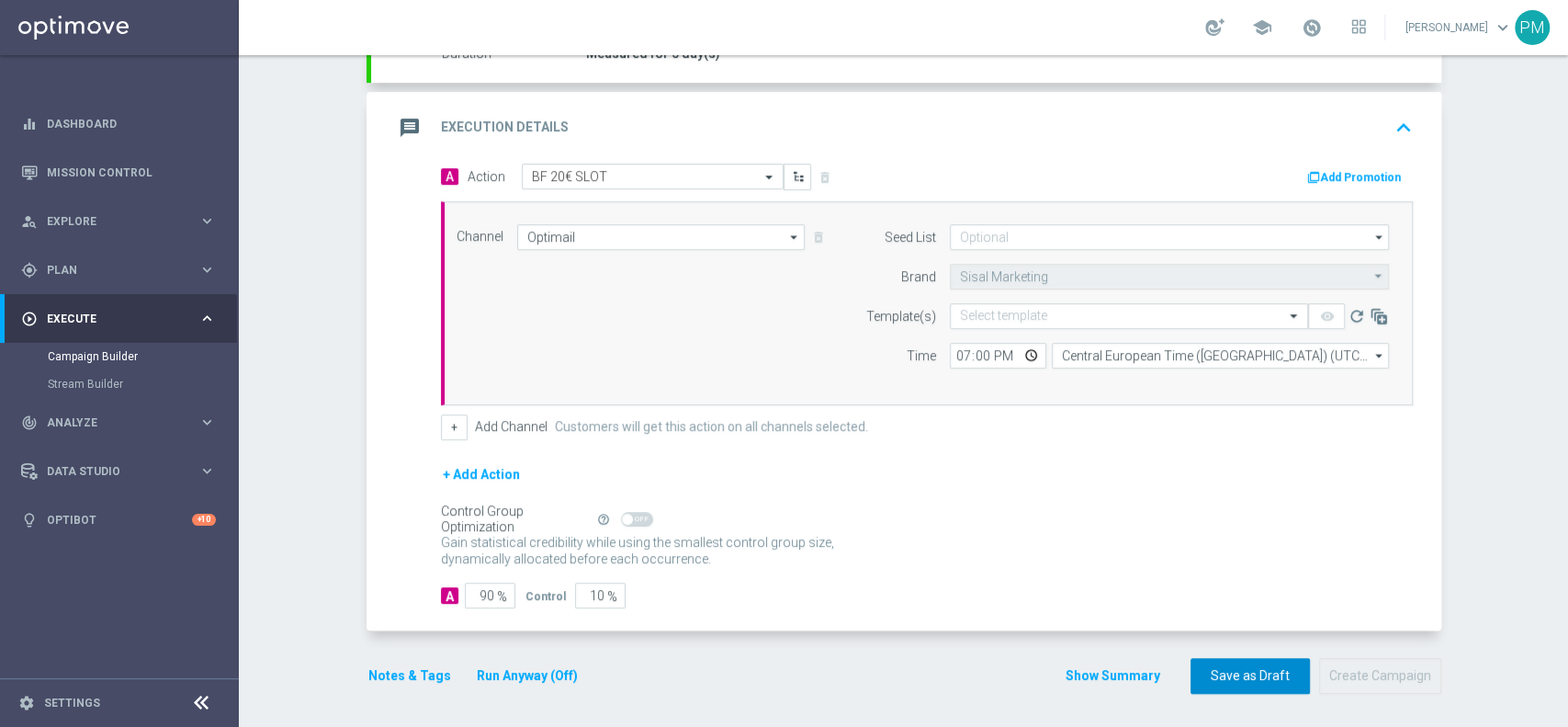
click at [1225, 679] on button "Save as Draft" at bounding box center [1250, 676] width 119 height 35
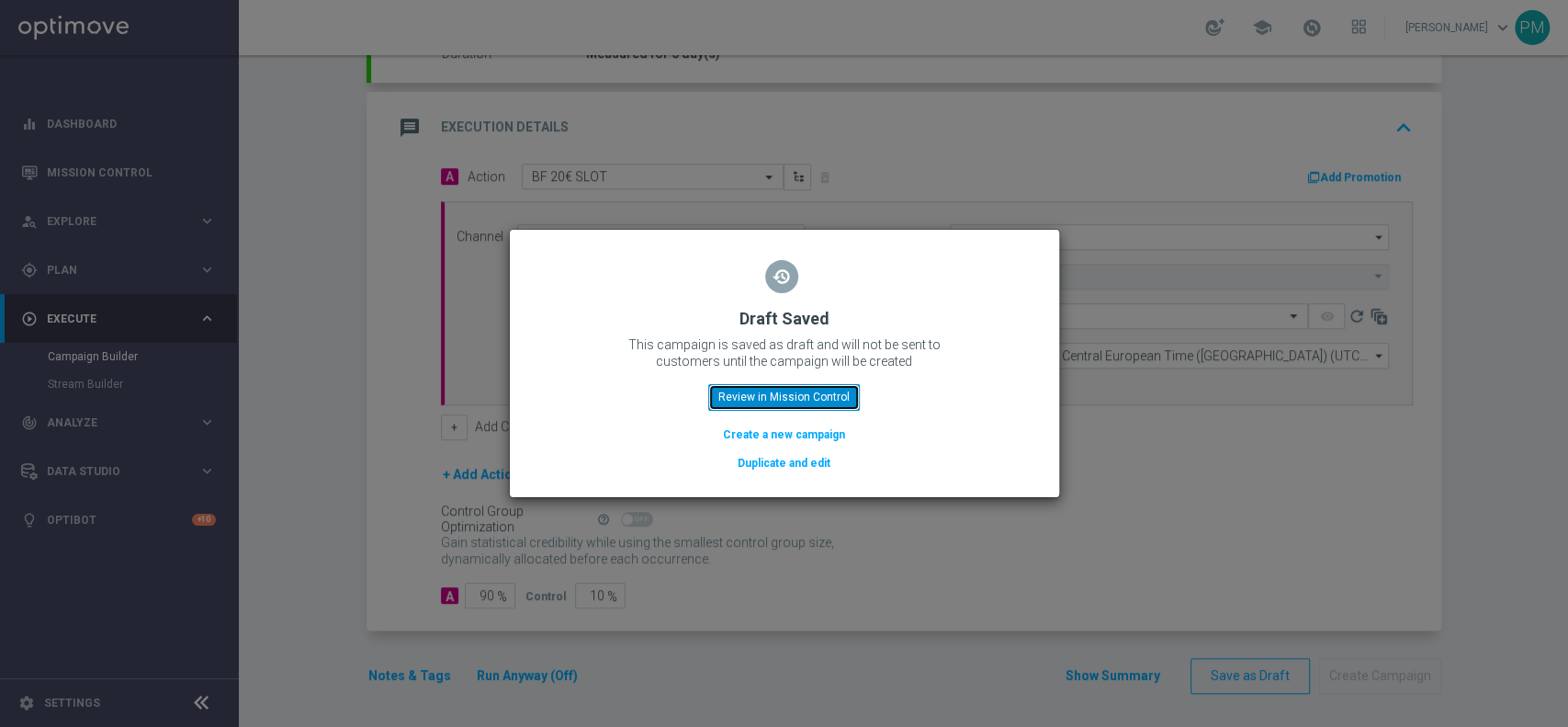
click at [812, 395] on button "Review in Mission Control" at bounding box center [784, 397] width 152 height 26
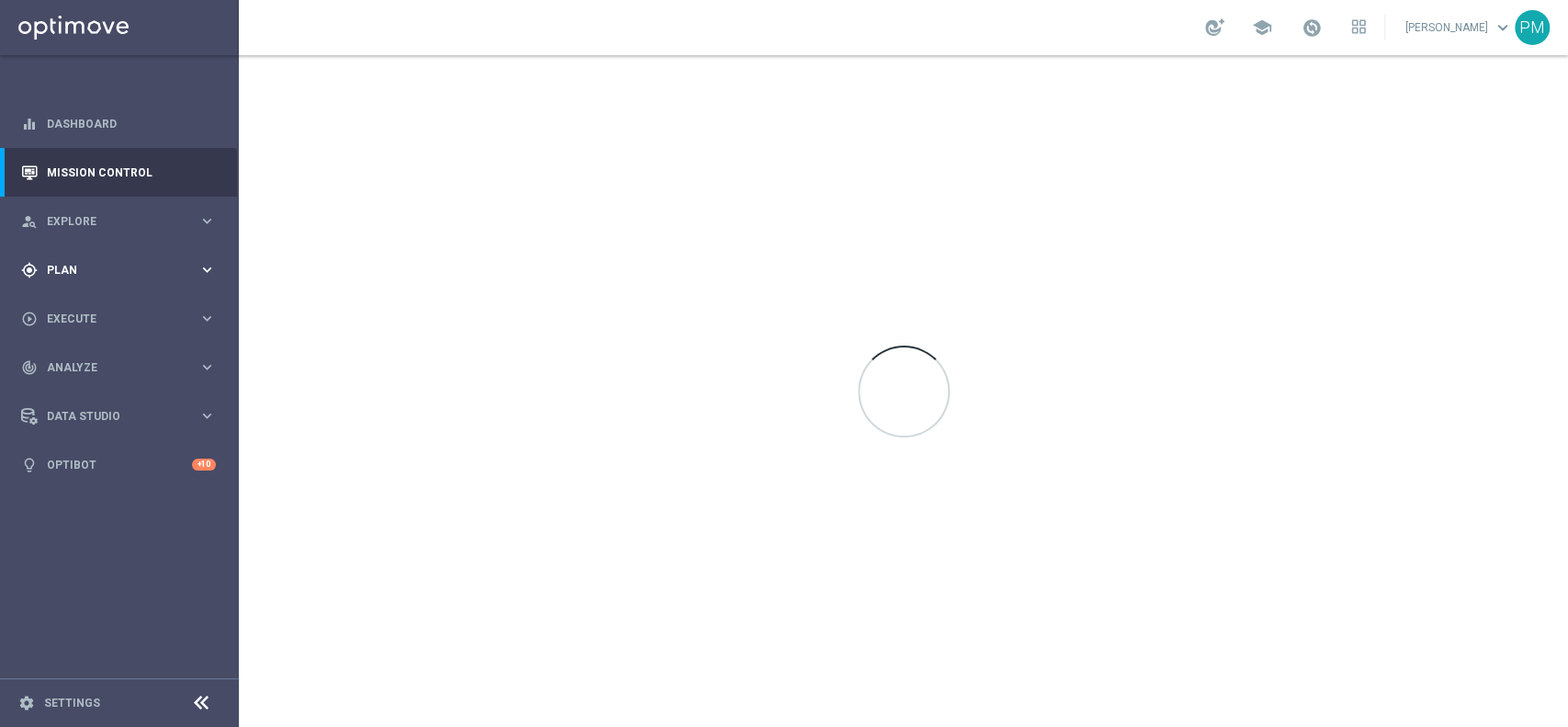
click at [86, 255] on div "gps_fixed Plan keyboard_arrow_right" at bounding box center [118, 269] width 237 height 48
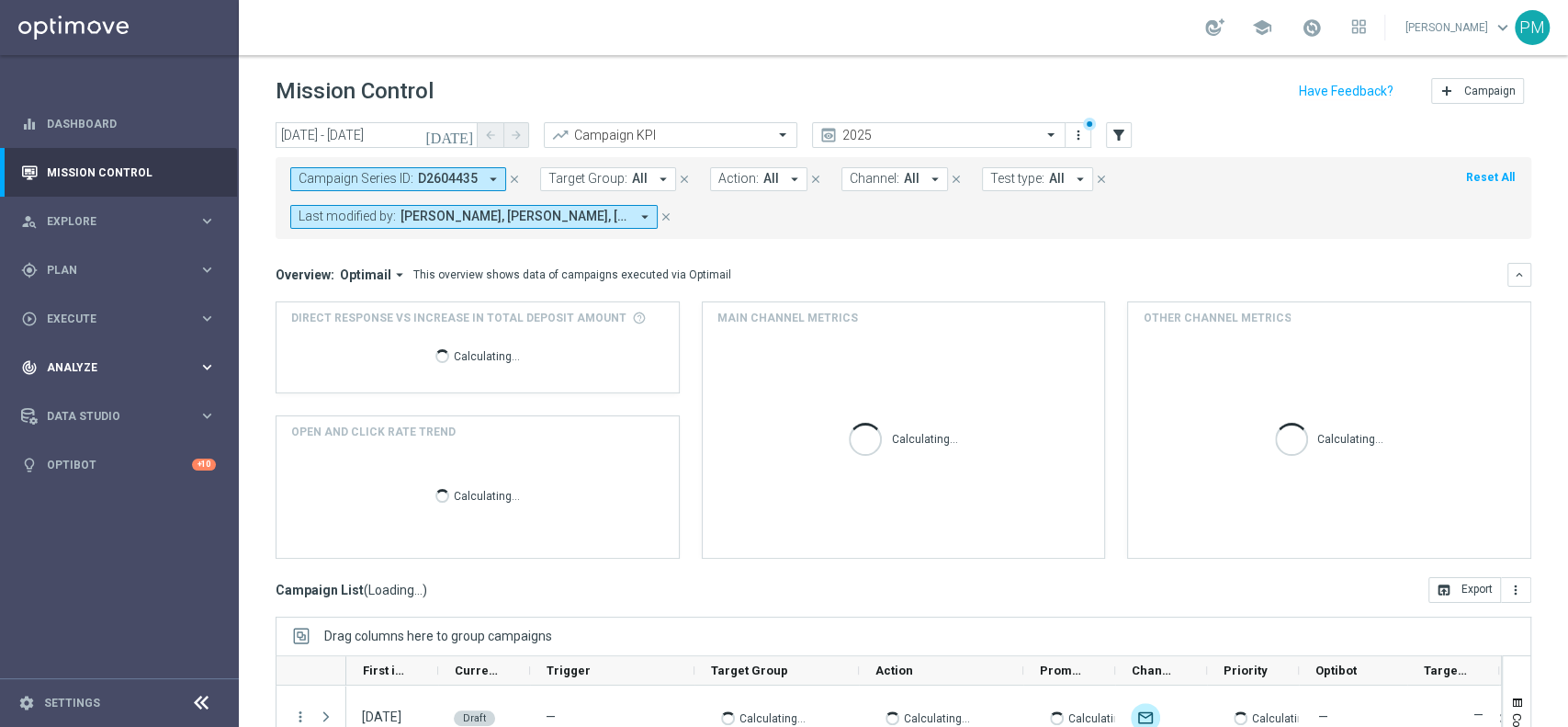
click at [80, 365] on div "track_changes Analyze keyboard_arrow_right" at bounding box center [118, 367] width 237 height 48
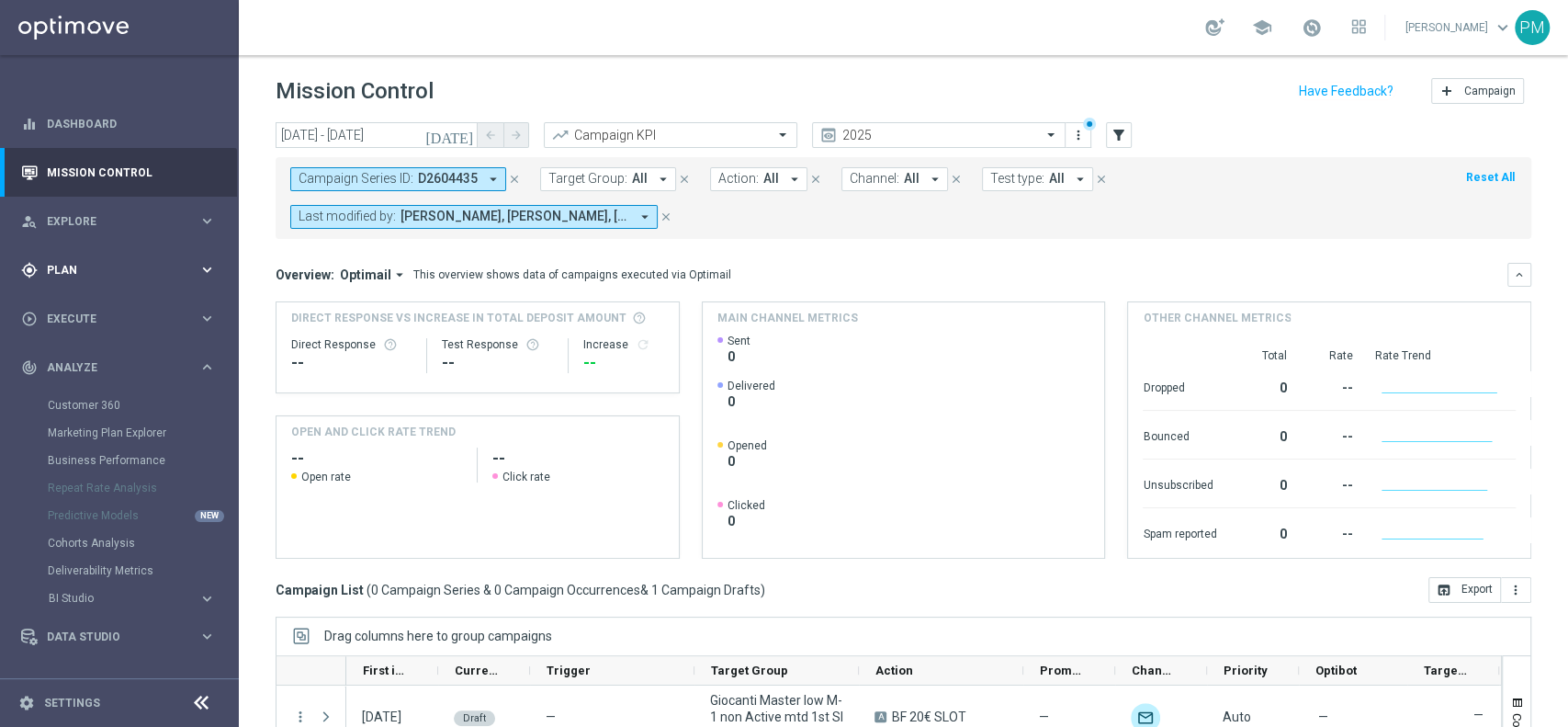
click at [81, 282] on div "gps_fixed Plan keyboard_arrow_right" at bounding box center [118, 269] width 237 height 48
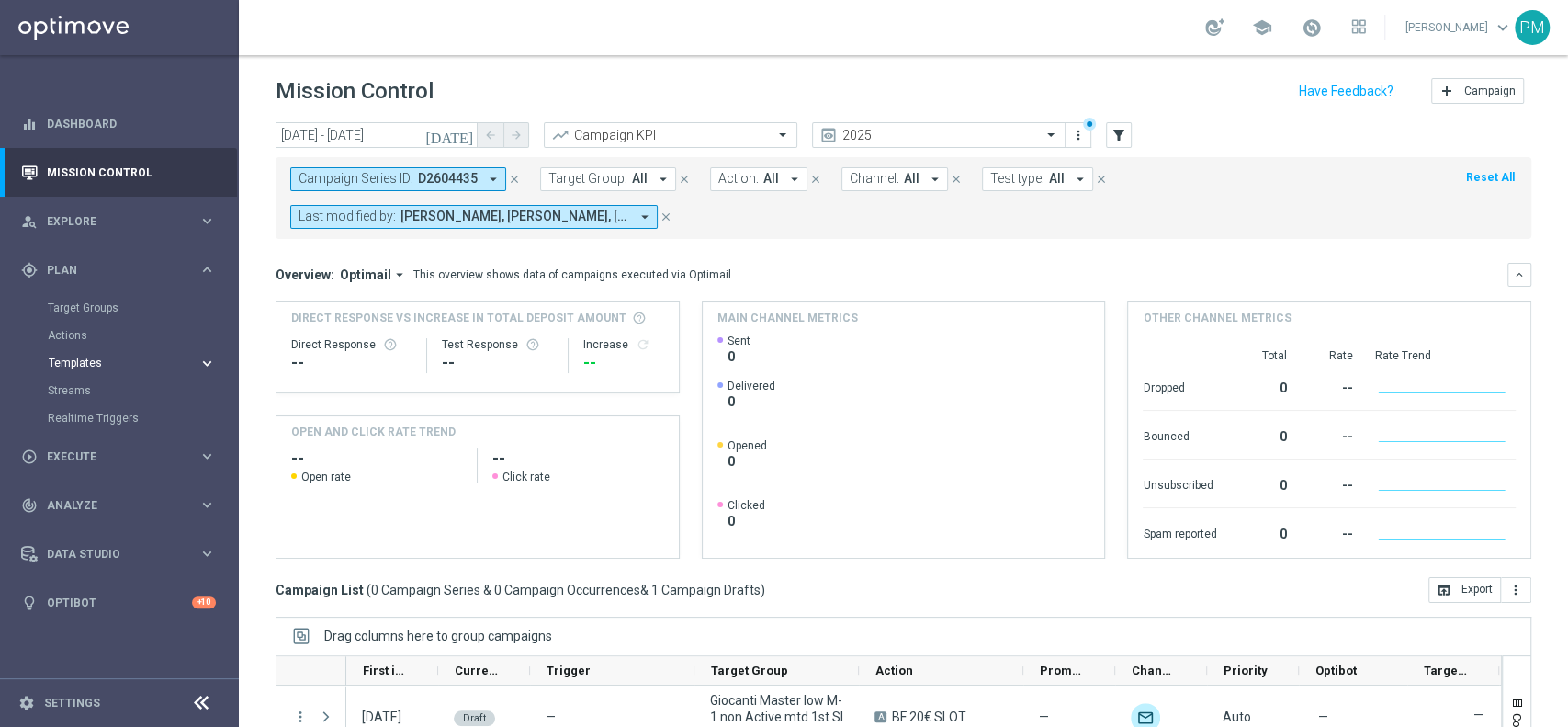
click at [75, 363] on span "Templates" at bounding box center [114, 364] width 131 height 11
click at [81, 393] on link "Optimail" at bounding box center [124, 391] width 134 height 15
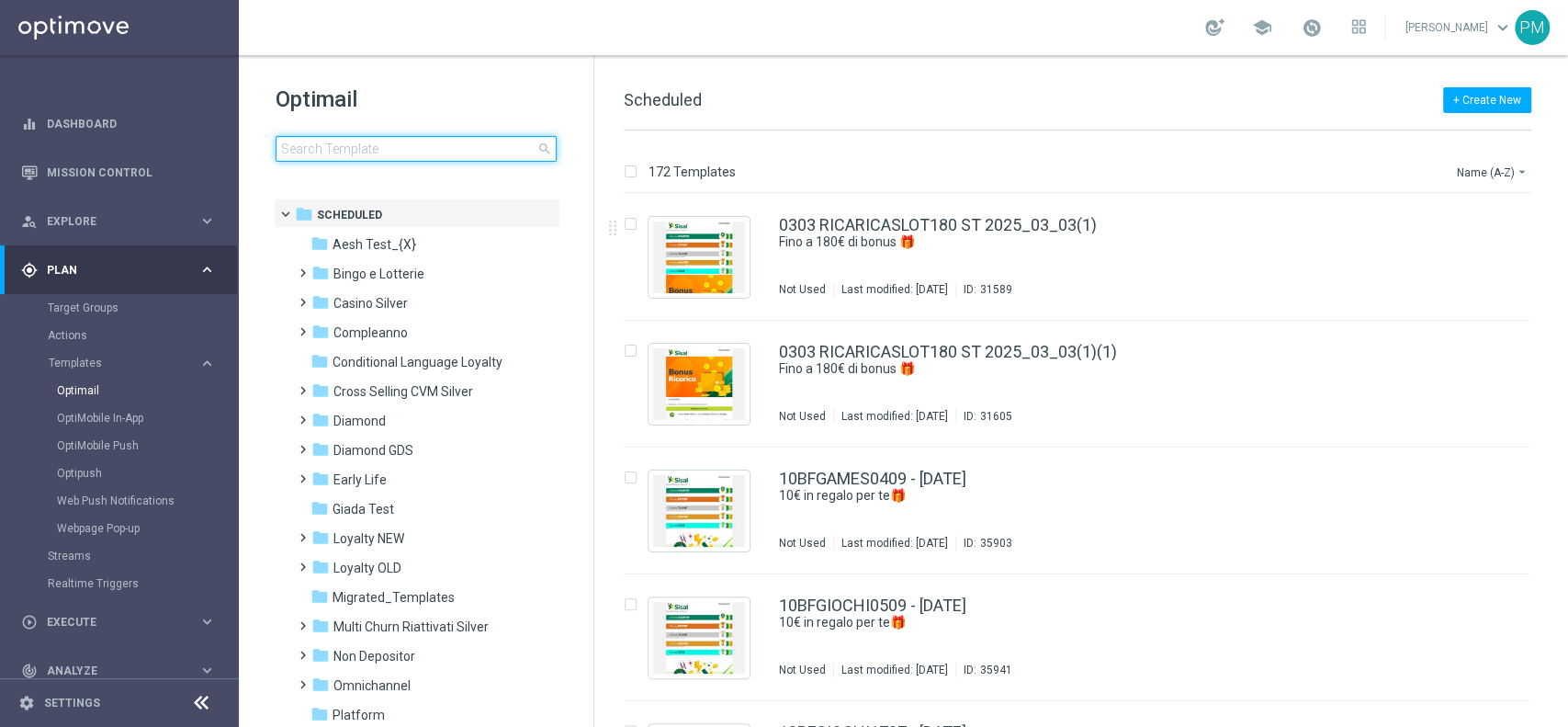
click at [478, 153] on input at bounding box center [416, 149] width 281 height 26
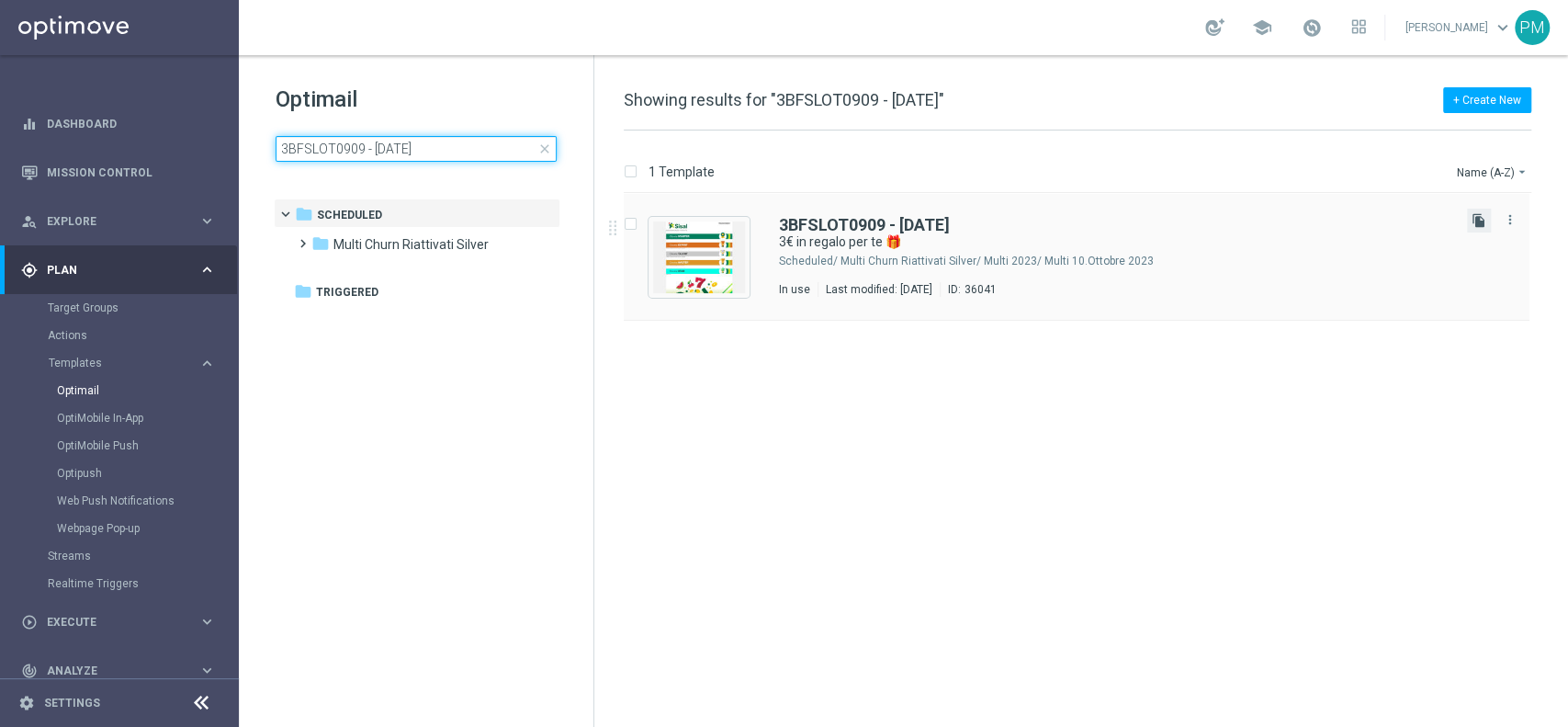
type input "3BFSLOT0909 - 2025-09-09"
click at [1472, 221] on icon "file_copy" at bounding box center [1479, 221] width 15 height 15
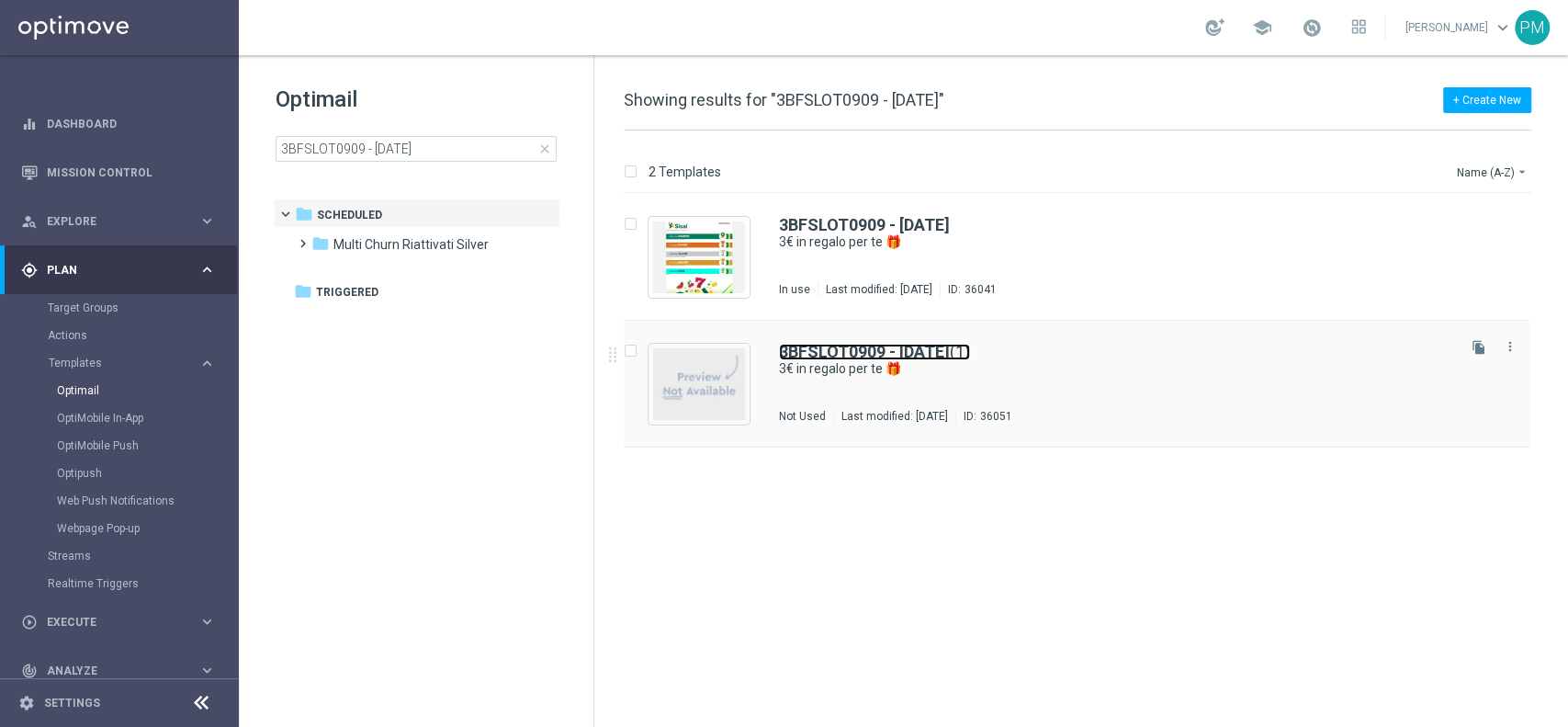
click at [871, 347] on b "3BFSLOT0909 - 2025-09-09" at bounding box center [864, 351] width 170 height 20
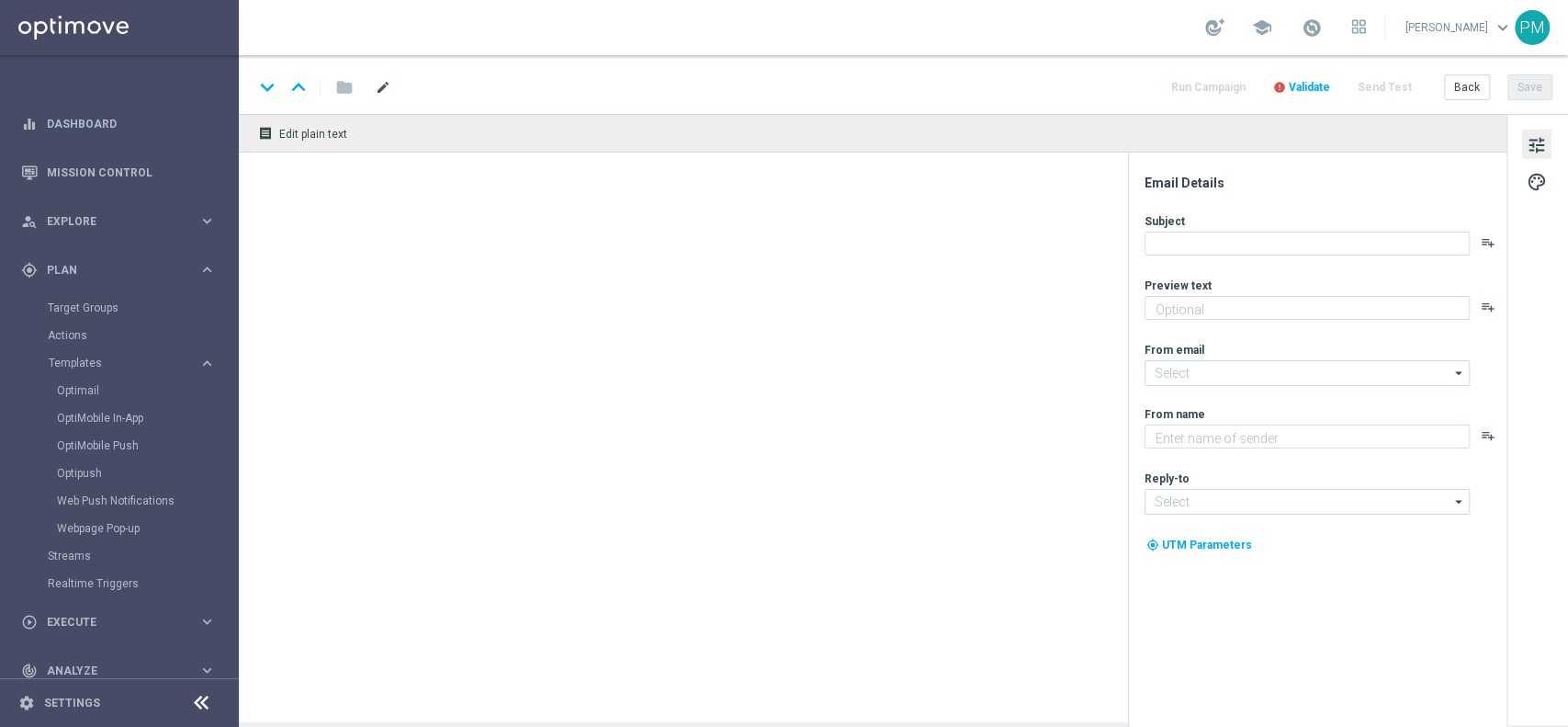
type input "3BFSLOT0909 - 2025-09-09(1)"
type textarea "da usare su tutte le Slot 🎰"
type input "[EMAIL_ADDRESS][DOMAIN_NAME]"
type textarea "Sisal"
type input "[EMAIL_ADDRESS][DOMAIN_NAME]"
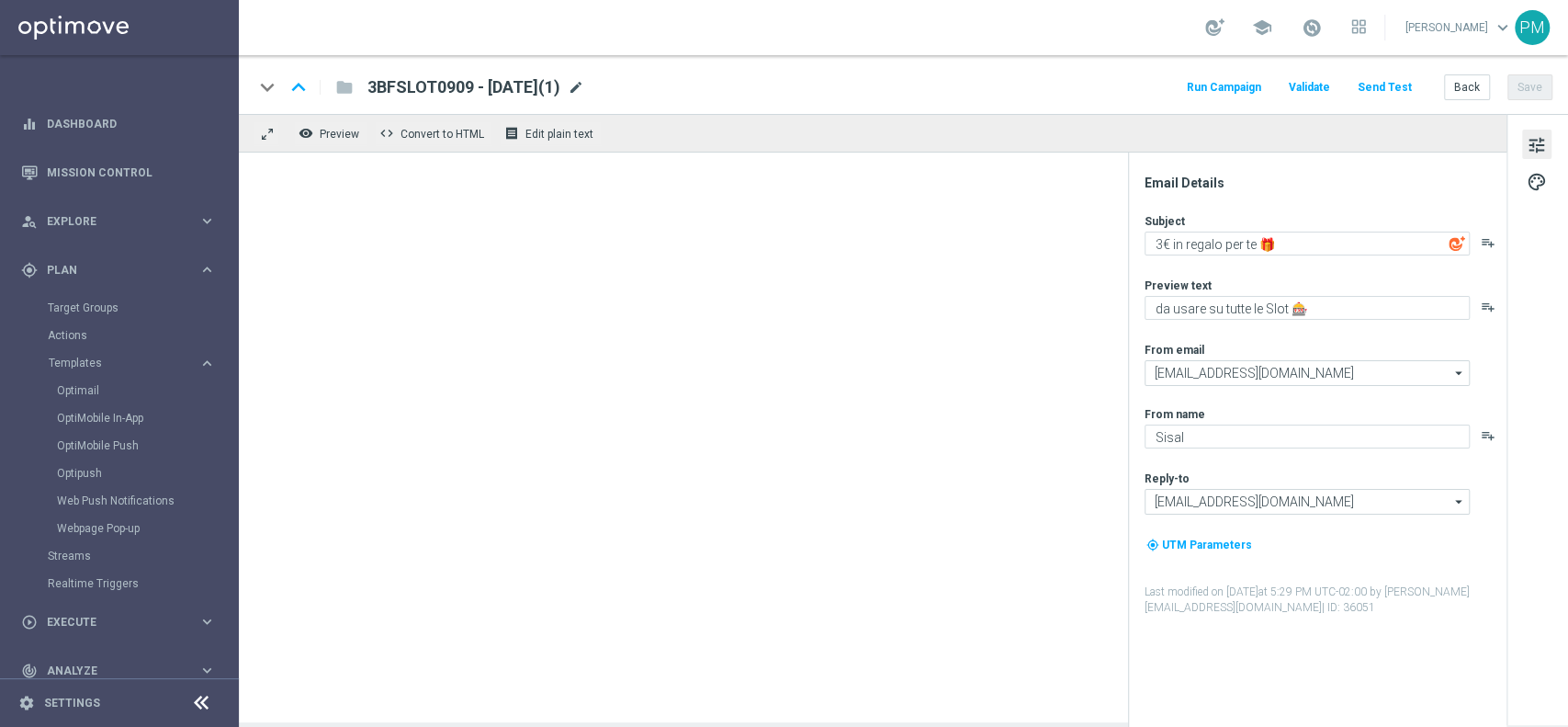
click at [584, 92] on span "mode_edit" at bounding box center [576, 88] width 17 height 17
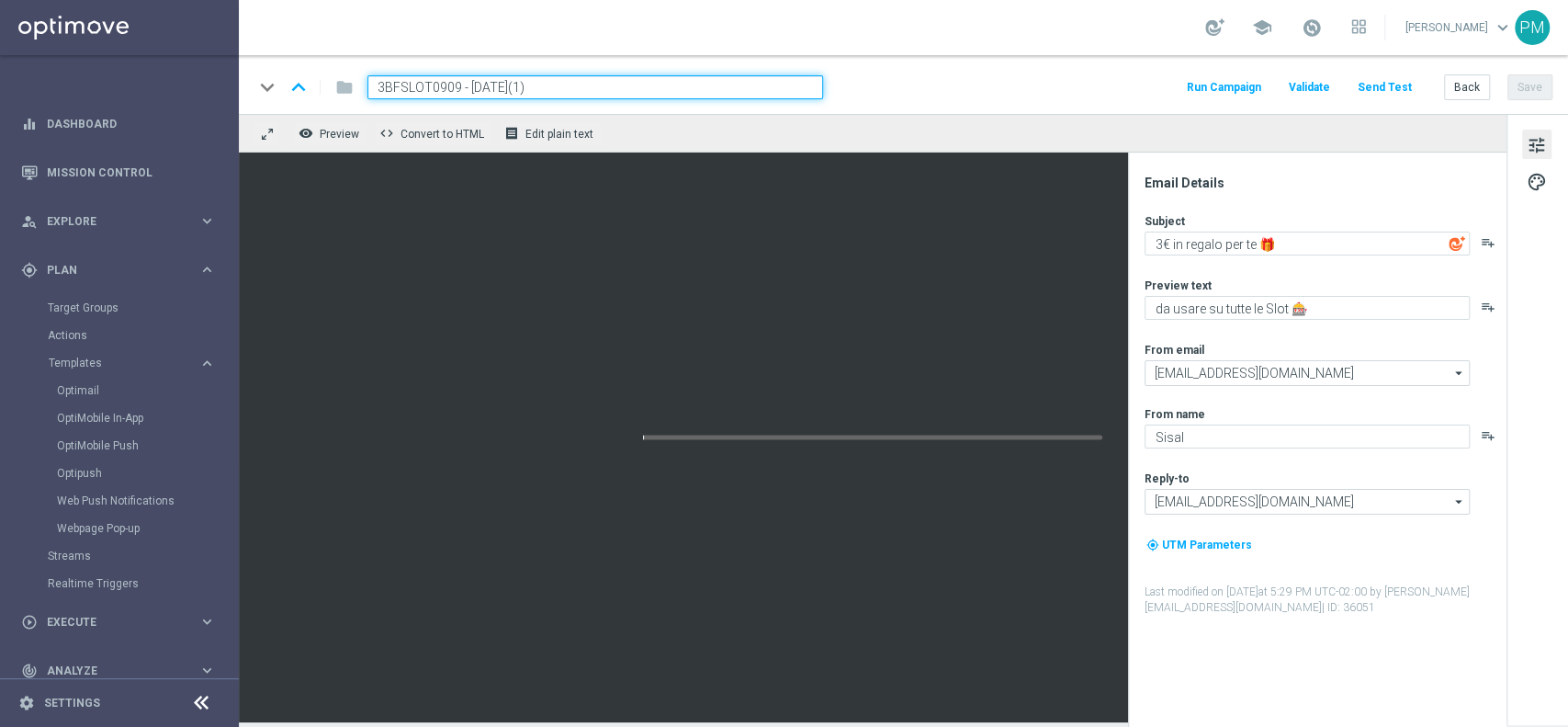
click at [405, 89] on input "3BFSLOT0909 - 2025-09-09(1)" at bounding box center [594, 88] width 456 height 24
paste input "20BFSLOT0909"
click at [629, 88] on input "20BFSLOT0909 - 2025-09-09(1)" at bounding box center [594, 88] width 456 height 24
type input "20BFSLOT0909 - [DATE]"
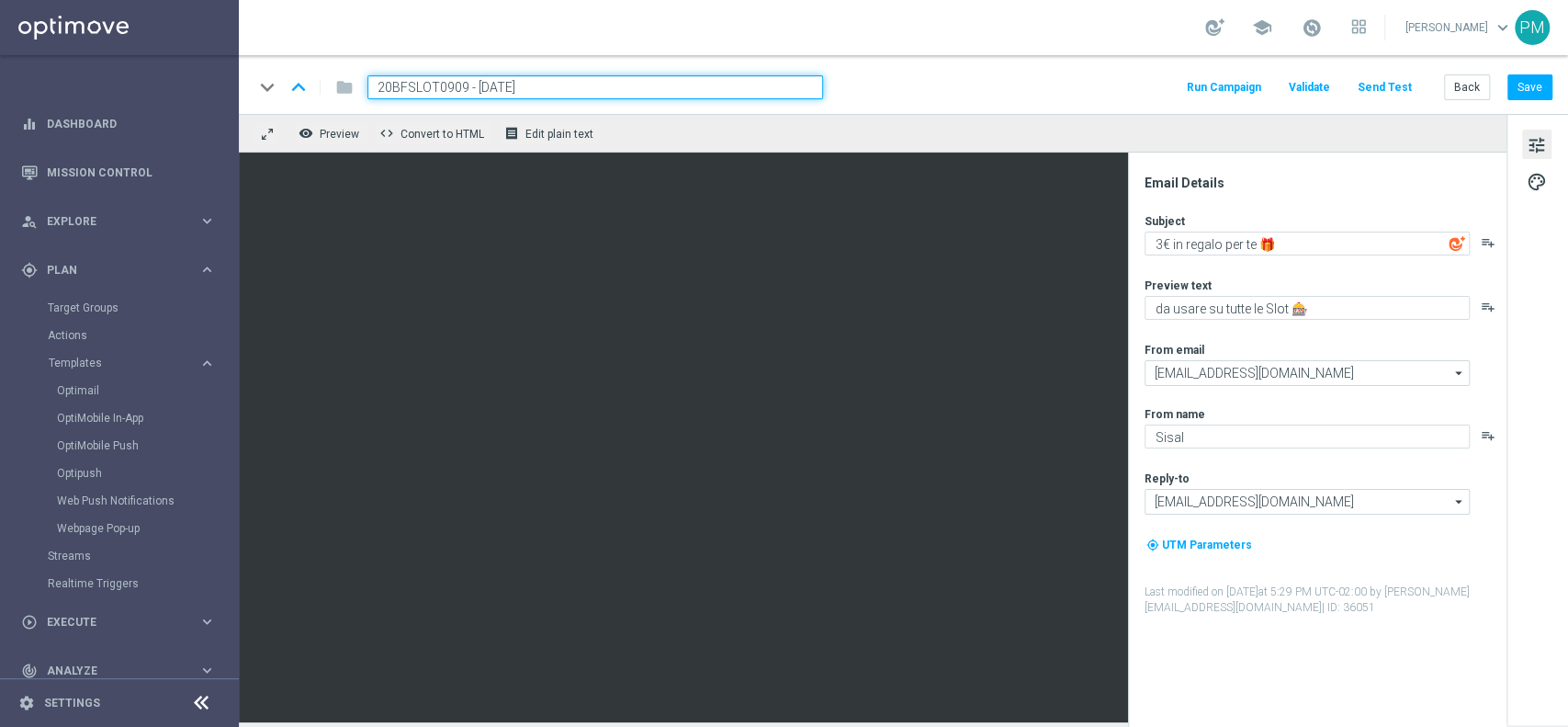
click at [1058, 80] on div "keyboard_arrow_down keyboard_arrow_up folder 20BFSLOT0909 - 2025-09-09 Run Camp…" at bounding box center [903, 88] width 1299 height 24
click at [1163, 244] on textarea "3€ in regalo per te 🎁" at bounding box center [1307, 243] width 325 height 24
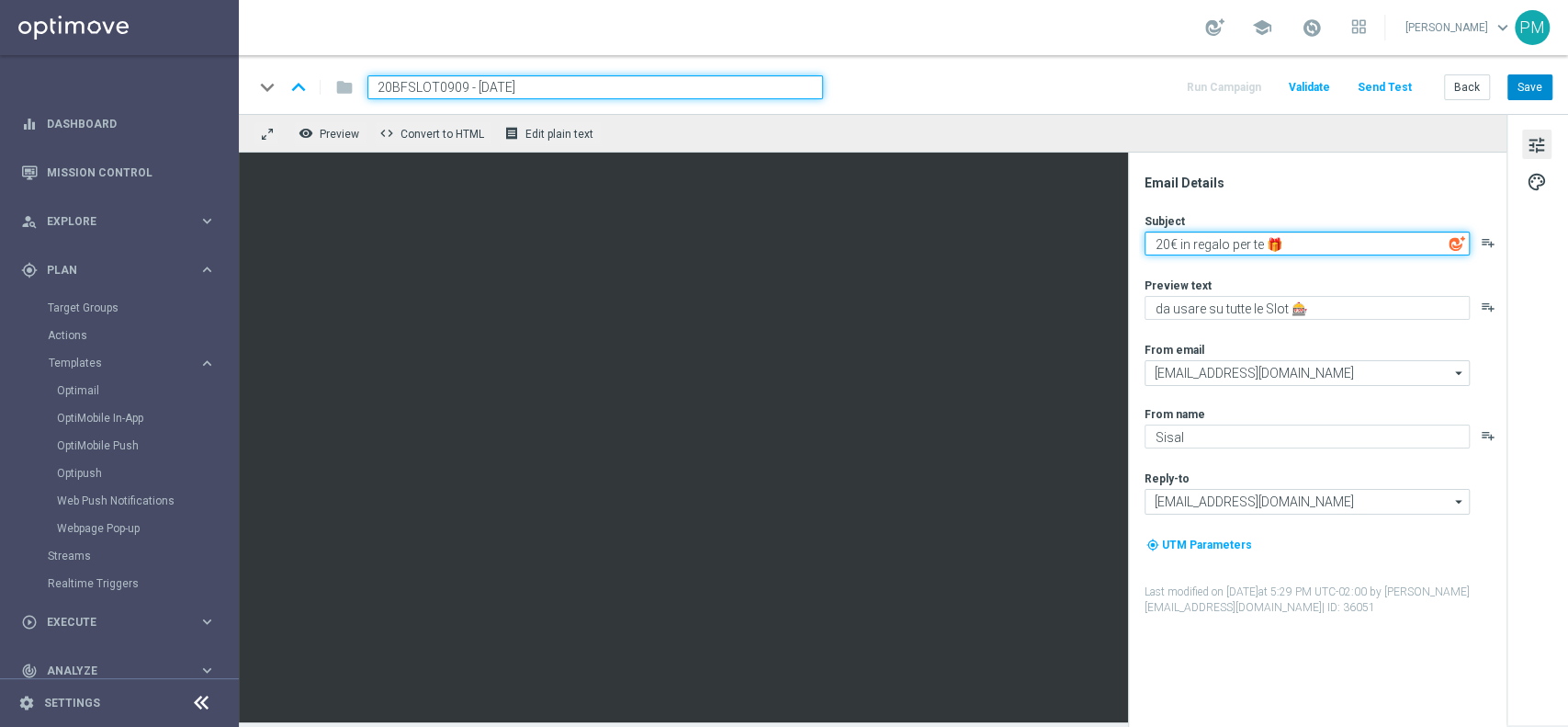
type textarea "20€ in regalo per te 🎁"
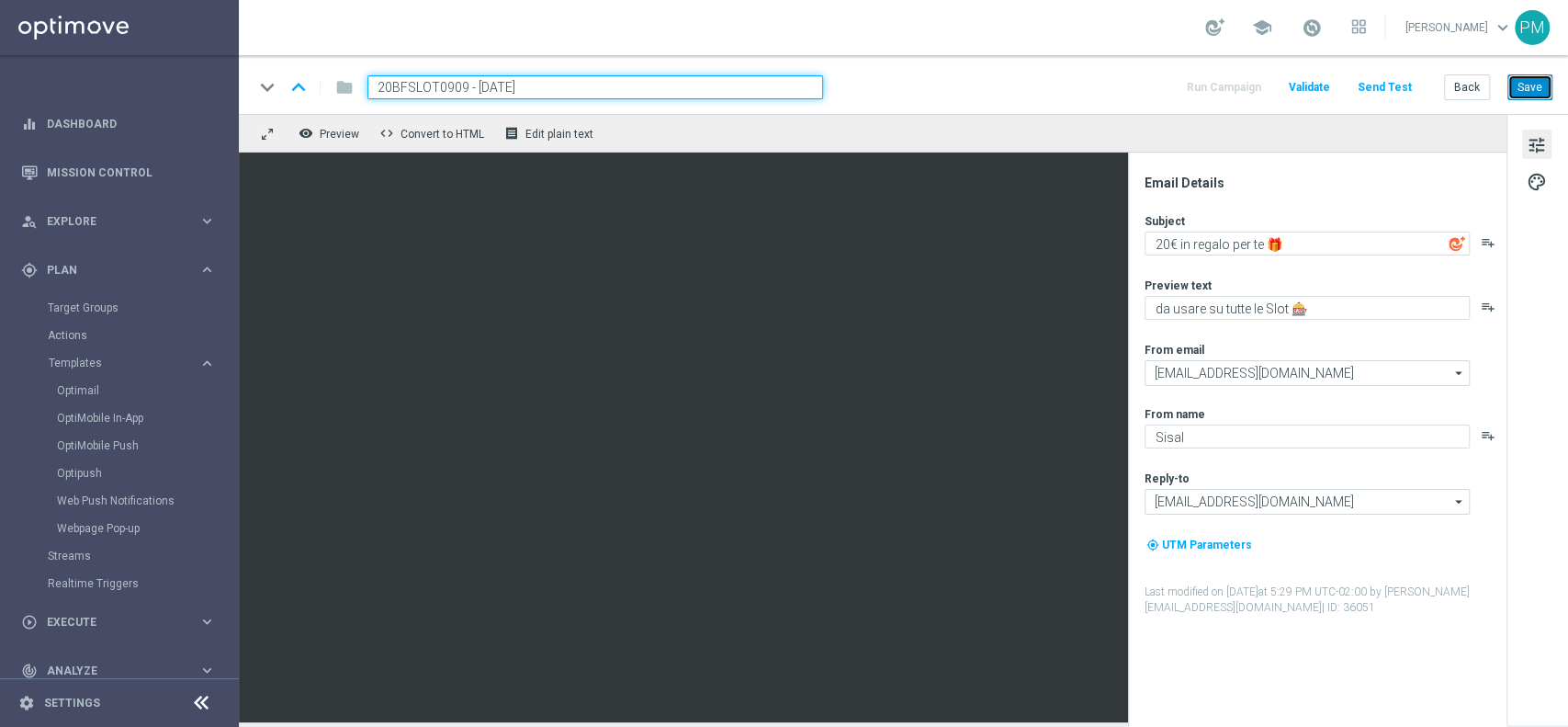
click at [1537, 82] on button "Save" at bounding box center [1530, 88] width 45 height 26
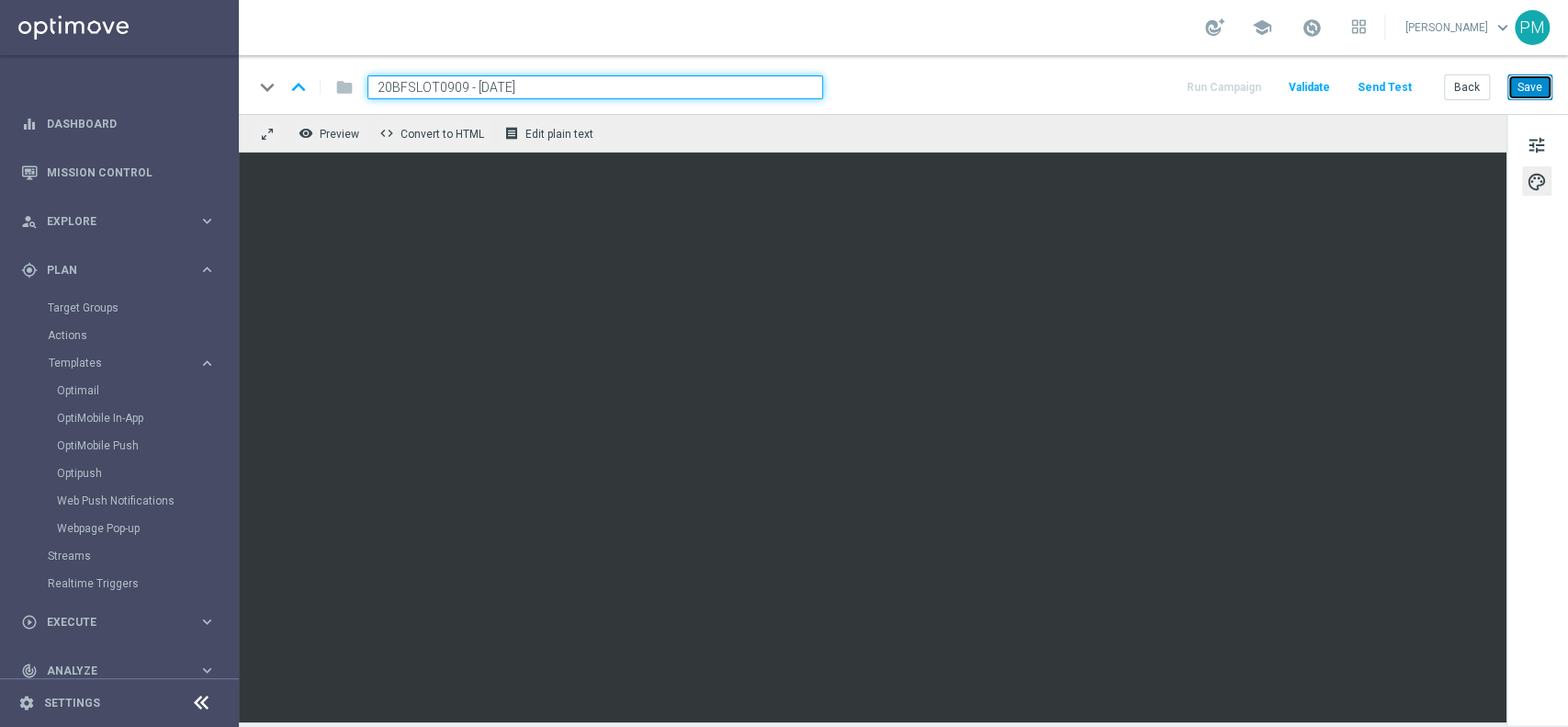
click at [1541, 87] on button "Save" at bounding box center [1530, 88] width 45 height 26
click at [450, 85] on input "20BFSLOT0909 - [DATE]" at bounding box center [594, 88] width 456 height 24
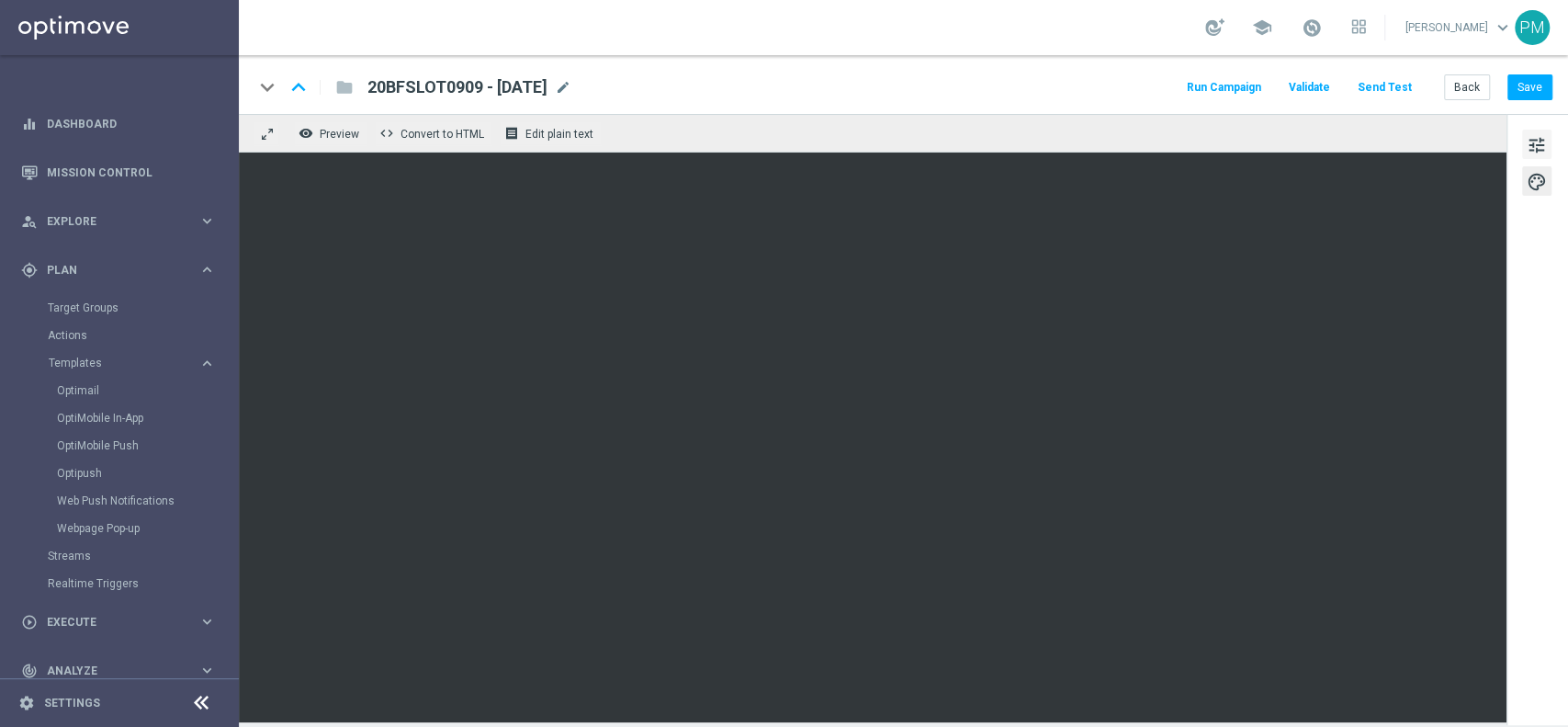
click at [1548, 134] on button "tune" at bounding box center [1537, 144] width 30 height 30
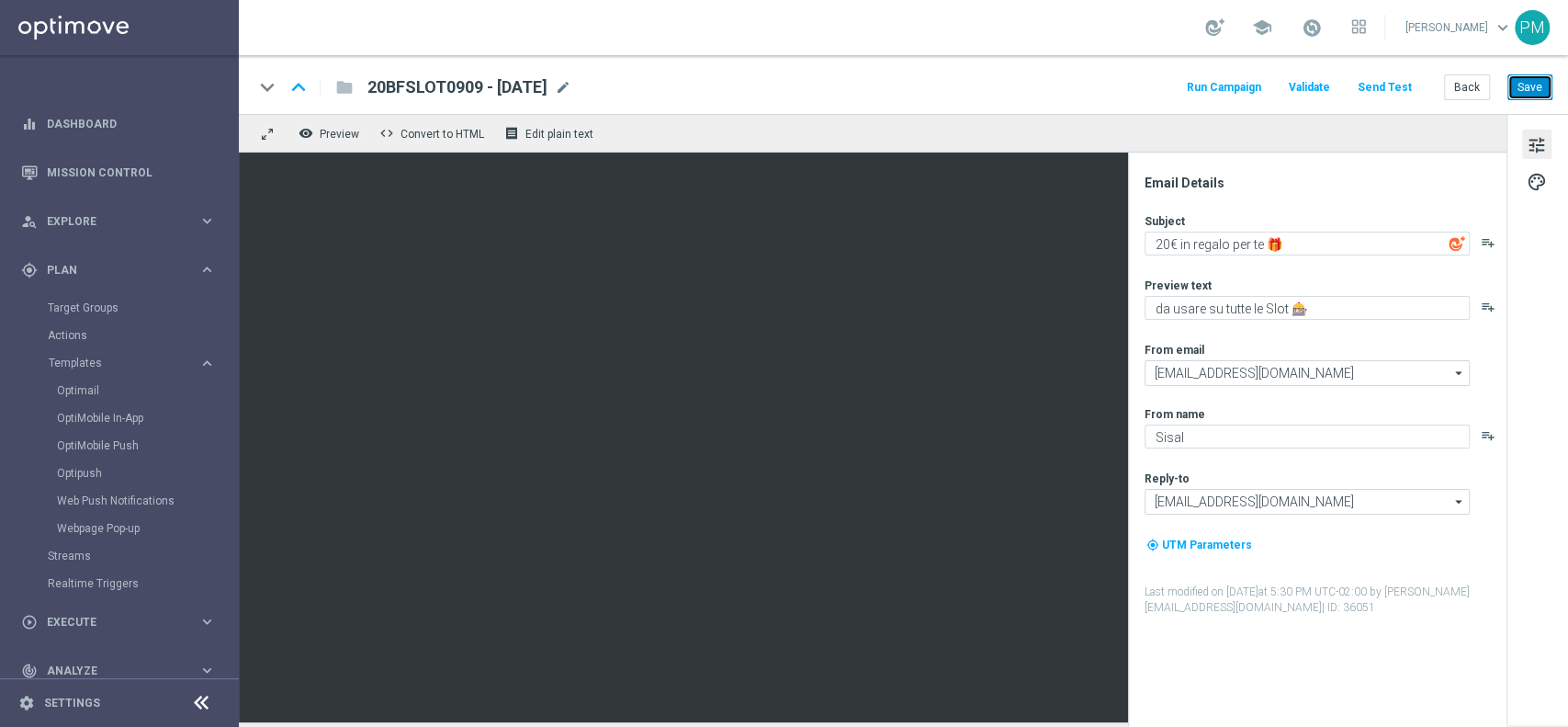
click at [1548, 87] on button "Save" at bounding box center [1530, 88] width 45 height 26
click at [103, 167] on link "Mission Control" at bounding box center [130, 172] width 169 height 48
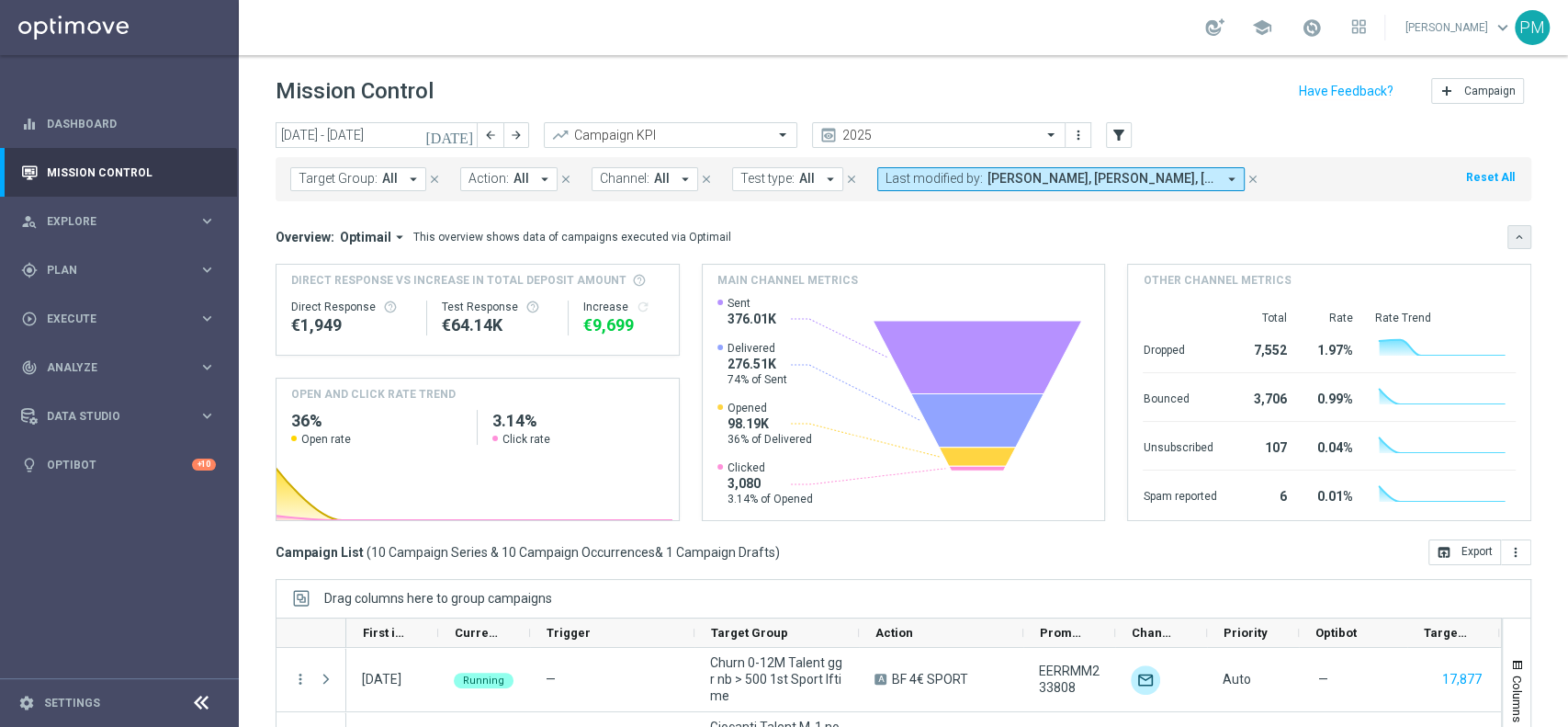
click at [1513, 234] on icon "keyboard_arrow_down" at bounding box center [1520, 238] width 13 height 13
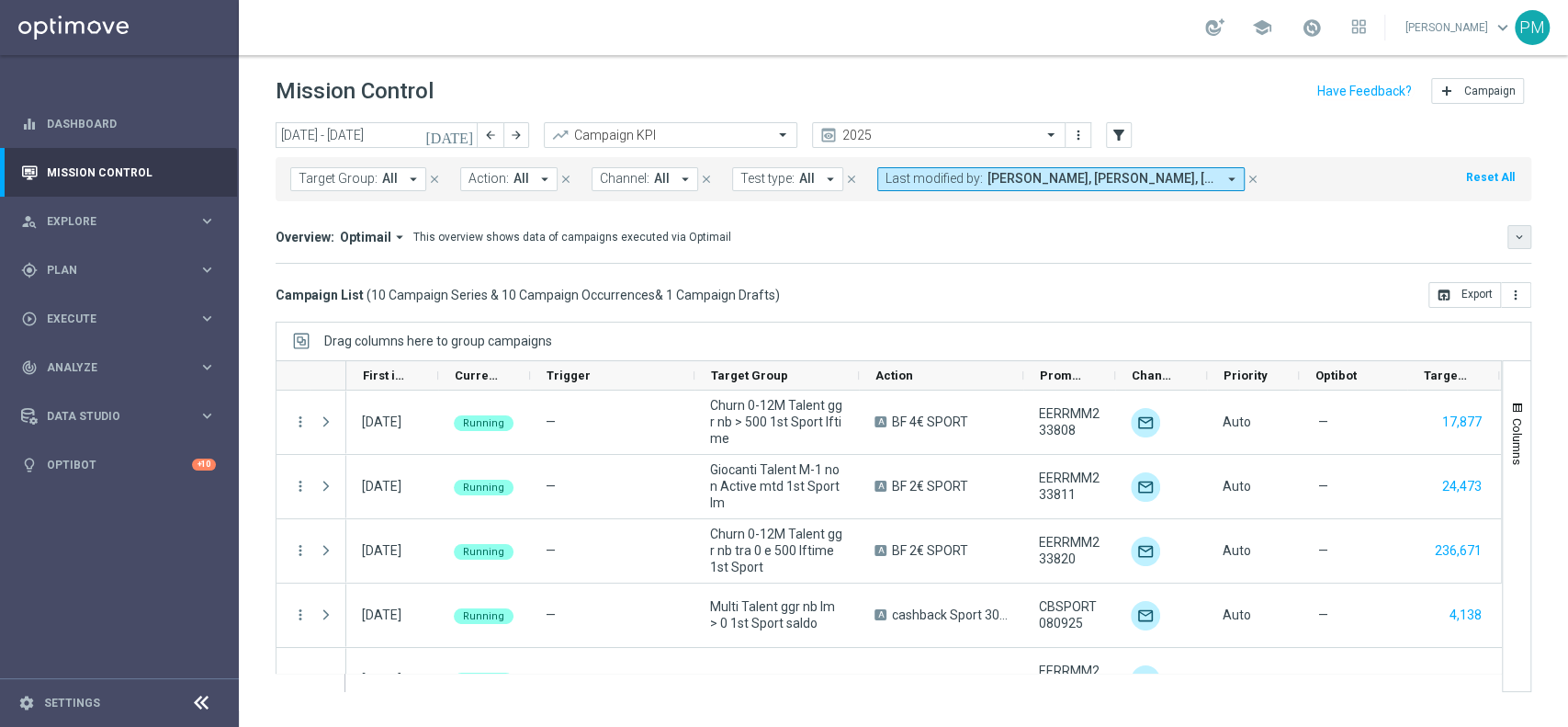
scroll to position [425, 0]
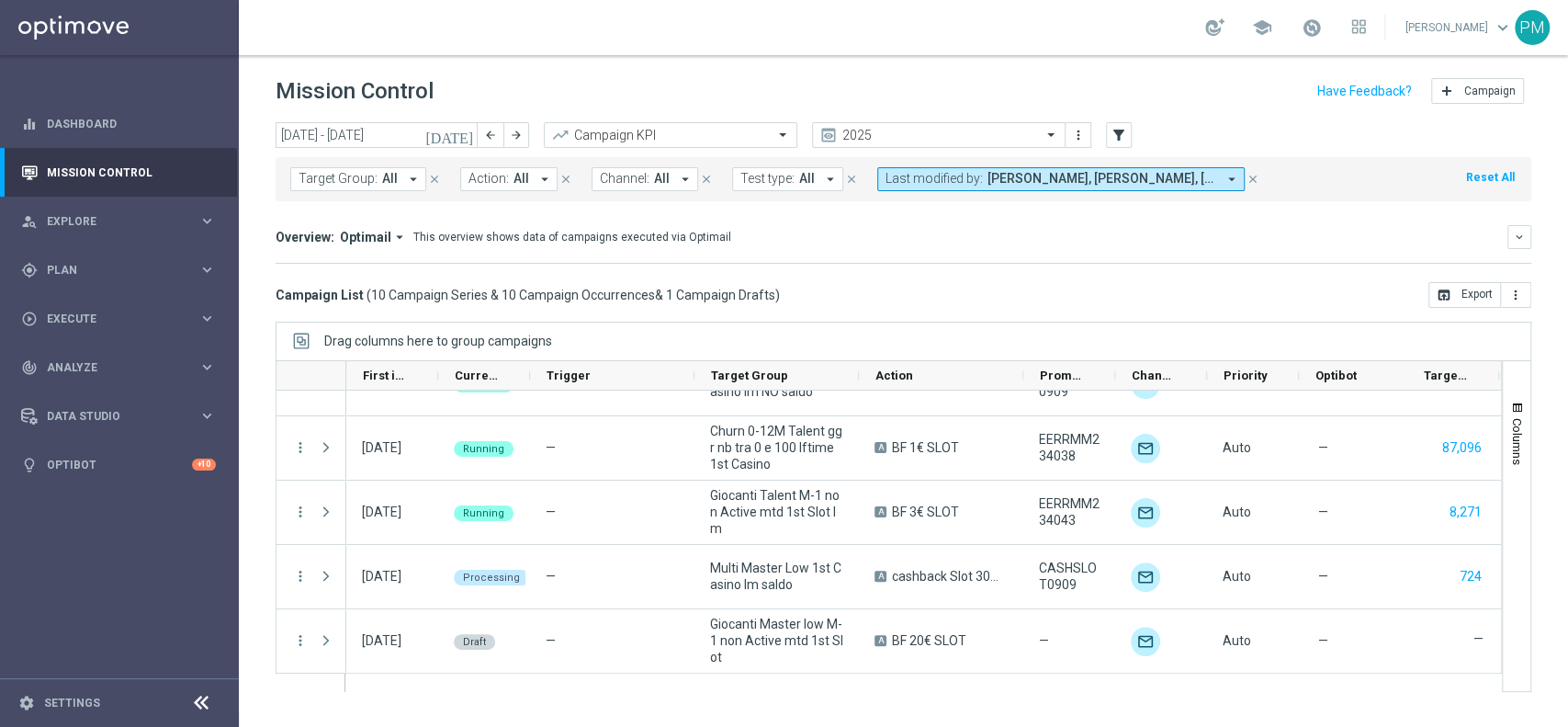
click at [294, 638] on div "more_vert more_vert more_vert more_vert more_vert more_vert more_vert" at bounding box center [311, 320] width 70 height 707
click at [298, 636] on div "more_vert more_vert more_vert more_vert more_vert more_vert more_vert" at bounding box center [311, 320] width 70 height 707
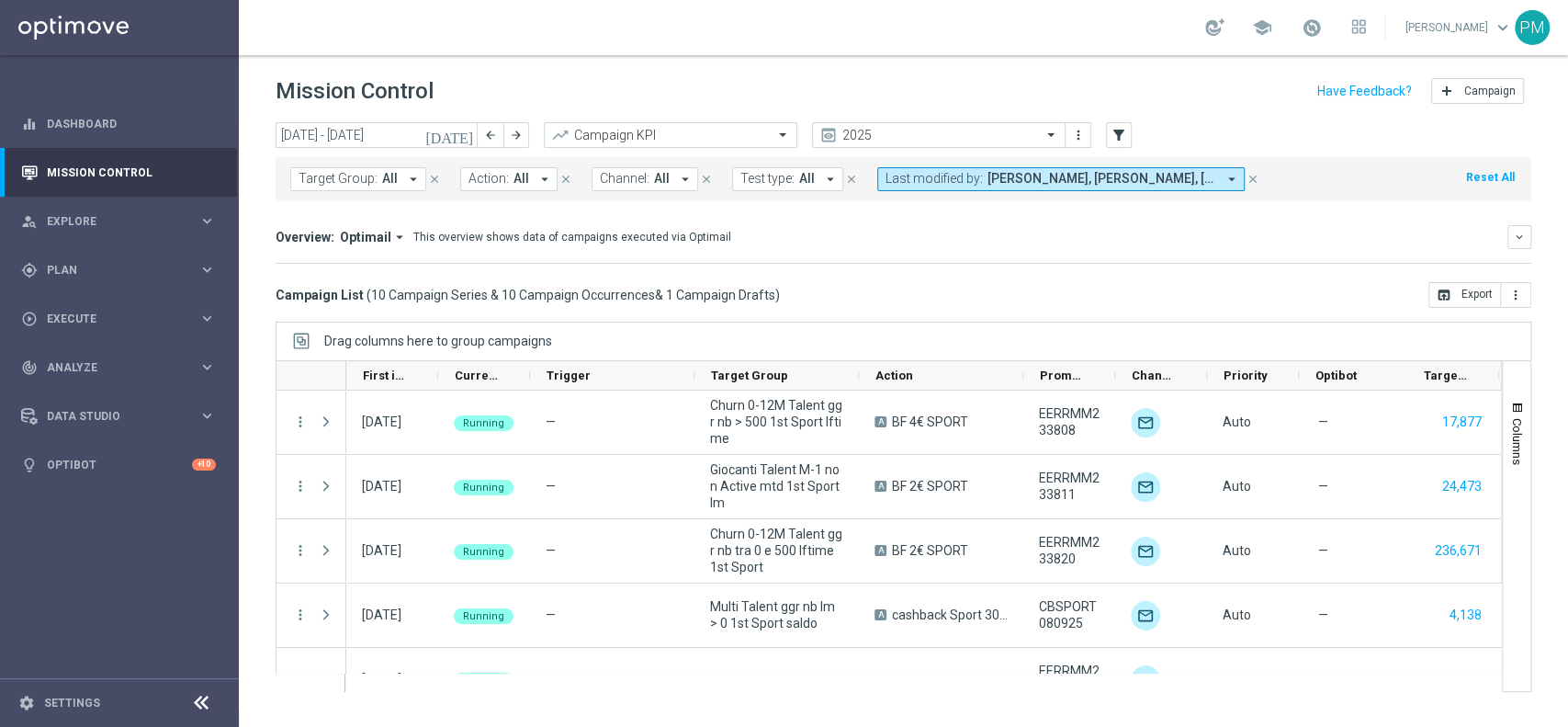
click at [470, 132] on icon "[DATE]" at bounding box center [450, 135] width 49 height 17
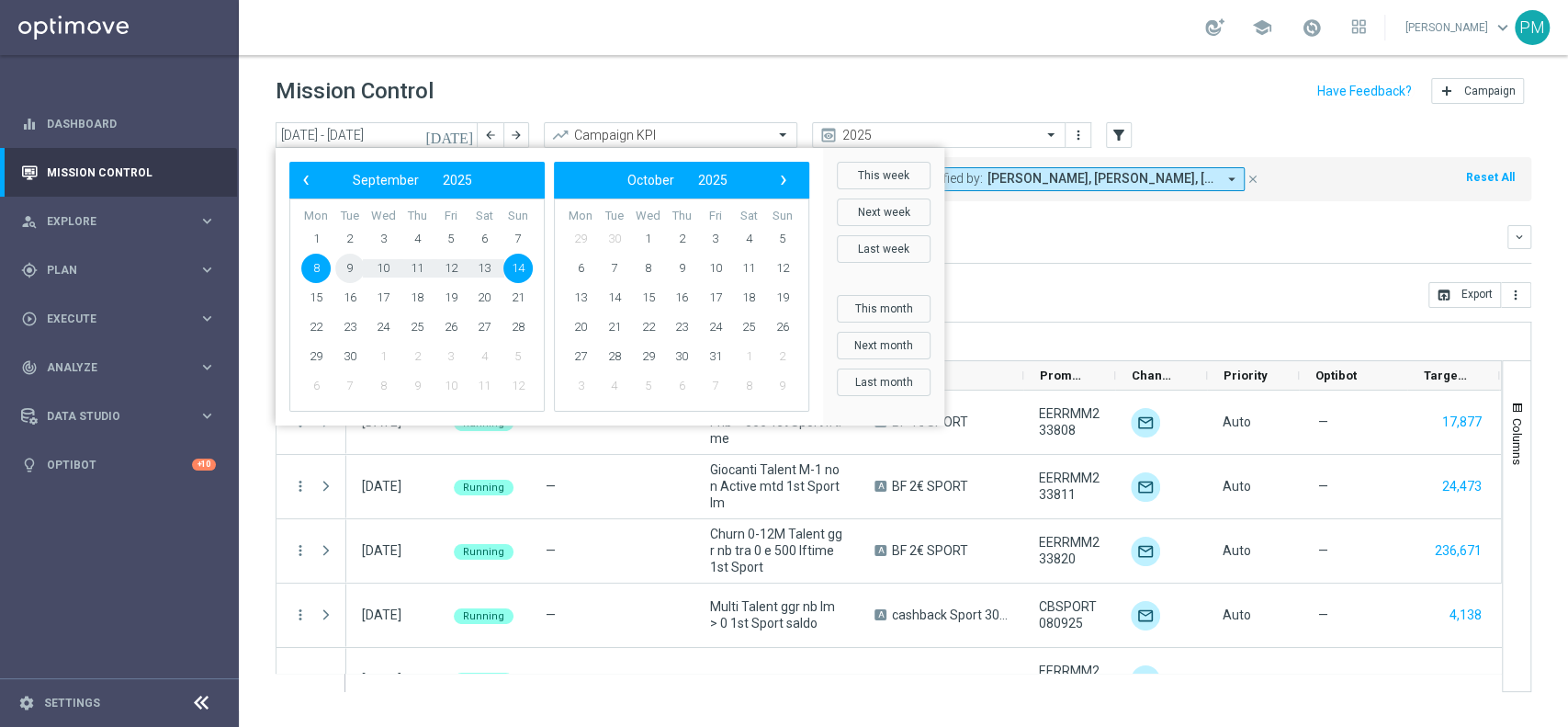
click at [359, 266] on span "9" at bounding box center [350, 268] width 30 height 30
type input "[DATE] - [DATE]"
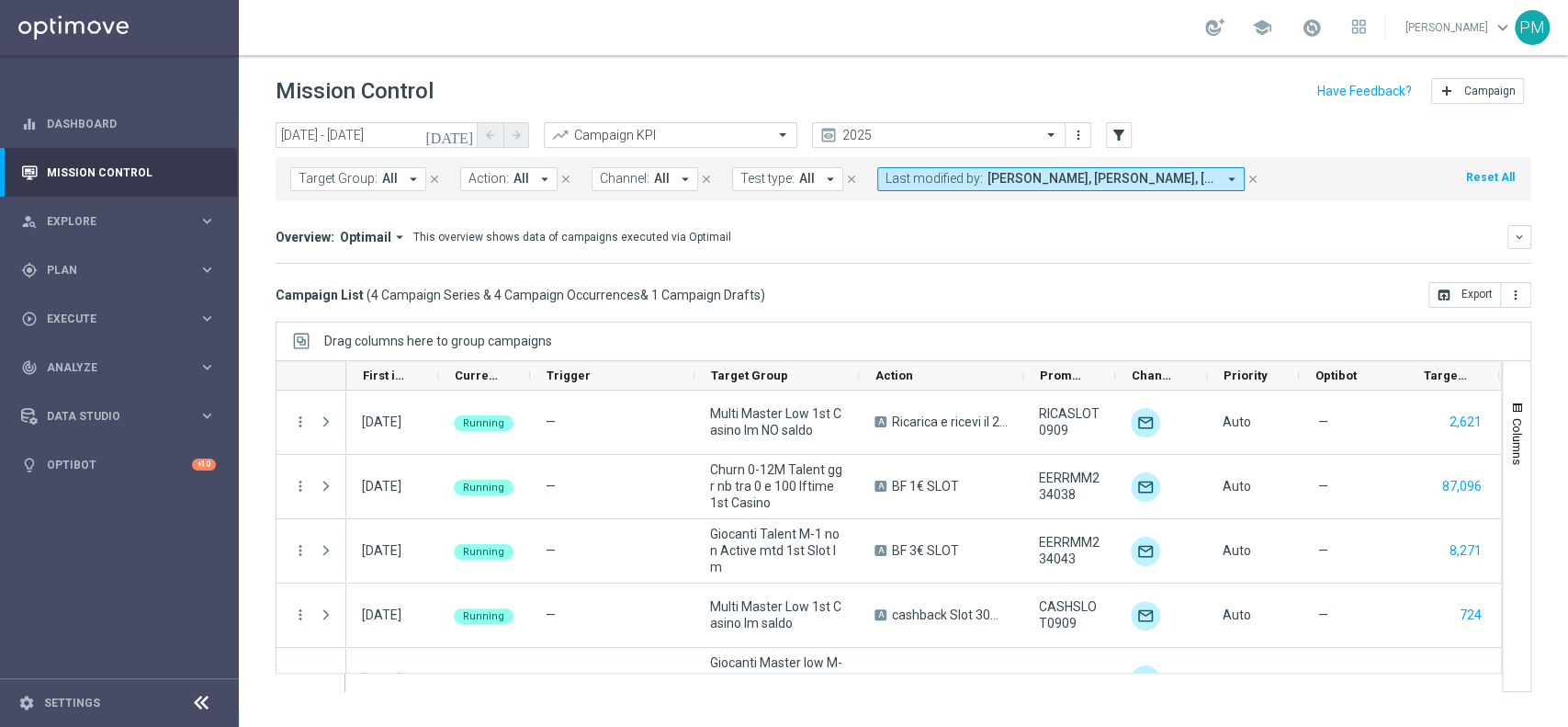
scroll to position [37, 0]
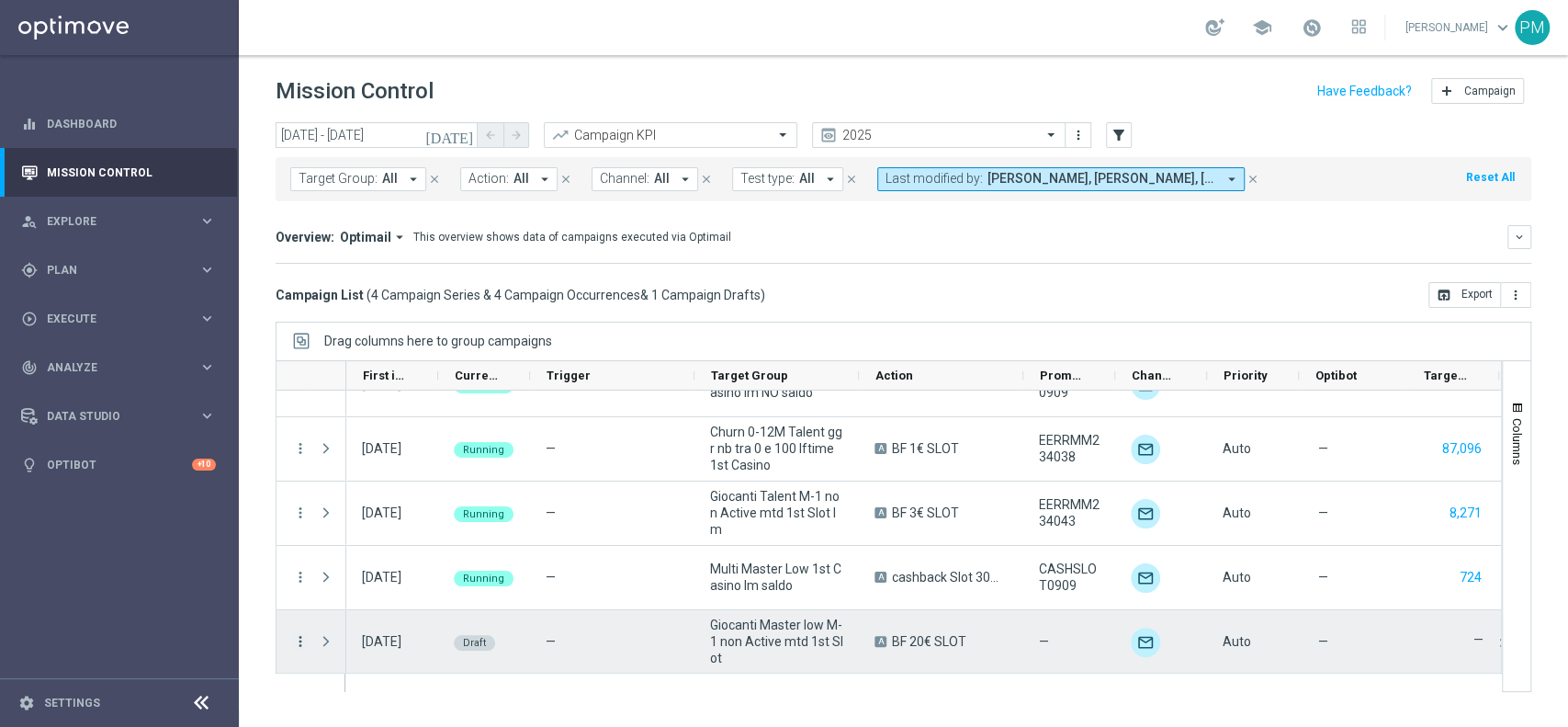
click at [303, 637] on icon "more_vert" at bounding box center [301, 641] width 17 height 17
click at [368, 586] on div "Edit" at bounding box center [421, 585] width 170 height 13
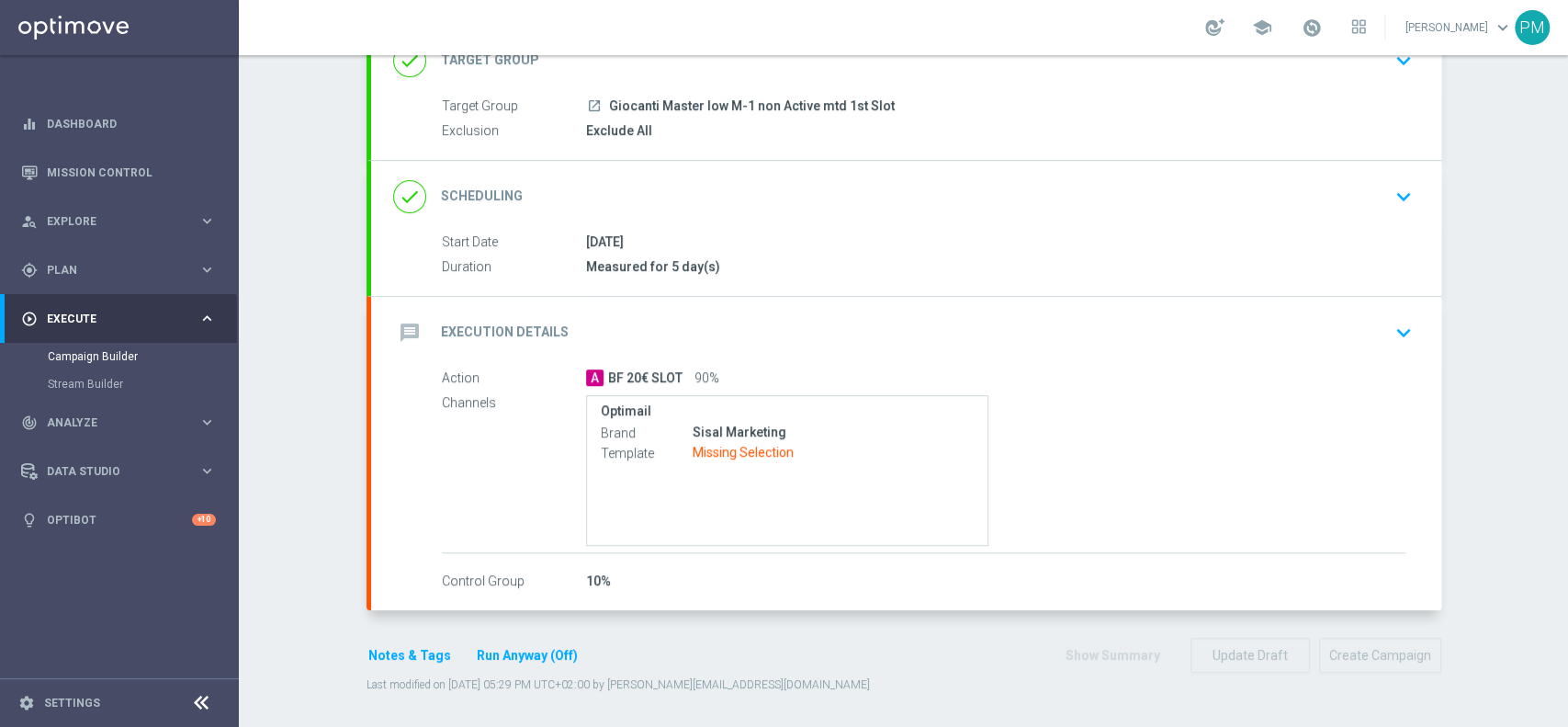
click at [1163, 342] on div "message Execution Details keyboard_arrow_down" at bounding box center [906, 332] width 1026 height 34
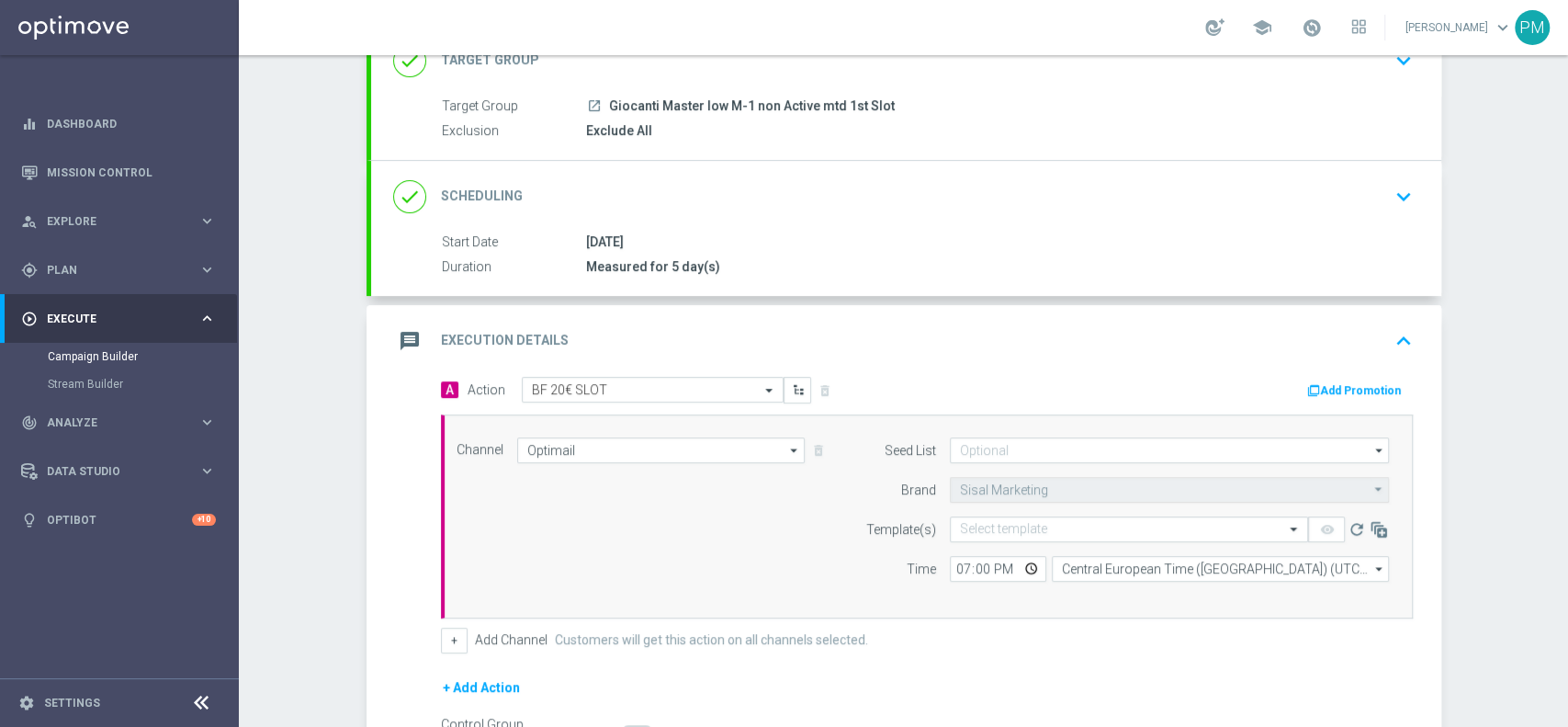
scroll to position [140, 0]
click at [1016, 529] on input "text" at bounding box center [1110, 529] width 301 height 16
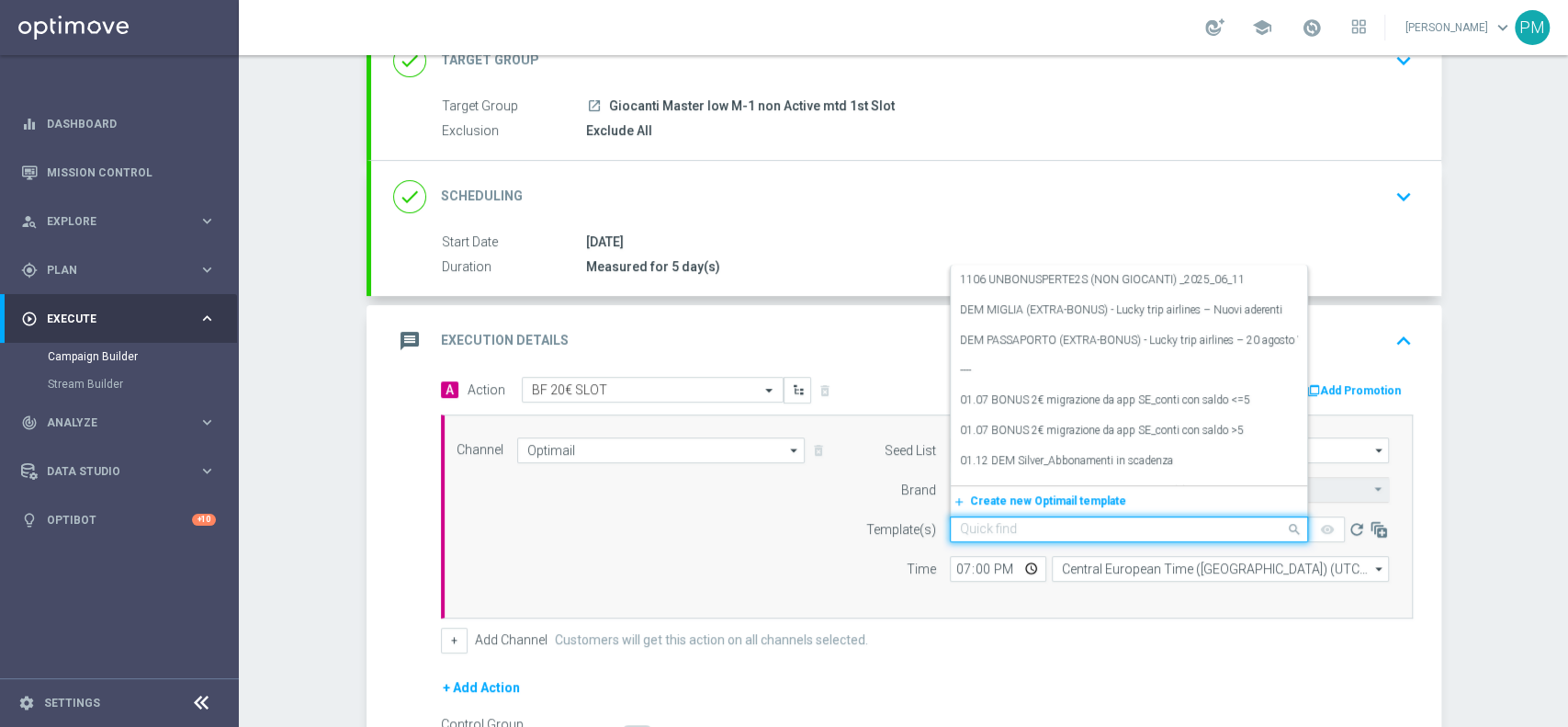
paste input "20BFSLOT0909 - [DATE]"
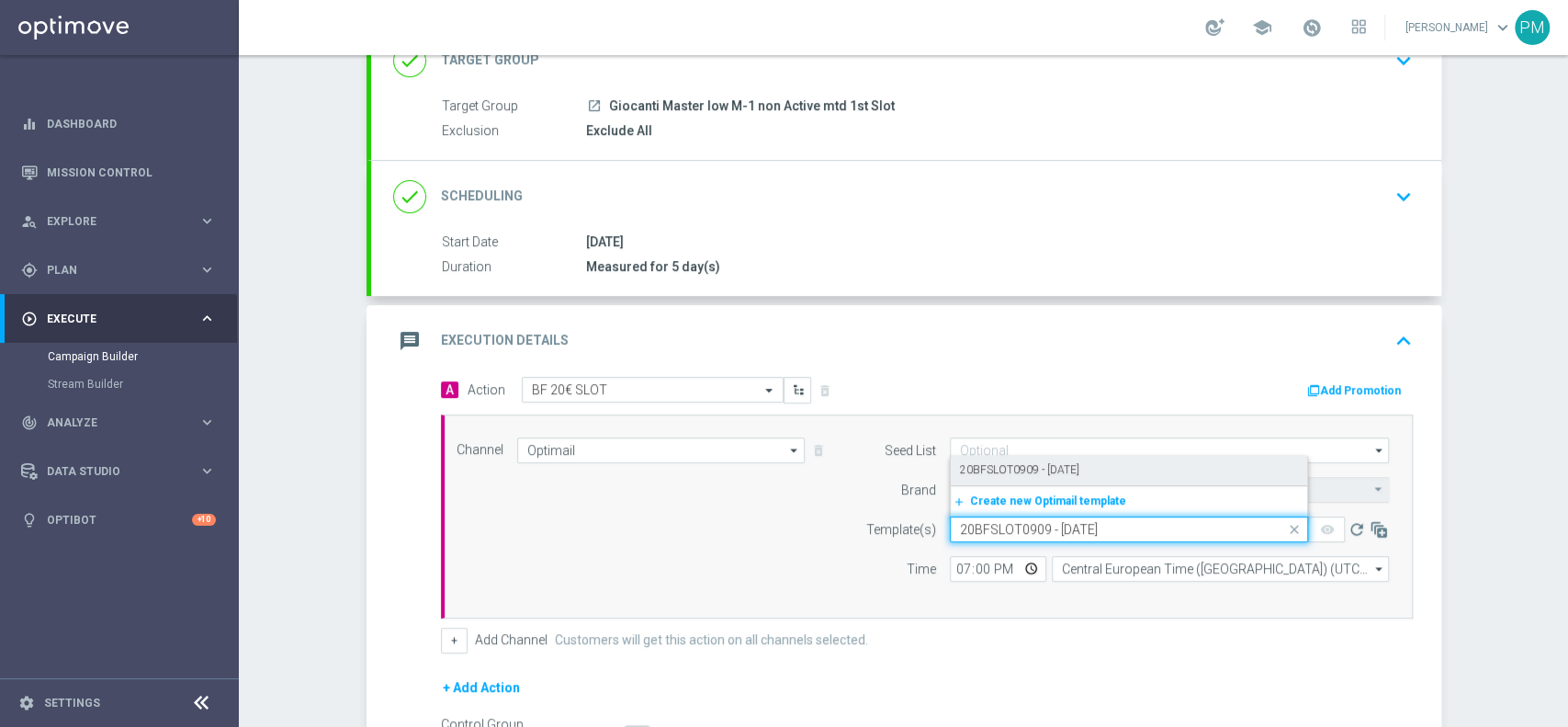
click at [1021, 462] on label "20BFSLOT0909 - [DATE]" at bounding box center [1019, 470] width 119 height 16
type input "20BFSLOT0909 - [DATE]"
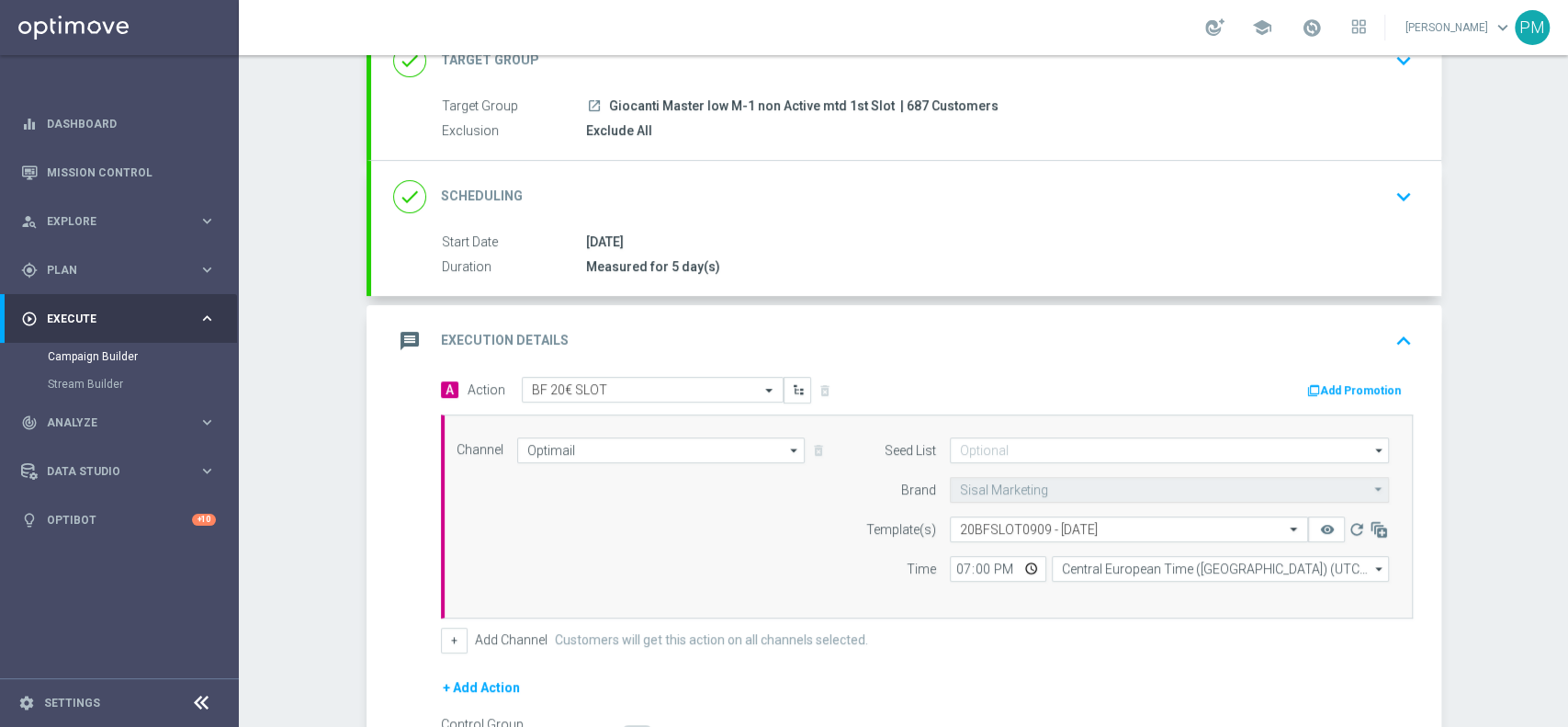
click at [1332, 383] on button "Add Promotion" at bounding box center [1356, 391] width 102 height 21
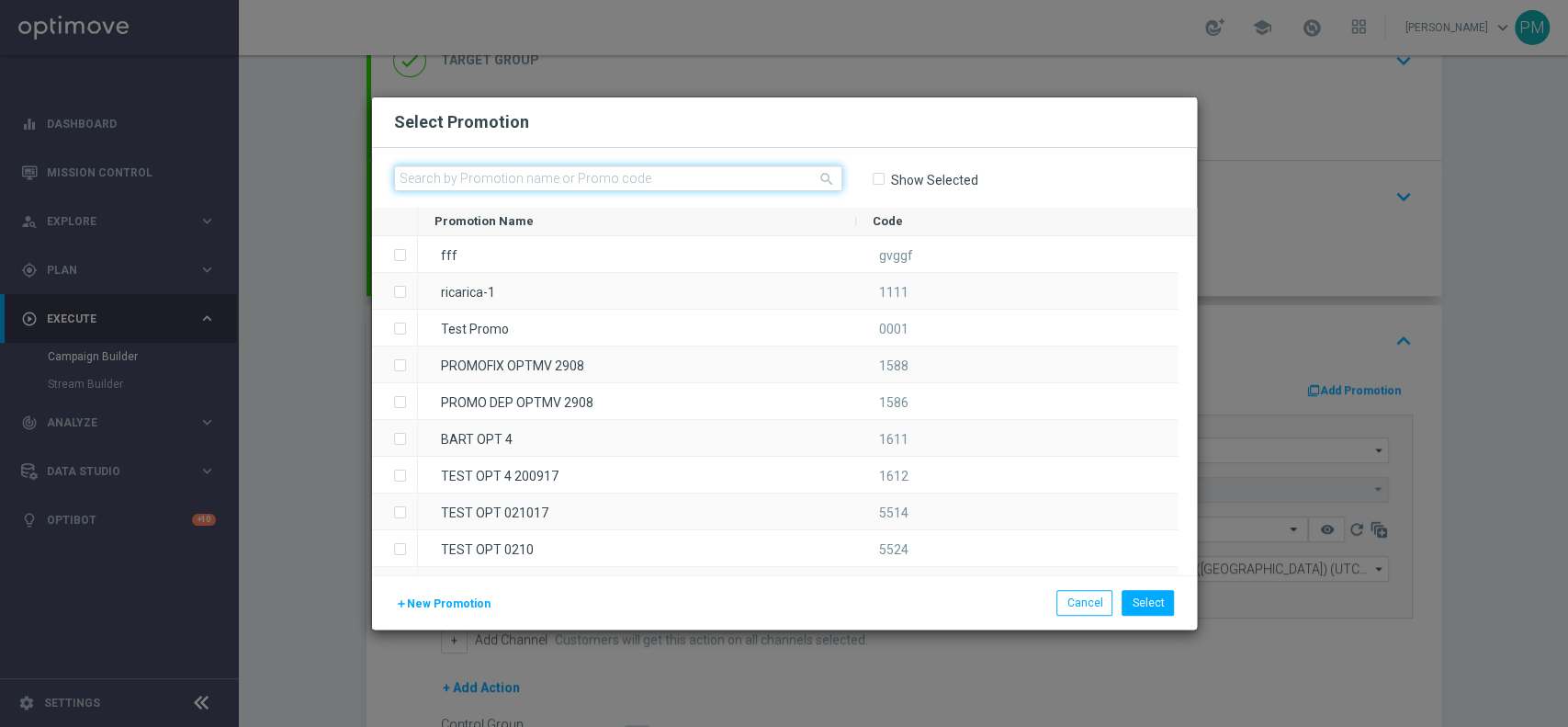
click at [651, 186] on input "text" at bounding box center [618, 178] width 448 height 26
paste input "234055"
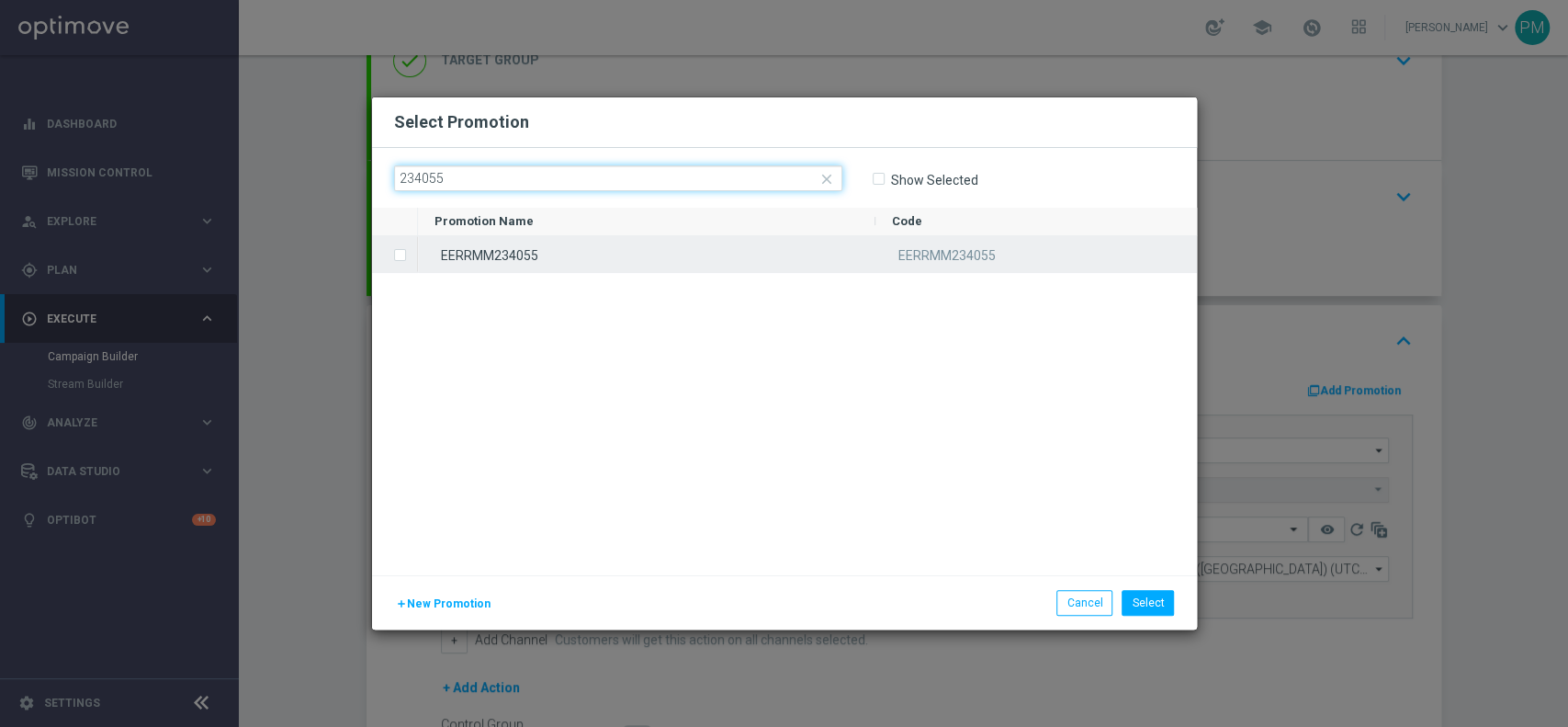
type input "234055"
click at [647, 241] on div "EERRMM234055" at bounding box center [647, 254] width 457 height 35
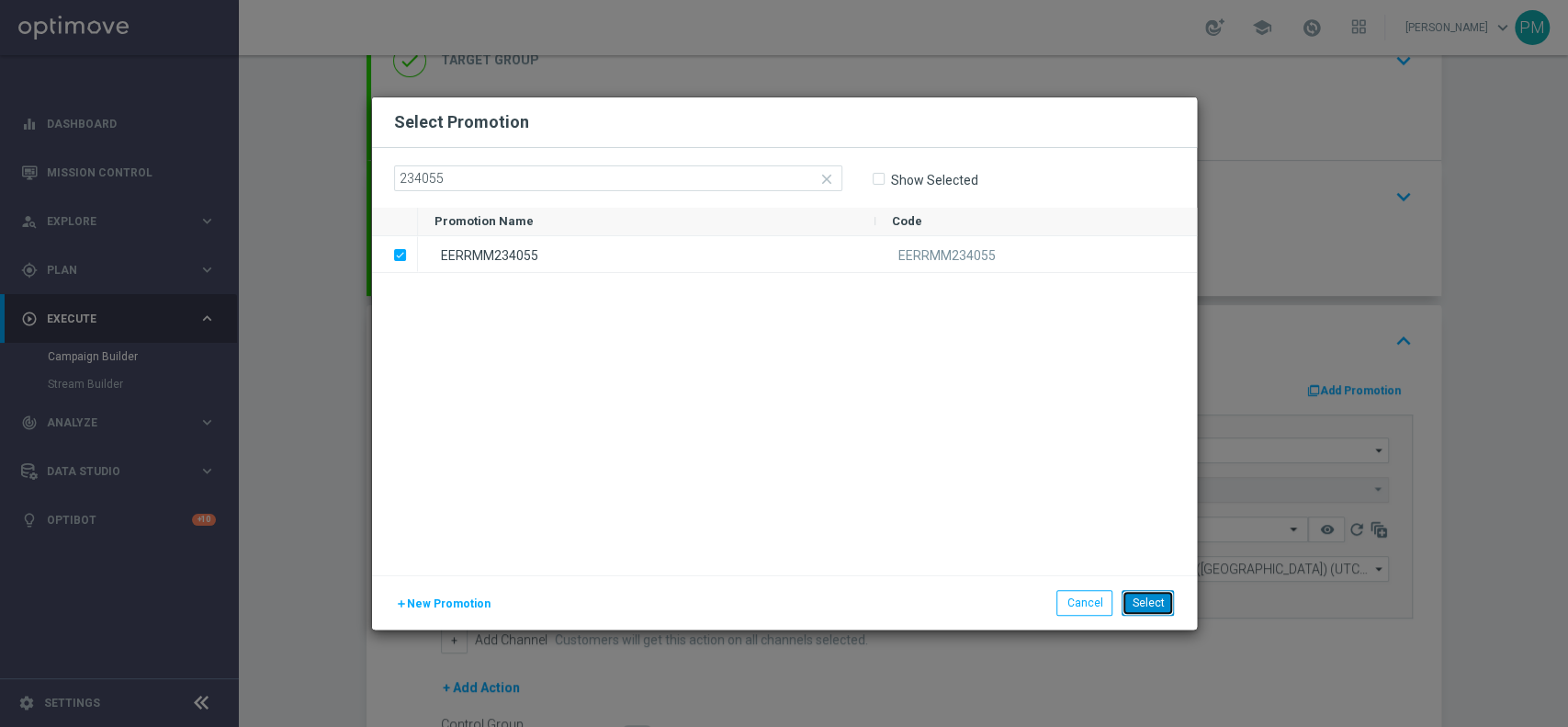
click at [1139, 599] on button "Select" at bounding box center [1148, 603] width 52 height 26
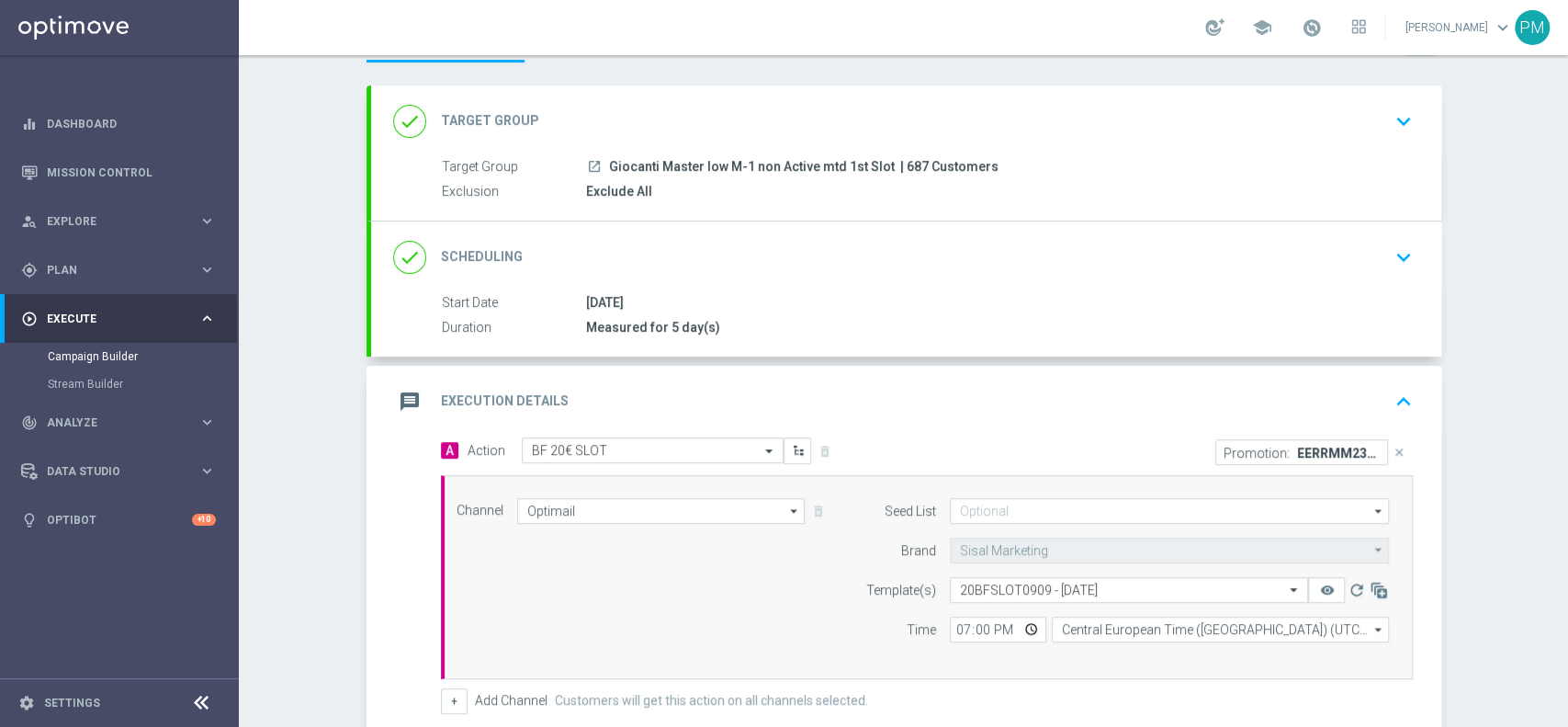
scroll to position [0, 0]
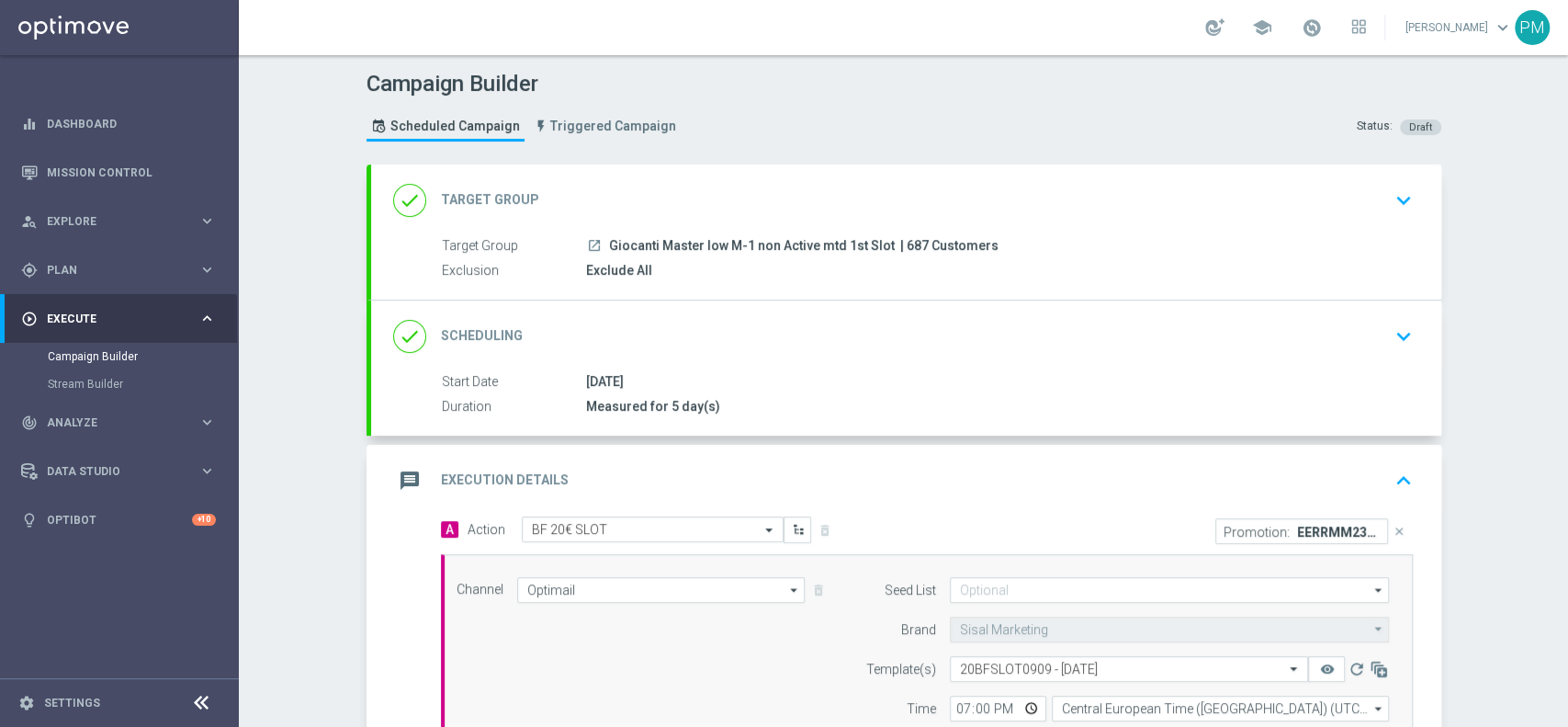
click at [849, 346] on div "done Scheduling keyboard_arrow_down" at bounding box center [906, 336] width 1026 height 34
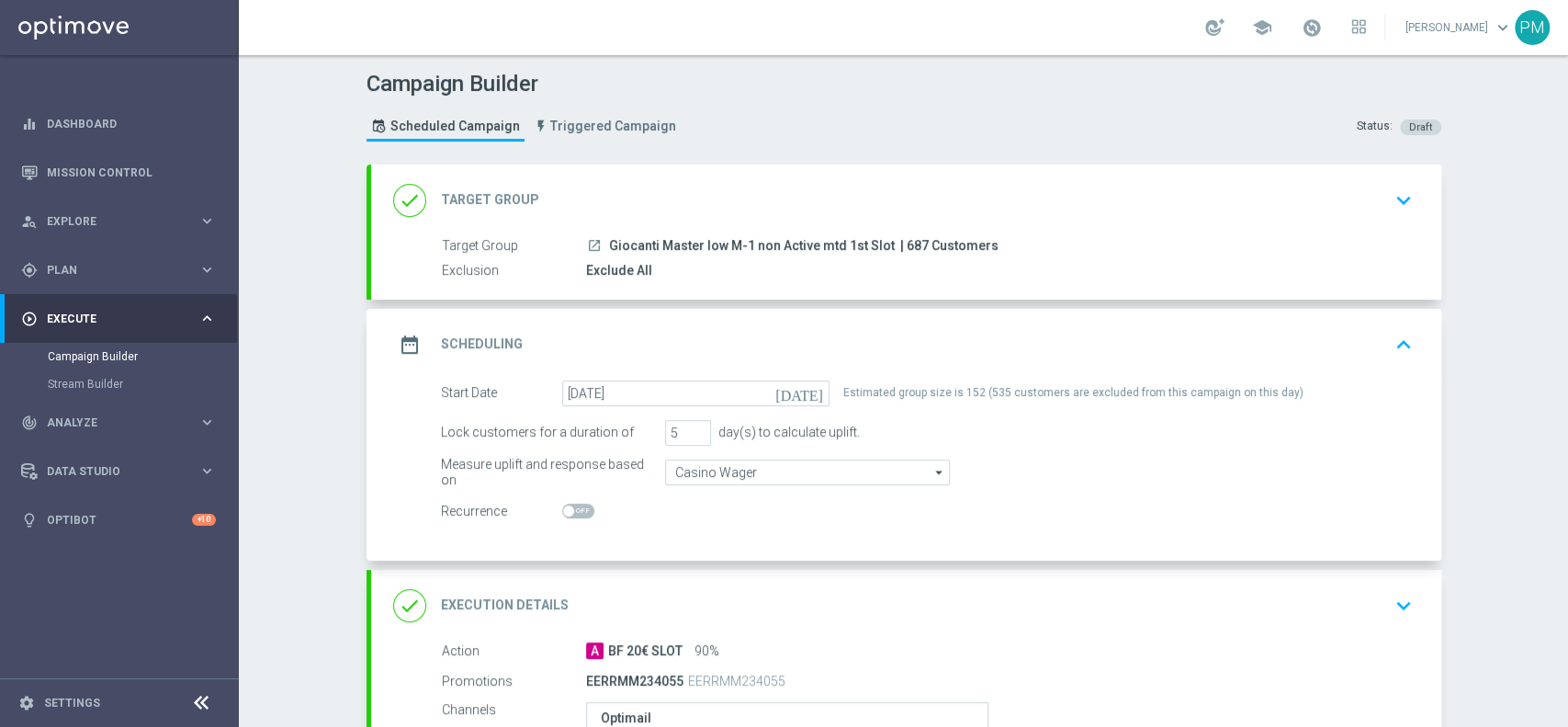
click at [900, 201] on div "done Target Group keyboard_arrow_down" at bounding box center [906, 199] width 1026 height 34
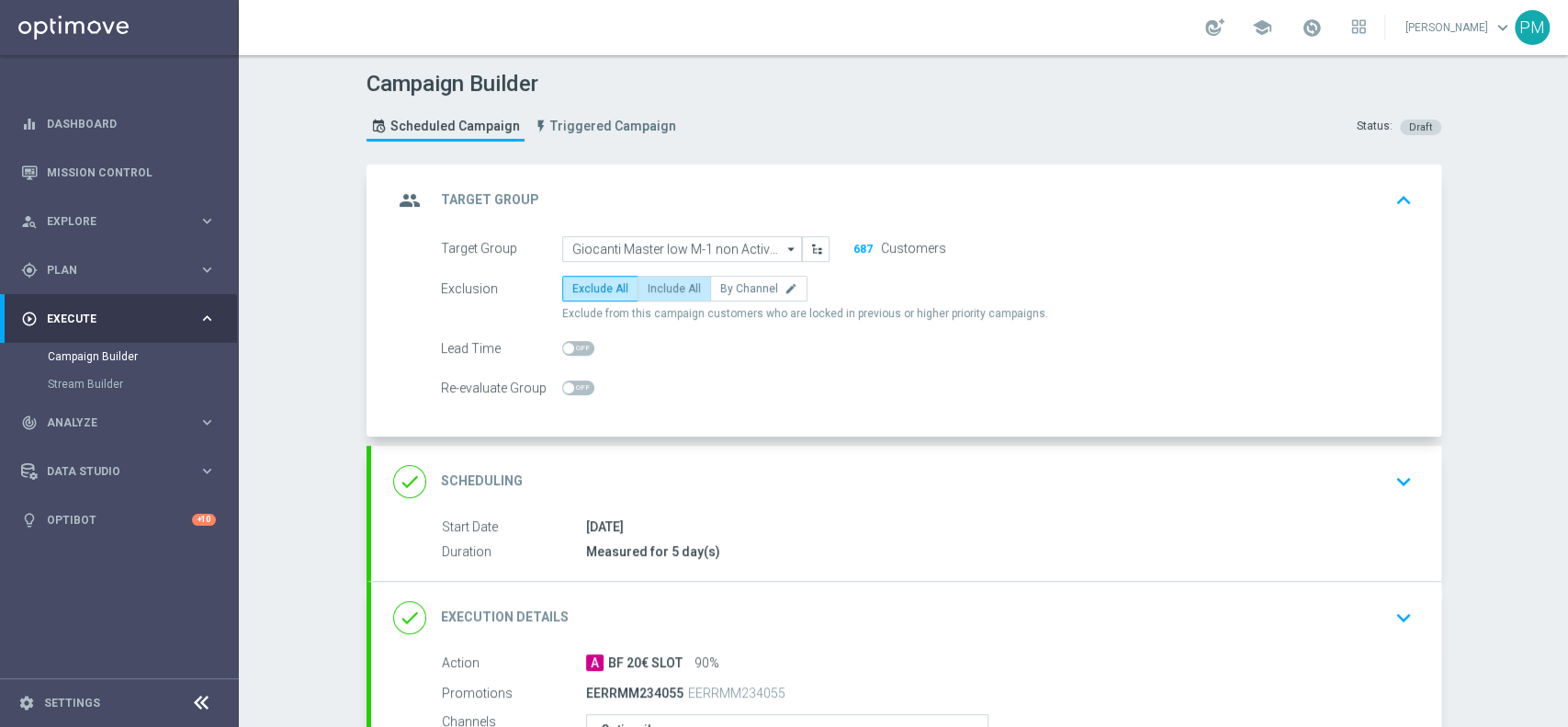
click at [671, 282] on span "Include All" at bounding box center [674, 289] width 53 height 13
click at [660, 286] on input "Include All" at bounding box center [653, 292] width 12 height 12
radio input "true"
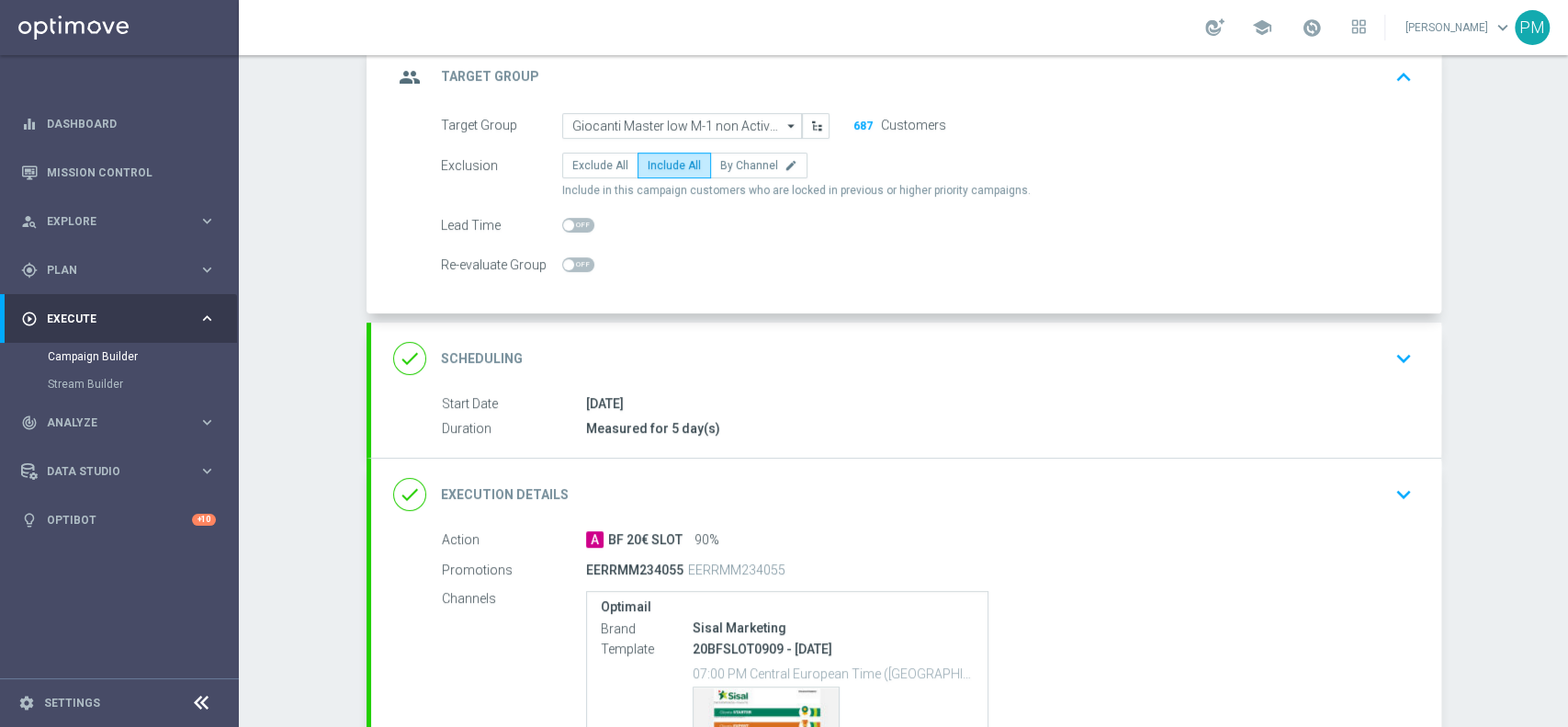
scroll to position [244, 0]
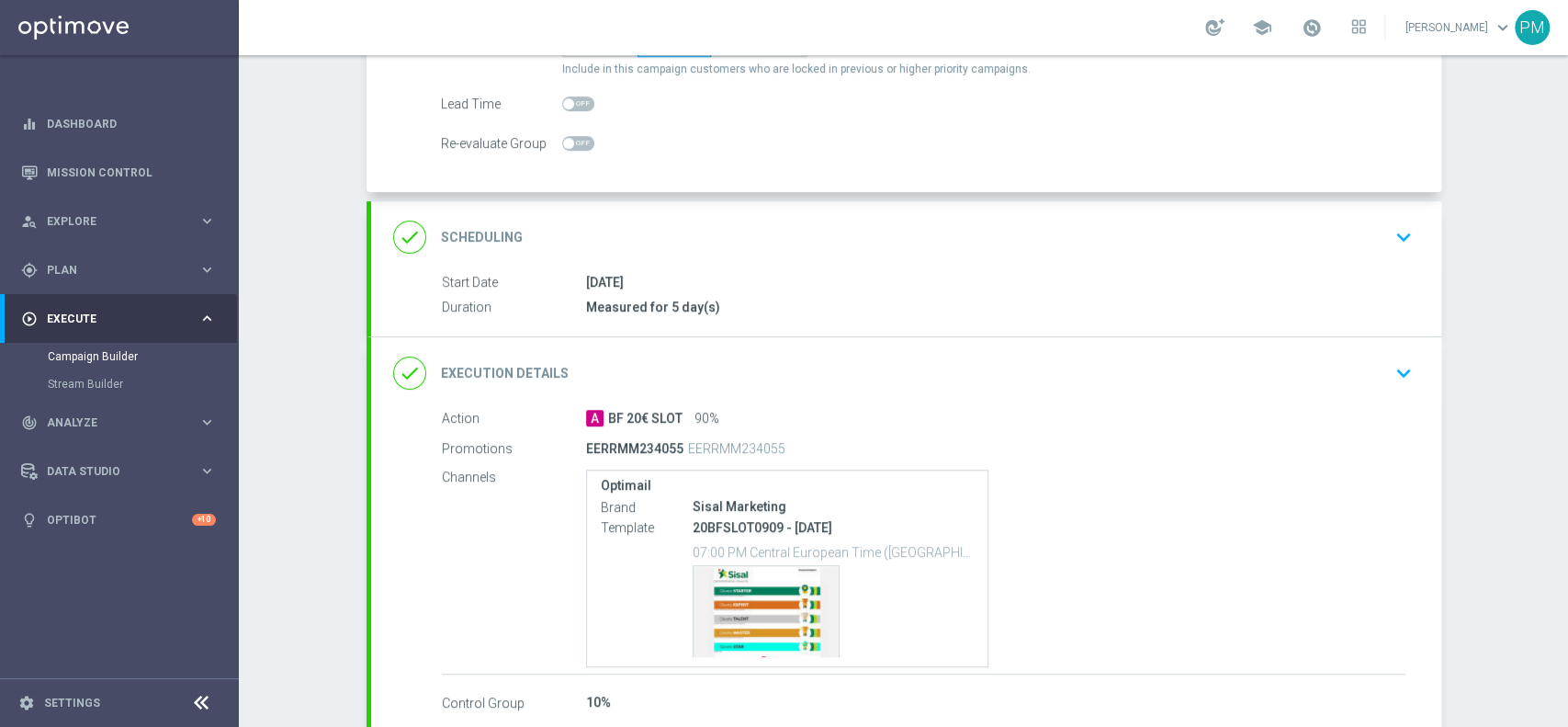
click at [860, 258] on div "done Scheduling keyboard_arrow_down" at bounding box center [906, 237] width 1070 height 72
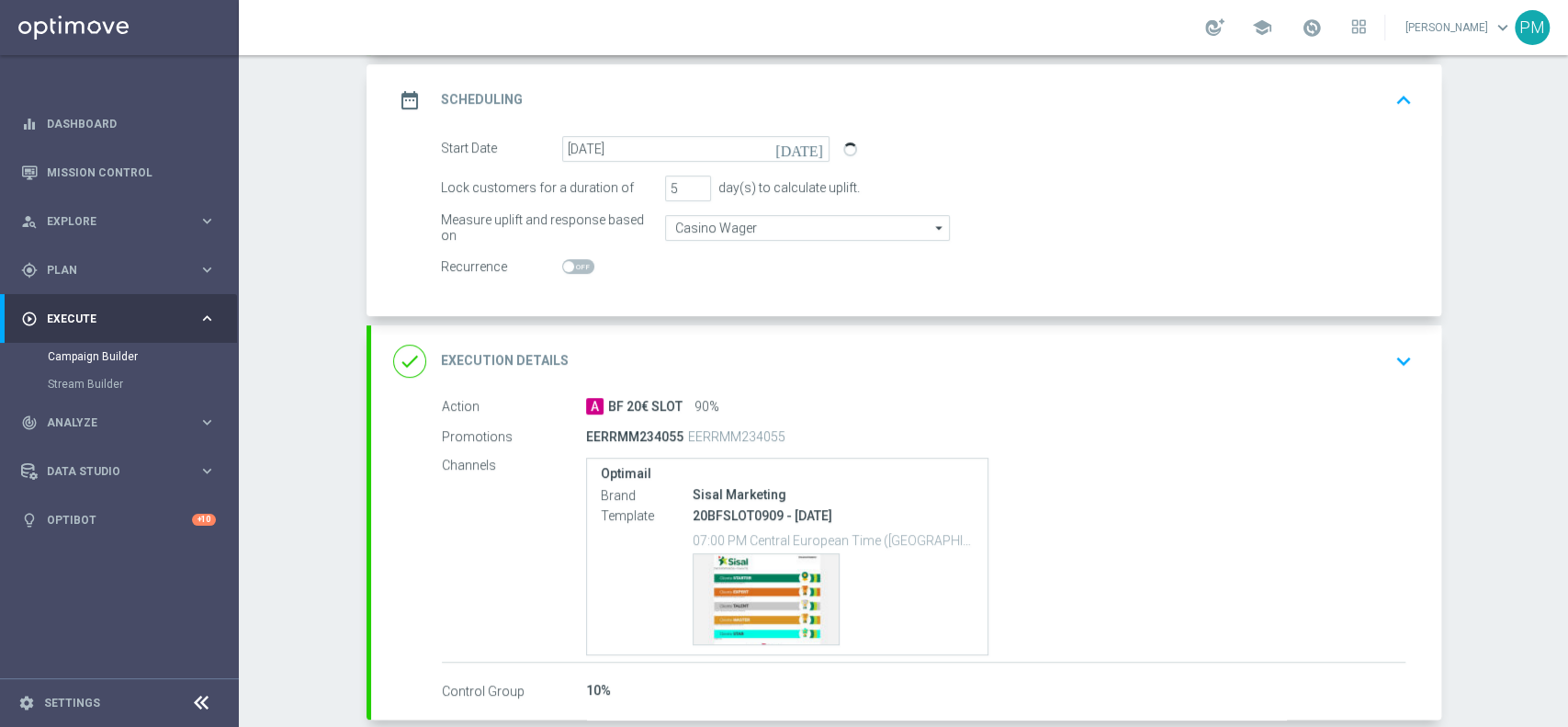
scroll to position [355, 0]
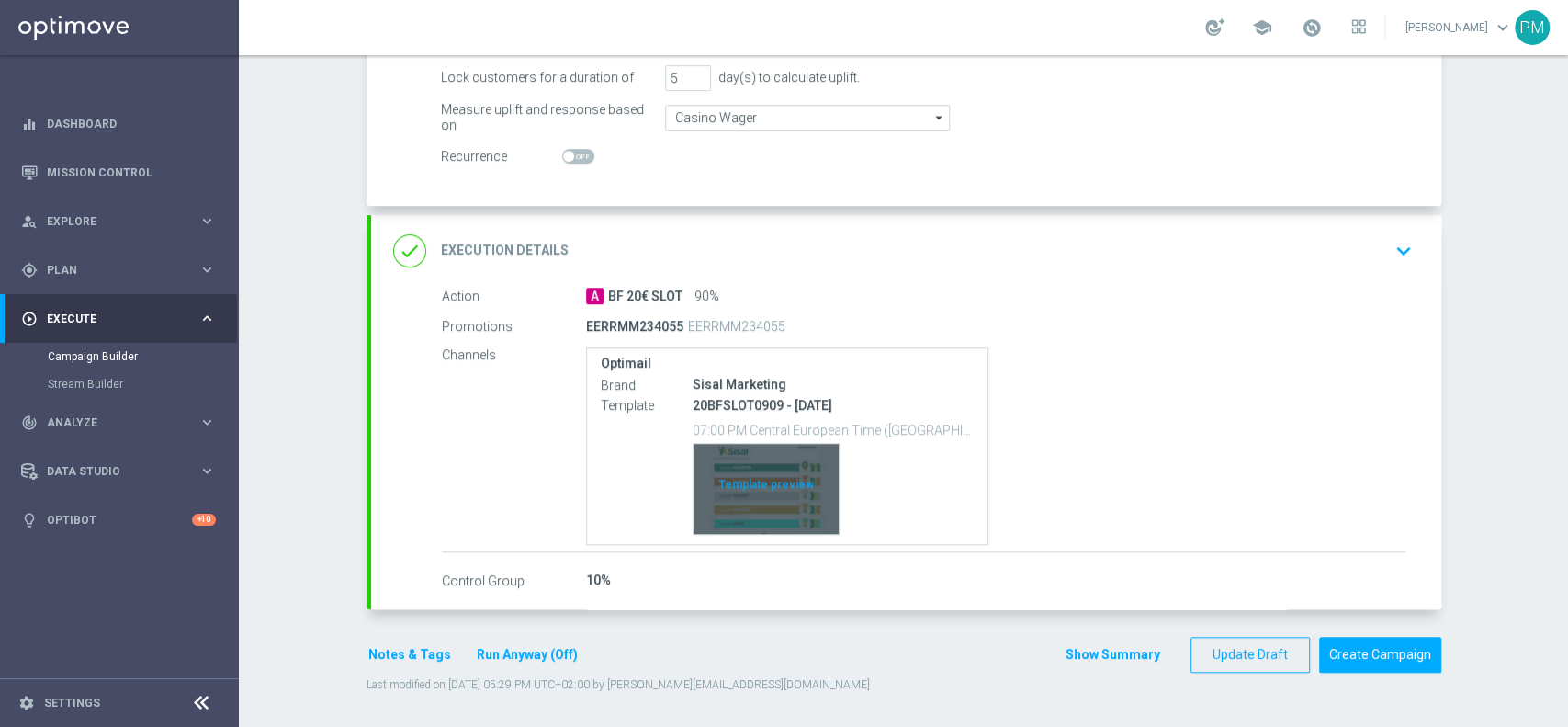
click at [748, 473] on div "Template preview" at bounding box center [766, 488] width 145 height 90
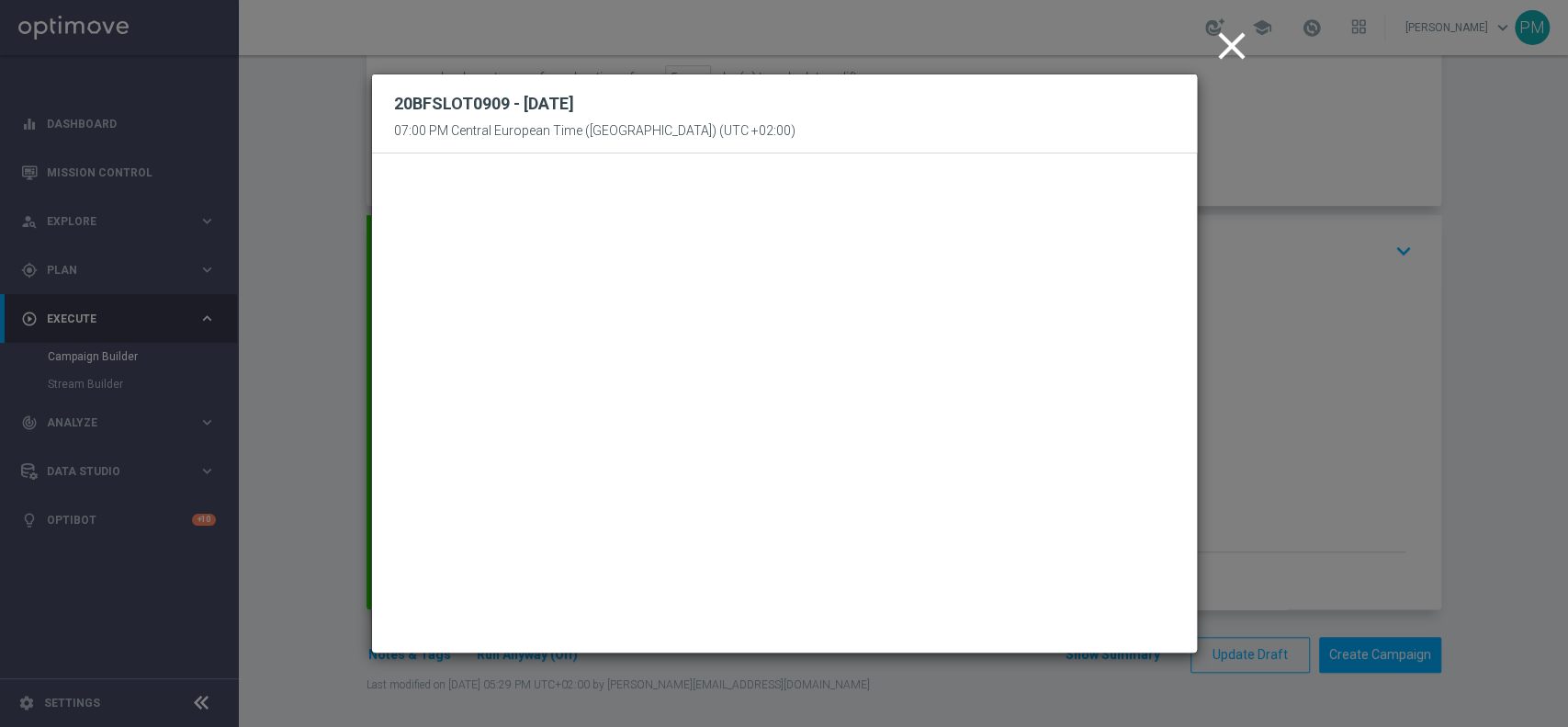
click at [1220, 58] on icon "close" at bounding box center [1232, 46] width 46 height 46
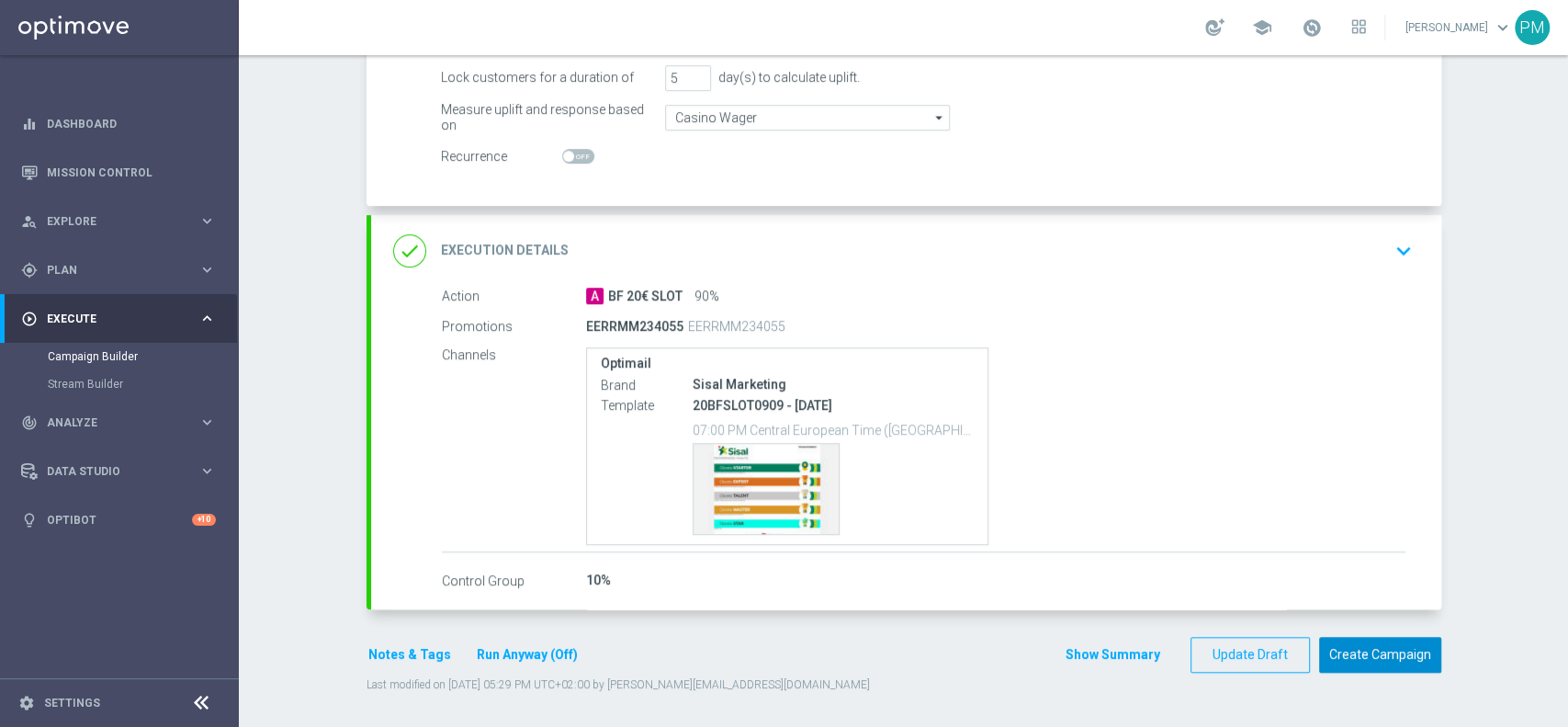
click at [1391, 658] on button "Create Campaign" at bounding box center [1380, 654] width 122 height 35
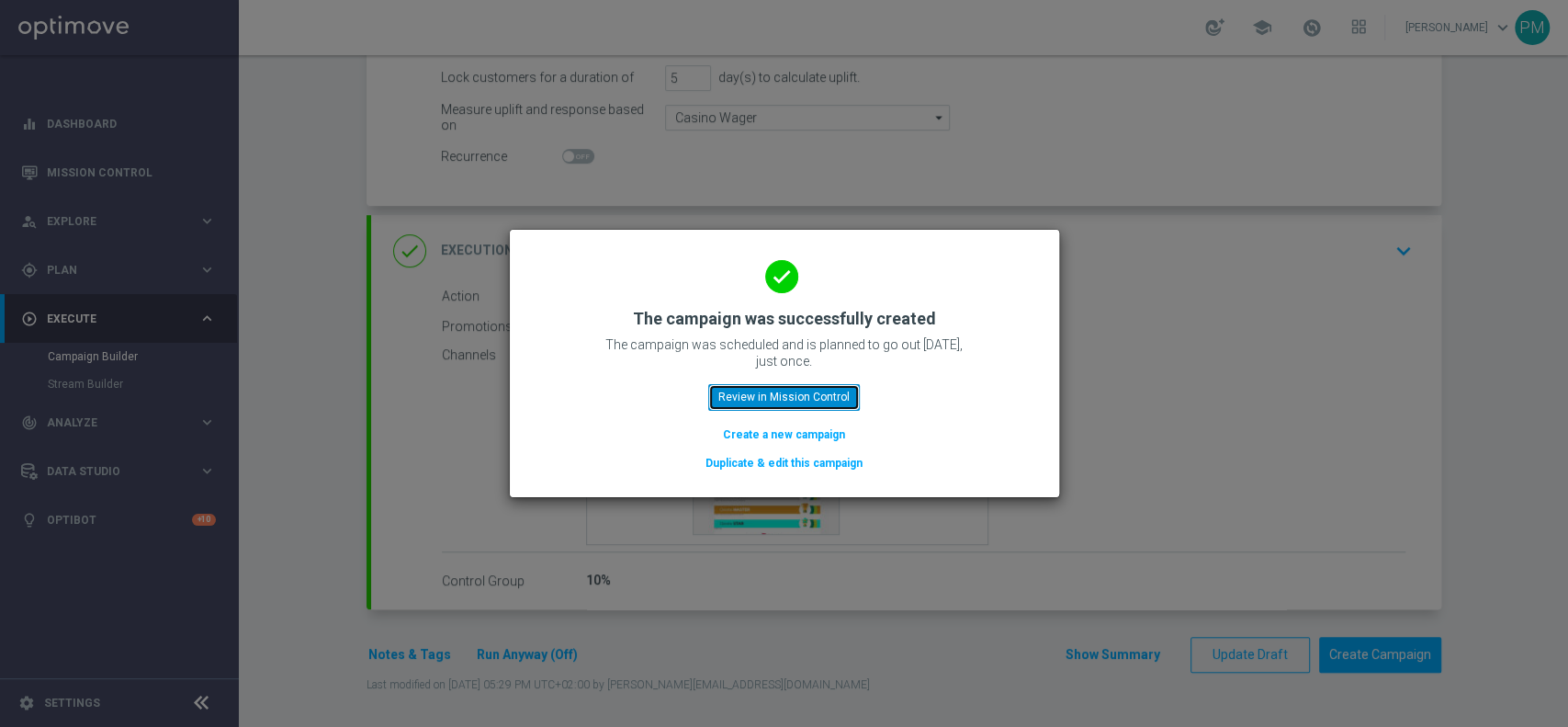
click at [776, 399] on button "Review in Mission Control" at bounding box center [784, 397] width 152 height 26
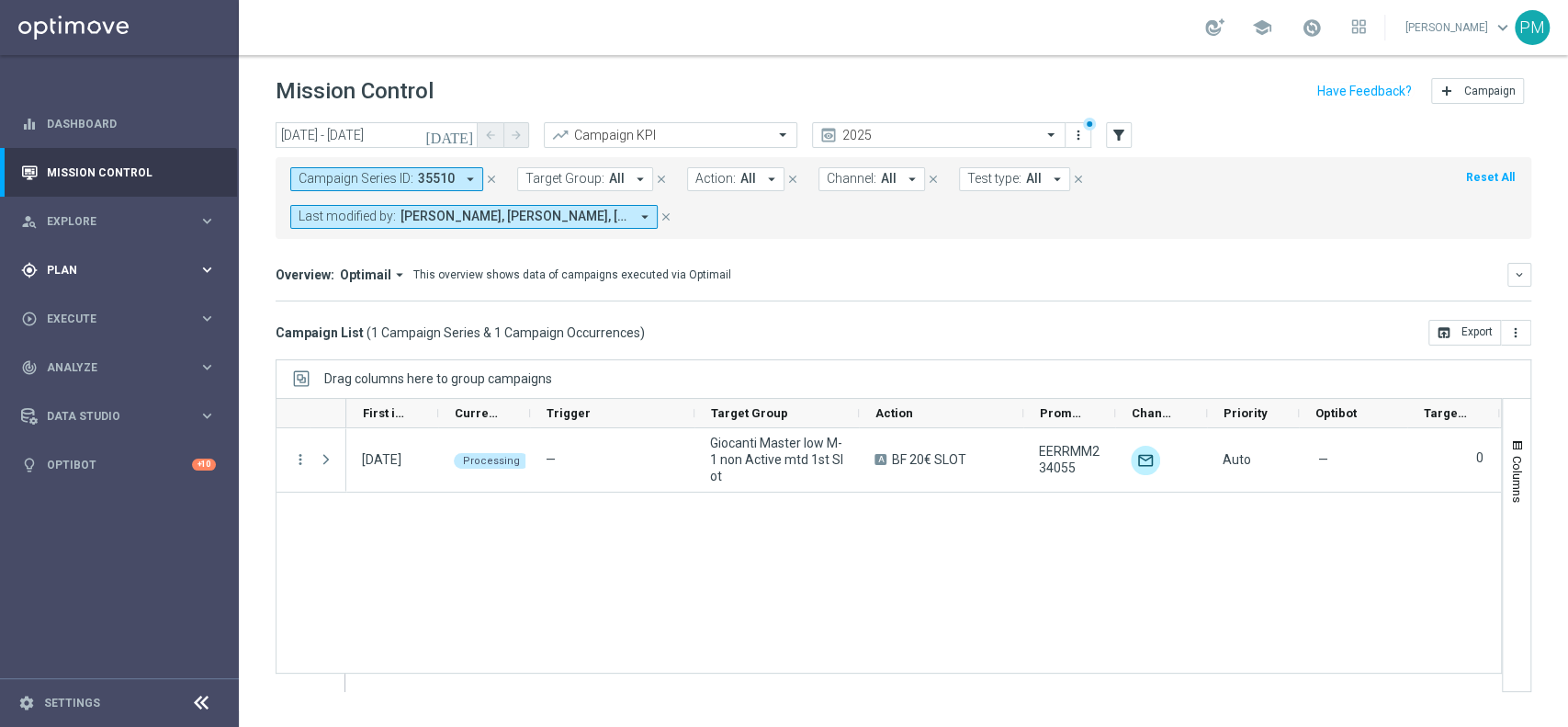
click at [120, 267] on span "Plan" at bounding box center [122, 270] width 152 height 11
click at [107, 366] on span "Templates" at bounding box center [114, 364] width 131 height 11
click at [100, 398] on div "Optimail" at bounding box center [146, 391] width 180 height 28
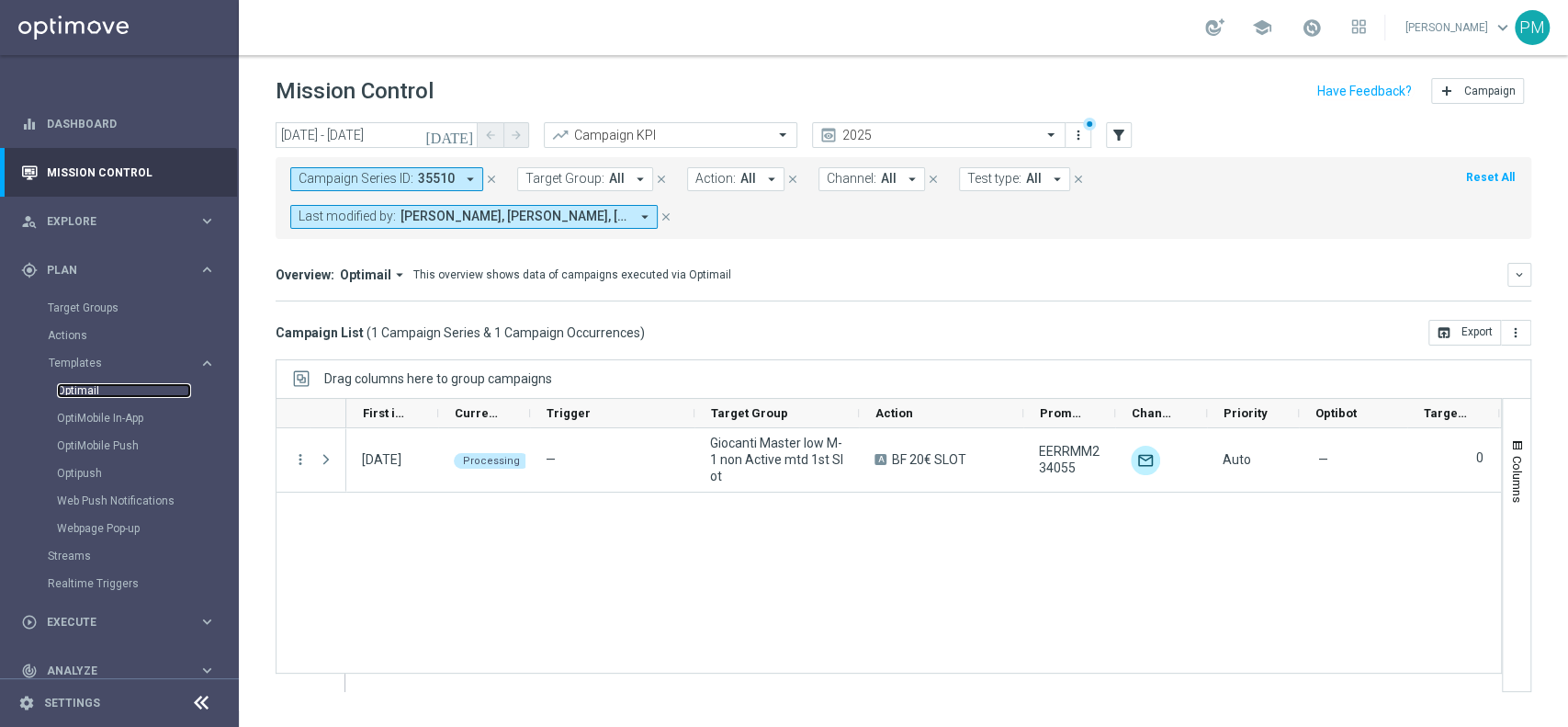
click at [99, 394] on link "Optimail" at bounding box center [124, 391] width 134 height 15
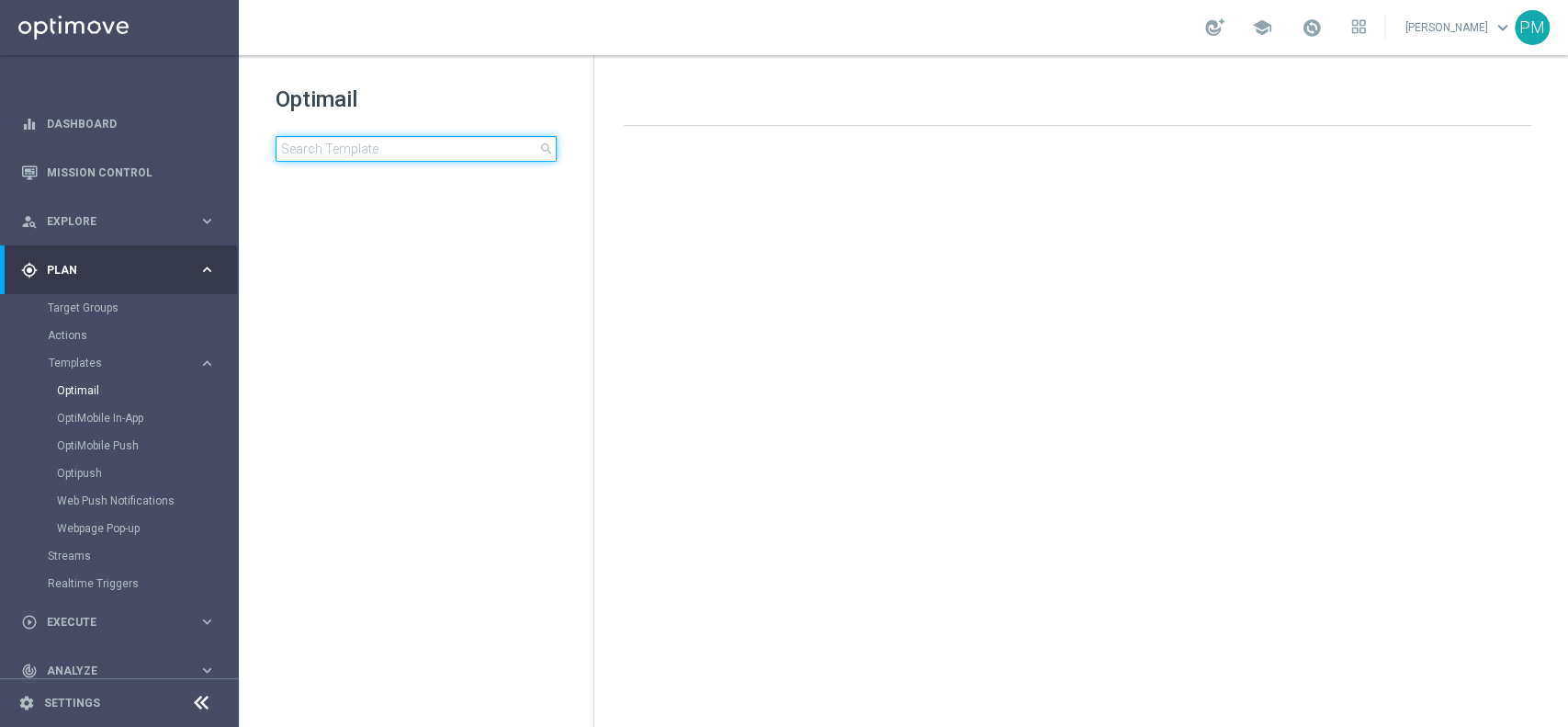
click at [402, 151] on input at bounding box center [416, 149] width 281 height 26
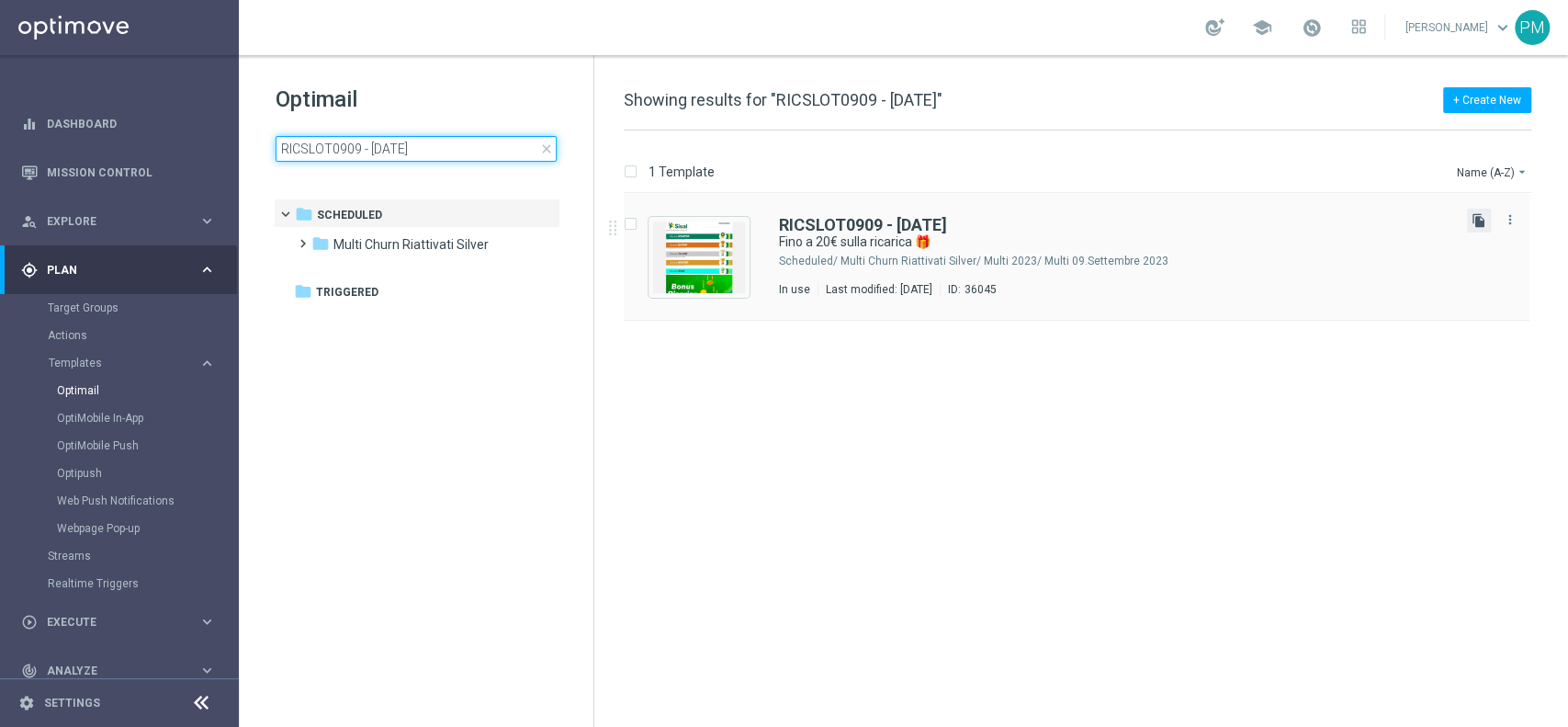
type input "RICSLOT0909 - [DATE]"
drag, startPoint x: 1472, startPoint y: 224, endPoint x: 969, endPoint y: 78, distance: 523.8
click at [1473, 224] on icon "file_copy" at bounding box center [1479, 221] width 15 height 15
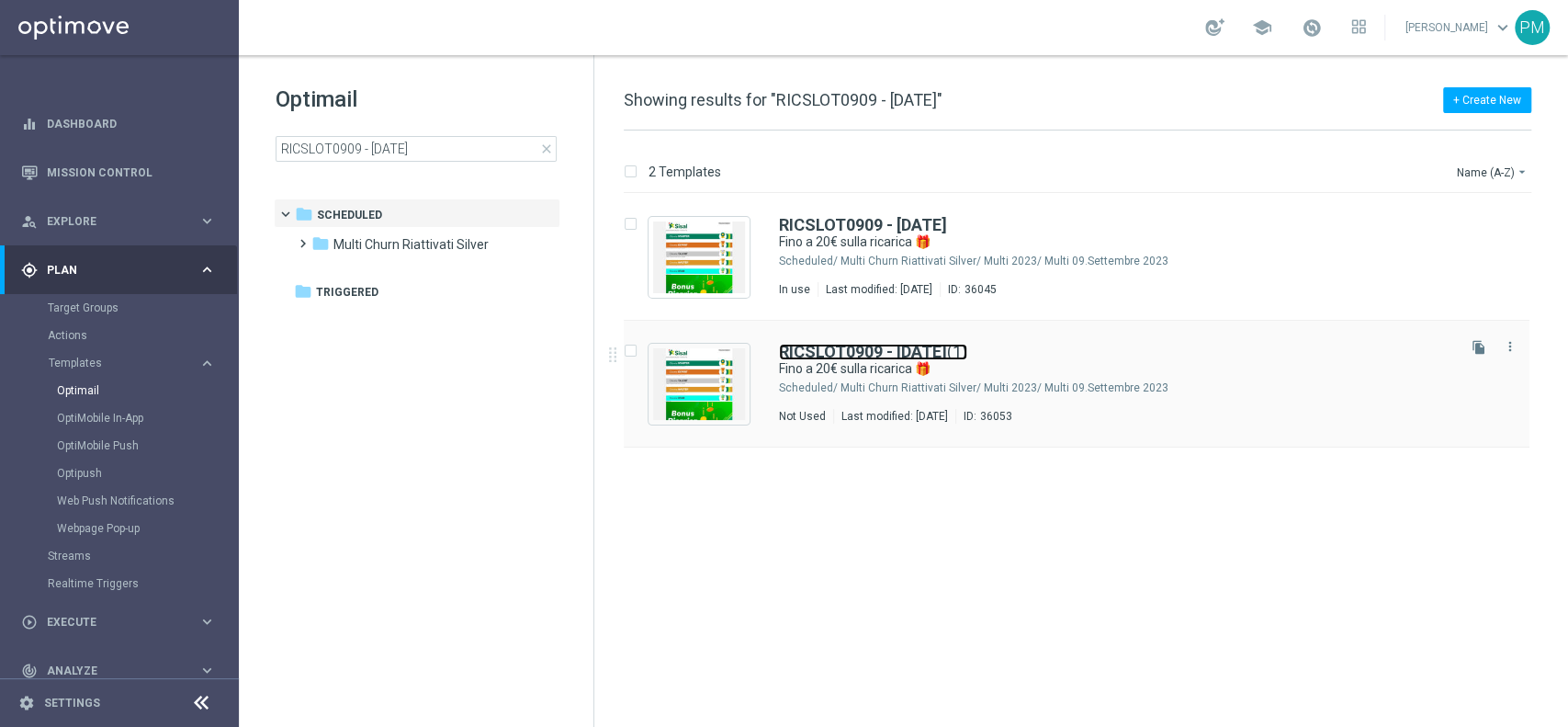
click at [852, 345] on b "RICSLOT0909 - [DATE]" at bounding box center [863, 351] width 168 height 20
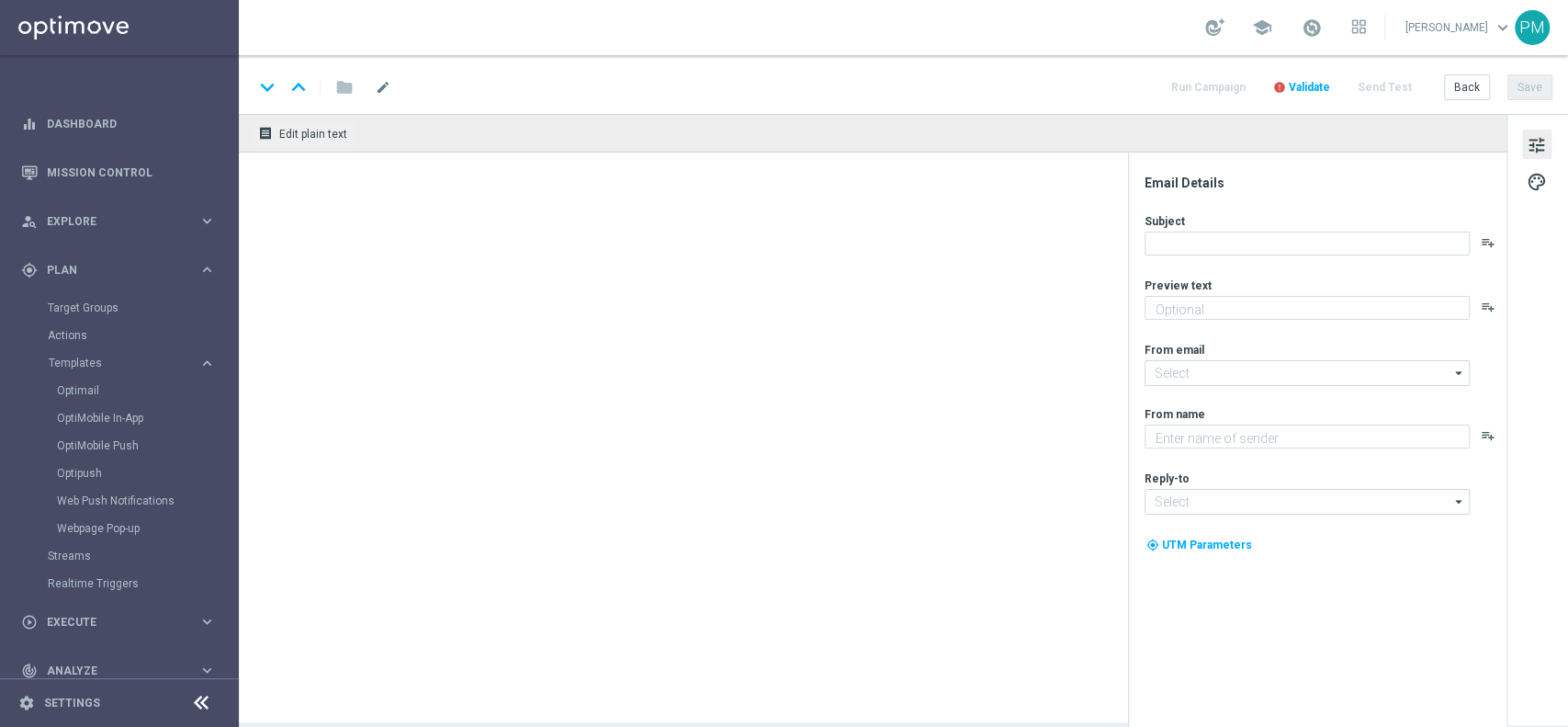
type input "RICSLOT0909 - [DATE](1)"
type textarea "Scopri la nuova promozione 🎯"
type input "[EMAIL_ADDRESS][DOMAIN_NAME]"
type textarea "Sisal"
type input "[EMAIL_ADDRESS][DOMAIN_NAME]"
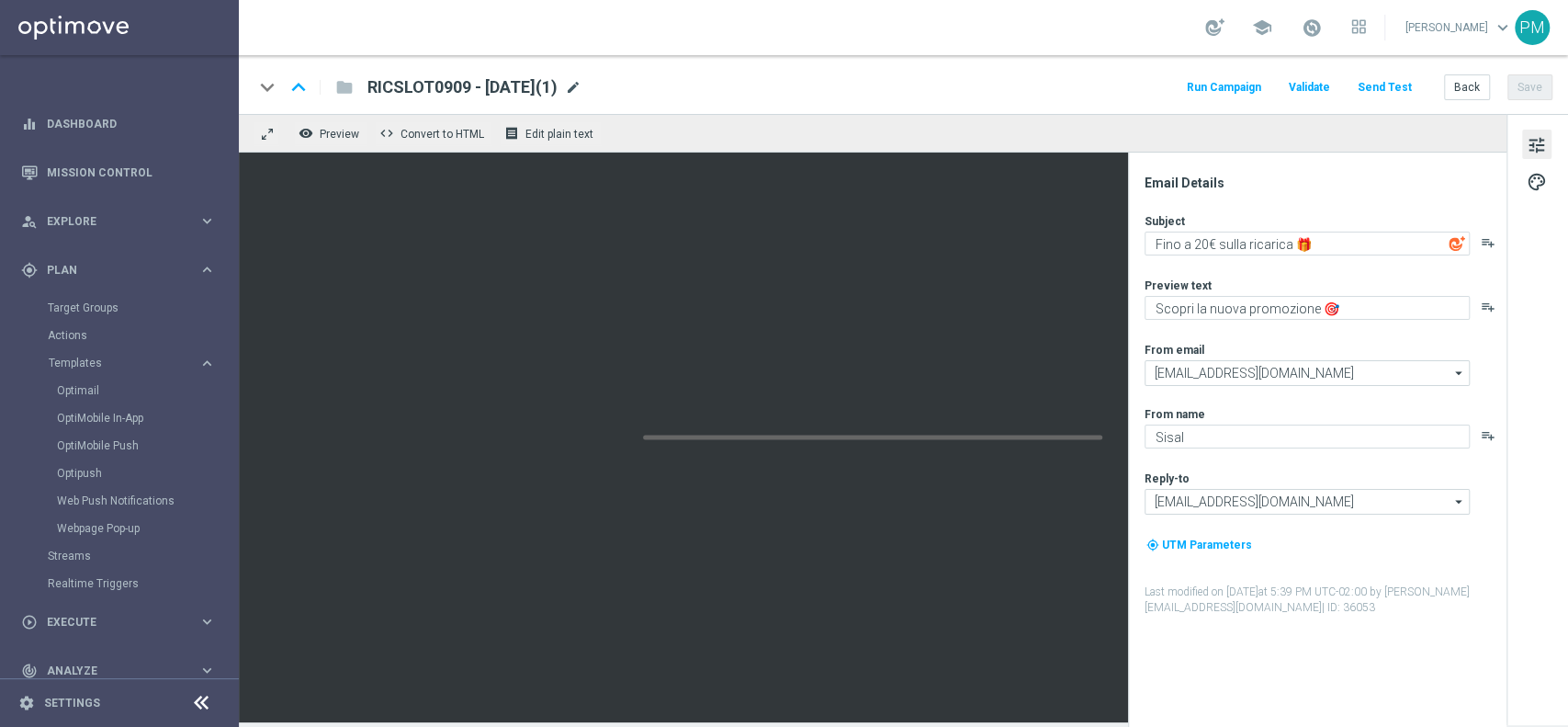
click at [581, 89] on span "mode_edit" at bounding box center [573, 88] width 17 height 17
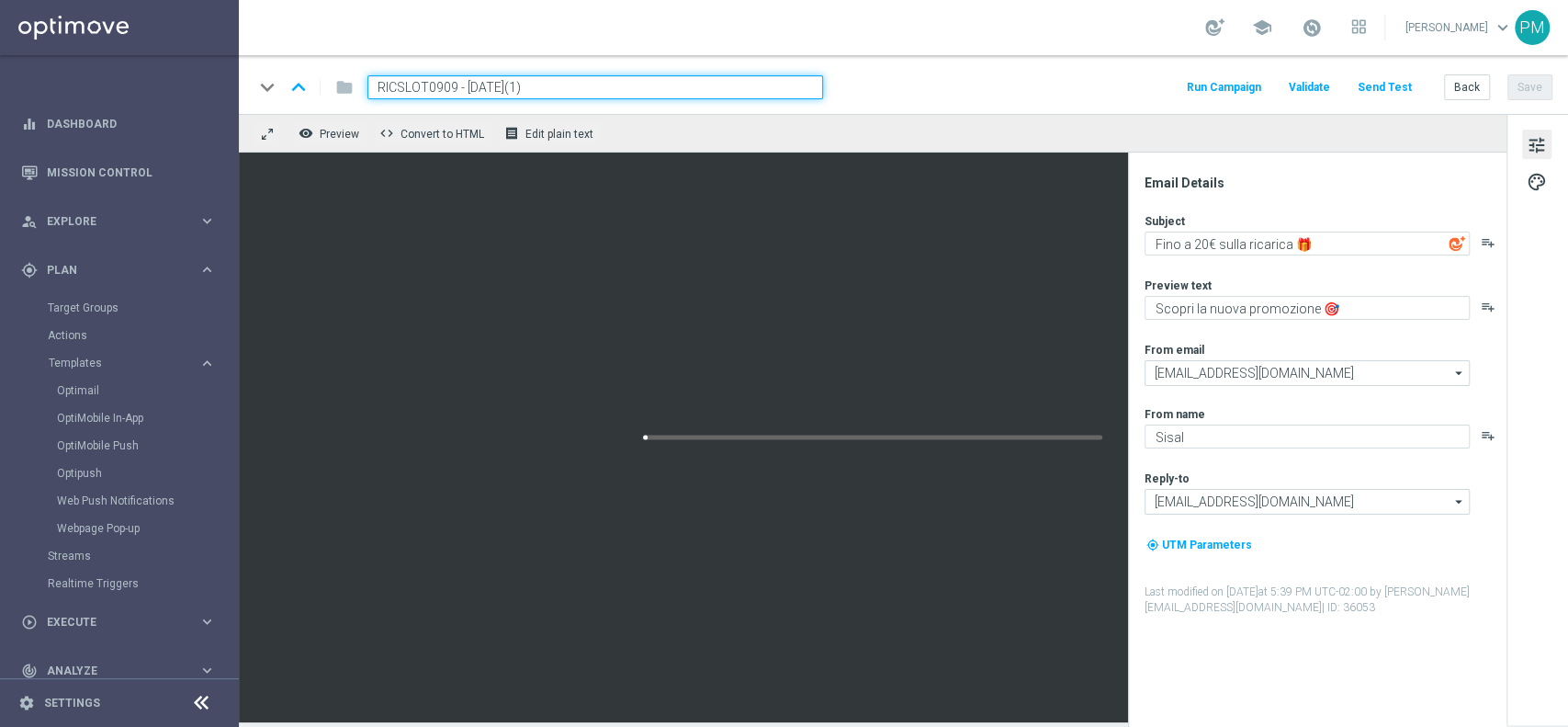
click at [412, 77] on input "RICSLOT0909 - [DATE](1)" at bounding box center [594, 88] width 456 height 24
paste input "DEOSLOT0909"
click at [400, 83] on input "DEOSLOT0909- [DATE](1)" at bounding box center [594, 88] width 456 height 24
click at [568, 73] on div "keyboard_arrow_down keyboard_arrow_up folder DEPOSLOT0909- [DATE](1) Run Campai…" at bounding box center [903, 84] width 1329 height 59
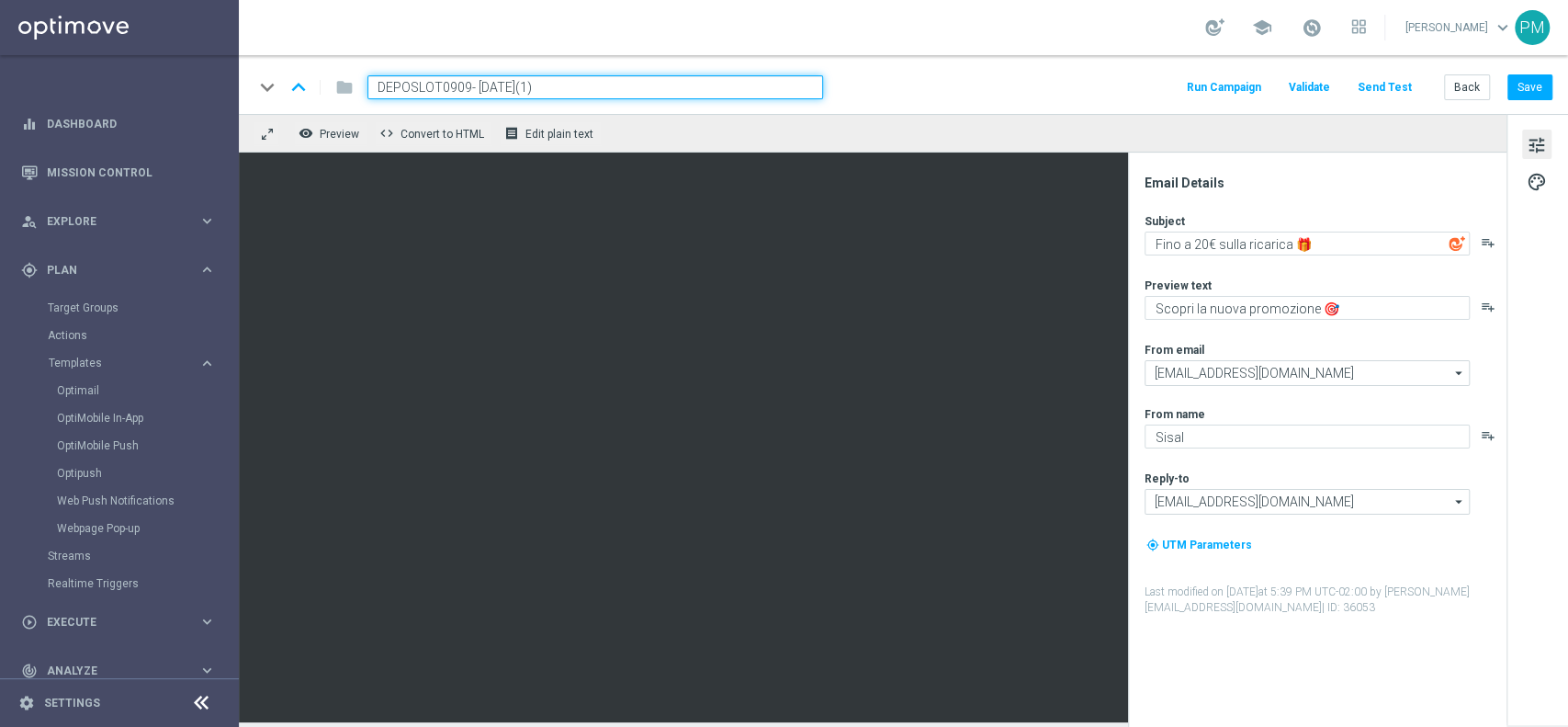
click at [571, 86] on input "DEPOSLOT0909- [DATE](1)" at bounding box center [594, 88] width 456 height 24
type input "DEPOSLOT0909- [DATE]"
click at [956, 88] on div "keyboard_arrow_down keyboard_arrow_up folder DEPOSLOT0909- [DATE] Run Campaign …" at bounding box center [903, 88] width 1299 height 24
click at [1547, 83] on button "Save" at bounding box center [1530, 88] width 45 height 26
click at [576, 87] on input "DEPOSLOT0909- [DATE]" at bounding box center [594, 88] width 456 height 24
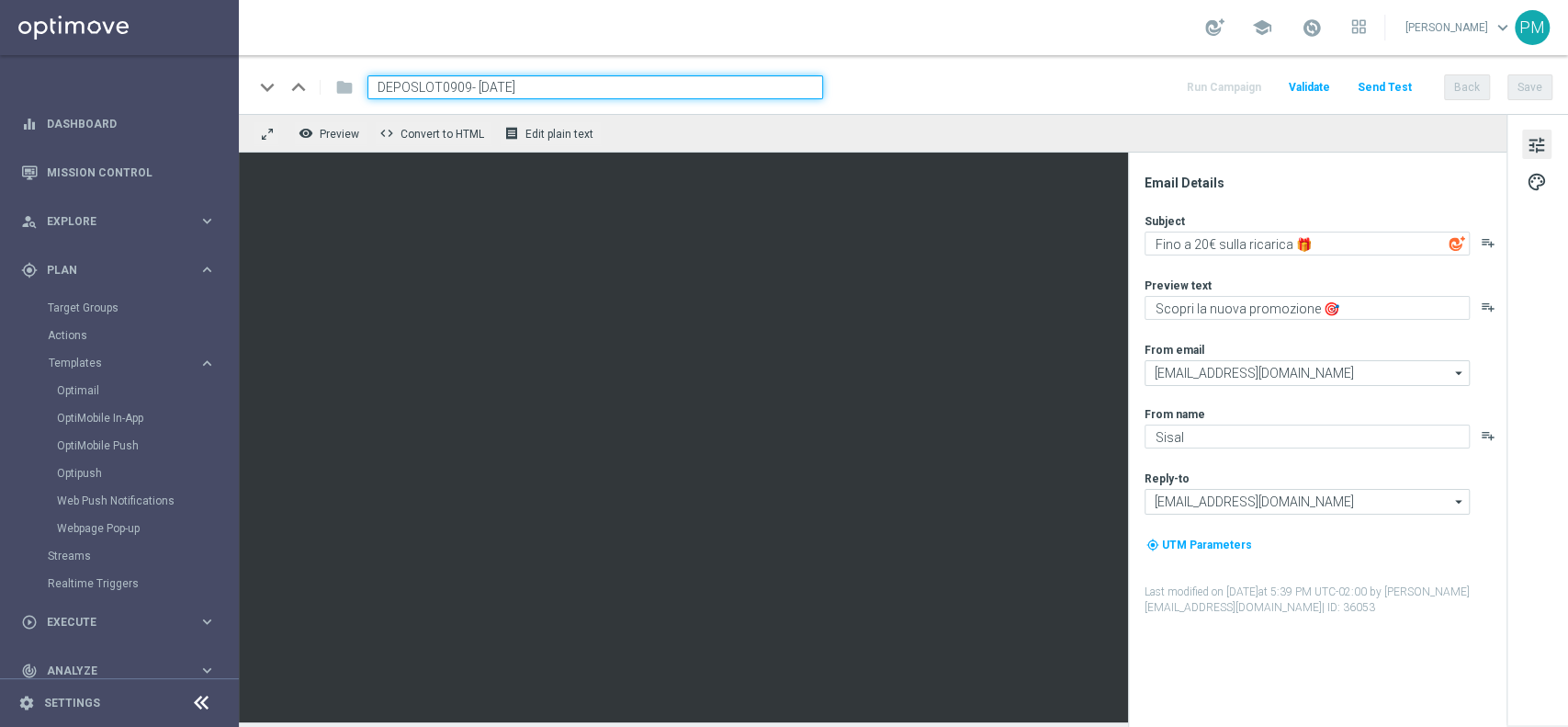
click at [576, 87] on input "DEPOSLOT0909- [DATE]" at bounding box center [594, 88] width 456 height 24
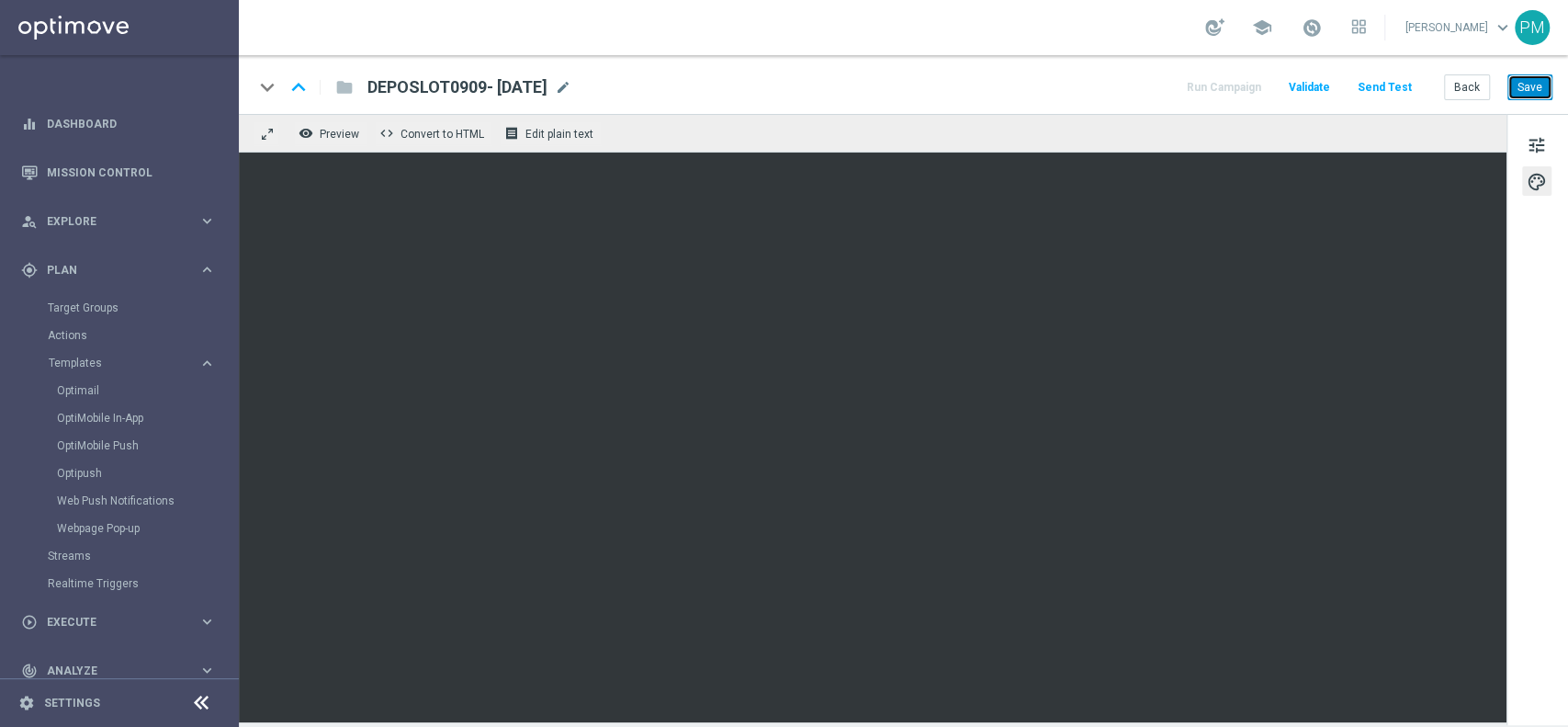
click at [1528, 89] on button "Save" at bounding box center [1530, 88] width 45 height 26
click at [1529, 95] on button "Save" at bounding box center [1530, 88] width 45 height 26
click at [397, 91] on span "DEPOSLOT0909- [DATE]" at bounding box center [457, 88] width 180 height 22
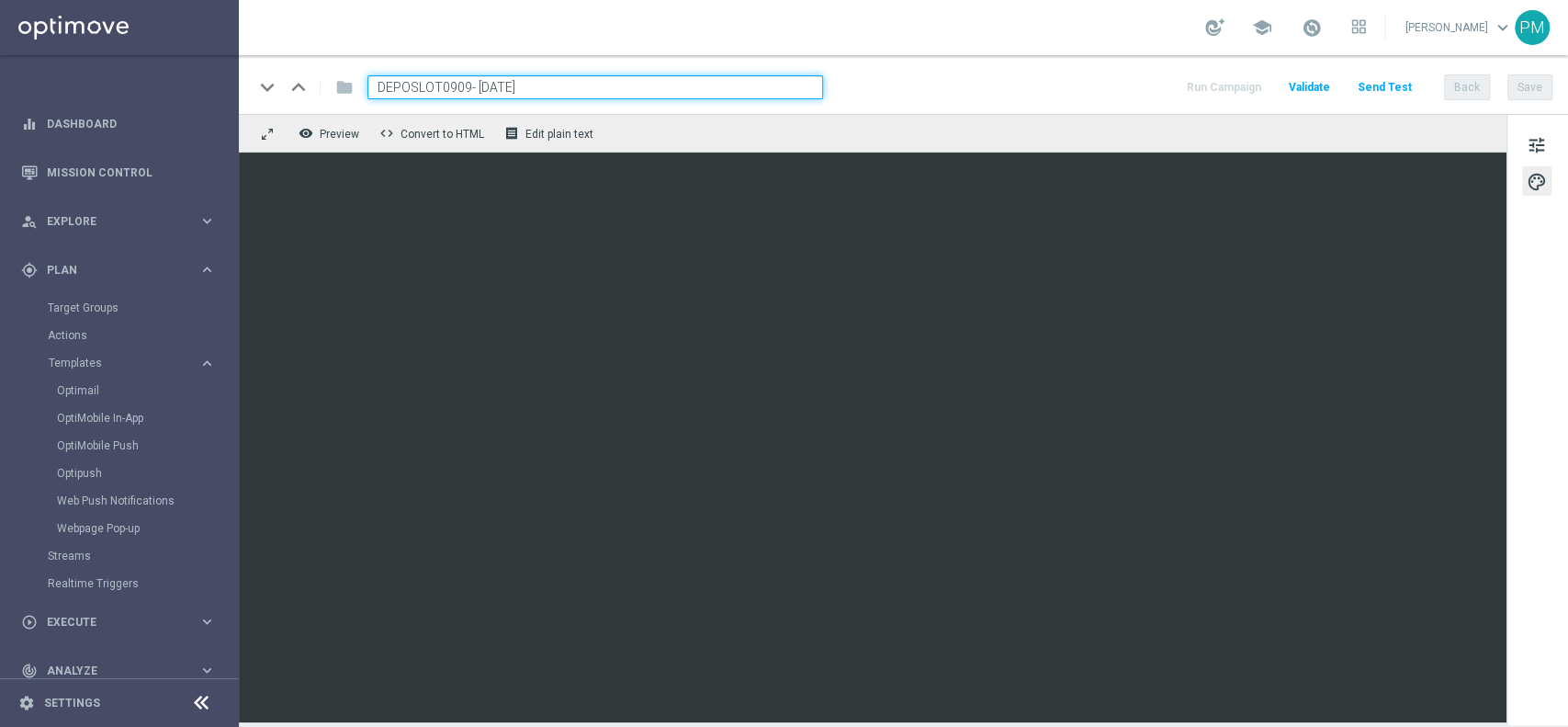
click at [397, 91] on input "DEPOSLOT0909- [DATE]" at bounding box center [594, 88] width 456 height 24
click at [1552, 84] on div "keyboard_arrow_down keyboard_arrow_up folder DEPOSLOT0909- [DATE] Run Campaign …" at bounding box center [903, 84] width 1329 height 59
click at [1542, 86] on button "Save" at bounding box center [1530, 88] width 45 height 26
click at [1541, 151] on span "tune" at bounding box center [1537, 145] width 20 height 24
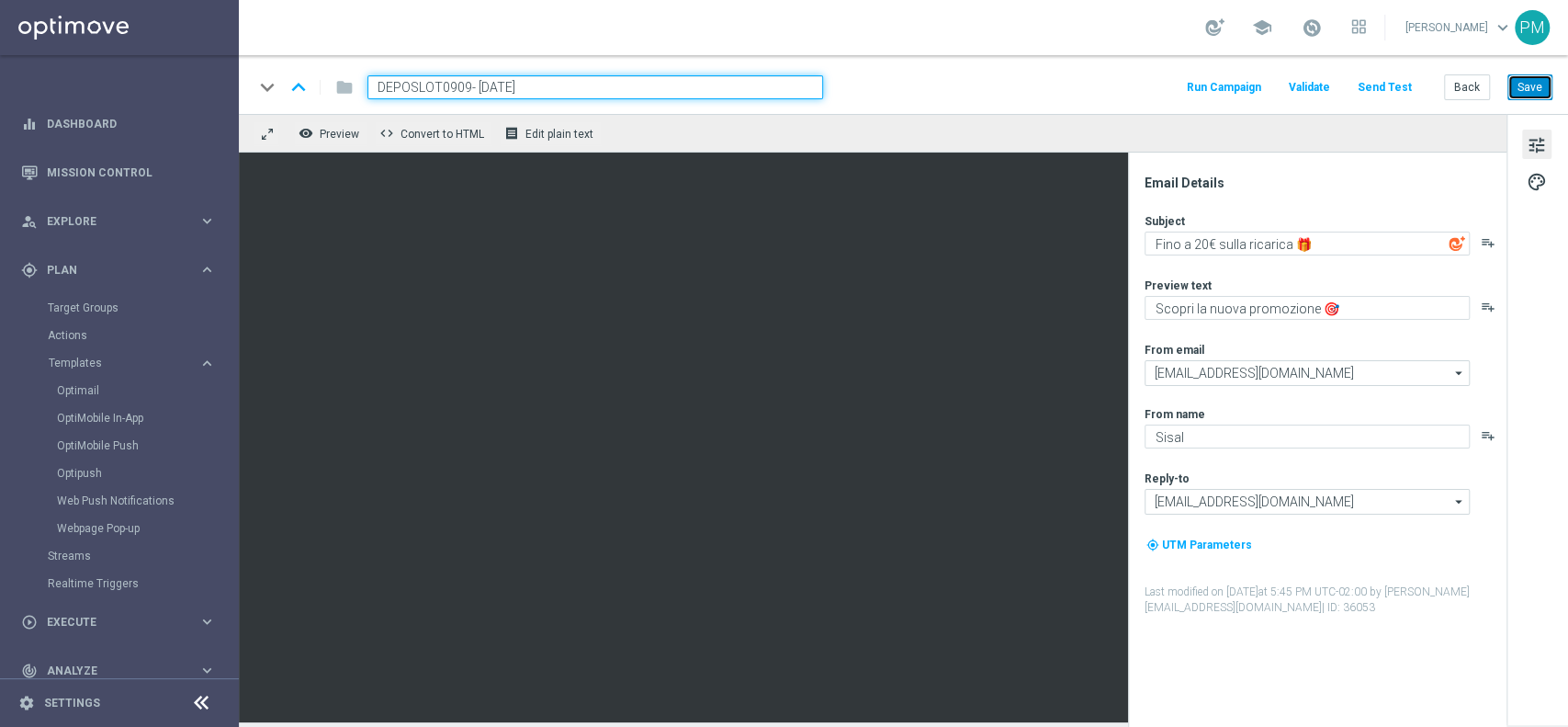
click at [1533, 86] on button "Save" at bounding box center [1530, 88] width 45 height 26
click at [87, 302] on link "Target Groups" at bounding box center [119, 308] width 143 height 15
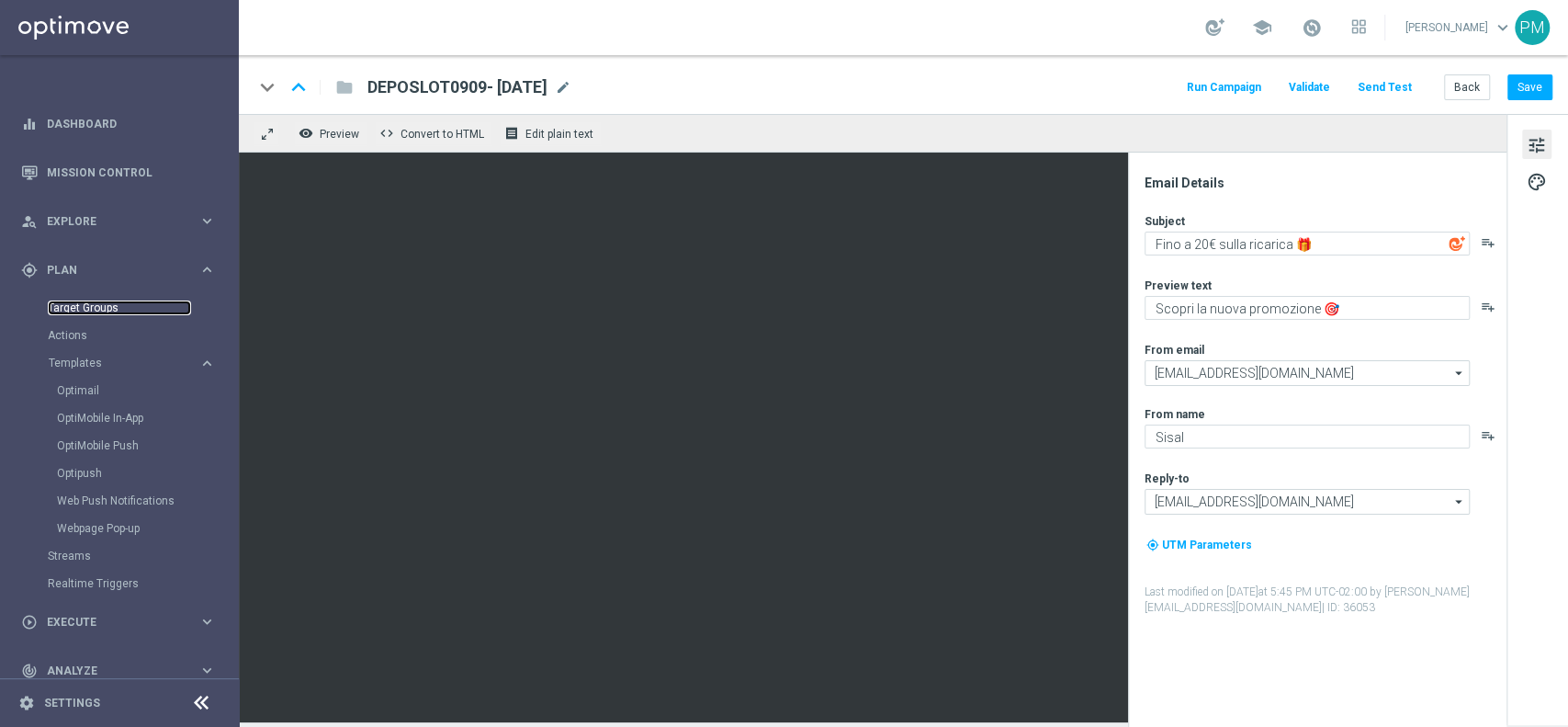
click at [118, 307] on link "Target Groups" at bounding box center [119, 308] width 143 height 15
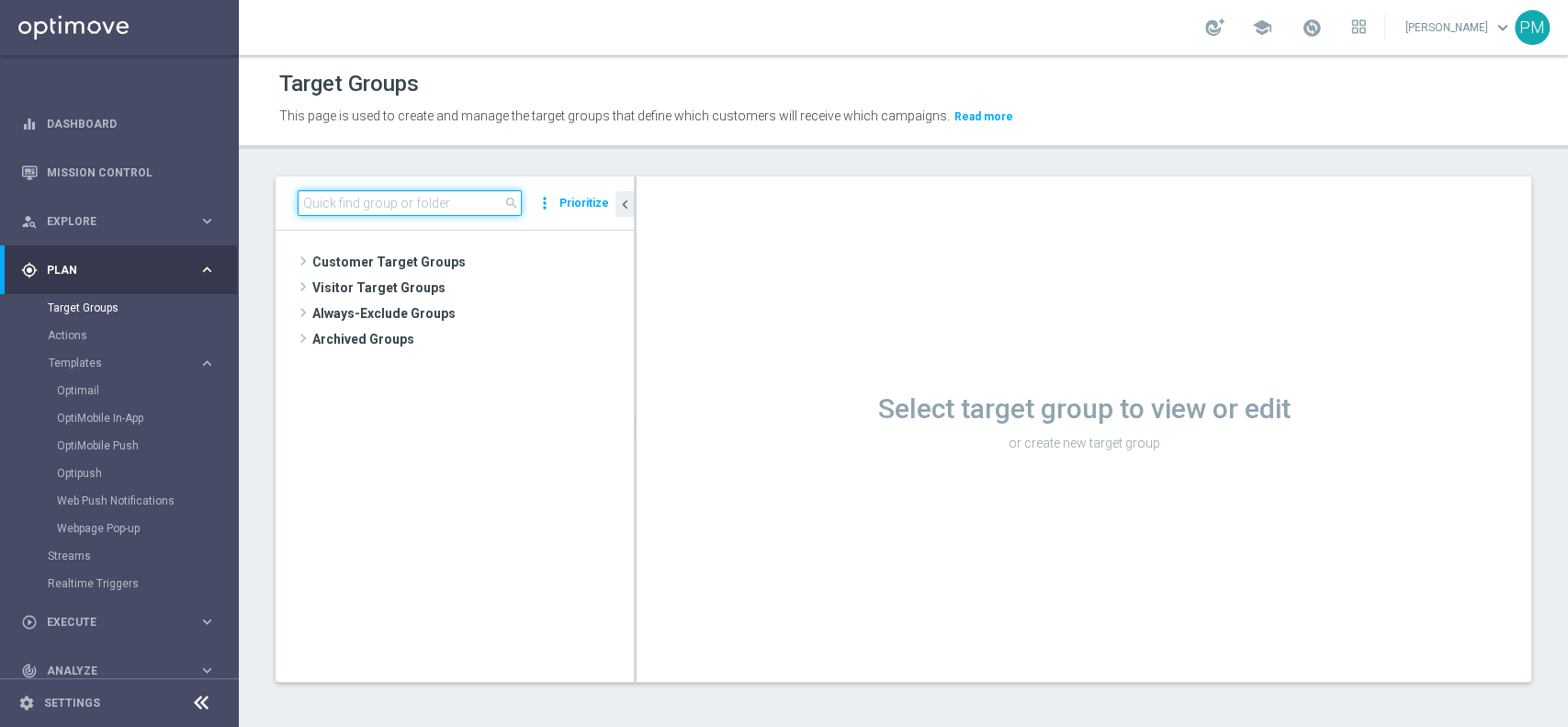
click at [389, 206] on input at bounding box center [409, 203] width 225 height 26
paste input "Reactivated Talent ggr nb lm > 0 1st Casino lm"
type input "Reactivated Talent ggr nb lm > 0 1st Casino lm"
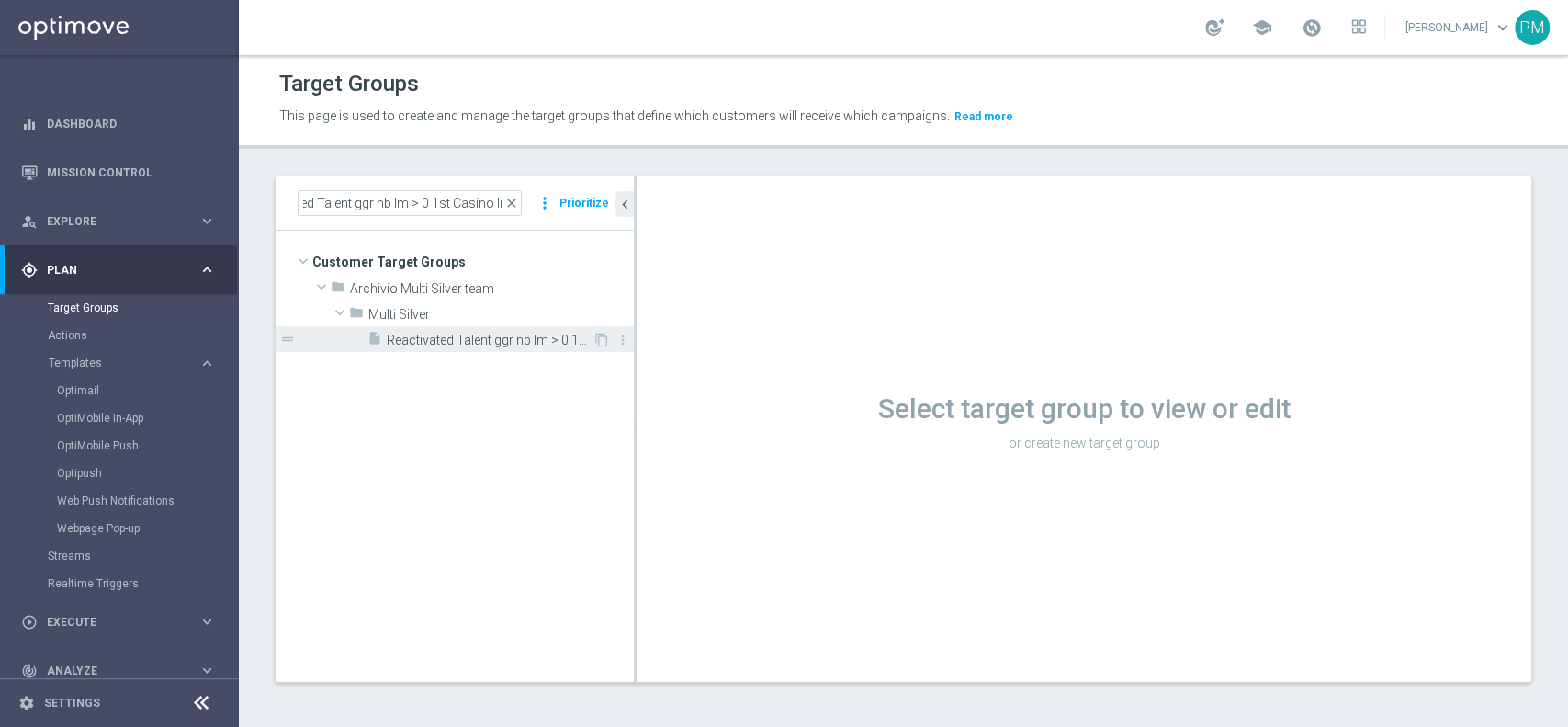
click at [451, 338] on span "Reactivated Talent ggr nb lm > 0 1st Casino lm" at bounding box center [489, 340] width 206 height 16
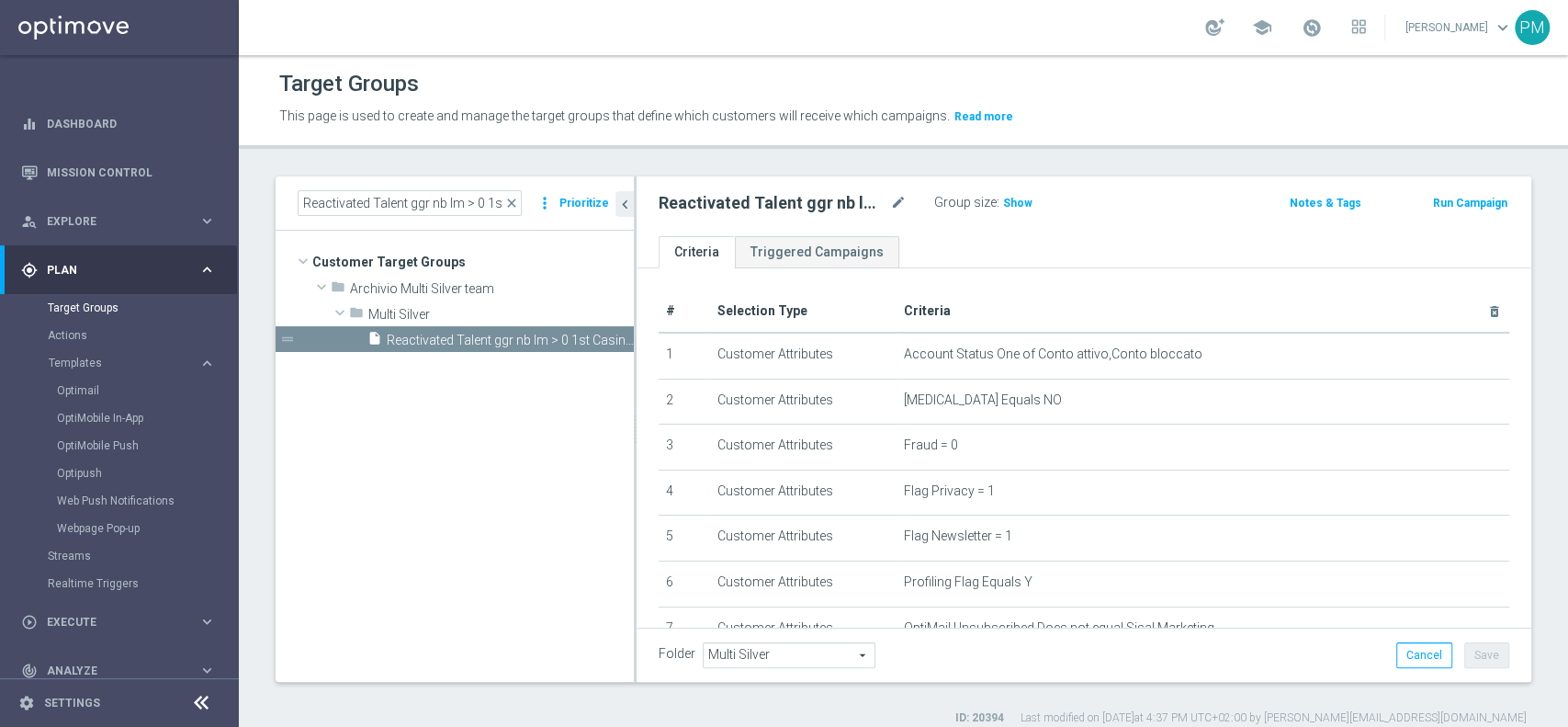
click at [1450, 201] on button "Run Campaign" at bounding box center [1470, 203] width 78 height 21
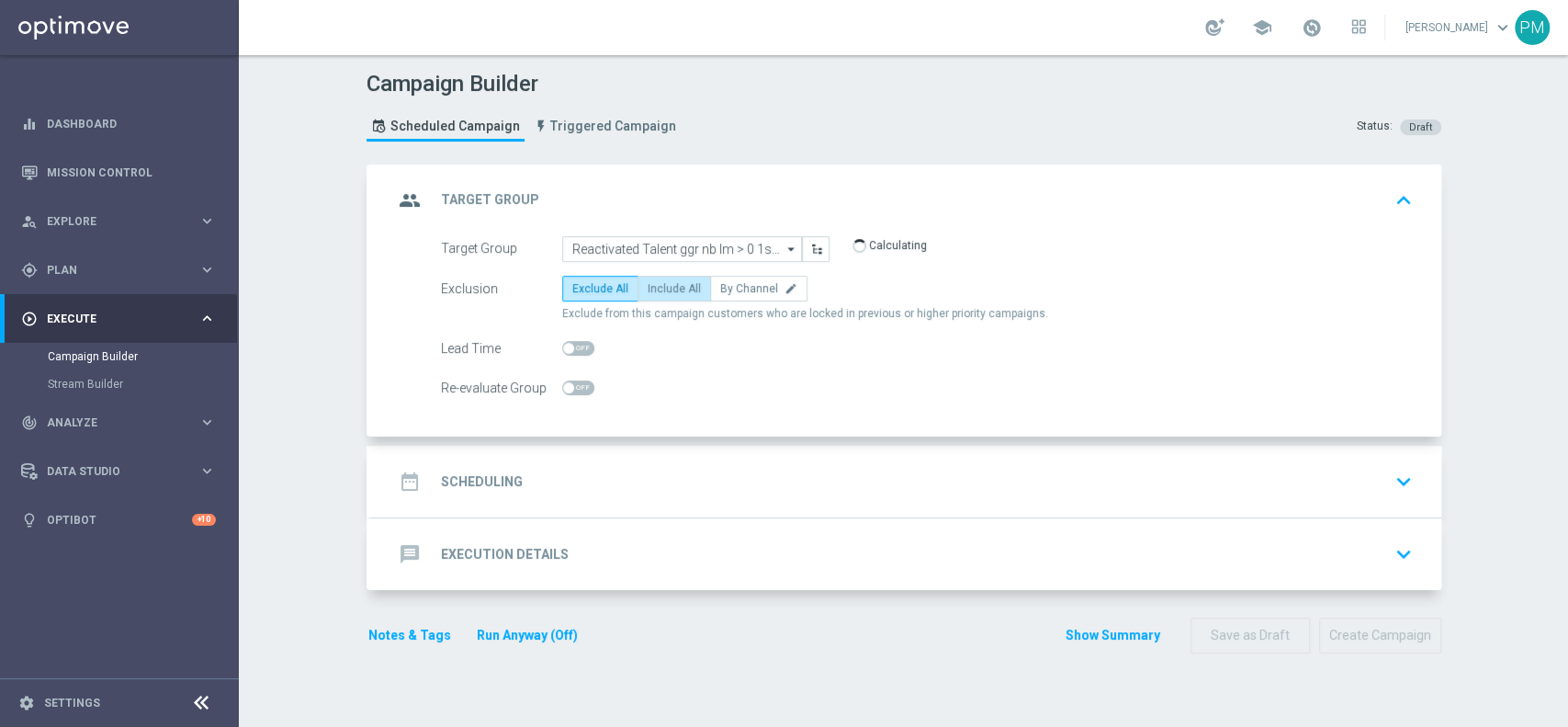
click at [662, 295] on label "Include All" at bounding box center [674, 289] width 74 height 26
click at [660, 295] on input "Include All" at bounding box center [653, 292] width 12 height 12
radio input "true"
click at [656, 491] on div "date_range Scheduling keyboard_arrow_down" at bounding box center [906, 481] width 1026 height 34
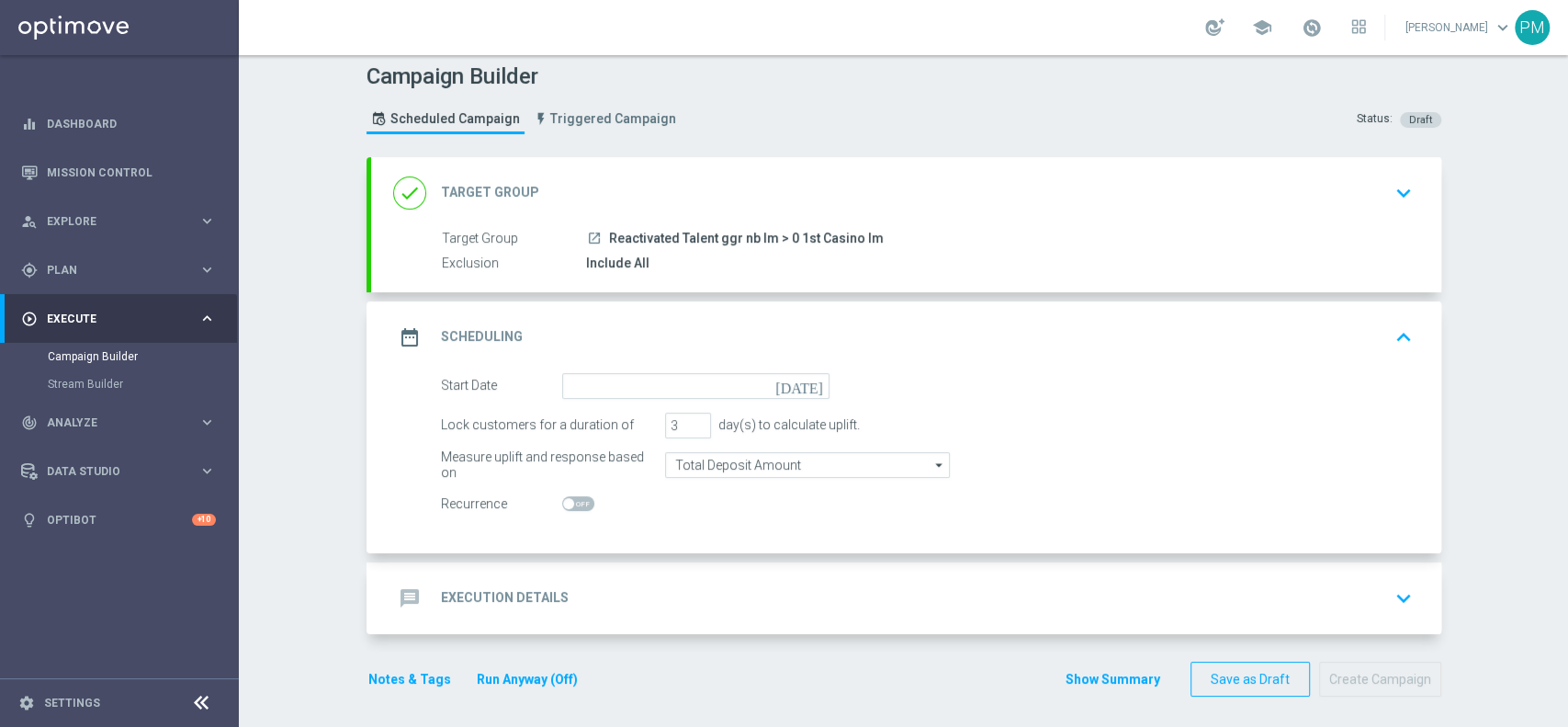
scroll to position [10, 0]
click at [684, 416] on input "4" at bounding box center [688, 423] width 46 height 26
type input "5"
click at [684, 416] on input "5" at bounding box center [688, 423] width 46 height 26
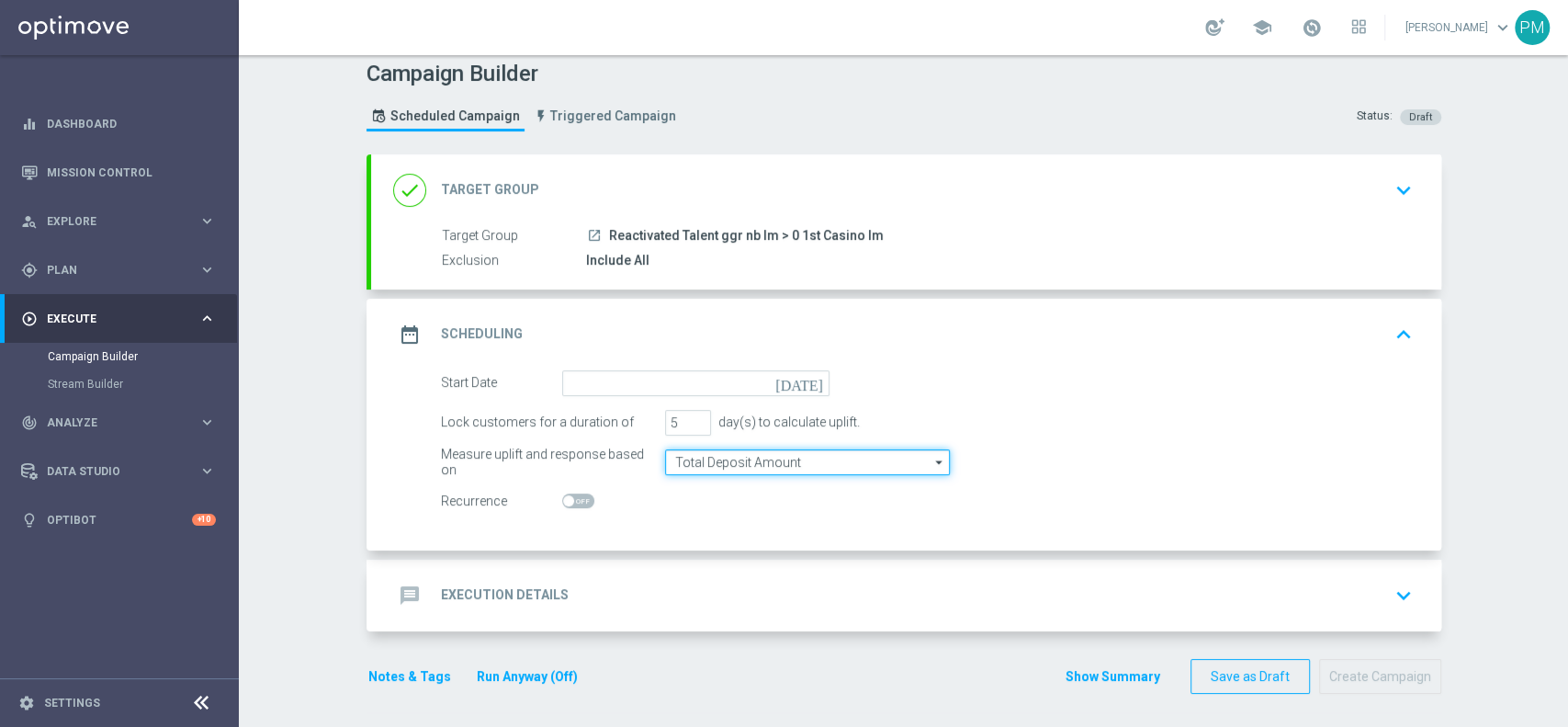
click at [700, 464] on input "Total Deposit Amount" at bounding box center [808, 462] width 285 height 26
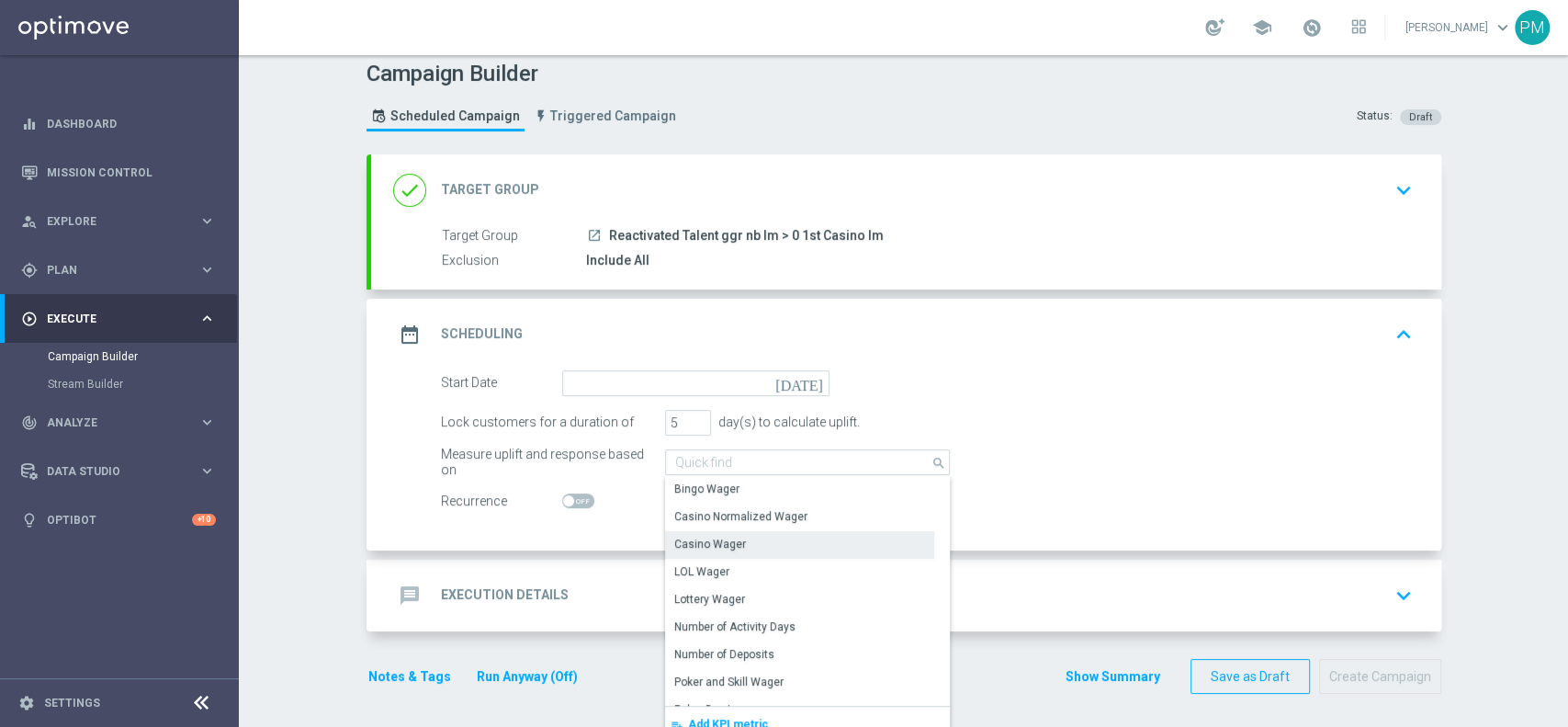
click at [707, 547] on div "Casino Wager" at bounding box center [710, 544] width 72 height 17
type input "Casino Wager"
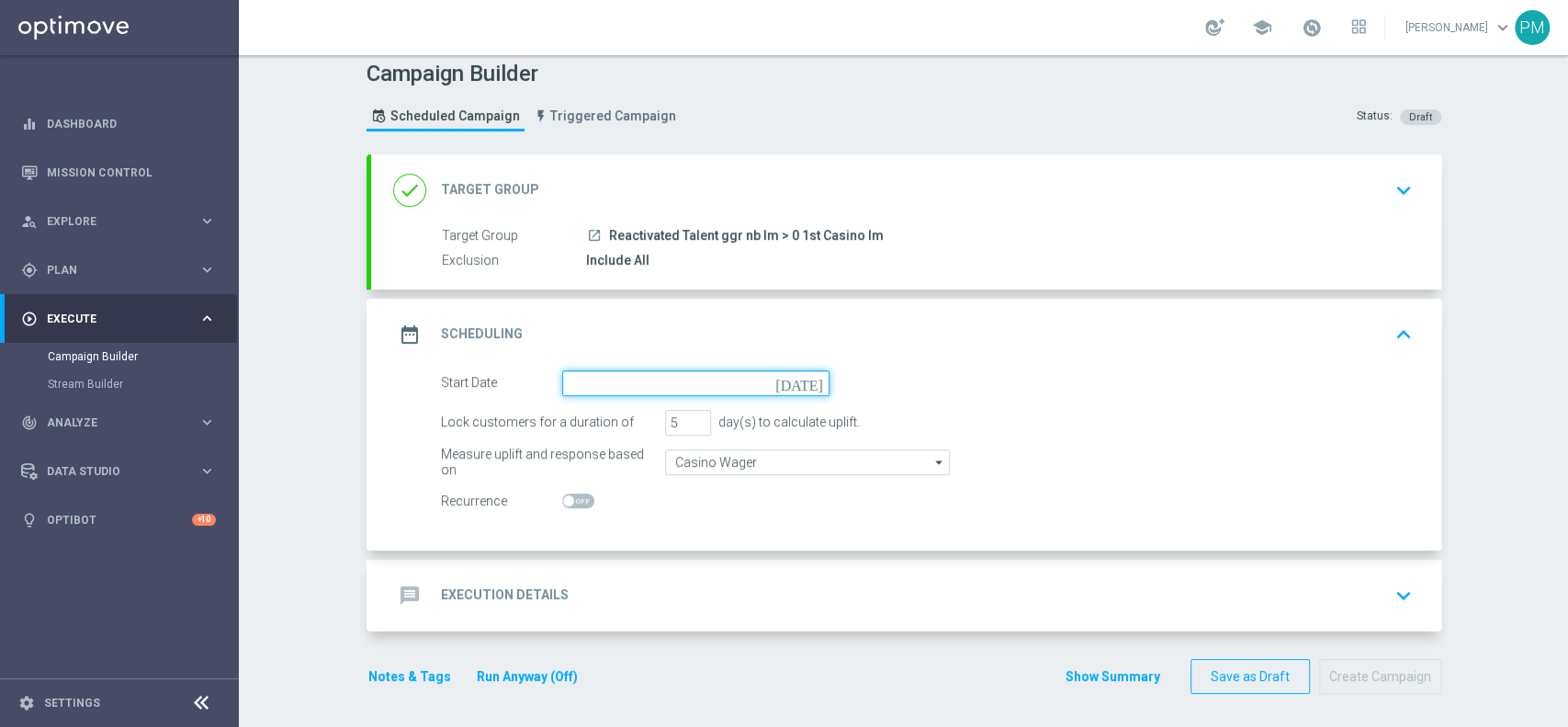
click at [659, 389] on input at bounding box center [695, 383] width 267 height 26
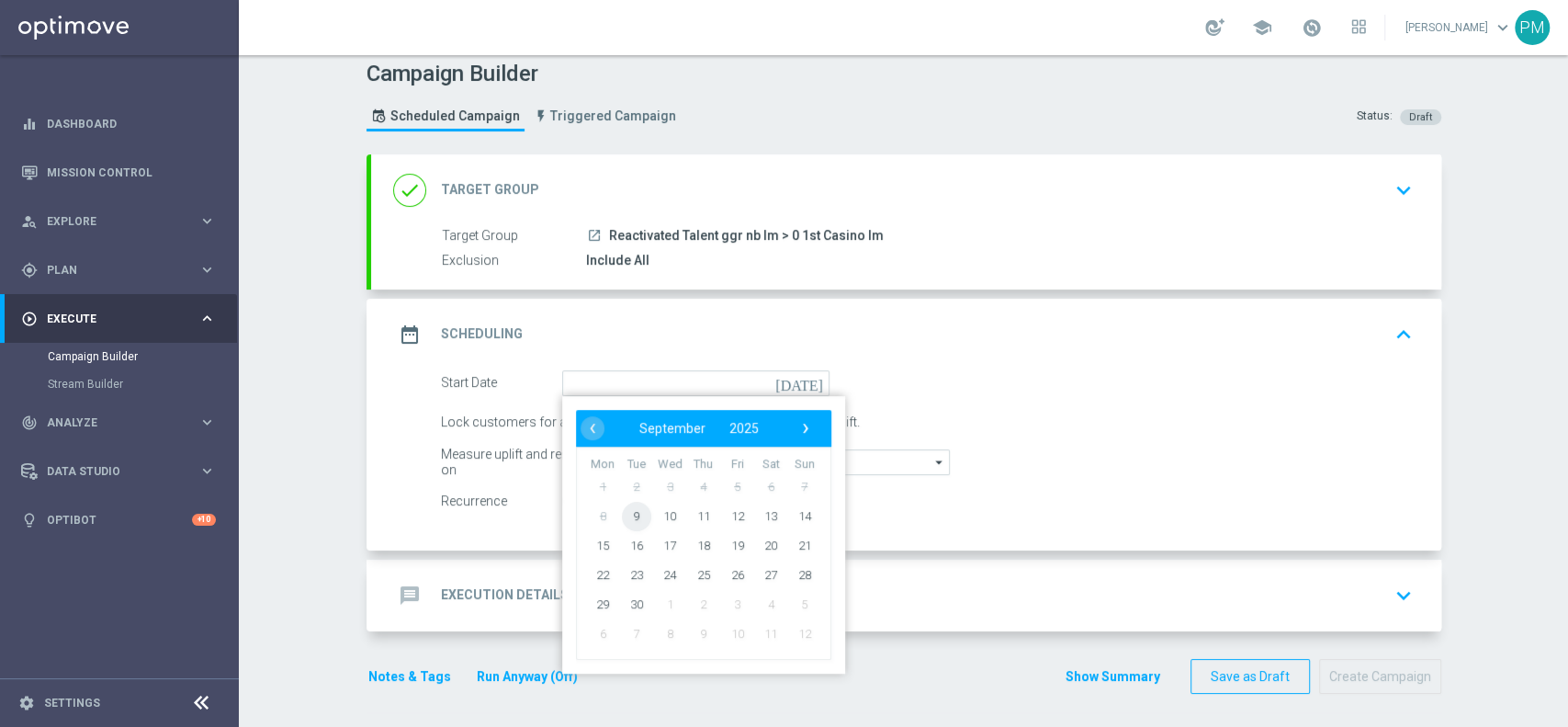
click at [629, 519] on span "9" at bounding box center [636, 515] width 30 height 30
type input "[DATE]"
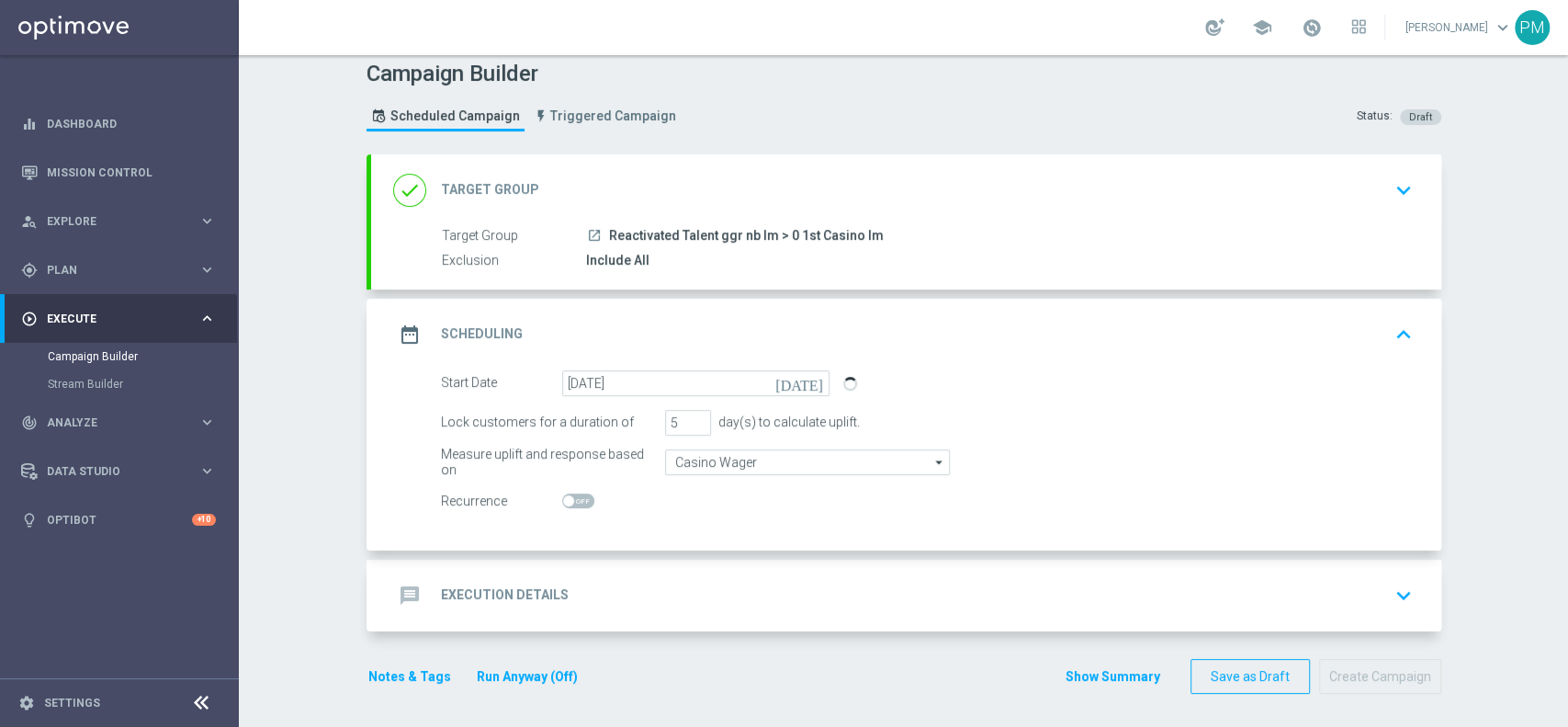
click at [626, 580] on div "message Execution Details keyboard_arrow_down" at bounding box center [906, 595] width 1026 height 34
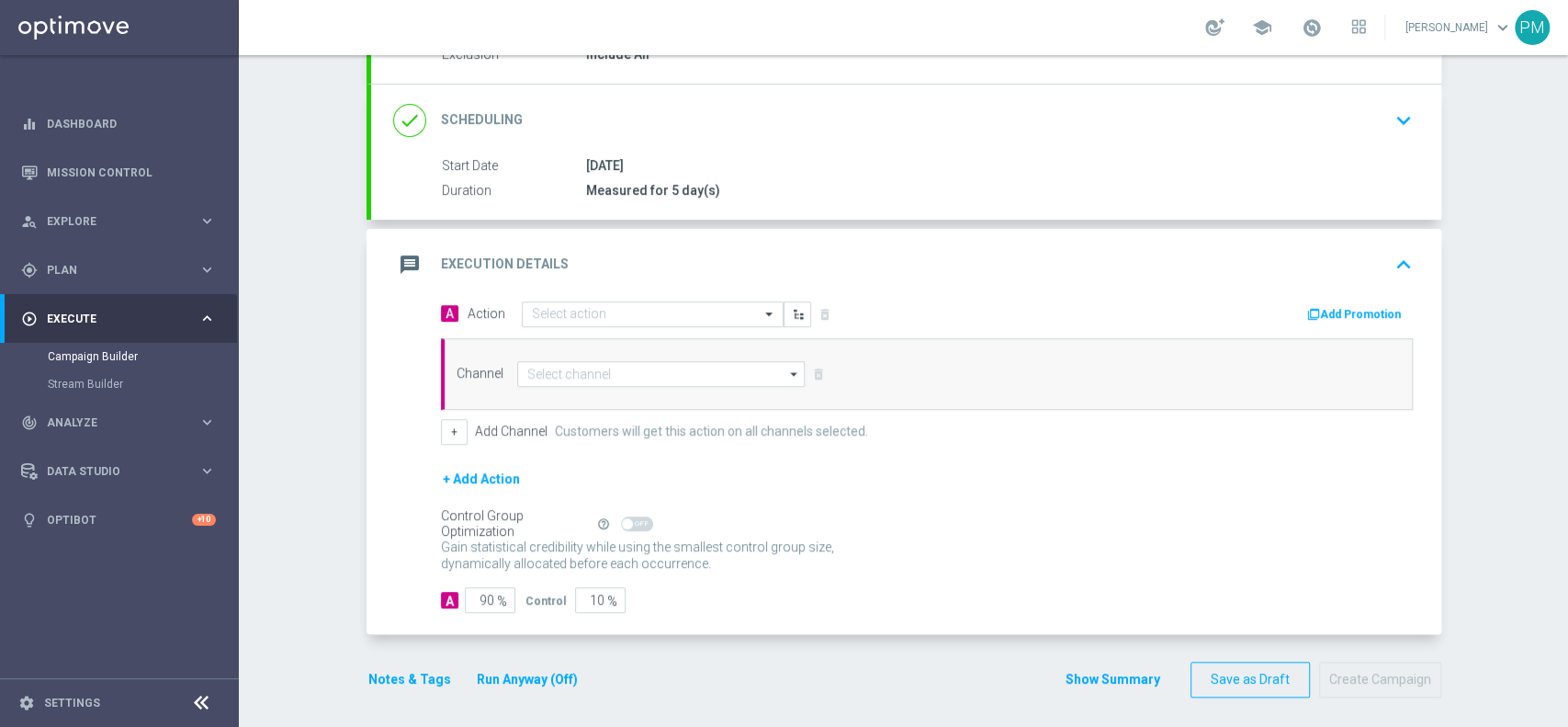
scroll to position [218, 0]
click at [625, 380] on input at bounding box center [661, 373] width 289 height 26
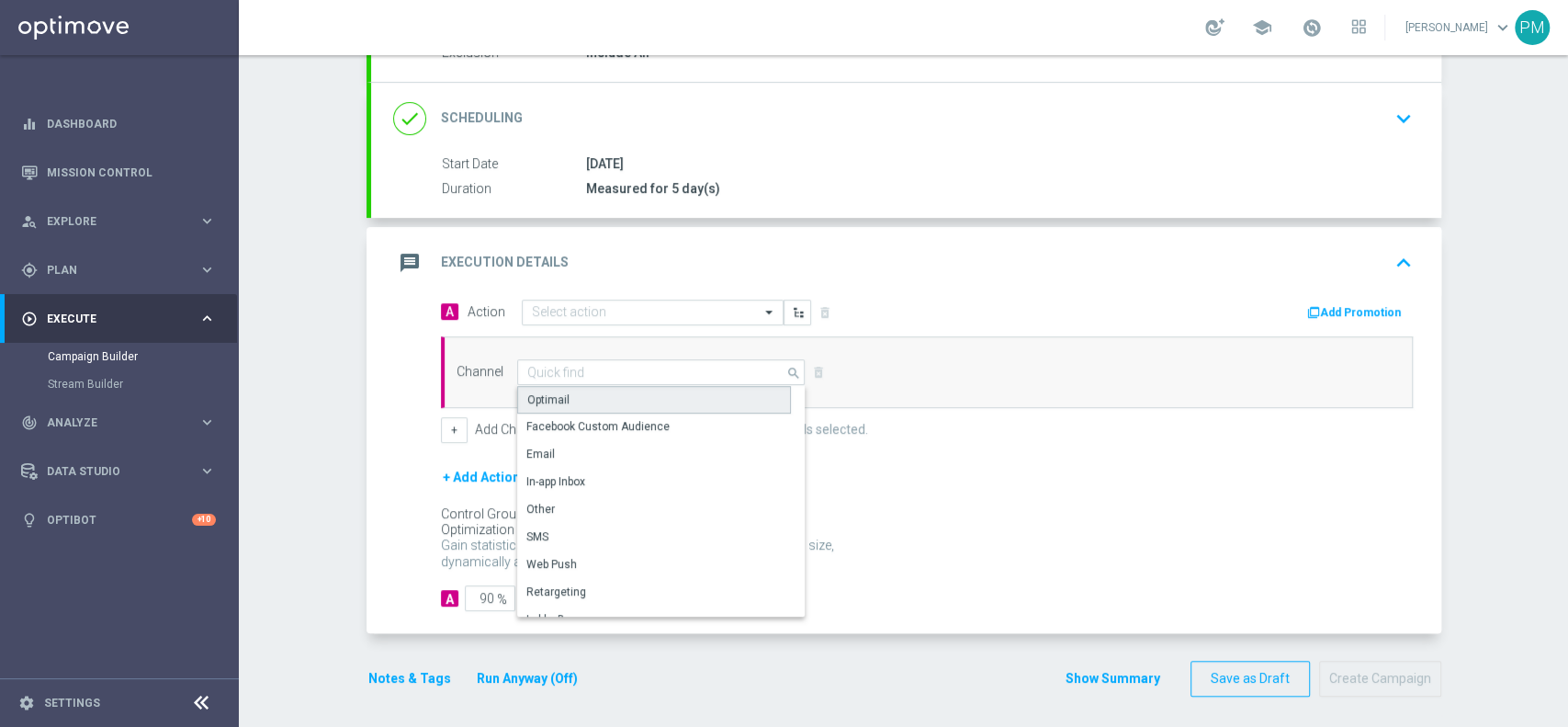
click at [622, 404] on div "Optimail" at bounding box center [654, 400] width 274 height 28
type input "Optimail"
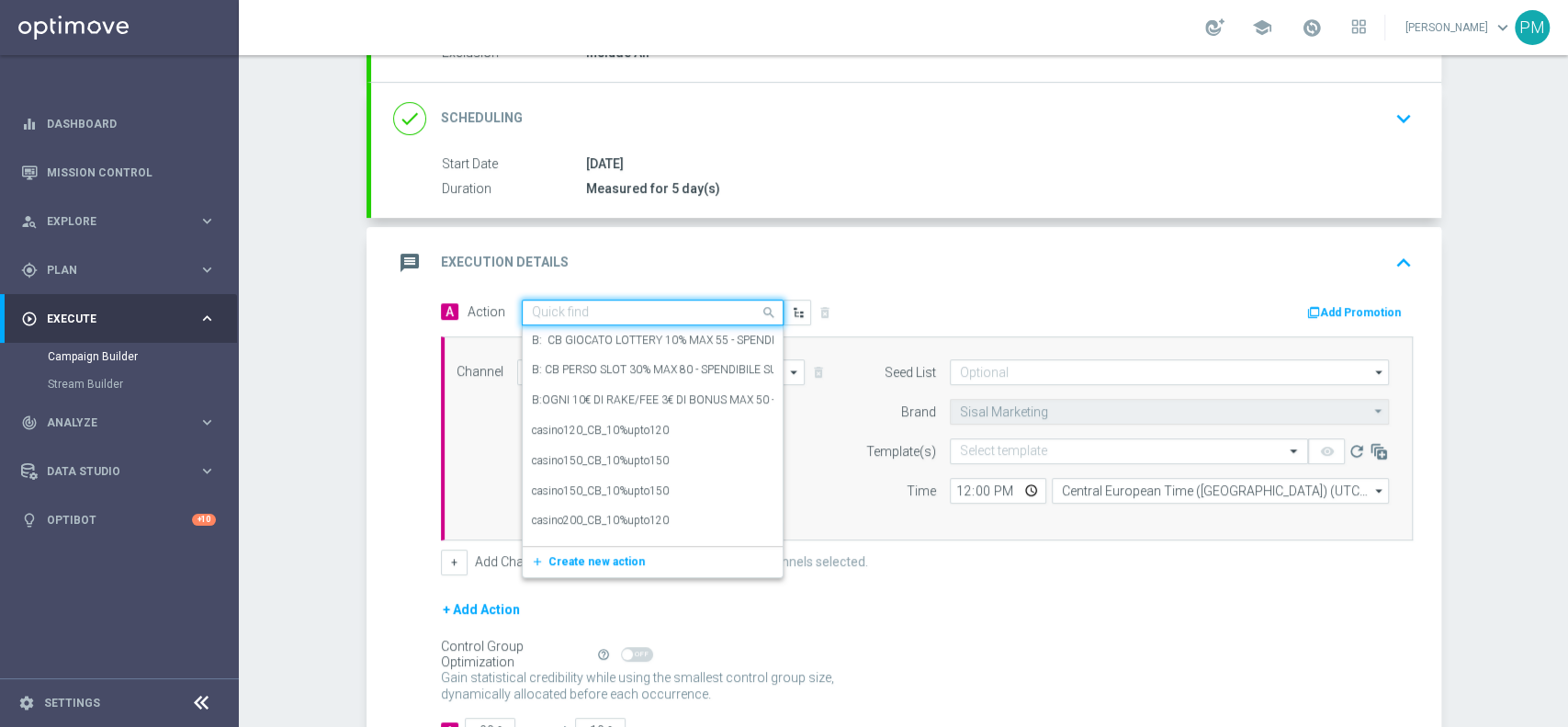
click at [614, 299] on div "Quick find" at bounding box center [652, 312] width 262 height 26
paste input "Ricarica 15€ ricevi 5€ Slot, ricarica 30€ ricevi 10€, ricarica 50€ ricevi 20€"
type input "Ricarica 15€ ricevi 5€ Slot, ricarica 30€ ricevi 10€, ricarica 50€ ricevi 20€"
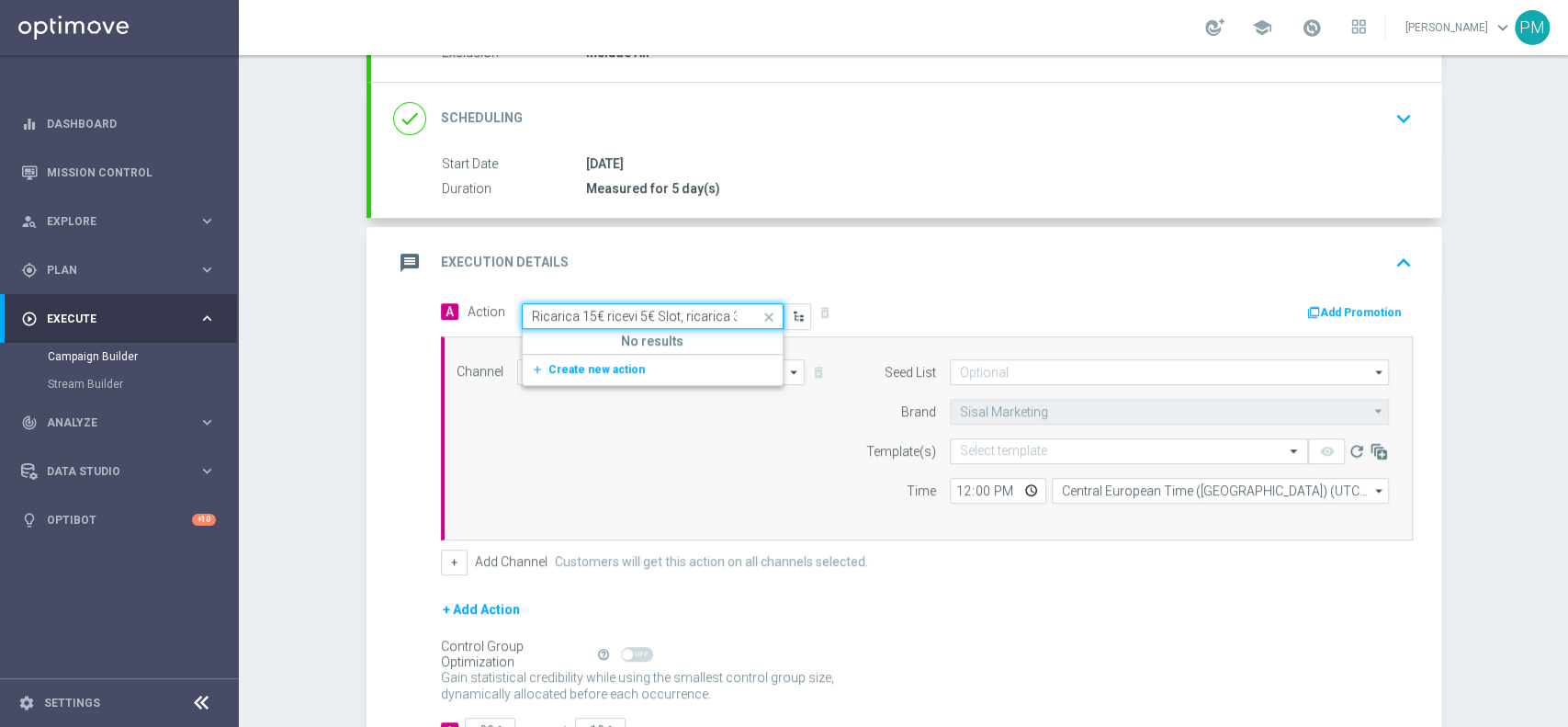
scroll to position [0, 198]
click at [605, 371] on span "Create new action" at bounding box center [597, 369] width 97 height 13
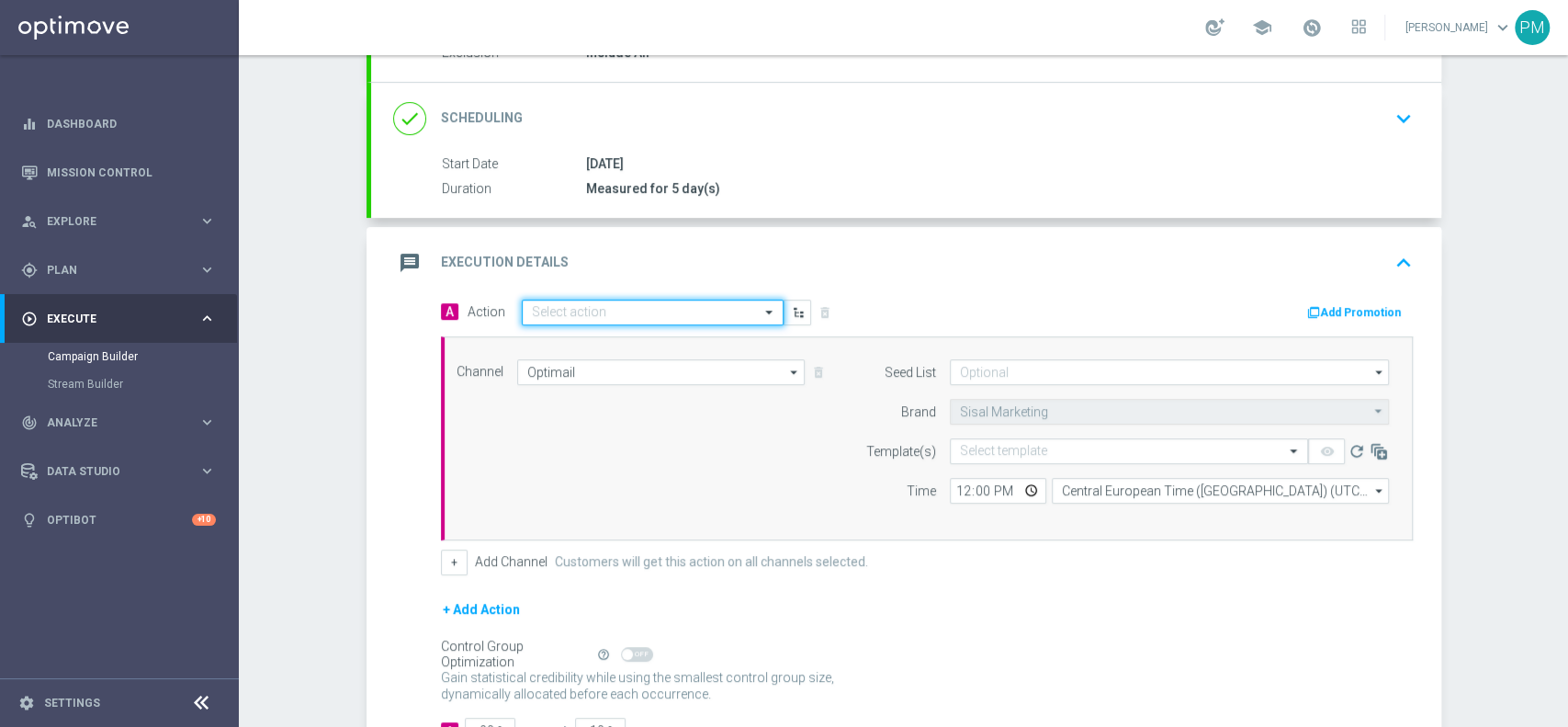
scroll to position [0, 0]
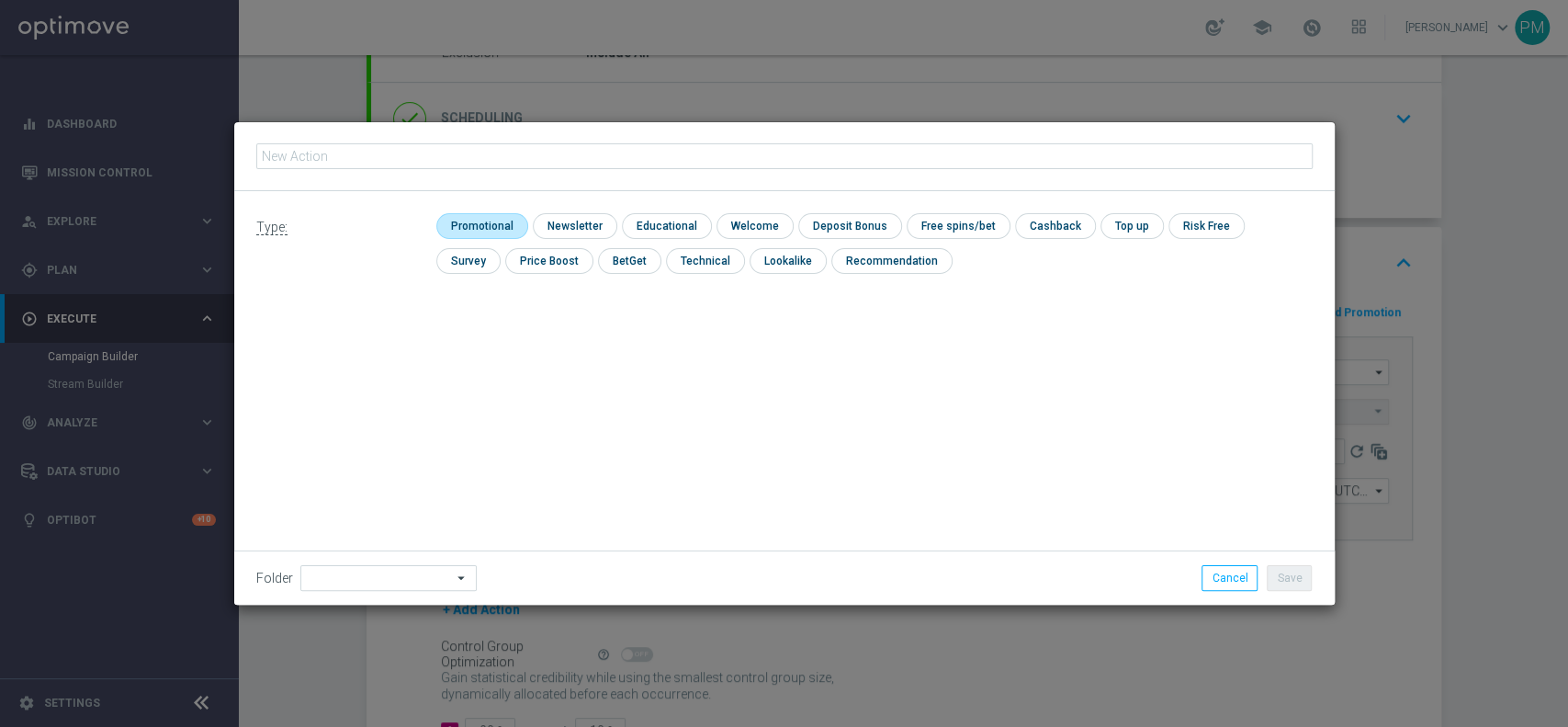
click at [505, 217] on input "checkbox" at bounding box center [480, 226] width 88 height 25
checkbox input "true"
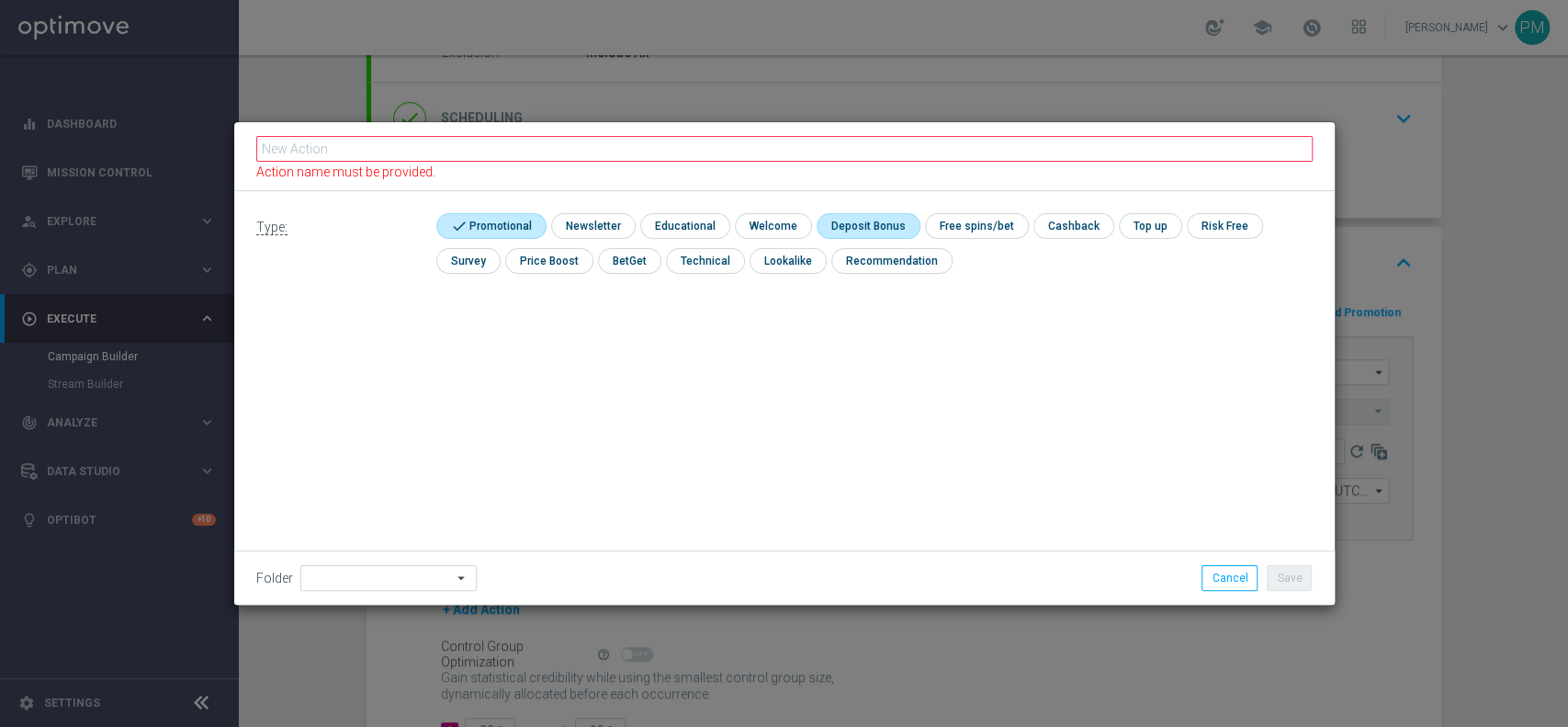
click at [838, 220] on input "checkbox" at bounding box center [866, 226] width 99 height 25
checkbox input "true"
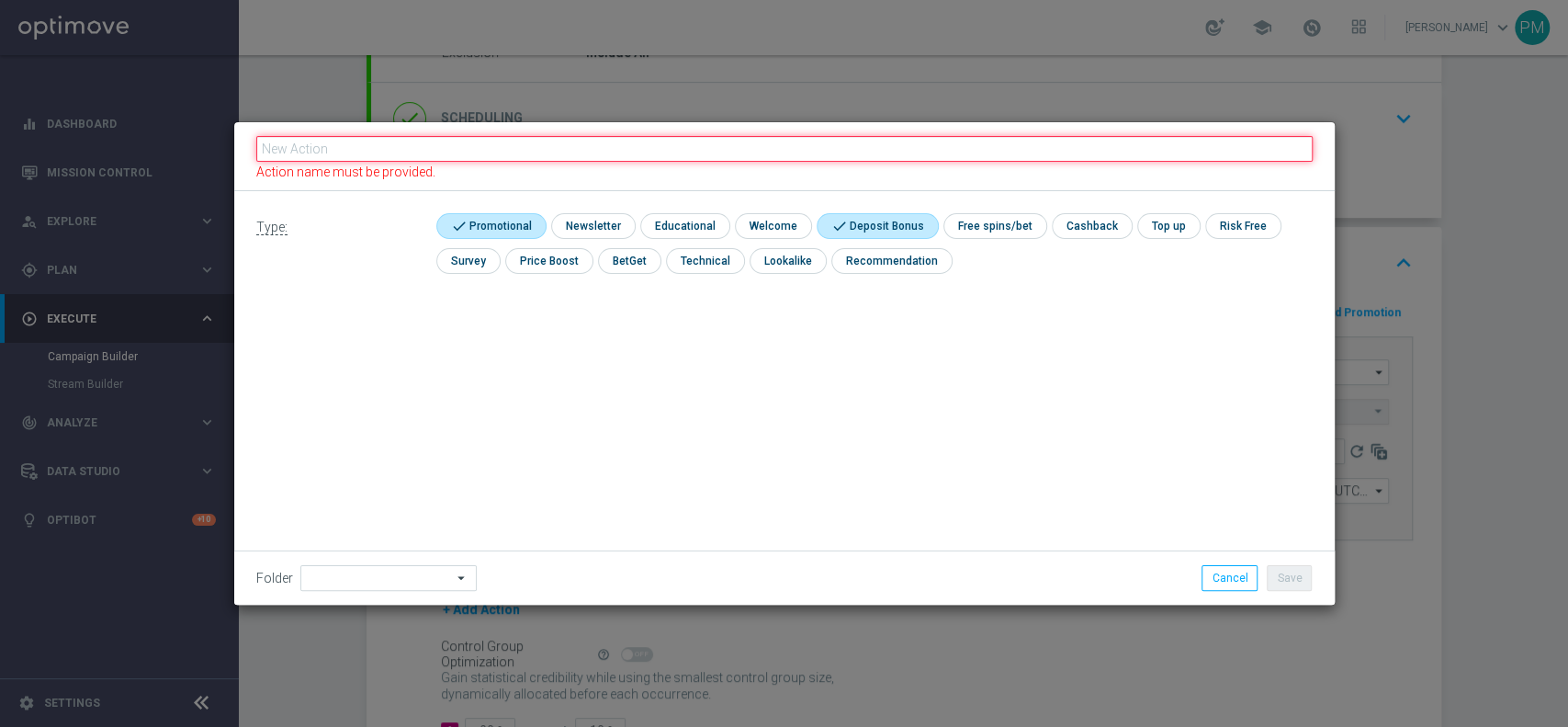
click at [806, 154] on input "text" at bounding box center [784, 149] width 1057 height 26
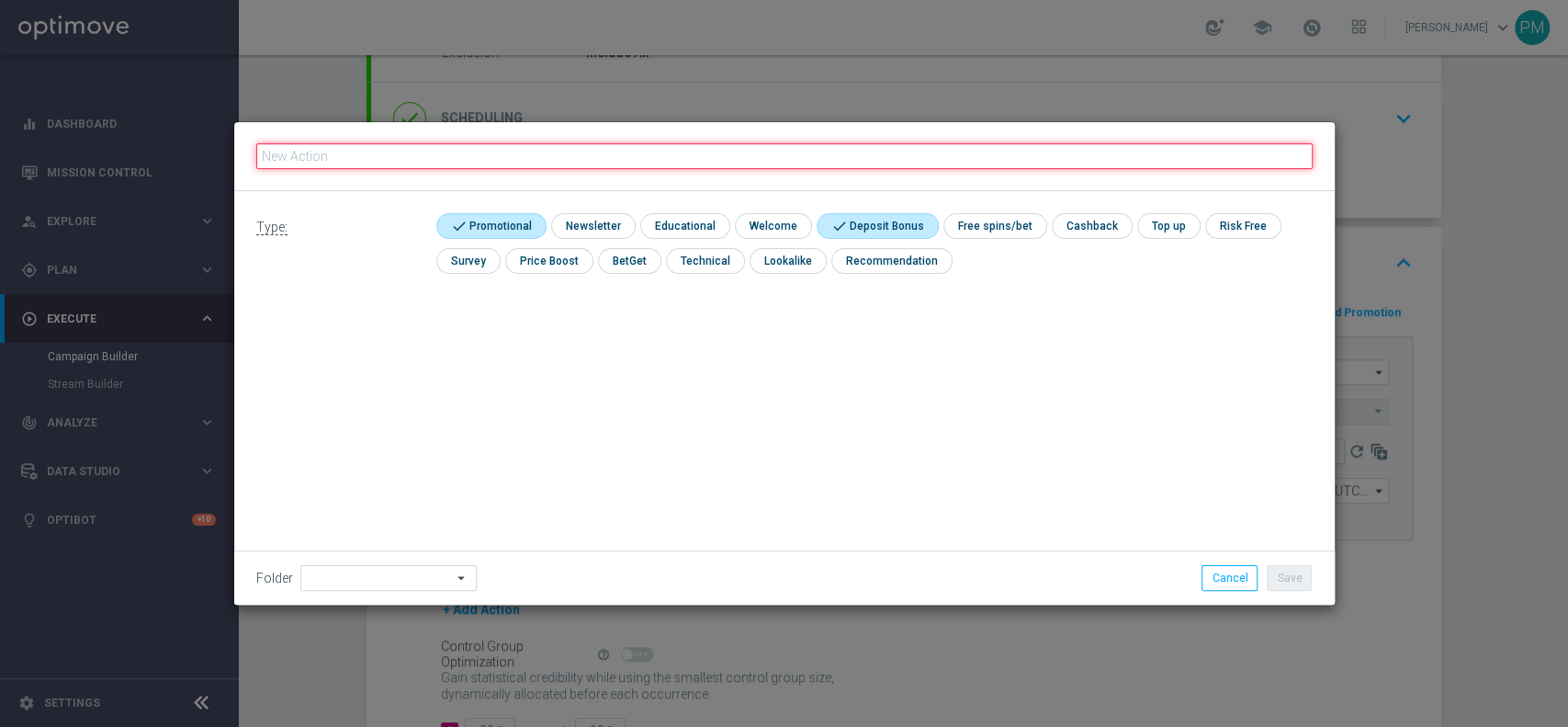
click at [806, 154] on input "text" at bounding box center [784, 157] width 1057 height 26
paste input "Ricarica 15€ ricevi 5€ Slot, ricarica 30€ ricevi 10€, ricarica 50€ ricevi 20€"
type input "Ricarica 15€ ricevi 5€ Slot, ricarica 30€ ricevi 10€, ricarica 50€ ricevi 20€"
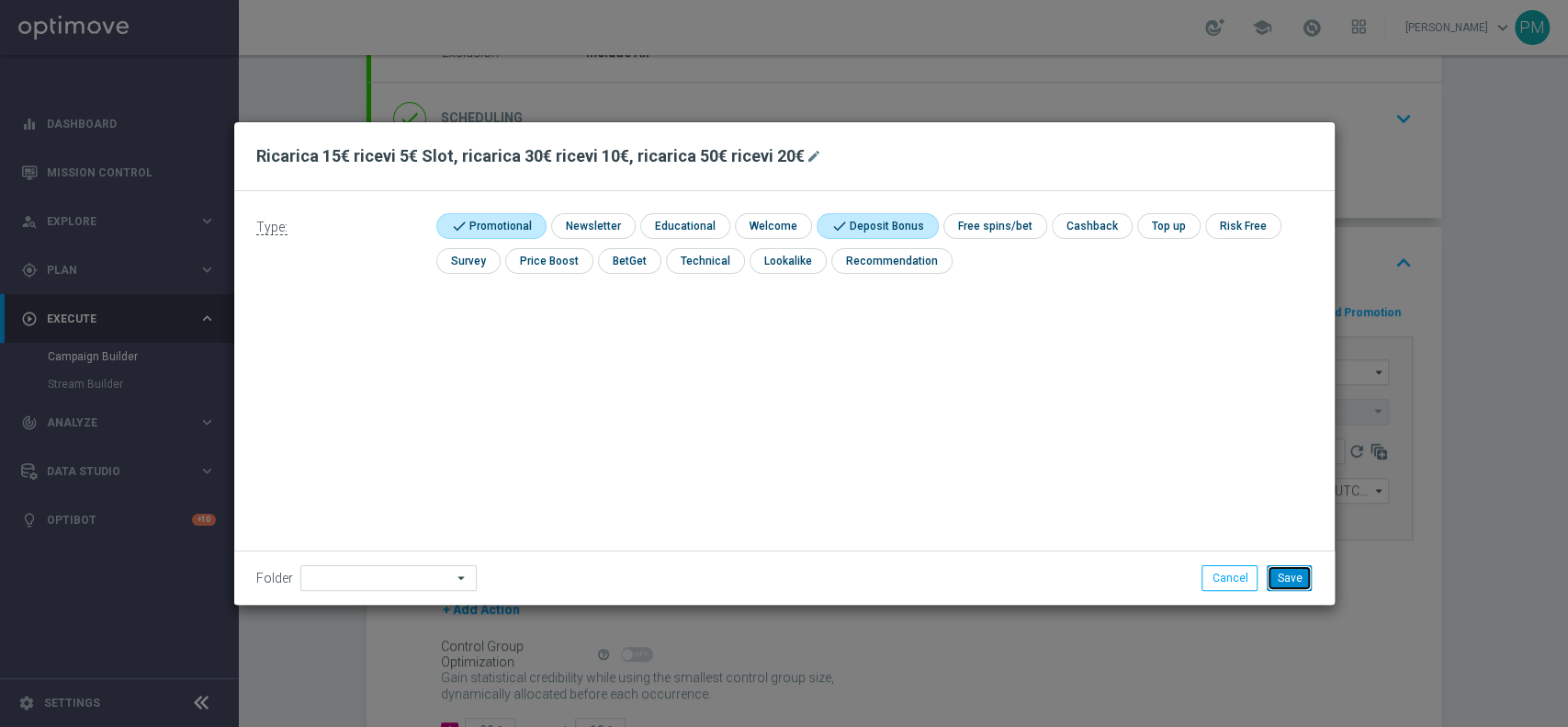
click at [1286, 577] on button "Save" at bounding box center [1289, 578] width 45 height 26
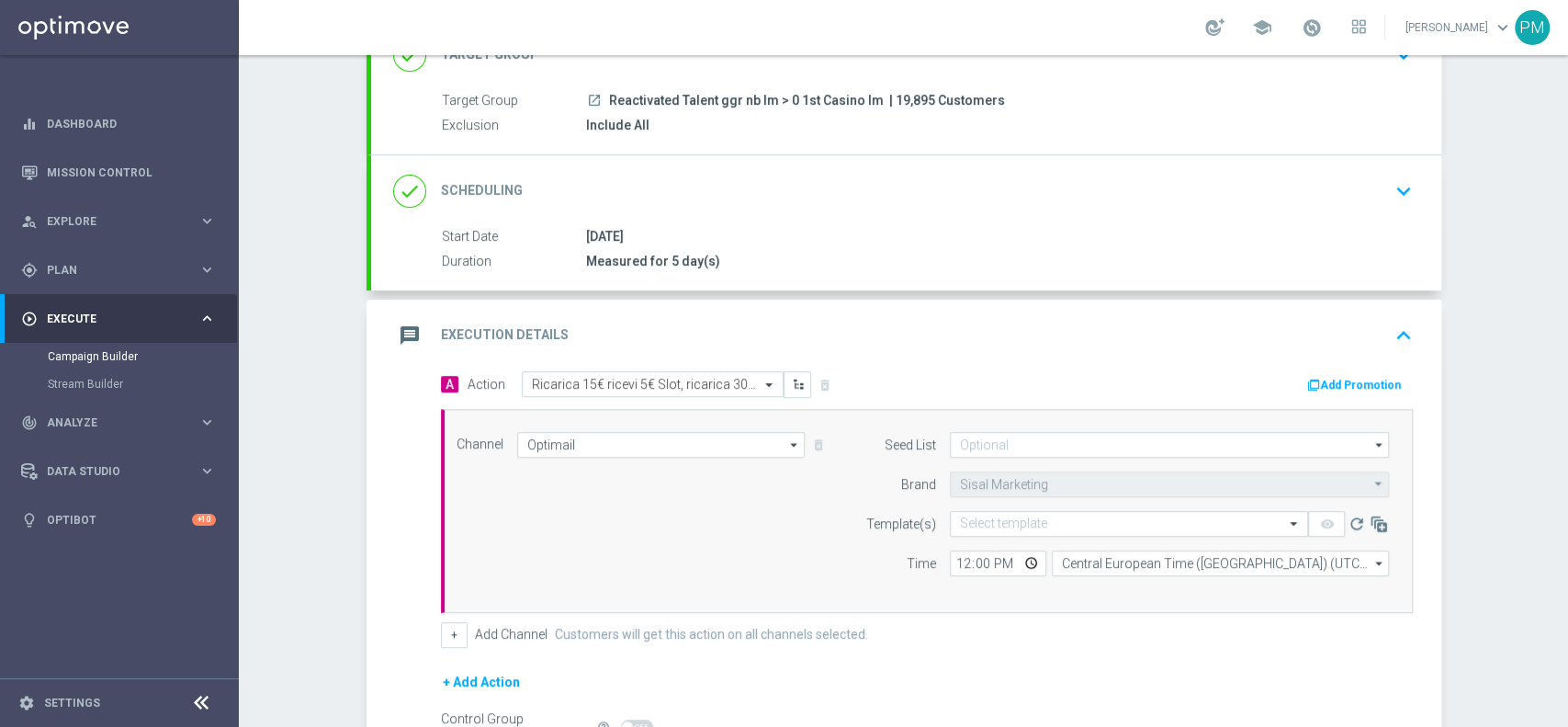
scroll to position [96, 0]
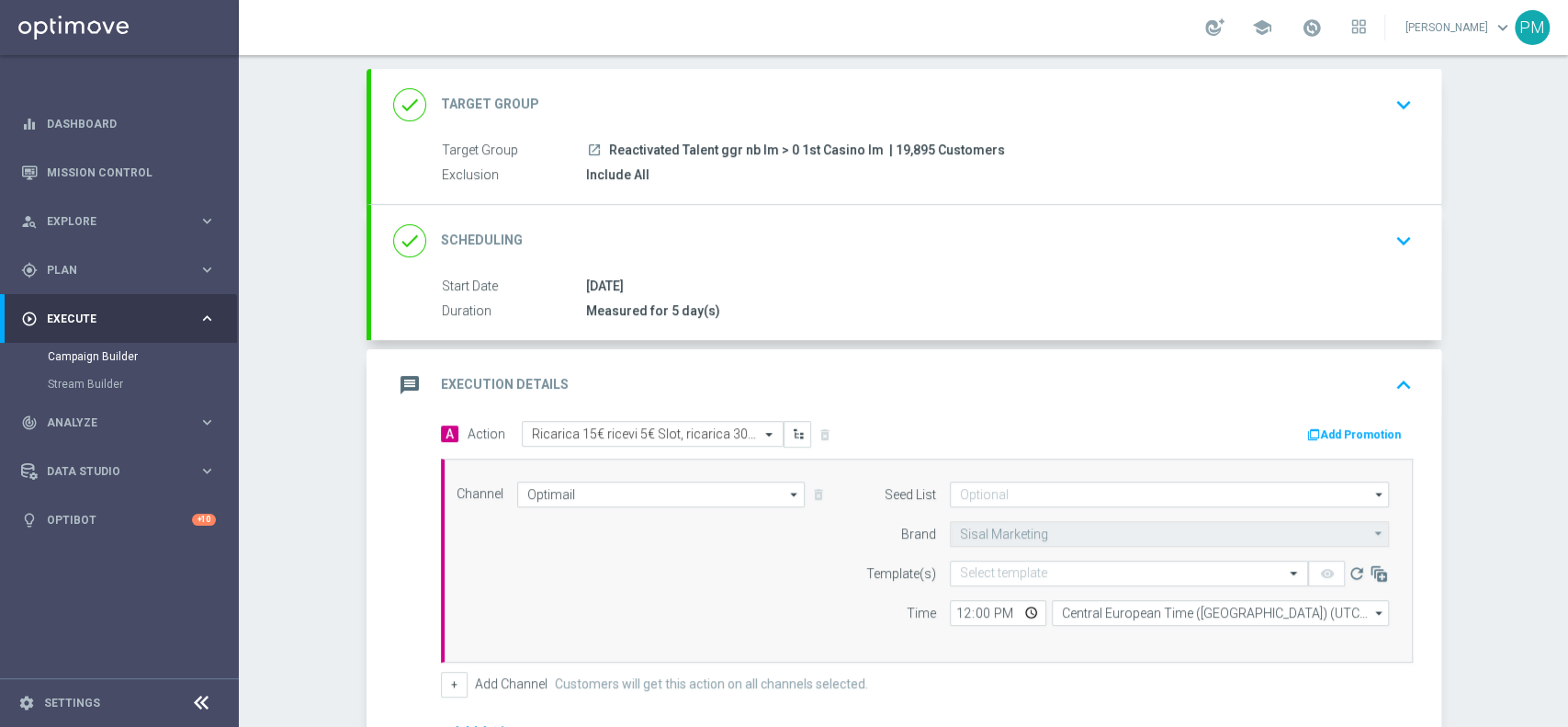
click at [747, 234] on div "done Scheduling keyboard_arrow_down" at bounding box center [906, 240] width 1026 height 34
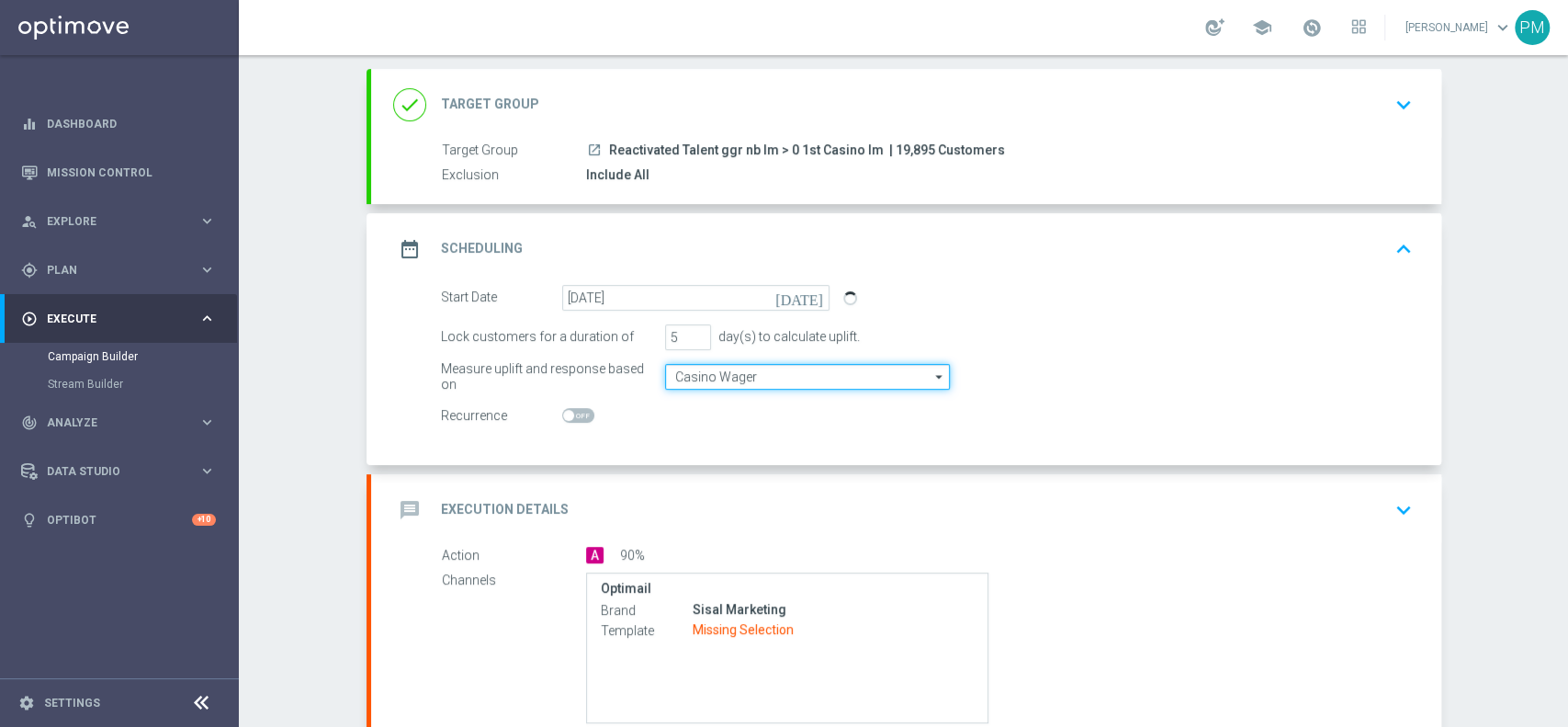
click at [721, 378] on input "Casino Wager" at bounding box center [808, 377] width 285 height 26
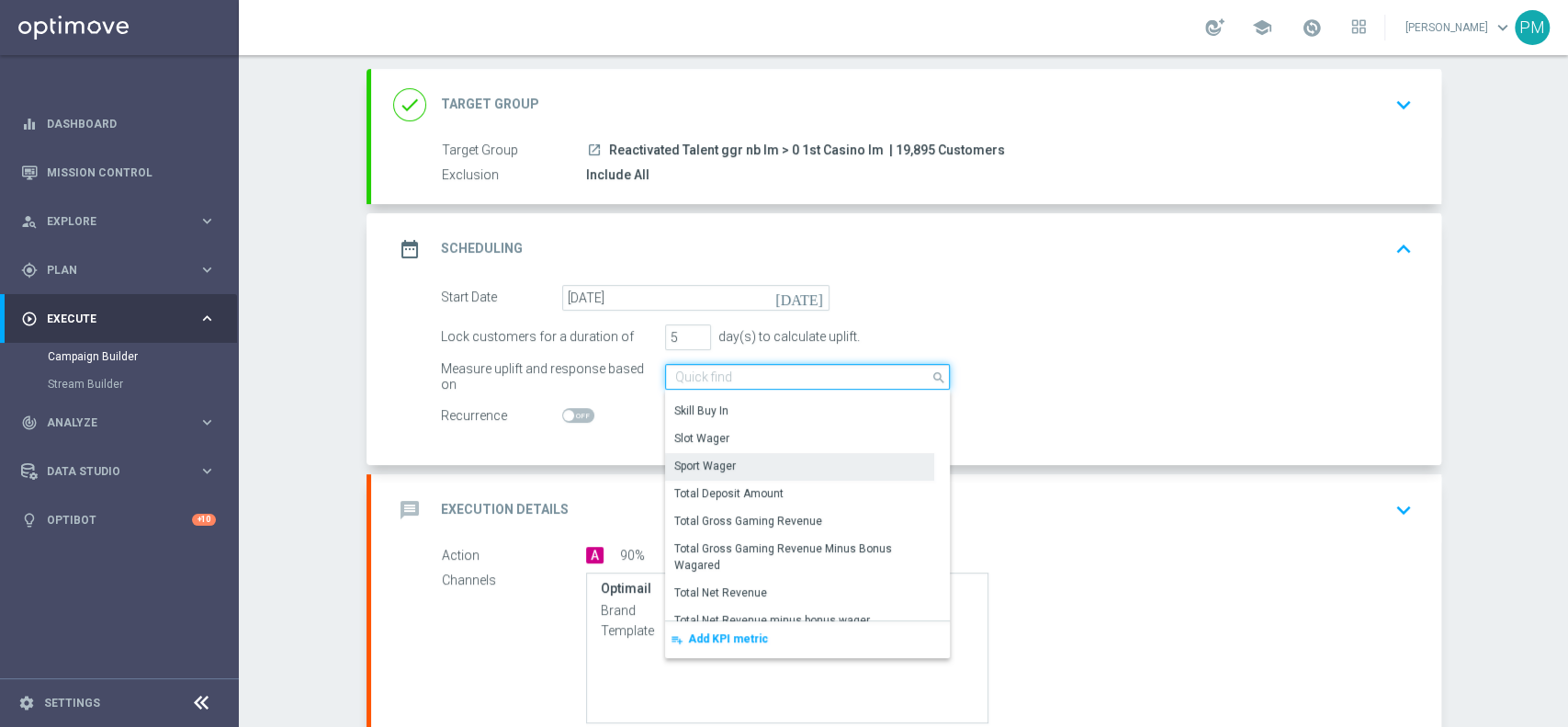
scroll to position [297, 0]
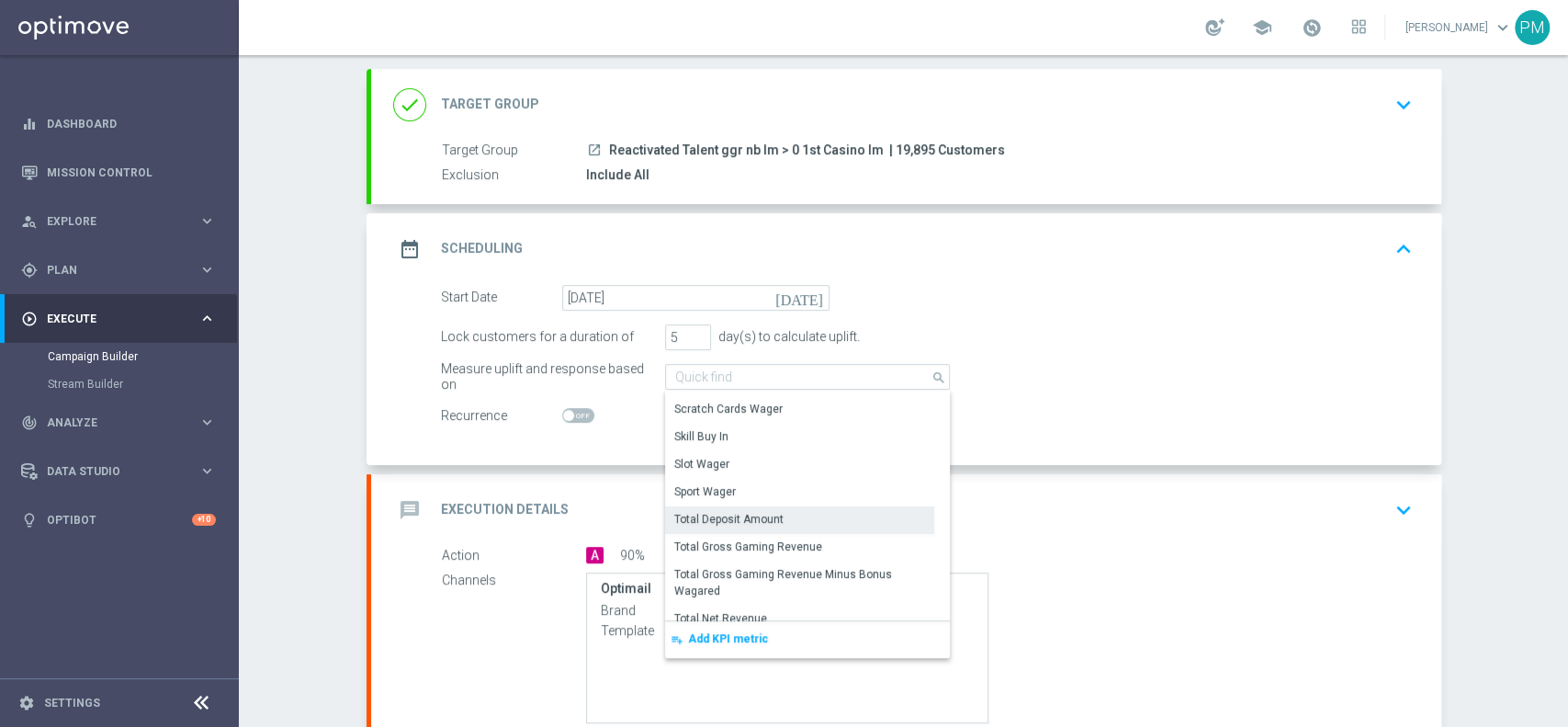
click at [734, 519] on div "Total Deposit Amount" at bounding box center [729, 519] width 109 height 17
type input "Total Deposit Amount"
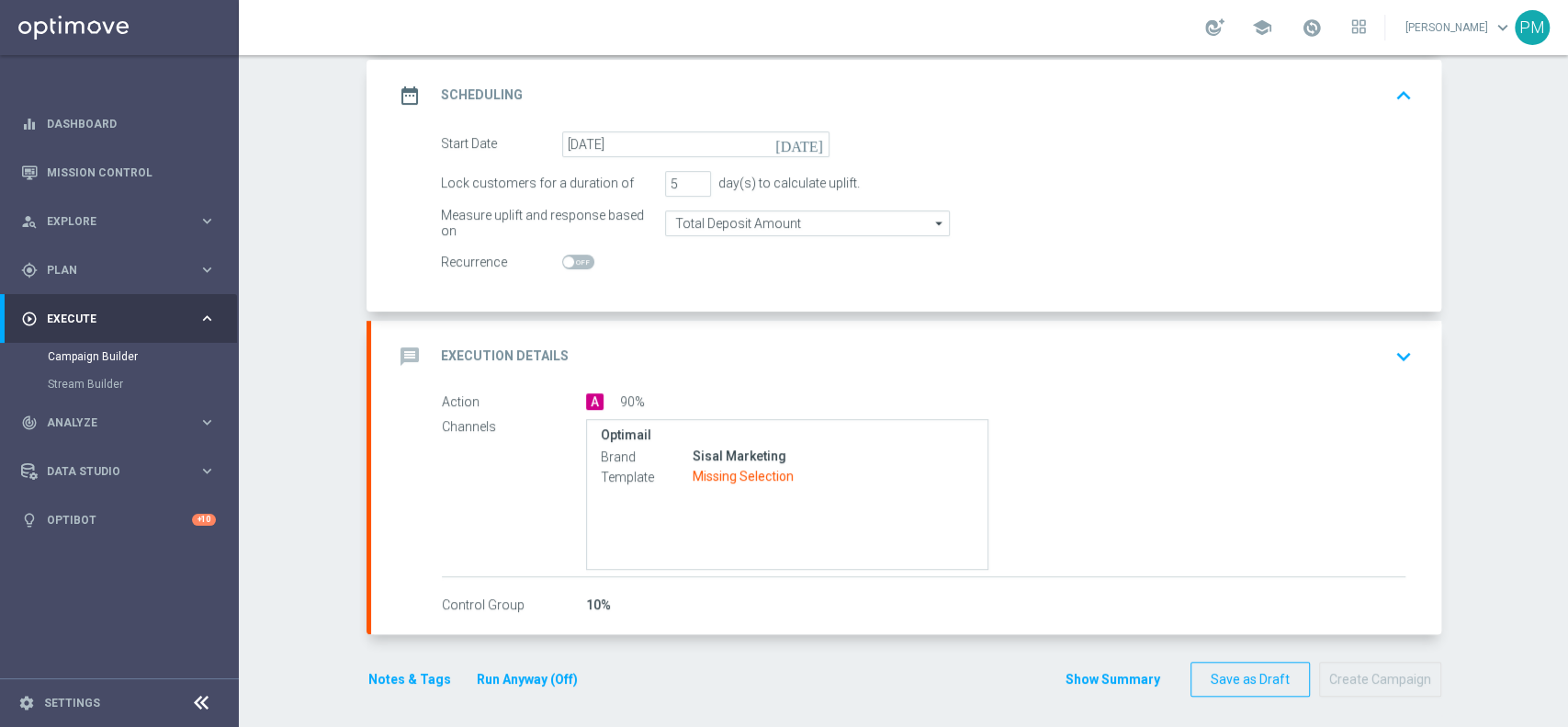
scroll to position [254, 0]
click at [1182, 335] on div "message Execution Details keyboard_arrow_down" at bounding box center [906, 351] width 1026 height 34
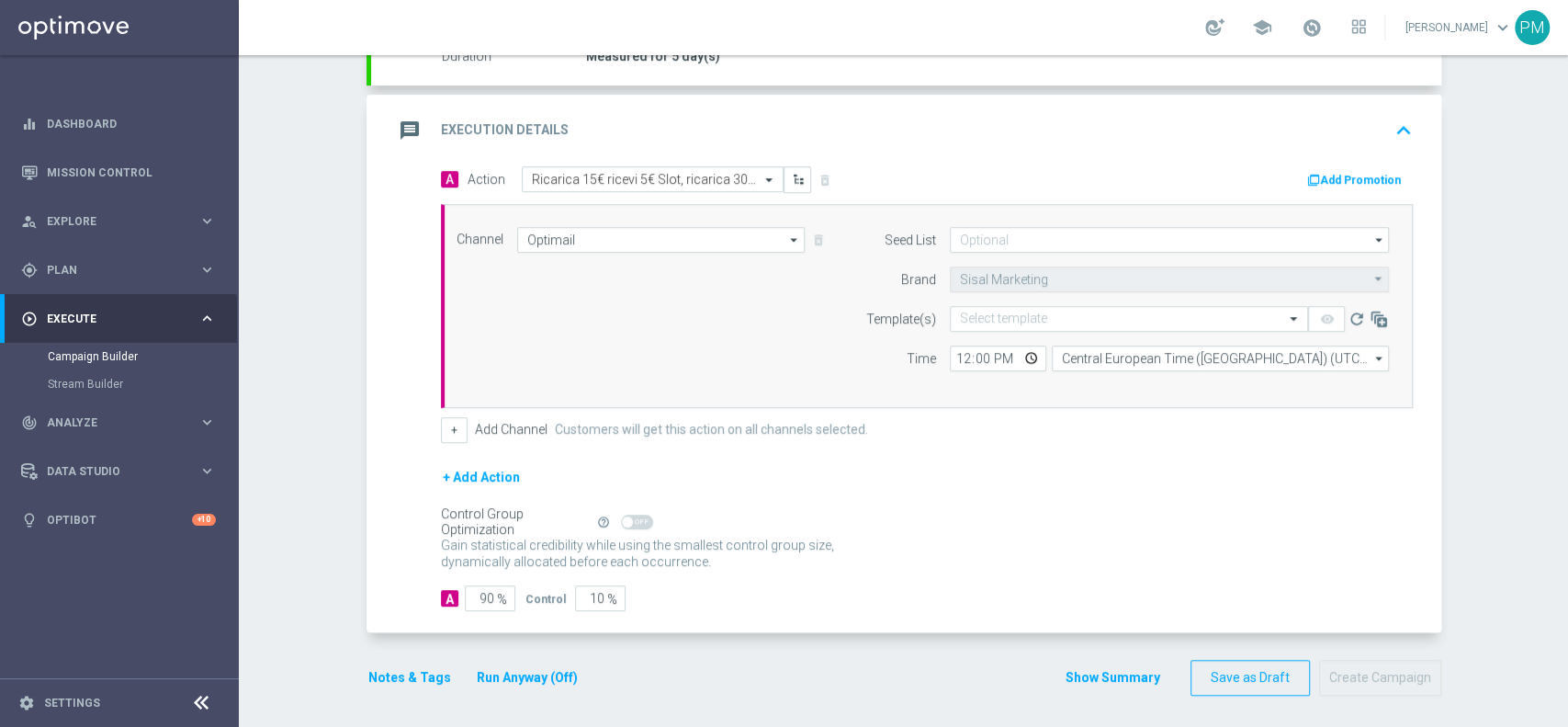
scroll to position [353, 0]
click at [953, 350] on input "12:00" at bounding box center [999, 356] width 97 height 26
type input "19:00"
click at [1002, 309] on input "text" at bounding box center [1110, 316] width 301 height 16
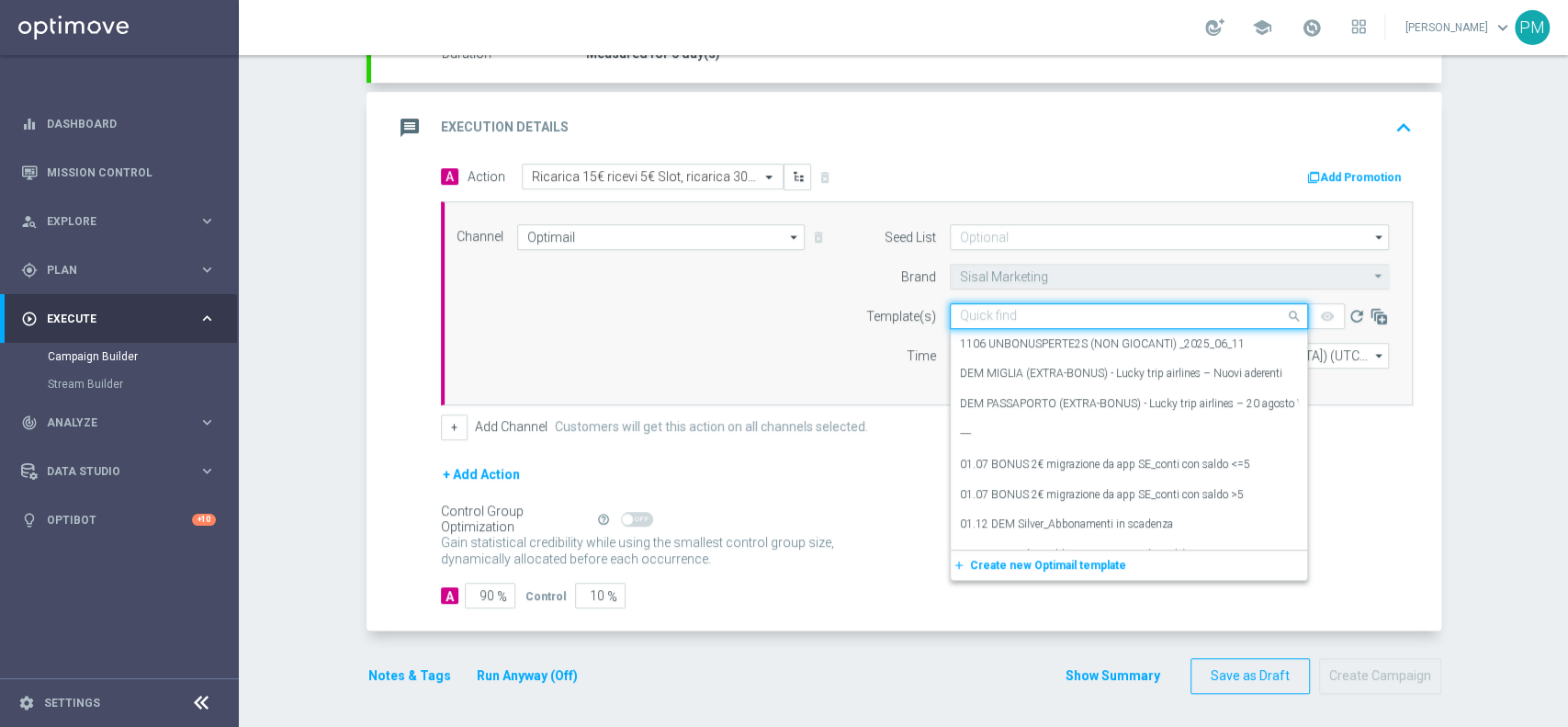
paste input "DEPOSLOT0909"
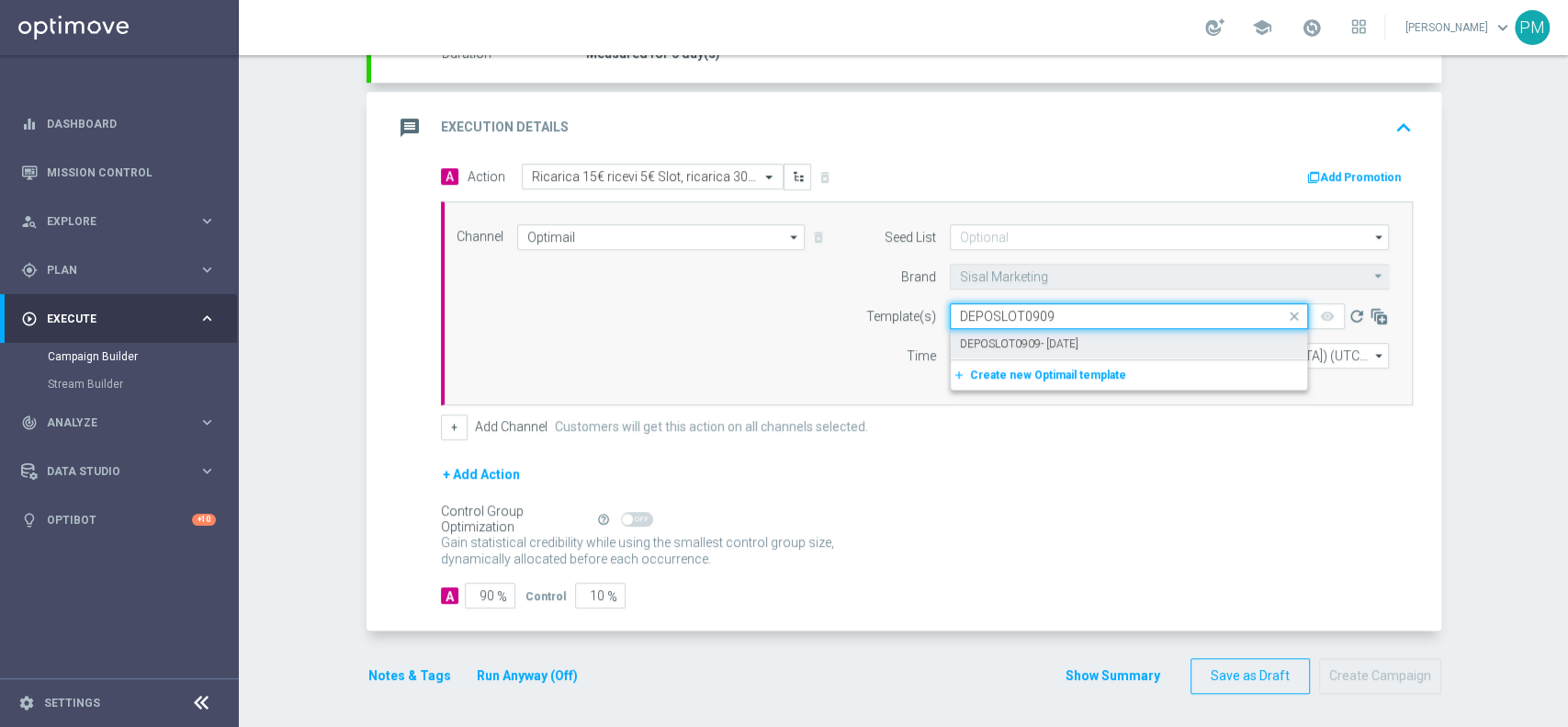
click at [1018, 336] on label "DEPOSLOT0909- [DATE]" at bounding box center [1018, 344] width 118 height 16
type input "DEPOSLOT0909"
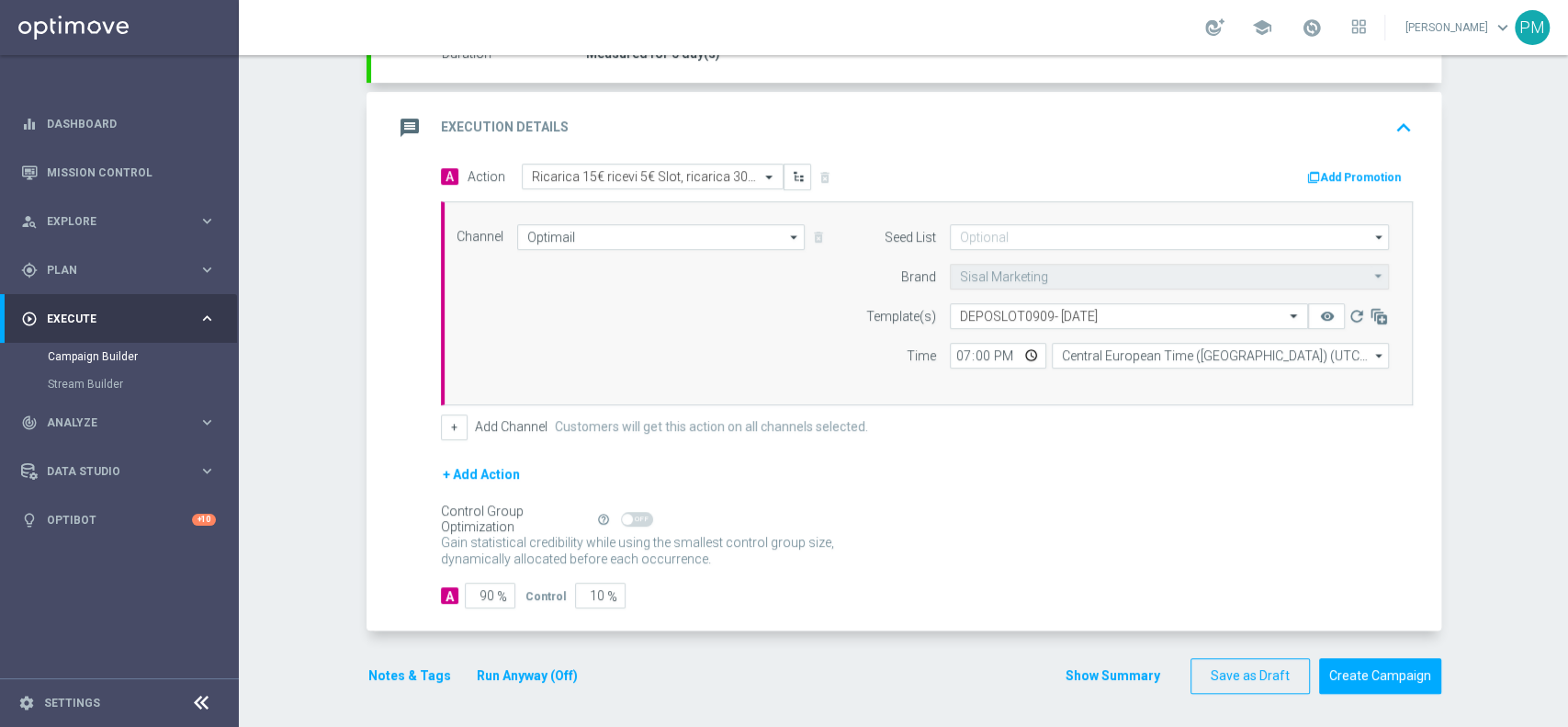
click at [1368, 175] on button "Add Promotion" at bounding box center [1356, 177] width 102 height 21
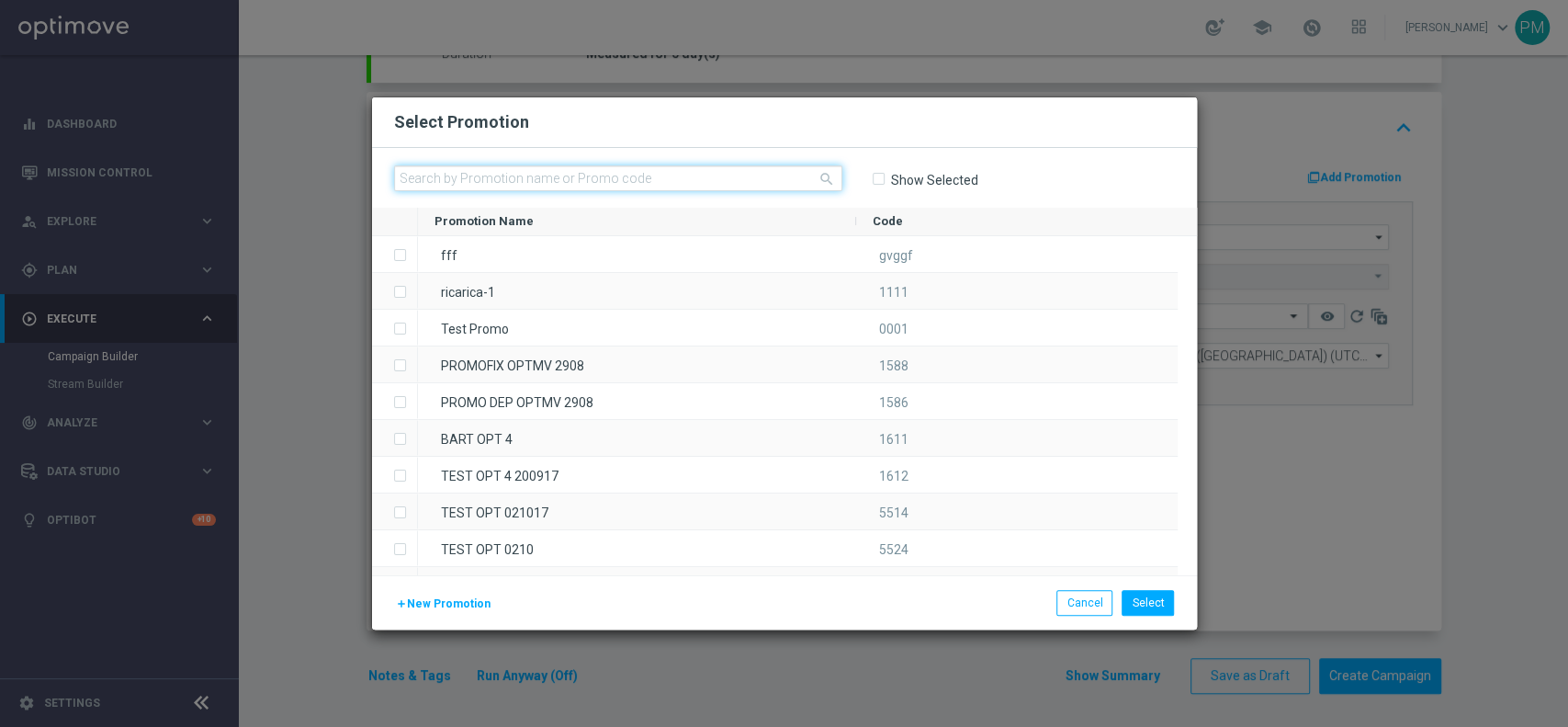
click at [505, 168] on input "text" at bounding box center [618, 178] width 448 height 26
paste input "DEPOSLOT0909"
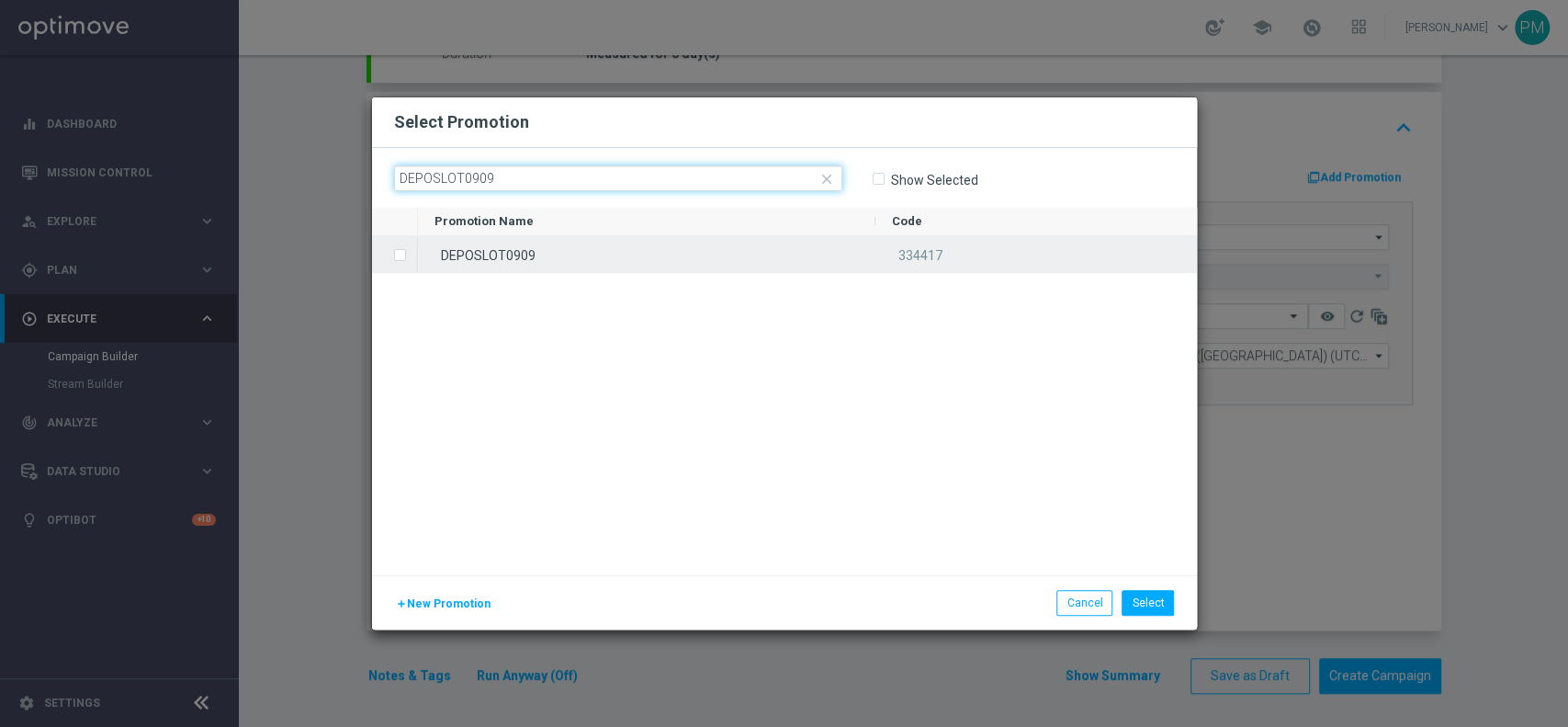
type input "DEPOSLOT0909"
click at [514, 247] on div "DEPOSLOT0909" at bounding box center [647, 254] width 457 height 35
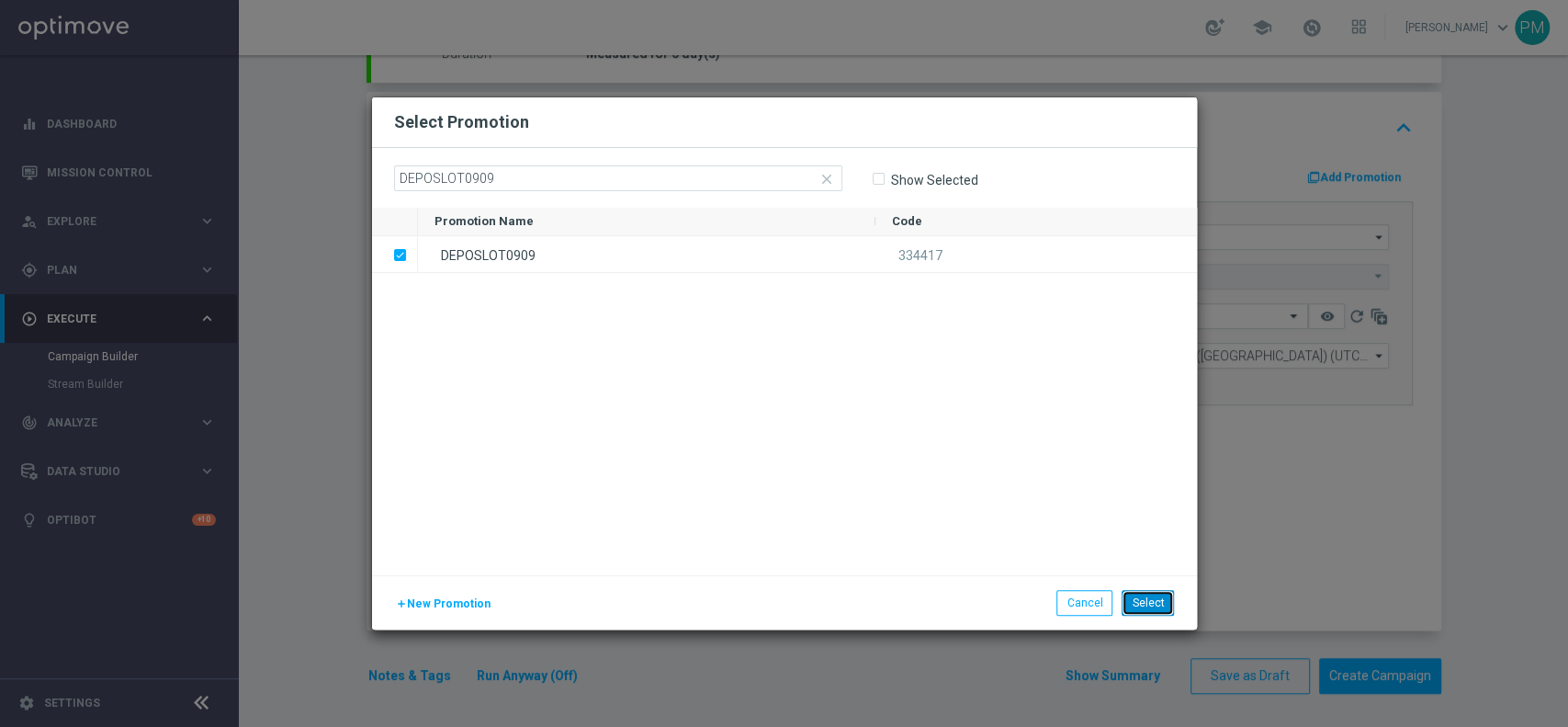
click at [1150, 601] on button "Select" at bounding box center [1148, 603] width 52 height 26
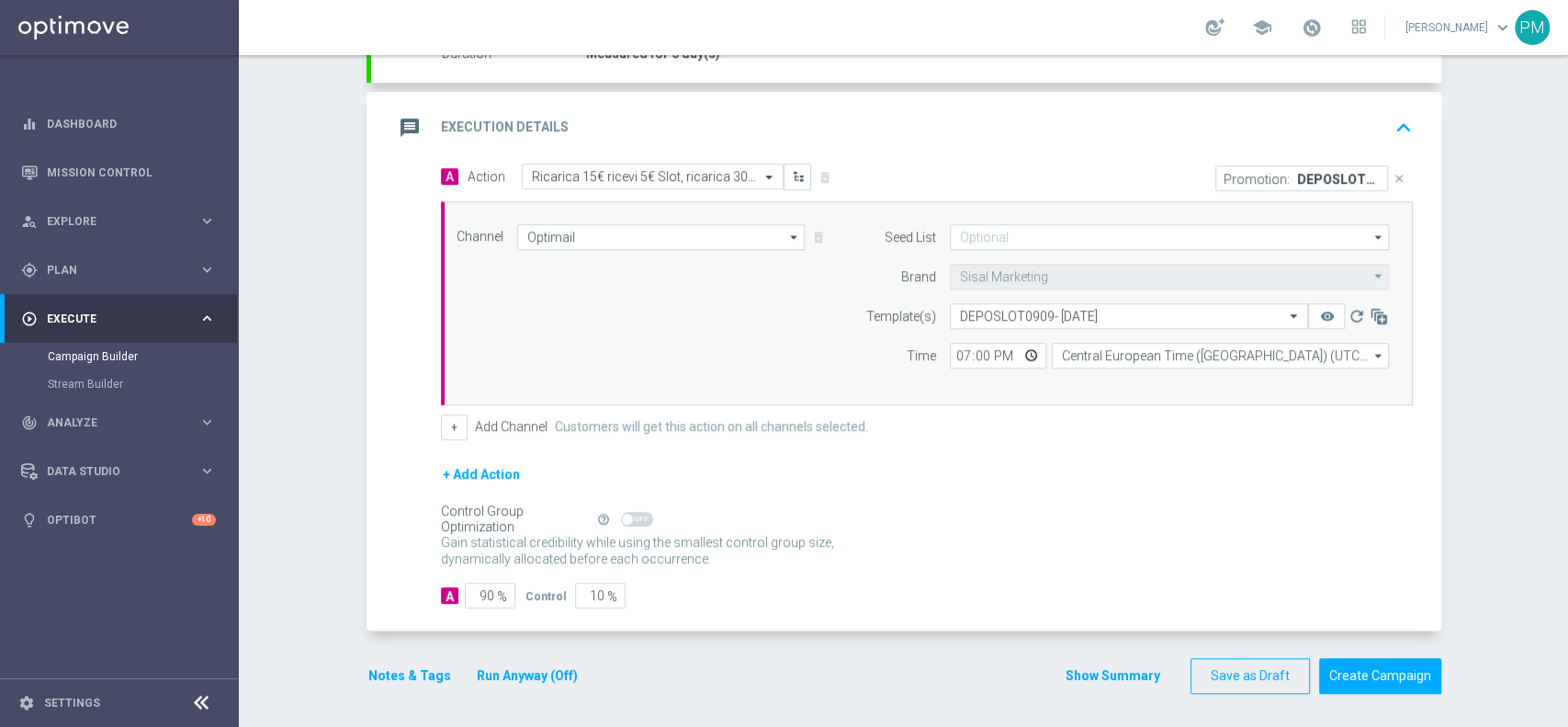
click at [403, 670] on button "Notes & Tags" at bounding box center [409, 676] width 87 height 23
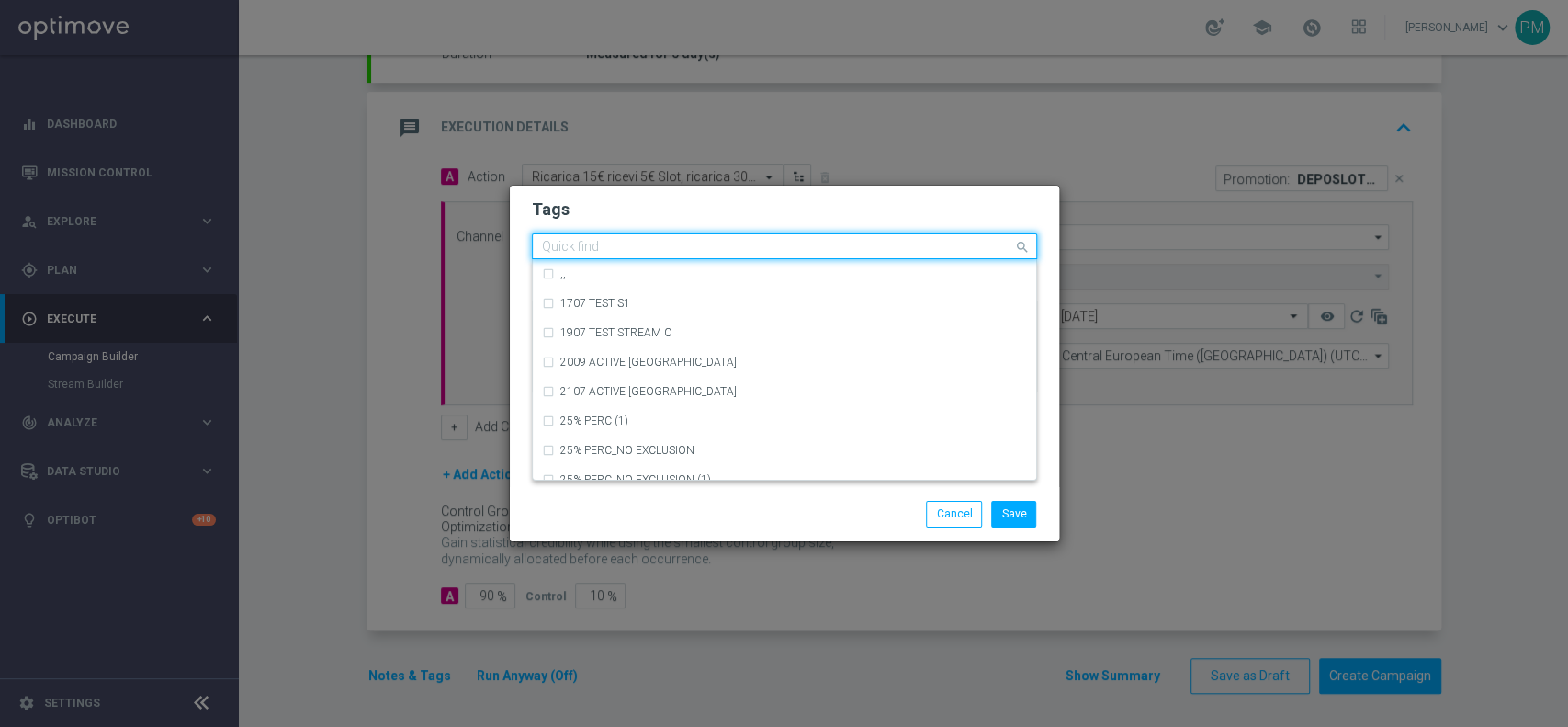
click at [636, 236] on div "Quick find" at bounding box center [773, 246] width 481 height 23
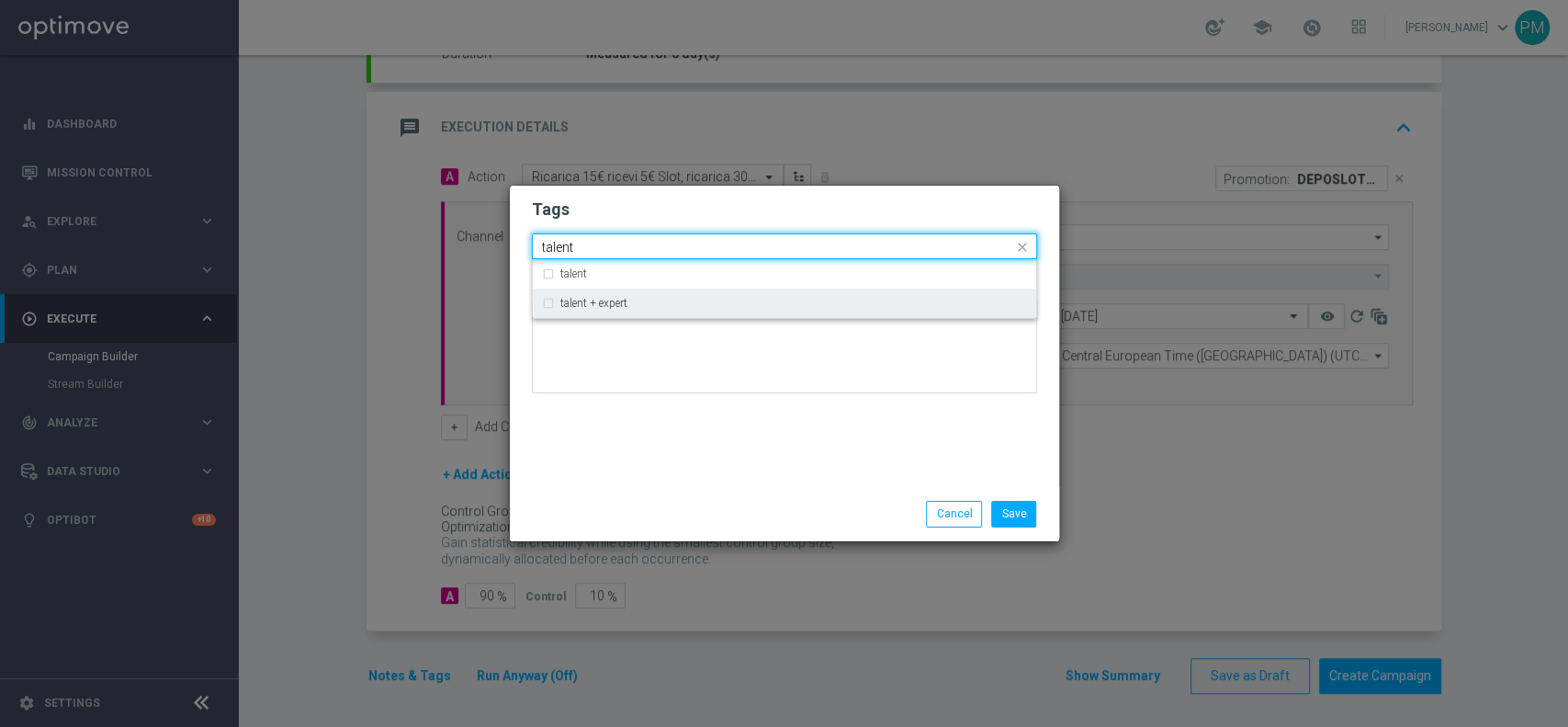
click at [618, 298] on label "talent + expert" at bounding box center [593, 303] width 67 height 11
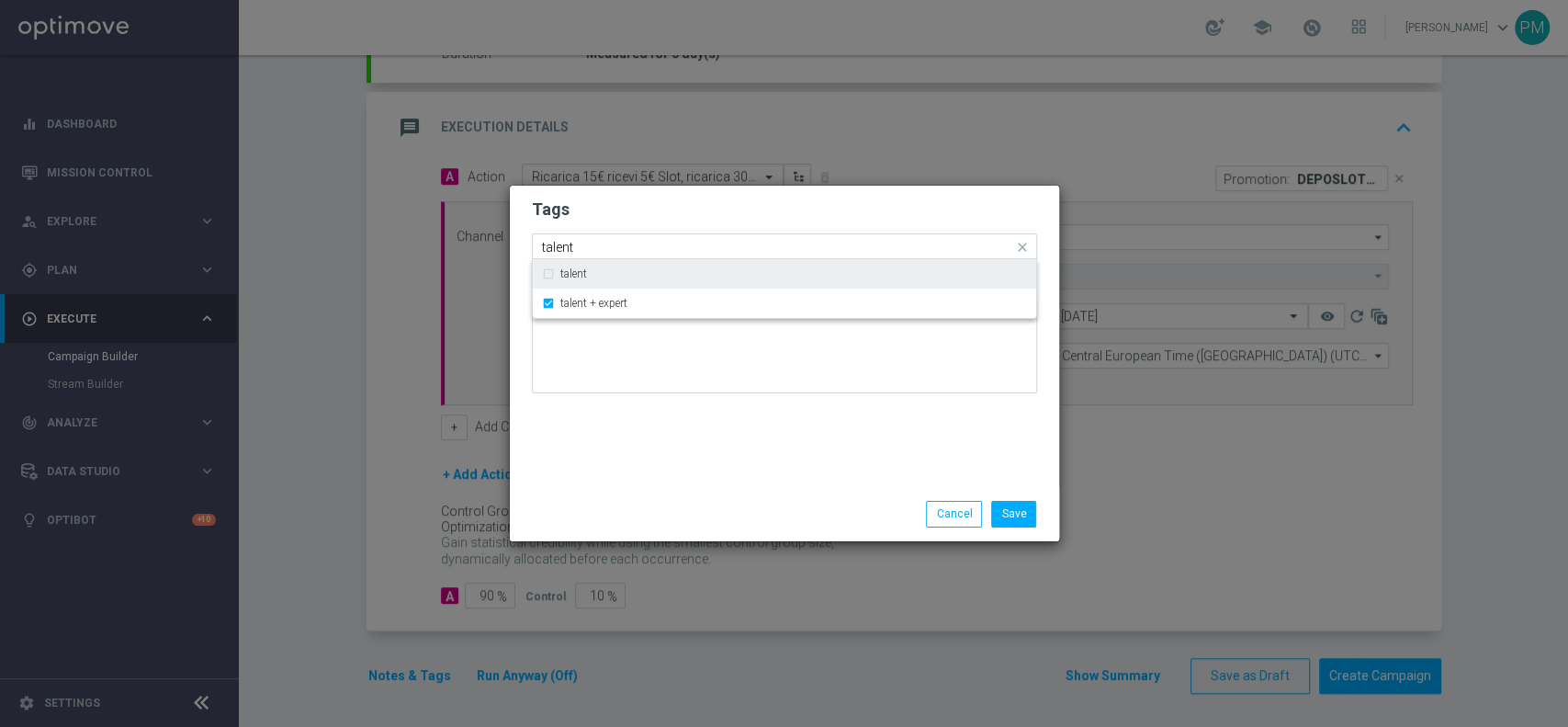
click at [548, 246] on input "talent" at bounding box center [778, 247] width 471 height 16
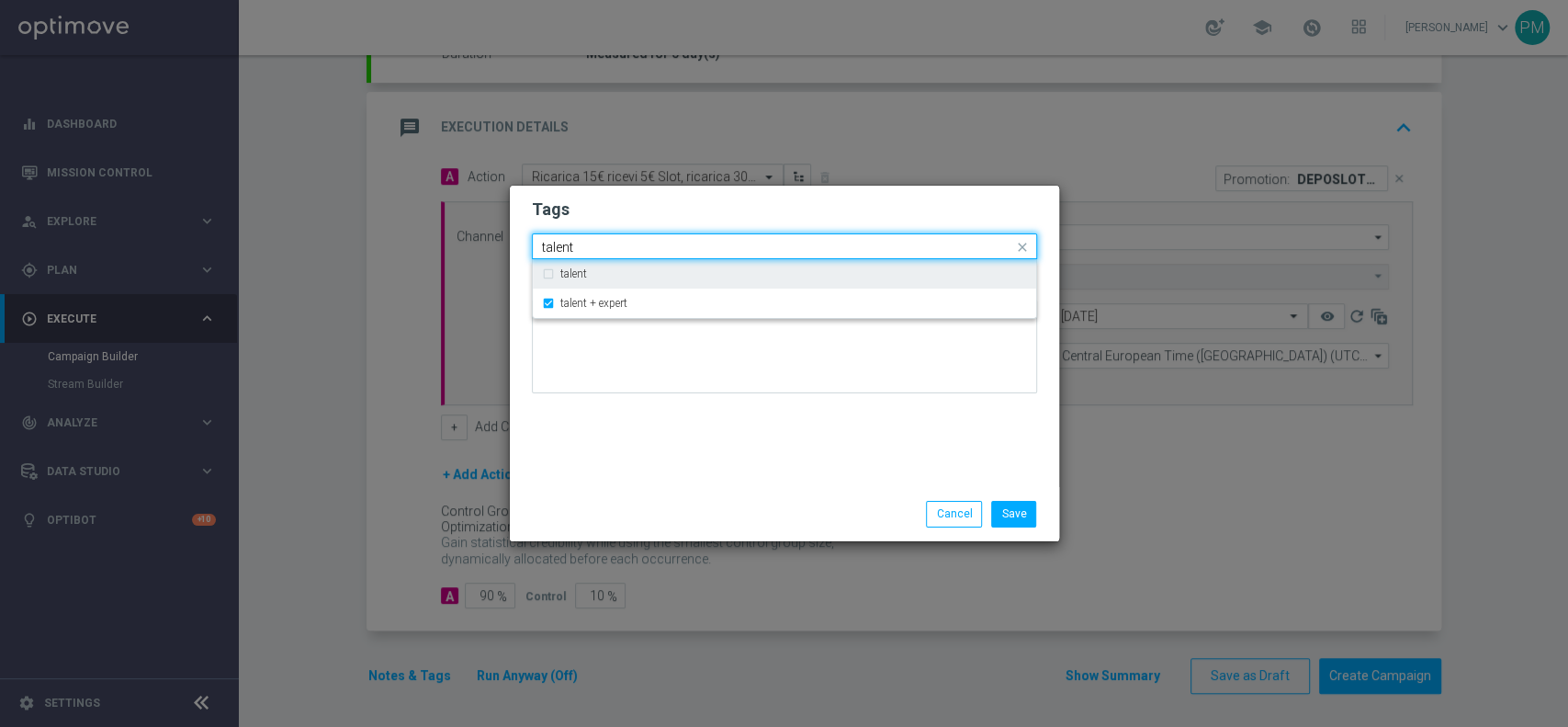
click at [548, 246] on input "talent" at bounding box center [778, 247] width 471 height 16
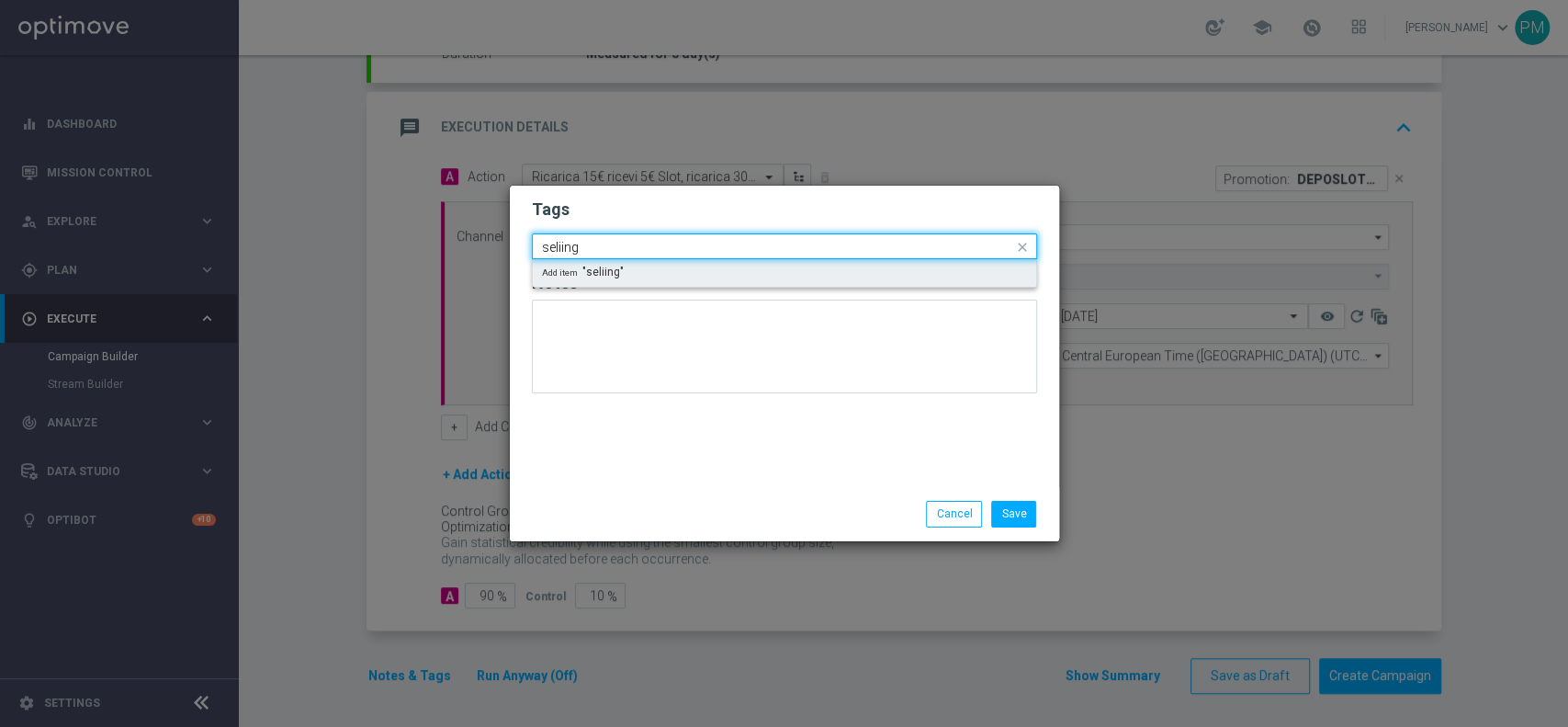
click at [565, 247] on input "seliing" at bounding box center [778, 247] width 471 height 16
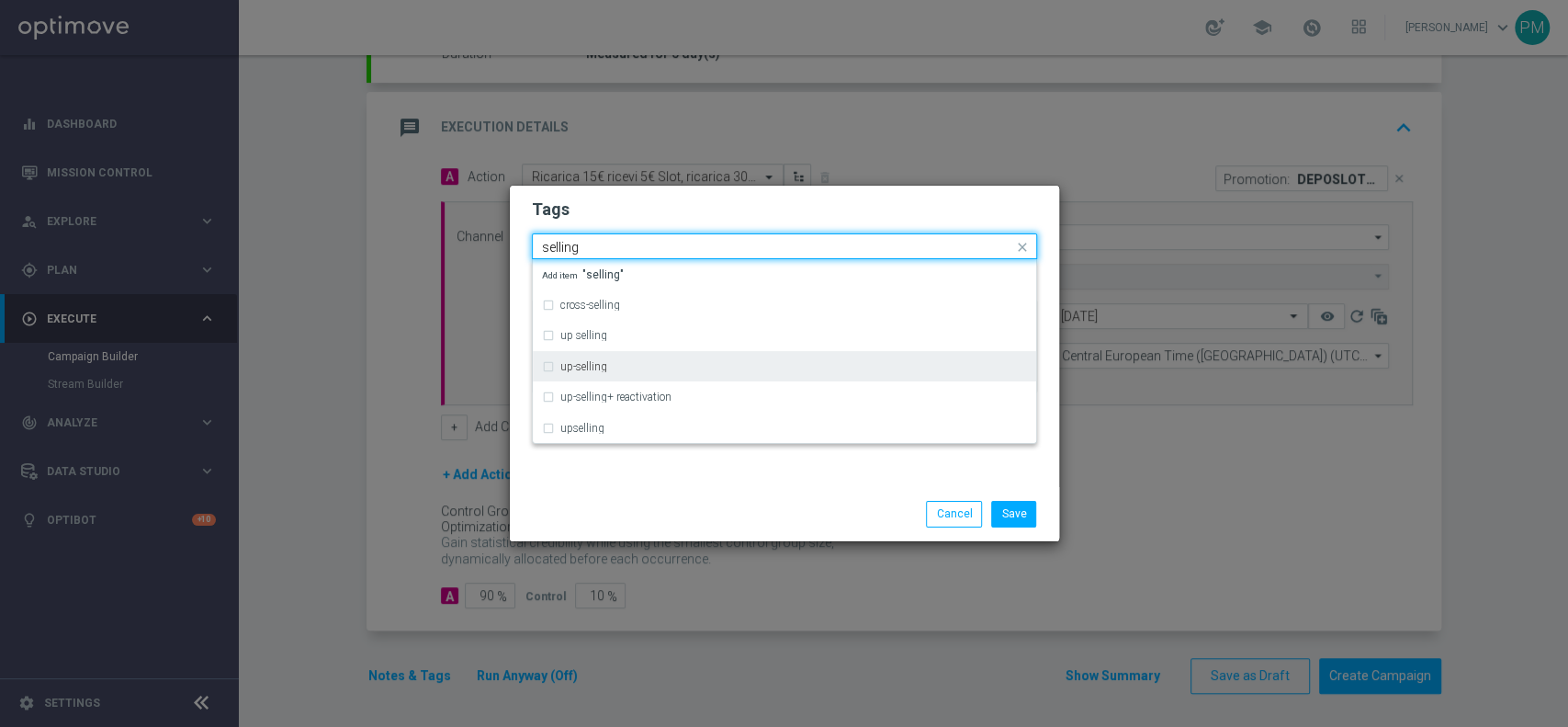
click at [604, 364] on label "up-selling" at bounding box center [583, 367] width 47 height 11
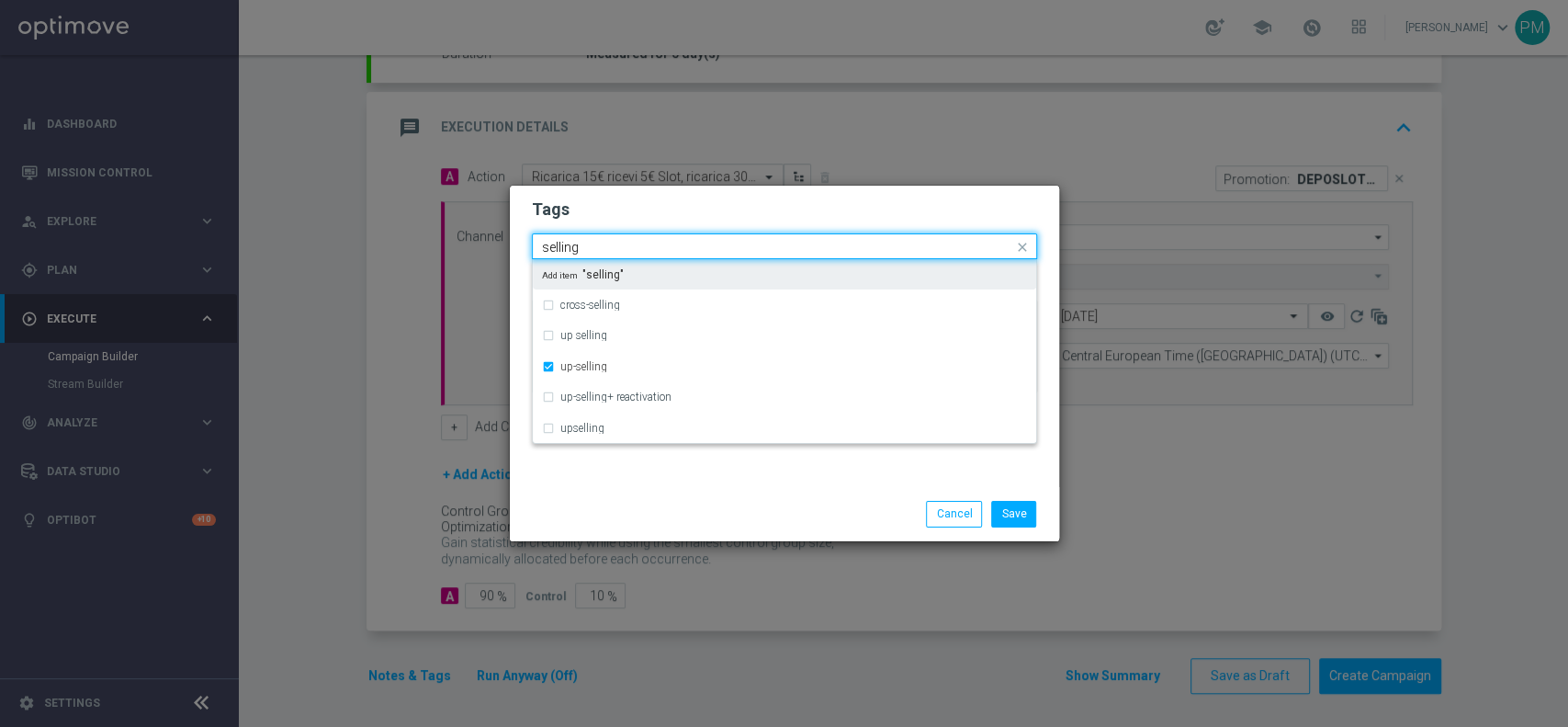
click at [564, 246] on input "selling" at bounding box center [778, 247] width 471 height 16
click at [566, 246] on input "depos" at bounding box center [778, 247] width 471 height 16
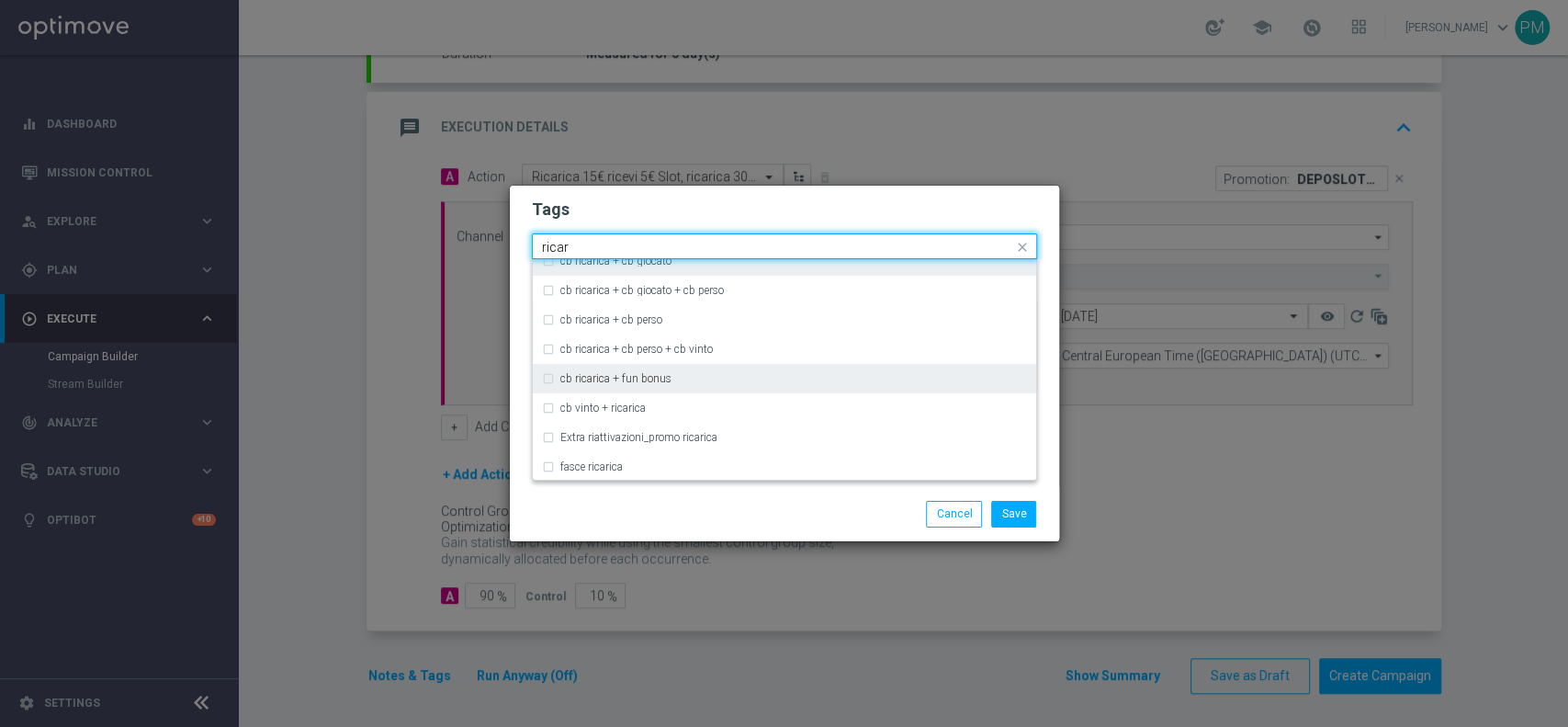
scroll to position [490, 0]
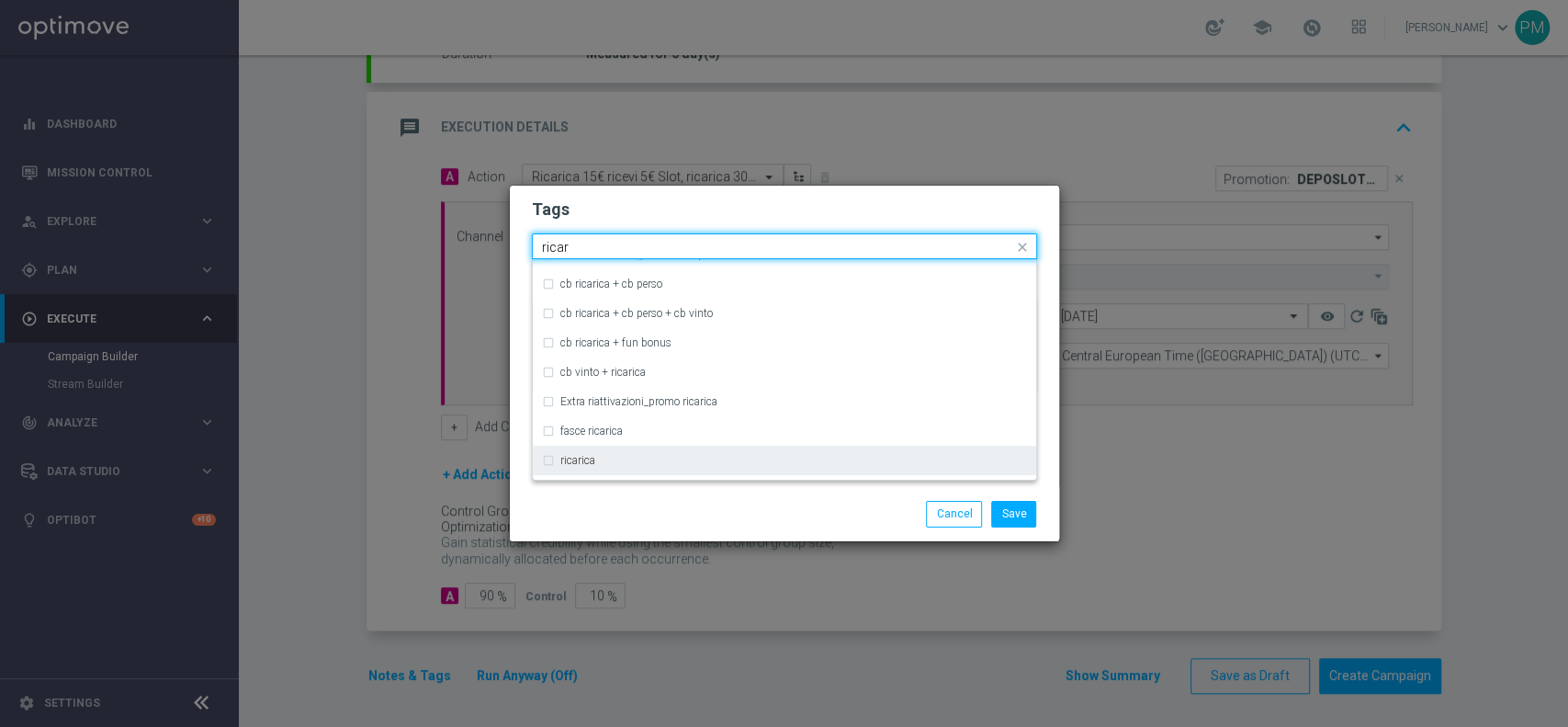
click at [605, 466] on div "ricarica" at bounding box center [793, 460] width 467 height 11
click at [566, 247] on input "ricar" at bounding box center [778, 247] width 471 height 16
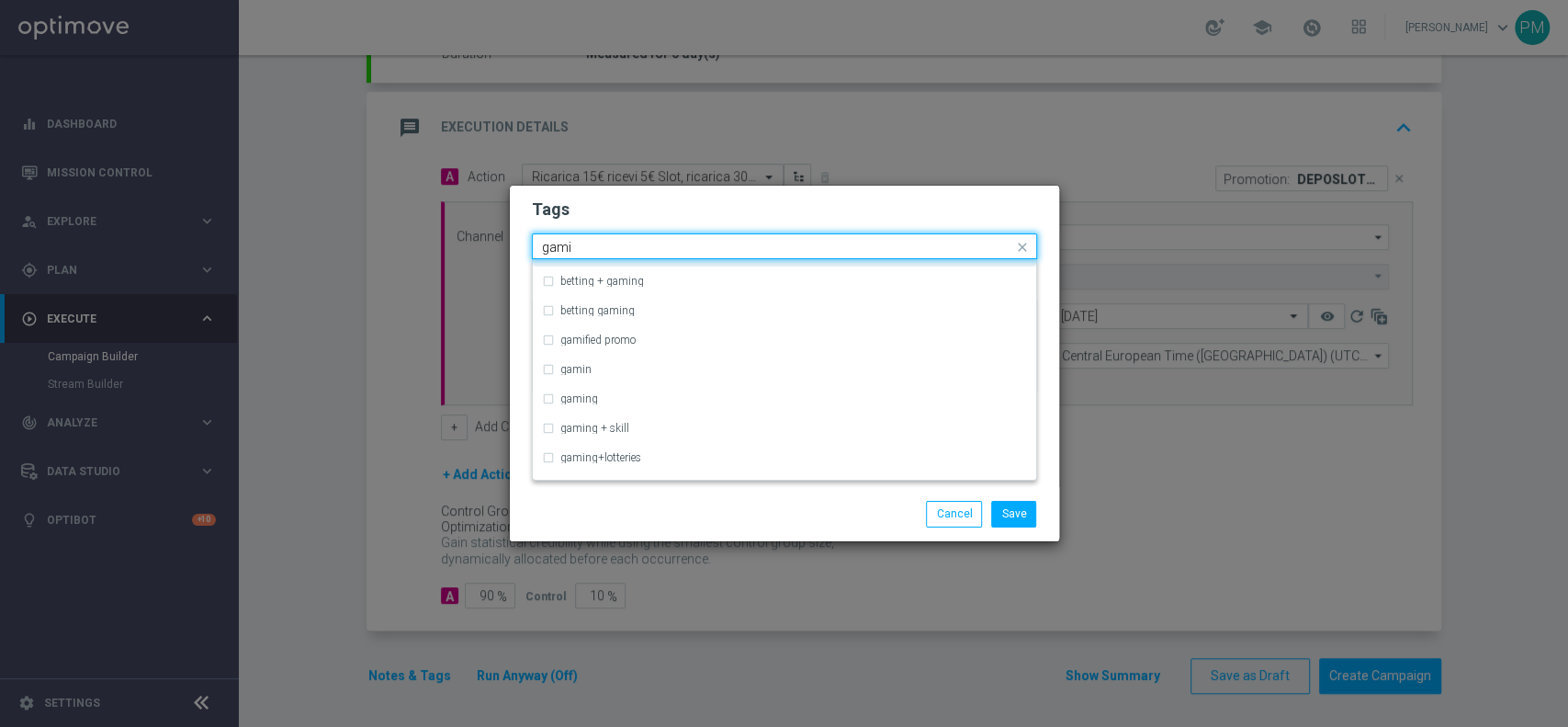
scroll to position [0, 0]
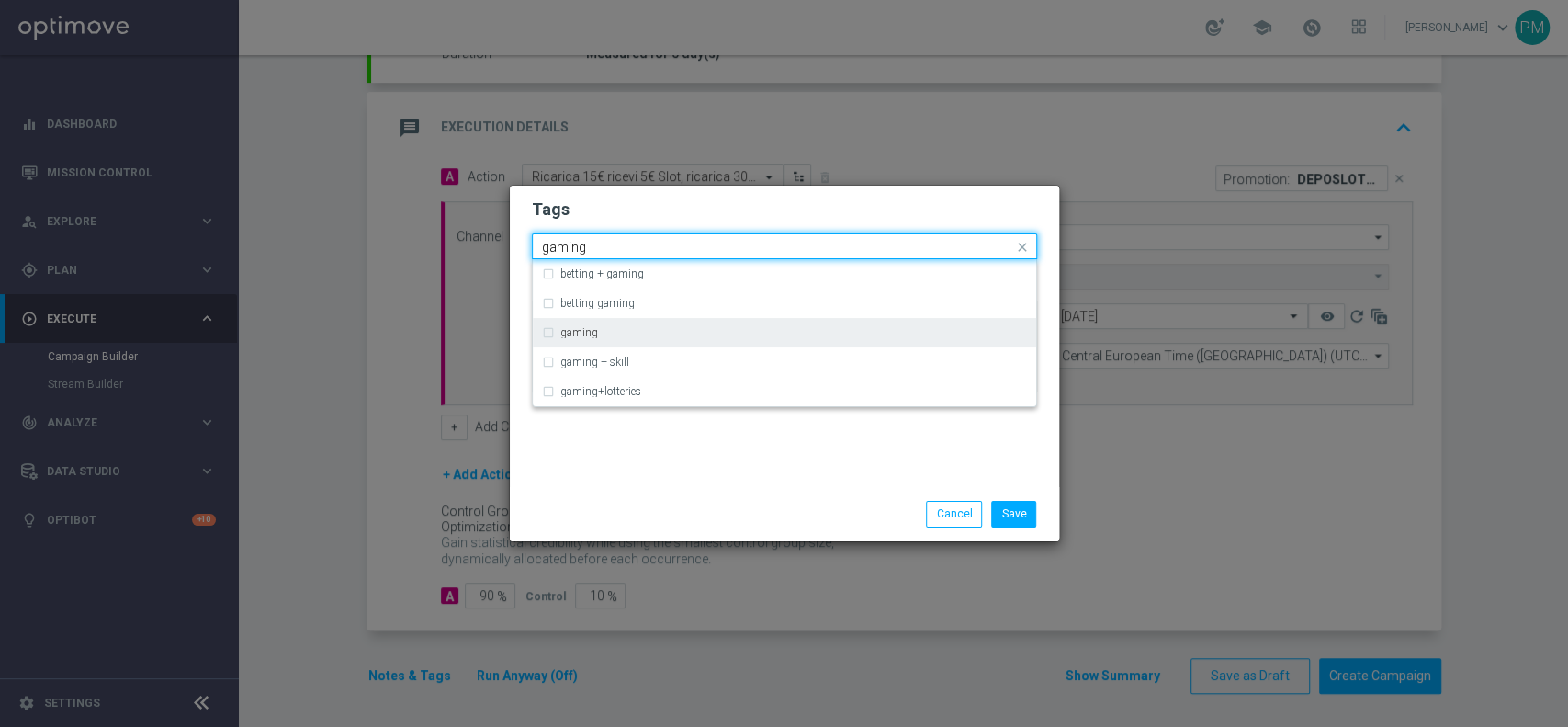
click at [573, 336] on label "gaming" at bounding box center [579, 333] width 37 height 11
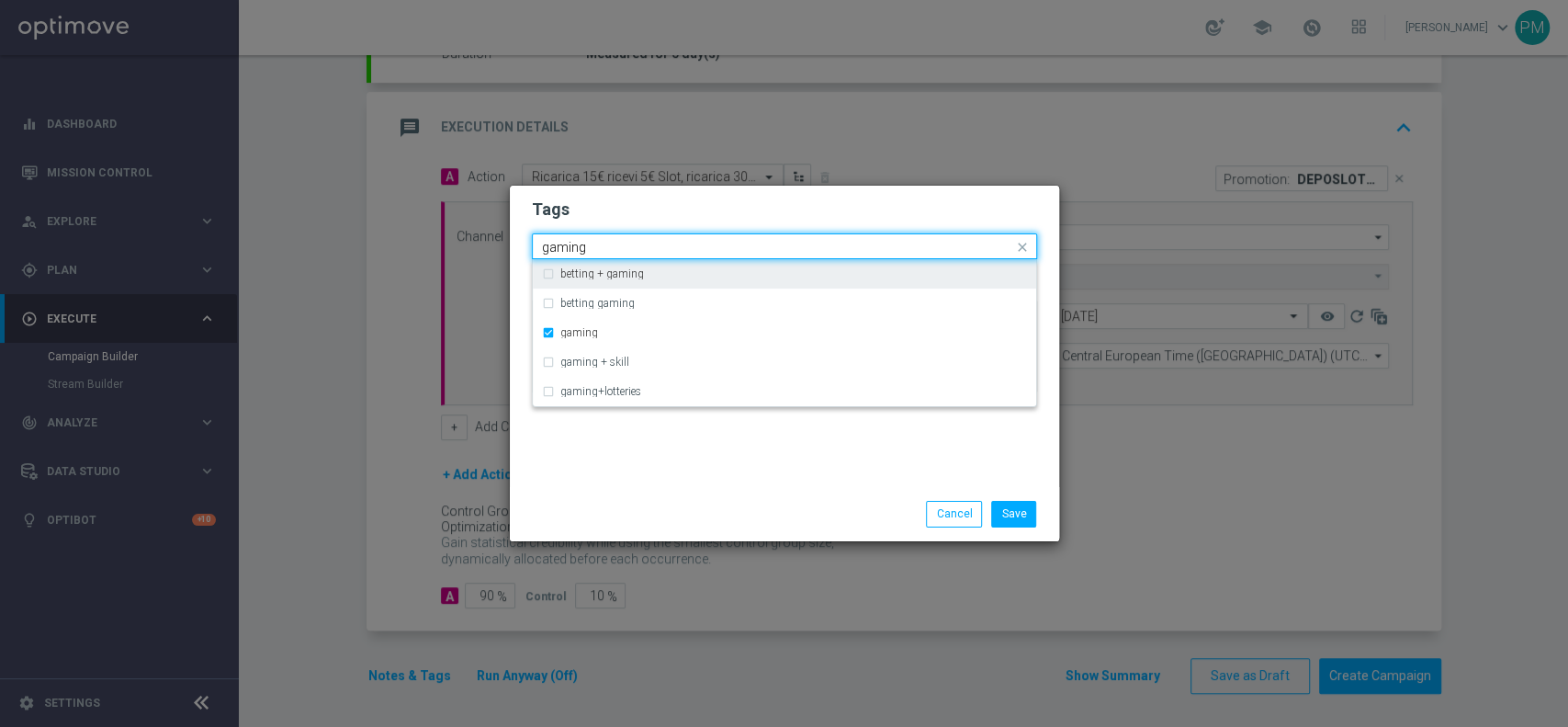
click at [565, 246] on input "gaming" at bounding box center [778, 247] width 471 height 16
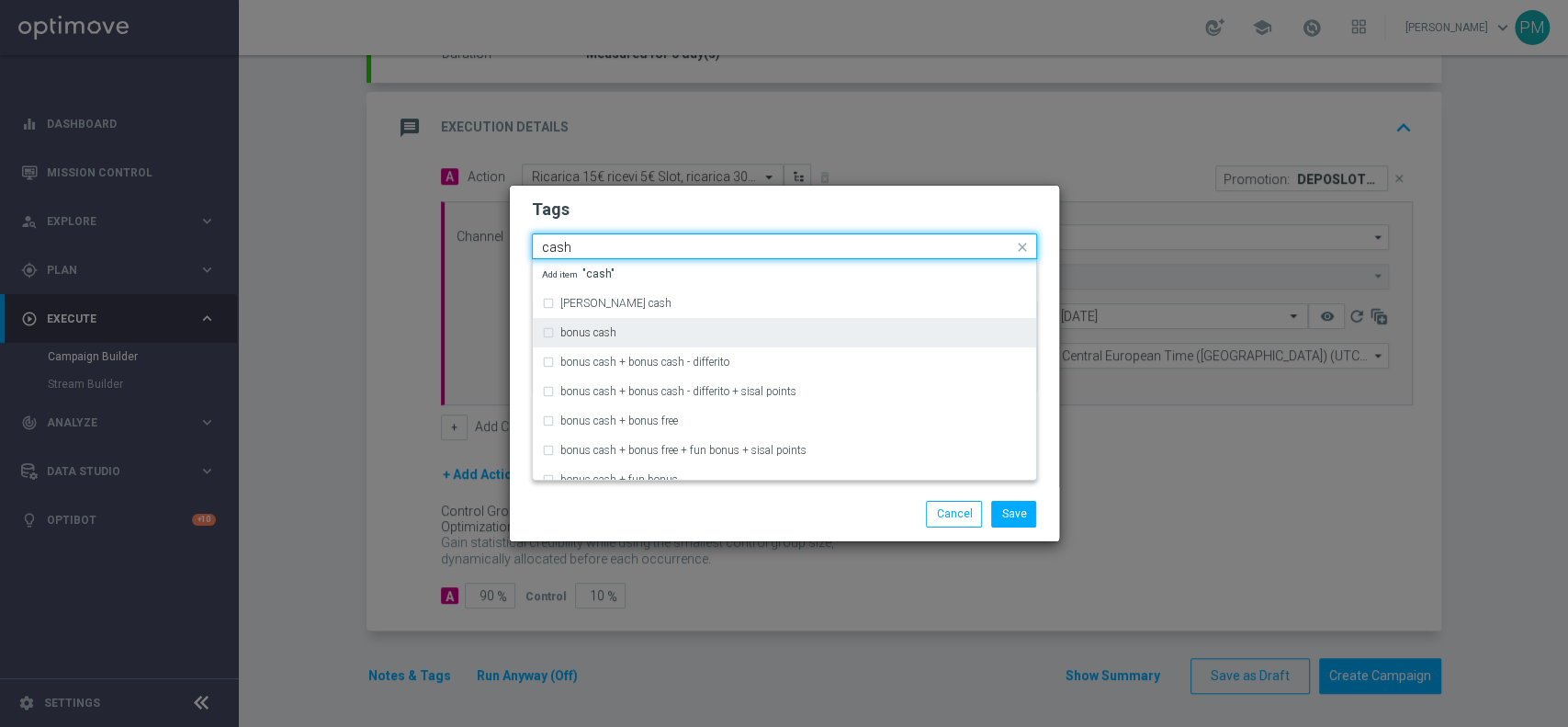
click at [607, 336] on label "bonus cash" at bounding box center [588, 333] width 56 height 11
type input "cash"
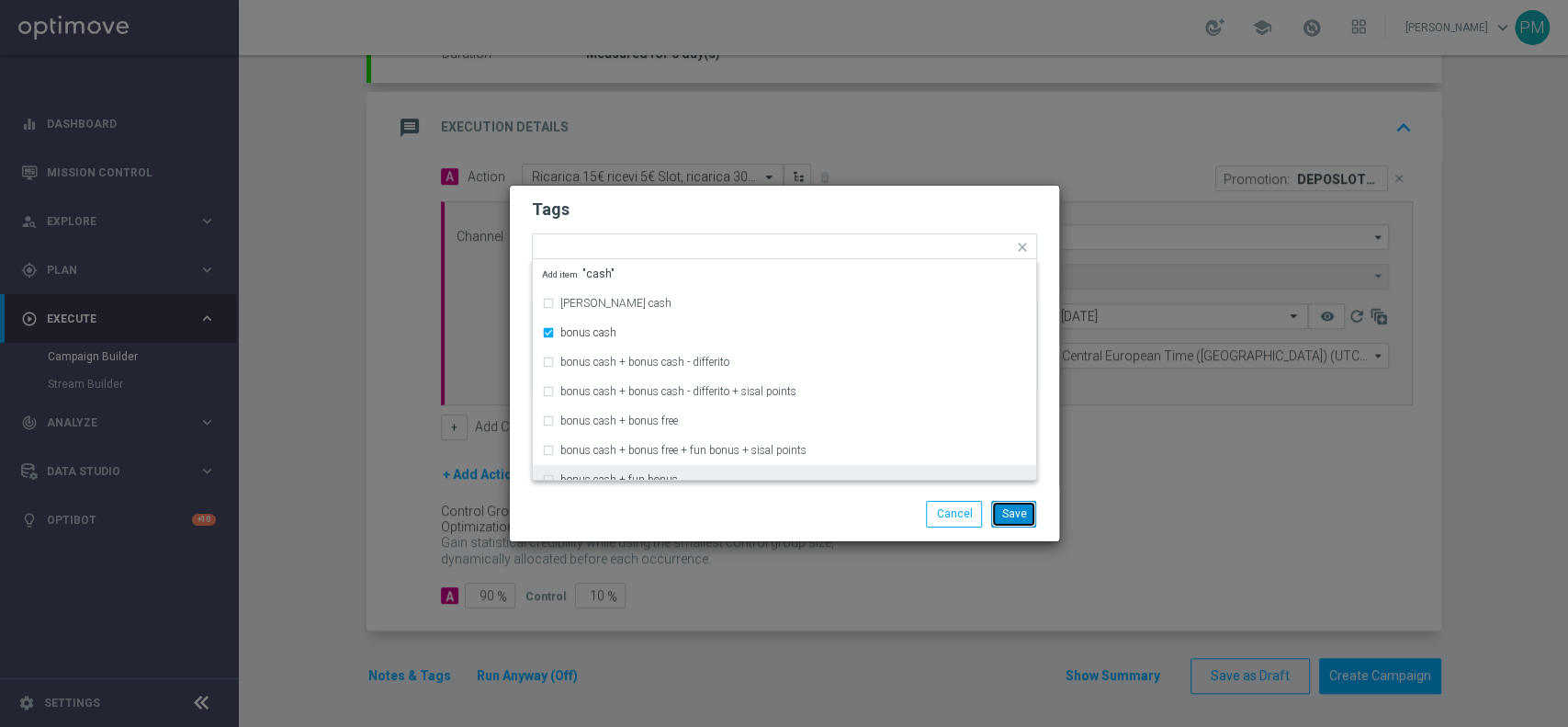
click at [1011, 513] on button "Save" at bounding box center [1014, 514] width 45 height 26
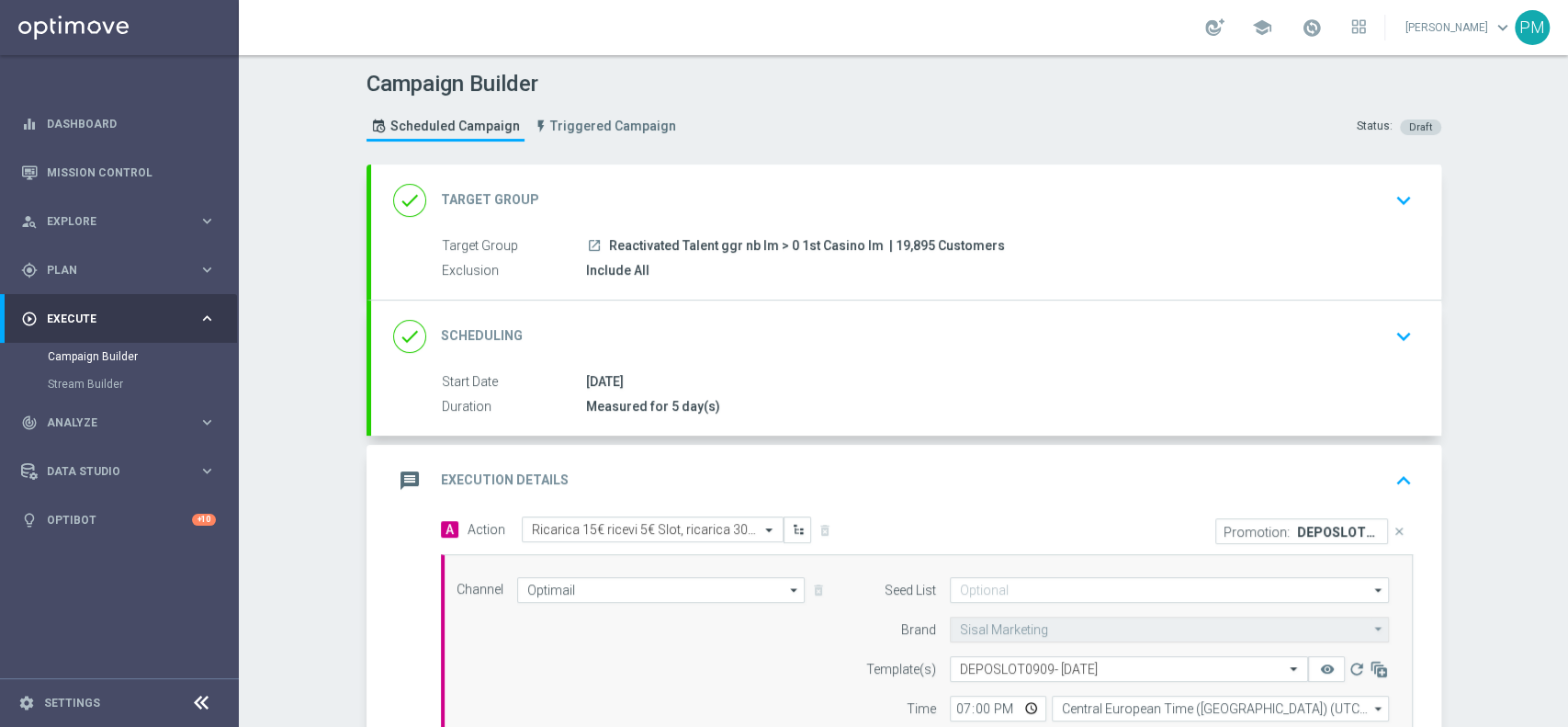
click at [1016, 335] on div "done Scheduling keyboard_arrow_down" at bounding box center [906, 336] width 1026 height 34
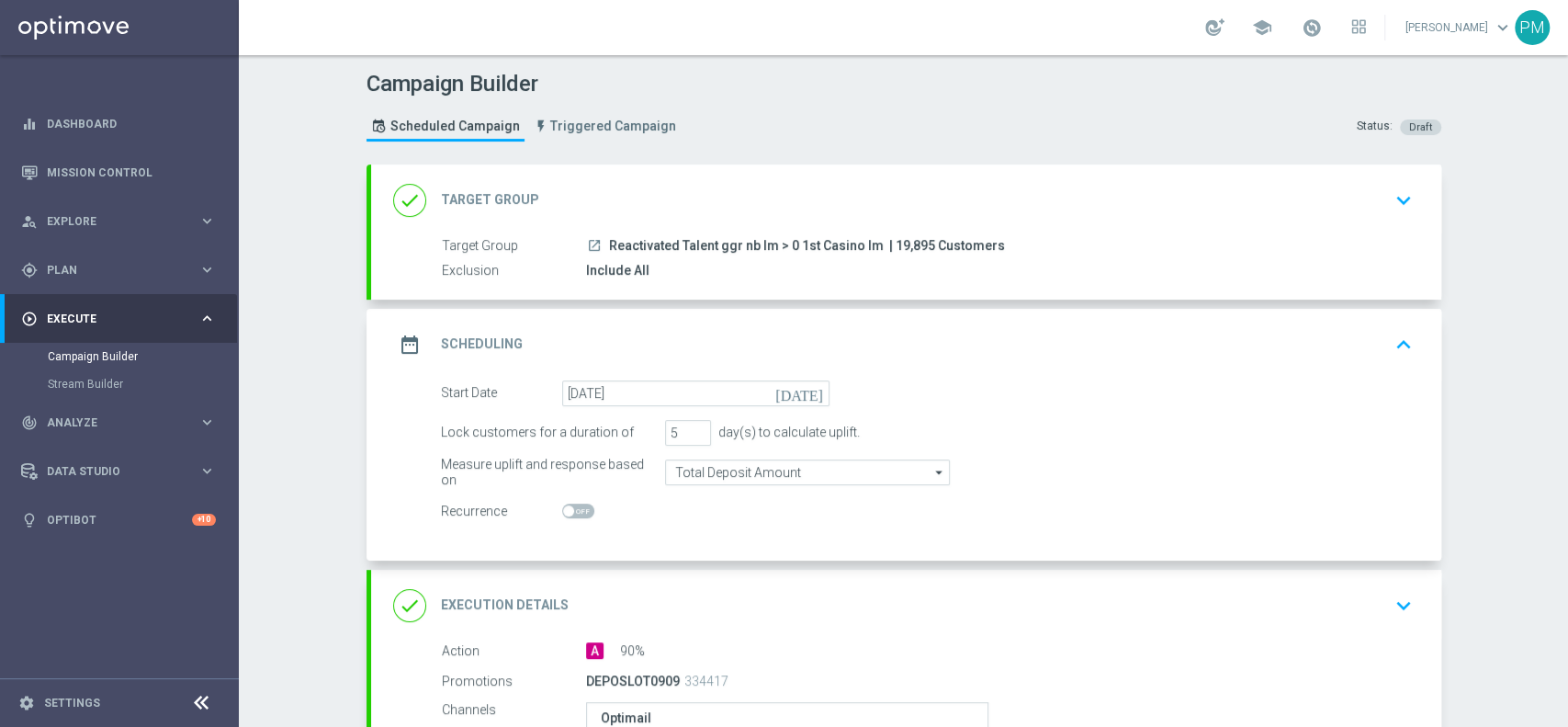
click at [992, 350] on div "date_range Scheduling keyboard_arrow_up" at bounding box center [906, 344] width 1026 height 34
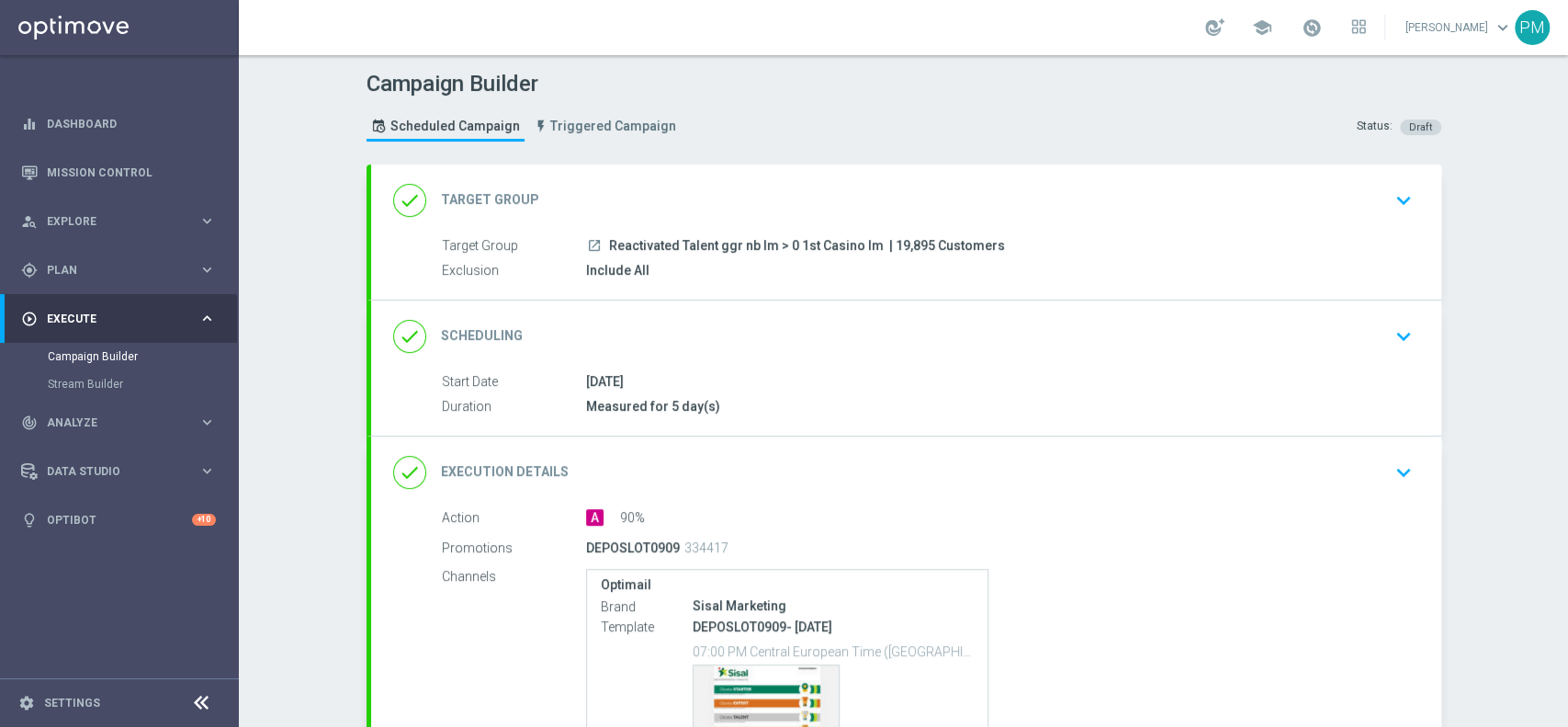
scroll to position [201, 0]
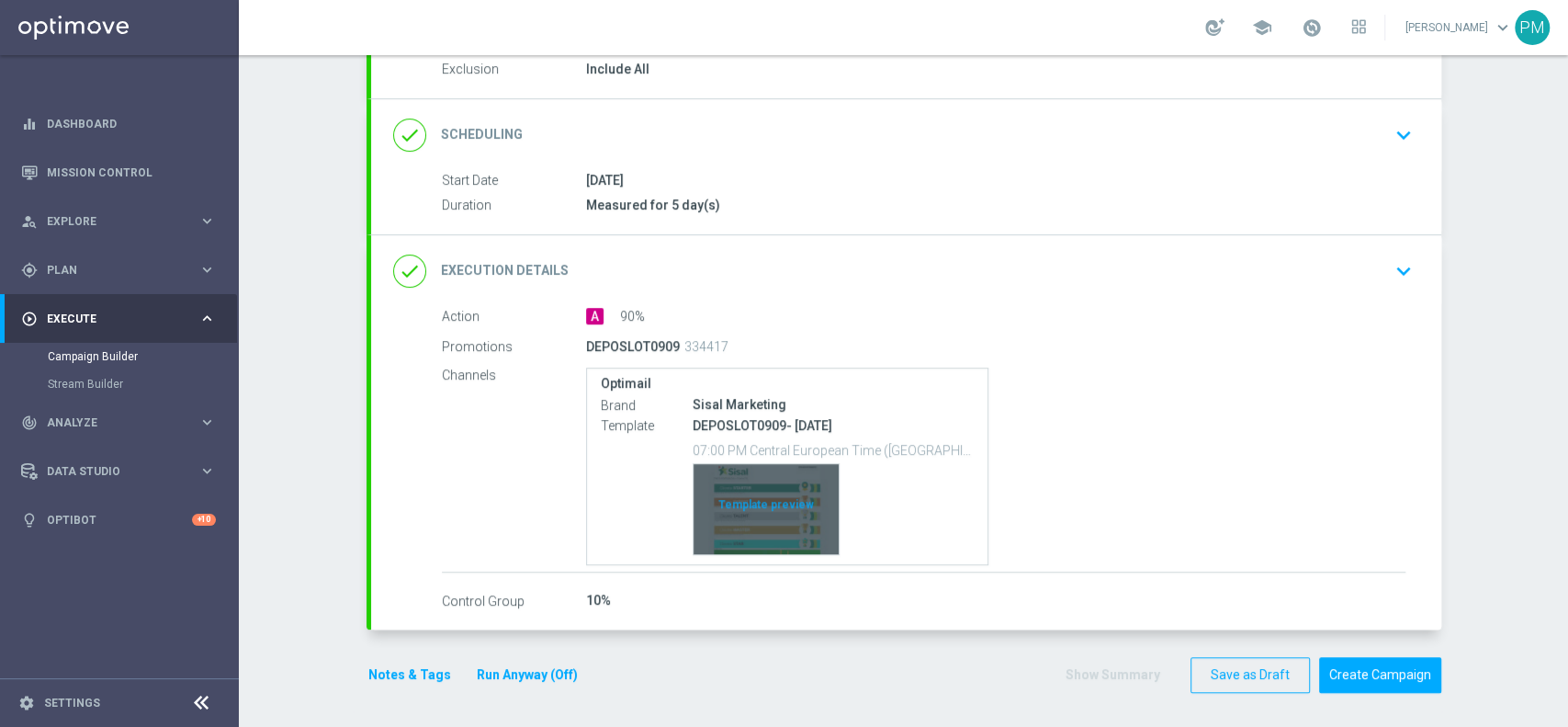
click at [781, 506] on div "Template preview" at bounding box center [766, 509] width 145 height 90
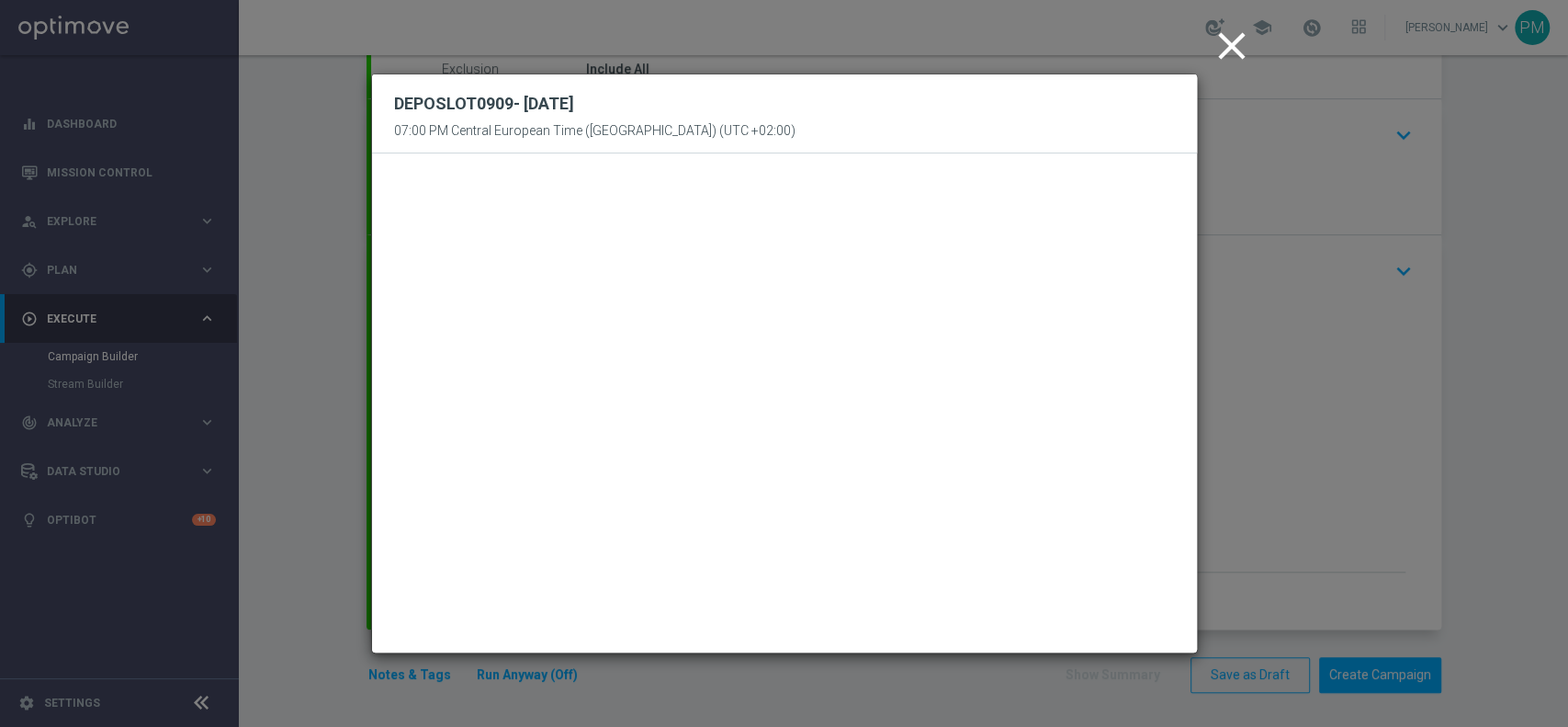
click at [1234, 48] on icon "close" at bounding box center [1232, 46] width 46 height 46
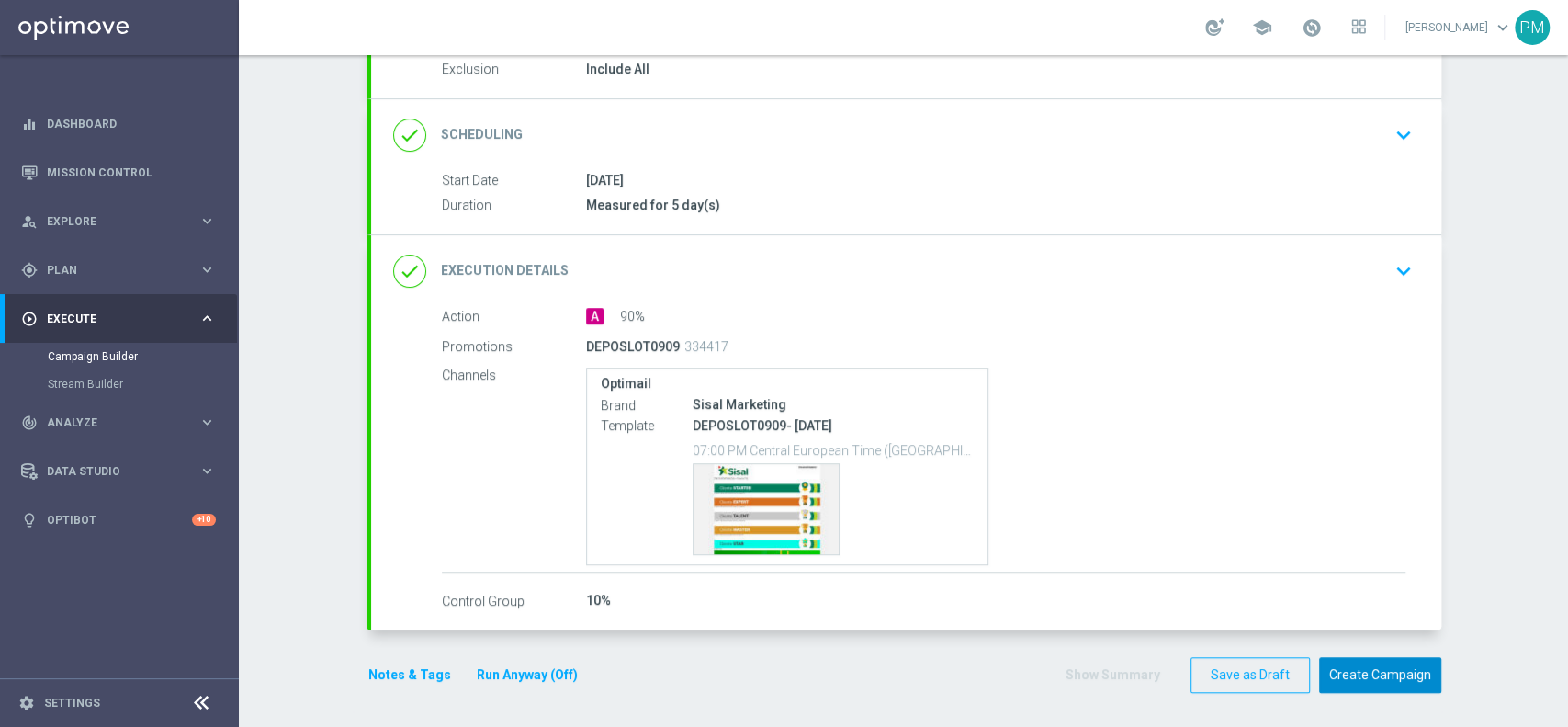
click at [1385, 672] on button "Create Campaign" at bounding box center [1380, 675] width 122 height 35
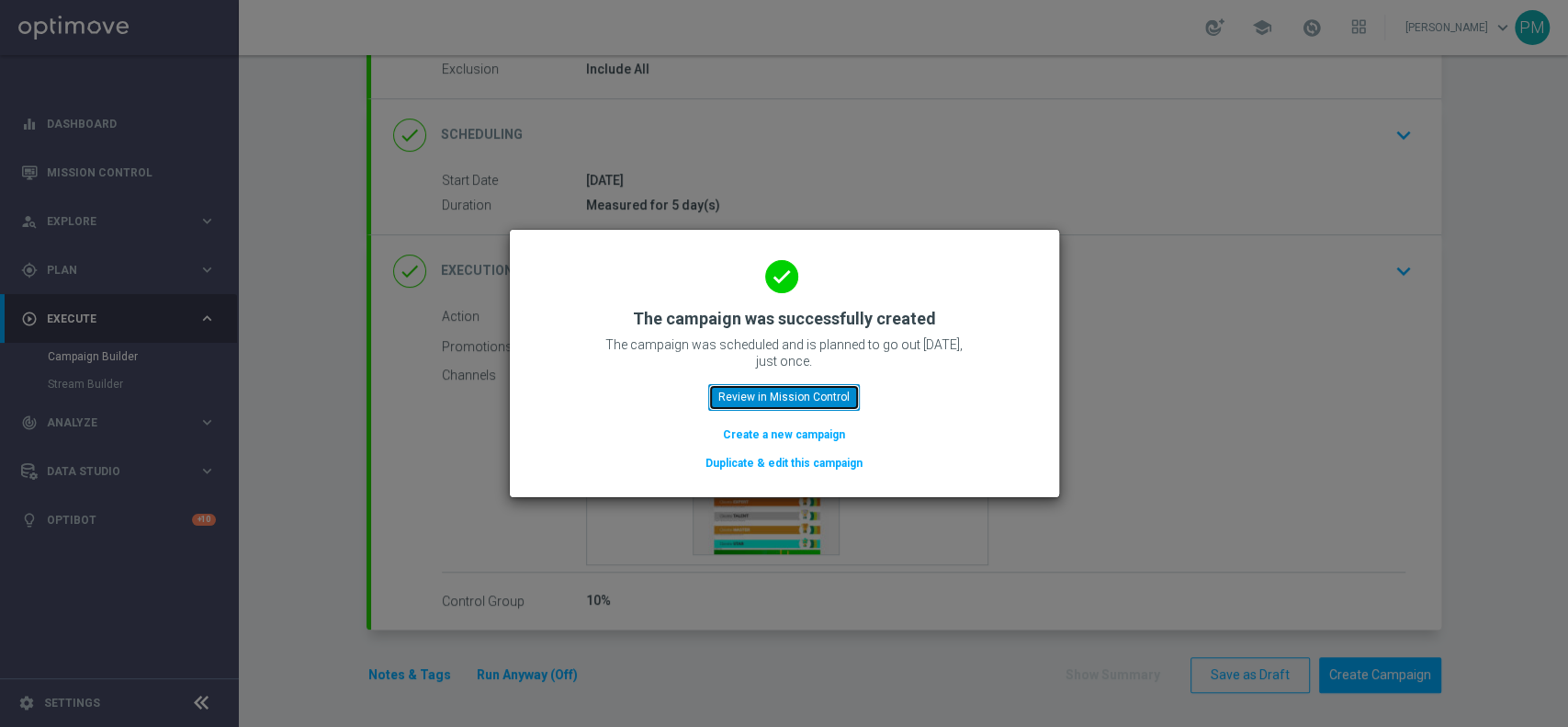
click at [809, 399] on button "Review in Mission Control" at bounding box center [784, 397] width 152 height 26
